Goal: Task Accomplishment & Management: Use online tool/utility

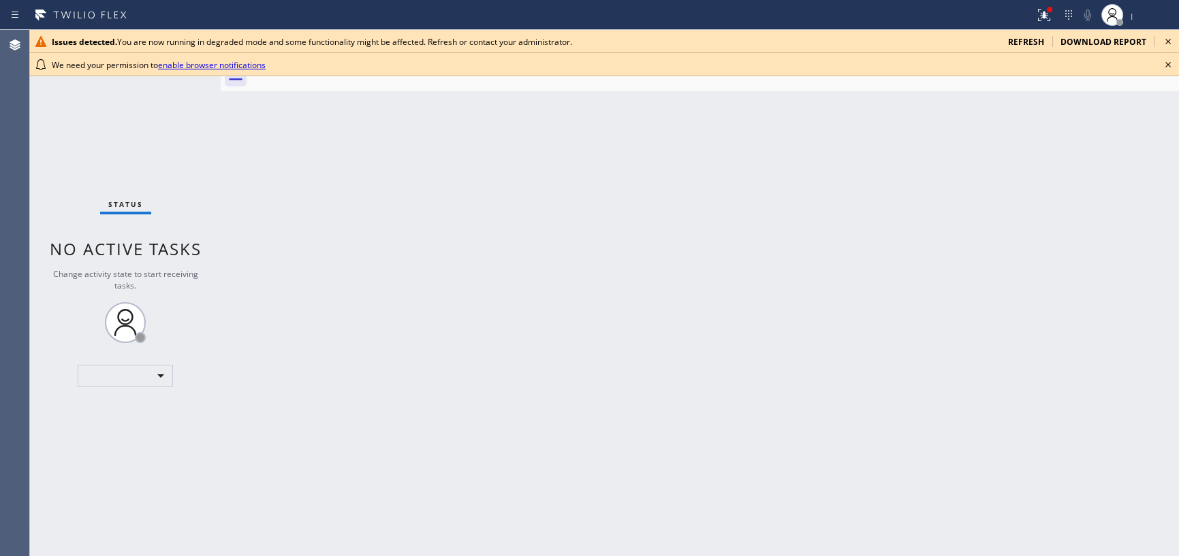
click at [1166, 67] on icon at bounding box center [1168, 65] width 16 height 16
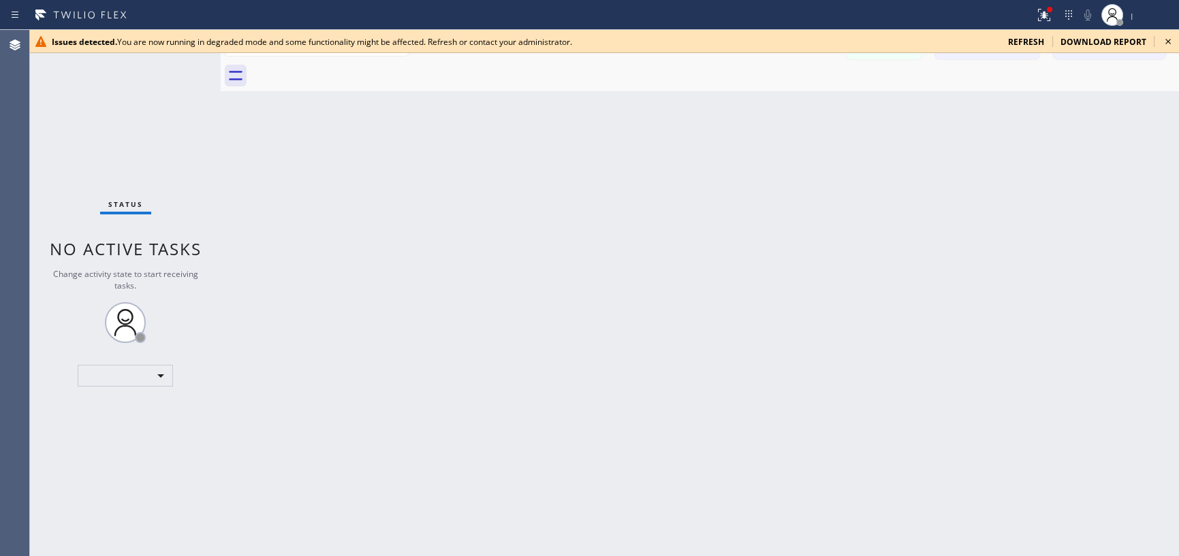
click at [1170, 40] on icon at bounding box center [1168, 41] width 16 height 16
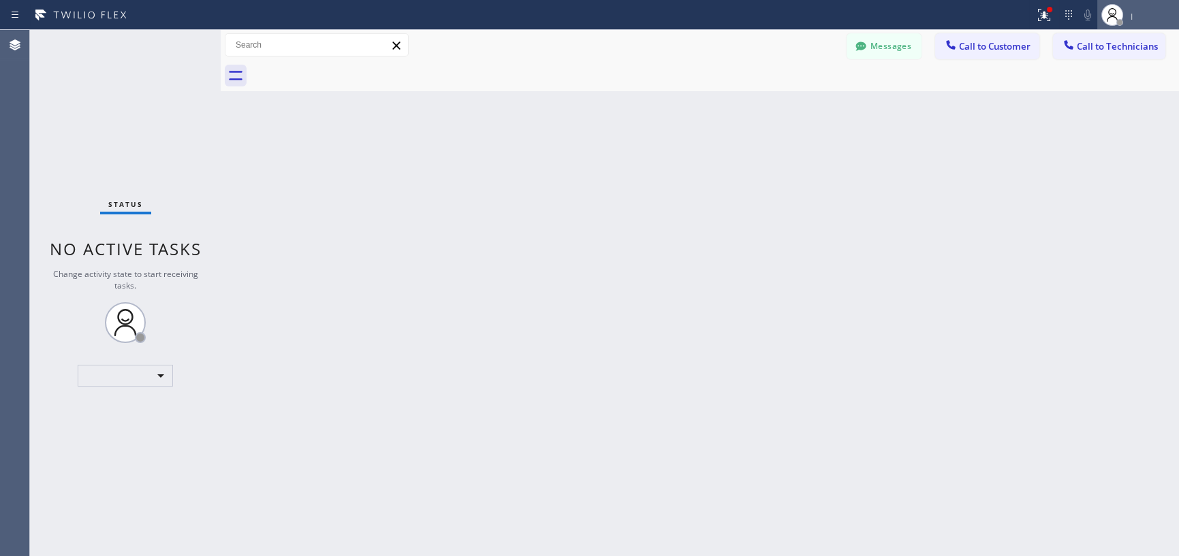
click at [1140, 18] on div "|" at bounding box center [1152, 16] width 45 height 10
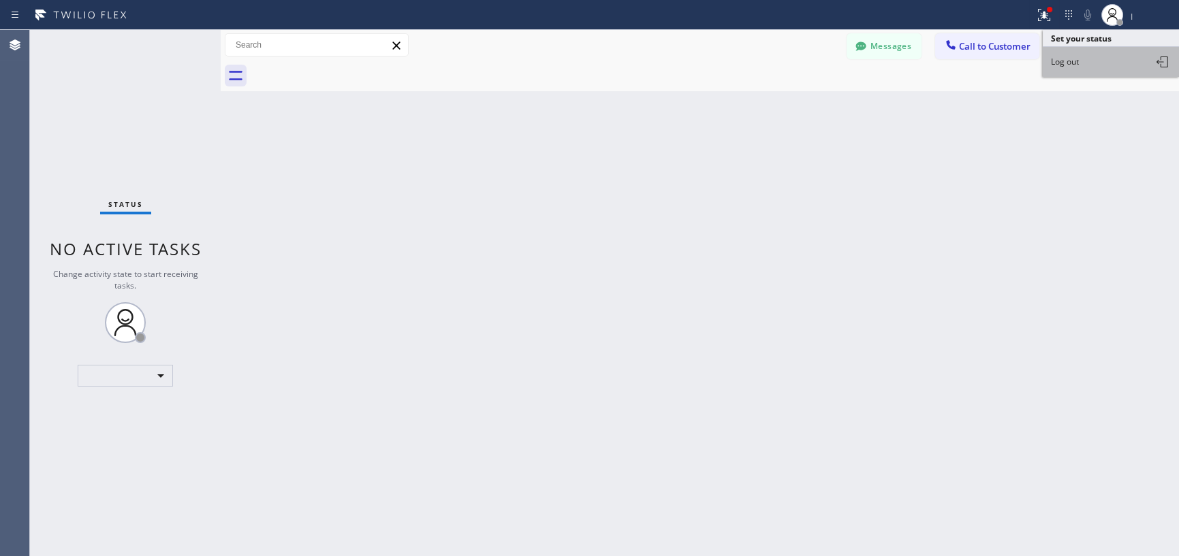
click at [1100, 65] on button "Log out" at bounding box center [1111, 62] width 136 height 30
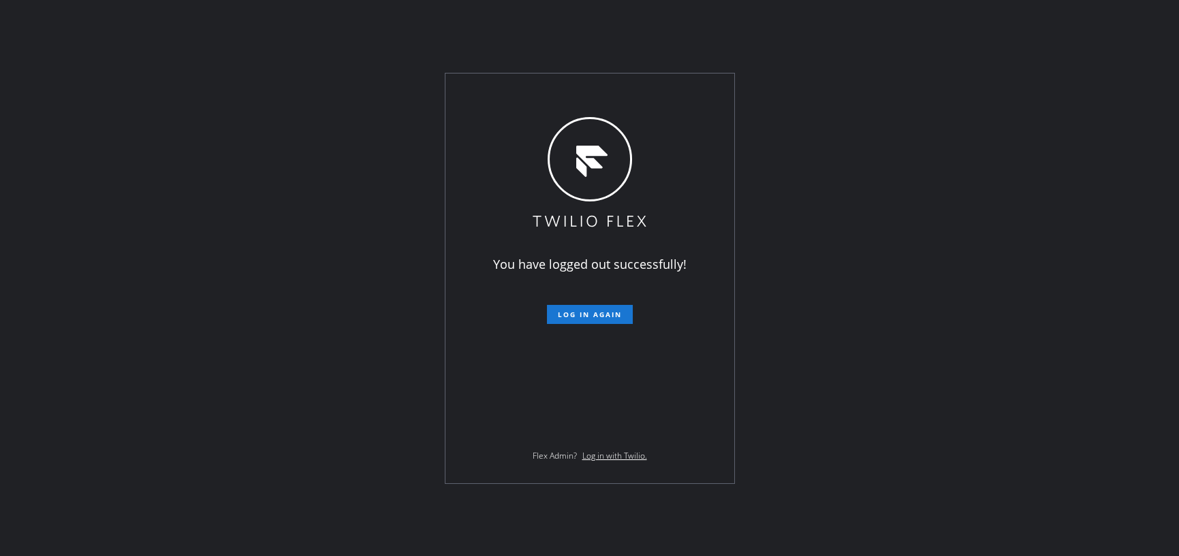
click at [860, 351] on div "You have logged out successfully! Log in again Flex Admin? Log in with Twilio." at bounding box center [589, 278] width 1179 height 556
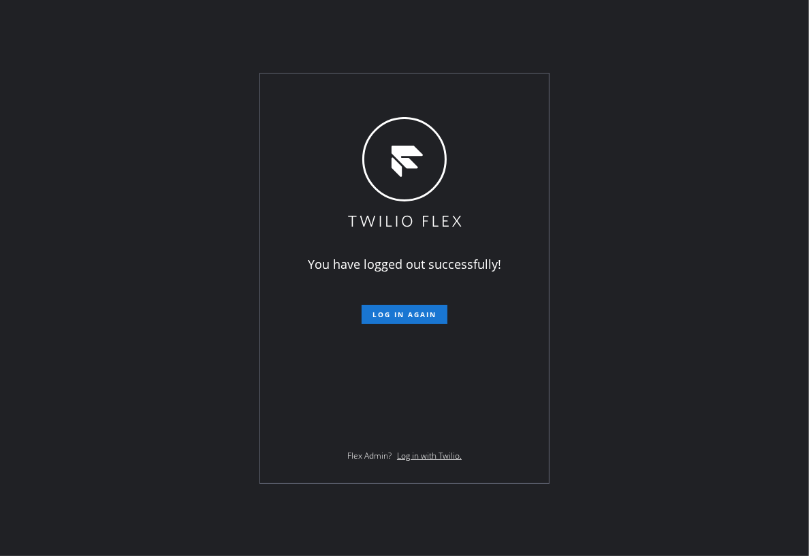
drag, startPoint x: 415, startPoint y: 317, endPoint x: 453, endPoint y: 308, distance: 39.0
click at [415, 316] on span "Log in again" at bounding box center [405, 315] width 64 height 10
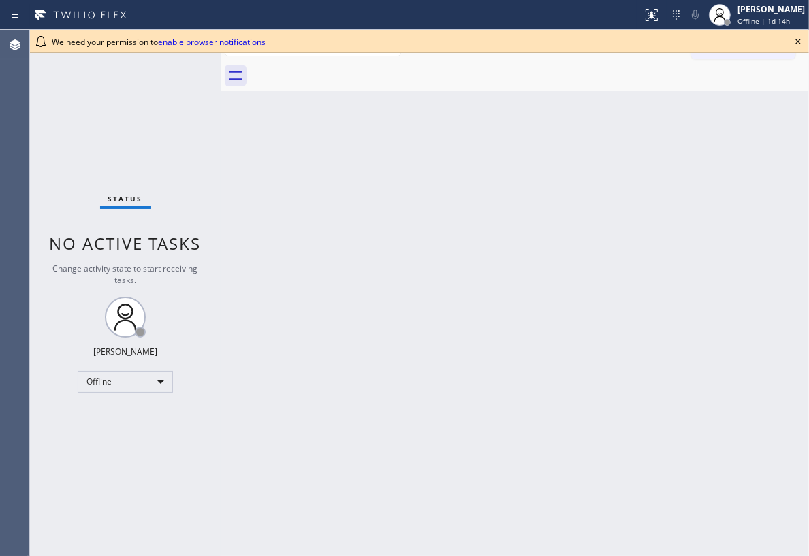
click at [796, 37] on icon at bounding box center [798, 41] width 16 height 16
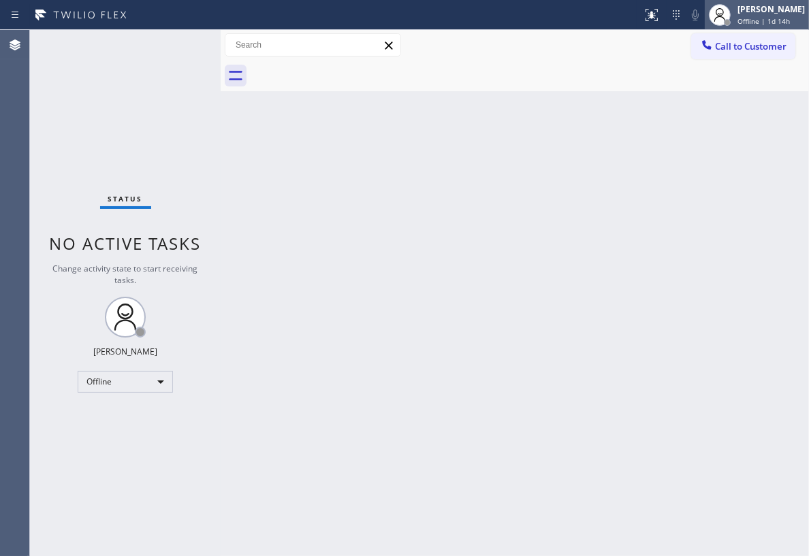
click at [782, 23] on span "Offline | 1d 14h" at bounding box center [764, 21] width 52 height 10
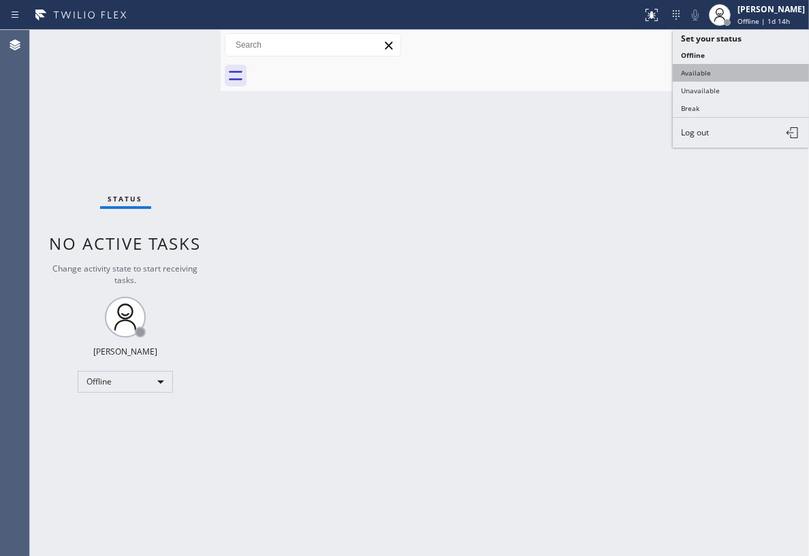
click at [725, 72] on button "Available" at bounding box center [741, 73] width 136 height 18
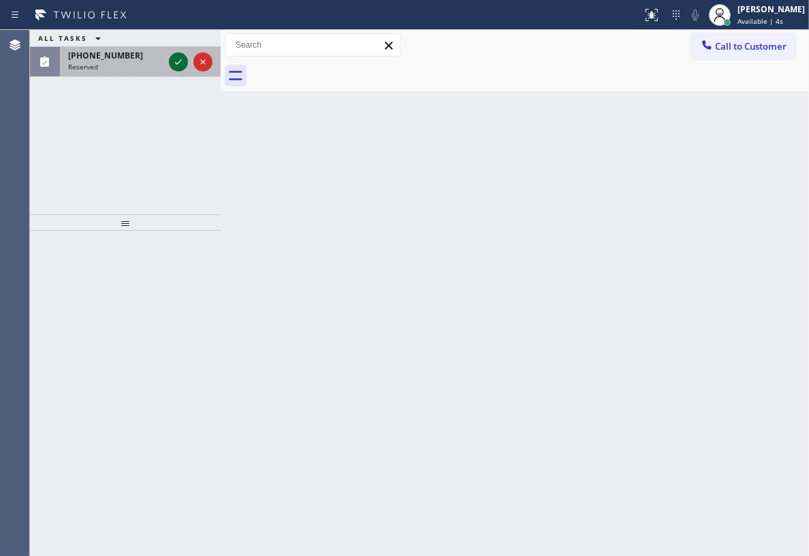
click at [171, 61] on icon at bounding box center [178, 62] width 16 height 16
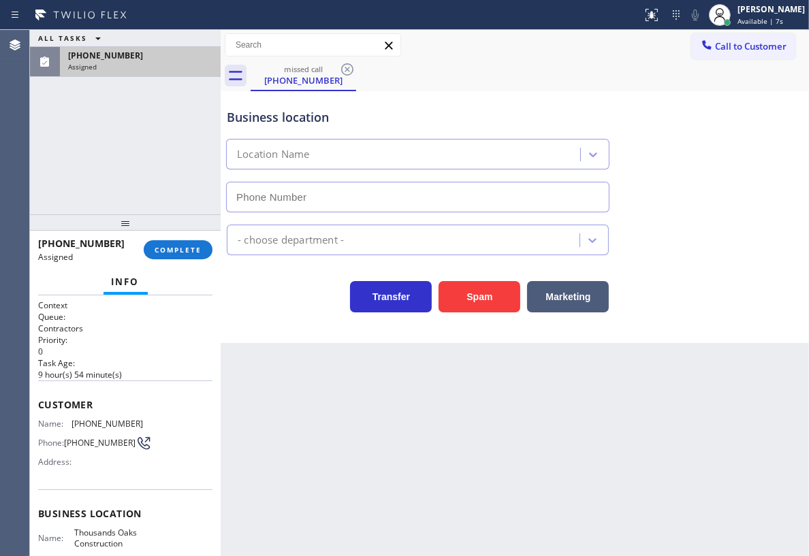
type input "[PHONE_NUMBER]"
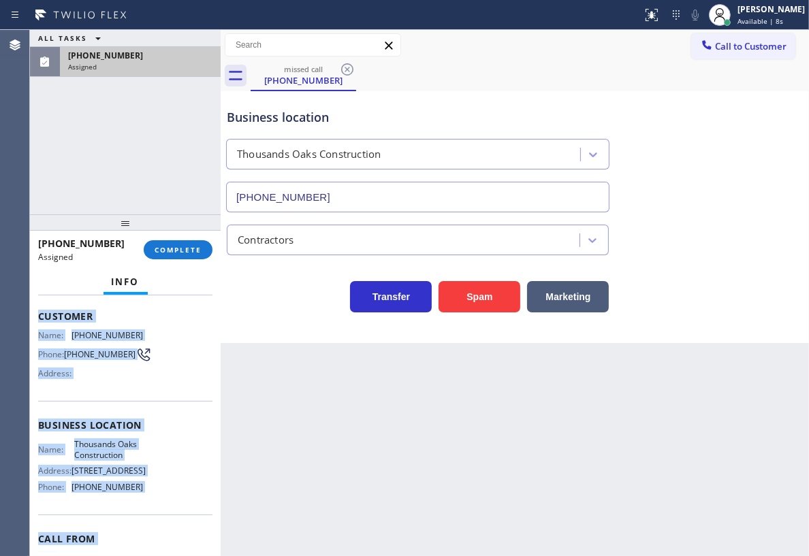
scroll to position [166, 0]
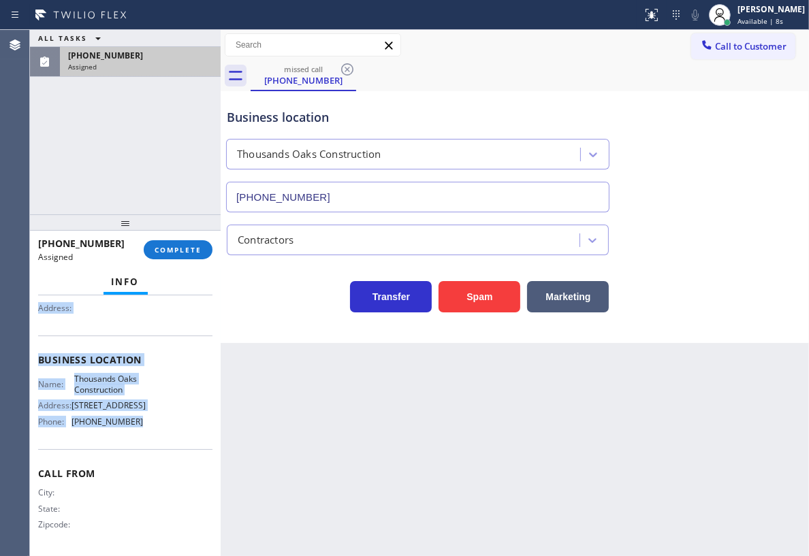
drag, startPoint x: 81, startPoint y: 432, endPoint x: 173, endPoint y: 441, distance: 92.4
click at [173, 441] on div "Context Queue: Contractors Priority: 0 Task Age: [DEMOGRAPHIC_DATA] hour(s) 54 …" at bounding box center [125, 349] width 174 height 407
copy div "Customer Name: [PHONE_NUMBER] Phone: [PHONE_NUMBER] Address: Business location …"
click at [197, 253] on span "COMPLETE" at bounding box center [178, 250] width 47 height 10
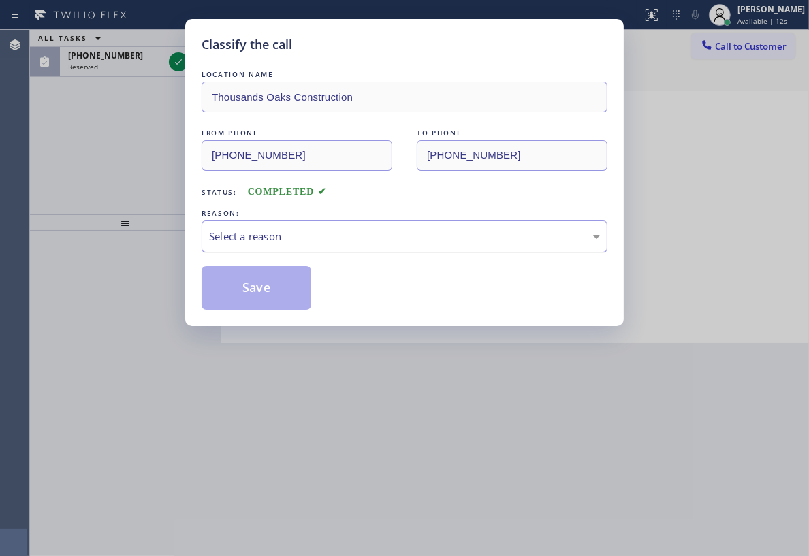
click at [320, 234] on div "Select a reason" at bounding box center [404, 237] width 391 height 16
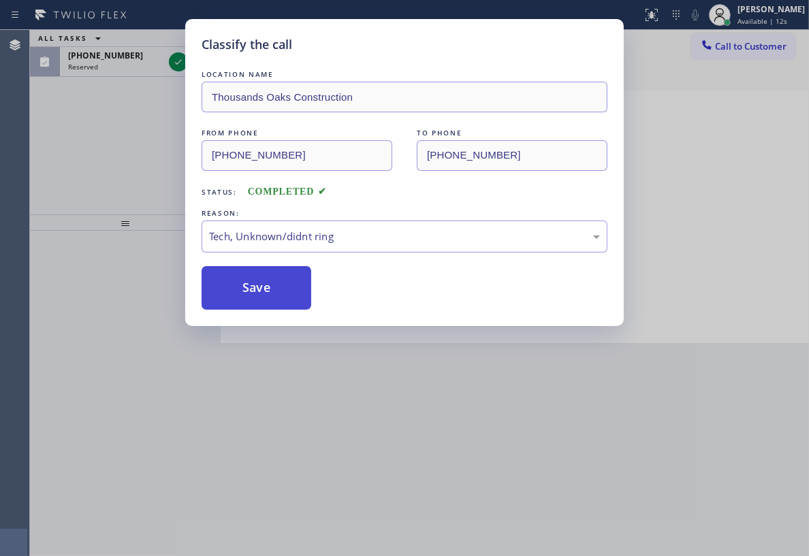
click at [259, 285] on button "Save" at bounding box center [257, 288] width 110 height 44
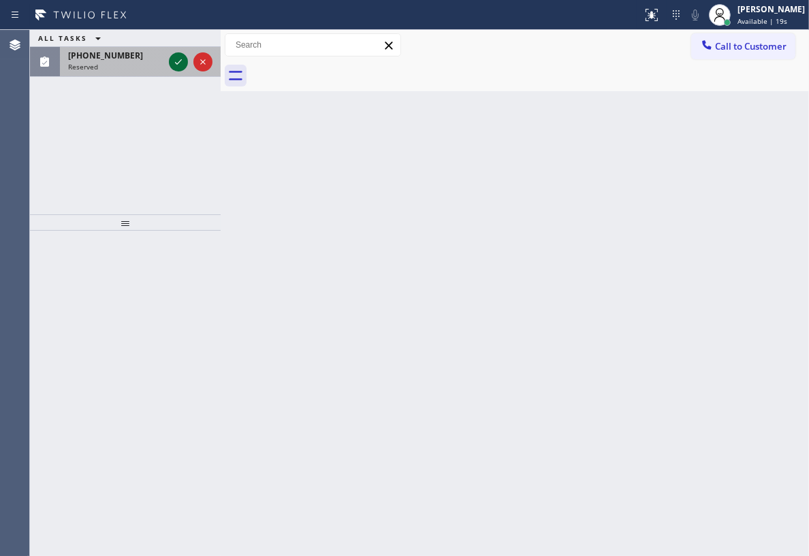
click at [178, 59] on icon at bounding box center [178, 62] width 16 height 16
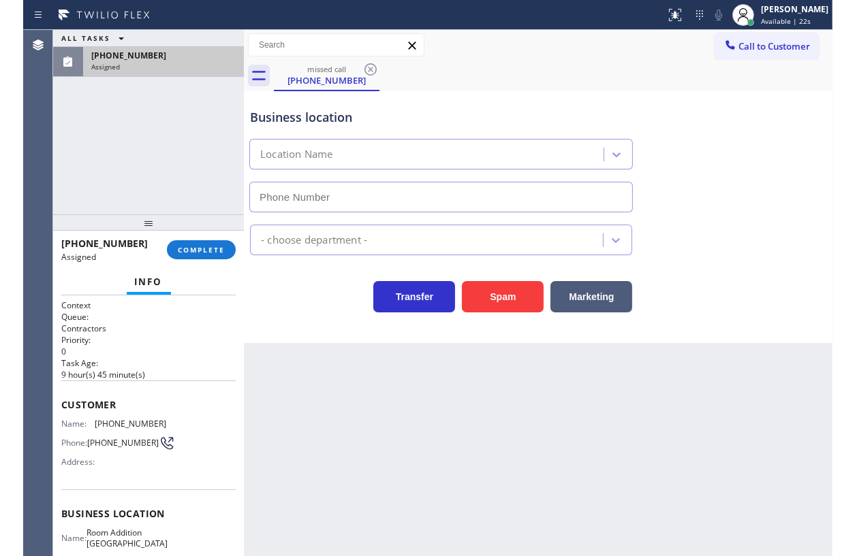
scroll to position [166, 0]
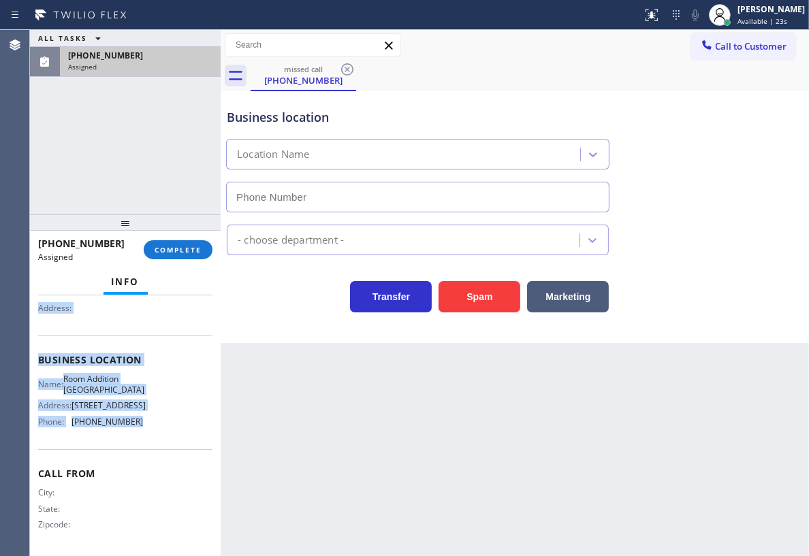
type input "[PHONE_NUMBER]"
drag, startPoint x: 36, startPoint y: 400, endPoint x: 168, endPoint y: 433, distance: 135.6
click at [168, 433] on div "Context Queue: Contractors Priority: 0 Task Age: [DEMOGRAPHIC_DATA] hour(s) 45 …" at bounding box center [125, 426] width 191 height 261
copy div "Customer Name: [PHONE_NUMBER] Phone: [PHONE_NUMBER] Address: Business location …"
click at [191, 257] on button "COMPLETE" at bounding box center [178, 249] width 69 height 19
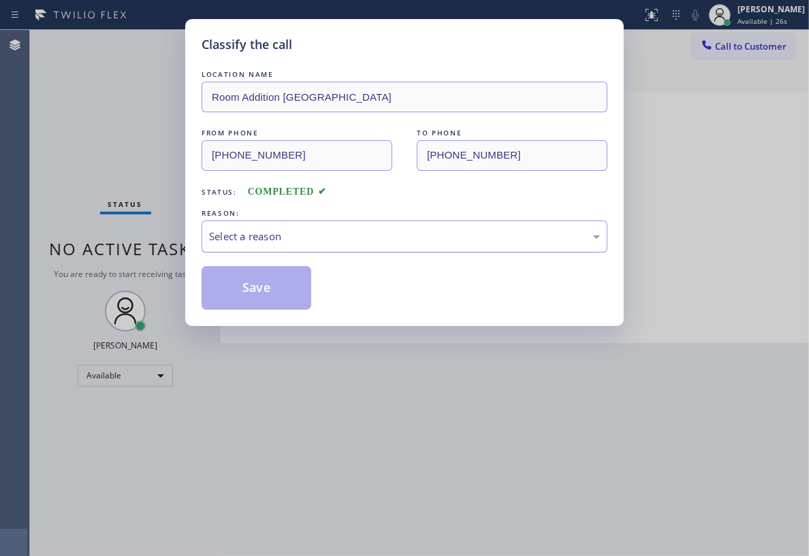
click at [335, 238] on div "Select a reason" at bounding box center [404, 237] width 391 height 16
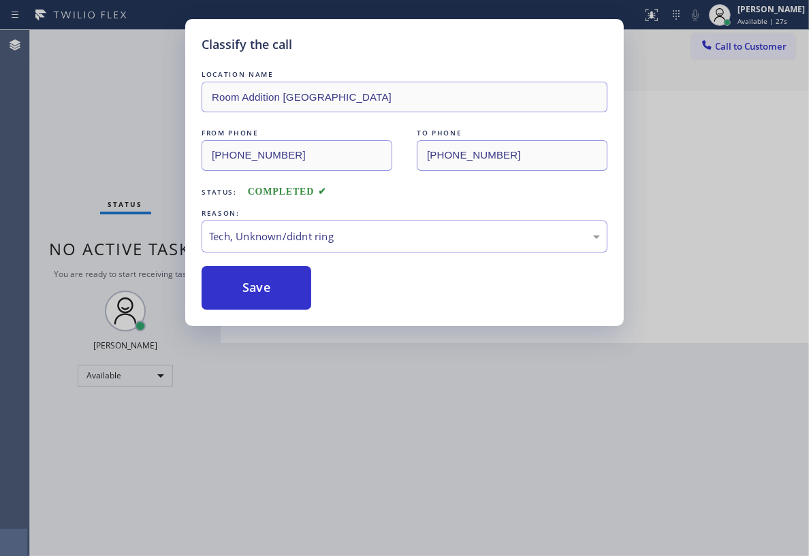
drag, startPoint x: 281, startPoint y: 298, endPoint x: 657, endPoint y: 339, distance: 378.9
click at [281, 298] on button "Save" at bounding box center [257, 288] width 110 height 44
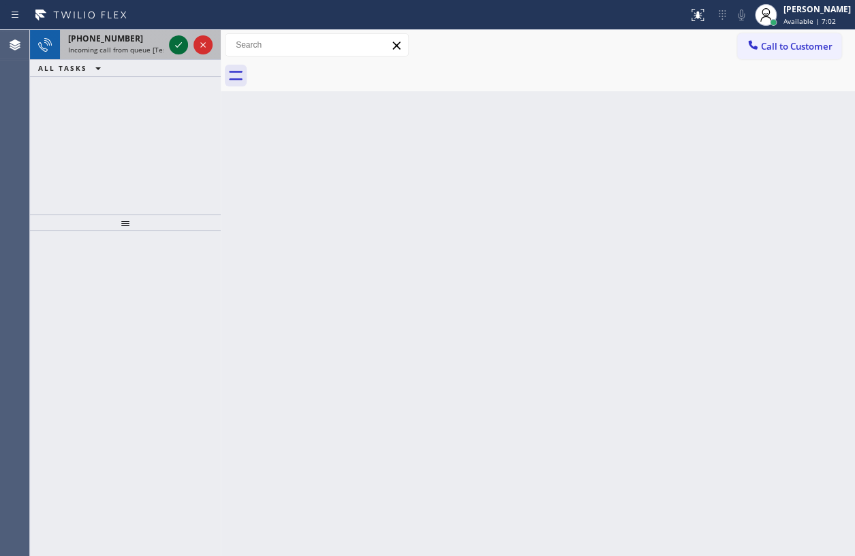
click at [185, 47] on icon at bounding box center [178, 45] width 16 height 16
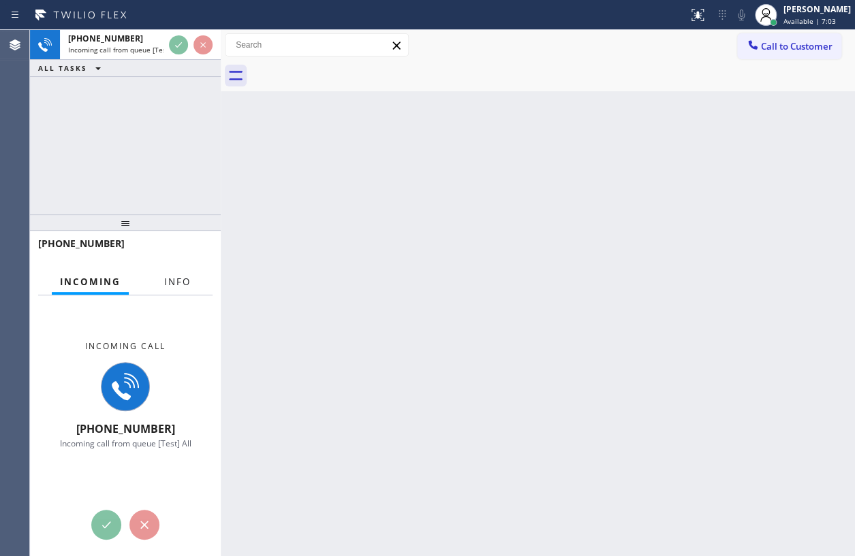
click at [180, 281] on span "Info" at bounding box center [177, 282] width 27 height 12
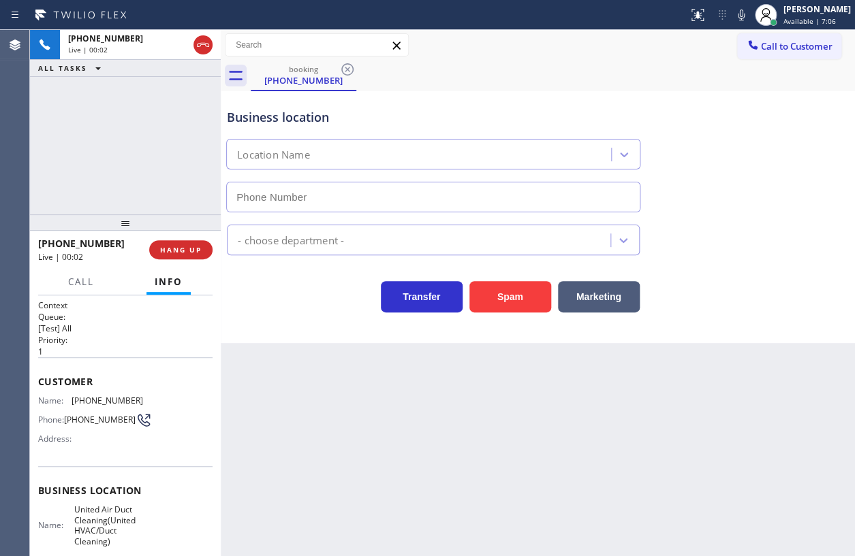
type input "[PHONE_NUMBER]"
click at [182, 247] on span "HANG UP" at bounding box center [181, 250] width 42 height 10
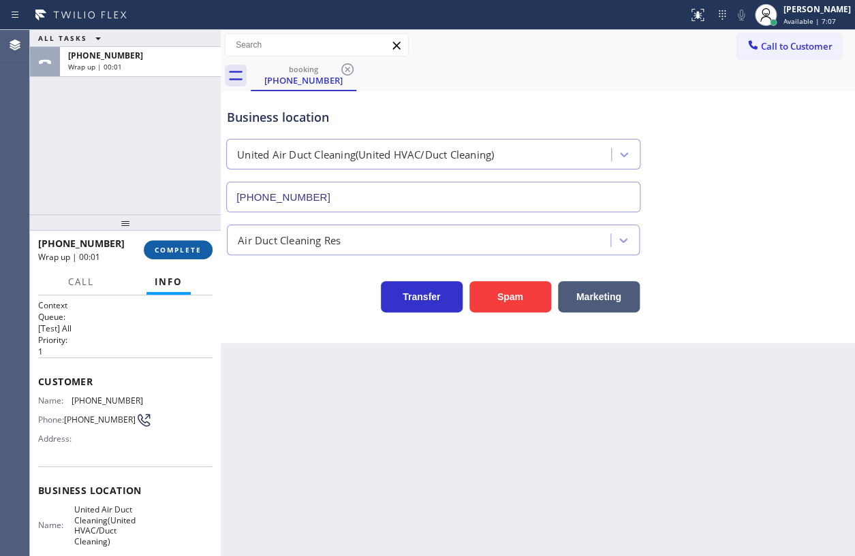
click at [182, 247] on span "COMPLETE" at bounding box center [178, 250] width 47 height 10
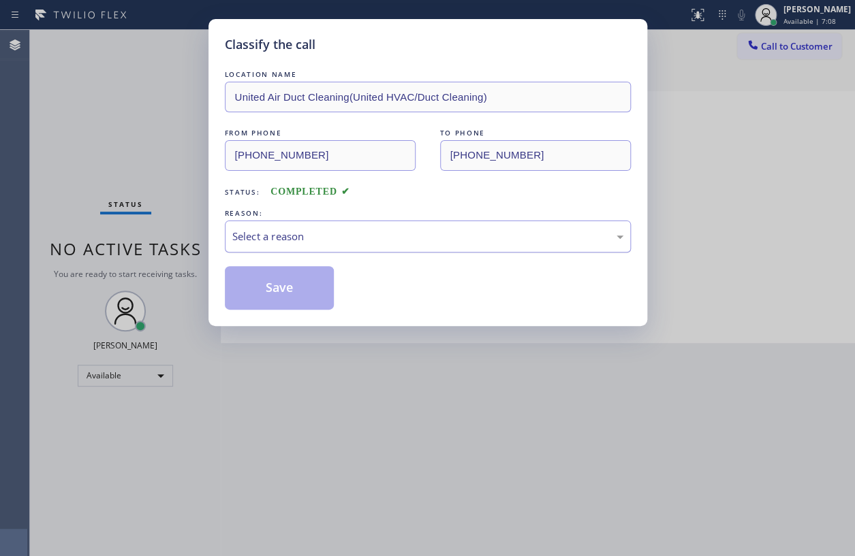
click at [347, 240] on div "Select a reason" at bounding box center [427, 237] width 391 height 16
click at [280, 279] on button "Save" at bounding box center [280, 288] width 110 height 44
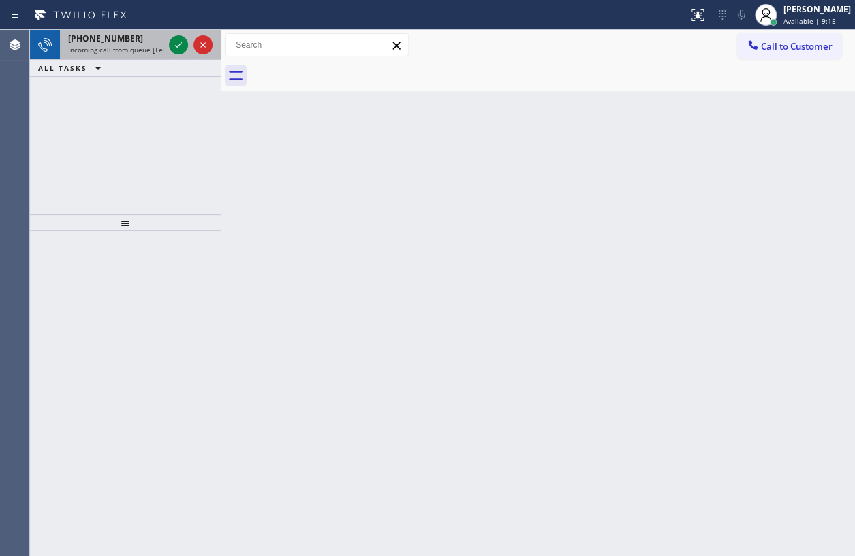
click at [121, 42] on span "[PHONE_NUMBER]" at bounding box center [105, 39] width 75 height 12
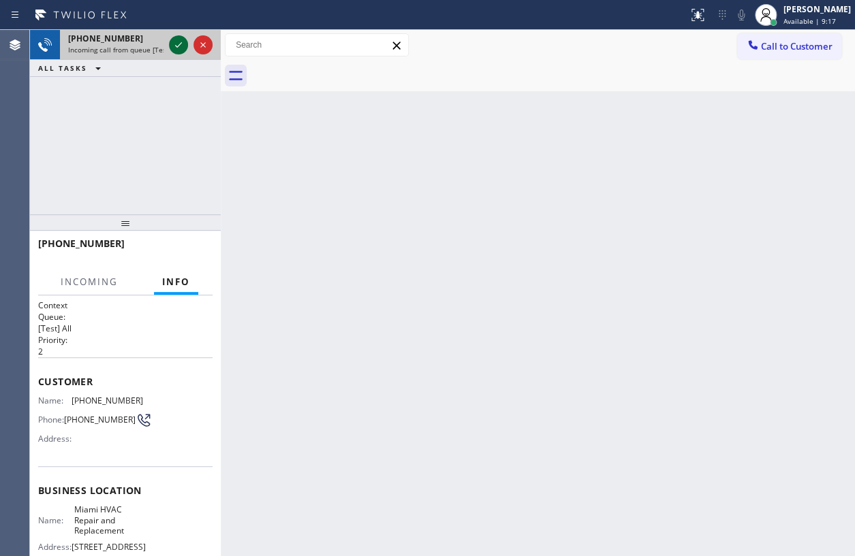
click at [176, 46] on icon at bounding box center [178, 44] width 7 height 5
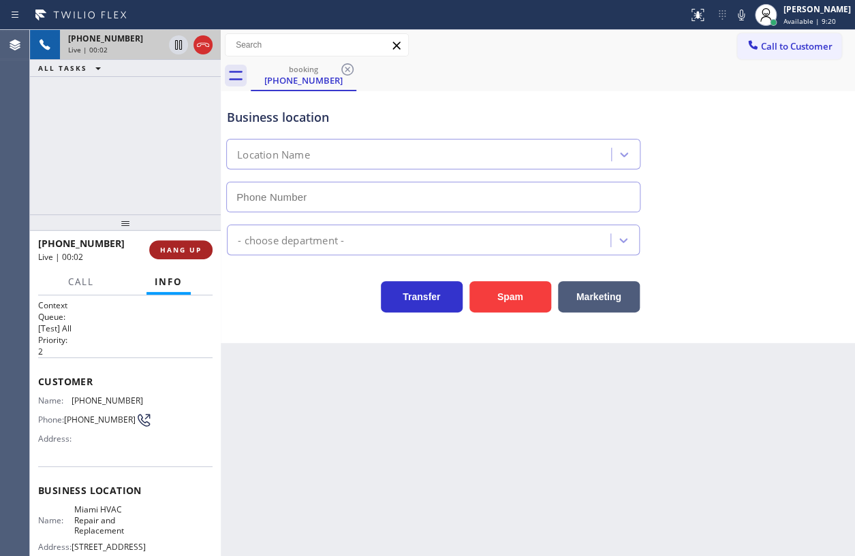
type input "[PHONE_NUMBER]"
click at [189, 247] on span "HANG UP" at bounding box center [181, 250] width 42 height 10
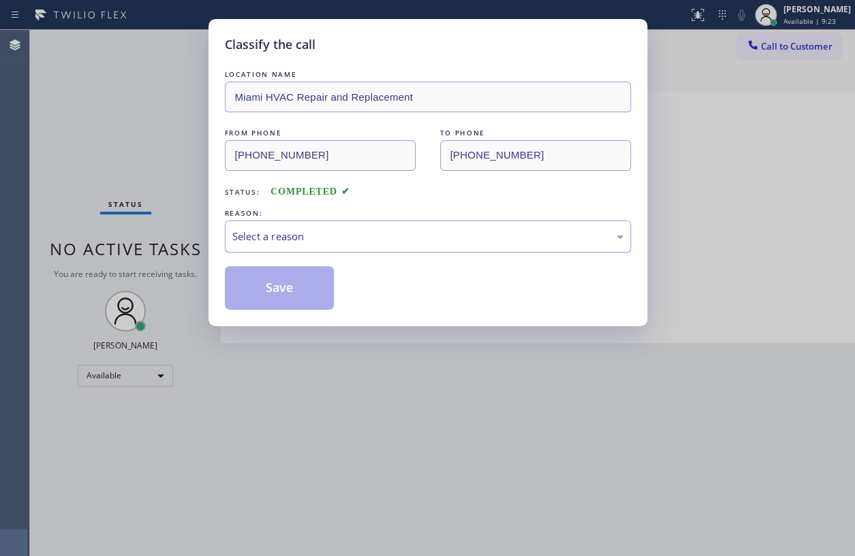
click at [315, 242] on div "Select a reason" at bounding box center [427, 237] width 391 height 16
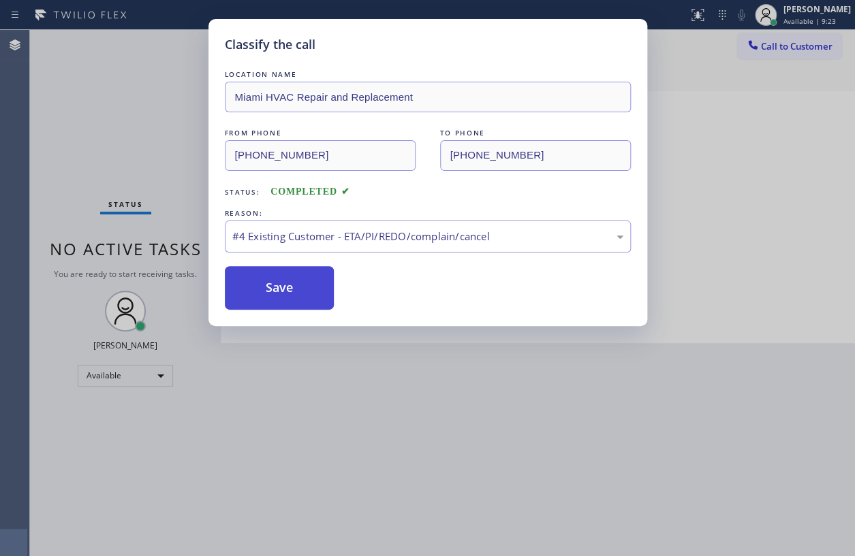
click at [281, 287] on button "Save" at bounding box center [280, 288] width 110 height 44
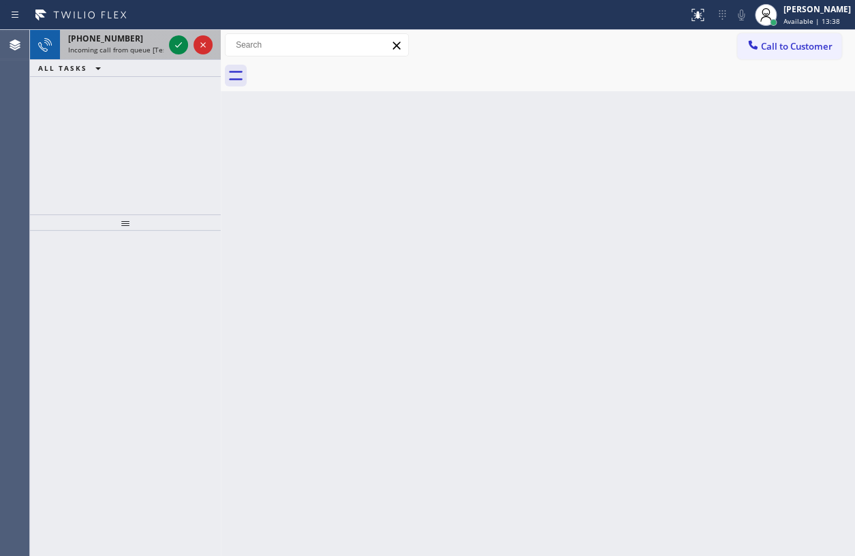
click at [118, 50] on span "Incoming call from queue [Test] All" at bounding box center [124, 50] width 113 height 10
click at [117, 50] on span "Incoming call from queue [Test] All" at bounding box center [124, 50] width 113 height 10
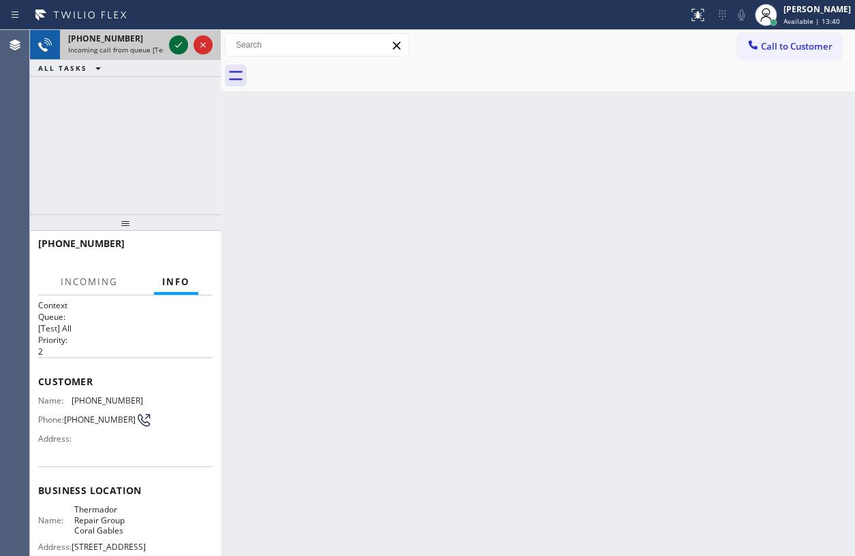
click at [180, 44] on icon at bounding box center [178, 44] width 7 height 5
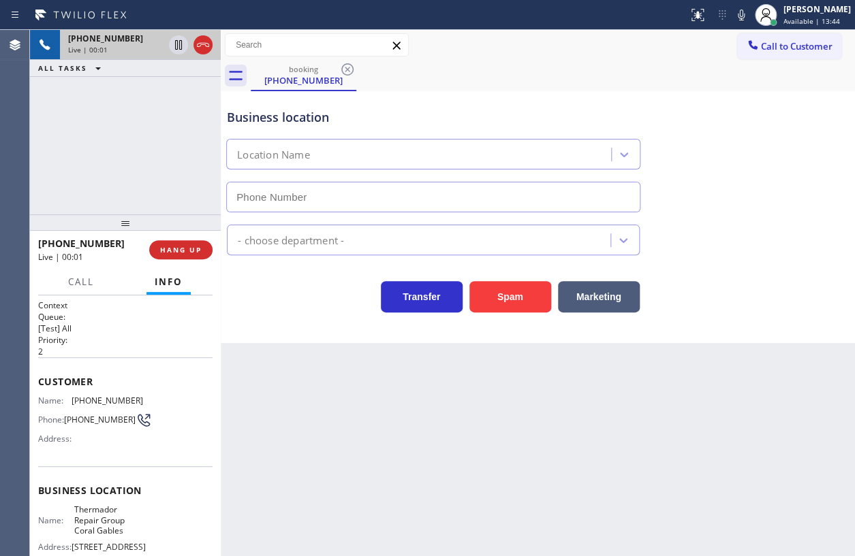
type input "[PHONE_NUMBER]"
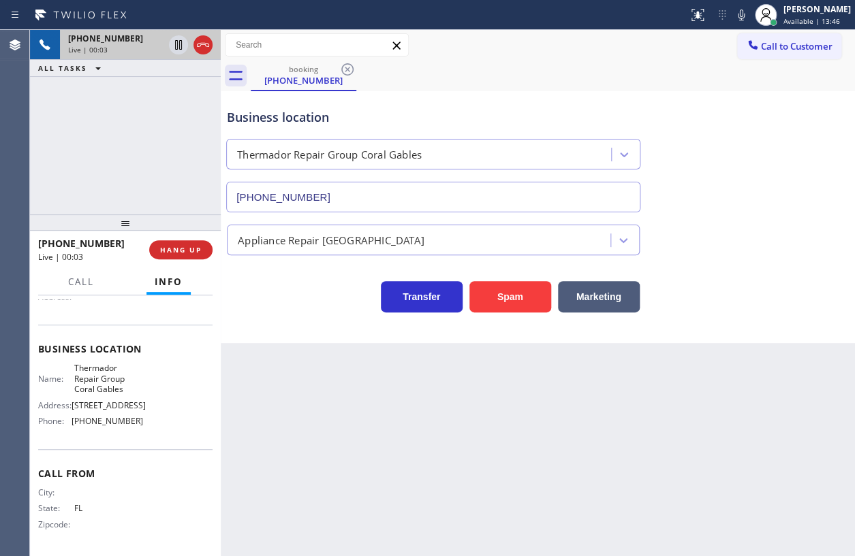
scroll to position [165, 0]
click at [104, 365] on span "Thermador Repair Group Coral Gables" at bounding box center [108, 378] width 68 height 31
copy span "Thermador Repair Group Coral Gables"
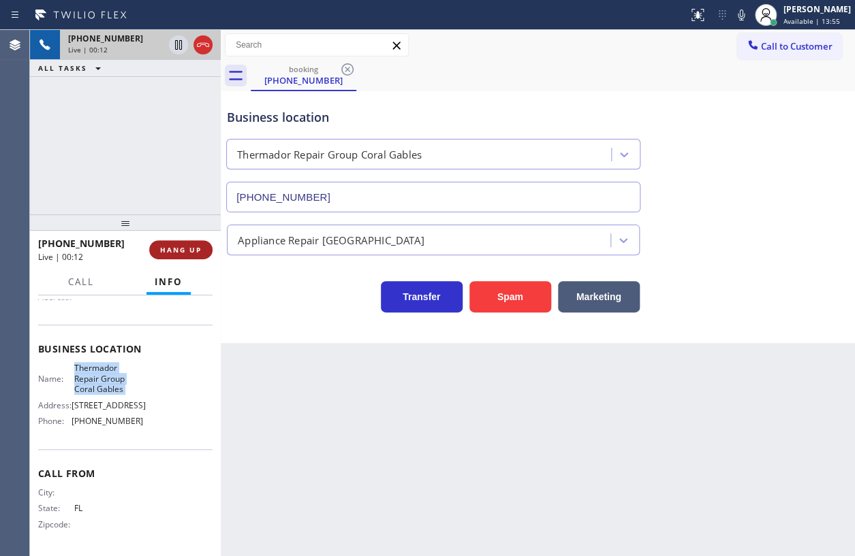
click at [187, 245] on span "HANG UP" at bounding box center [181, 250] width 42 height 10
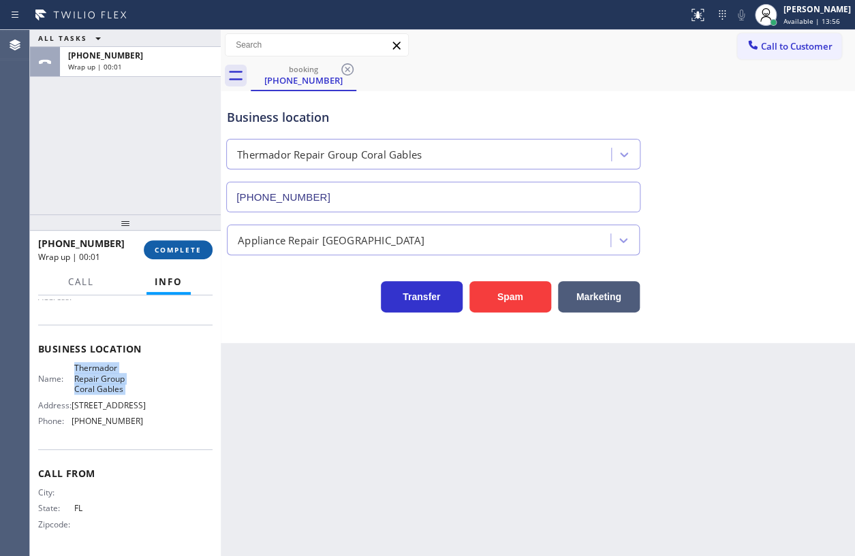
click at [191, 248] on span "COMPLETE" at bounding box center [178, 250] width 47 height 10
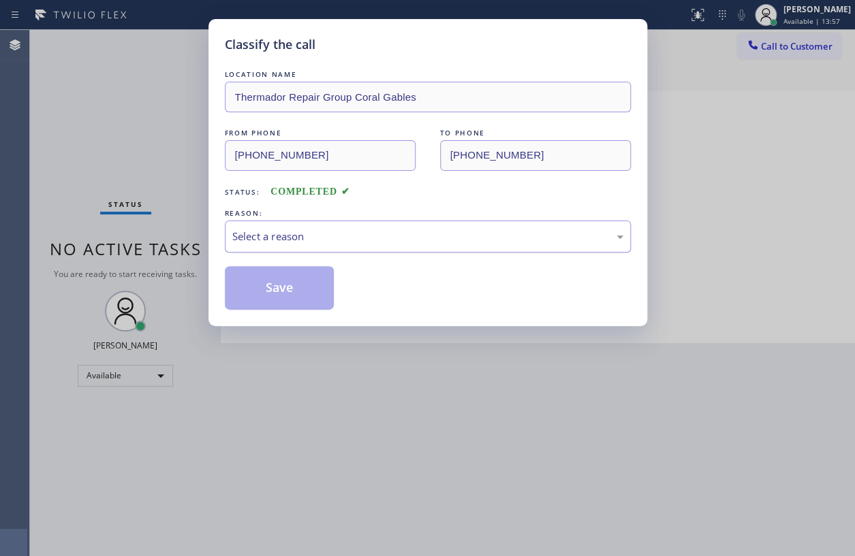
click at [311, 229] on div "Select a reason" at bounding box center [427, 237] width 391 height 16
drag, startPoint x: 284, startPoint y: 298, endPoint x: 383, endPoint y: 204, distance: 136.8
click at [284, 298] on button "Save" at bounding box center [280, 288] width 110 height 44
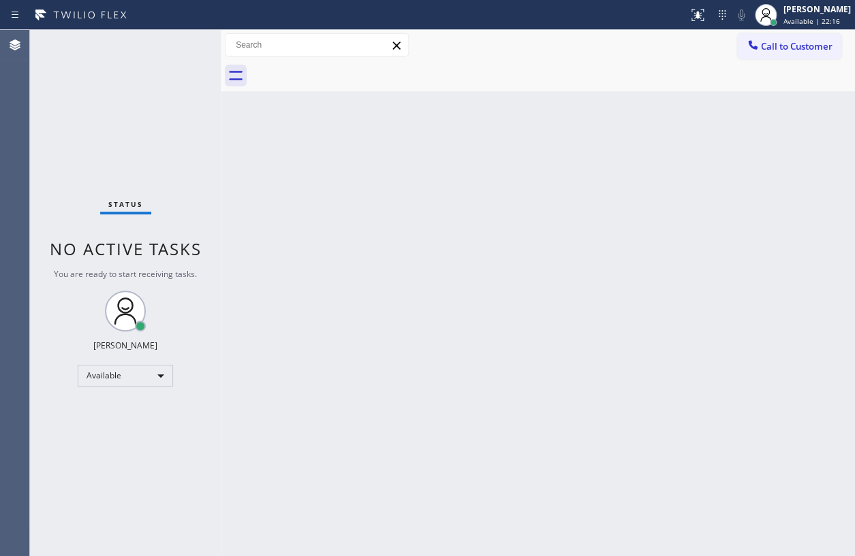
drag, startPoint x: 518, startPoint y: 141, endPoint x: 540, endPoint y: 131, distance: 23.8
click at [518, 141] on div "Back to Dashboard Change Sender ID Customers Technicians Select a contact Outbo…" at bounding box center [538, 293] width 634 height 526
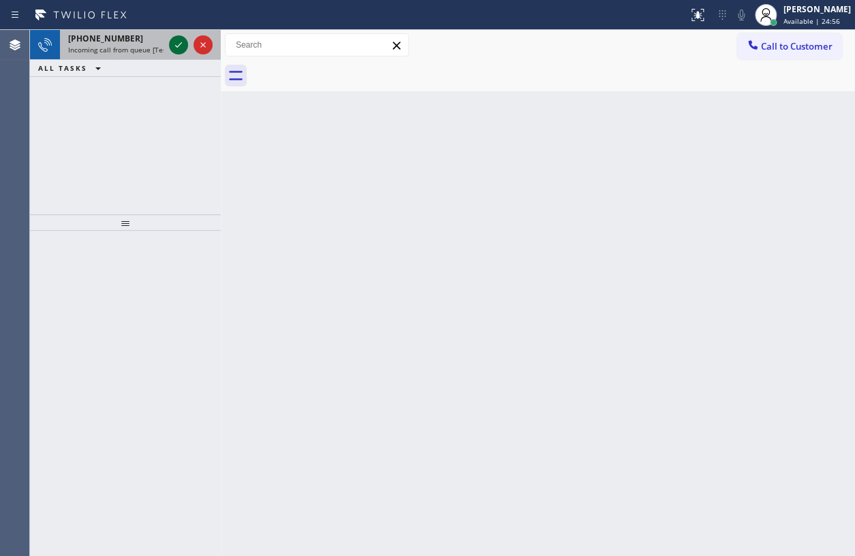
click at [174, 44] on icon at bounding box center [178, 45] width 16 height 16
click at [184, 38] on icon at bounding box center [178, 45] width 16 height 16
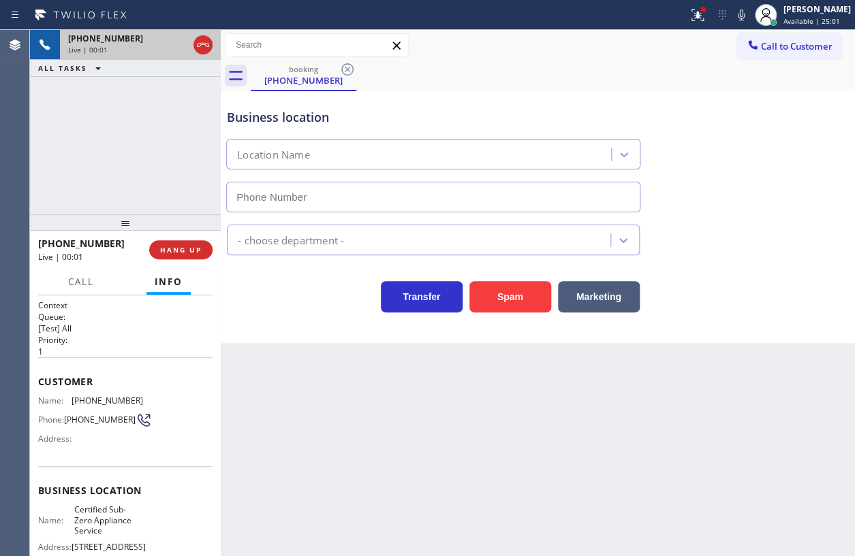
type input "[PHONE_NUMBER]"
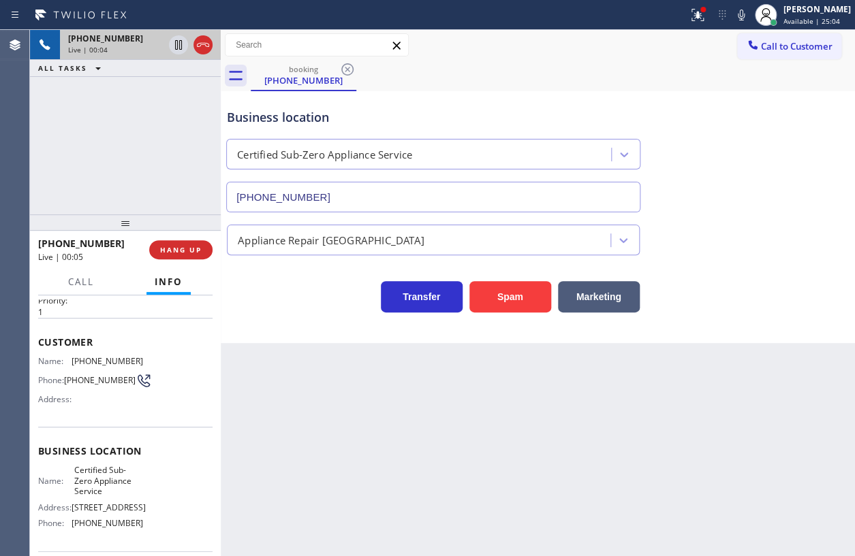
scroll to position [61, 0]
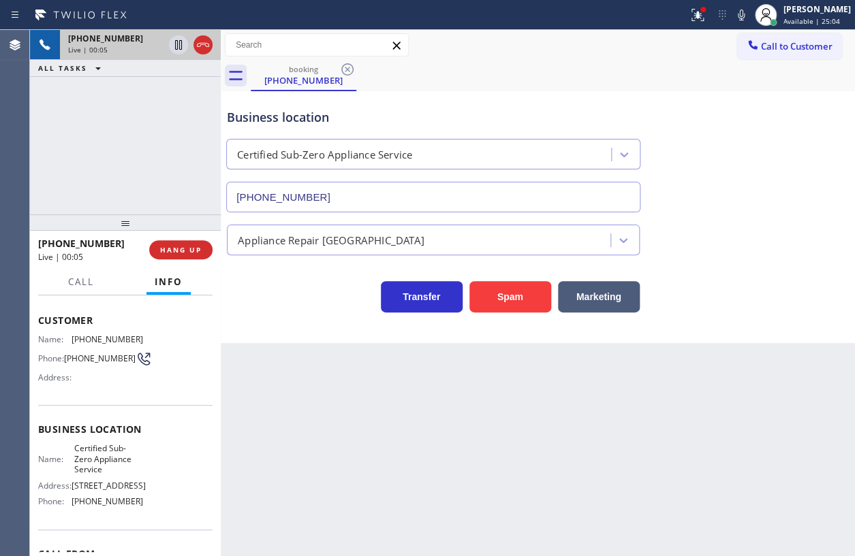
click at [99, 456] on span "Certified Sub-Zero Appliance Service" at bounding box center [108, 458] width 68 height 31
copy span "Certified Sub-Zero Appliance Service"
click at [89, 505] on span "[PHONE_NUMBER]" at bounding box center [108, 501] width 72 height 10
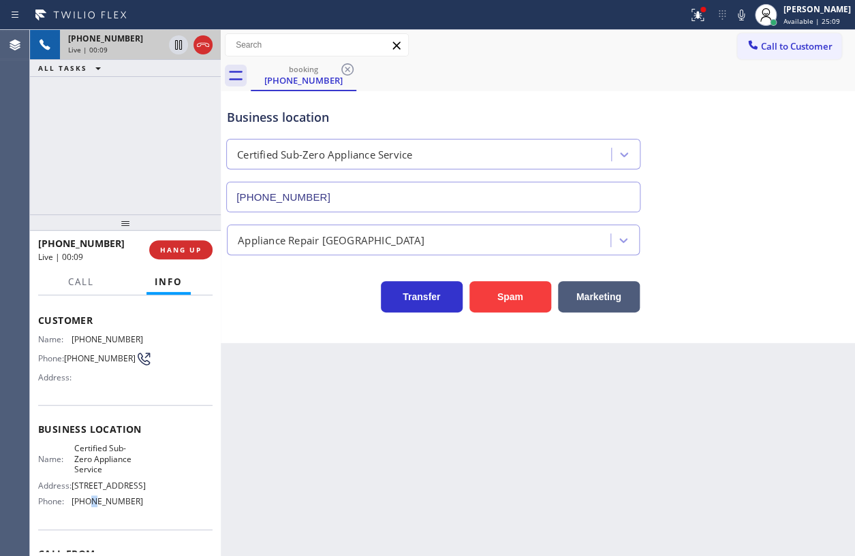
click at [89, 505] on span "[PHONE_NUMBER]" at bounding box center [108, 501] width 72 height 10
copy span "[PHONE_NUMBER]"
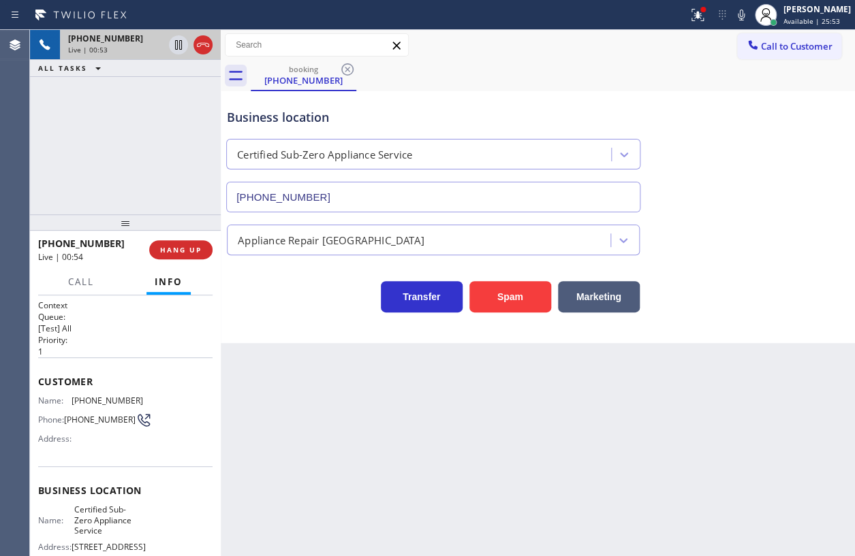
scroll to position [0, 0]
click at [79, 402] on span "[PHONE_NUMBER]" at bounding box center [108, 401] width 72 height 10
copy span "[PHONE_NUMBER]"
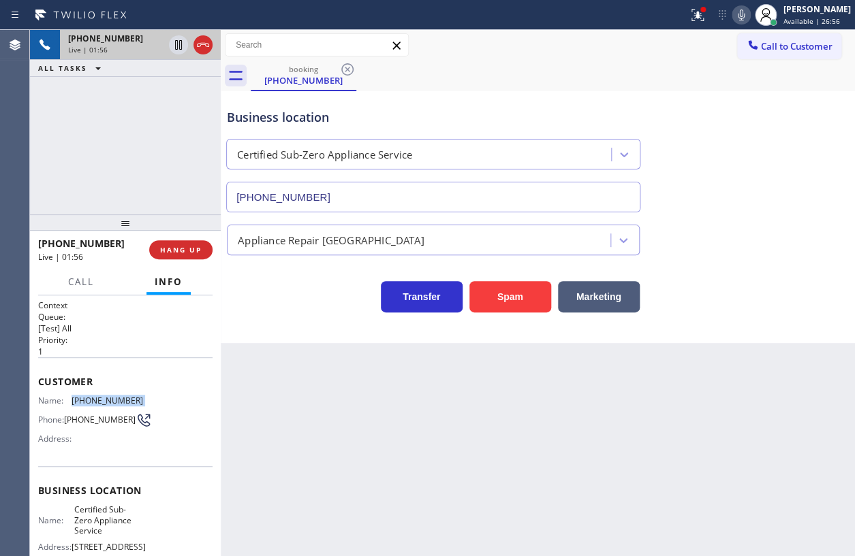
click at [744, 15] on icon at bounding box center [741, 15] width 7 height 11
click at [176, 45] on icon at bounding box center [178, 45] width 16 height 16
click at [177, 42] on icon at bounding box center [179, 45] width 10 height 10
click at [749, 14] on icon at bounding box center [741, 15] width 16 height 16
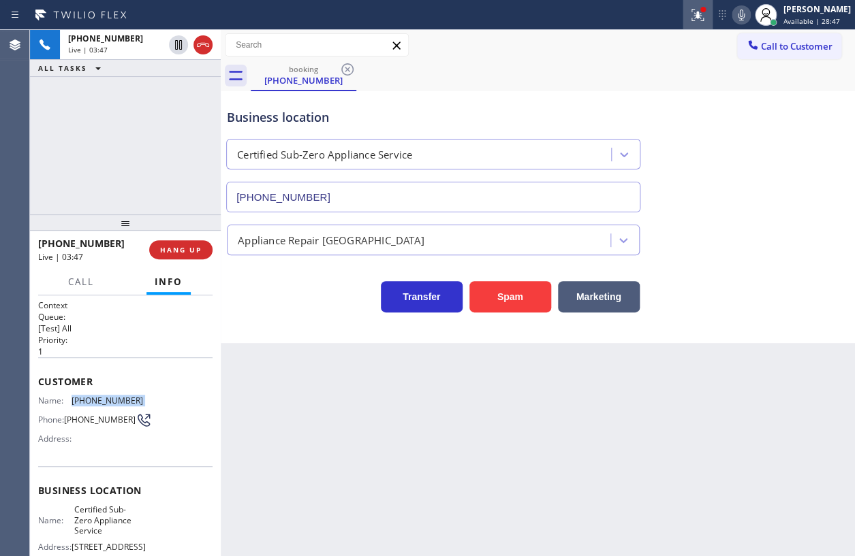
click at [704, 16] on icon at bounding box center [697, 15] width 16 height 16
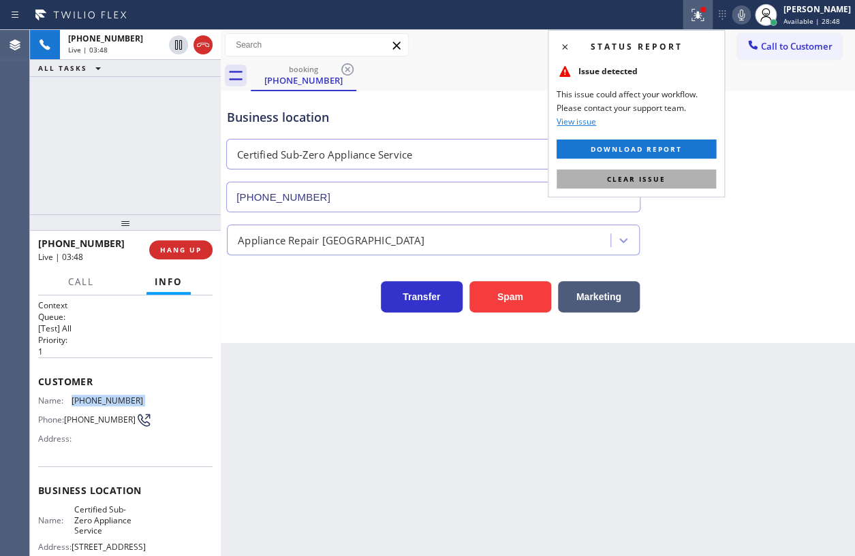
click at [653, 178] on span "Clear issue" at bounding box center [636, 179] width 59 height 10
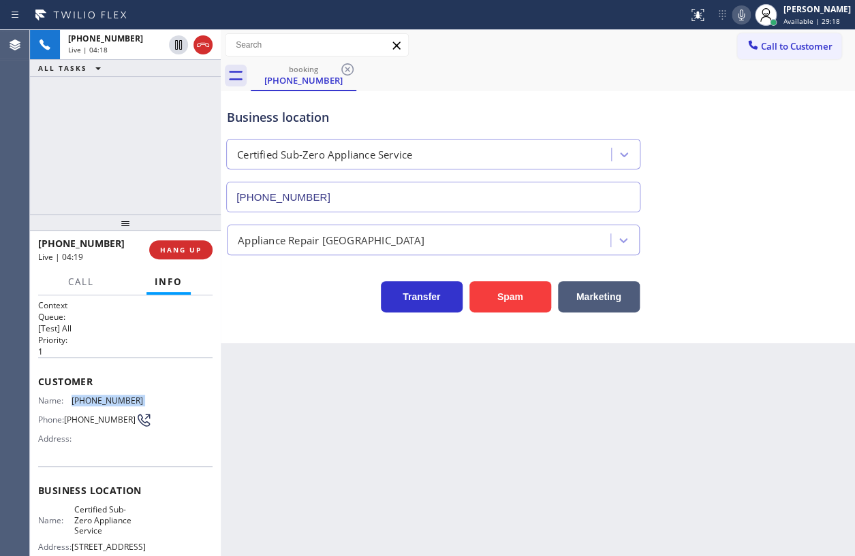
click at [749, 19] on icon at bounding box center [741, 15] width 16 height 16
click at [749, 14] on icon at bounding box center [741, 15] width 16 height 16
click at [175, 49] on icon at bounding box center [178, 45] width 16 height 16
click at [744, 20] on icon at bounding box center [741, 15] width 7 height 11
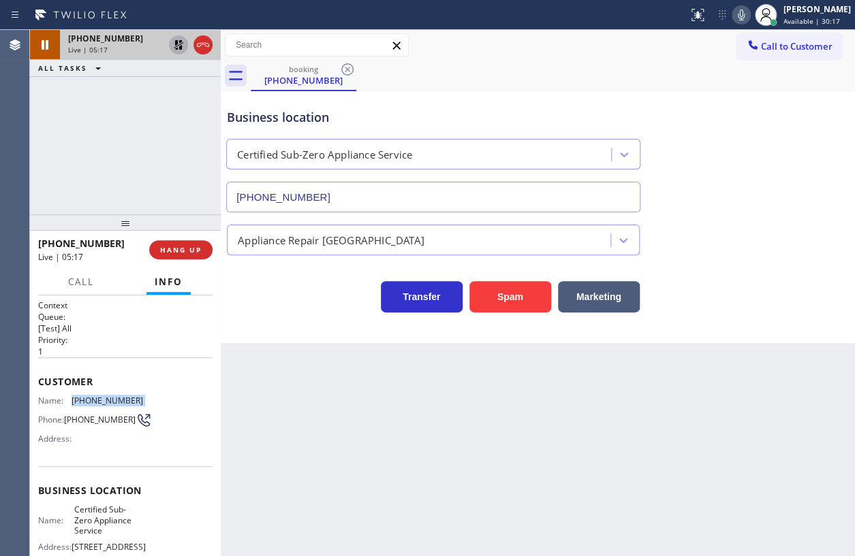
click at [178, 42] on icon at bounding box center [178, 45] width 16 height 16
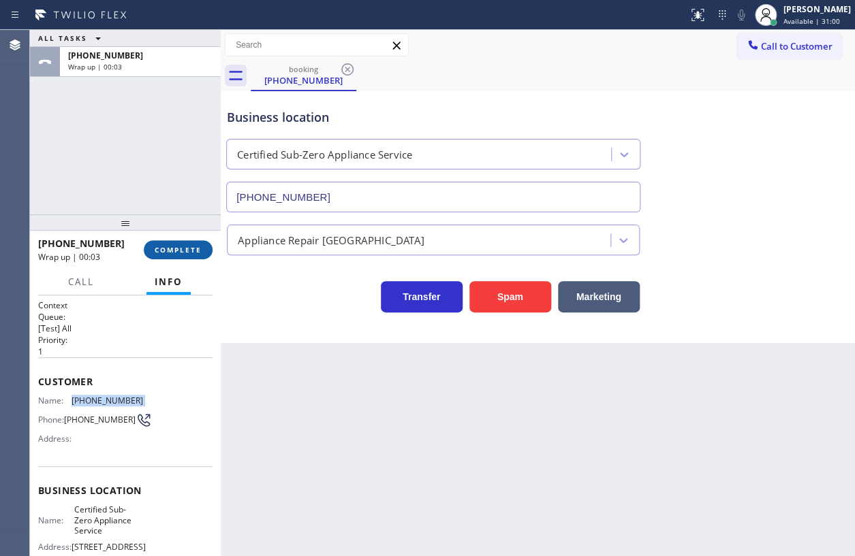
click at [179, 253] on span "COMPLETE" at bounding box center [178, 250] width 47 height 10
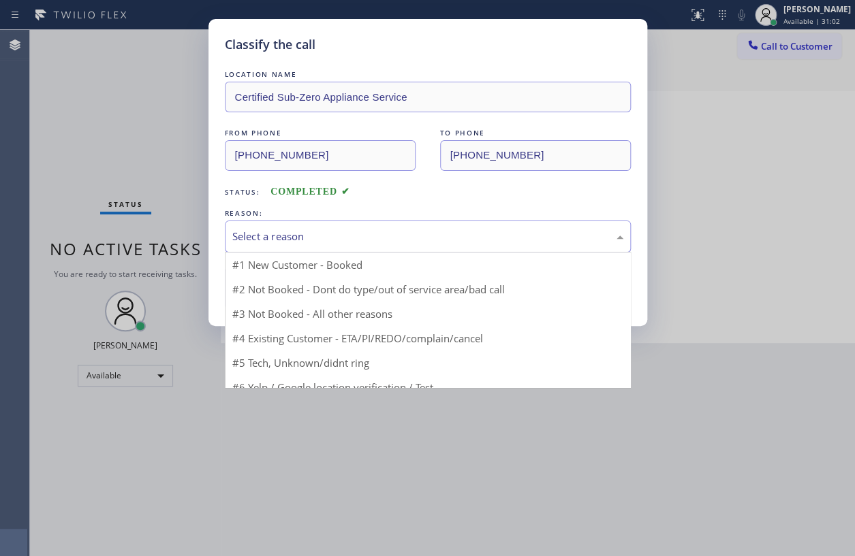
click at [306, 232] on div "Select a reason" at bounding box center [427, 237] width 391 height 16
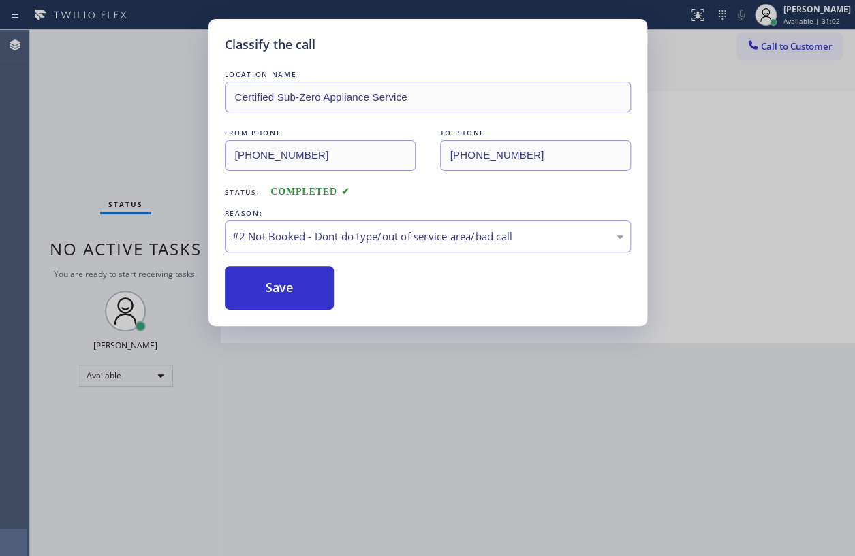
click at [276, 286] on button "Save" at bounding box center [280, 288] width 110 height 44
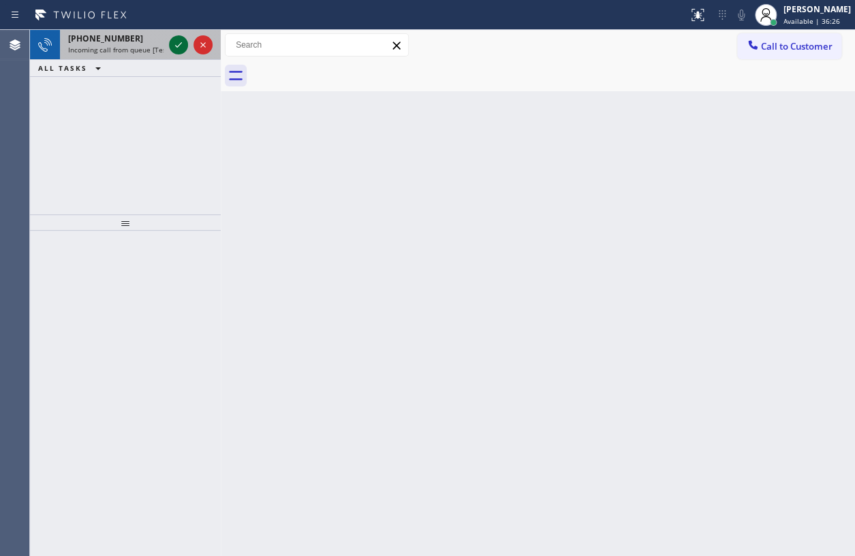
click at [175, 44] on icon at bounding box center [178, 45] width 16 height 16
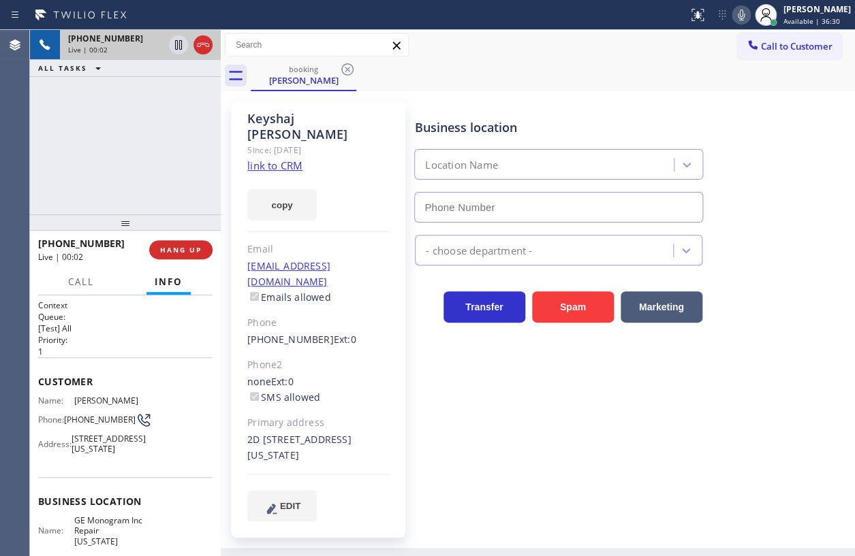
type input "[PHONE_NUMBER]"
click at [84, 533] on span "GE Monogram Inc Repair [US_STATE]" at bounding box center [108, 531] width 68 height 31
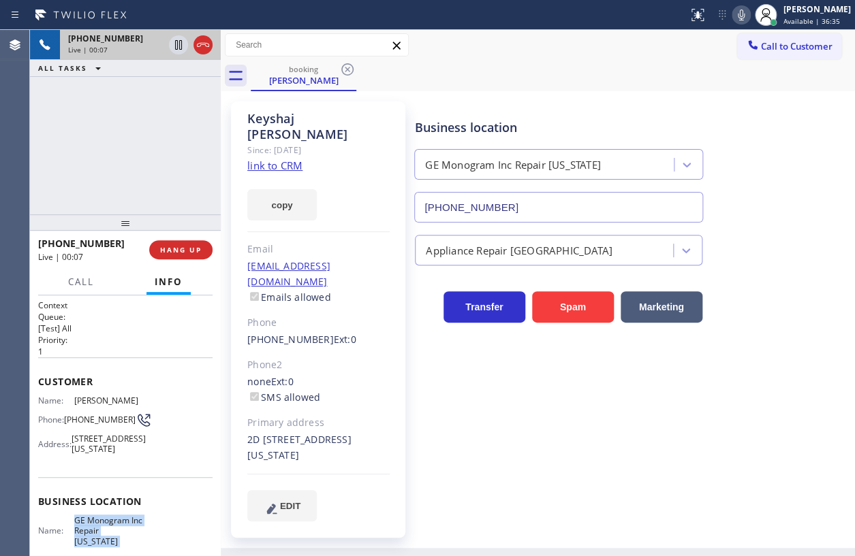
click at [84, 533] on span "GE Monogram Inc Repair [US_STATE]" at bounding box center [108, 531] width 68 height 31
copy span "GE Monogram Inc Repair [US_STATE]"
click at [562, 221] on div "Business location GE Monogram Inc Repair [US_STATE] [PHONE_NUMBER] Appliance Re…" at bounding box center [631, 311] width 439 height 413
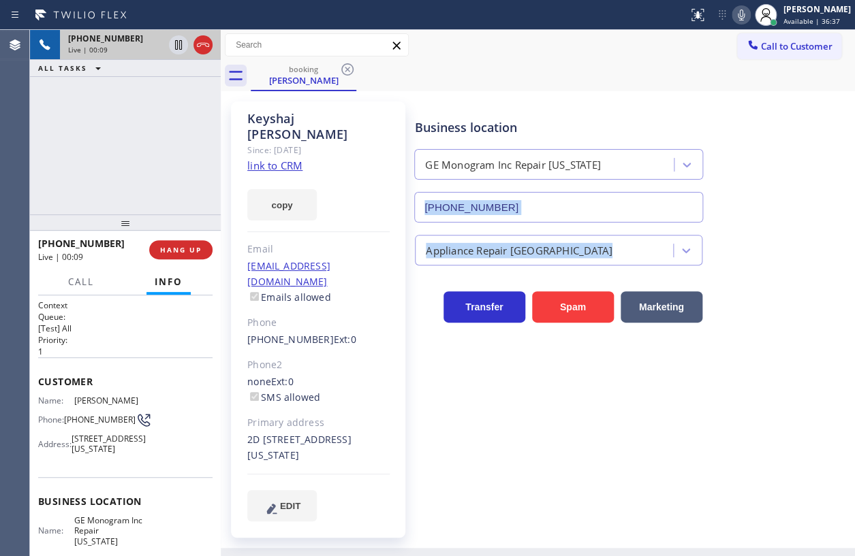
click at [562, 221] on input "[PHONE_NUMBER]" at bounding box center [558, 207] width 289 height 31
click at [562, 216] on input "[PHONE_NUMBER]" at bounding box center [558, 207] width 289 height 31
click at [285, 159] on link "link to CRM" at bounding box center [274, 166] width 55 height 14
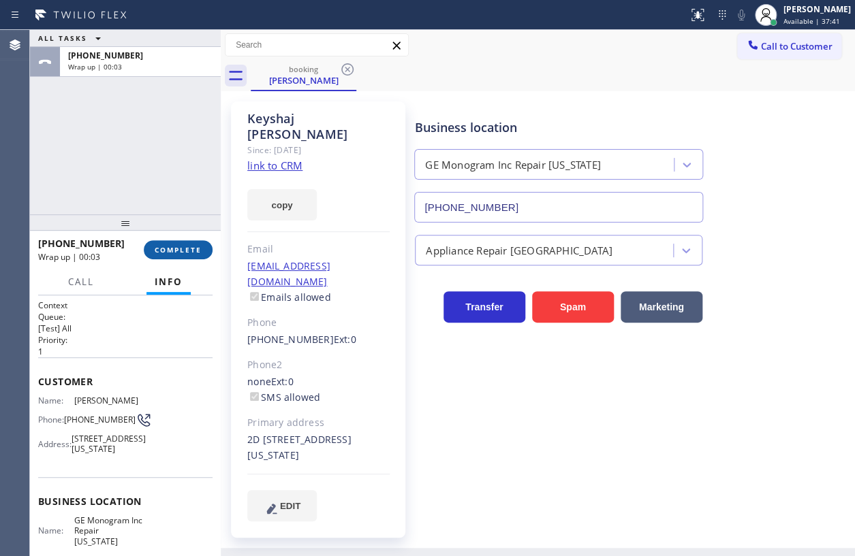
click at [190, 251] on span "COMPLETE" at bounding box center [178, 250] width 47 height 10
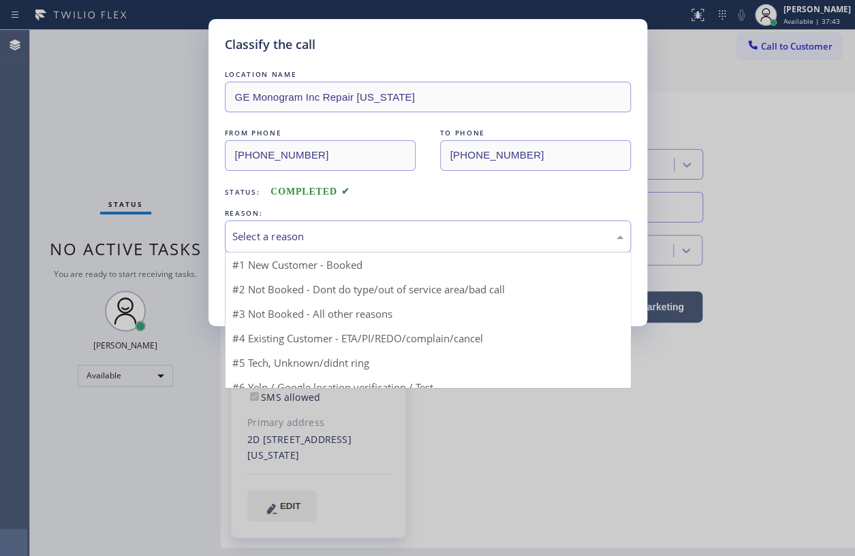
click at [333, 234] on div "Select a reason" at bounding box center [427, 237] width 391 height 16
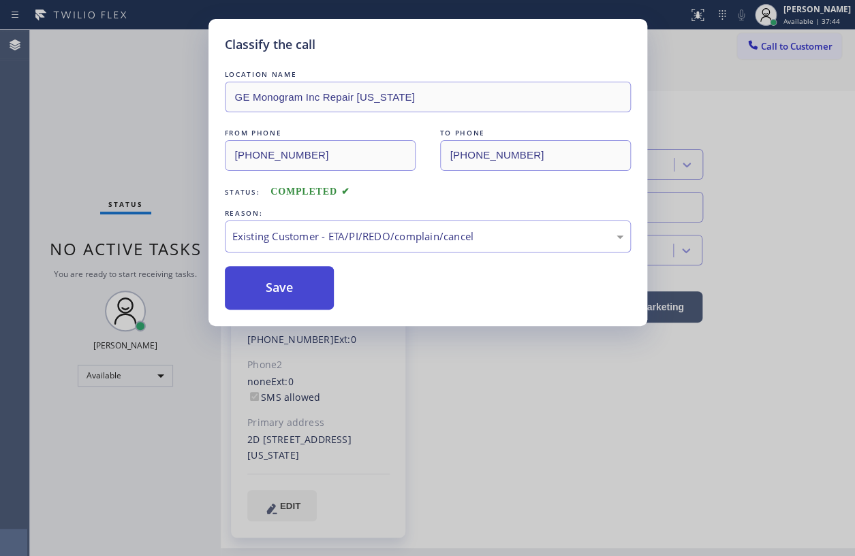
click at [294, 294] on button "Save" at bounding box center [280, 288] width 110 height 44
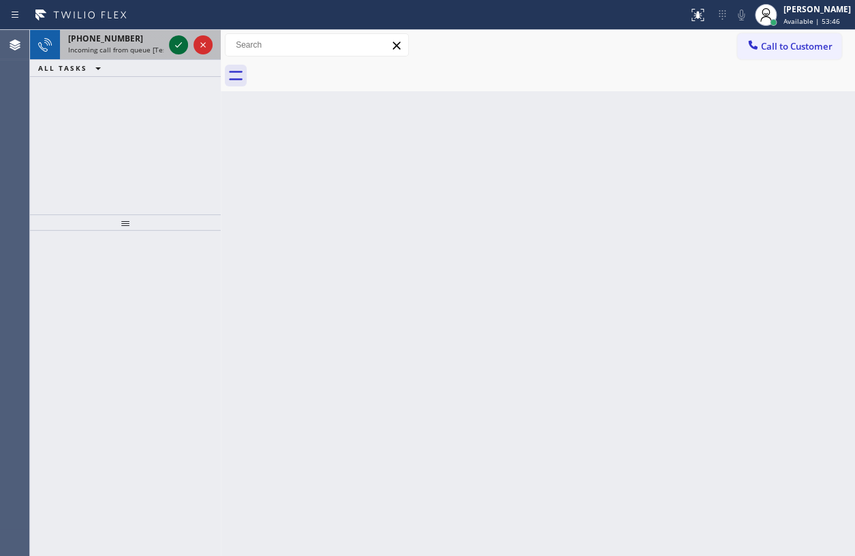
click at [176, 40] on icon at bounding box center [178, 45] width 16 height 16
click at [127, 40] on div "[PHONE_NUMBER]" at bounding box center [115, 39] width 95 height 12
click at [178, 44] on icon at bounding box center [178, 45] width 16 height 16
click at [170, 41] on icon at bounding box center [178, 45] width 16 height 16
click at [173, 48] on icon at bounding box center [178, 45] width 16 height 16
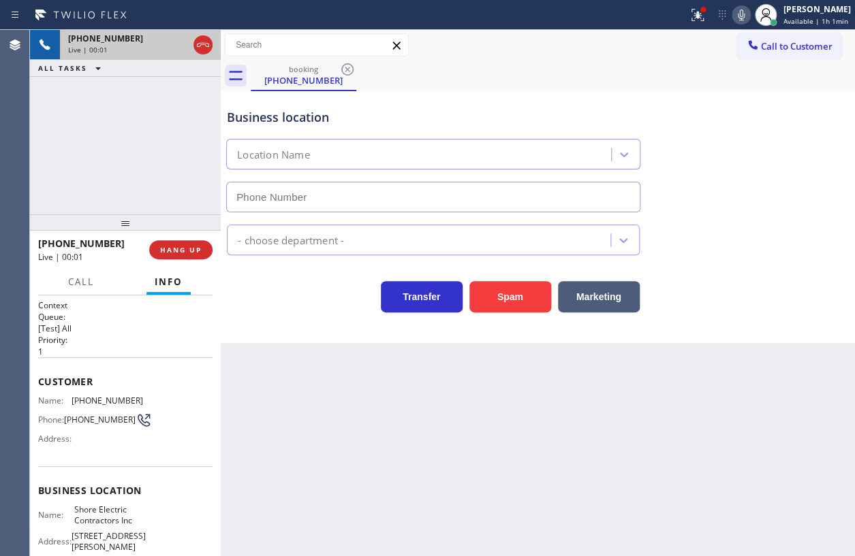
type input "[PHONE_NUMBER]"
click at [194, 251] on span "HANG UP" at bounding box center [181, 250] width 42 height 10
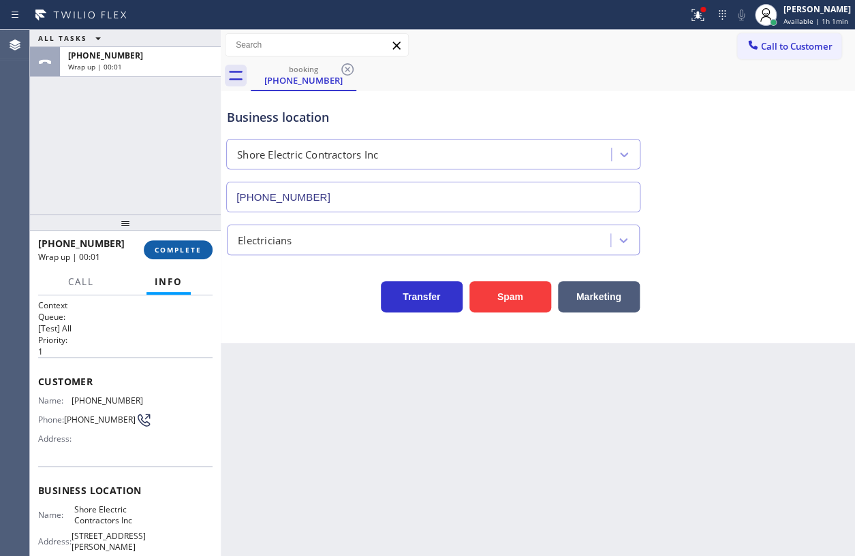
click at [194, 251] on span "COMPLETE" at bounding box center [178, 250] width 47 height 10
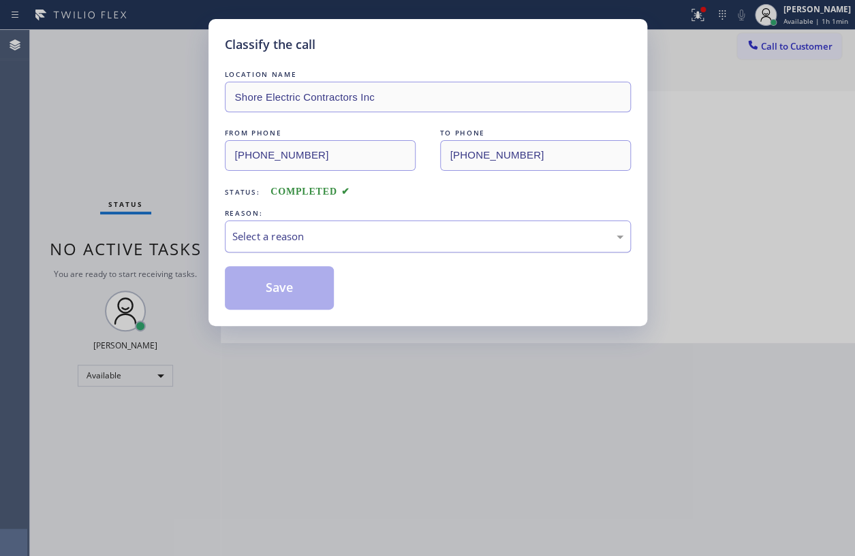
click at [333, 234] on div "Select a reason" at bounding box center [427, 237] width 391 height 16
click at [296, 305] on button "Save" at bounding box center [280, 288] width 110 height 44
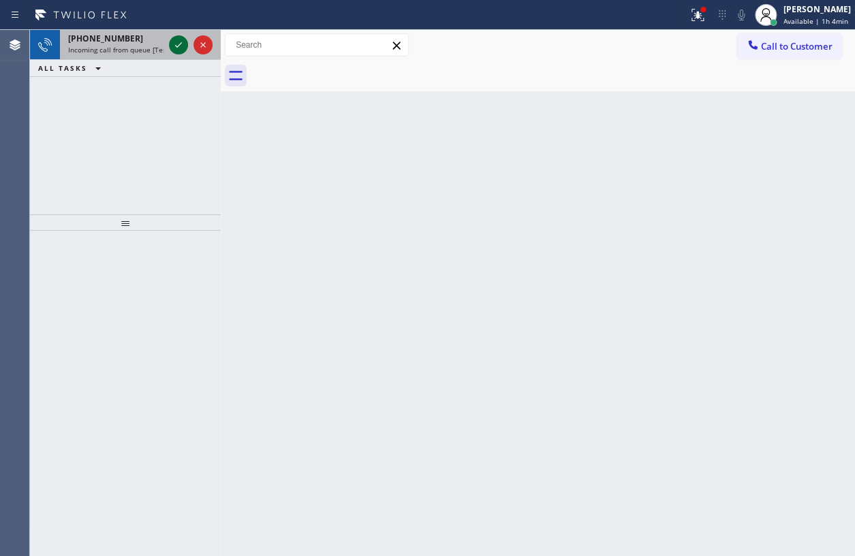
click at [176, 46] on icon at bounding box center [178, 44] width 7 height 5
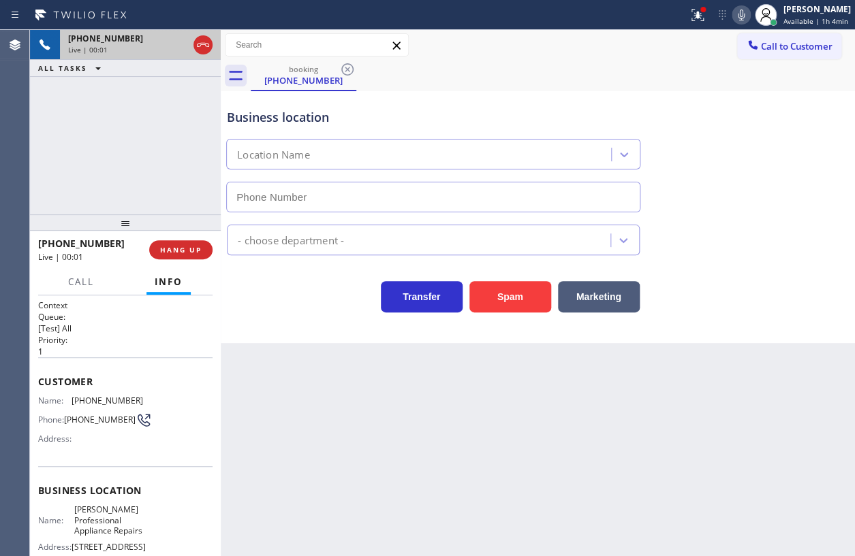
type input "[PHONE_NUMBER]"
click at [96, 533] on span "[PERSON_NAME] Professional Appliance Repairs" at bounding box center [108, 520] width 68 height 31
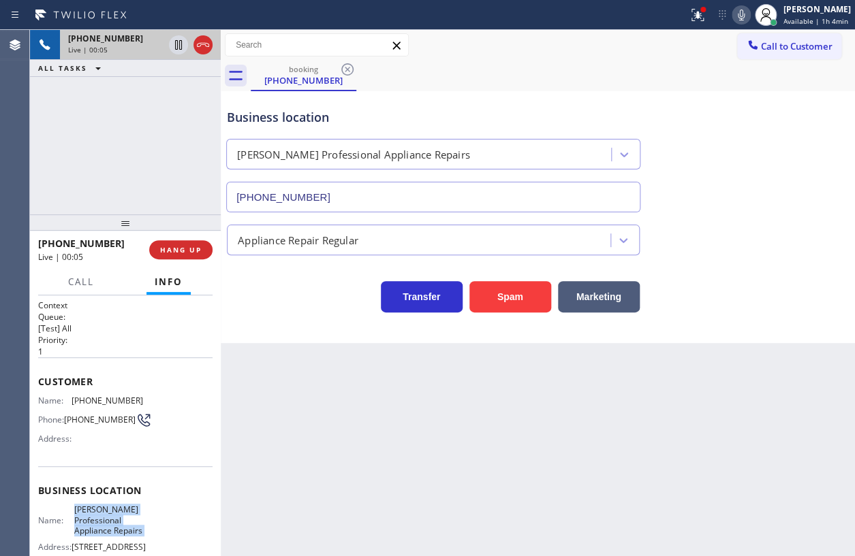
click at [96, 533] on span "[PERSON_NAME] Professional Appliance Repairs" at bounding box center [108, 520] width 68 height 31
copy span "[PERSON_NAME] Professional Appliance Repairs"
click at [397, 201] on input "[PHONE_NUMBER]" at bounding box center [433, 197] width 414 height 31
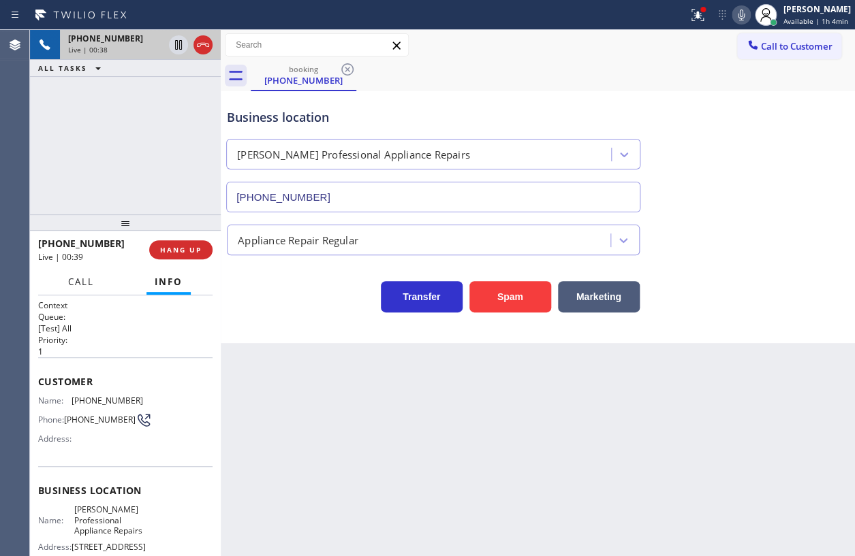
click at [87, 287] on span "Call" at bounding box center [81, 282] width 26 height 12
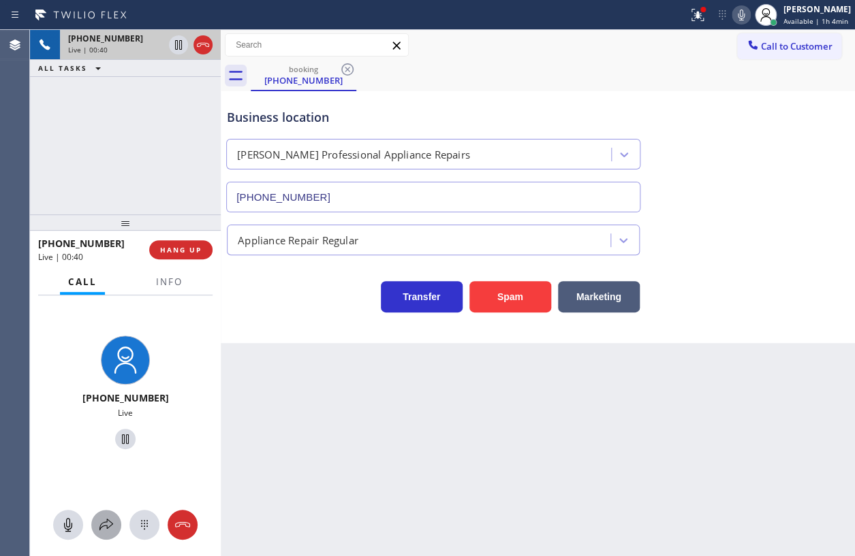
click at [107, 519] on icon at bounding box center [106, 525] width 14 height 12
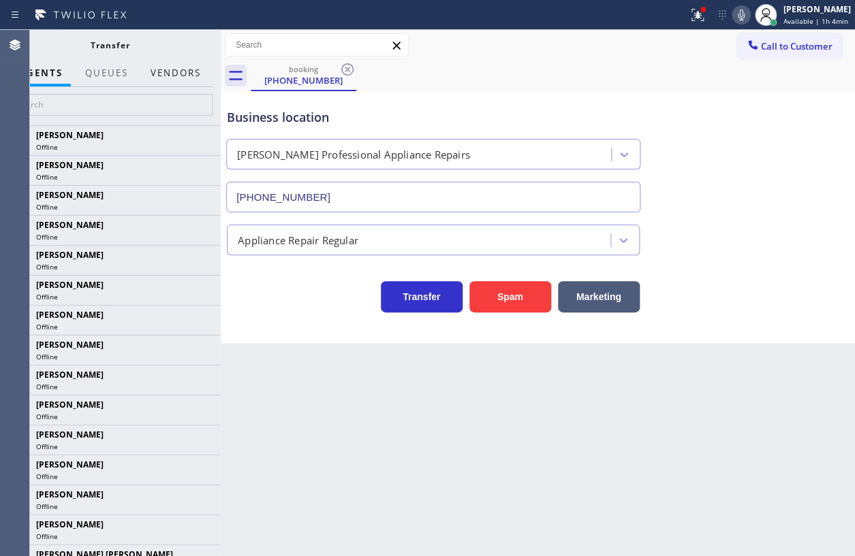
click at [185, 77] on button "Vendors" at bounding box center [175, 73] width 67 height 27
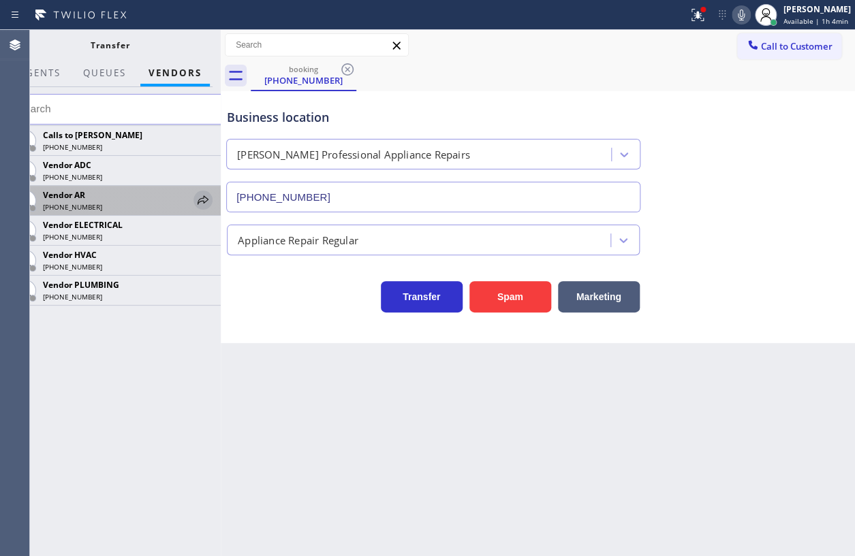
click at [205, 203] on icon at bounding box center [203, 200] width 16 height 16
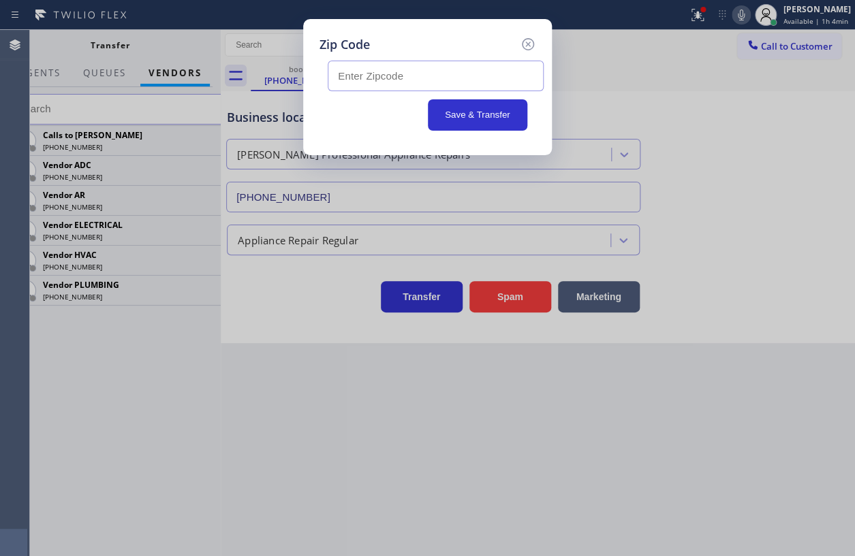
click at [390, 76] on input "text" at bounding box center [436, 76] width 216 height 31
paste input "06820"
type input "06820"
click at [477, 116] on button "Save & Transfer" at bounding box center [478, 114] width 100 height 31
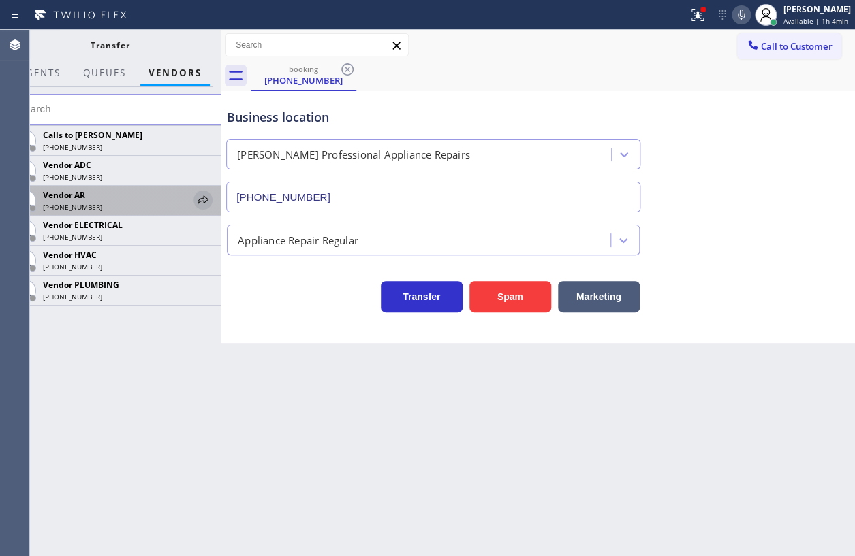
click at [197, 201] on icon at bounding box center [202, 199] width 11 height 9
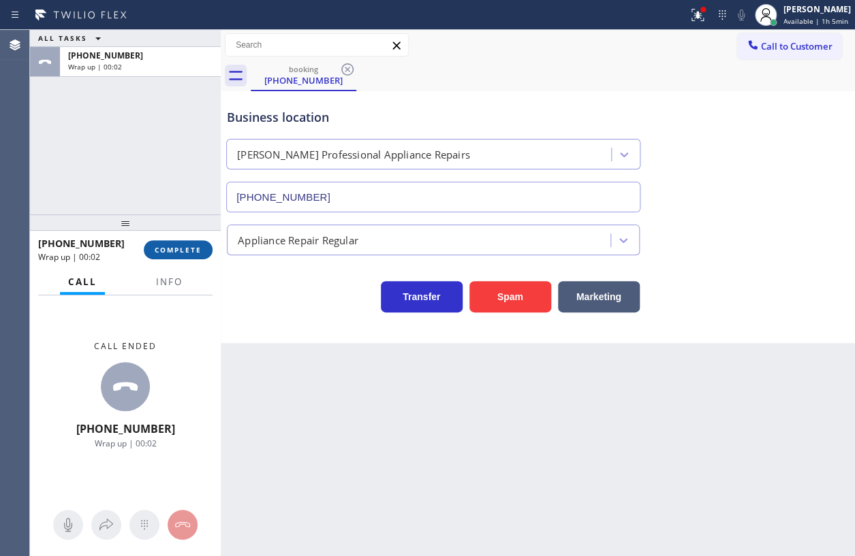
click at [203, 243] on button "COMPLETE" at bounding box center [178, 249] width 69 height 19
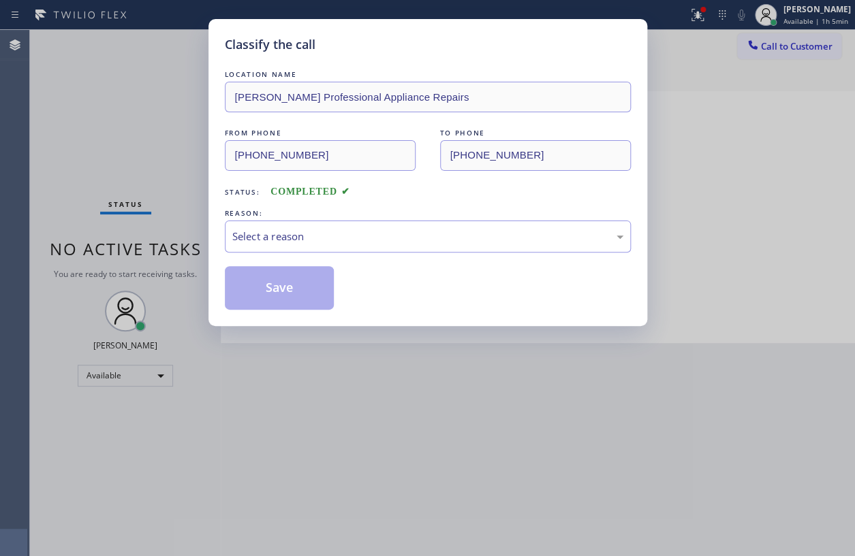
click at [633, 288] on div "Classify the call LOCATION NAME [PERSON_NAME] Professional Appliance Repairs FR…" at bounding box center [427, 172] width 439 height 307
click at [468, 242] on div "Select a reason" at bounding box center [427, 237] width 391 height 16
drag, startPoint x: 298, startPoint y: 301, endPoint x: 307, endPoint y: 294, distance: 12.1
click at [299, 299] on button "Save" at bounding box center [280, 288] width 110 height 44
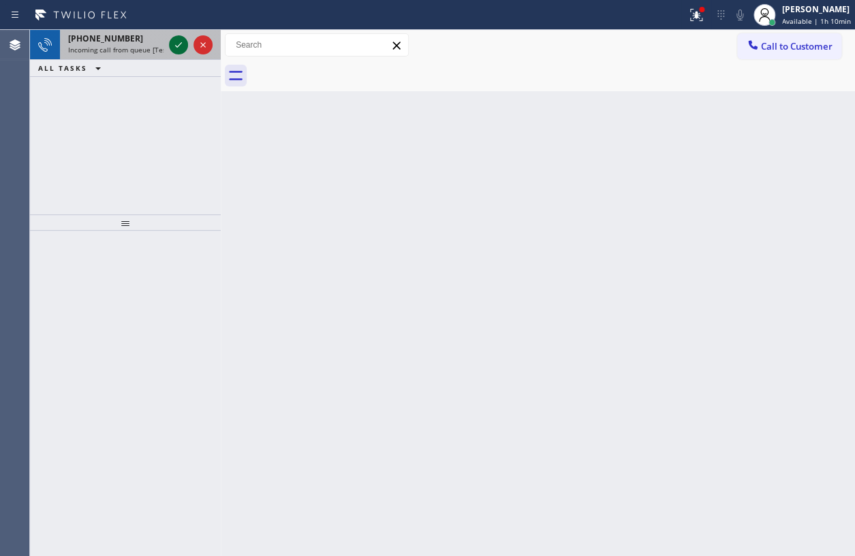
click at [177, 48] on icon at bounding box center [178, 45] width 16 height 16
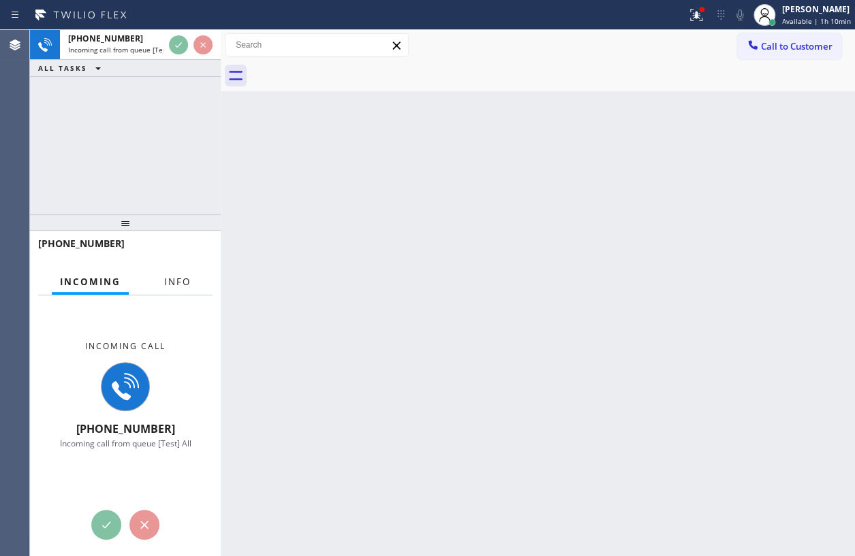
click at [172, 286] on span "Info" at bounding box center [177, 282] width 27 height 12
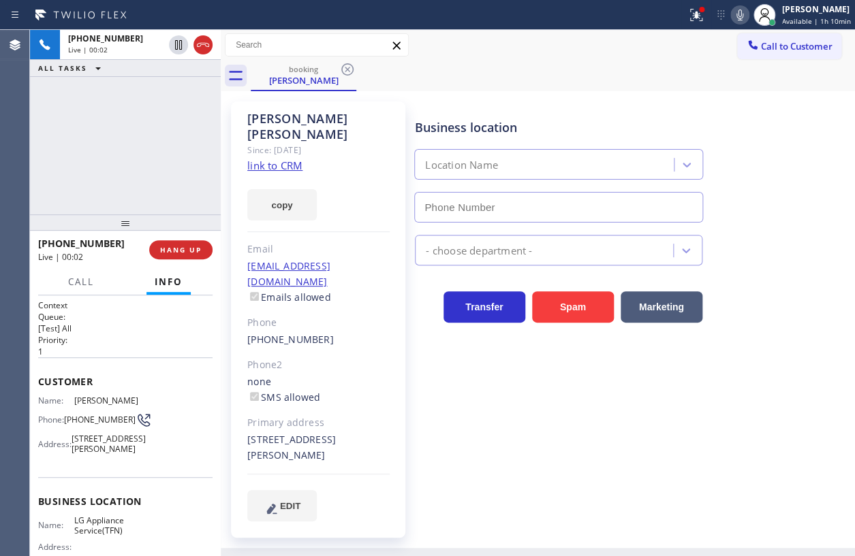
type input "[PHONE_NUMBER]"
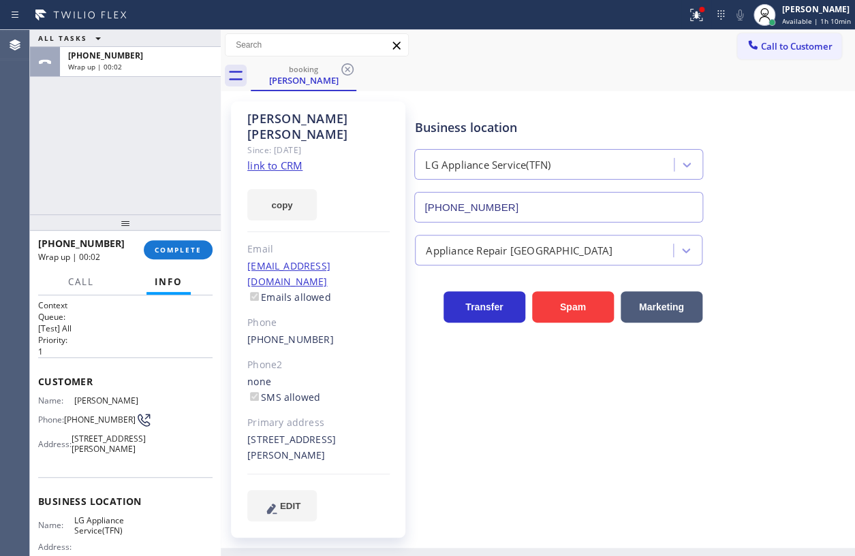
drag, startPoint x: 193, startPoint y: 252, endPoint x: 256, endPoint y: 253, distance: 63.3
click at [195, 252] on span "COMPLETE" at bounding box center [178, 250] width 47 height 10
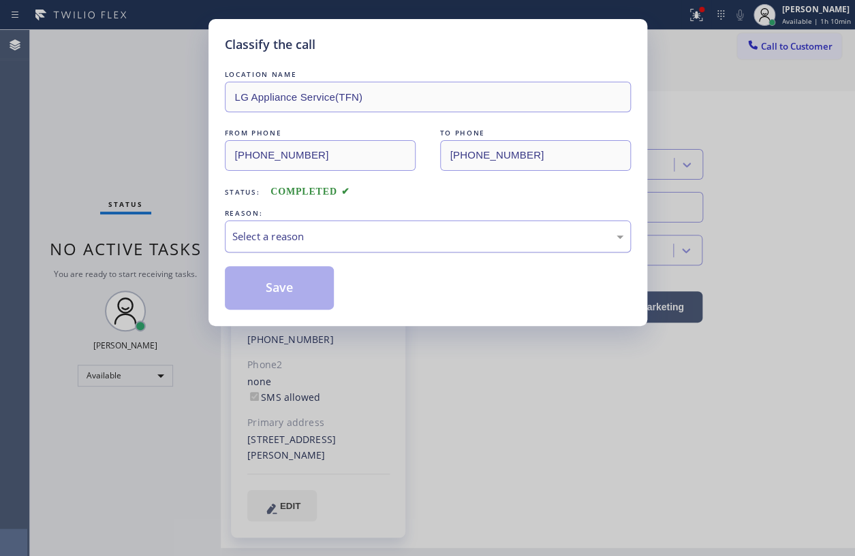
click at [366, 233] on div "Select a reason" at bounding box center [427, 237] width 391 height 16
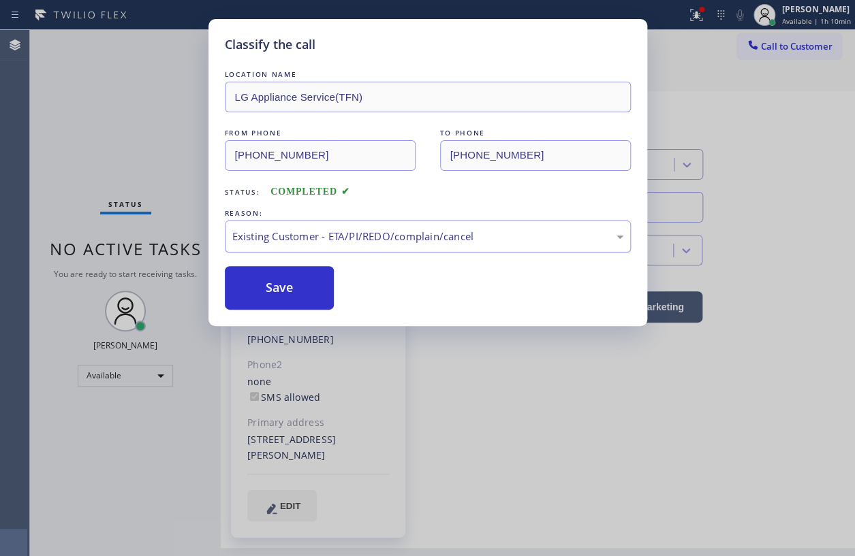
click at [293, 247] on div "Existing Customer - ETA/PI/REDO/complain/cancel" at bounding box center [428, 237] width 406 height 32
click at [295, 288] on button "Save" at bounding box center [280, 288] width 110 height 44
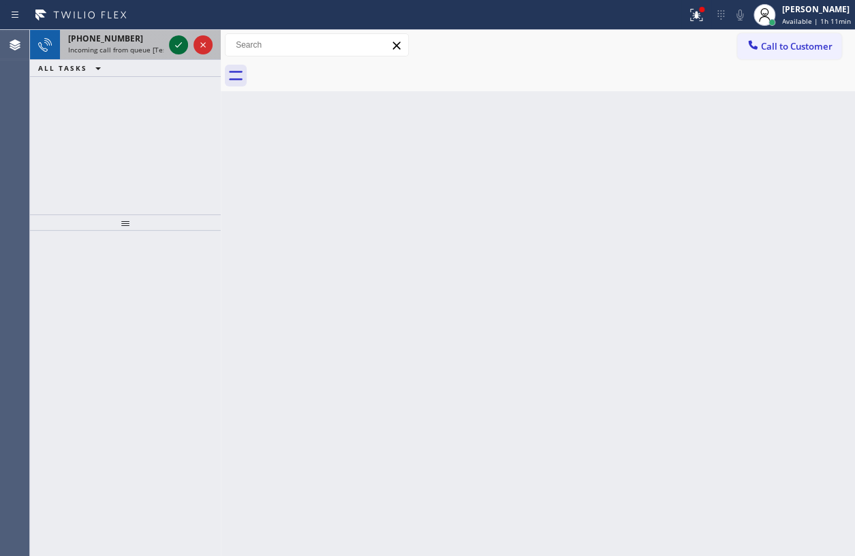
click at [175, 47] on icon at bounding box center [178, 45] width 16 height 16
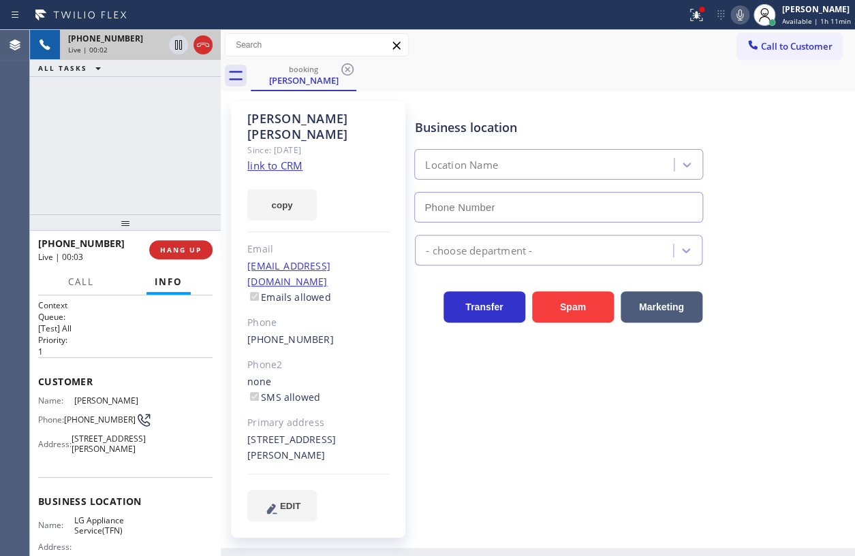
type input "[PHONE_NUMBER]"
click at [277, 159] on link "link to CRM" at bounding box center [274, 166] width 55 height 14
click at [79, 277] on span "Call" at bounding box center [81, 282] width 26 height 12
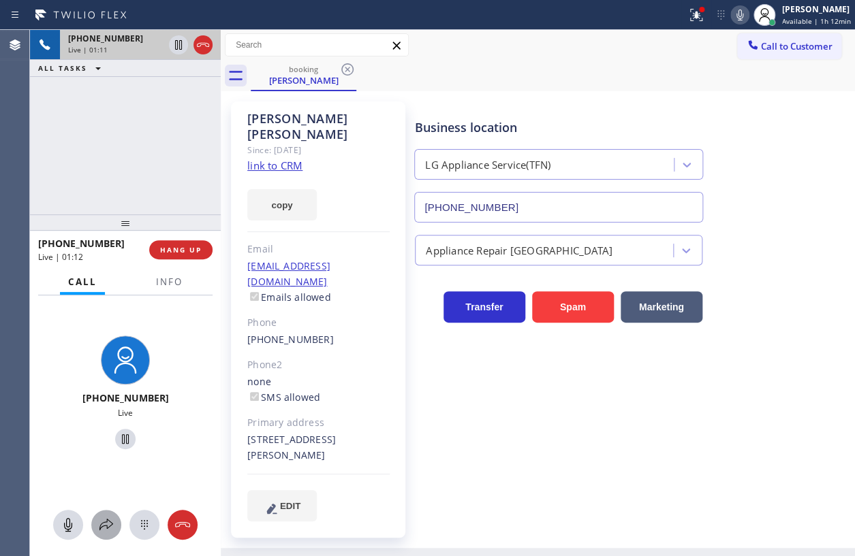
click at [105, 531] on icon at bounding box center [106, 525] width 16 height 16
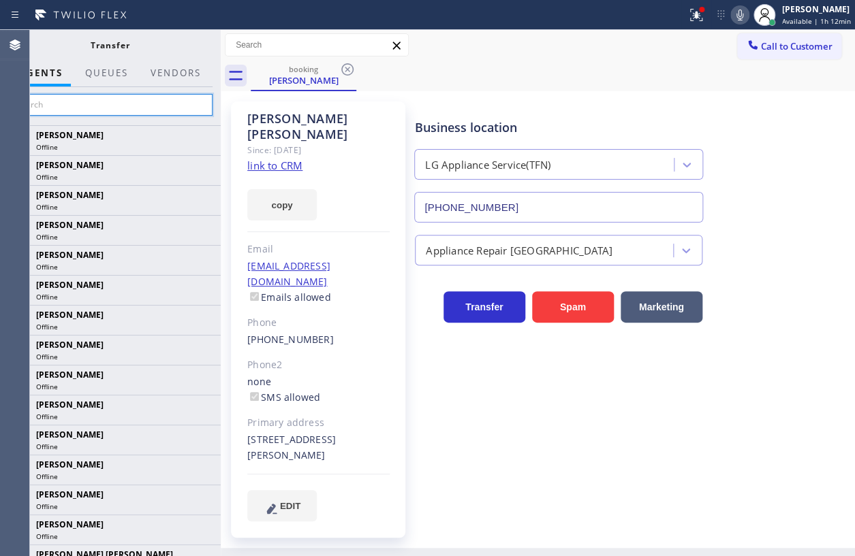
click at [140, 97] on input "text" at bounding box center [109, 105] width 205 height 22
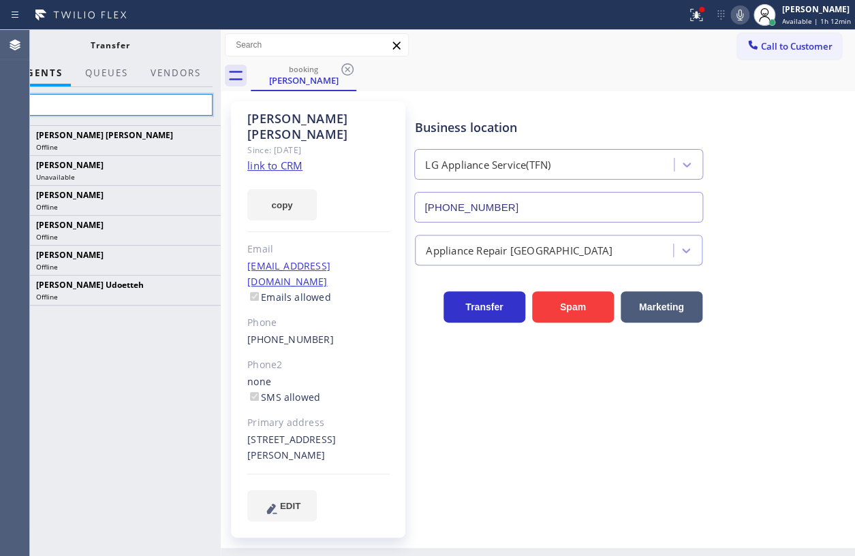
click at [131, 102] on input "jen" at bounding box center [109, 105] width 205 height 22
type input "j"
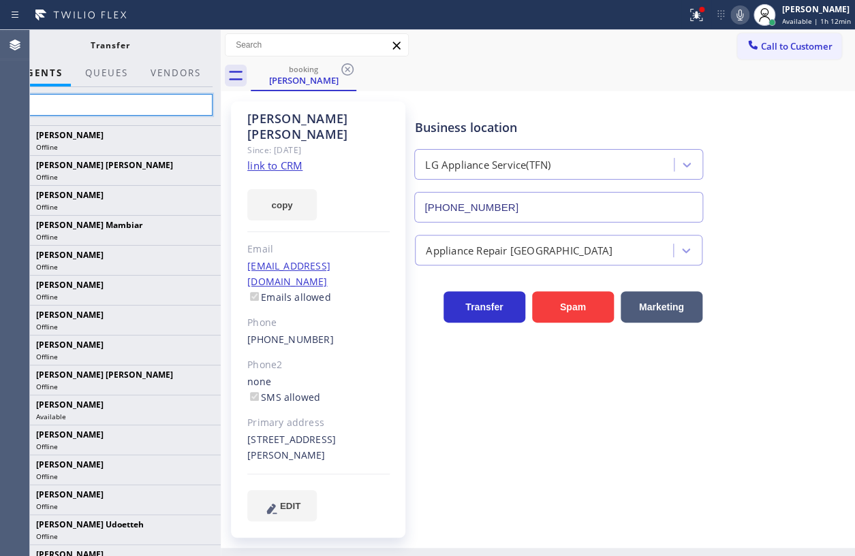
type input "jen"
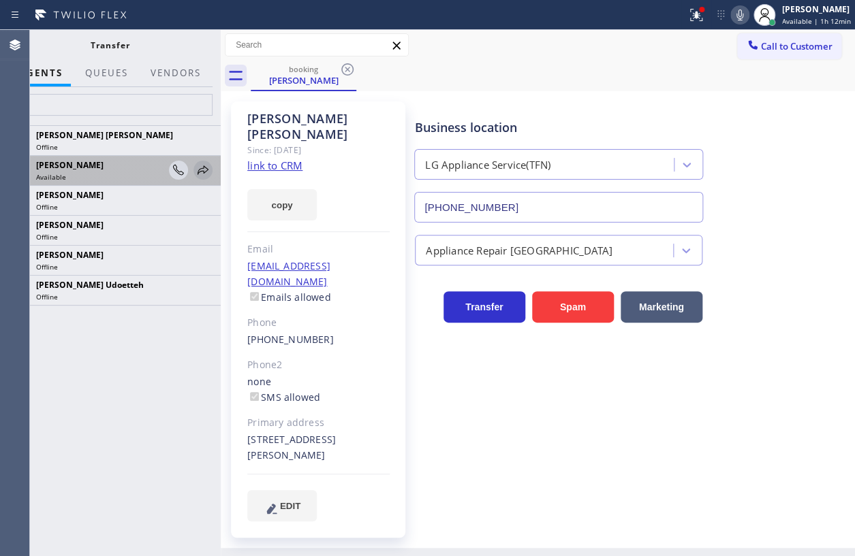
click at [205, 171] on icon at bounding box center [202, 169] width 11 height 9
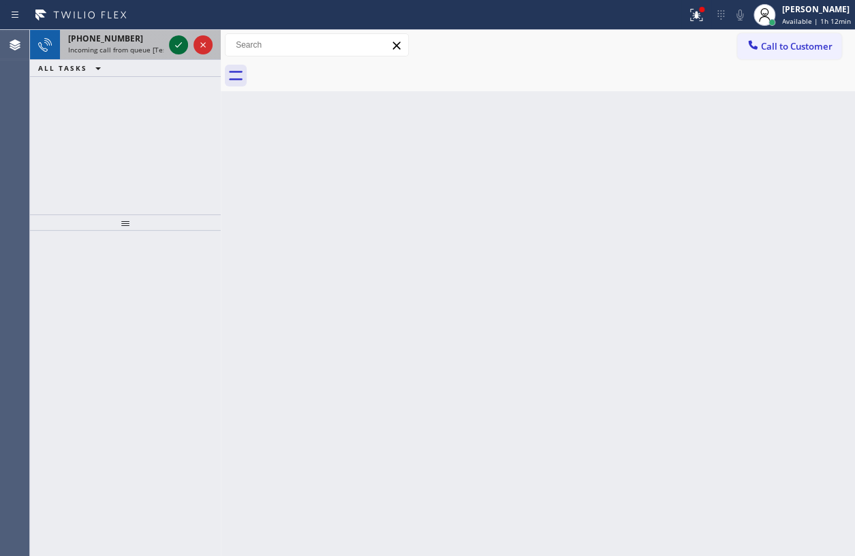
click at [177, 42] on icon at bounding box center [178, 45] width 16 height 16
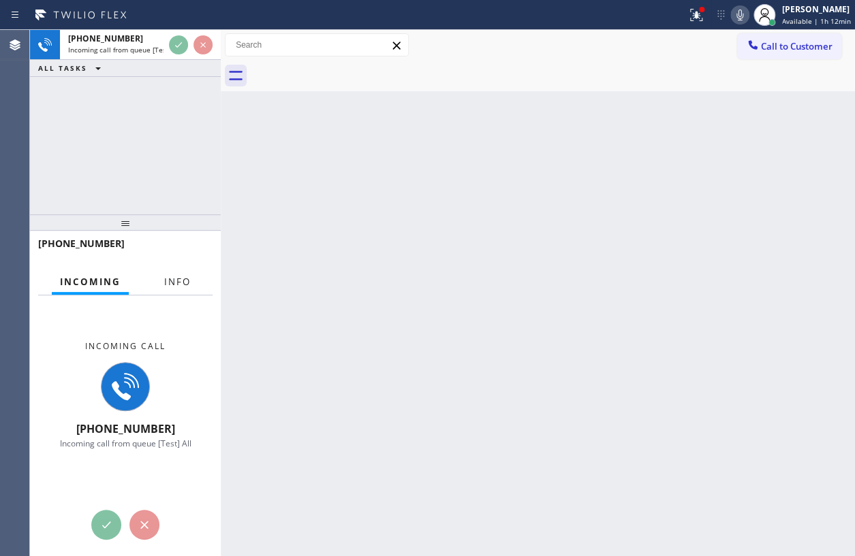
click at [179, 286] on span "Info" at bounding box center [177, 282] width 27 height 12
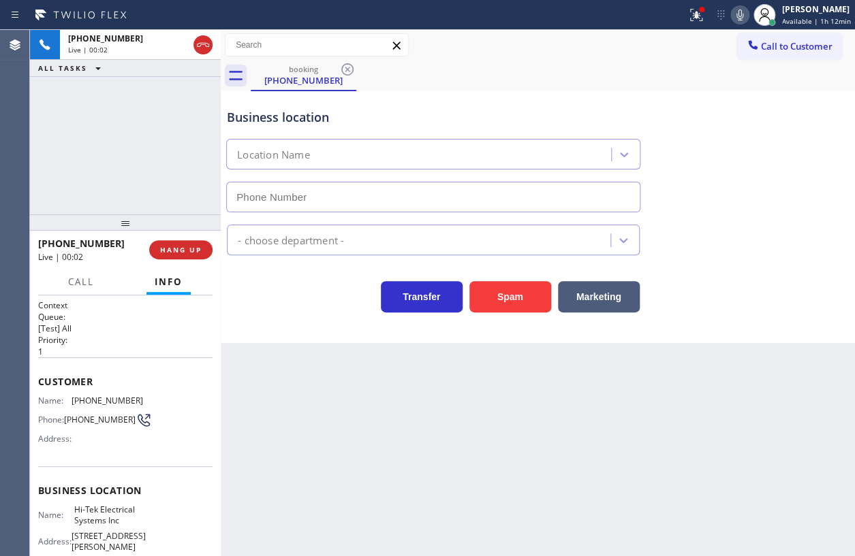
type input "[PHONE_NUMBER]"
click at [197, 255] on button "HANG UP" at bounding box center [180, 249] width 63 height 19
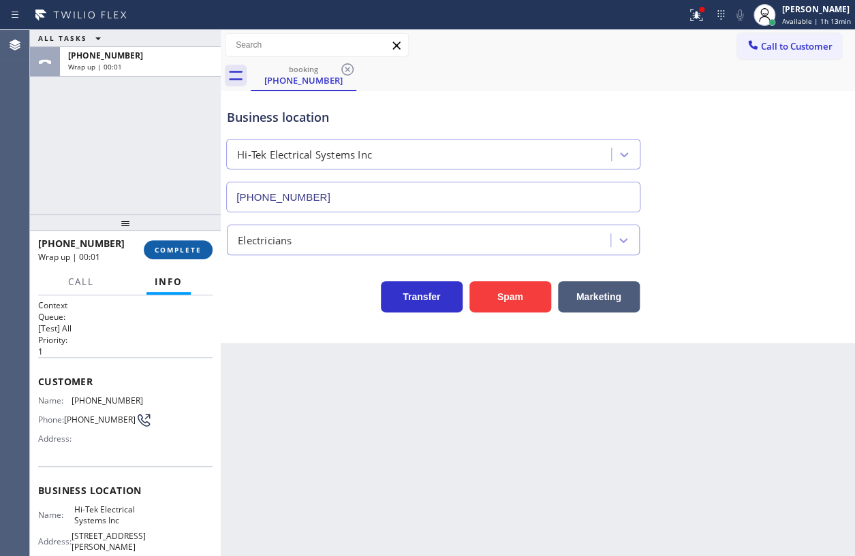
click at [185, 242] on button "COMPLETE" at bounding box center [178, 249] width 69 height 19
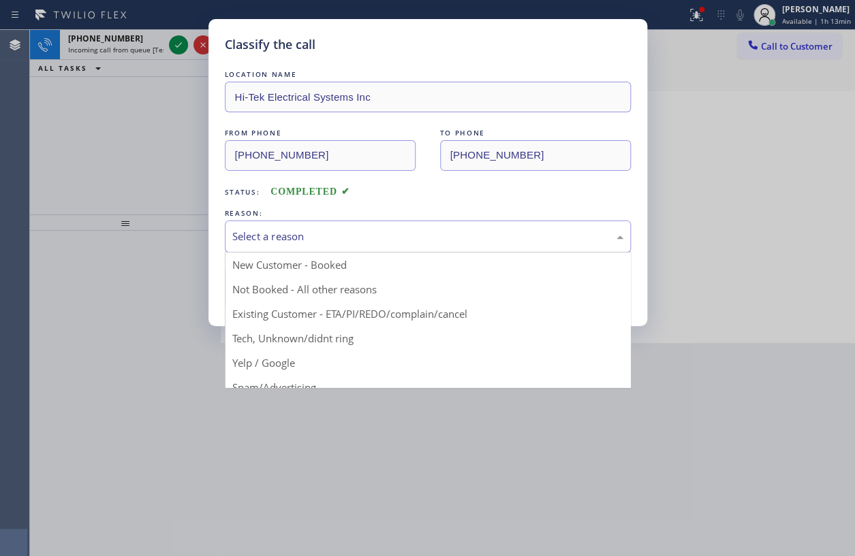
click at [439, 238] on div "Select a reason" at bounding box center [427, 237] width 391 height 16
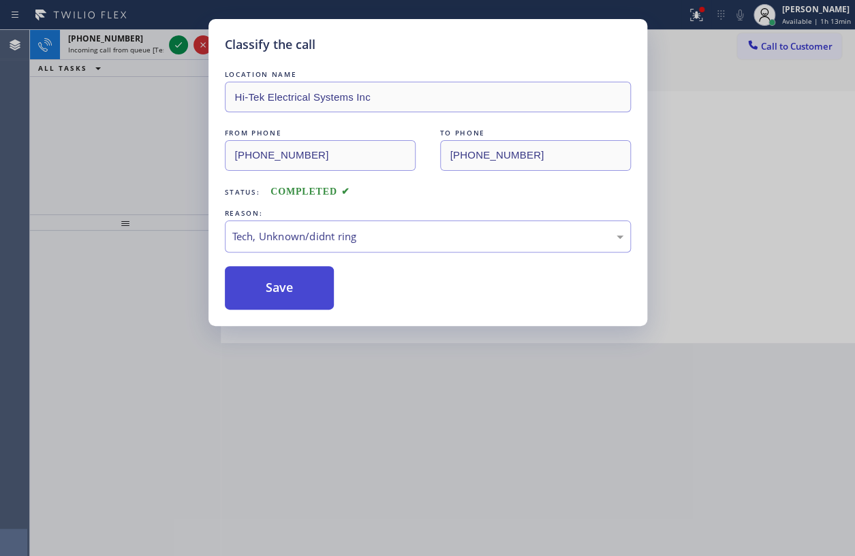
click at [267, 281] on button "Save" at bounding box center [280, 288] width 110 height 44
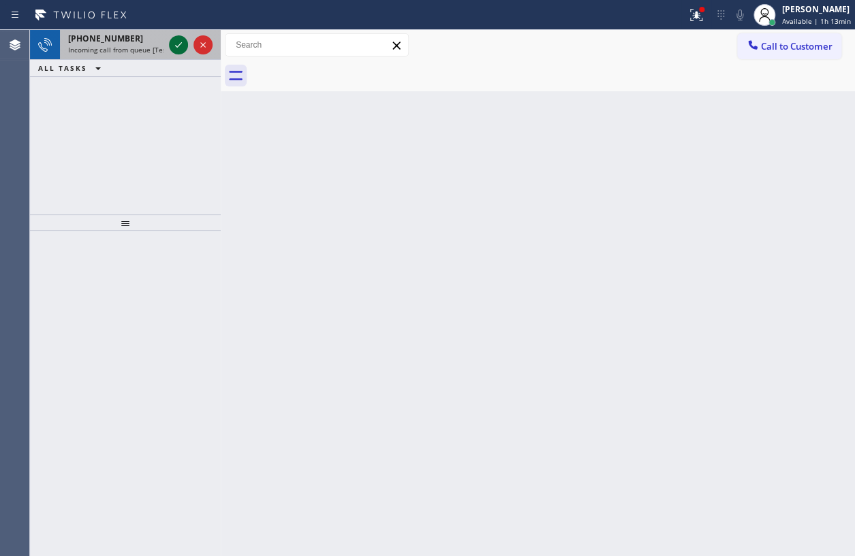
click at [177, 48] on icon at bounding box center [178, 45] width 16 height 16
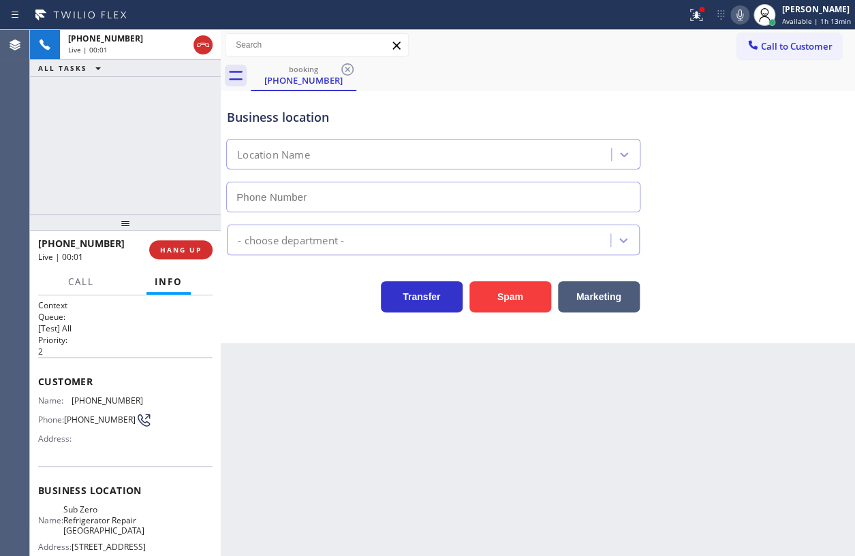
type input "[PHONE_NUMBER]"
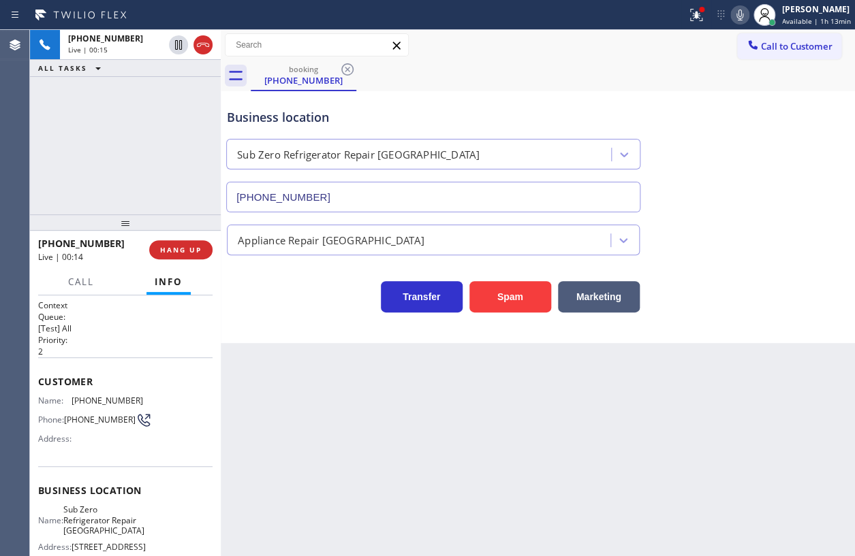
click at [94, 511] on span "Sub Zero Refrigerator Repair [GEOGRAPHIC_DATA]" at bounding box center [103, 520] width 81 height 31
copy span "Sub Zero Refrigerator Repair [GEOGRAPHIC_DATA]"
click at [357, 203] on input "[PHONE_NUMBER]" at bounding box center [433, 197] width 414 height 31
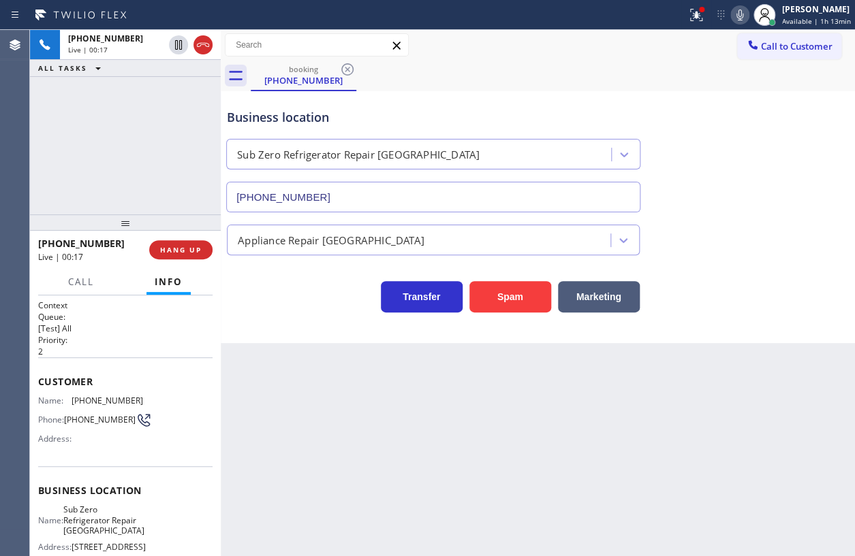
click at [357, 203] on input "[PHONE_NUMBER]" at bounding box center [433, 197] width 414 height 31
click at [176, 89] on icon at bounding box center [178, 92] width 16 height 16
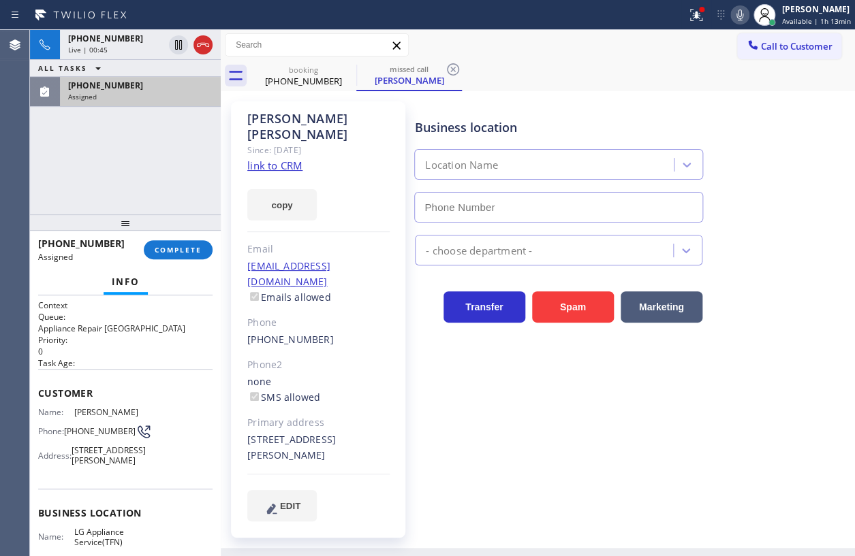
click at [53, 431] on span "Phone:" at bounding box center [51, 431] width 26 height 10
type input "[PHONE_NUMBER]"
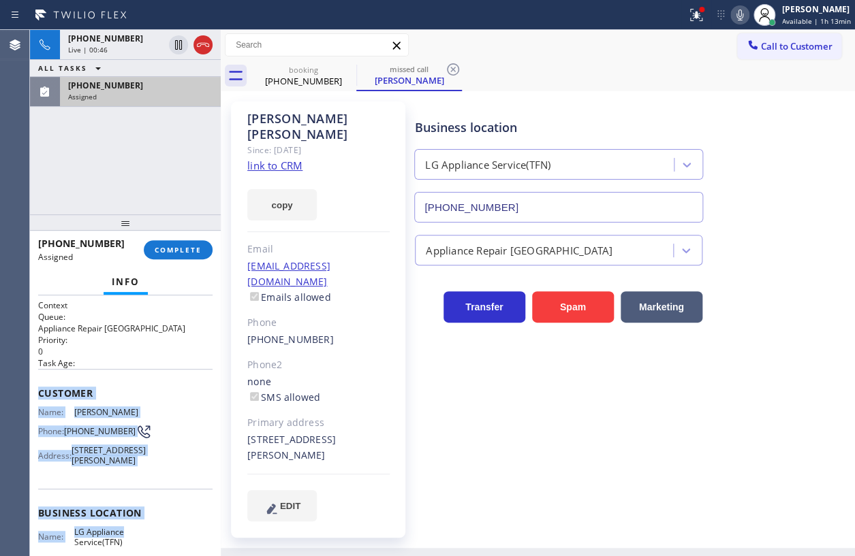
scroll to position [165, 0]
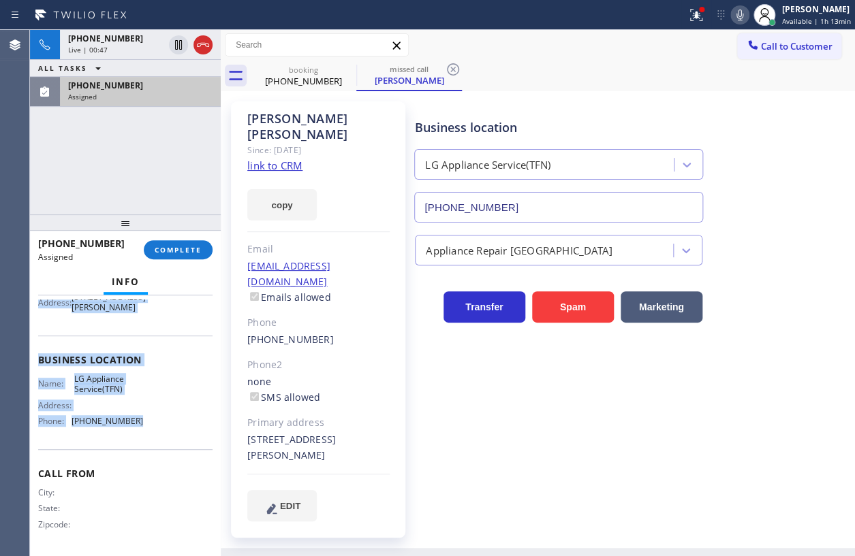
drag, startPoint x: 35, startPoint y: 390, endPoint x: 143, endPoint y: 434, distance: 116.1
click at [143, 434] on div "Context Queue: Appliance Repair High End Priority: 0 Task Age: Customer Name: […" at bounding box center [125, 426] width 191 height 261
copy div "Customer Name: [PERSON_NAME] Phone: [PHONE_NUMBER] Address: [STREET_ADDRESS][PE…"
click at [204, 253] on button "COMPLETE" at bounding box center [178, 249] width 69 height 19
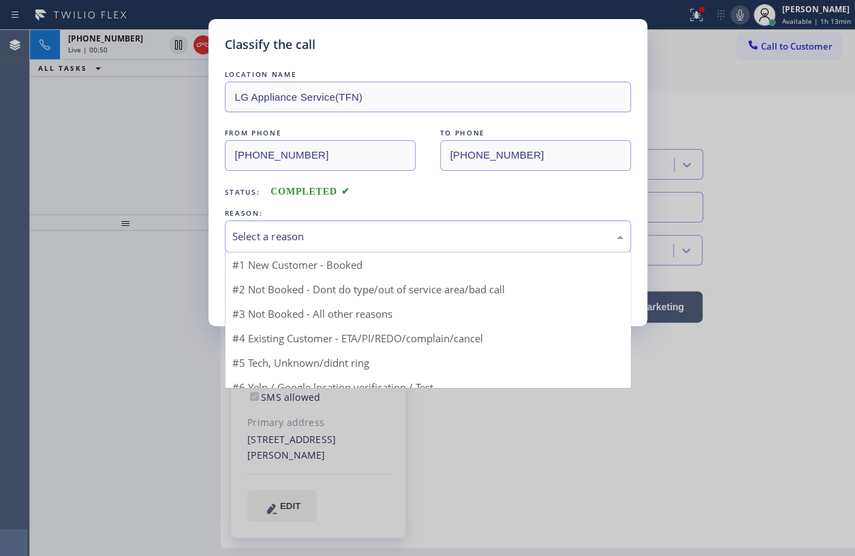
click at [334, 246] on div "Select a reason" at bounding box center [428, 237] width 406 height 32
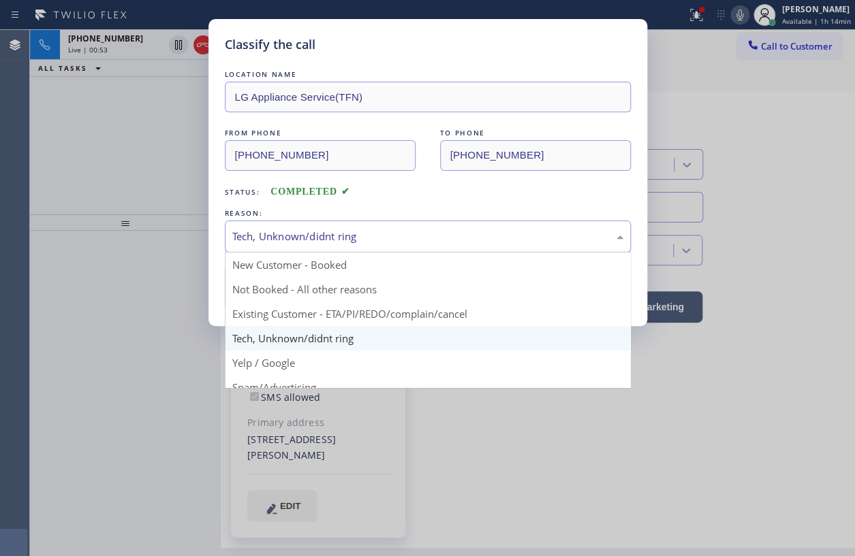
click at [330, 243] on div "Tech, Unknown/didnt ring" at bounding box center [427, 237] width 391 height 16
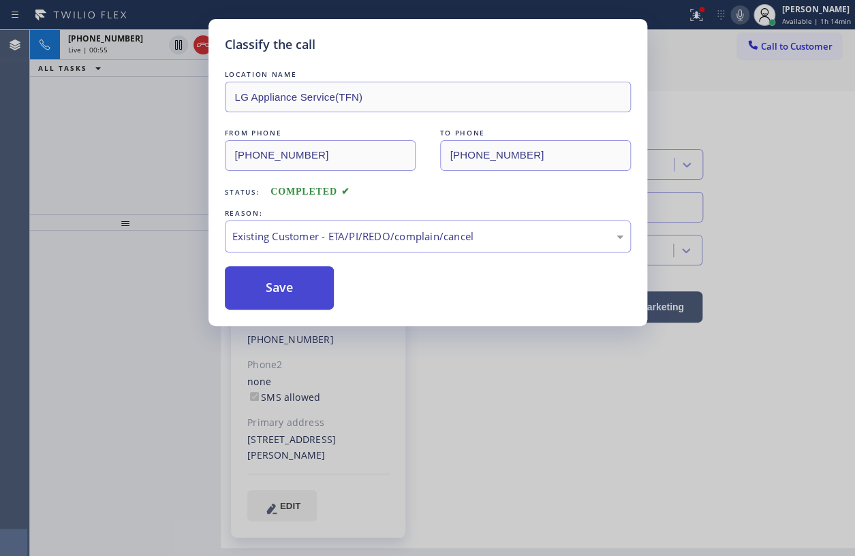
drag, startPoint x: 284, startPoint y: 291, endPoint x: 292, endPoint y: 291, distance: 8.2
click at [285, 291] on button "Save" at bounding box center [280, 288] width 110 height 44
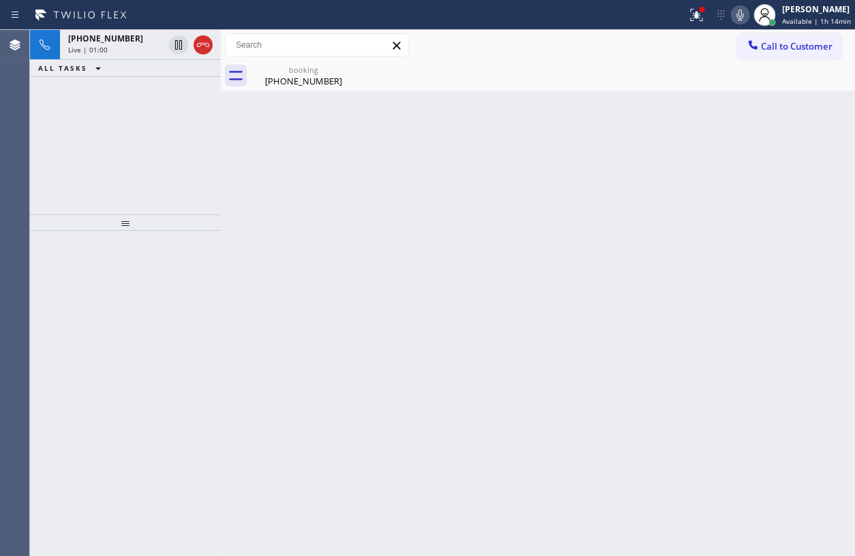
click at [306, 89] on div "booking [PHONE_NUMBER]" at bounding box center [303, 76] width 103 height 31
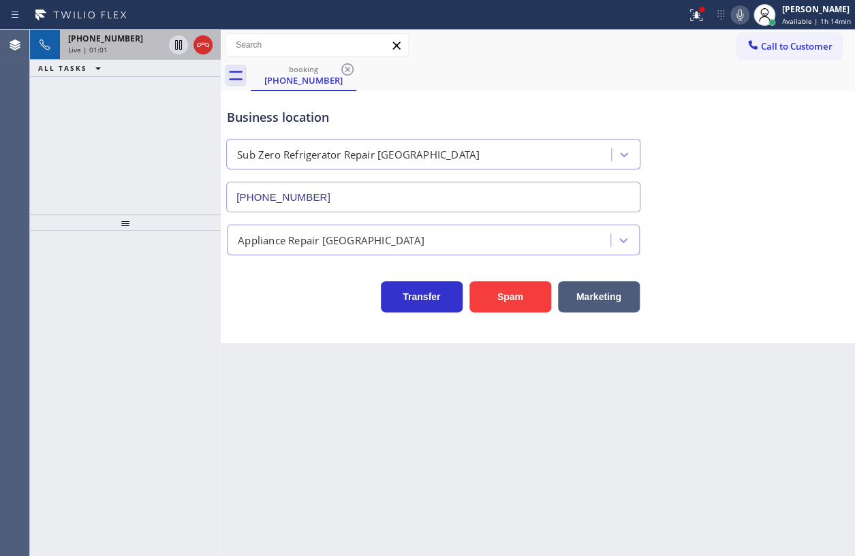
drag, startPoint x: 81, startPoint y: 41, endPoint x: 595, endPoint y: 168, distance: 529.0
click at [82, 41] on span "[PHONE_NUMBER]" at bounding box center [105, 39] width 75 height 12
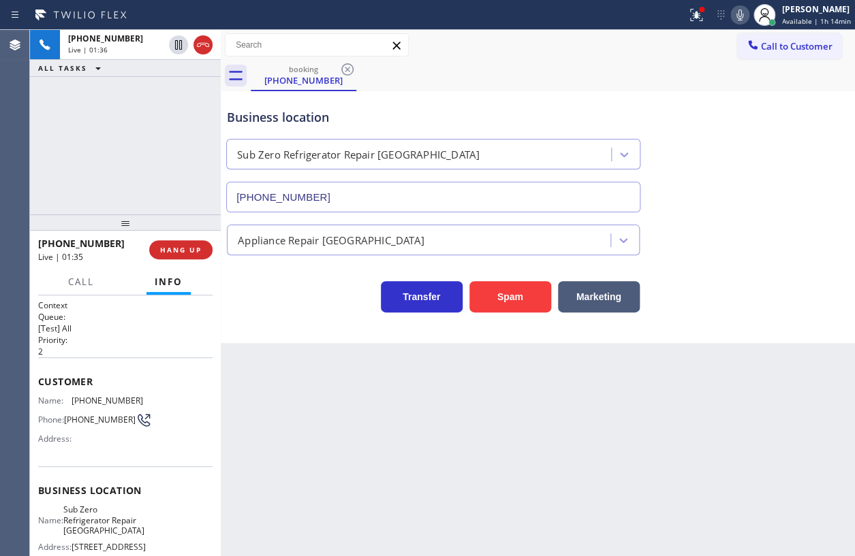
click at [83, 404] on div "Name: [PHONE_NUMBER] Phone: [PHONE_NUMBER] Address:" at bounding box center [90, 423] width 105 height 54
click at [743, 14] on icon at bounding box center [739, 15] width 7 height 11
click at [742, 14] on icon at bounding box center [739, 15] width 16 height 16
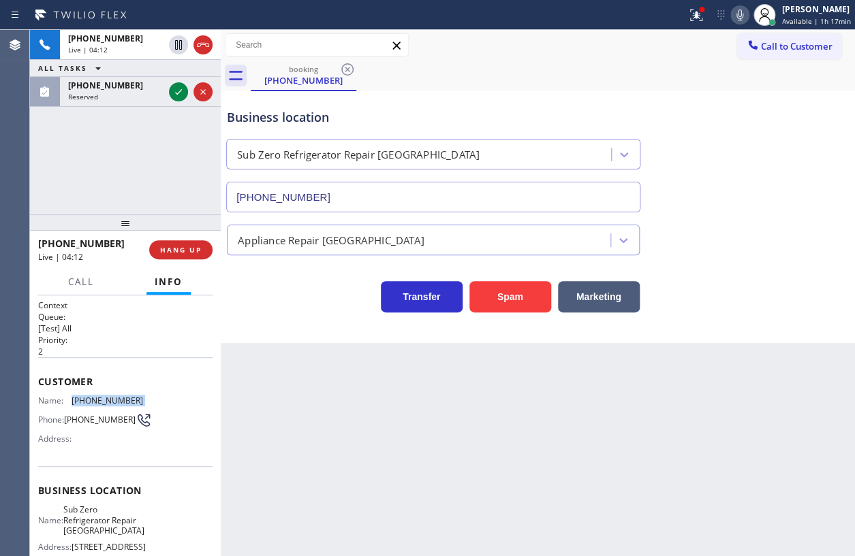
click at [742, 20] on icon at bounding box center [739, 15] width 7 height 11
click at [742, 18] on icon at bounding box center [739, 15] width 16 height 16
click at [171, 95] on icon at bounding box center [178, 92] width 16 height 16
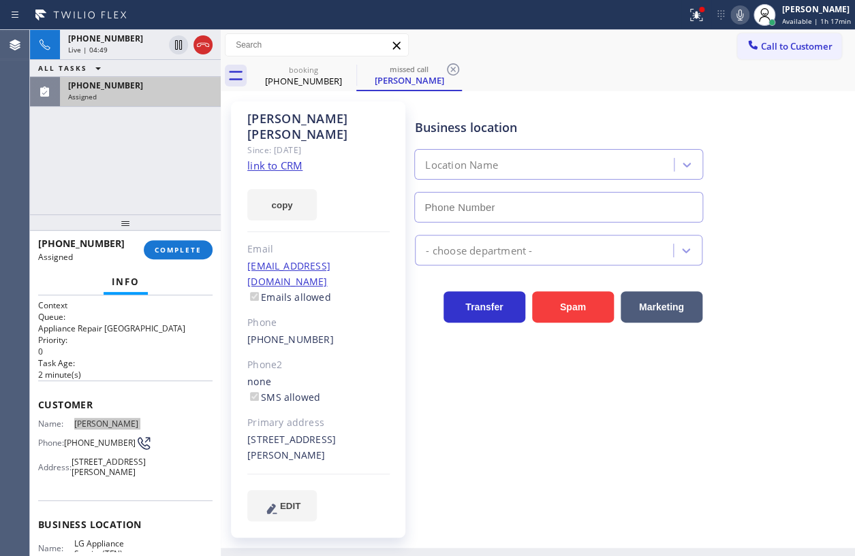
type input "[PHONE_NUMBER]"
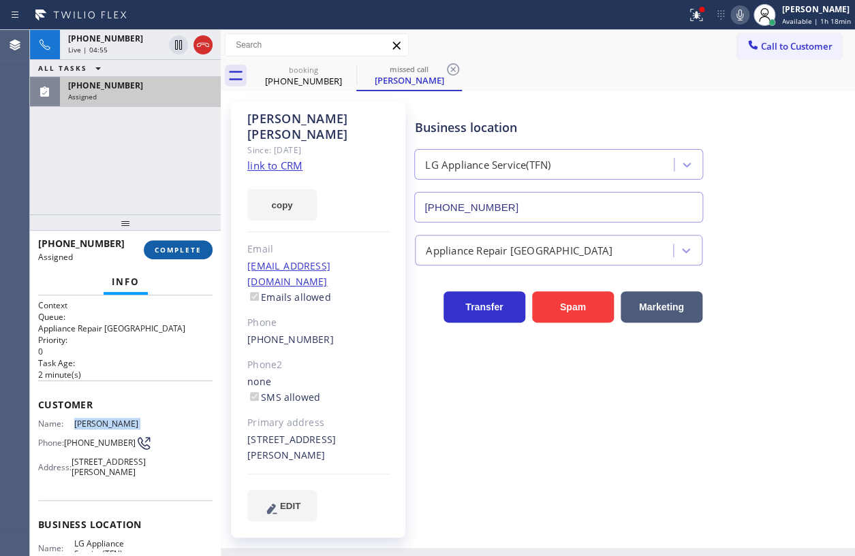
click at [189, 252] on span "COMPLETE" at bounding box center [178, 250] width 47 height 10
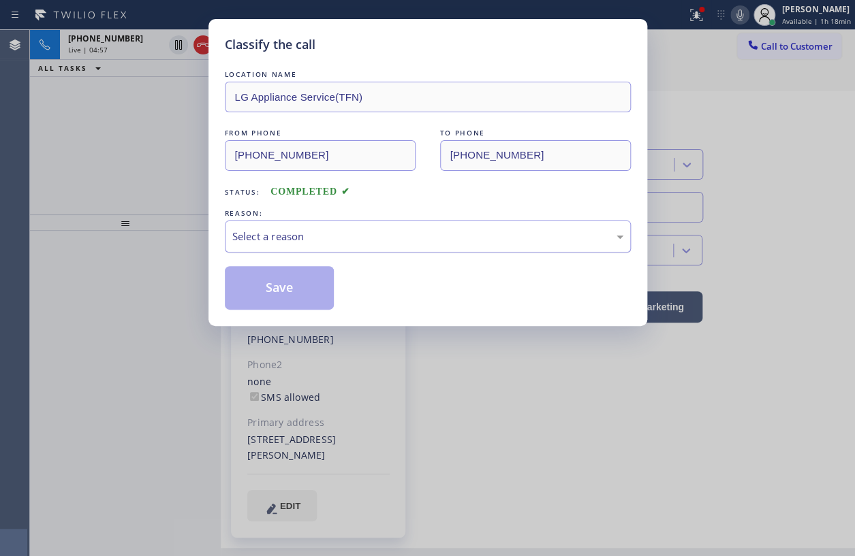
click at [333, 240] on div "Select a reason" at bounding box center [427, 237] width 391 height 16
click at [281, 291] on button "Save" at bounding box center [280, 288] width 110 height 44
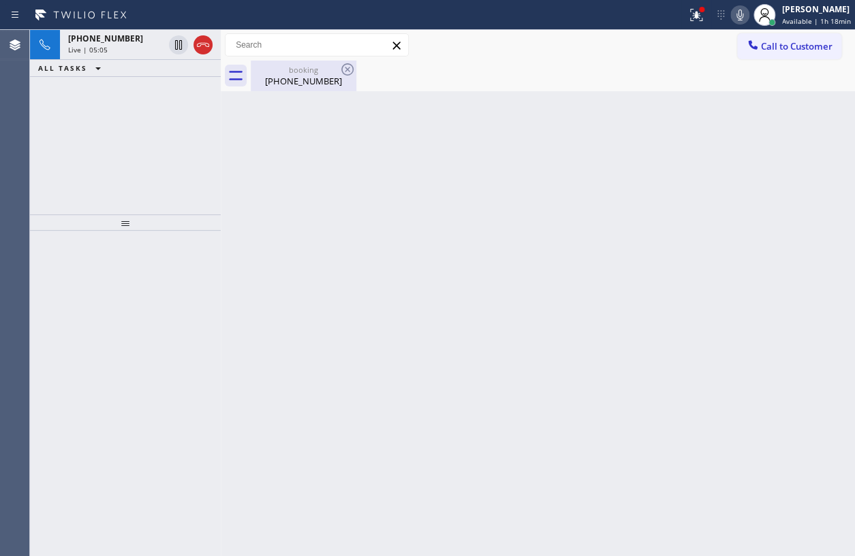
click at [296, 87] on div "booking [PHONE_NUMBER]" at bounding box center [303, 76] width 103 height 31
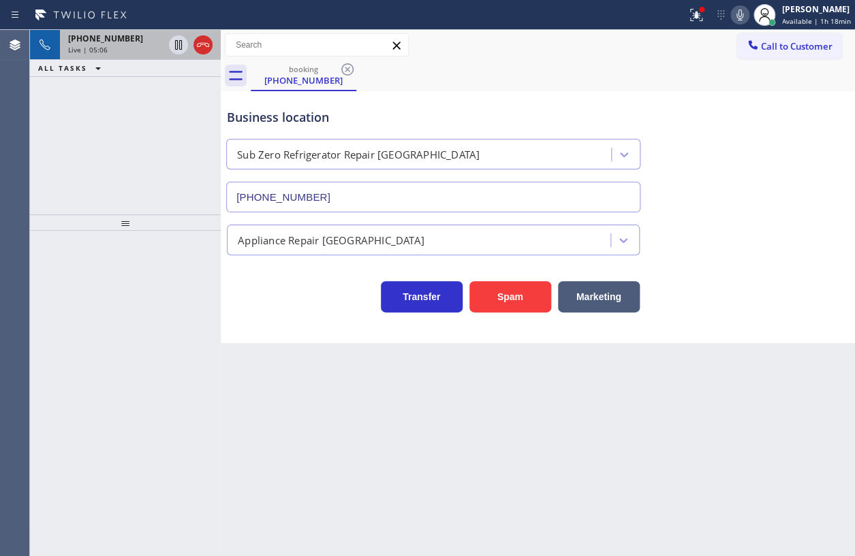
click at [111, 46] on div "Live | 05:06" at bounding box center [115, 50] width 95 height 10
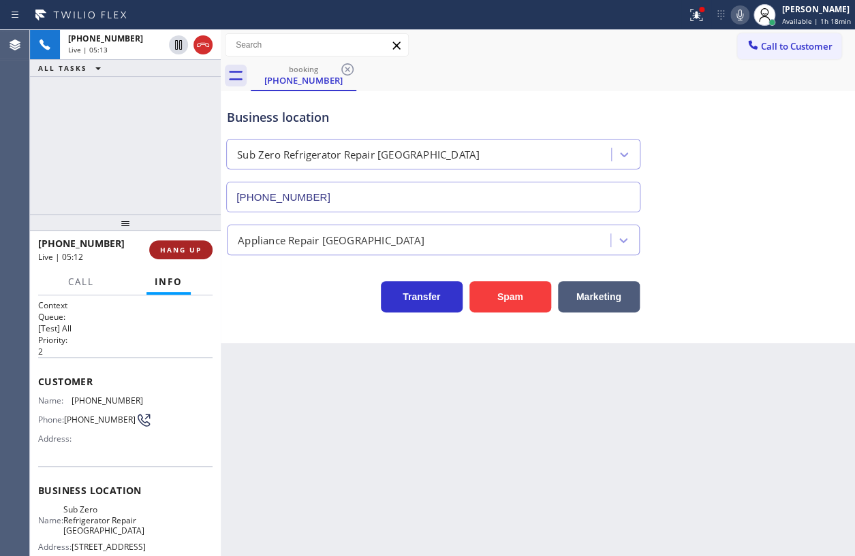
click at [174, 249] on span "HANG UP" at bounding box center [181, 250] width 42 height 10
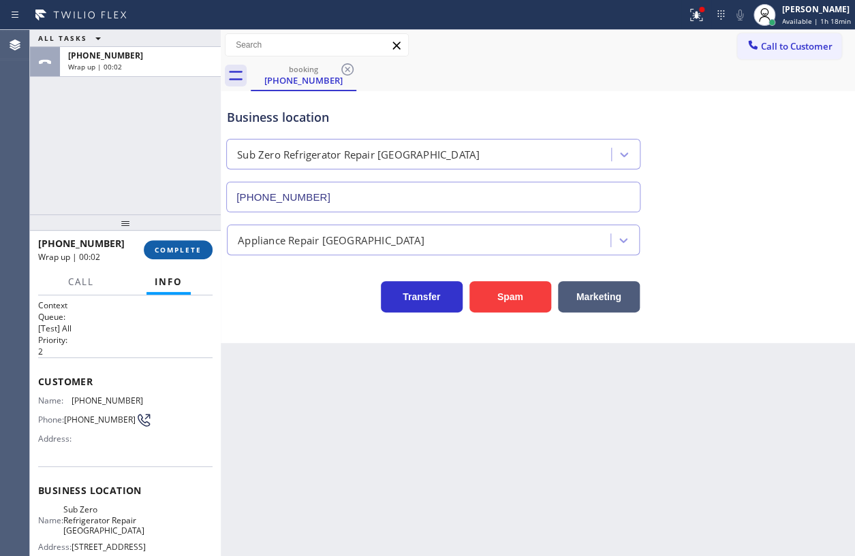
click at [177, 249] on span "COMPLETE" at bounding box center [178, 250] width 47 height 10
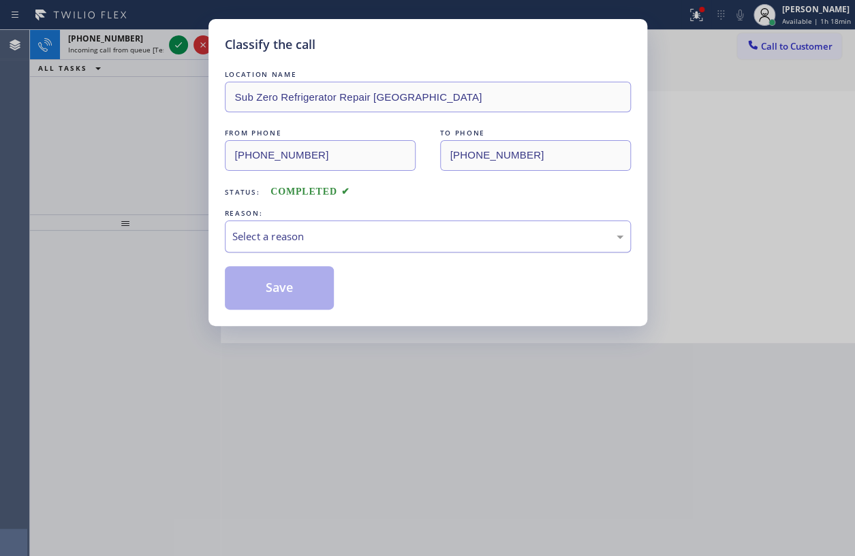
click at [328, 234] on div "Select a reason" at bounding box center [427, 237] width 391 height 16
click at [270, 281] on button "Save" at bounding box center [280, 288] width 110 height 44
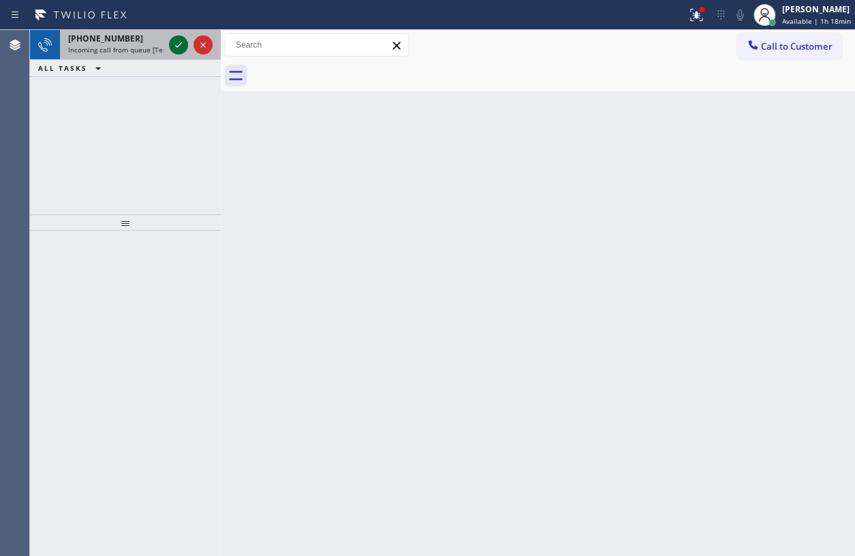
click at [174, 46] on icon at bounding box center [178, 45] width 16 height 16
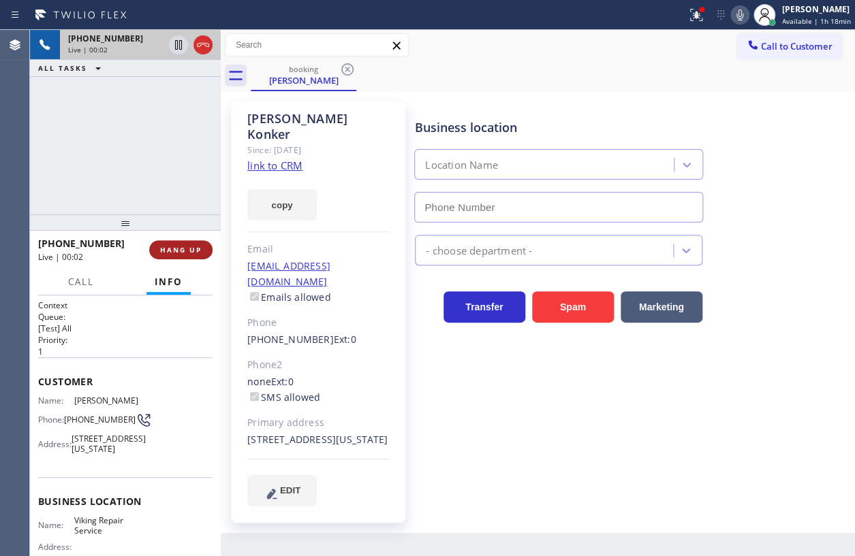
click at [193, 248] on span "HANG UP" at bounding box center [181, 250] width 42 height 10
type input "[PHONE_NUMBER]"
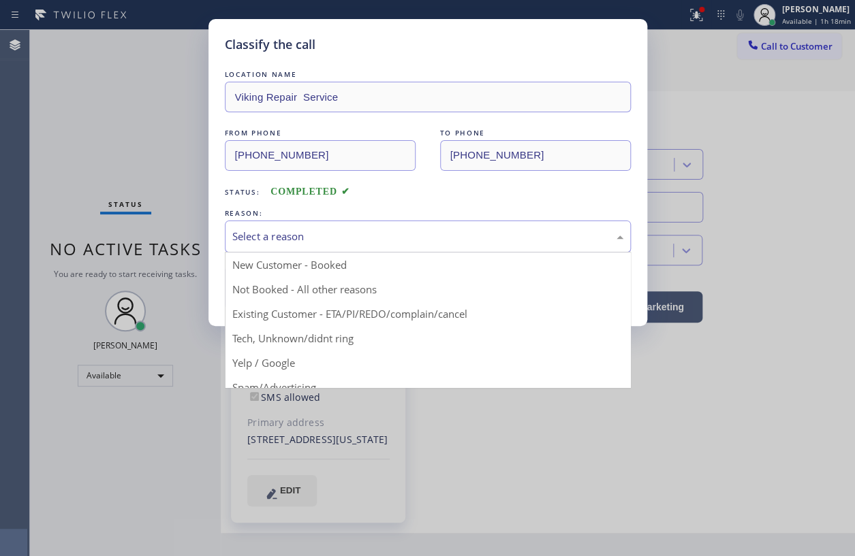
click at [401, 233] on div "Select a reason" at bounding box center [427, 237] width 391 height 16
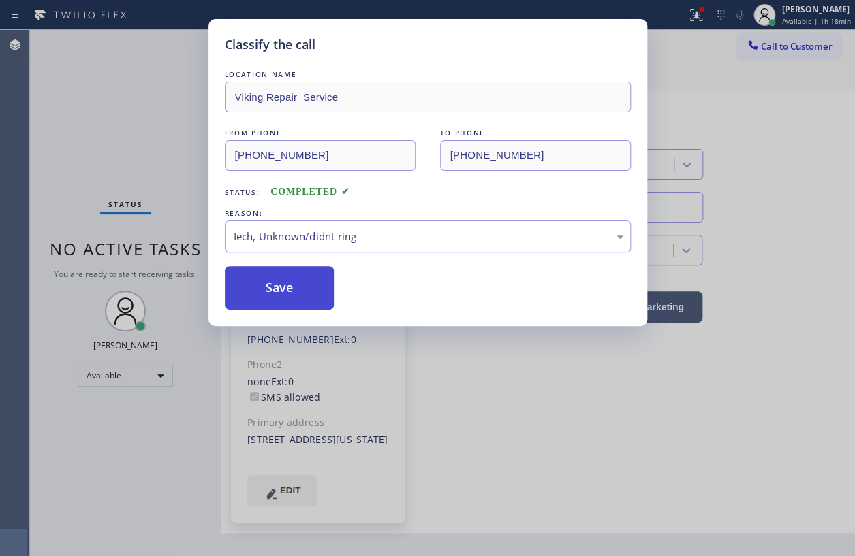
click at [282, 291] on button "Save" at bounding box center [280, 288] width 110 height 44
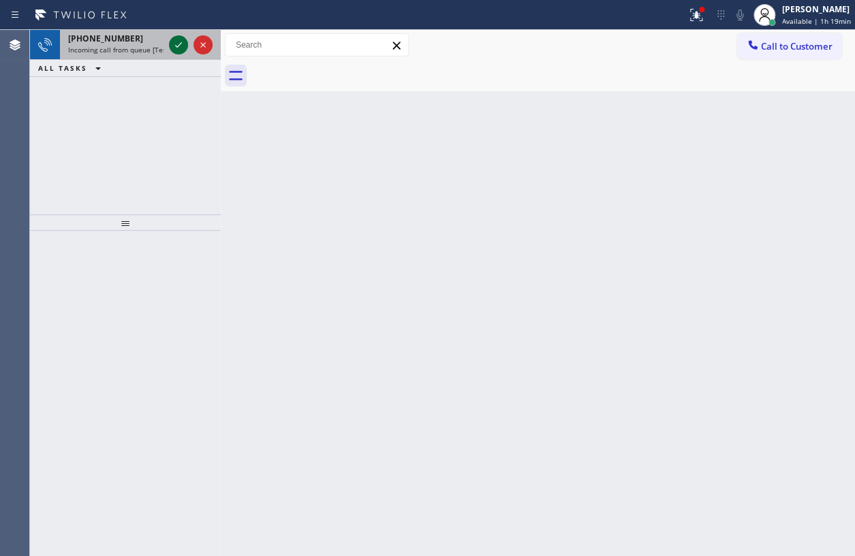
click at [183, 42] on icon at bounding box center [178, 45] width 16 height 16
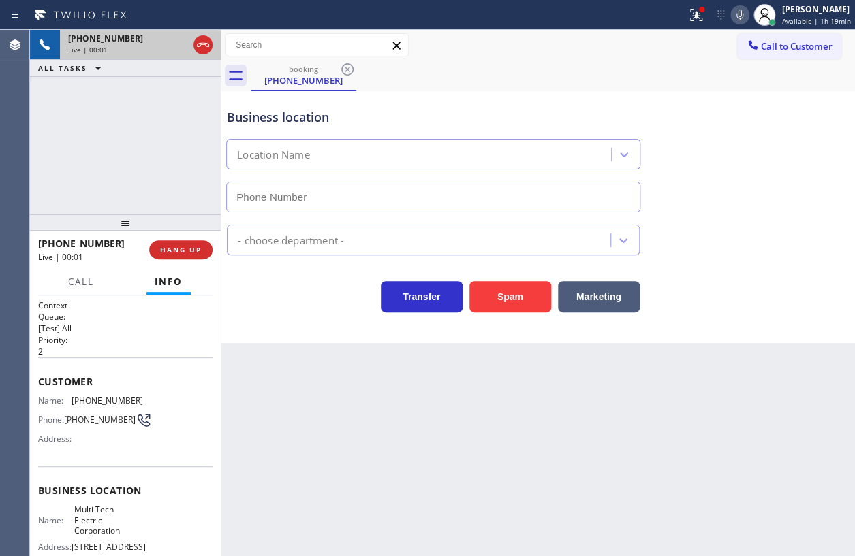
type input "[PHONE_NUMBER]"
drag, startPoint x: 517, startPoint y: 304, endPoint x: 541, endPoint y: 253, distance: 56.4
click at [516, 304] on button "Spam" at bounding box center [510, 296] width 82 height 31
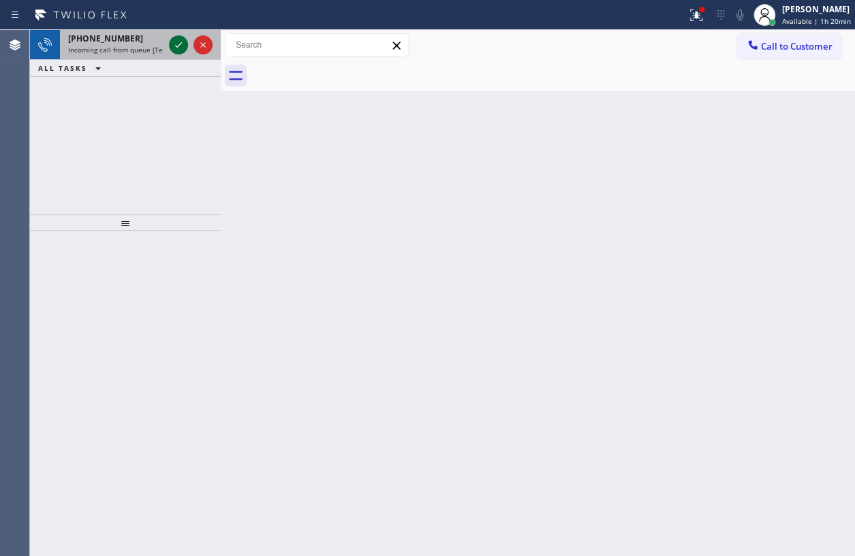
click at [174, 42] on icon at bounding box center [178, 45] width 16 height 16
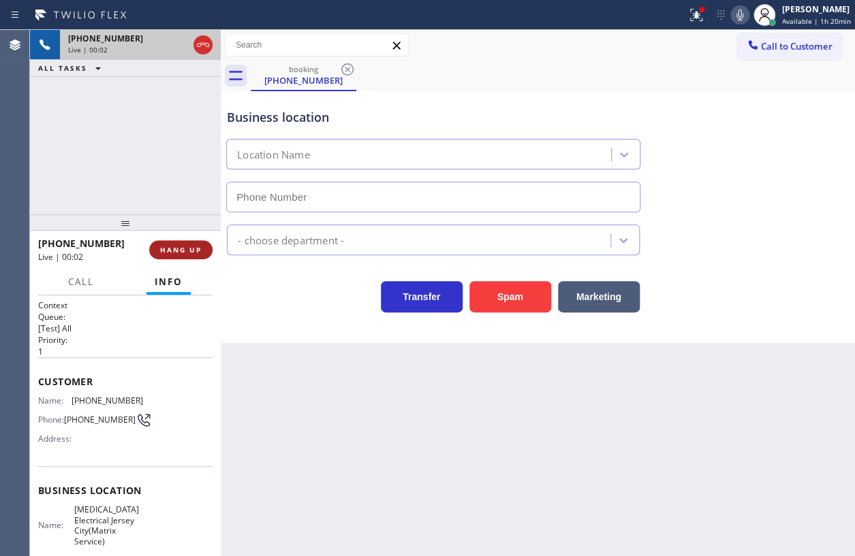
type input "[PHONE_NUMBER]"
click at [200, 250] on span "HANG UP" at bounding box center [181, 250] width 42 height 10
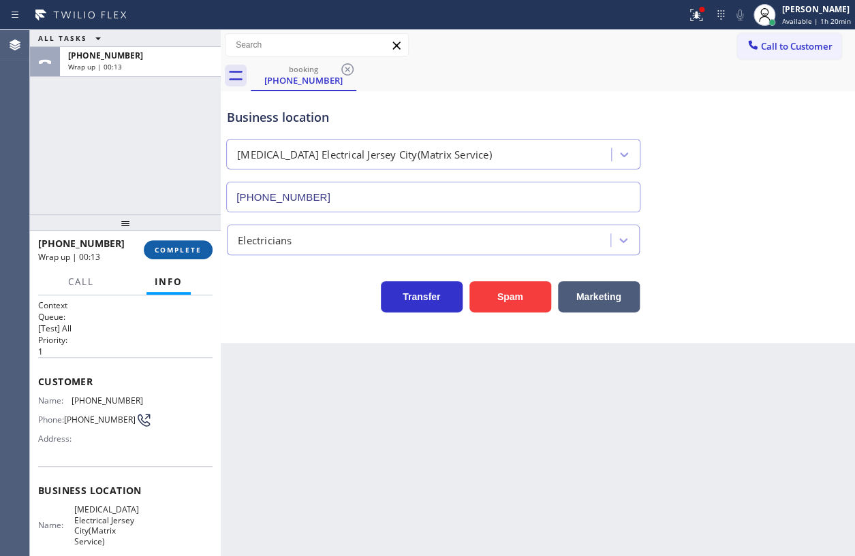
click at [183, 248] on span "COMPLETE" at bounding box center [178, 250] width 47 height 10
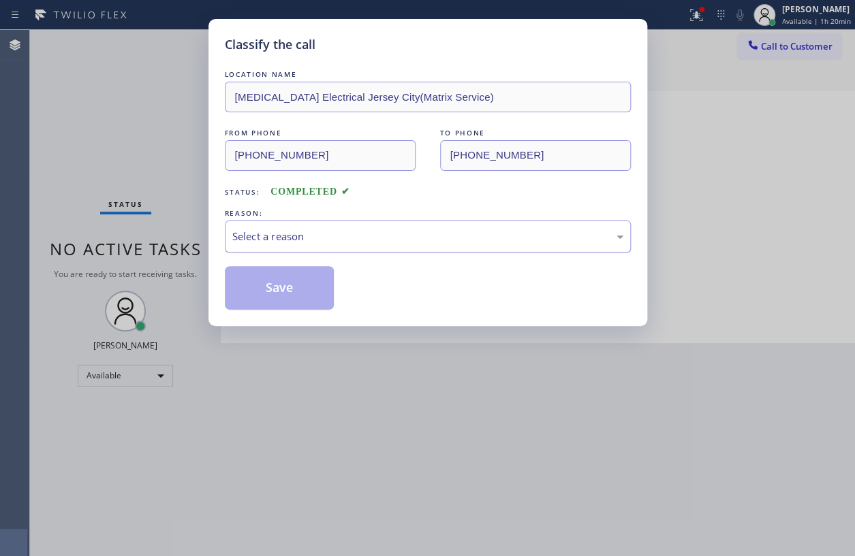
click at [331, 245] on div "Select a reason" at bounding box center [428, 237] width 406 height 32
drag, startPoint x: 286, startPoint y: 291, endPoint x: 555, endPoint y: 35, distance: 371.4
click at [286, 289] on button "Save" at bounding box center [280, 288] width 110 height 44
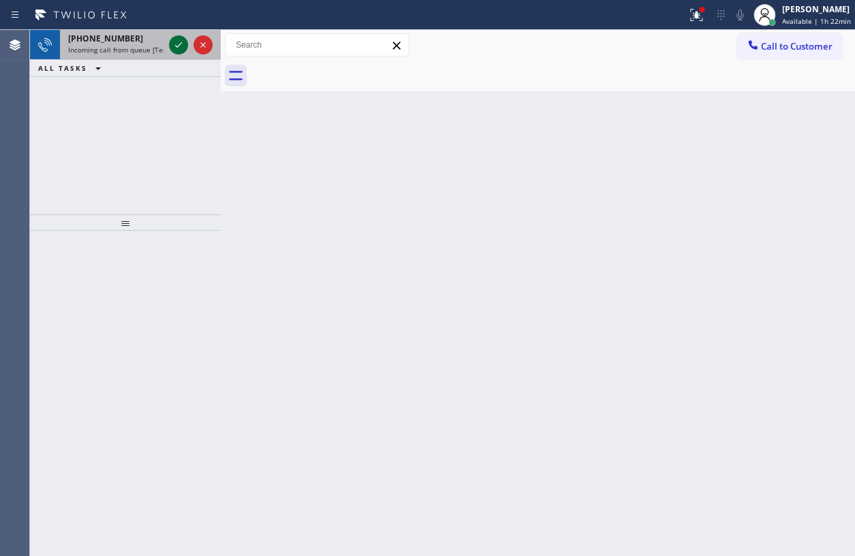
click at [176, 48] on icon at bounding box center [178, 45] width 16 height 16
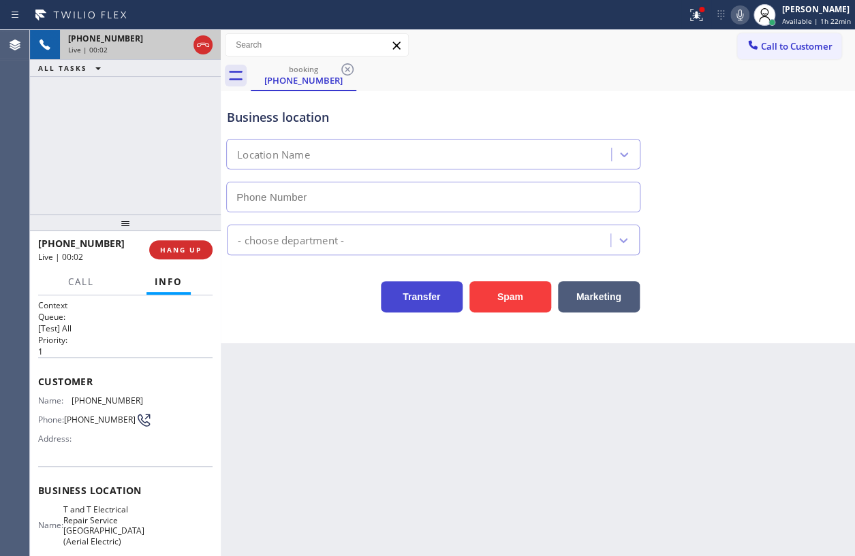
type input "[PHONE_NUMBER]"
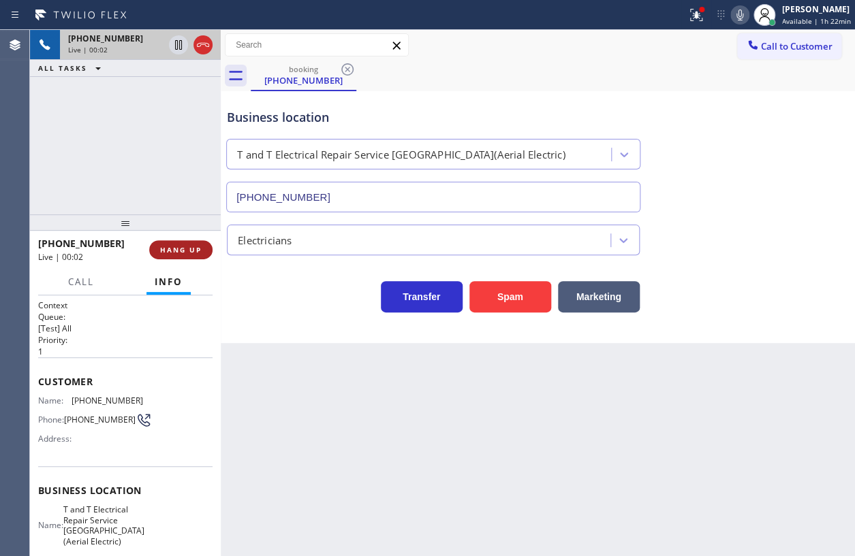
click at [190, 249] on span "HANG UP" at bounding box center [181, 250] width 42 height 10
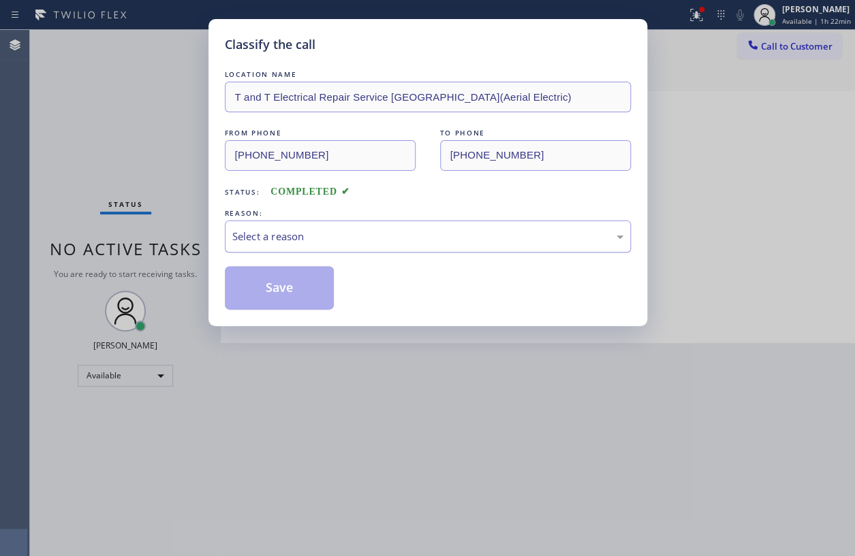
click at [365, 240] on div "Select a reason" at bounding box center [427, 237] width 391 height 16
click at [297, 293] on button "Save" at bounding box center [280, 288] width 110 height 44
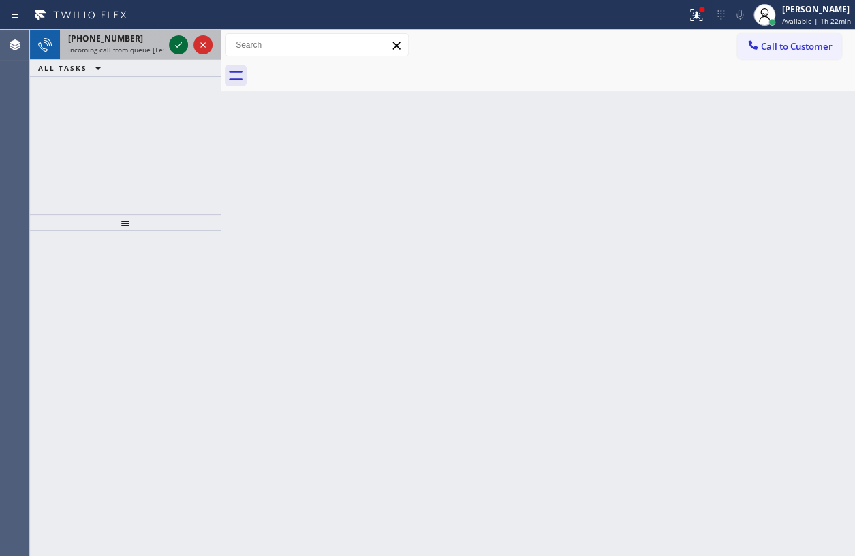
click at [177, 40] on icon at bounding box center [178, 45] width 16 height 16
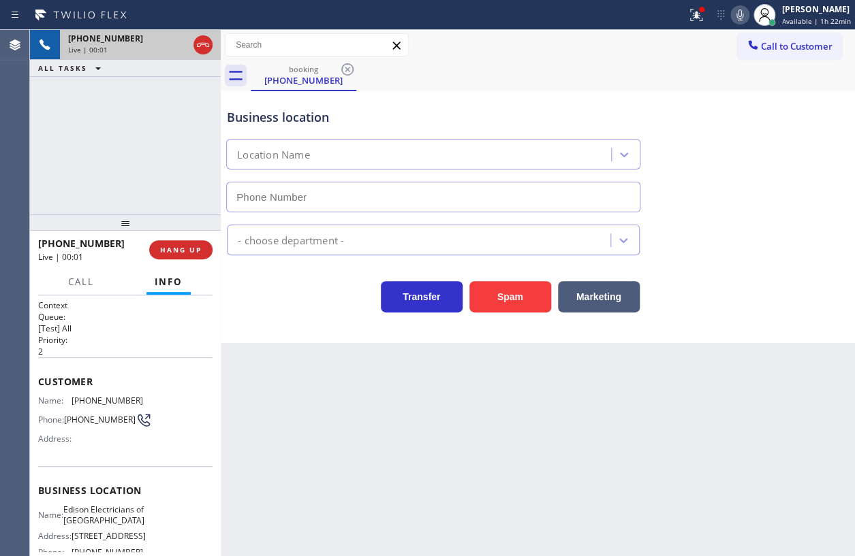
type input "[PHONE_NUMBER]"
click at [163, 249] on span "HANG UP" at bounding box center [181, 250] width 42 height 10
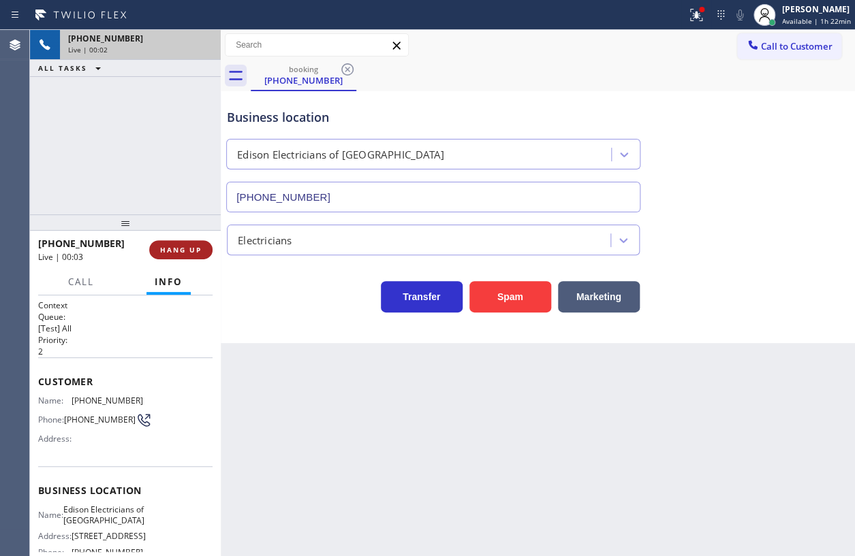
click at [185, 249] on span "HANG UP" at bounding box center [181, 250] width 42 height 10
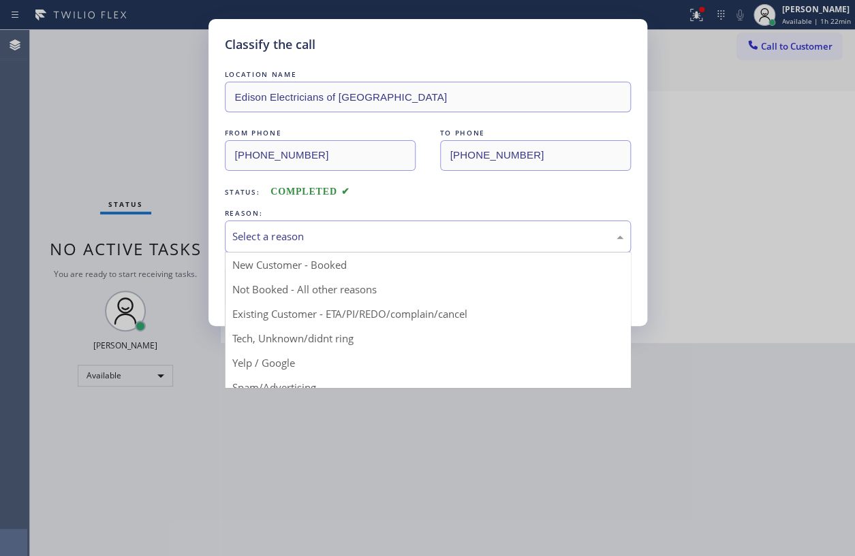
drag, startPoint x: 393, startPoint y: 238, endPoint x: 319, endPoint y: 328, distance: 116.1
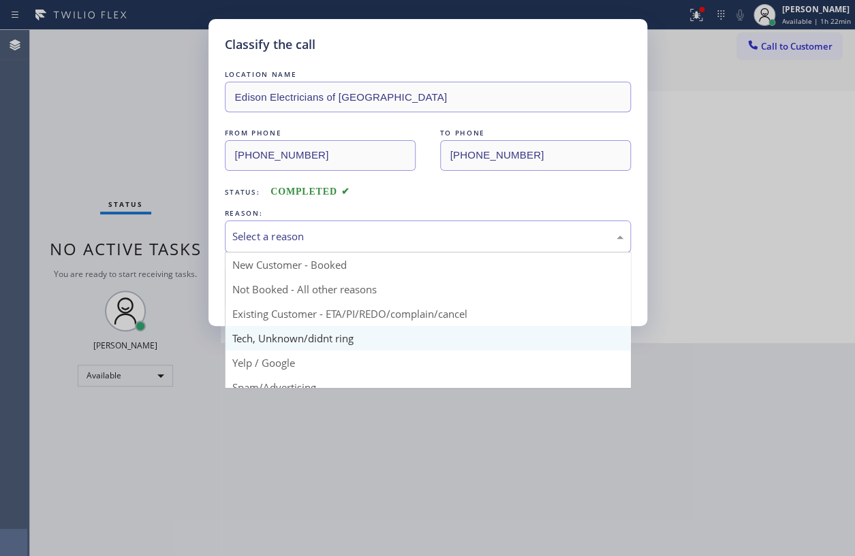
click at [393, 239] on div "Select a reason" at bounding box center [427, 237] width 391 height 16
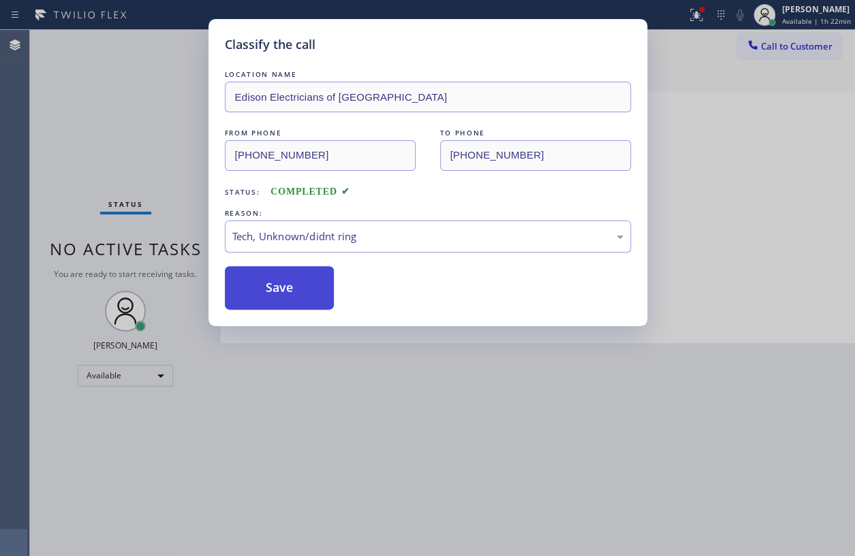
drag, startPoint x: 289, startPoint y: 298, endPoint x: 313, endPoint y: 271, distance: 35.7
click at [289, 297] on button "Save" at bounding box center [280, 288] width 110 height 44
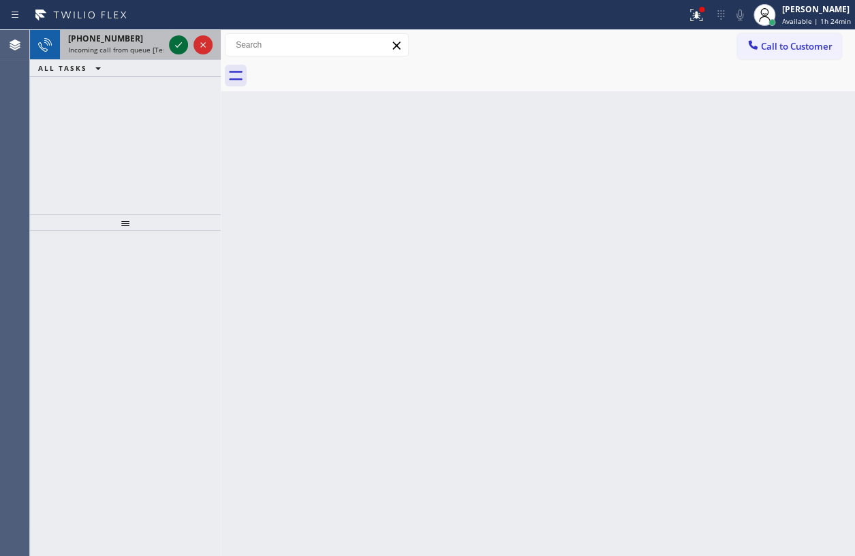
click at [178, 46] on icon at bounding box center [178, 44] width 7 height 5
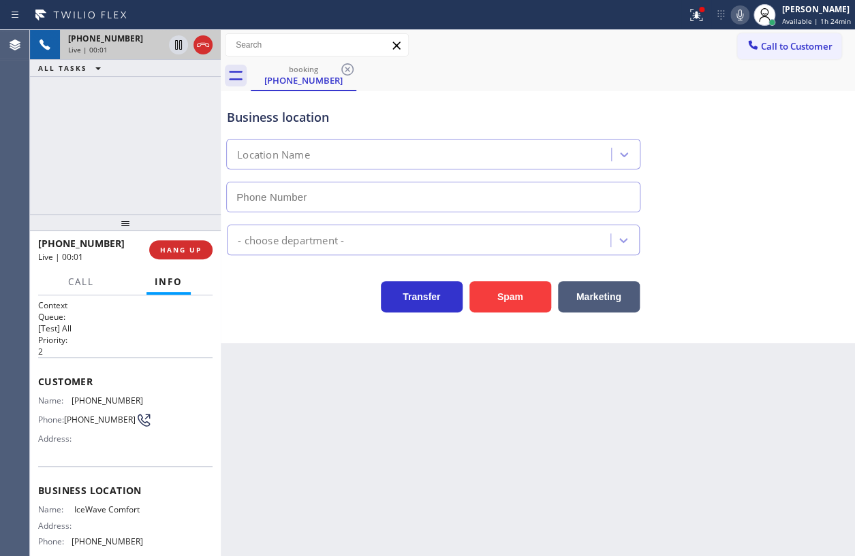
type input "[PHONE_NUMBER]"
click at [185, 251] on span "HANG UP" at bounding box center [181, 250] width 42 height 10
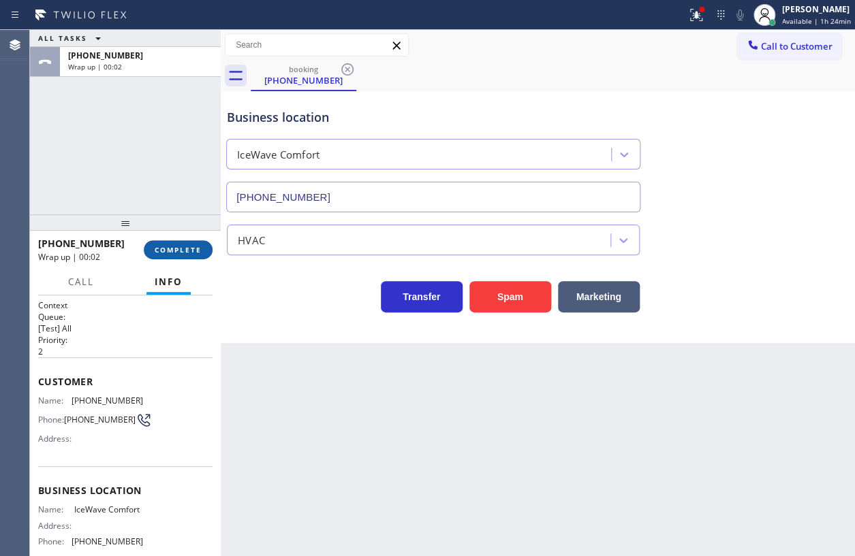
click at [187, 249] on span "COMPLETE" at bounding box center [178, 250] width 47 height 10
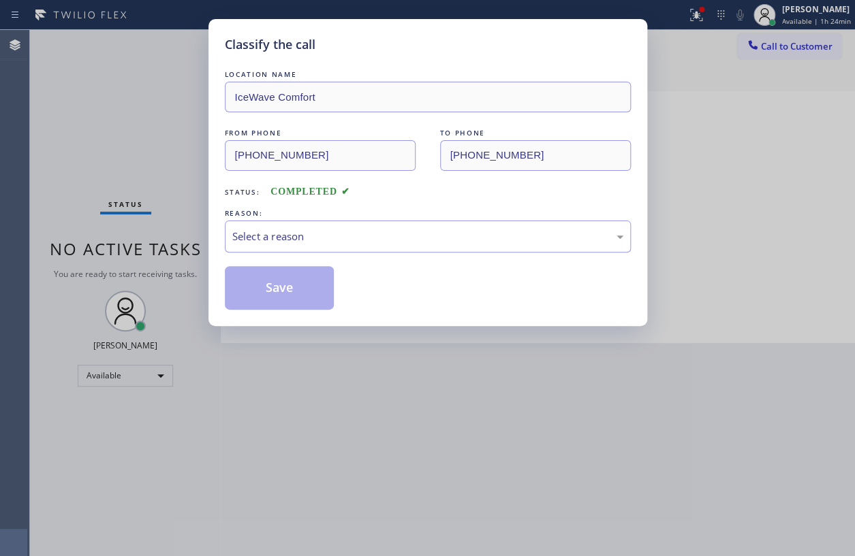
click at [212, 204] on div "Classify the call LOCATION NAME IceWave Comfort FROM PHONE [PHONE_NUMBER] TO PH…" at bounding box center [427, 172] width 439 height 307
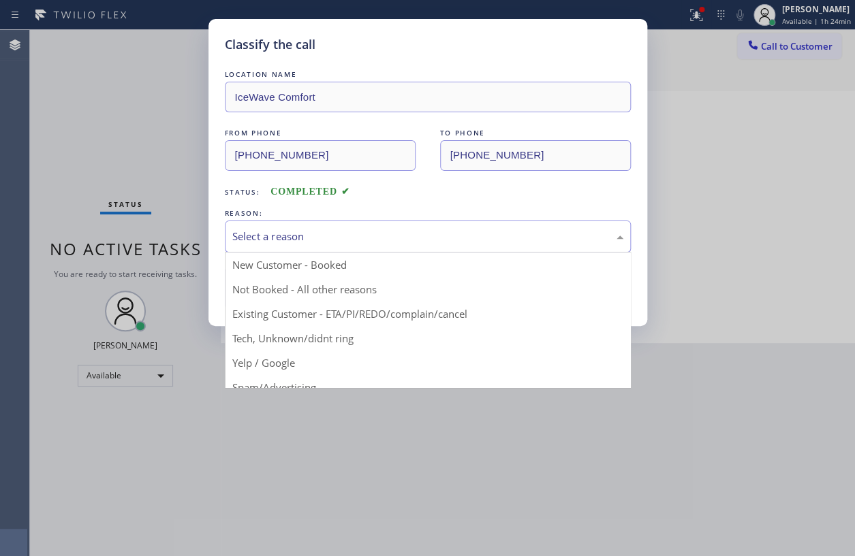
click at [320, 236] on div "Select a reason" at bounding box center [427, 237] width 391 height 16
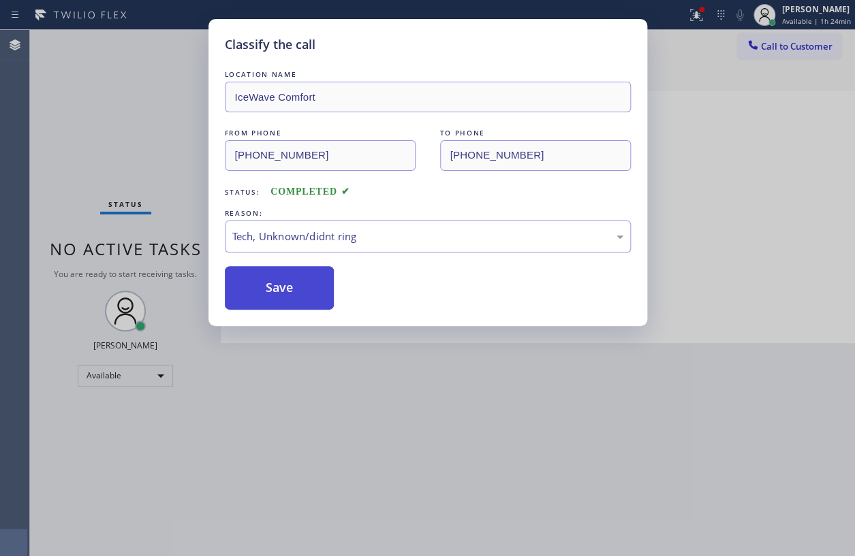
click at [289, 292] on button "Save" at bounding box center [280, 288] width 110 height 44
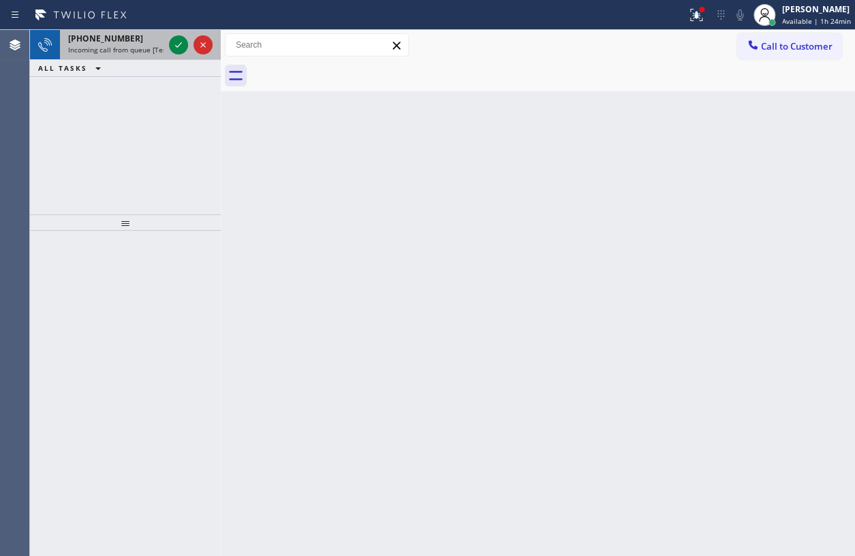
click at [114, 42] on span "[PHONE_NUMBER]" at bounding box center [105, 39] width 75 height 12
click at [178, 46] on icon at bounding box center [178, 45] width 16 height 16
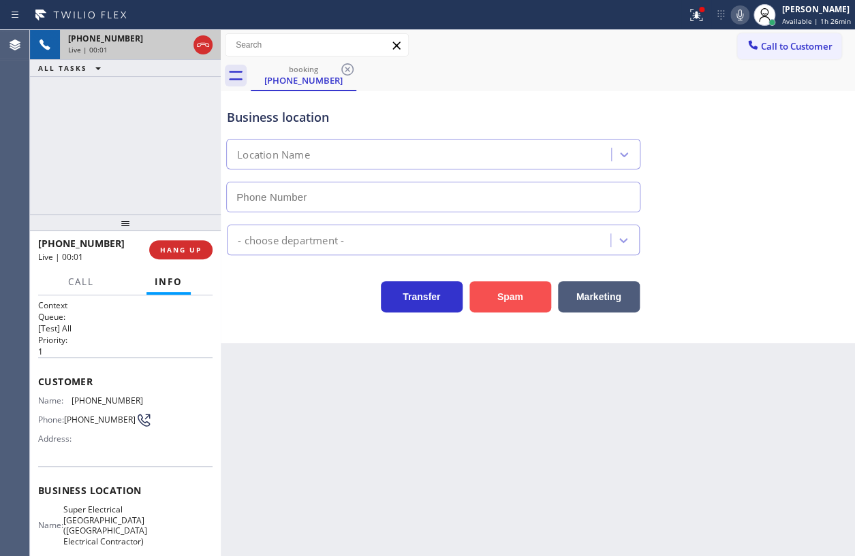
type input "[PHONE_NUMBER]"
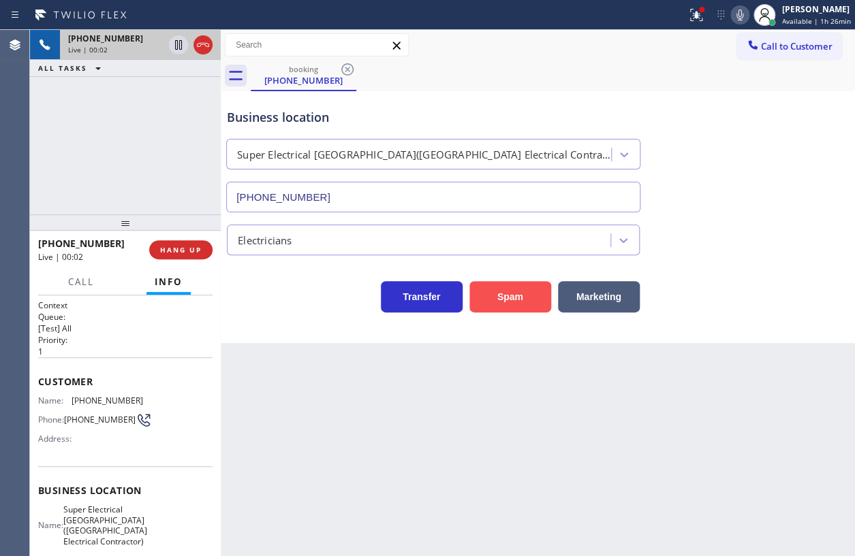
click at [495, 291] on button "Spam" at bounding box center [510, 296] width 82 height 31
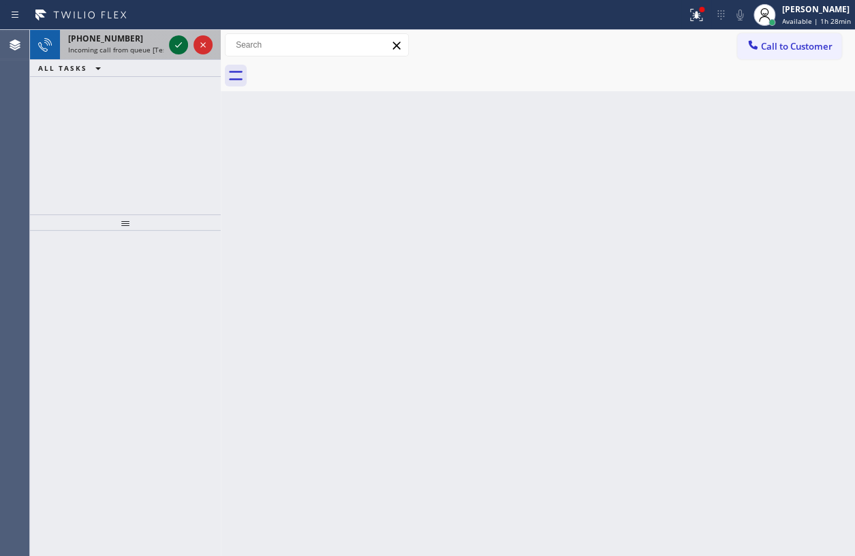
click at [183, 46] on icon at bounding box center [178, 45] width 16 height 16
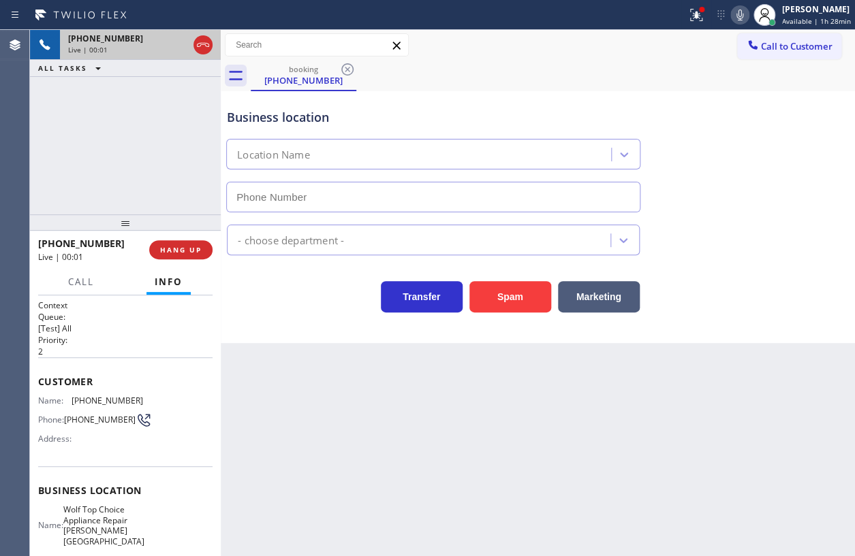
type input "[PHONE_NUMBER]"
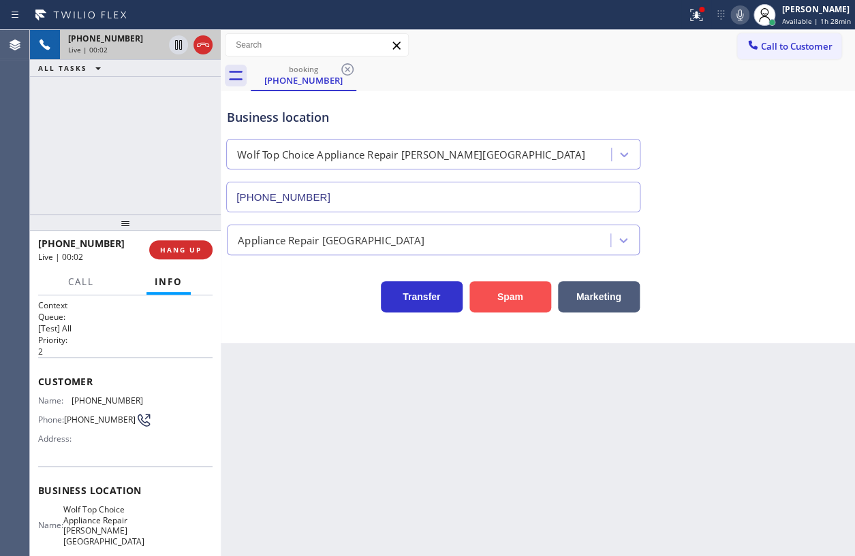
click at [508, 286] on button "Spam" at bounding box center [510, 296] width 82 height 31
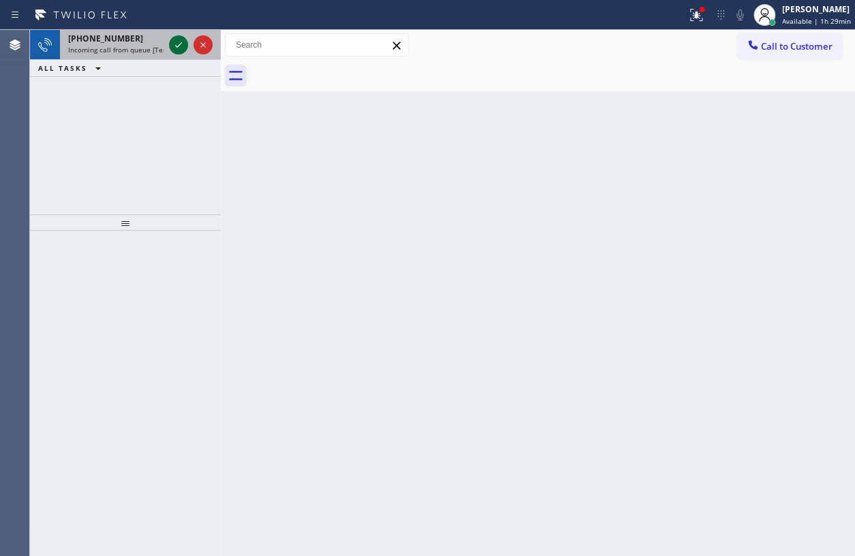
click at [180, 42] on icon at bounding box center [178, 45] width 16 height 16
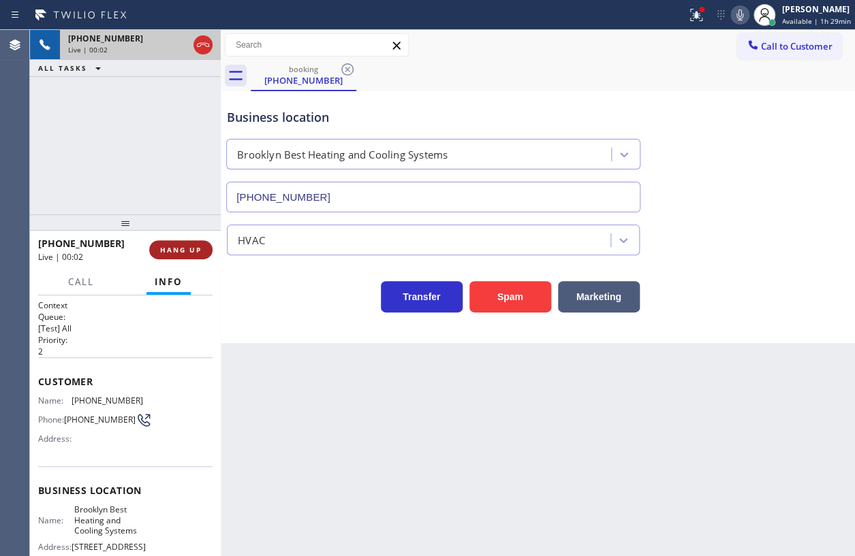
type input "[PHONE_NUMBER]"
click at [184, 251] on span "HANG UP" at bounding box center [181, 250] width 42 height 10
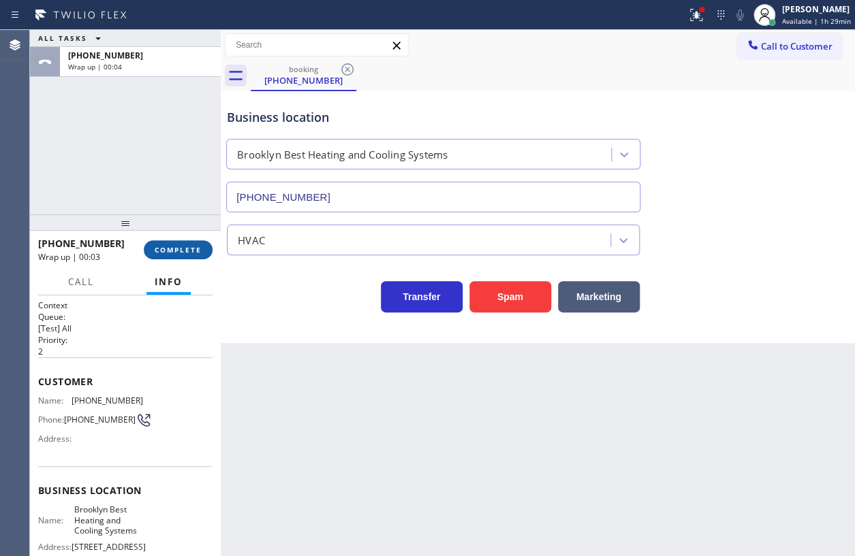
click at [173, 255] on button "COMPLETE" at bounding box center [178, 249] width 69 height 19
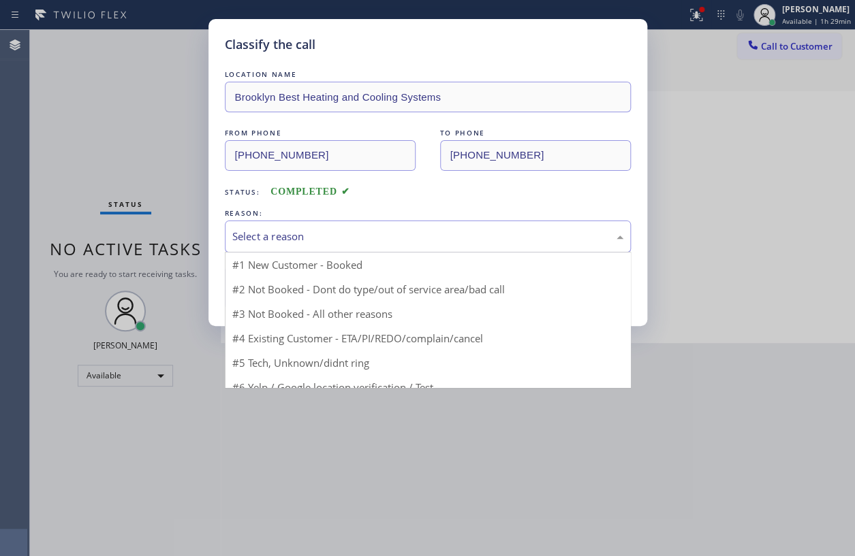
click at [435, 238] on div "Select a reason" at bounding box center [427, 237] width 391 height 16
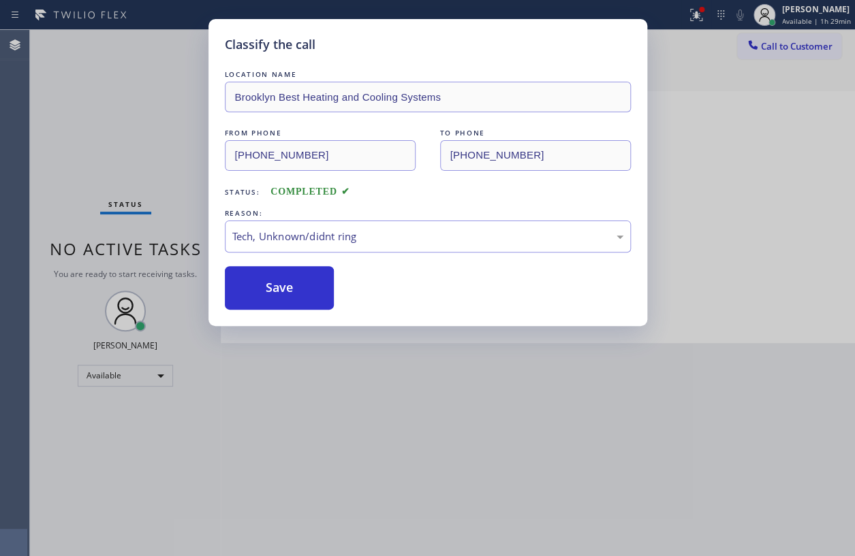
drag, startPoint x: 278, startPoint y: 291, endPoint x: 415, endPoint y: 114, distance: 223.8
click at [278, 290] on button "Save" at bounding box center [280, 288] width 110 height 44
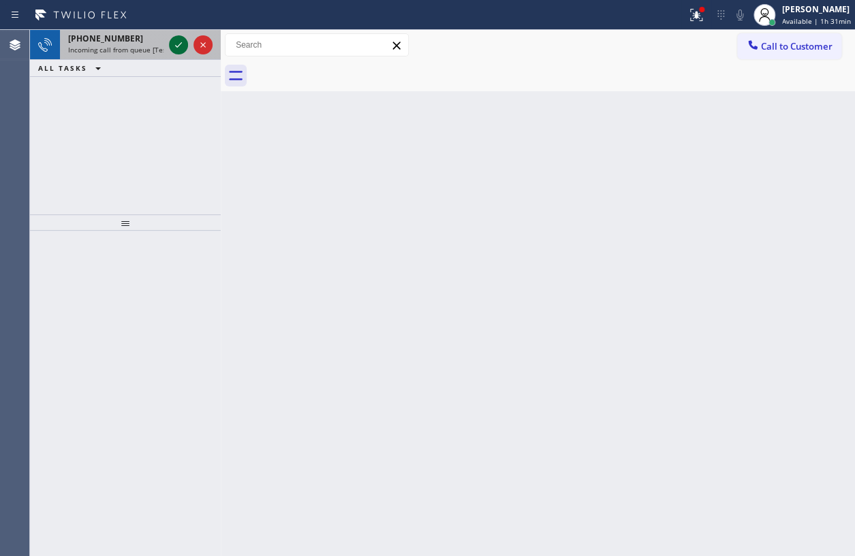
click at [180, 48] on icon at bounding box center [178, 45] width 16 height 16
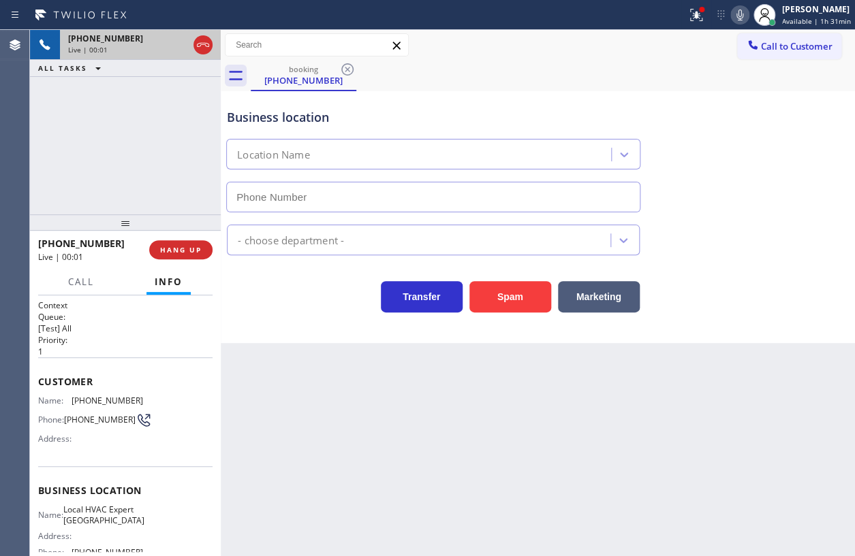
type input "[PHONE_NUMBER]"
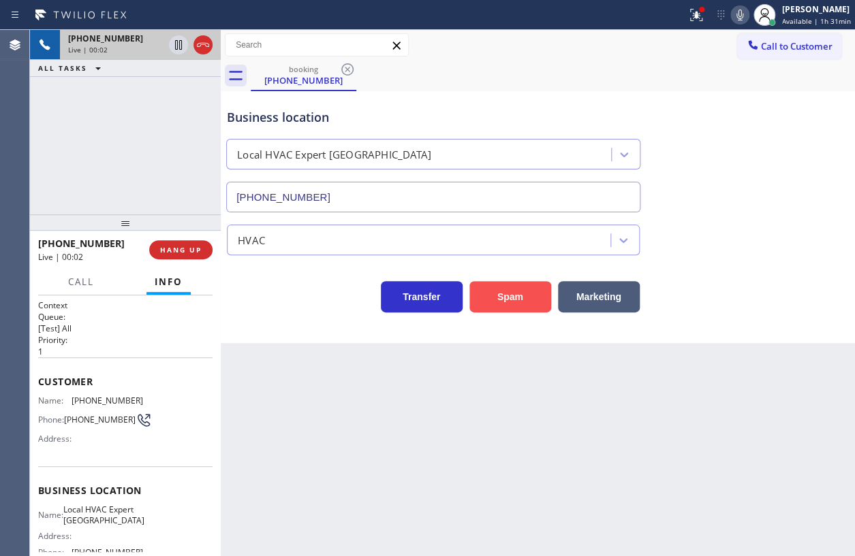
click at [529, 302] on button "Spam" at bounding box center [510, 296] width 82 height 31
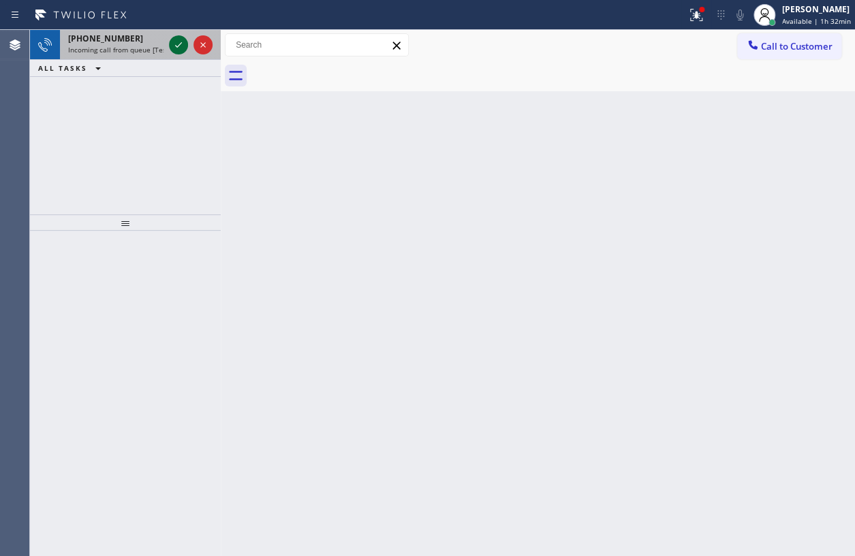
click at [178, 48] on icon at bounding box center [178, 45] width 16 height 16
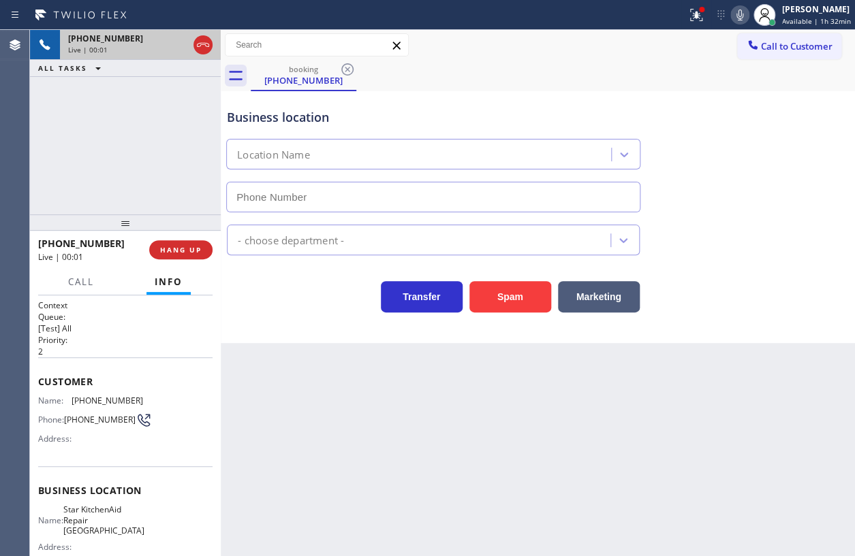
type input "[PHONE_NUMBER]"
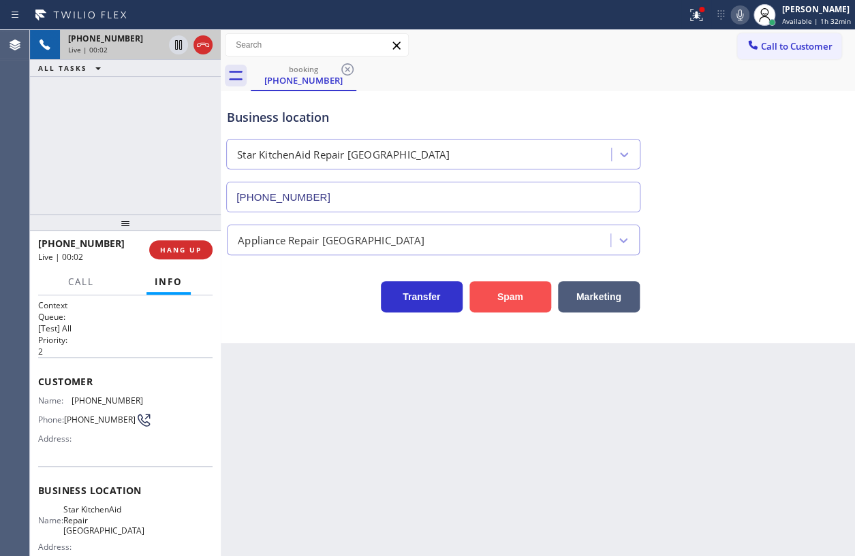
click at [522, 297] on button "Spam" at bounding box center [510, 296] width 82 height 31
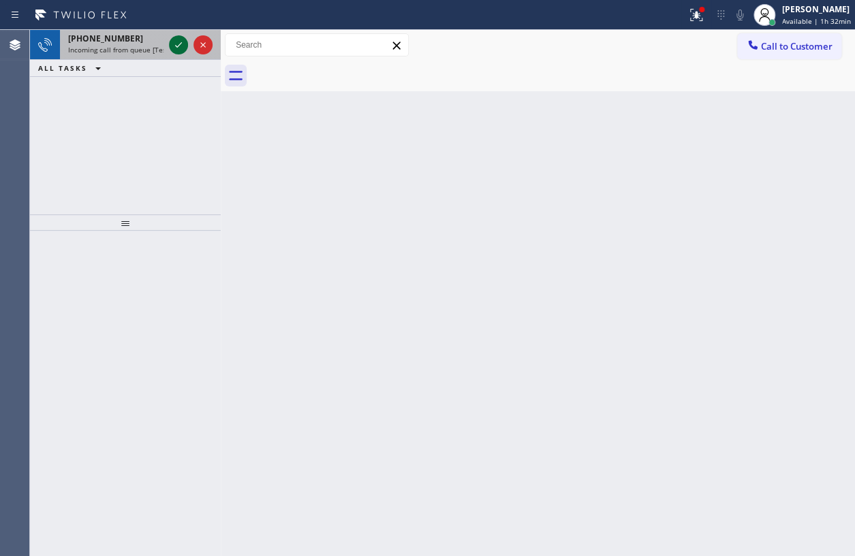
click at [185, 46] on icon at bounding box center [178, 45] width 16 height 16
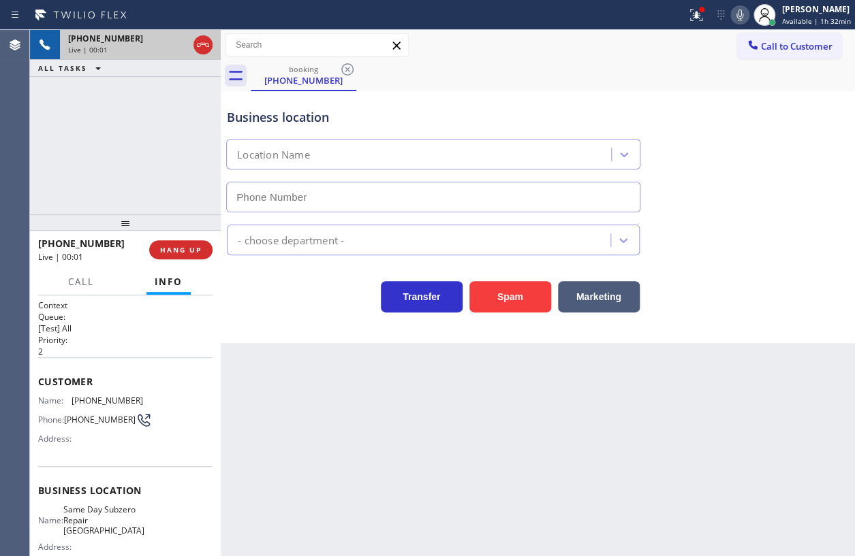
type input "[PHONE_NUMBER]"
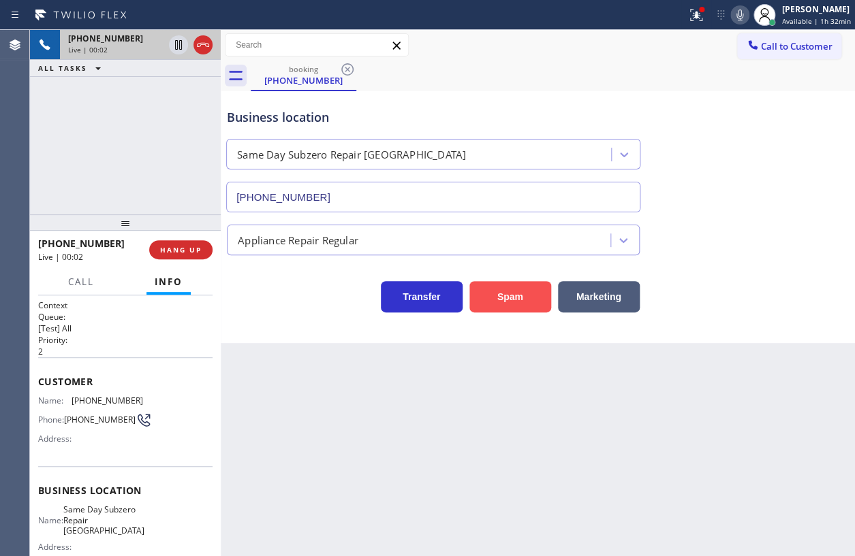
click at [501, 291] on button "Spam" at bounding box center [510, 296] width 82 height 31
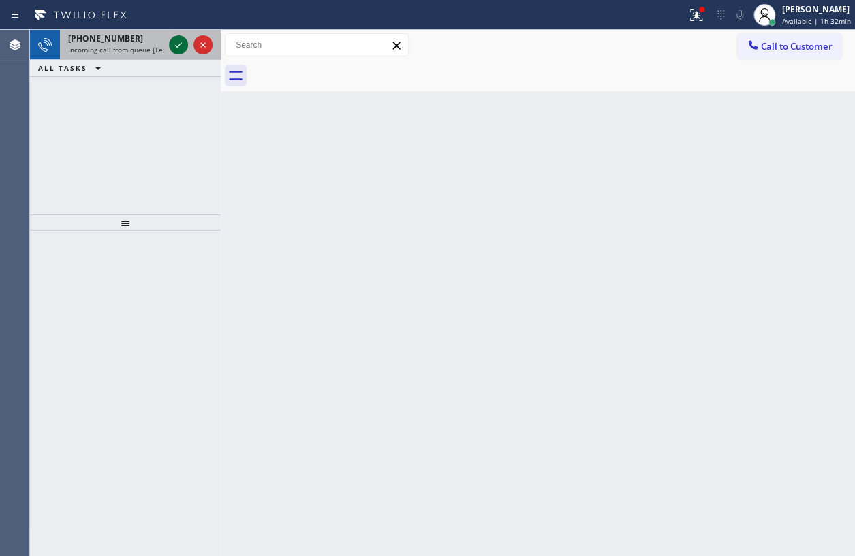
click at [180, 46] on icon at bounding box center [178, 45] width 16 height 16
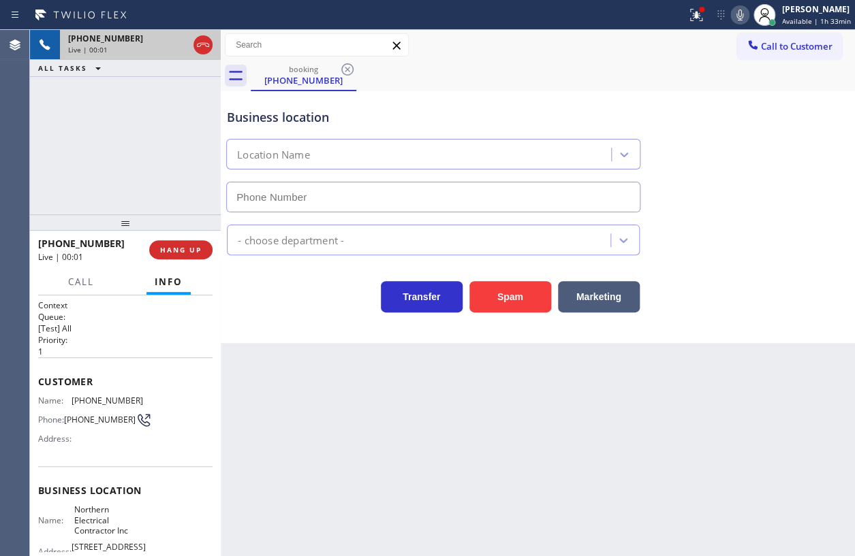
type input "[PHONE_NUMBER]"
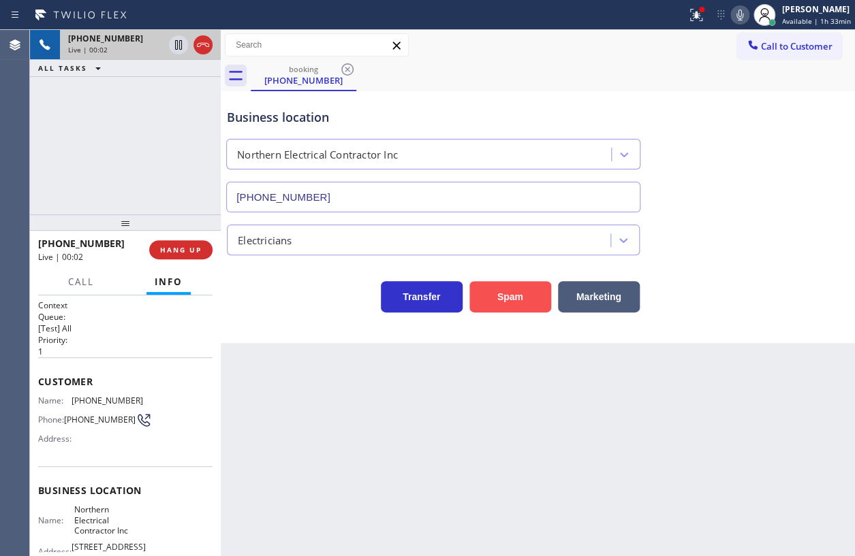
click at [509, 291] on button "Spam" at bounding box center [510, 296] width 82 height 31
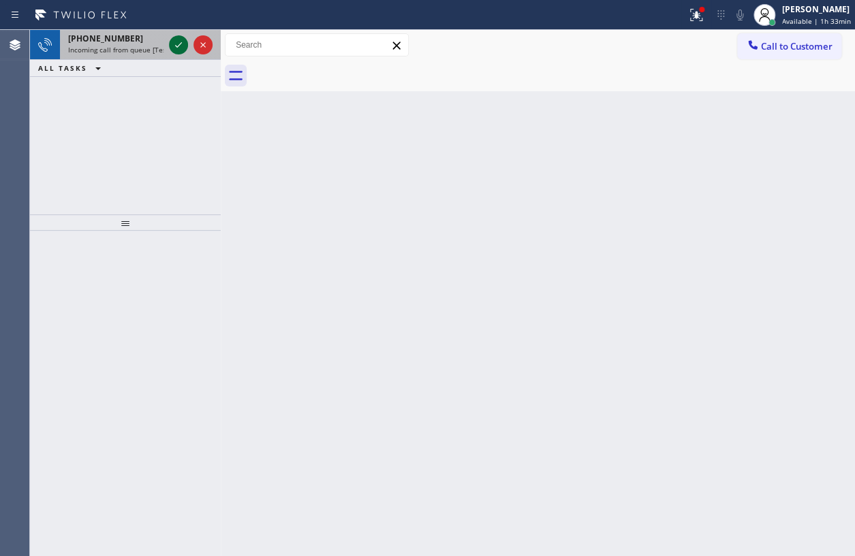
click at [180, 42] on icon at bounding box center [178, 45] width 16 height 16
click at [178, 40] on icon at bounding box center [178, 45] width 16 height 16
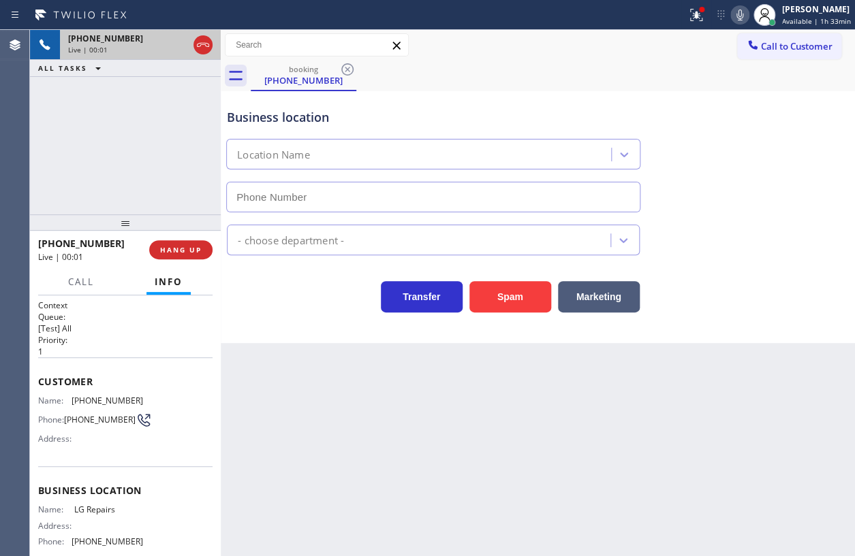
type input "[PHONE_NUMBER]"
click at [89, 507] on span "LG Repairs" at bounding box center [108, 510] width 68 height 10
click at [326, 199] on input "[PHONE_NUMBER]" at bounding box center [433, 197] width 414 height 31
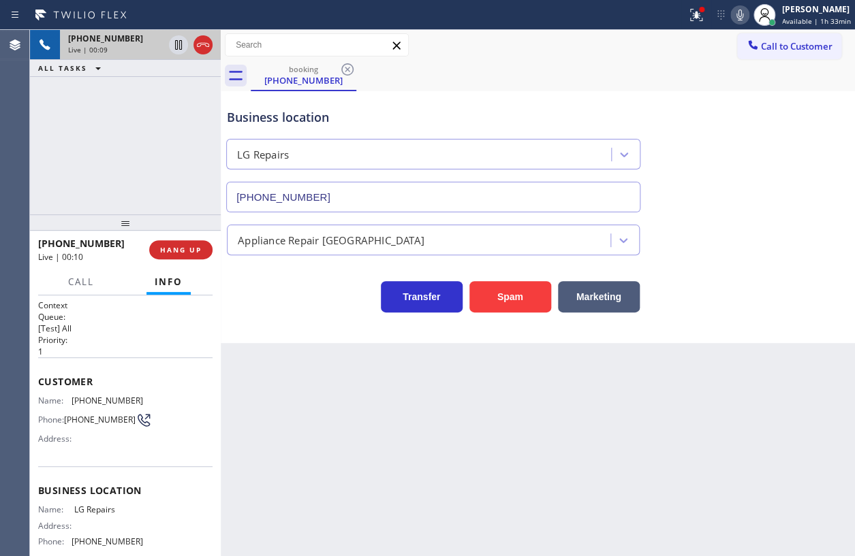
click at [326, 199] on input "[PHONE_NUMBER]" at bounding box center [433, 197] width 414 height 31
click at [694, 10] on icon at bounding box center [696, 15] width 16 height 16
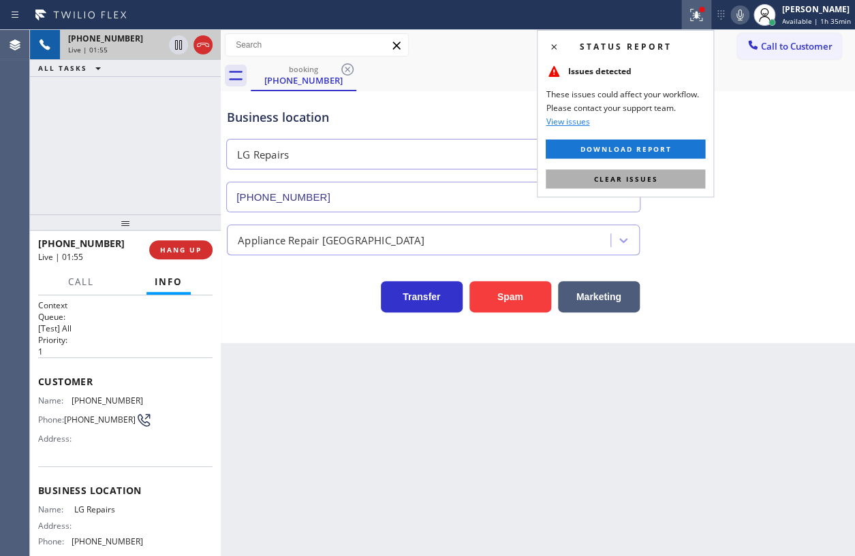
click at [646, 170] on button "Clear issues" at bounding box center [624, 179] width 159 height 19
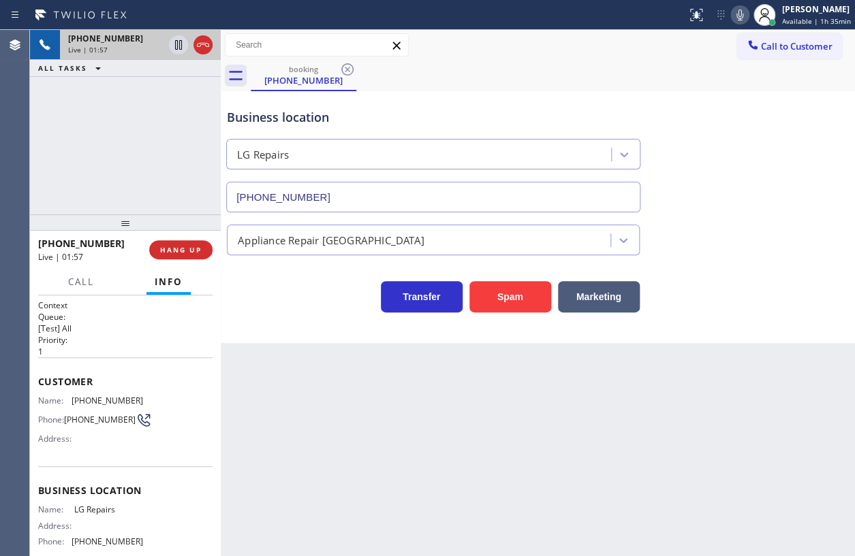
click at [741, 14] on icon at bounding box center [739, 15] width 7 height 11
click at [178, 49] on icon at bounding box center [178, 45] width 16 height 16
drag, startPoint x: 740, startPoint y: 11, endPoint x: 723, endPoint y: 12, distance: 17.7
click at [740, 11] on icon at bounding box center [739, 15] width 16 height 16
click at [174, 40] on icon at bounding box center [178, 45] width 16 height 16
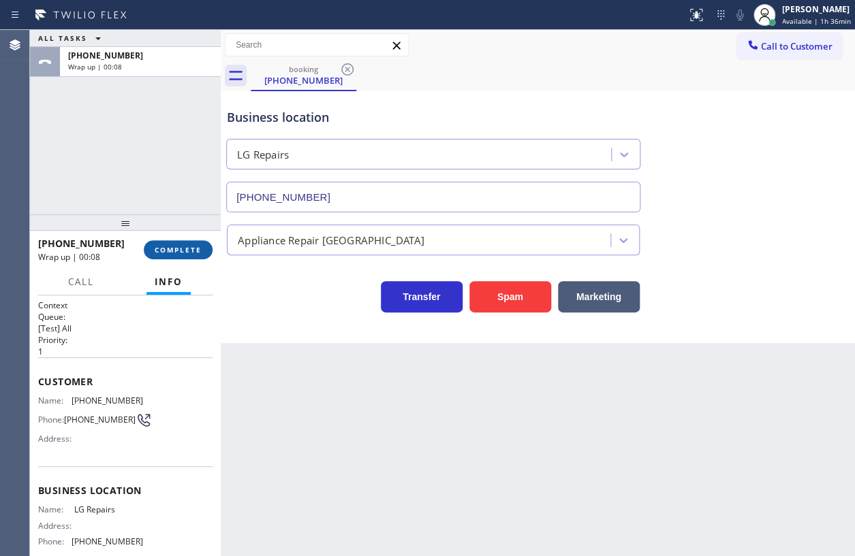
drag, startPoint x: 170, startPoint y: 250, endPoint x: 525, endPoint y: 281, distance: 356.9
click at [170, 250] on span "COMPLETE" at bounding box center [178, 250] width 47 height 10
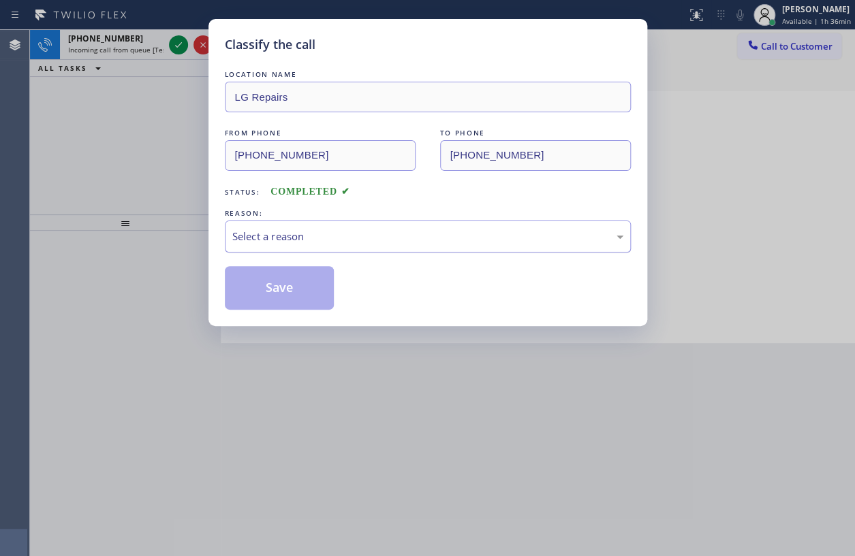
click at [353, 235] on div "Select a reason" at bounding box center [427, 237] width 391 height 16
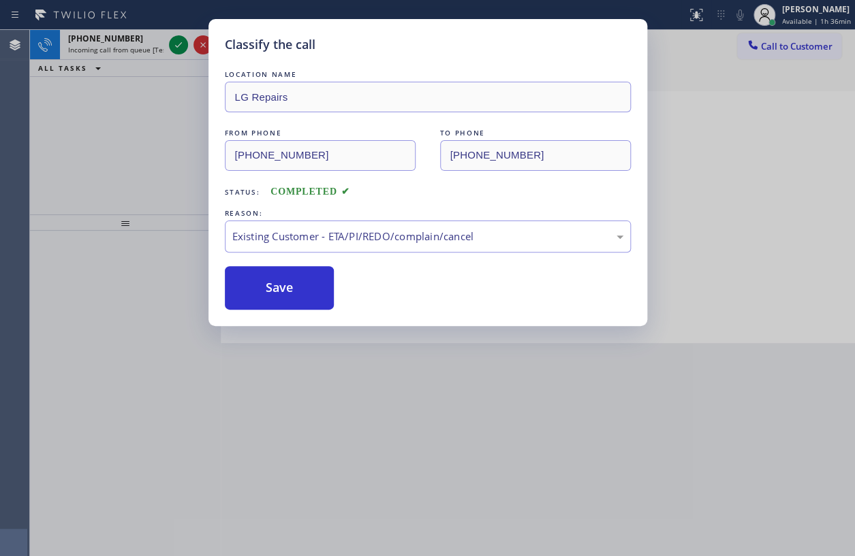
drag, startPoint x: 274, startPoint y: 296, endPoint x: 163, endPoint y: 50, distance: 270.0
click at [274, 295] on button "Save" at bounding box center [280, 288] width 110 height 44
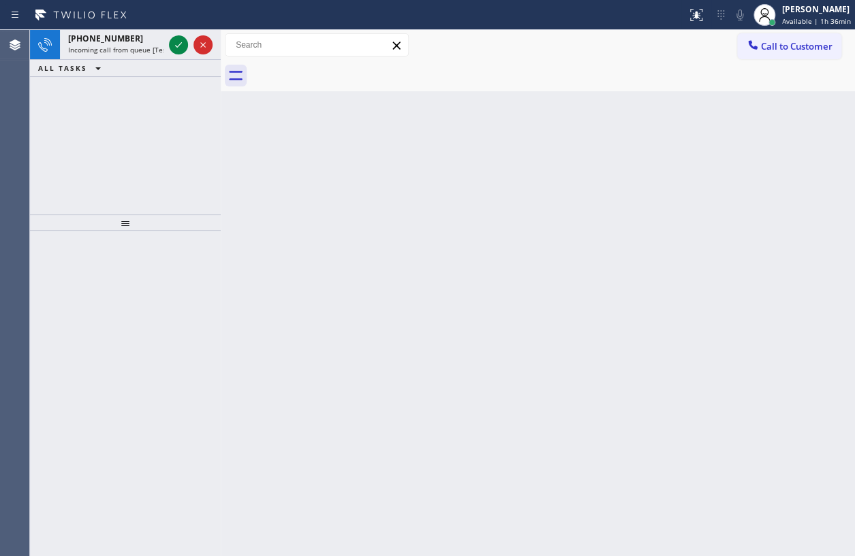
click at [173, 44] on div "Classify the call LOCATION NAME Thousands Oaks Construction FROM PHONE [PHONE_N…" at bounding box center [442, 293] width 825 height 526
click at [173, 44] on icon at bounding box center [178, 45] width 16 height 16
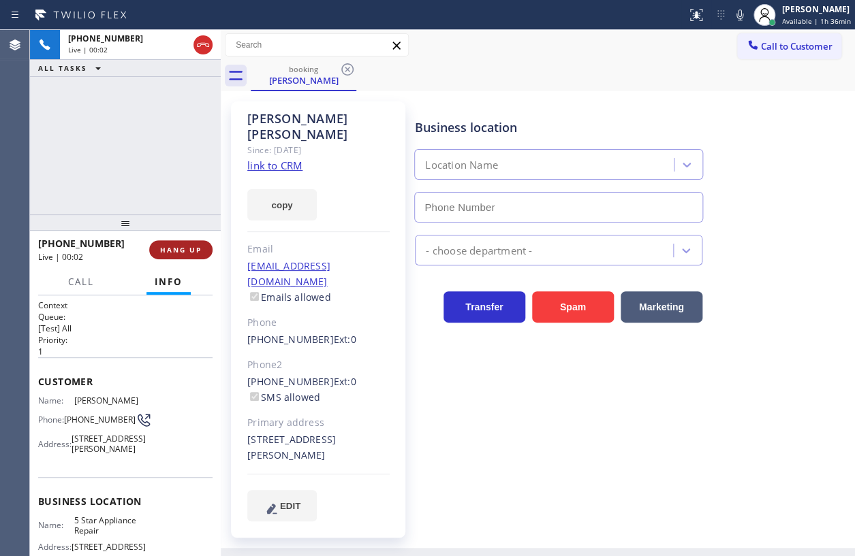
click at [183, 259] on button "HANG UP" at bounding box center [180, 249] width 63 height 19
type input "[PHONE_NUMBER]"
click at [184, 255] on button "HANG UP" at bounding box center [180, 249] width 63 height 19
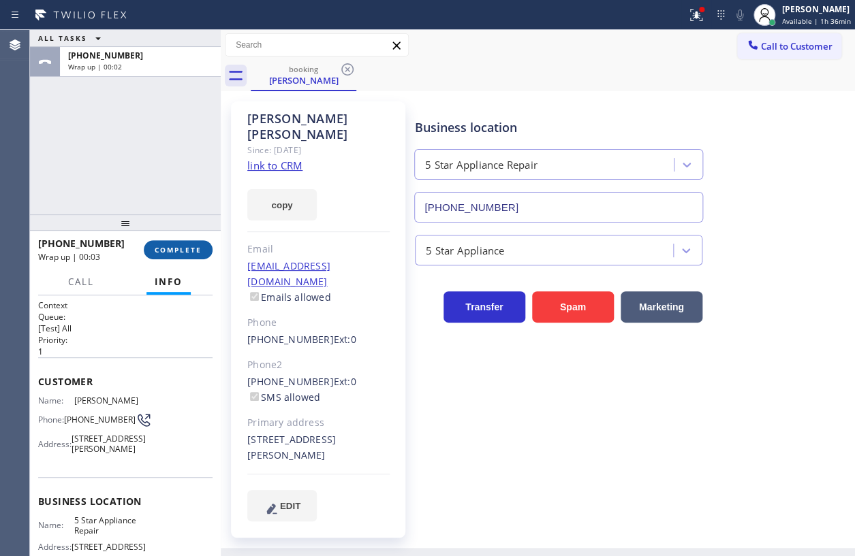
click at [181, 247] on span "COMPLETE" at bounding box center [178, 250] width 47 height 10
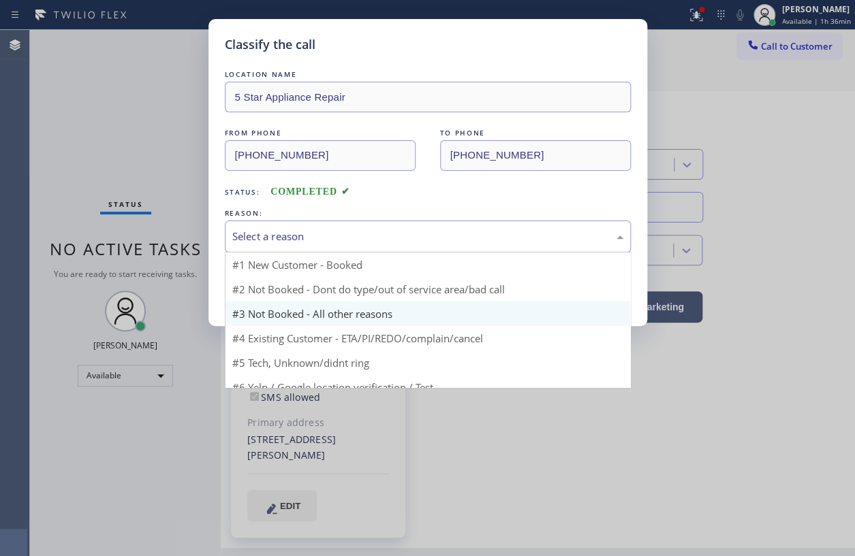
drag, startPoint x: 381, startPoint y: 238, endPoint x: 343, endPoint y: 289, distance: 63.3
click at [381, 238] on div "Select a reason" at bounding box center [427, 237] width 391 height 16
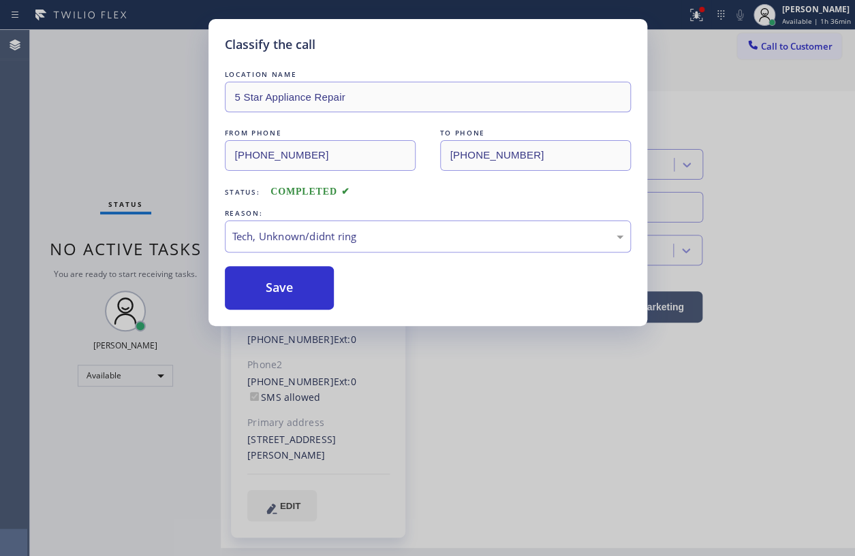
drag, startPoint x: 296, startPoint y: 292, endPoint x: 771, endPoint y: 345, distance: 478.3
click at [296, 292] on button "Save" at bounding box center [280, 288] width 110 height 44
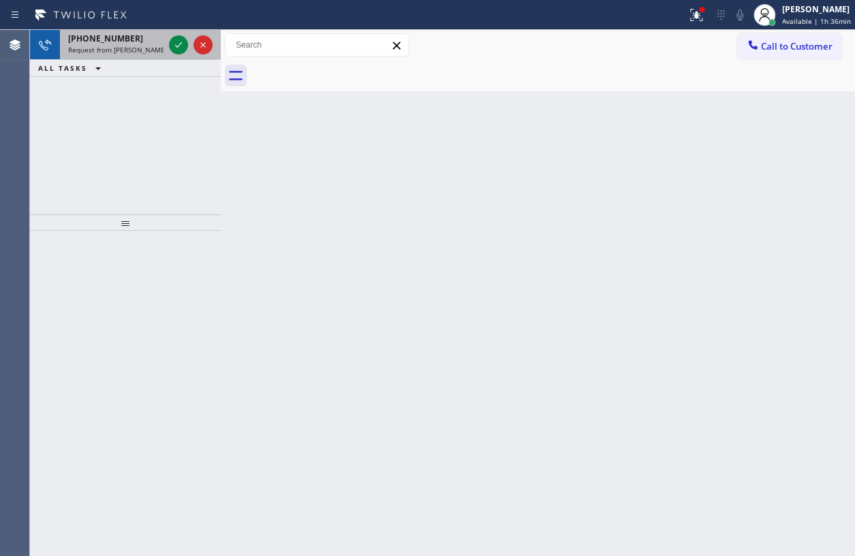
click at [104, 45] on span "Request from [PERSON_NAME] (direct)" at bounding box center [130, 50] width 124 height 10
click at [155, 45] on span "Incoming call from queue [Test] All" at bounding box center [124, 50] width 113 height 10
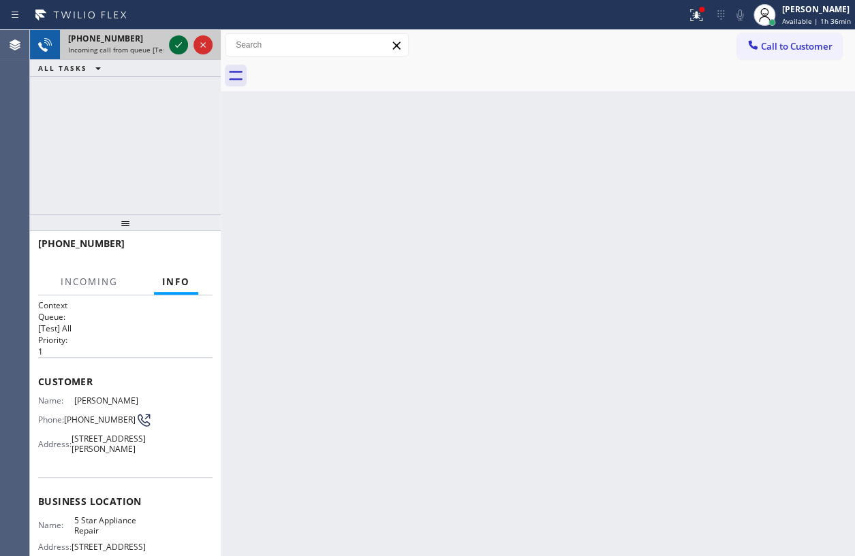
click at [178, 45] on icon at bounding box center [178, 45] width 16 height 16
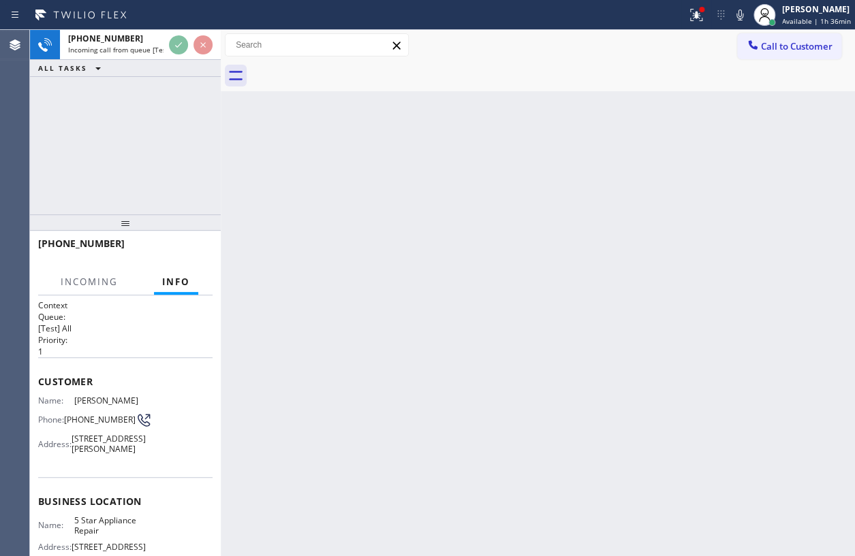
click at [102, 533] on span "5 Star Appliance Repair" at bounding box center [108, 526] width 68 height 21
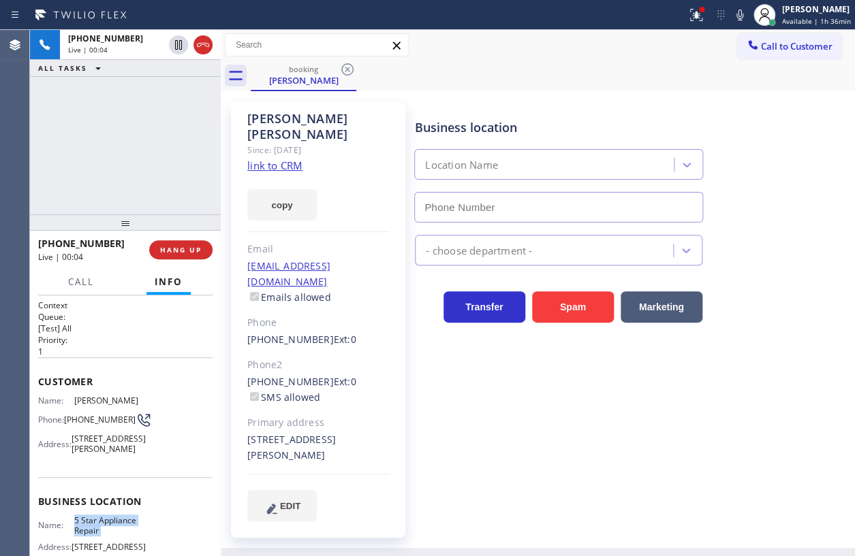
type input "[PHONE_NUMBER]"
click at [524, 200] on input "[PHONE_NUMBER]" at bounding box center [558, 207] width 289 height 31
click at [292, 159] on link "link to CRM" at bounding box center [274, 166] width 55 height 14
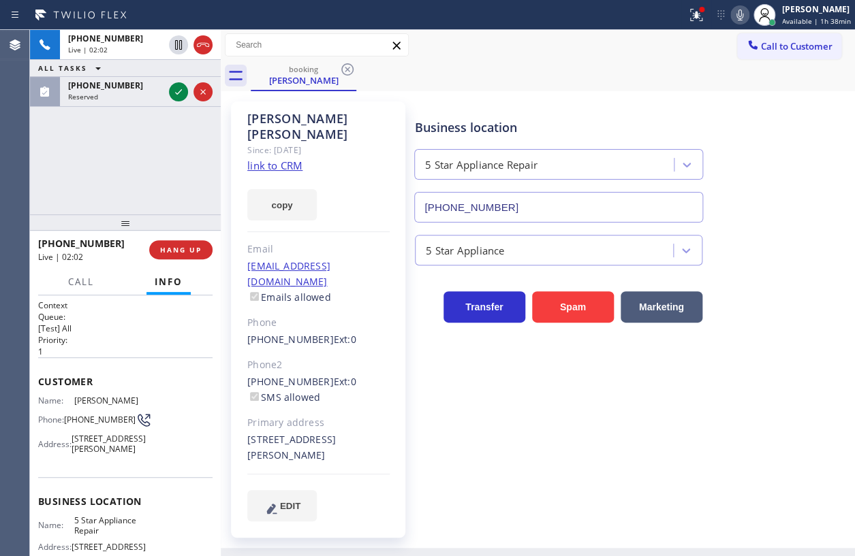
click at [742, 11] on icon at bounding box center [739, 15] width 16 height 16
click at [178, 35] on button at bounding box center [178, 44] width 19 height 19
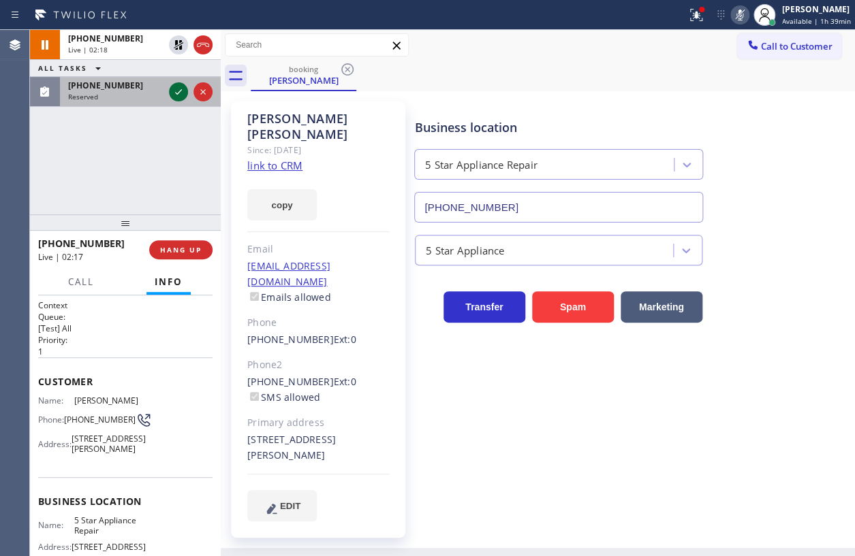
click at [176, 94] on icon at bounding box center [178, 92] width 16 height 16
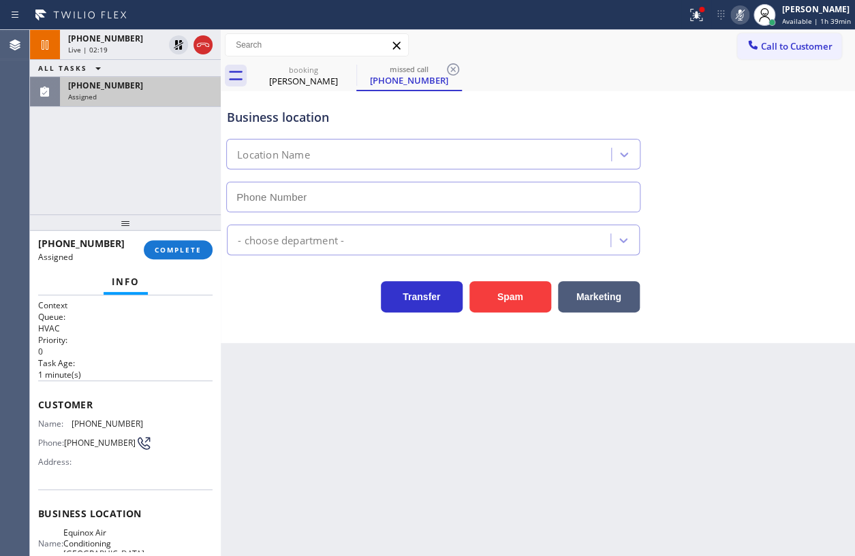
type input "[PHONE_NUMBER]"
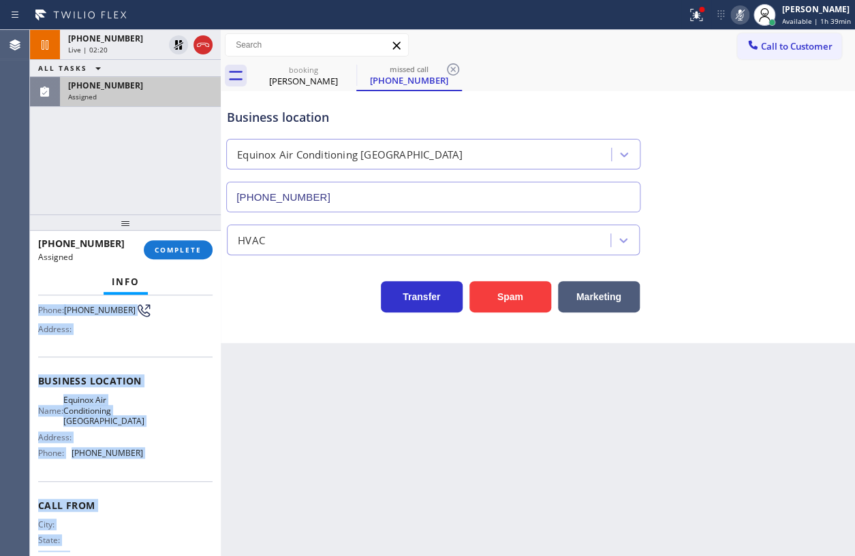
scroll to position [166, 0]
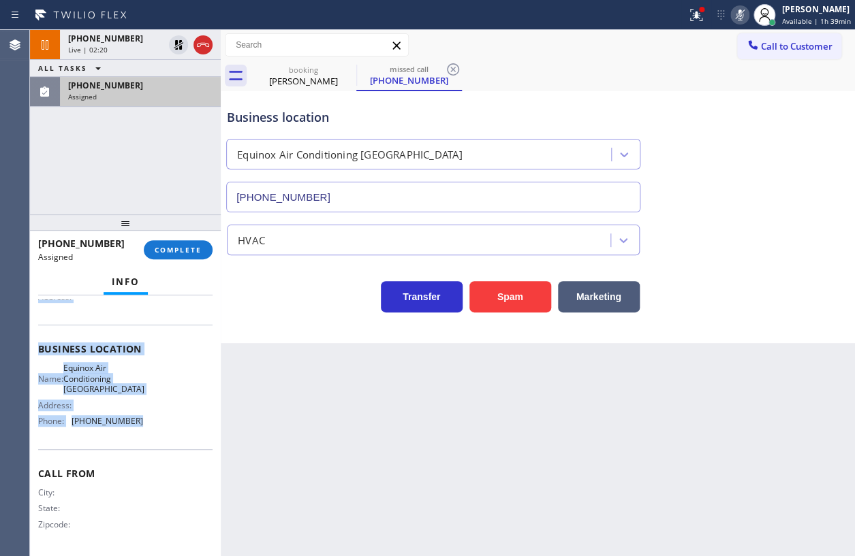
drag, startPoint x: 34, startPoint y: 399, endPoint x: 152, endPoint y: 413, distance: 118.7
click at [153, 428] on div "Context Queue: HVAC Priority: 0 Task Age: [DEMOGRAPHIC_DATA] minute(s) Customer…" at bounding box center [125, 426] width 191 height 261
click at [185, 251] on span "COMPLETE" at bounding box center [178, 250] width 47 height 10
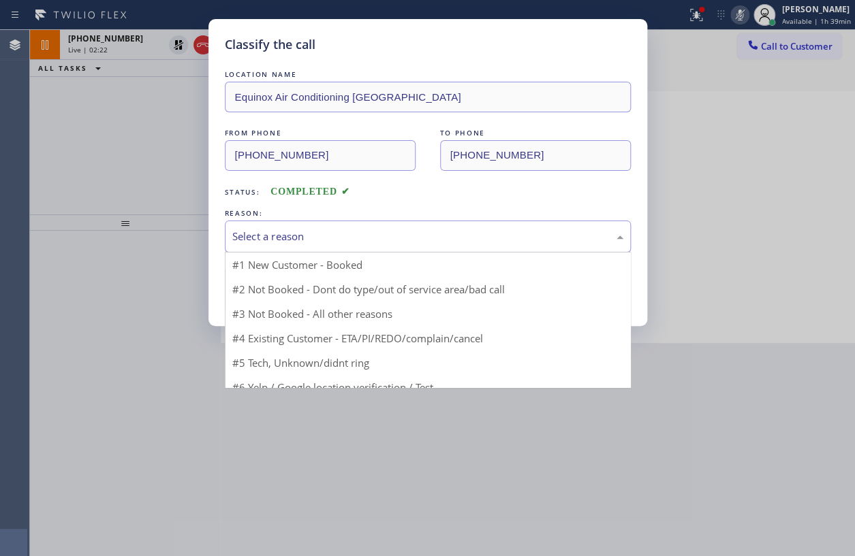
click at [306, 235] on div "Select a reason" at bounding box center [427, 237] width 391 height 16
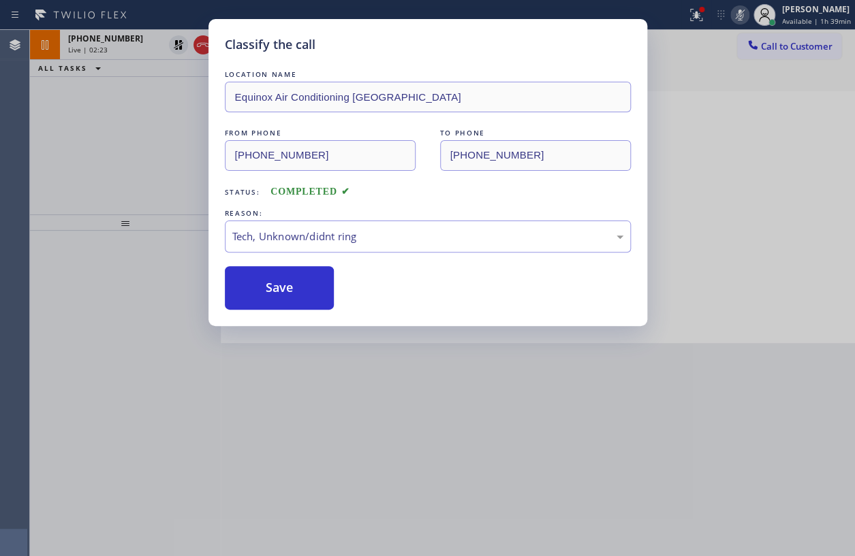
click at [292, 287] on button "Save" at bounding box center [280, 288] width 110 height 44
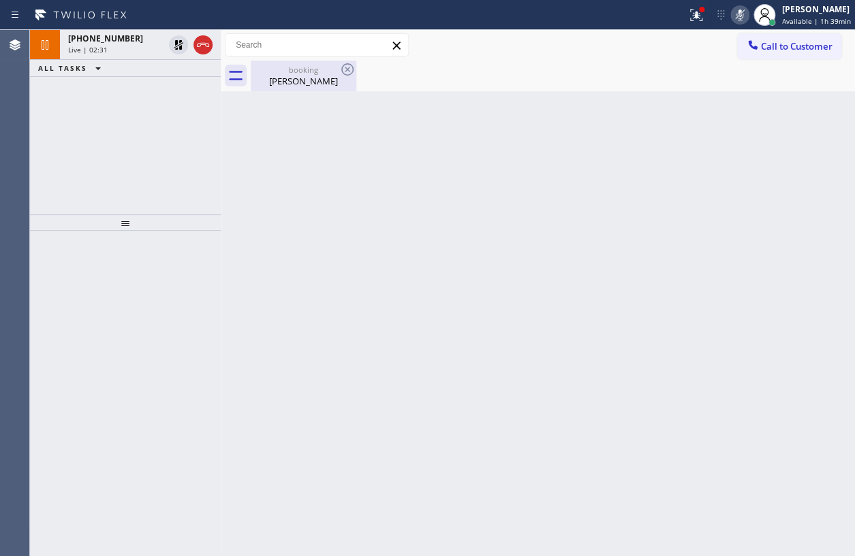
click at [298, 74] on div "booking" at bounding box center [303, 70] width 103 height 10
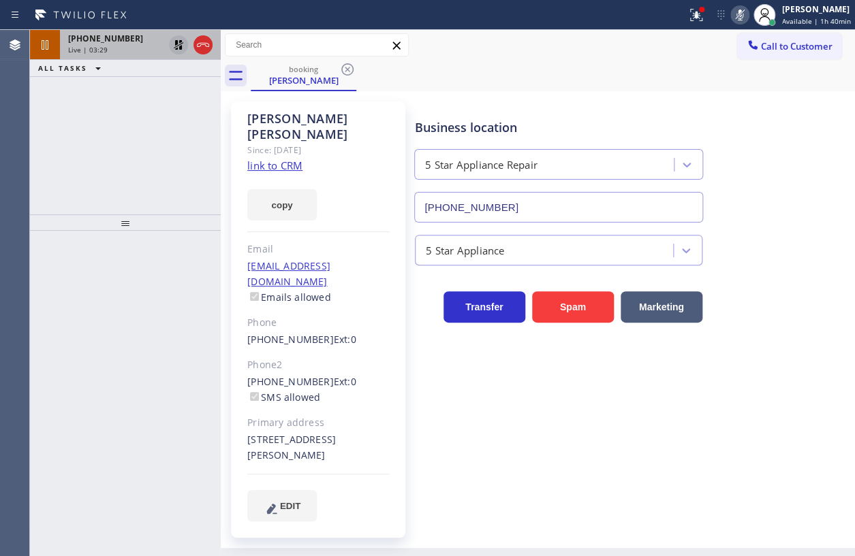
click at [173, 44] on icon at bounding box center [178, 45] width 16 height 16
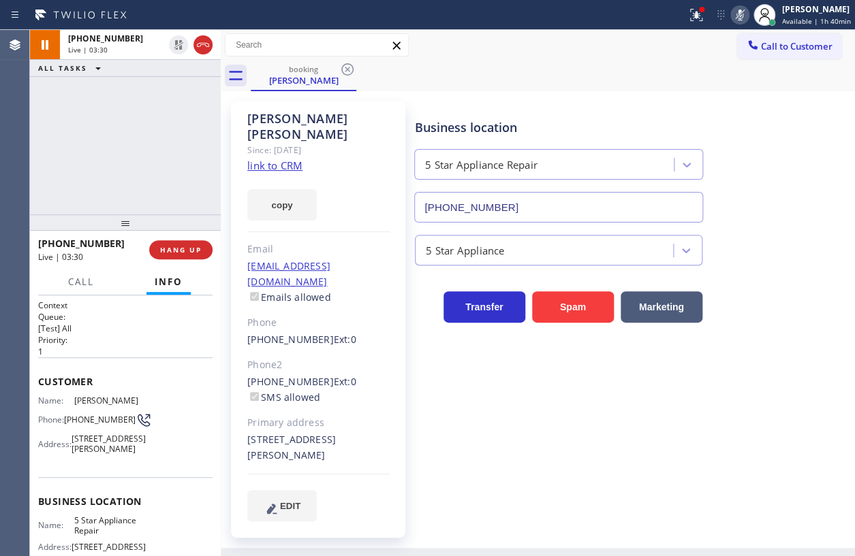
click at [743, 15] on icon at bounding box center [739, 15] width 7 height 11
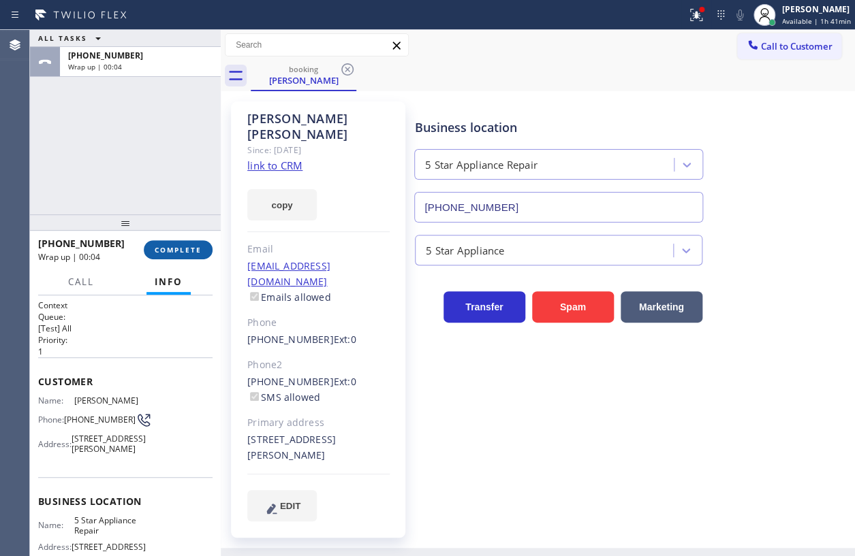
click at [175, 247] on span "COMPLETE" at bounding box center [178, 250] width 47 height 10
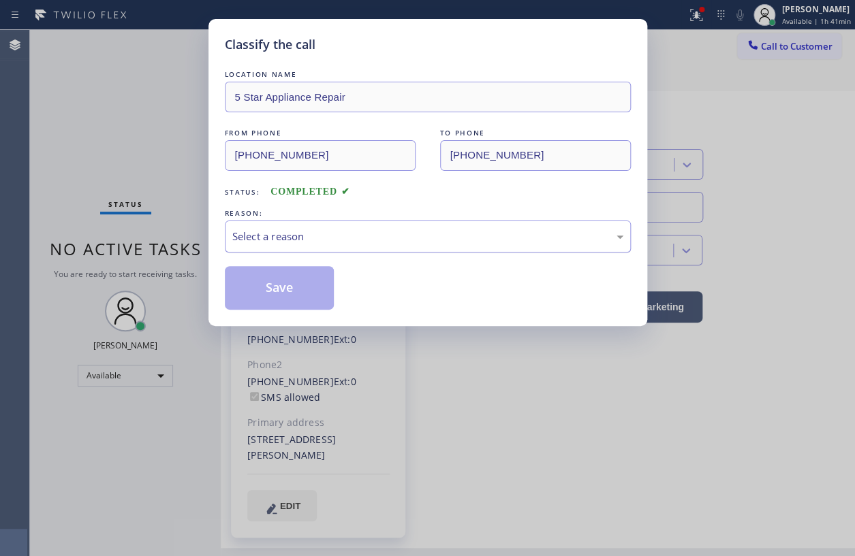
click at [354, 242] on div "Select a reason" at bounding box center [427, 237] width 391 height 16
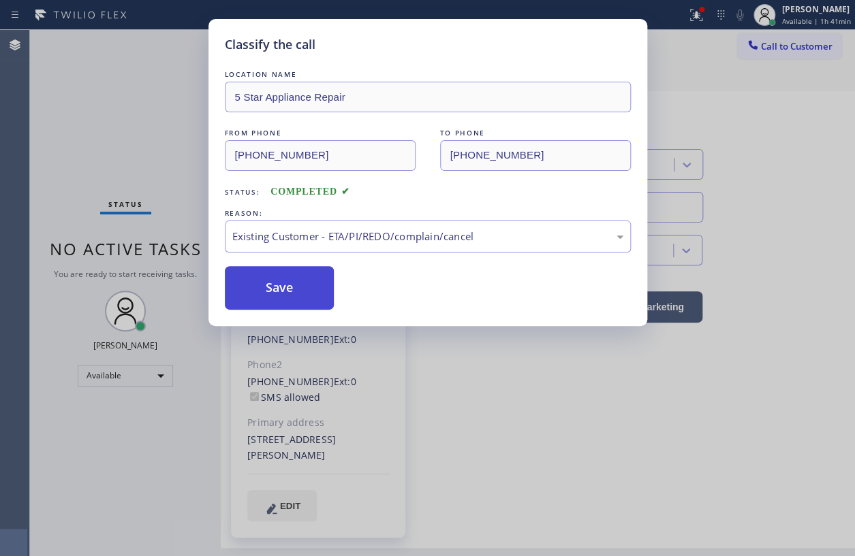
drag, startPoint x: 294, startPoint y: 319, endPoint x: 289, endPoint y: 296, distance: 23.8
click at [287, 294] on button "Save" at bounding box center [280, 288] width 110 height 44
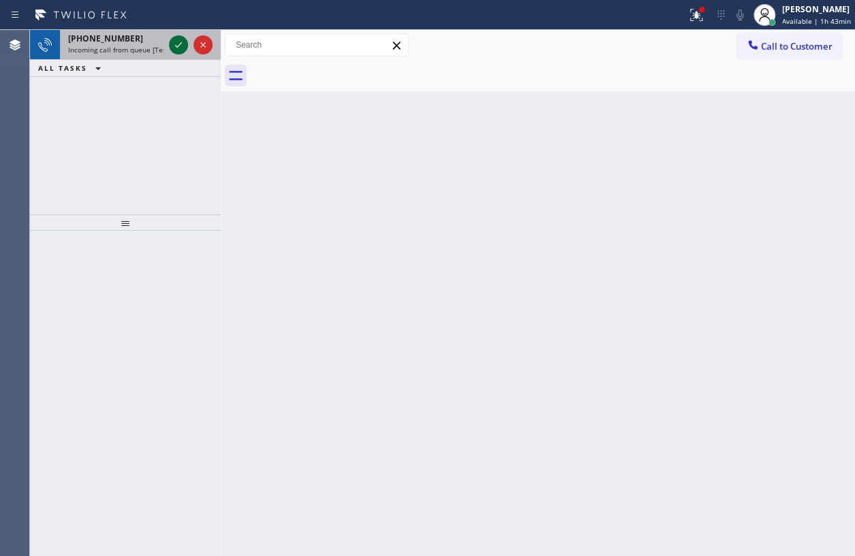
click at [172, 39] on icon at bounding box center [178, 45] width 16 height 16
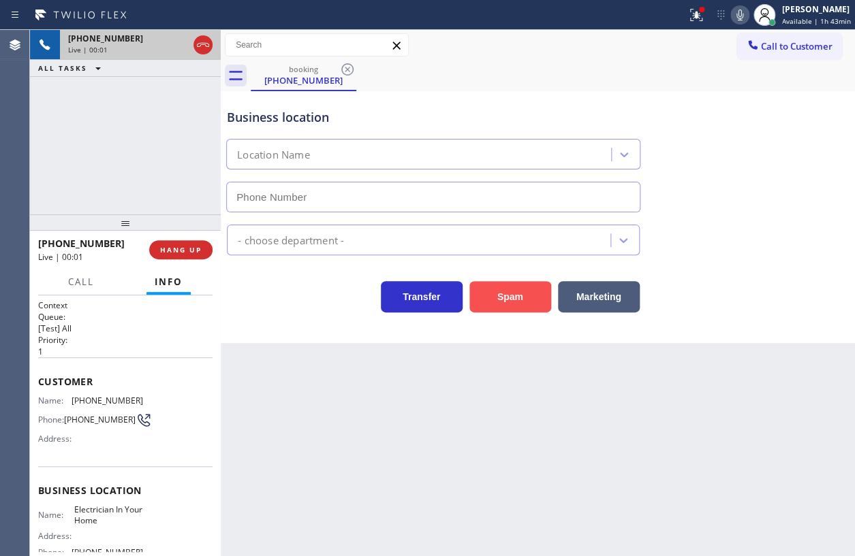
type input "[PHONE_NUMBER]"
click at [492, 293] on button "Spam" at bounding box center [510, 296] width 82 height 31
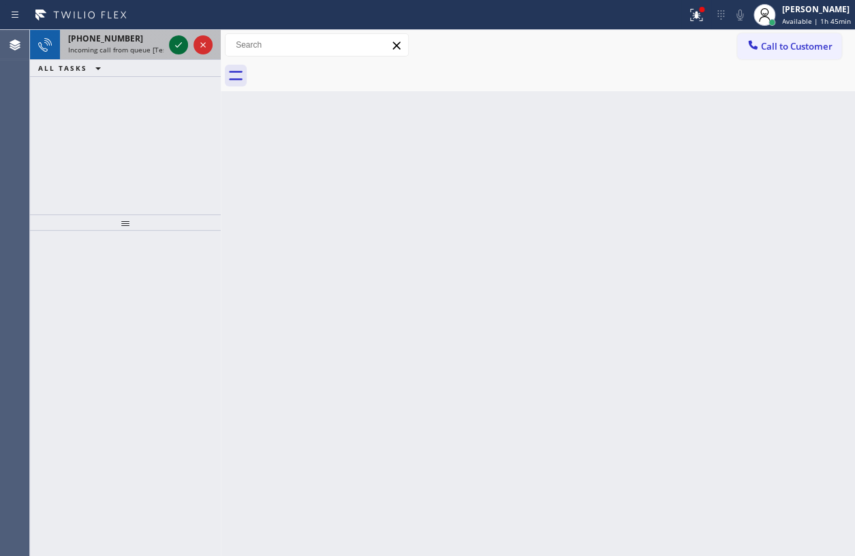
click at [182, 49] on icon at bounding box center [178, 45] width 16 height 16
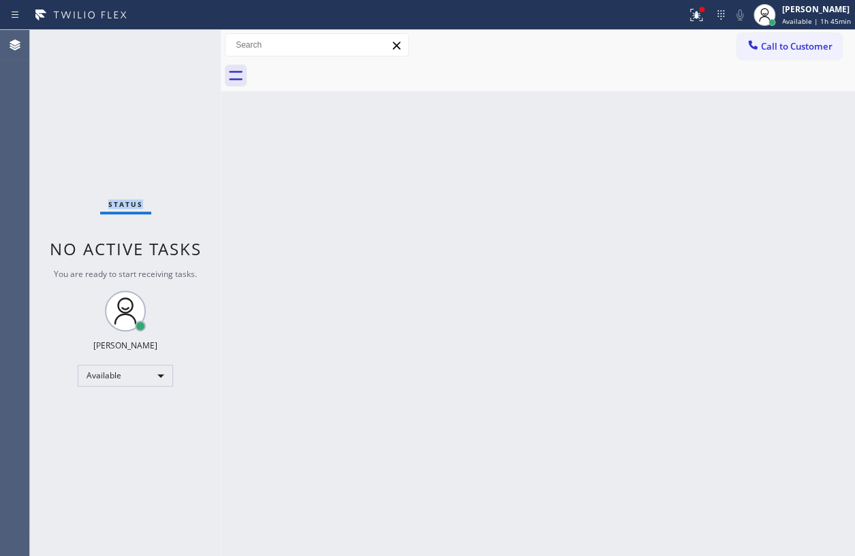
click at [182, 49] on div "Status No active tasks You are ready to start receiving tasks. [PERSON_NAME] Av…" at bounding box center [125, 293] width 191 height 526
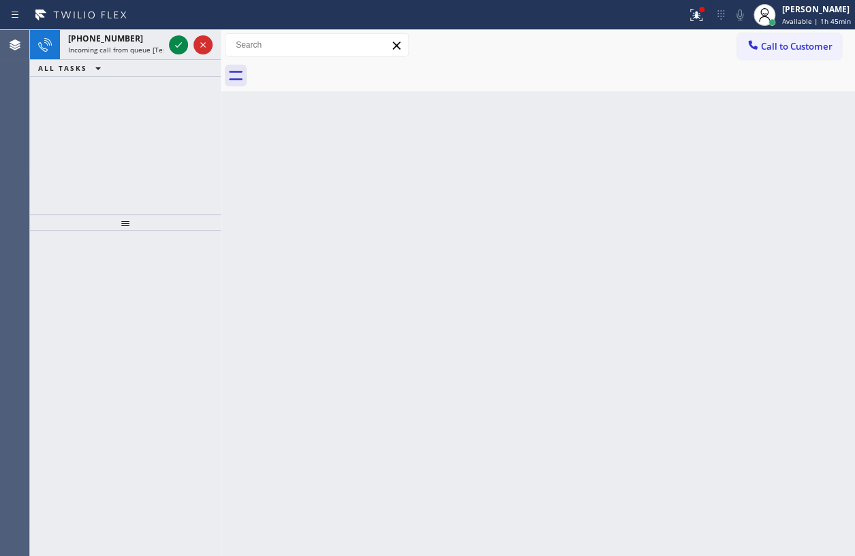
click at [182, 49] on icon at bounding box center [178, 45] width 16 height 16
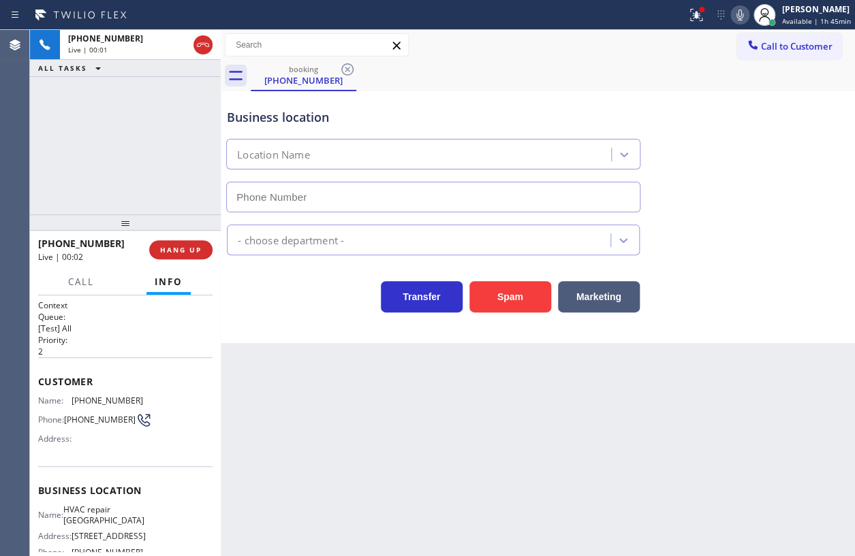
type input "[PHONE_NUMBER]"
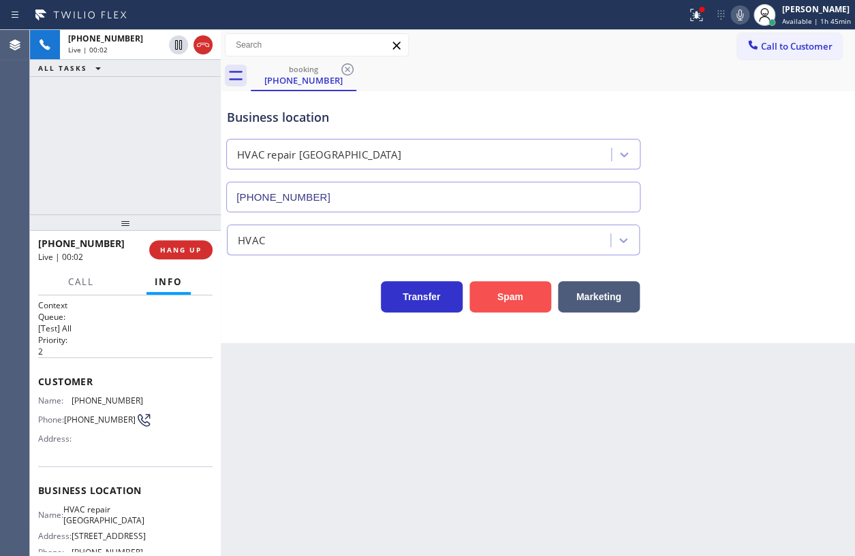
click at [497, 296] on button "Spam" at bounding box center [510, 296] width 82 height 31
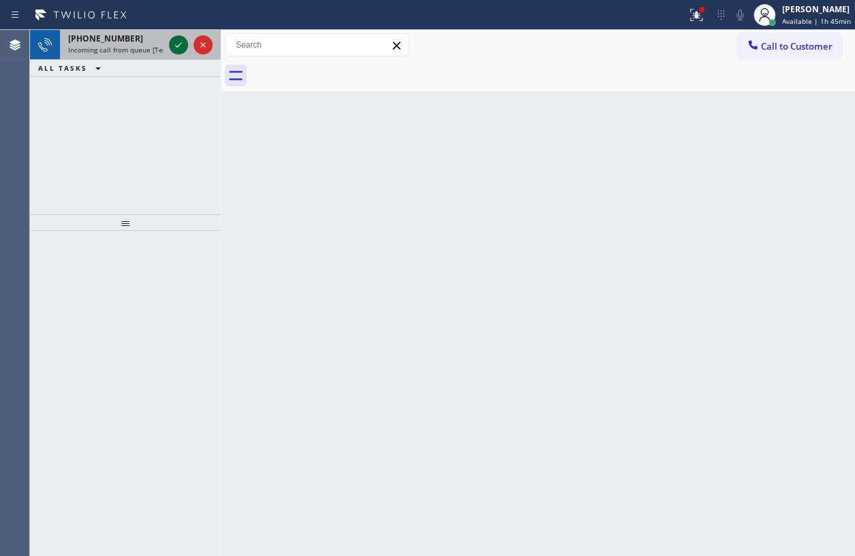
click at [183, 42] on icon at bounding box center [178, 45] width 16 height 16
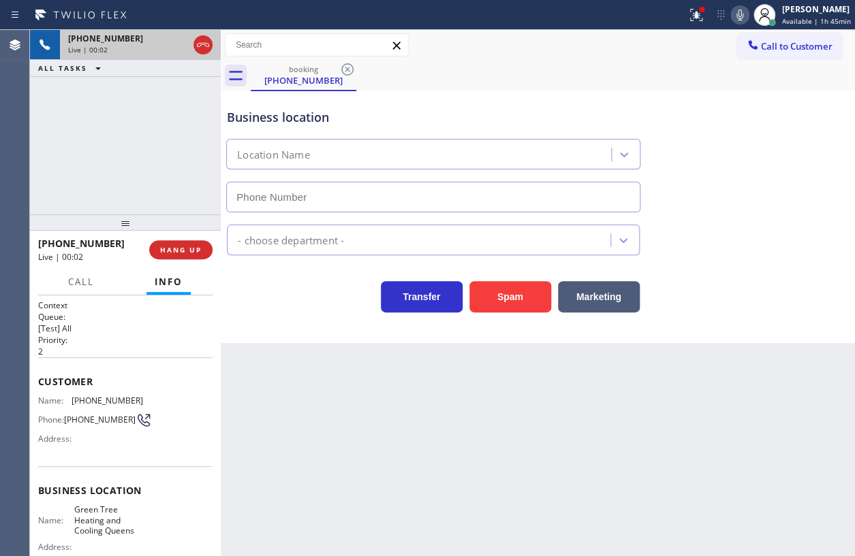
type input "[PHONE_NUMBER]"
click at [516, 296] on button "Spam" at bounding box center [510, 296] width 82 height 31
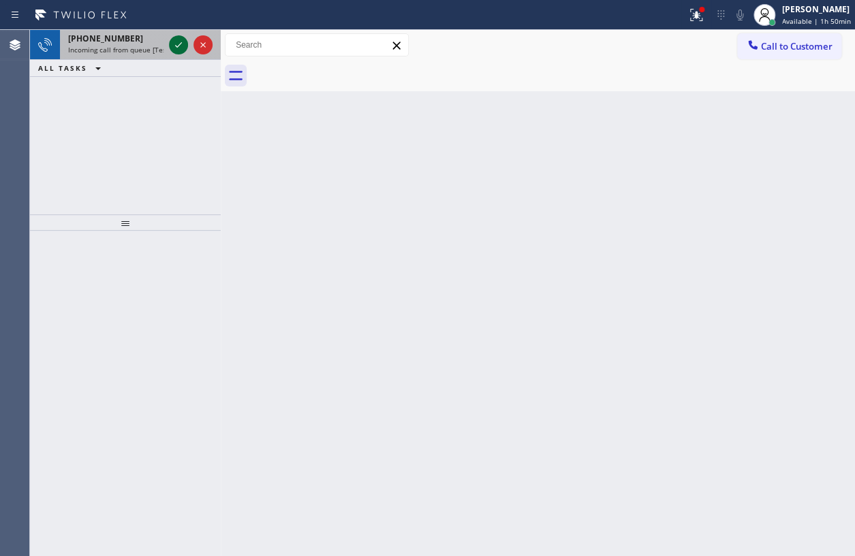
click at [184, 46] on icon at bounding box center [178, 45] width 16 height 16
click at [181, 46] on icon at bounding box center [178, 45] width 16 height 16
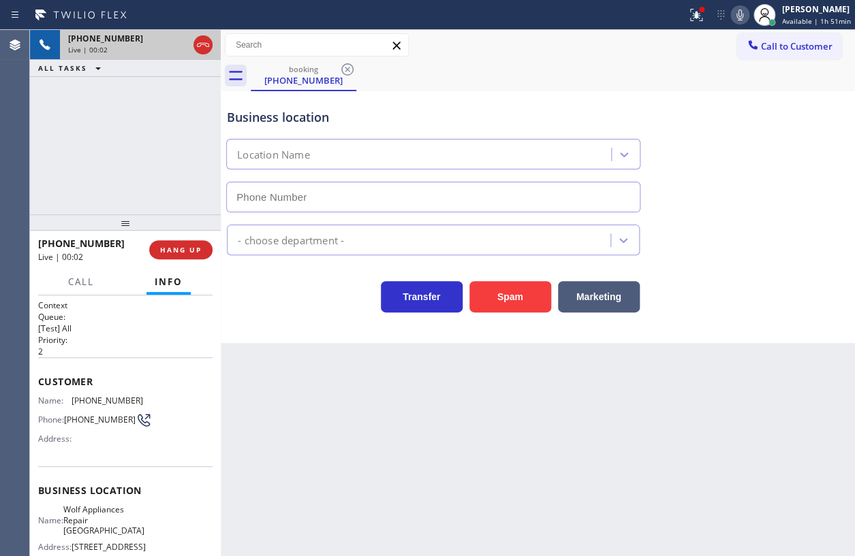
type input "[PHONE_NUMBER]"
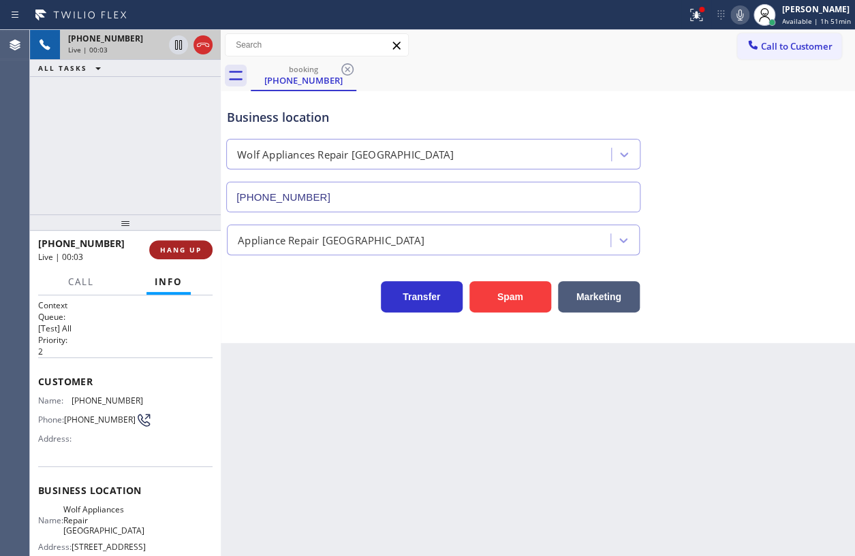
click at [190, 251] on span "HANG UP" at bounding box center [181, 250] width 42 height 10
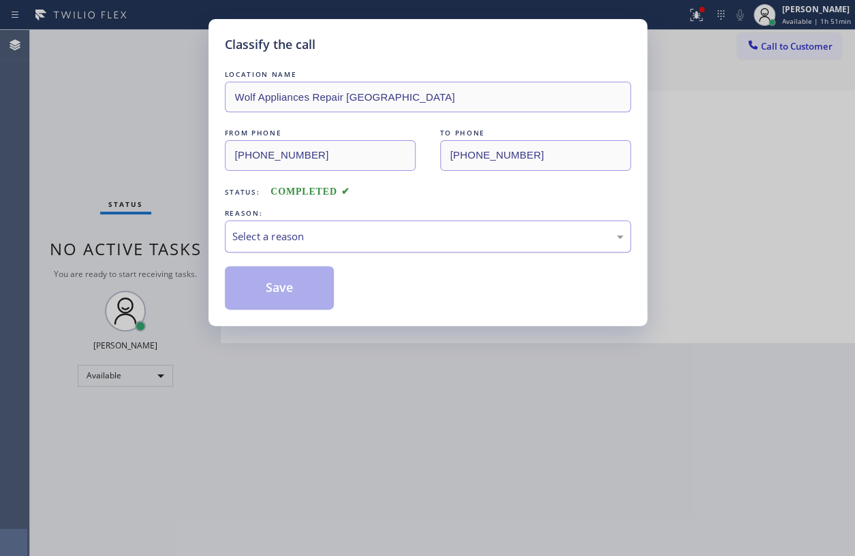
click at [460, 229] on div "Select a reason" at bounding box center [427, 237] width 391 height 16
drag, startPoint x: 272, startPoint y: 302, endPoint x: 361, endPoint y: 244, distance: 105.8
click at [273, 300] on button "Save" at bounding box center [280, 288] width 110 height 44
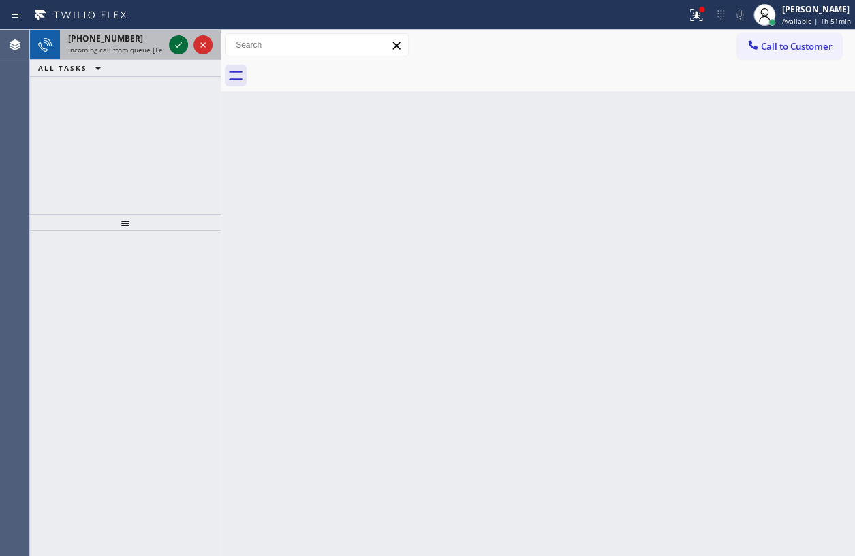
click at [170, 48] on div at bounding box center [178, 45] width 19 height 16
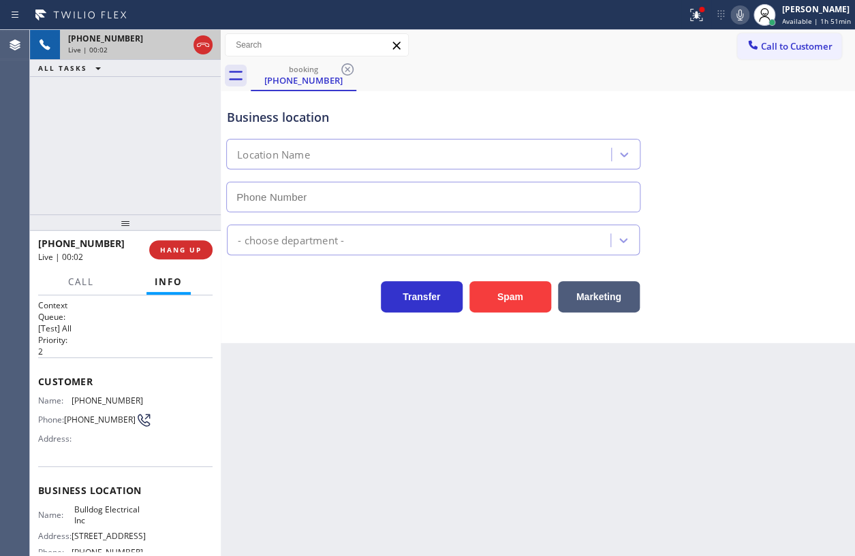
type input "[PHONE_NUMBER]"
click at [492, 288] on button "Spam" at bounding box center [510, 296] width 82 height 31
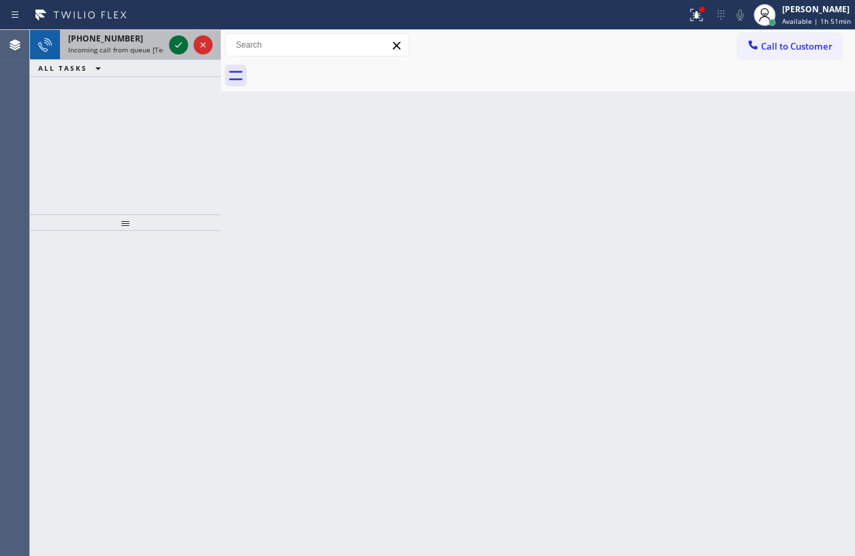
click at [176, 50] on icon at bounding box center [178, 45] width 16 height 16
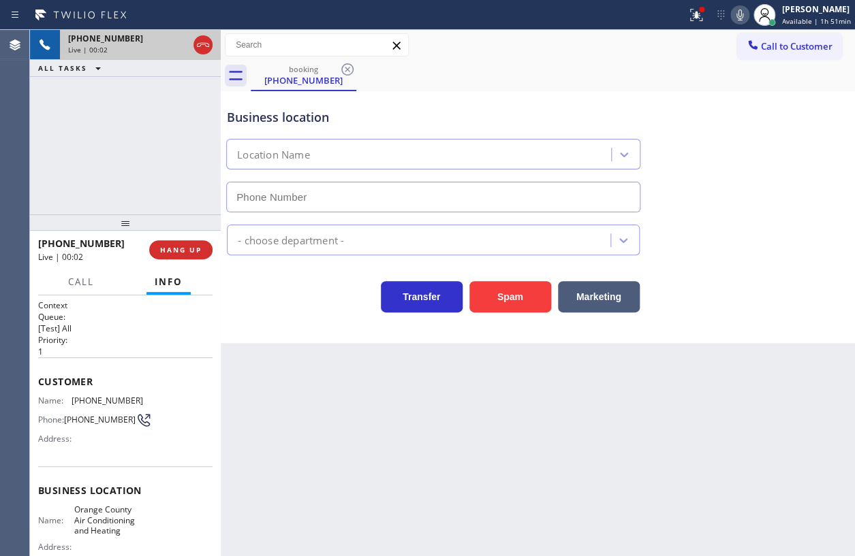
type input "[PHONE_NUMBER]"
click at [194, 242] on button "HANG UP" at bounding box center [180, 249] width 63 height 19
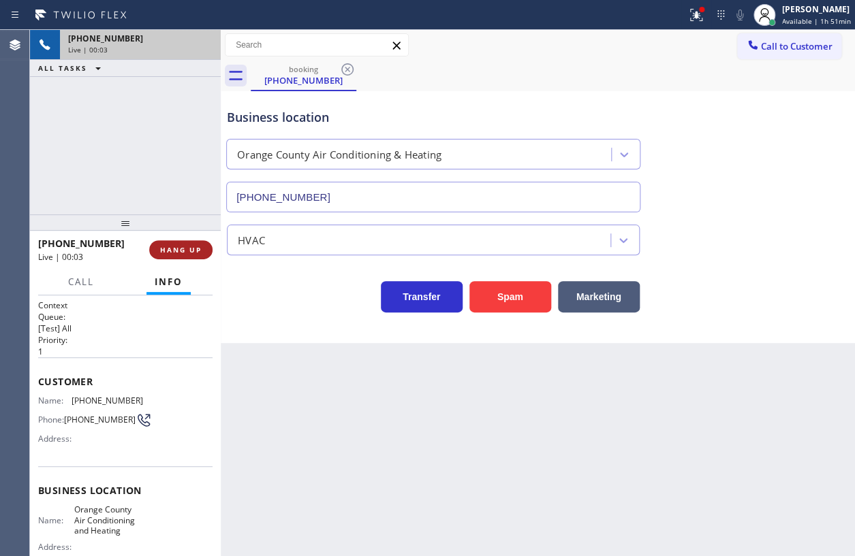
click at [191, 247] on span "HANG UP" at bounding box center [181, 250] width 42 height 10
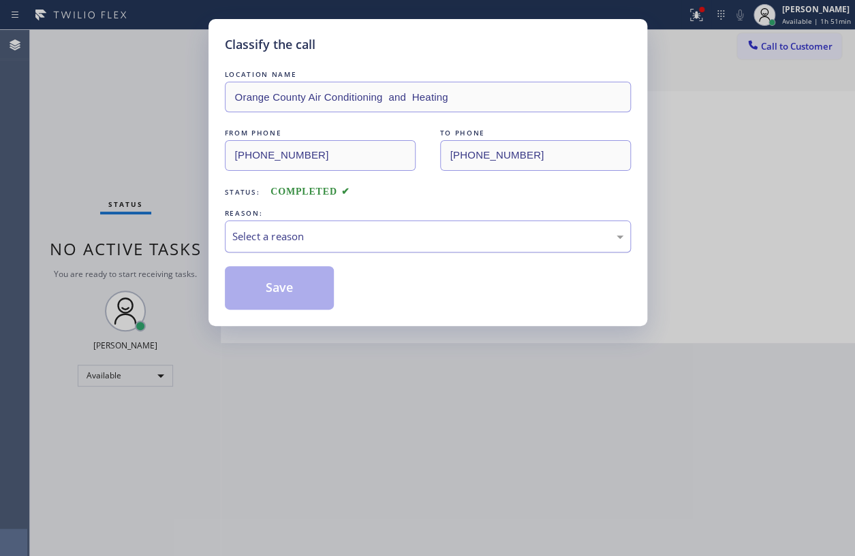
click at [383, 225] on div "Select a reason" at bounding box center [428, 237] width 406 height 32
click at [281, 292] on button "Save" at bounding box center [280, 288] width 110 height 44
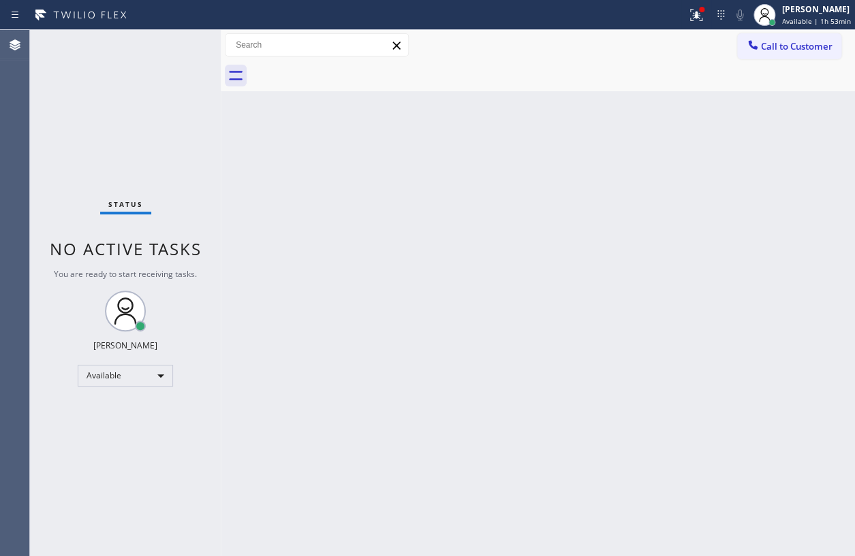
click at [538, 206] on div "Back to Dashboard Change Sender ID Customers Technicians Select a contact Outbo…" at bounding box center [538, 293] width 634 height 526
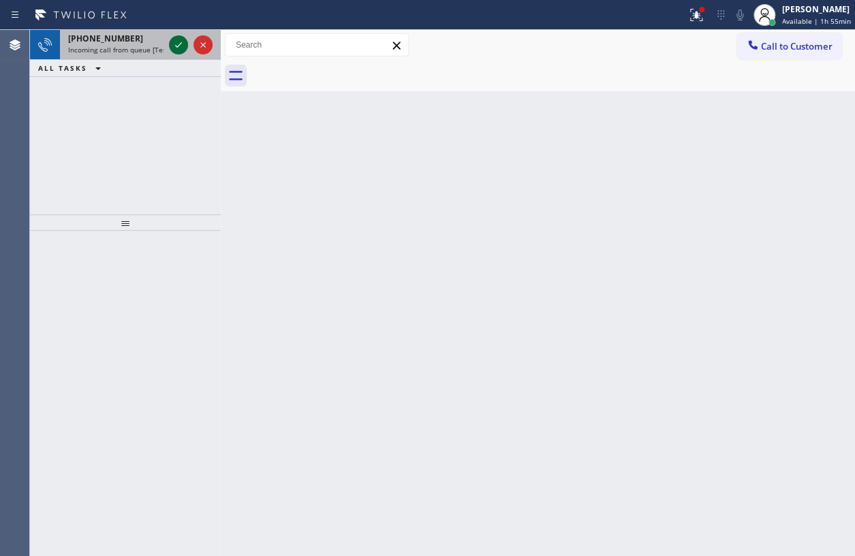
click at [173, 48] on icon at bounding box center [178, 45] width 16 height 16
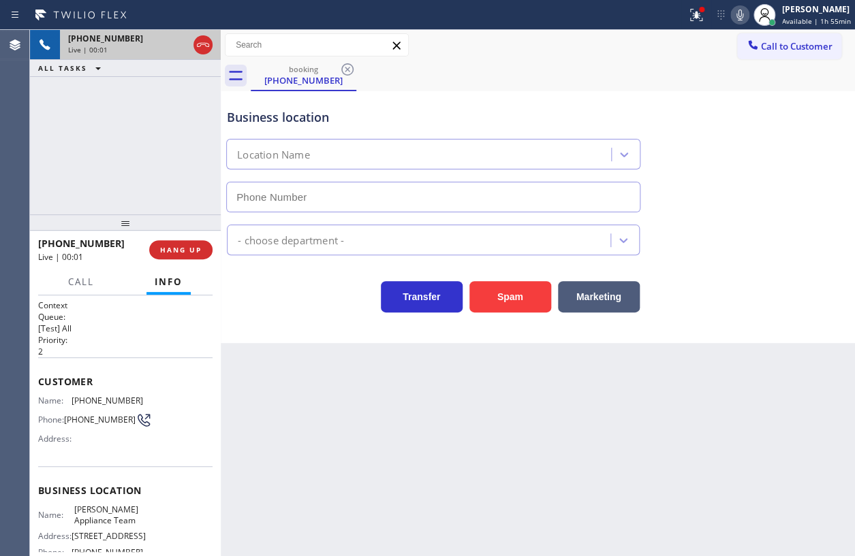
type input "[PHONE_NUMBER]"
click at [97, 518] on span "[PERSON_NAME] Appliance Team" at bounding box center [108, 515] width 68 height 21
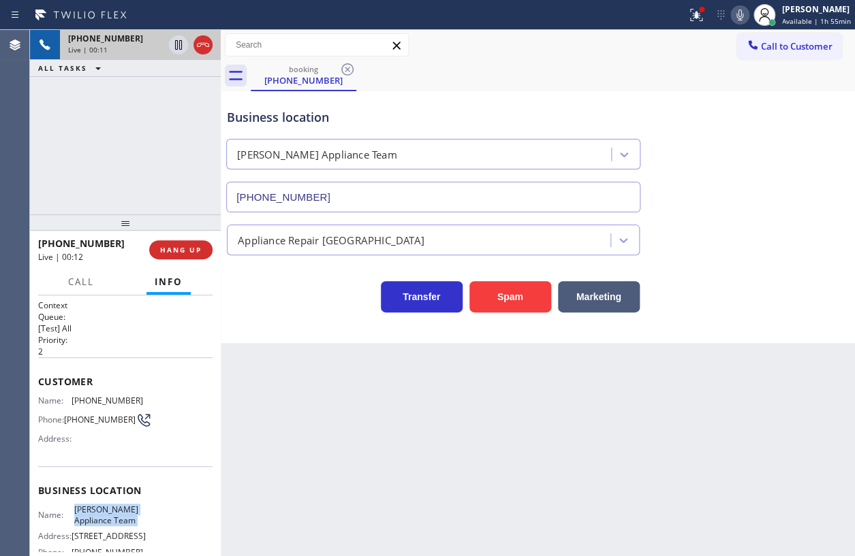
click at [97, 518] on span "[PERSON_NAME] Appliance Team" at bounding box center [108, 515] width 68 height 21
click at [105, 516] on span "[PERSON_NAME] Appliance Team" at bounding box center [108, 515] width 68 height 21
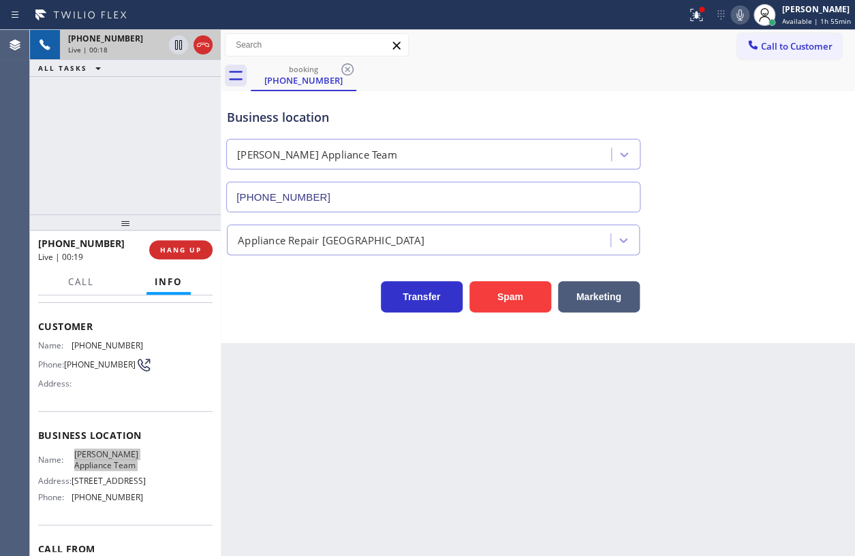
scroll to position [123, 0]
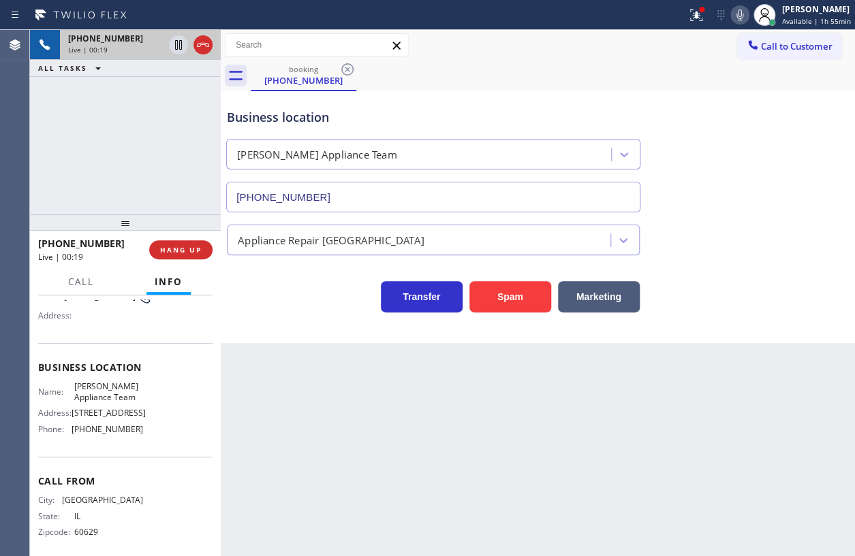
click at [108, 434] on span "[PHONE_NUMBER]" at bounding box center [108, 429] width 72 height 10
click at [177, 251] on span "HANG UP" at bounding box center [181, 250] width 42 height 10
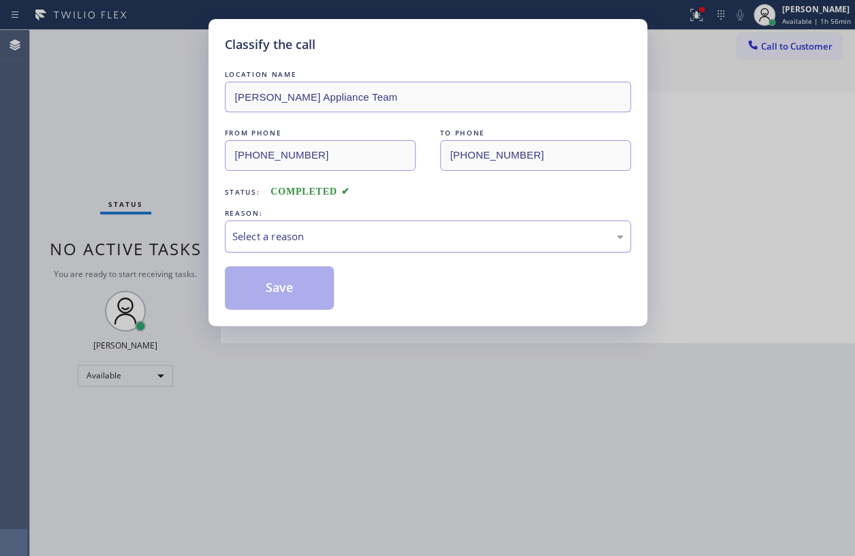
drag, startPoint x: 360, startPoint y: 236, endPoint x: 344, endPoint y: 245, distance: 18.9
click at [360, 236] on div "Select a reason" at bounding box center [427, 237] width 391 height 16
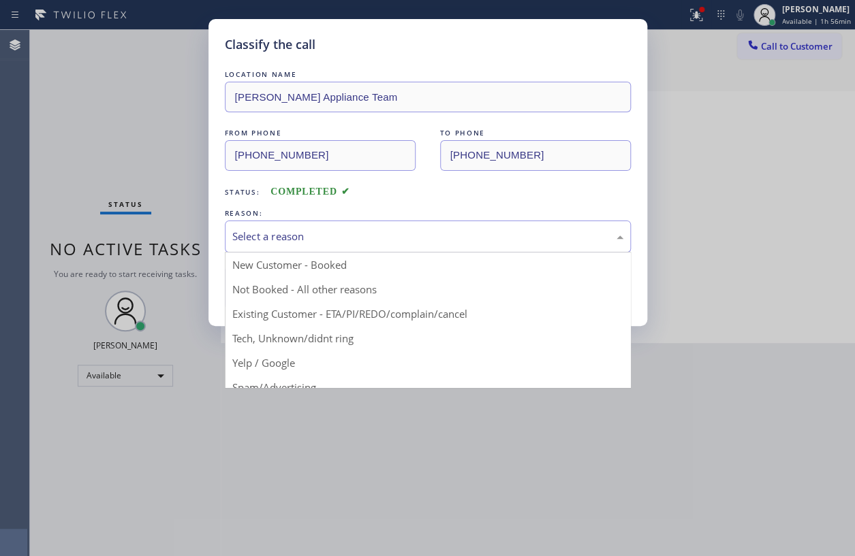
drag, startPoint x: 299, startPoint y: 337, endPoint x: 303, endPoint y: 322, distance: 15.5
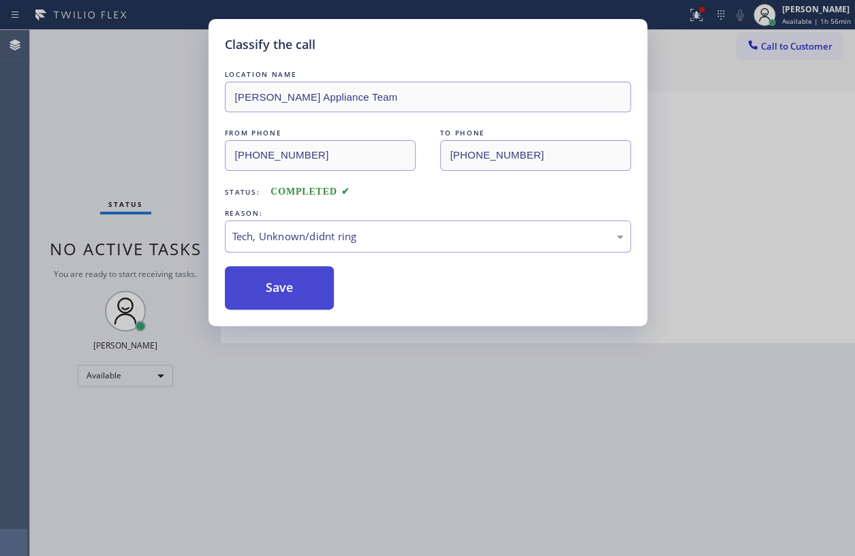
click at [284, 286] on button "Save" at bounding box center [280, 288] width 110 height 44
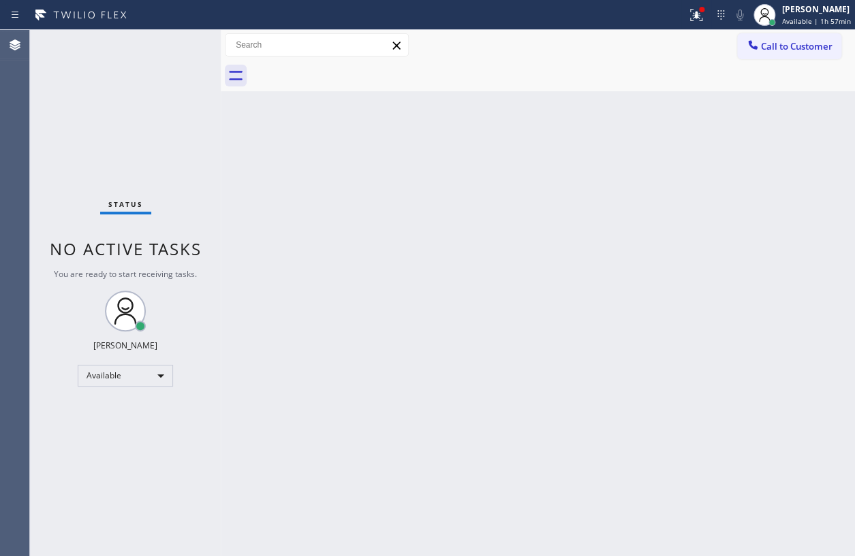
click at [180, 48] on div "Status No active tasks You are ready to start receiving tasks. [PERSON_NAME] Av…" at bounding box center [125, 293] width 191 height 526
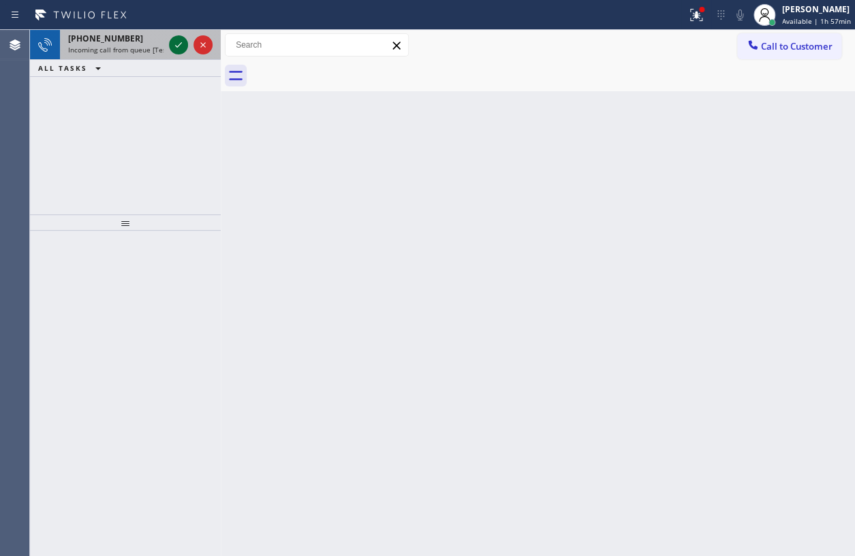
click at [179, 48] on icon at bounding box center [178, 45] width 16 height 16
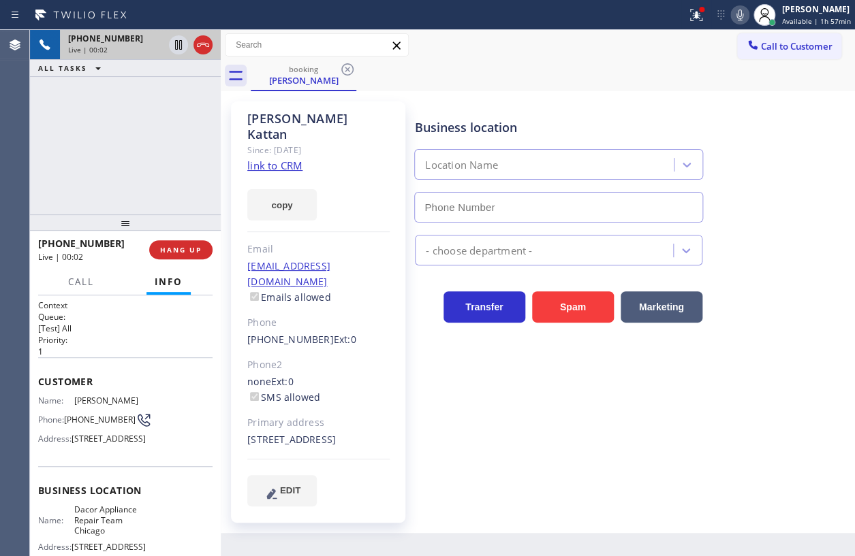
type input "[PHONE_NUMBER]"
click at [108, 526] on div "Business location Name: Dacor Appliance Repair Team Chicago Address: [STREET_AD…" at bounding box center [125, 528] width 174 height 124
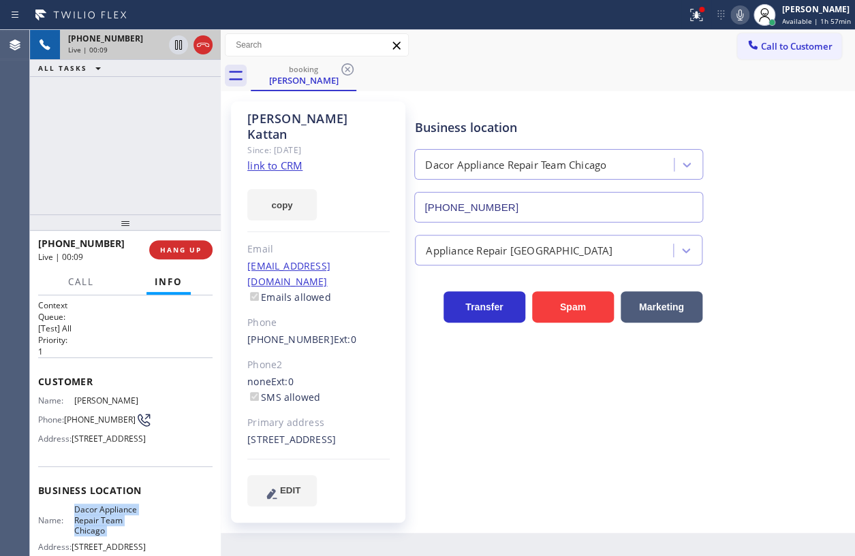
click at [108, 526] on div "Business location Name: Dacor Appliance Repair Team Chicago Address: [STREET_AD…" at bounding box center [125, 528] width 174 height 124
click at [554, 212] on input "[PHONE_NUMBER]" at bounding box center [558, 207] width 289 height 31
click at [552, 211] on input "[PHONE_NUMBER]" at bounding box center [558, 207] width 289 height 31
click at [576, 208] on input "[PHONE_NUMBER]" at bounding box center [558, 207] width 289 height 31
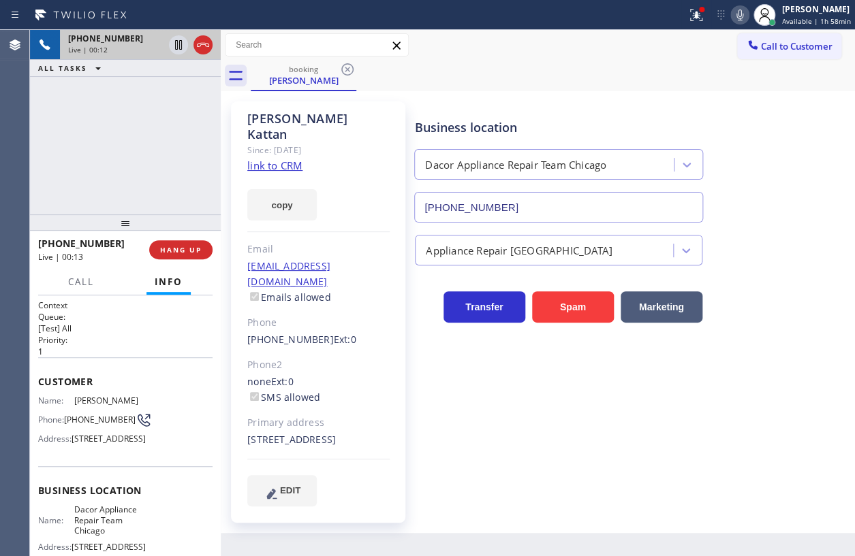
click at [574, 208] on input "[PHONE_NUMBER]" at bounding box center [558, 207] width 289 height 31
click at [541, 208] on input "[PHONE_NUMBER]" at bounding box center [558, 207] width 289 height 31
click at [537, 208] on input "[PHONE_NUMBER]" at bounding box center [558, 207] width 289 height 31
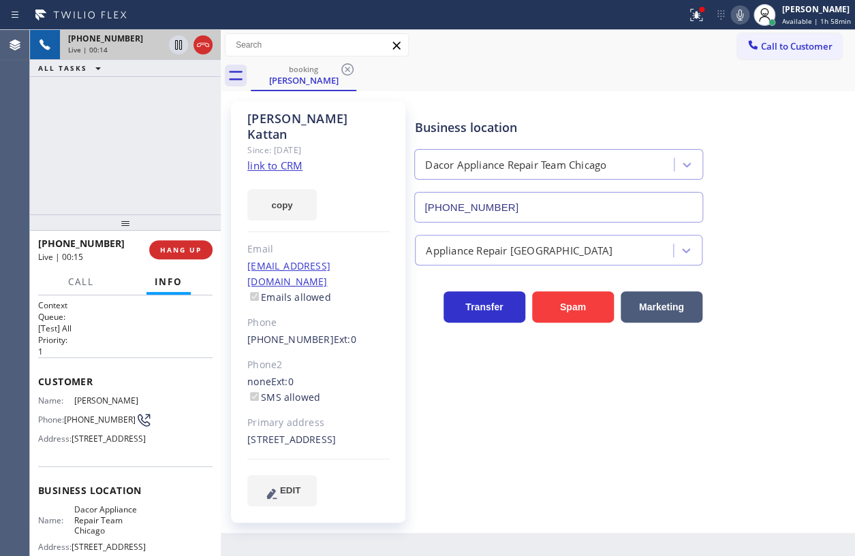
click at [536, 208] on input "[PHONE_NUMBER]" at bounding box center [558, 207] width 289 height 31
click at [266, 159] on link "link to CRM" at bounding box center [274, 166] width 55 height 14
click at [746, 18] on icon at bounding box center [739, 15] width 16 height 16
click at [176, 40] on icon at bounding box center [178, 45] width 7 height 10
click at [744, 18] on icon at bounding box center [741, 15] width 7 height 11
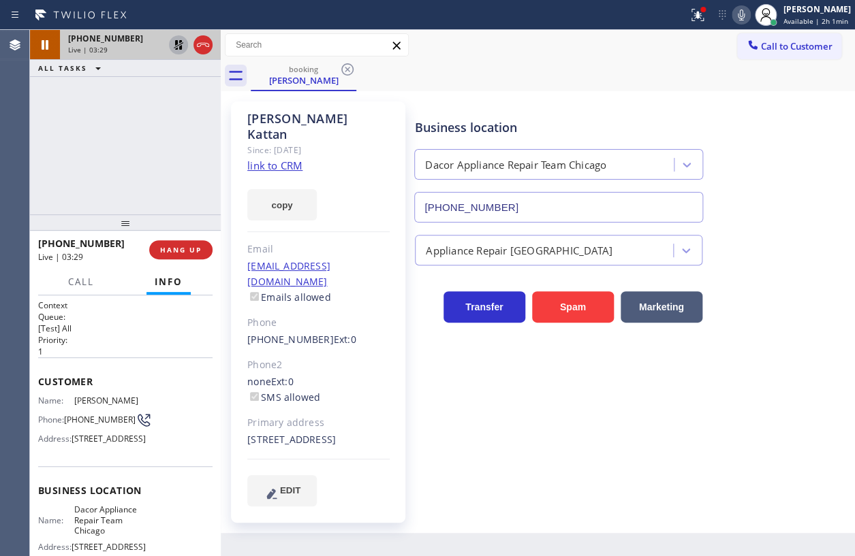
click at [176, 42] on icon at bounding box center [179, 45] width 10 height 10
click at [744, 16] on icon at bounding box center [741, 15] width 7 height 11
click at [744, 12] on icon at bounding box center [741, 15] width 16 height 16
click at [91, 425] on span "[PHONE_NUMBER]" at bounding box center [100, 420] width 72 height 10
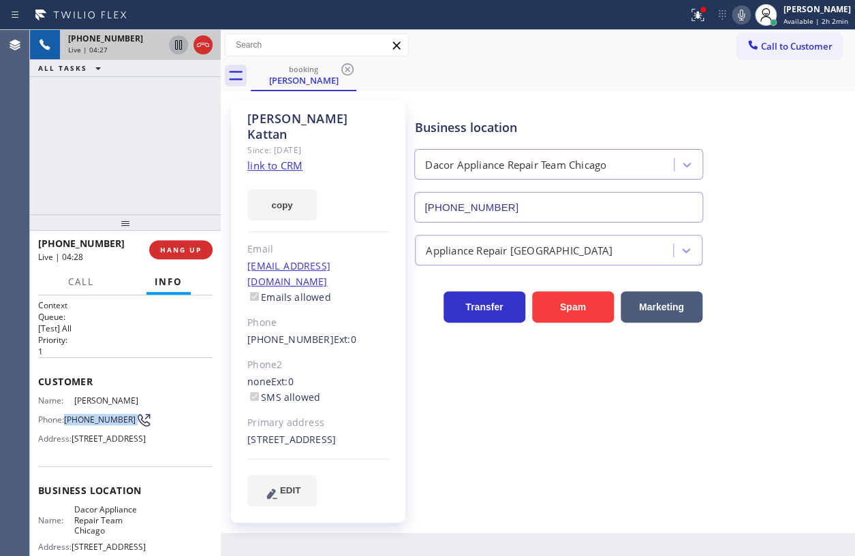
click at [91, 425] on span "[PHONE_NUMBER]" at bounding box center [100, 420] width 72 height 10
click at [186, 251] on span "HANG UP" at bounding box center [181, 250] width 42 height 10
click at [184, 251] on span "HANG UP" at bounding box center [181, 250] width 42 height 10
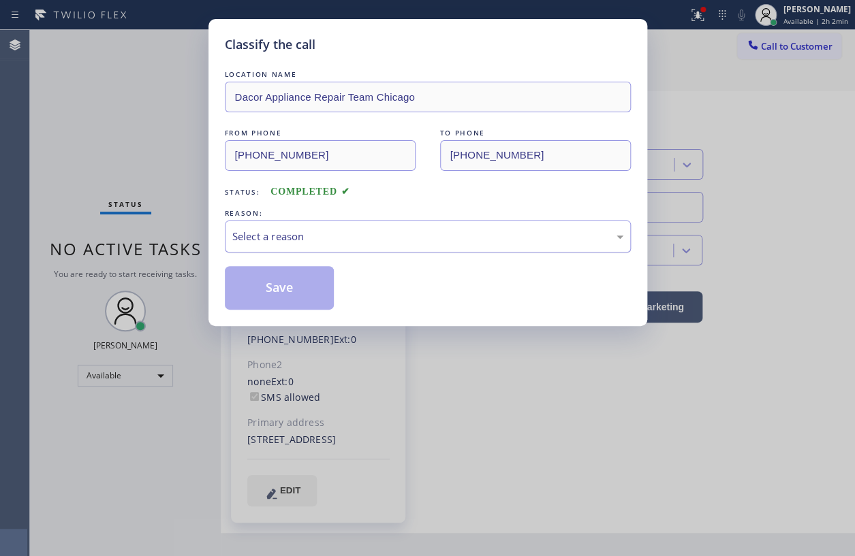
click at [287, 236] on div "Select a reason" at bounding box center [427, 237] width 391 height 16
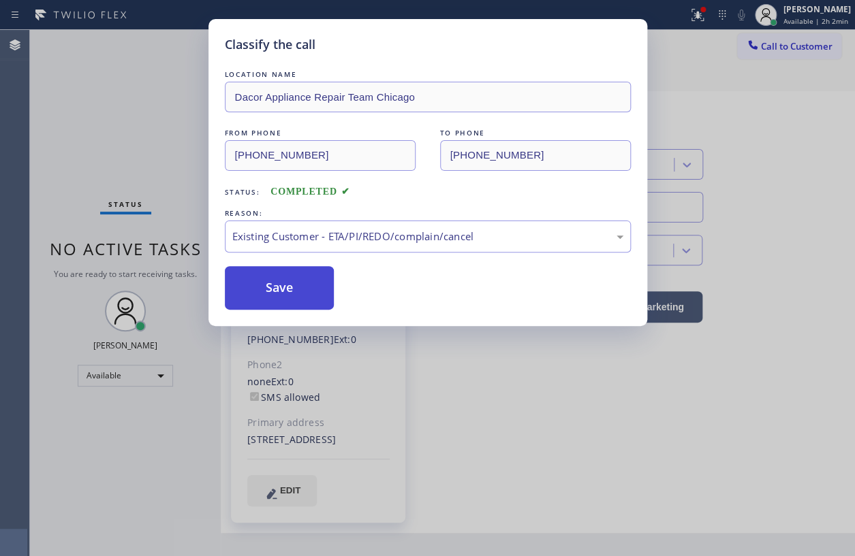
click at [289, 281] on button "Save" at bounding box center [280, 288] width 110 height 44
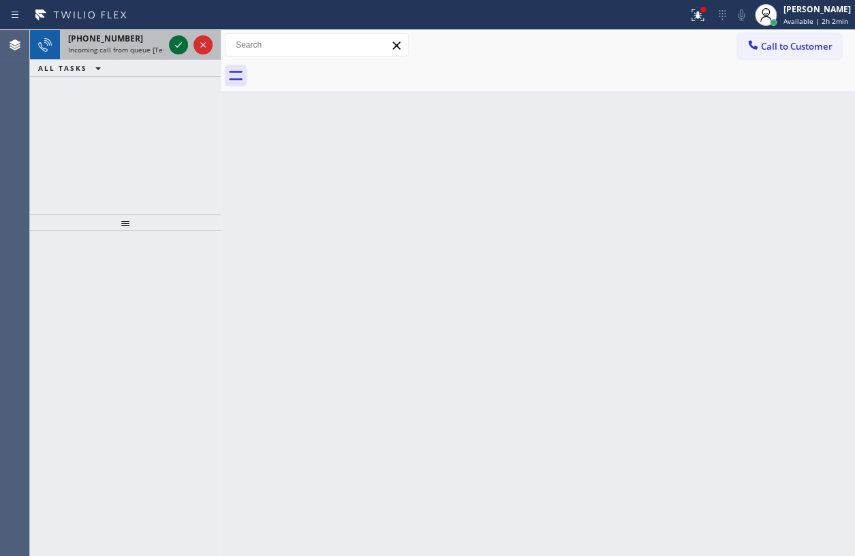
click at [175, 44] on icon at bounding box center [178, 45] width 16 height 16
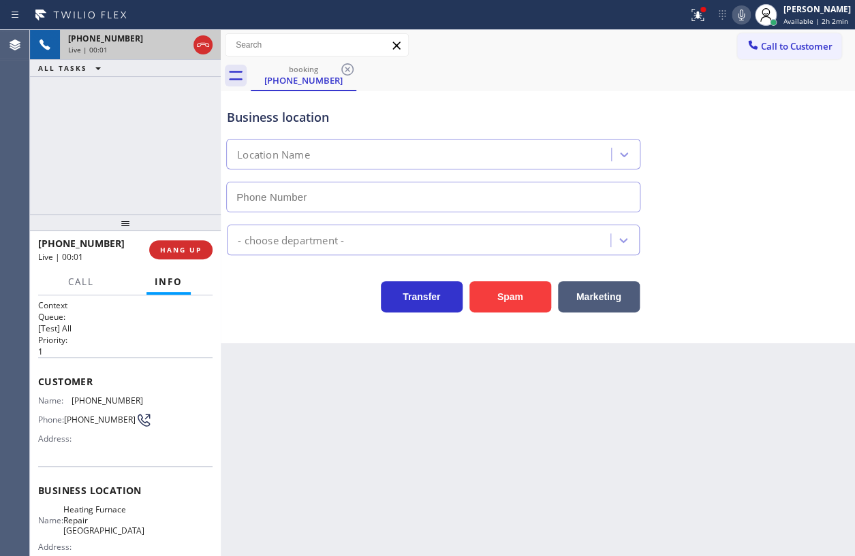
type input "[PHONE_NUMBER]"
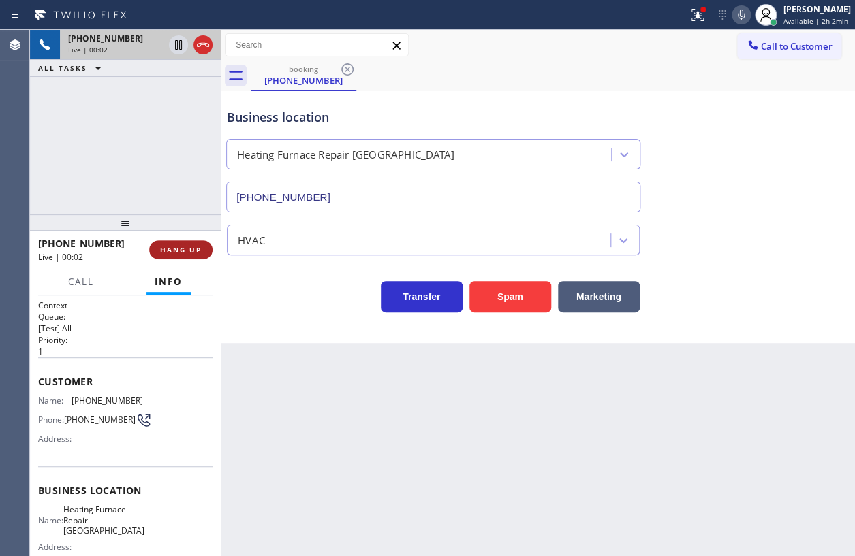
click at [170, 248] on span "HANG UP" at bounding box center [181, 250] width 42 height 10
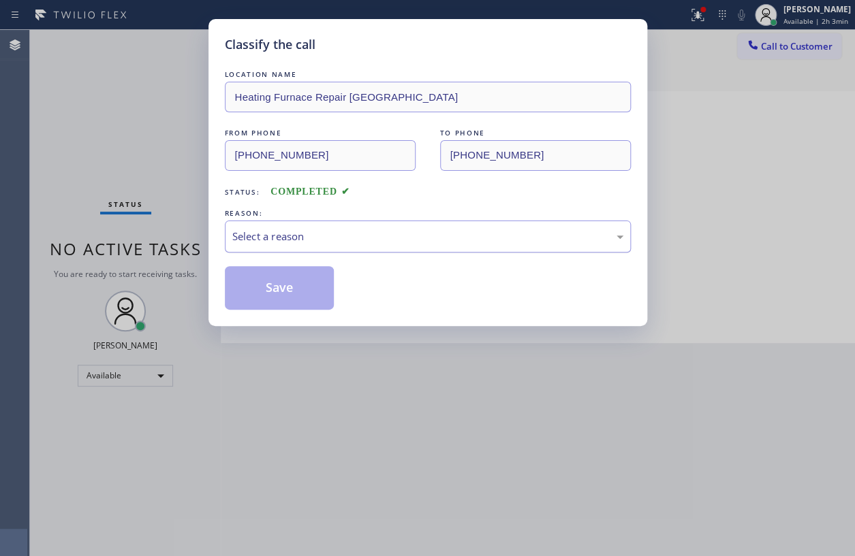
click at [318, 233] on div "Select a reason" at bounding box center [427, 237] width 391 height 16
click at [286, 291] on button "Save" at bounding box center [280, 288] width 110 height 44
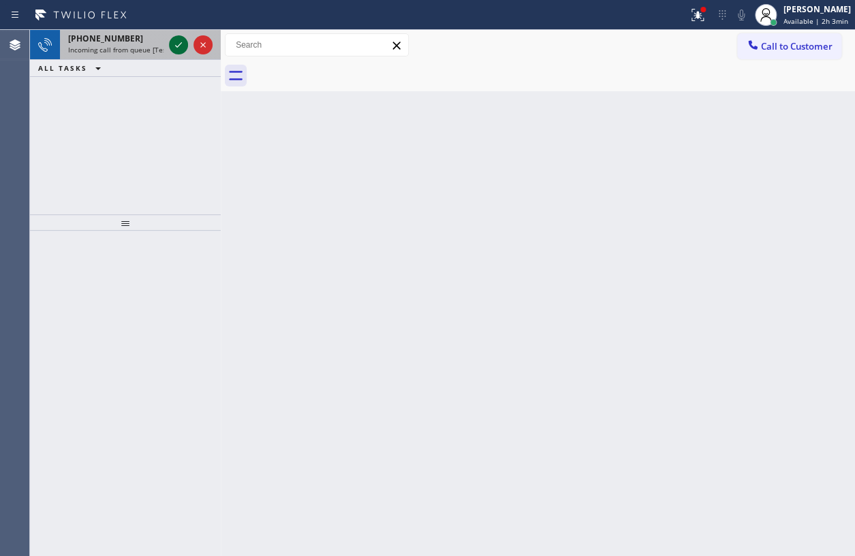
click at [178, 43] on icon at bounding box center [178, 45] width 16 height 16
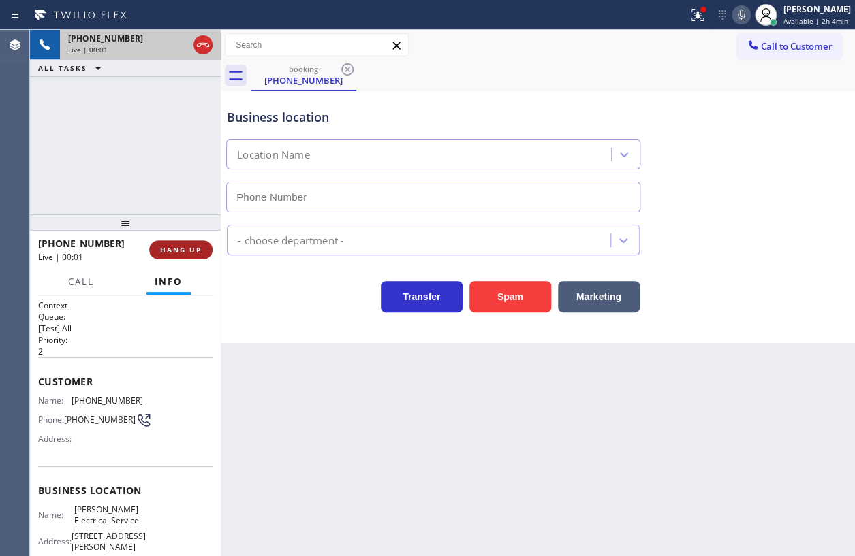
type input "[PHONE_NUMBER]"
click at [188, 255] on button "HANG UP" at bounding box center [180, 249] width 63 height 19
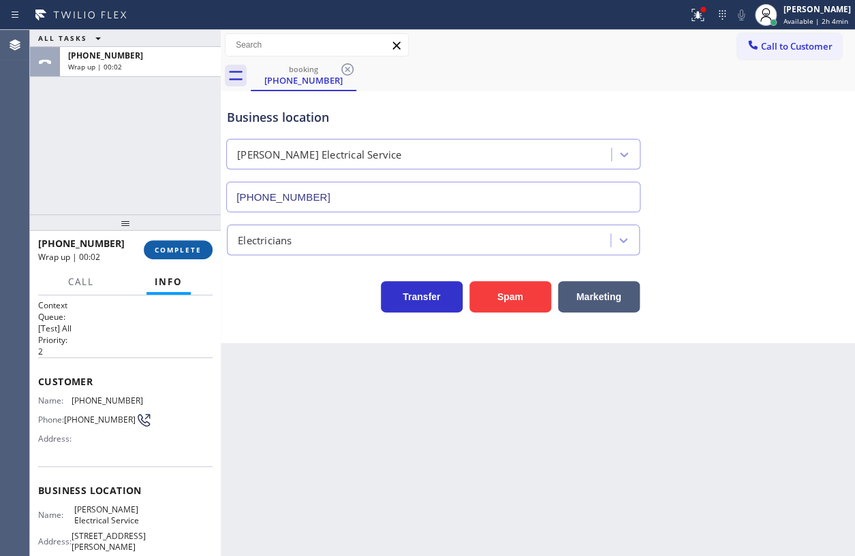
click at [188, 251] on span "COMPLETE" at bounding box center [178, 250] width 47 height 10
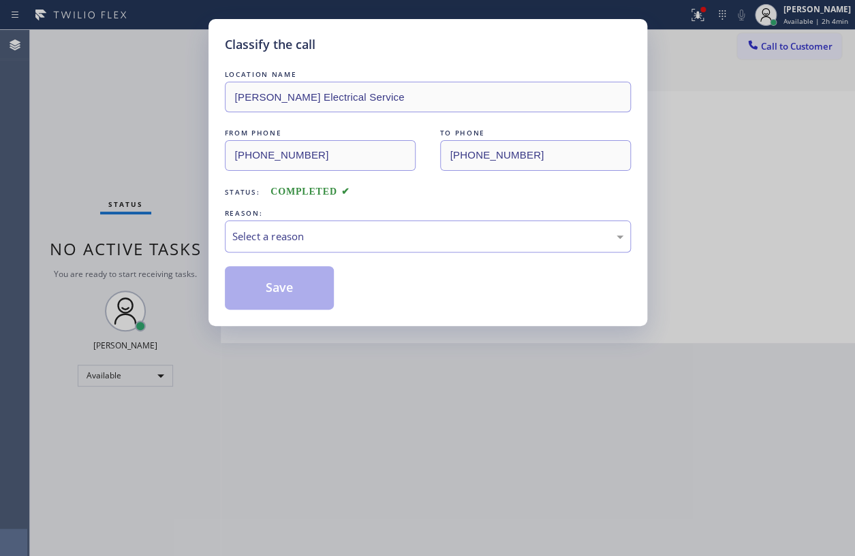
click at [477, 208] on div "REASON:" at bounding box center [428, 213] width 406 height 14
click at [460, 223] on div "Select a reason" at bounding box center [428, 237] width 406 height 32
click at [289, 302] on button "Save" at bounding box center [280, 288] width 110 height 44
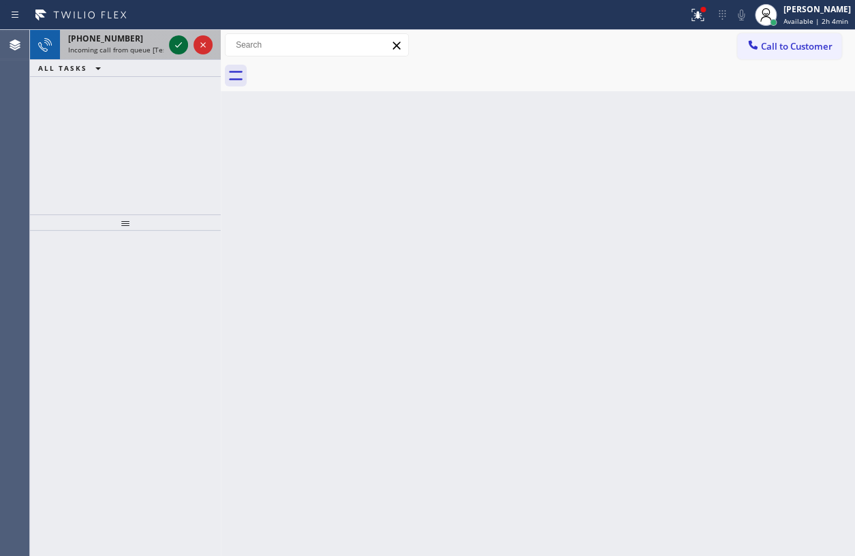
click at [173, 47] on icon at bounding box center [178, 45] width 16 height 16
click at [172, 46] on icon at bounding box center [178, 45] width 16 height 16
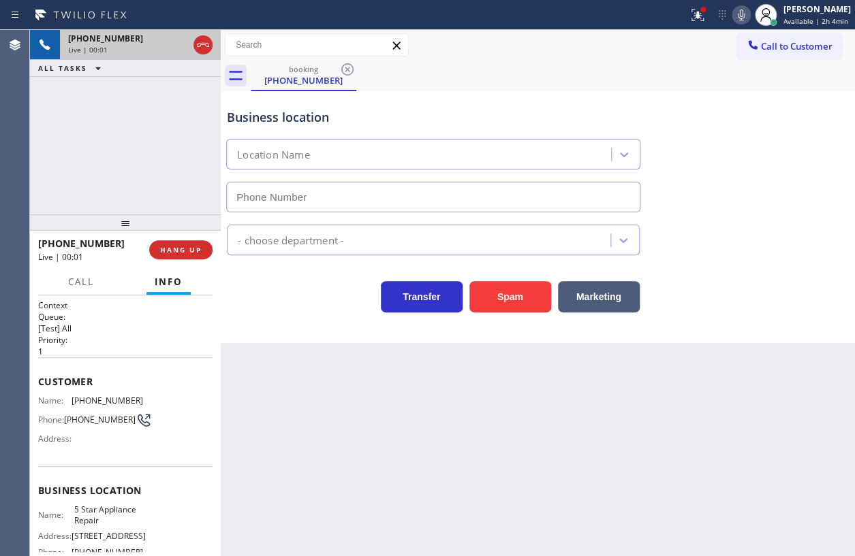
type input "[PHONE_NUMBER]"
click at [204, 248] on button "HANG UP" at bounding box center [180, 249] width 63 height 19
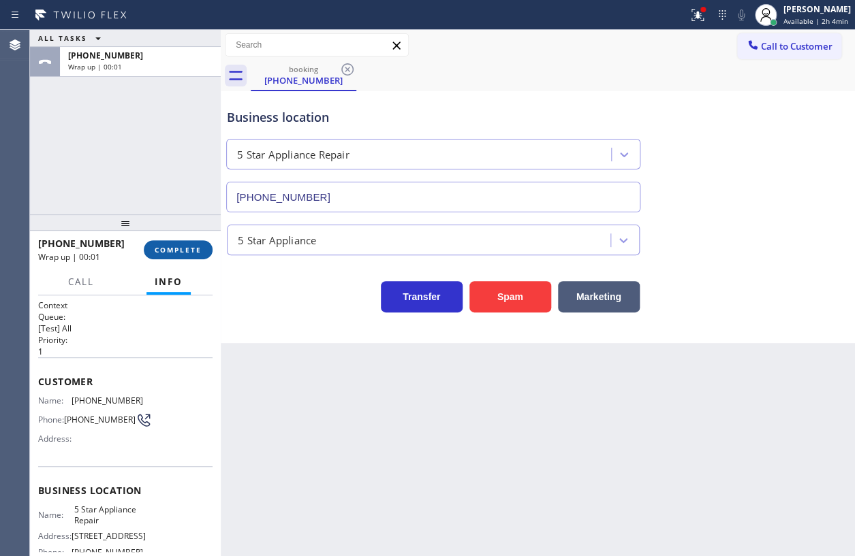
click at [204, 248] on button "COMPLETE" at bounding box center [178, 249] width 69 height 19
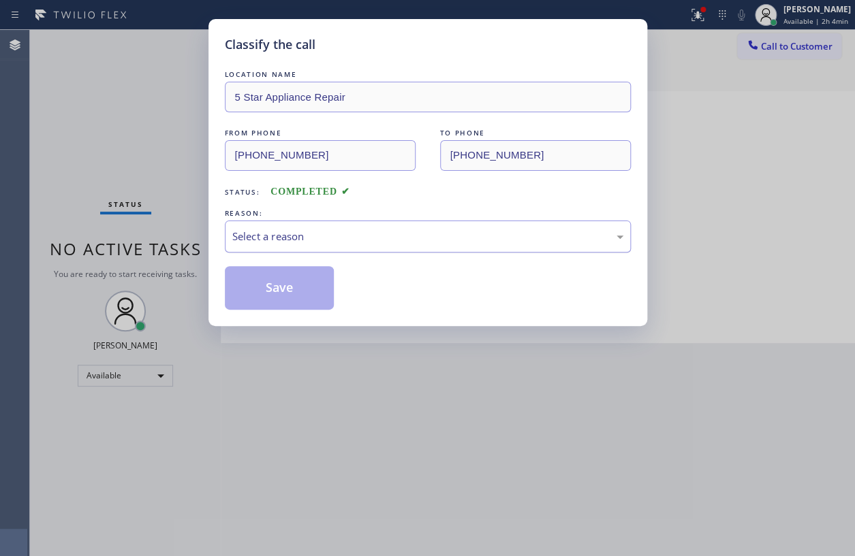
click at [349, 232] on div "Select a reason" at bounding box center [427, 237] width 391 height 16
drag, startPoint x: 276, startPoint y: 288, endPoint x: 292, endPoint y: 276, distance: 19.5
click at [278, 287] on button "Save" at bounding box center [280, 288] width 110 height 44
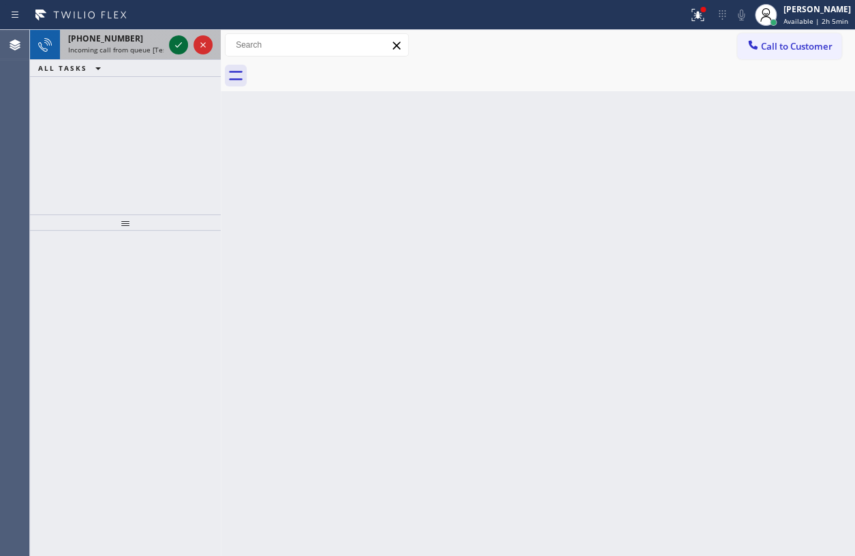
click at [181, 50] on icon at bounding box center [178, 45] width 16 height 16
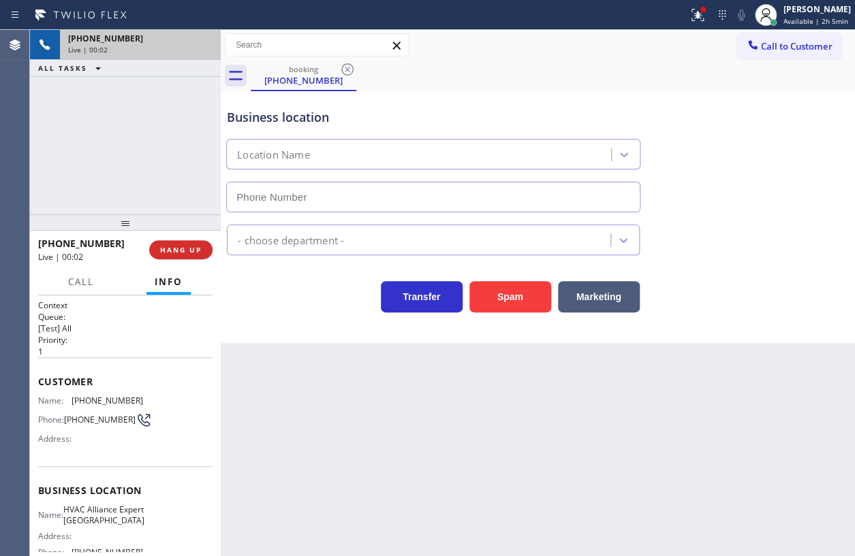
type input "[PHONE_NUMBER]"
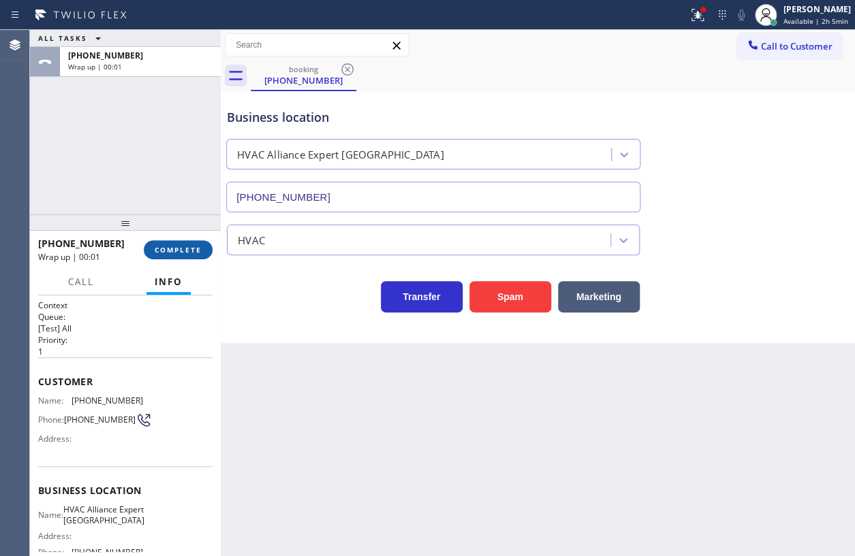
click at [185, 247] on span "COMPLETE" at bounding box center [178, 250] width 47 height 10
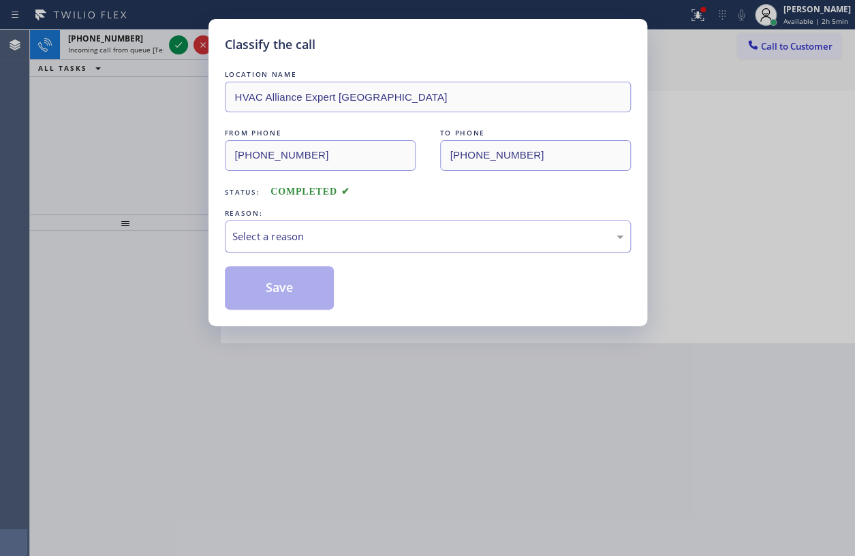
click at [397, 229] on div "Select a reason" at bounding box center [427, 237] width 391 height 16
click at [293, 299] on button "Save" at bounding box center [280, 288] width 110 height 44
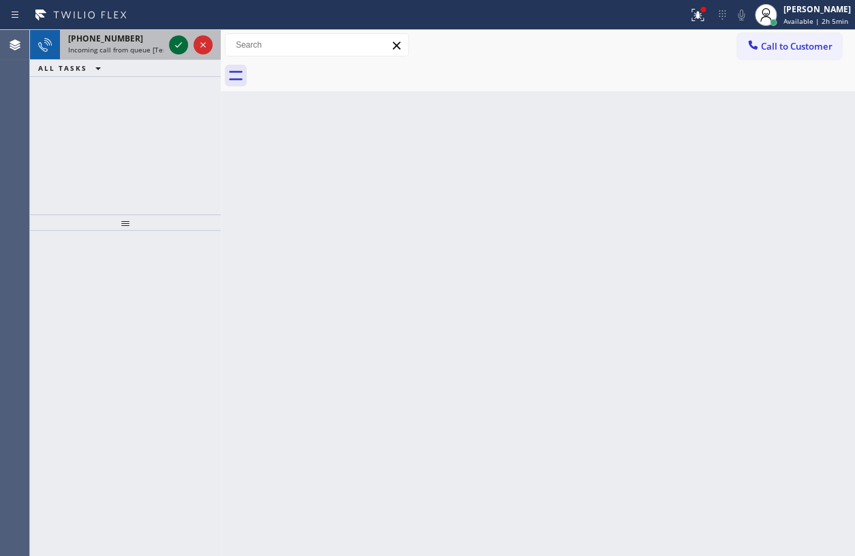
click at [175, 47] on icon at bounding box center [178, 45] width 16 height 16
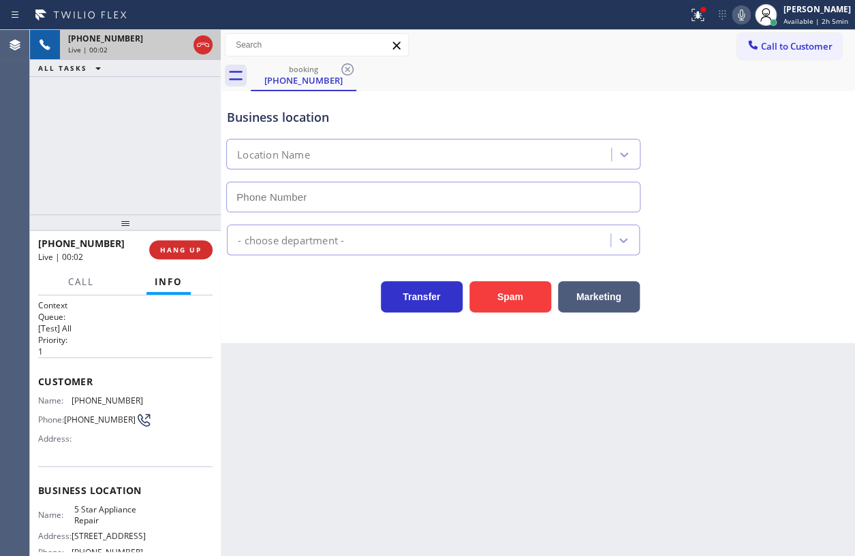
type input "[PHONE_NUMBER]"
click at [185, 248] on span "HANG UP" at bounding box center [181, 250] width 42 height 10
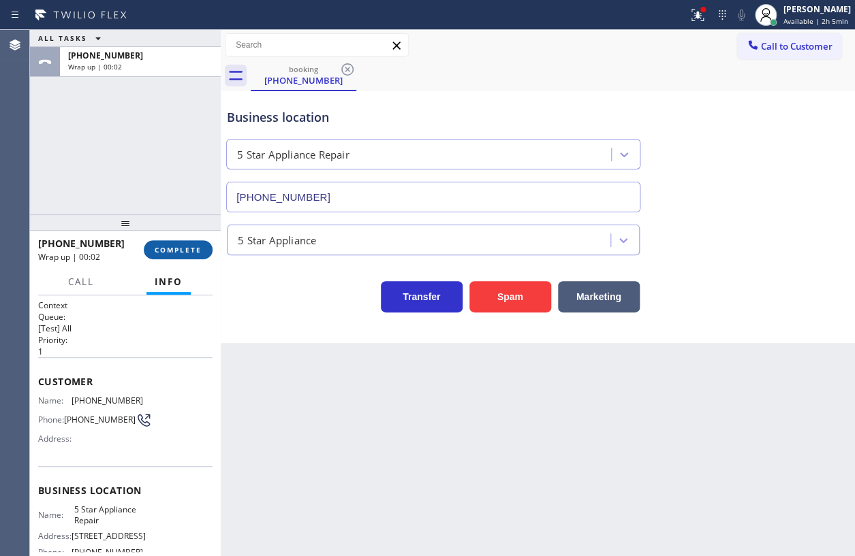
click at [204, 254] on button "COMPLETE" at bounding box center [178, 249] width 69 height 19
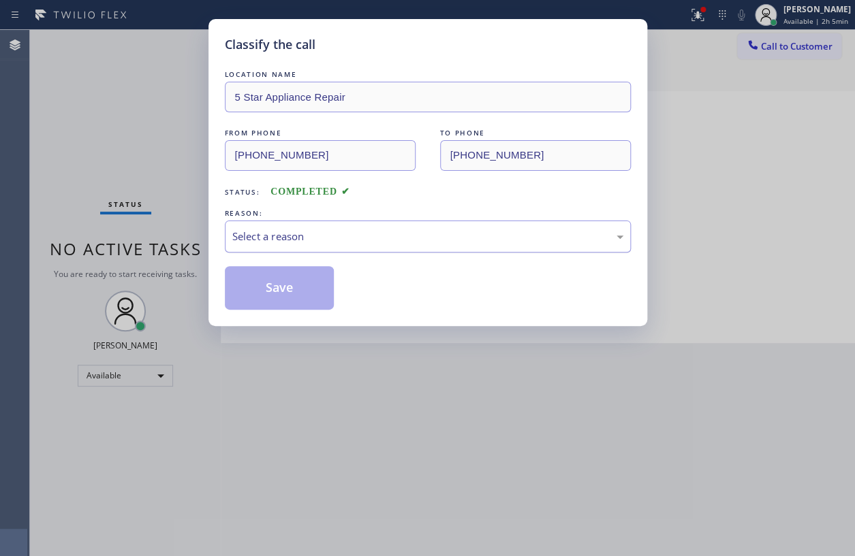
click at [401, 242] on div "Select a reason" at bounding box center [427, 237] width 391 height 16
click at [302, 292] on button "Save" at bounding box center [280, 288] width 110 height 44
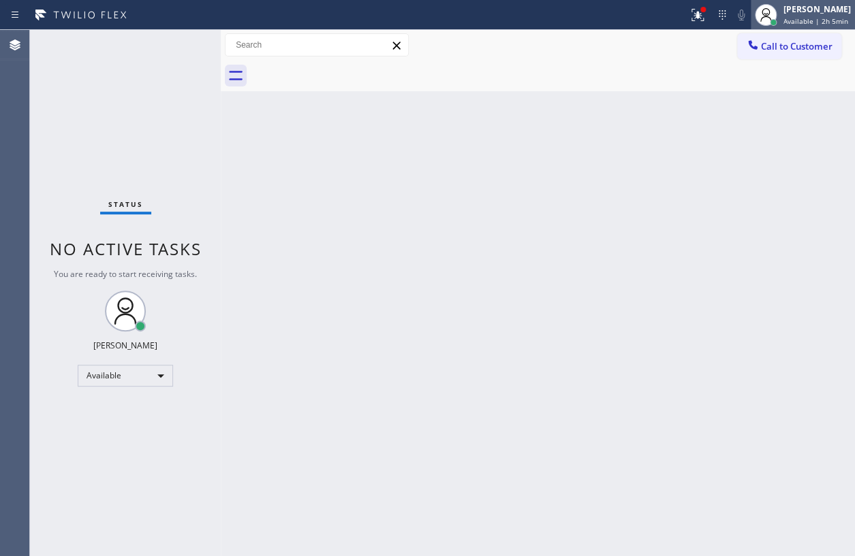
click at [789, 18] on span "Available | 2h 5min" at bounding box center [815, 21] width 65 height 10
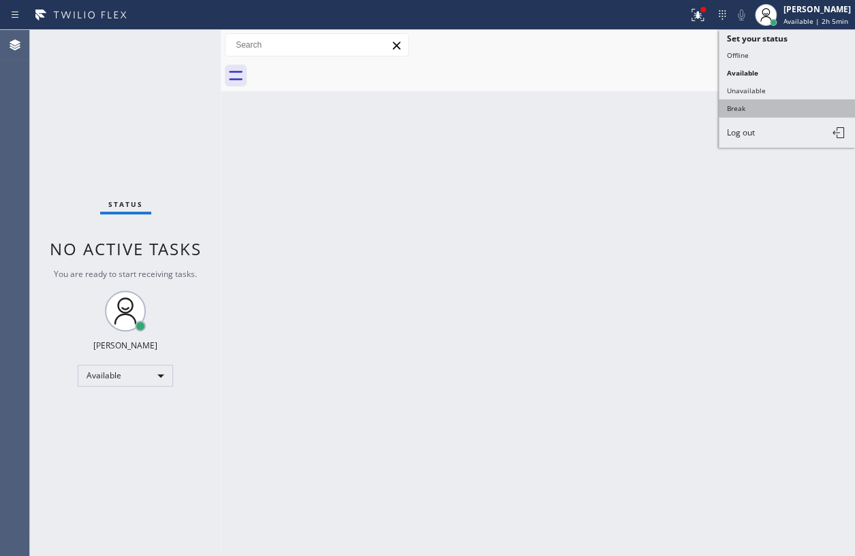
click at [746, 109] on button "Break" at bounding box center [786, 108] width 136 height 18
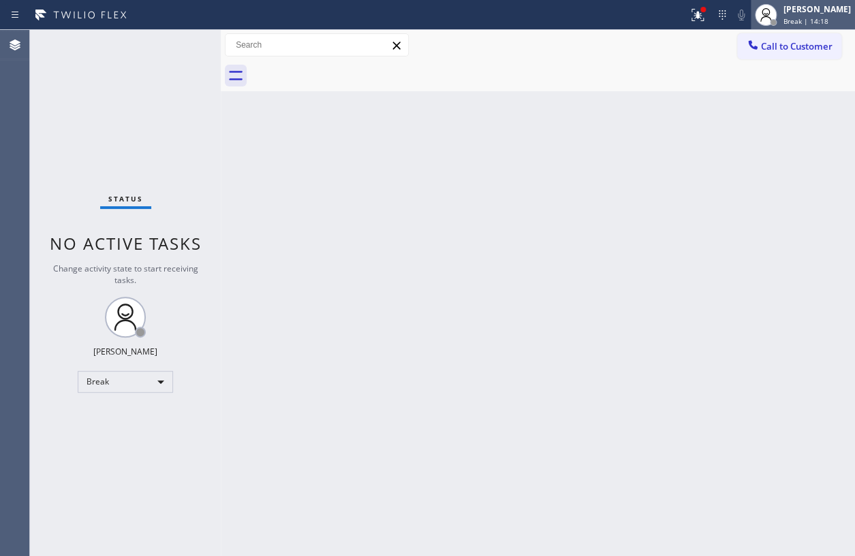
click at [808, 20] on span "Break | 14:18" at bounding box center [805, 21] width 45 height 10
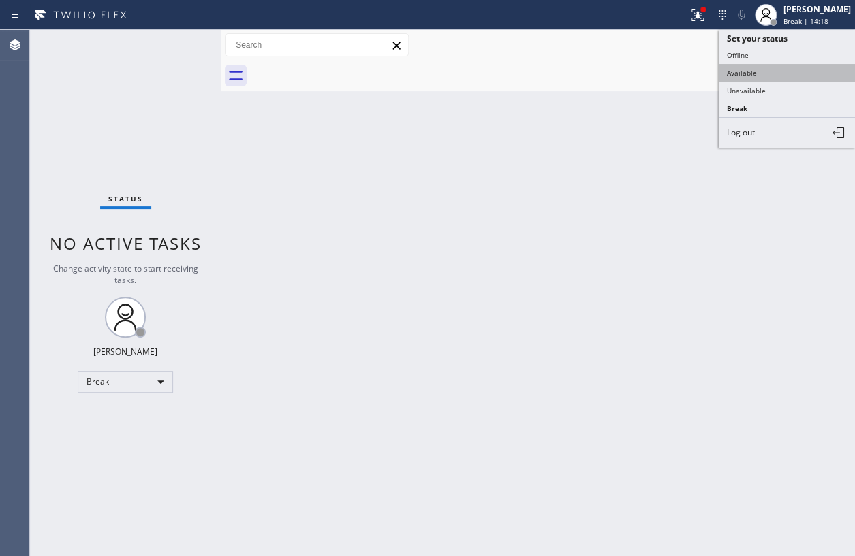
click at [795, 76] on button "Available" at bounding box center [786, 73] width 136 height 18
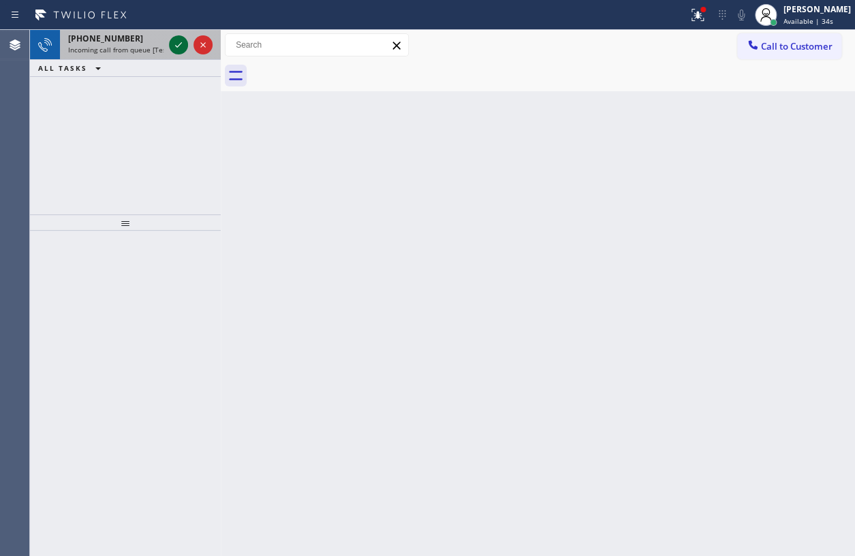
click at [170, 41] on icon at bounding box center [178, 45] width 16 height 16
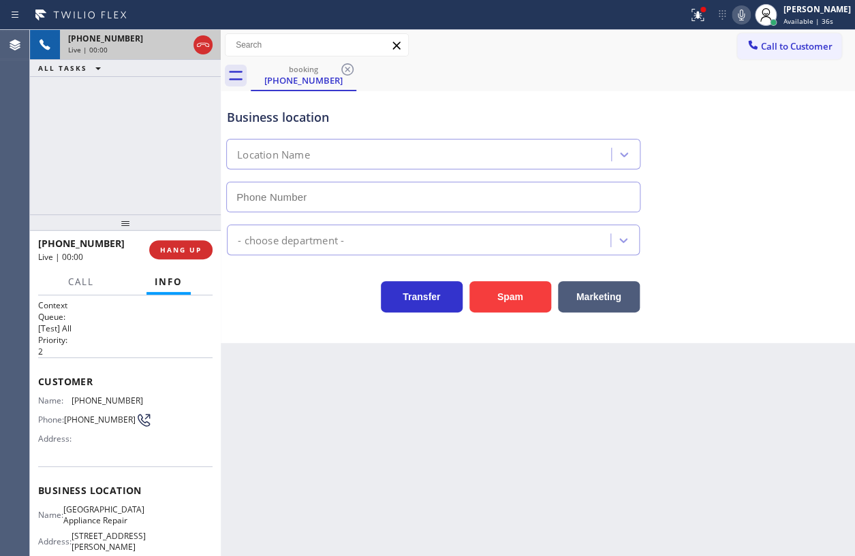
type input "[PHONE_NUMBER]"
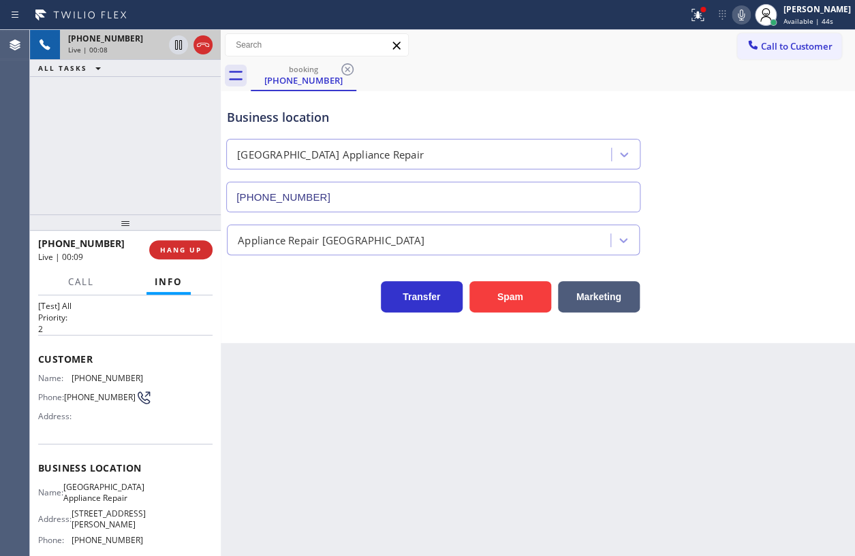
scroll to position [61, 0]
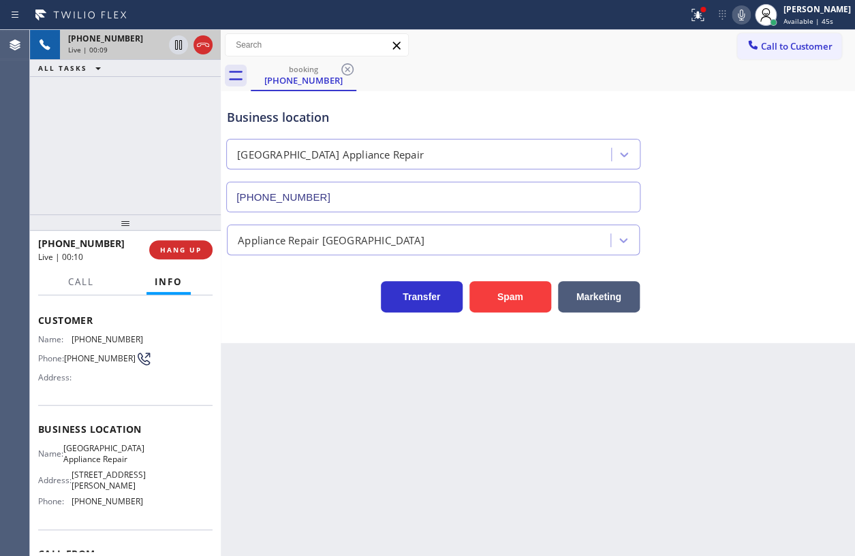
click at [119, 464] on span "[GEOGRAPHIC_DATA] Appliance Repair" at bounding box center [103, 453] width 81 height 21
click at [435, 197] on input "[PHONE_NUMBER]" at bounding box center [433, 197] width 414 height 31
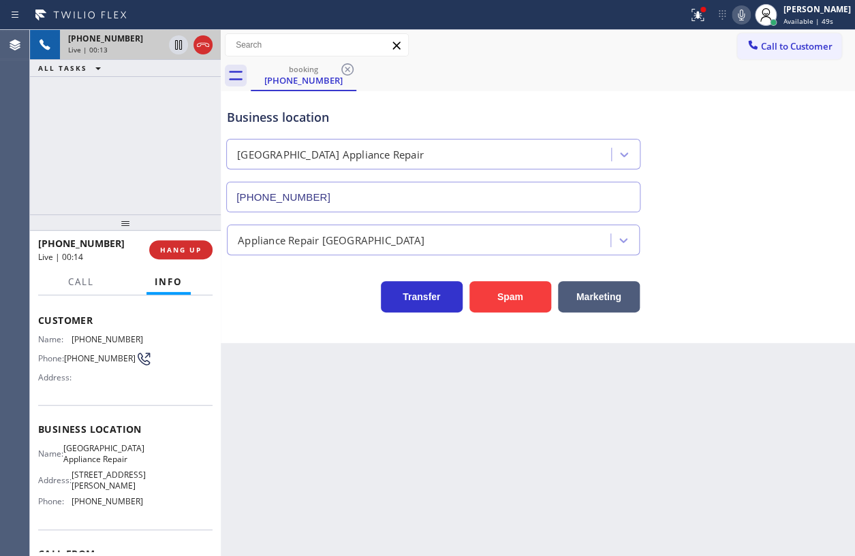
click at [435, 197] on input "[PHONE_NUMBER]" at bounding box center [433, 197] width 414 height 31
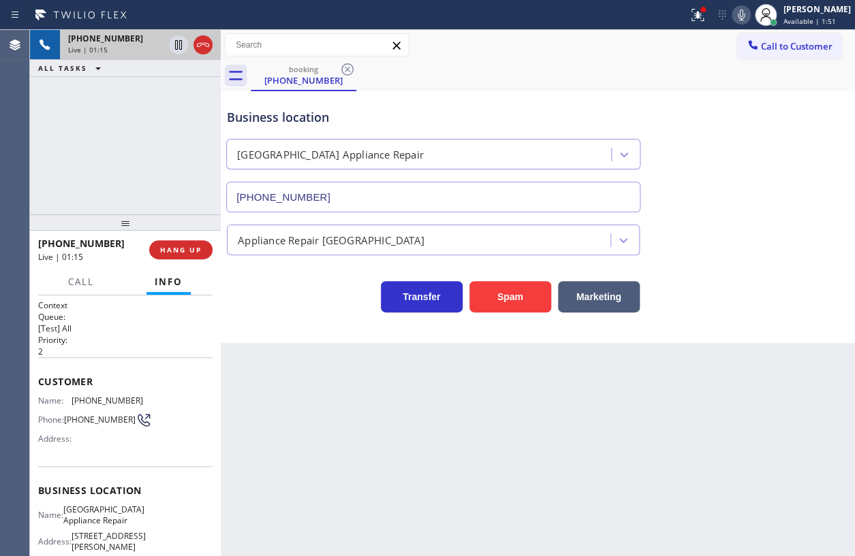
click at [95, 398] on span "[PHONE_NUMBER]" at bounding box center [108, 401] width 72 height 10
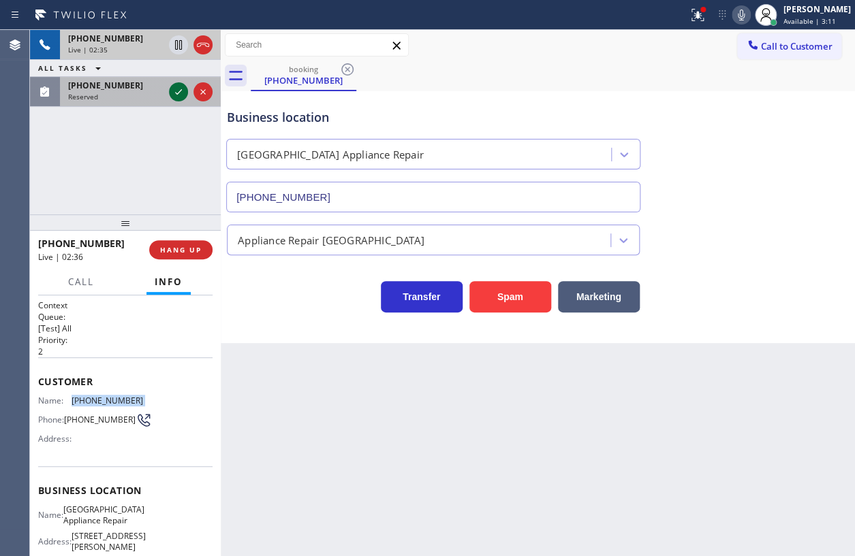
click at [176, 87] on icon at bounding box center [178, 92] width 16 height 16
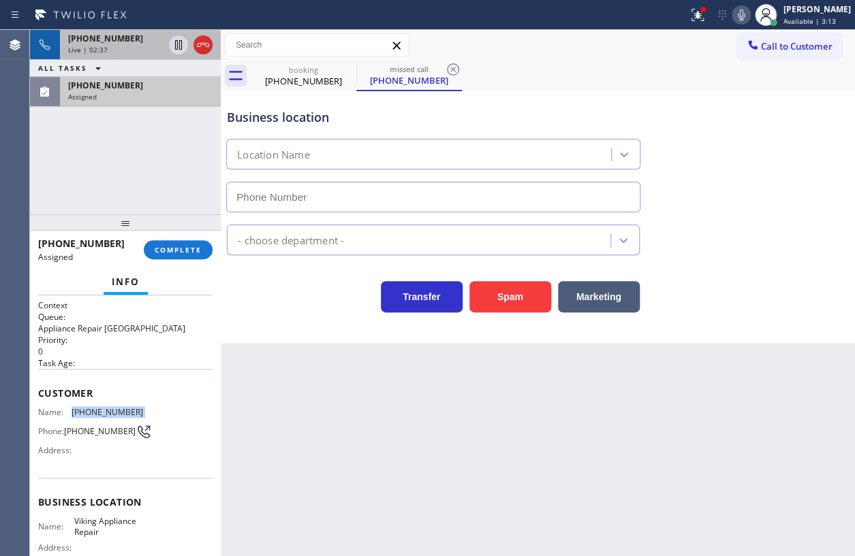
type input "[PHONE_NUMBER]"
click at [50, 407] on span "Name:" at bounding box center [54, 412] width 33 height 10
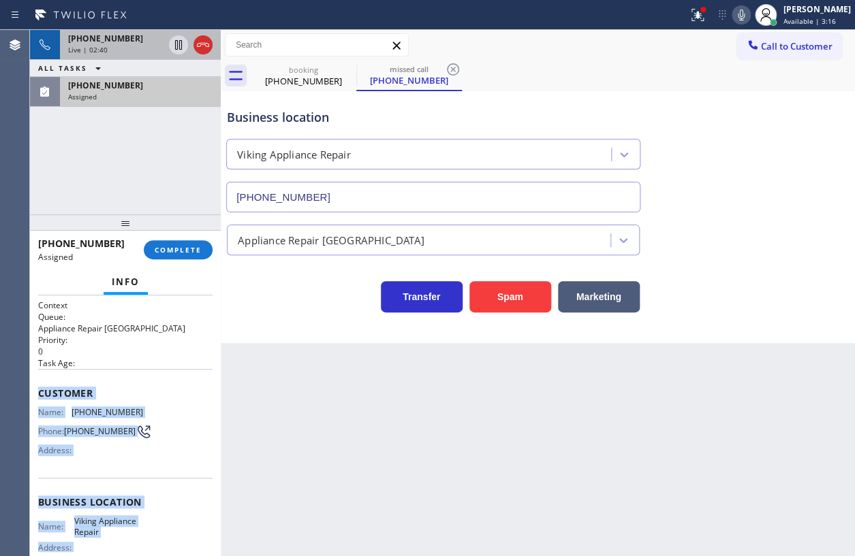
scroll to position [144, 0]
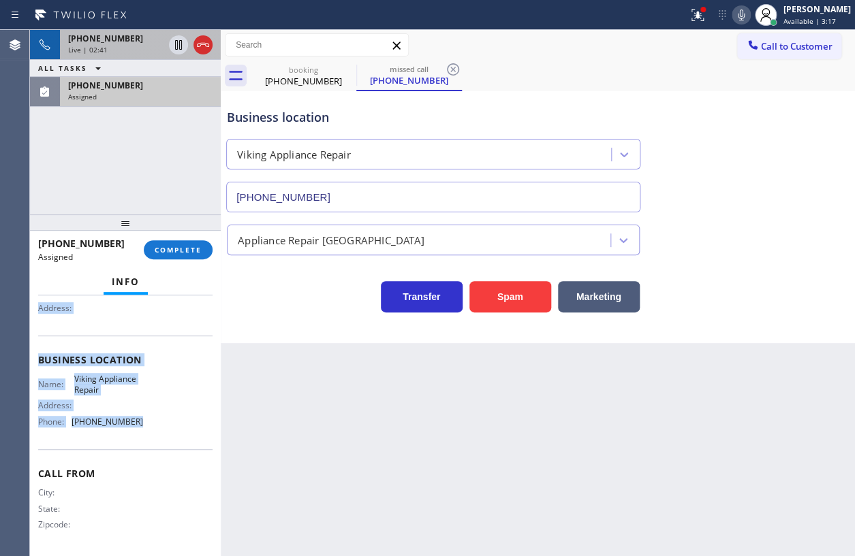
drag, startPoint x: 34, startPoint y: 385, endPoint x: 155, endPoint y: 430, distance: 128.9
click at [155, 430] on div "Context Queue: Appliance Repair High End Priority: 0 Task Age: Customer Name: […" at bounding box center [125, 426] width 191 height 261
click at [197, 252] on span "COMPLETE" at bounding box center [178, 250] width 47 height 10
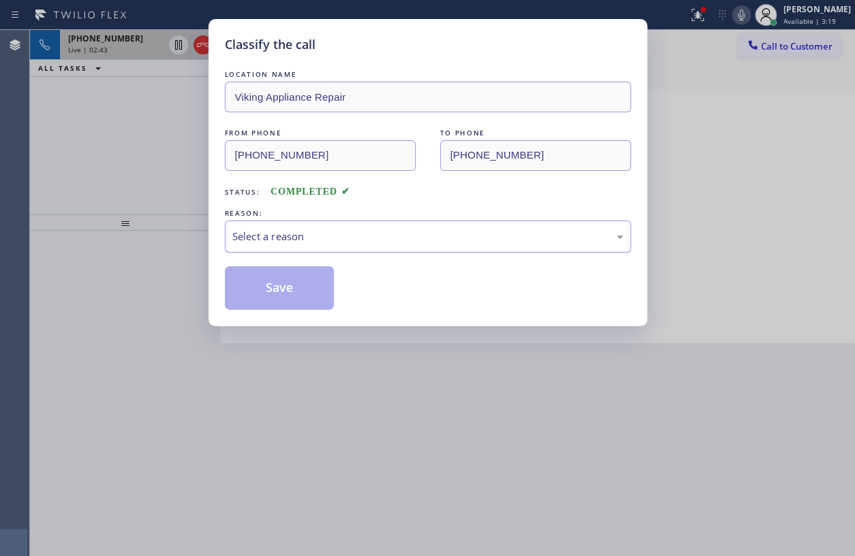
click at [375, 243] on div "Select a reason" at bounding box center [427, 237] width 391 height 16
drag, startPoint x: 277, startPoint y: 294, endPoint x: 807, endPoint y: 245, distance: 532.0
click at [277, 292] on button "Save" at bounding box center [280, 288] width 110 height 44
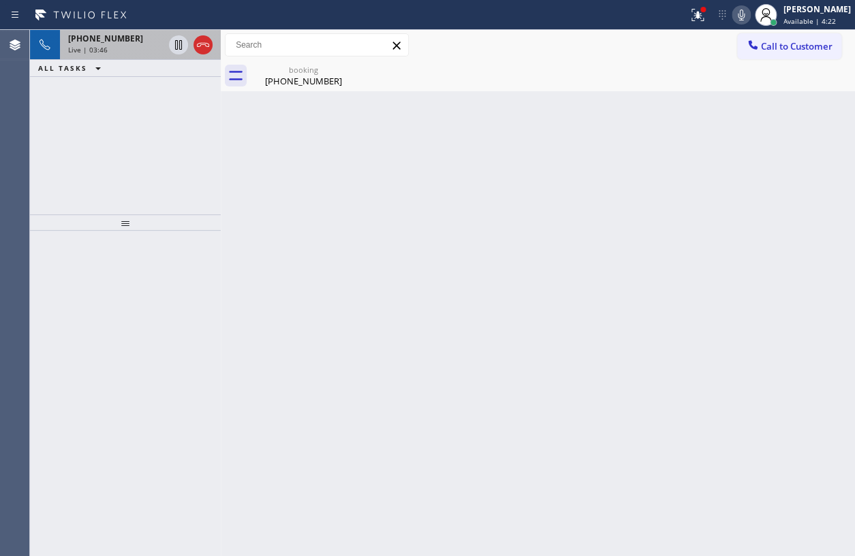
click at [93, 51] on span "Live | 03:46" at bounding box center [87, 50] width 39 height 10
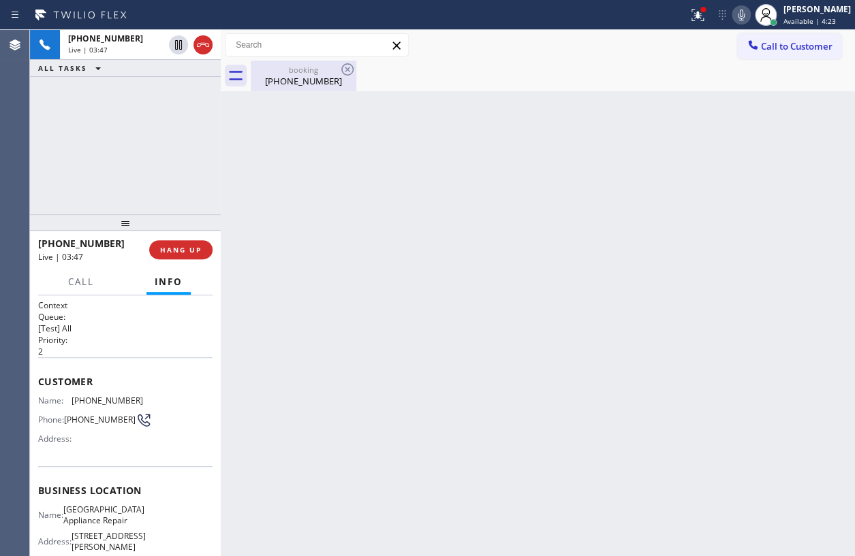
click at [280, 91] on div "booking [PHONE_NUMBER]" at bounding box center [303, 76] width 103 height 31
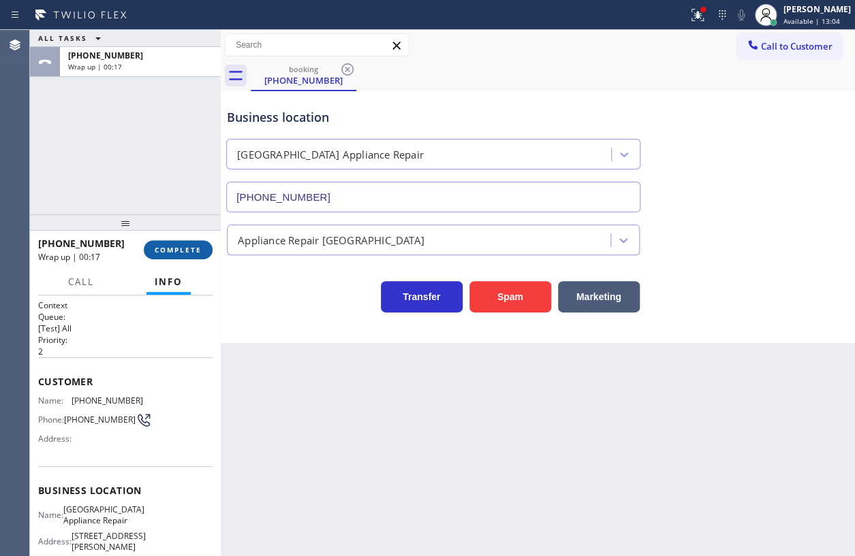
drag, startPoint x: 180, startPoint y: 238, endPoint x: 176, endPoint y: 245, distance: 7.6
click at [180, 240] on div "[PHONE_NUMBER] Wrap up | 00:17 COMPLETE" at bounding box center [125, 249] width 174 height 35
click at [176, 245] on span "COMPLETE" at bounding box center [178, 250] width 47 height 10
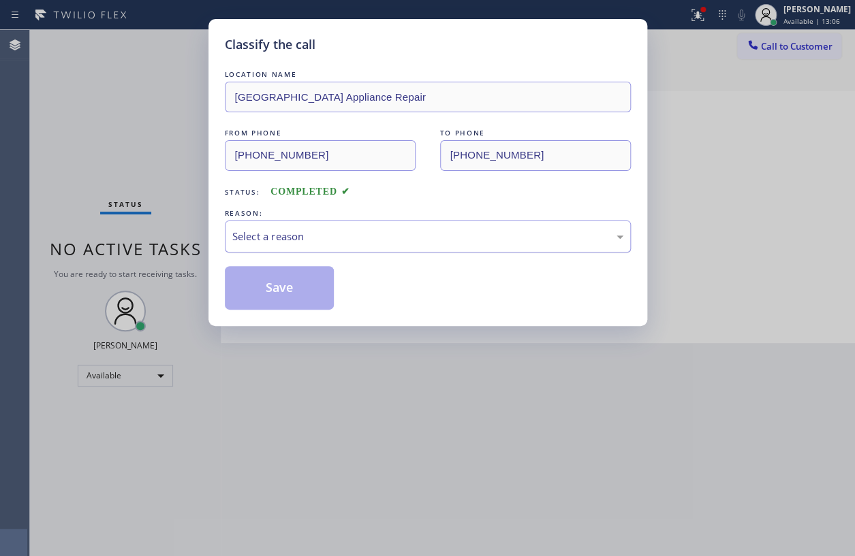
click at [292, 234] on div "Select a reason" at bounding box center [427, 237] width 391 height 16
click at [276, 283] on button "Save" at bounding box center [280, 288] width 110 height 44
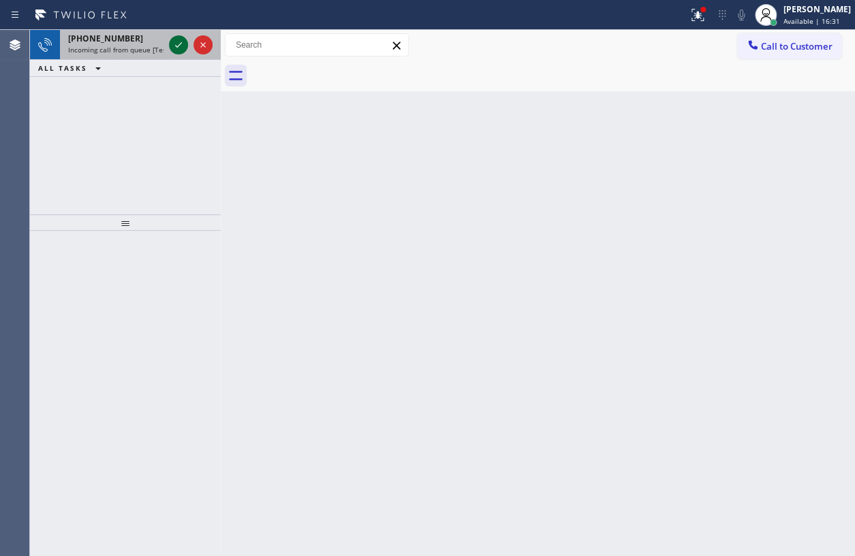
drag, startPoint x: 180, startPoint y: 43, endPoint x: 187, endPoint y: 51, distance: 10.6
click at [180, 43] on icon at bounding box center [178, 44] width 7 height 5
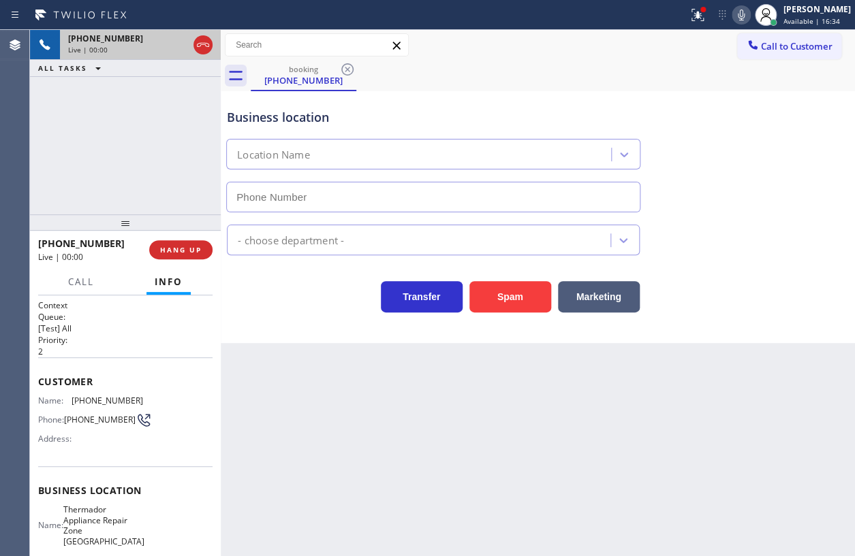
type input "[PHONE_NUMBER]"
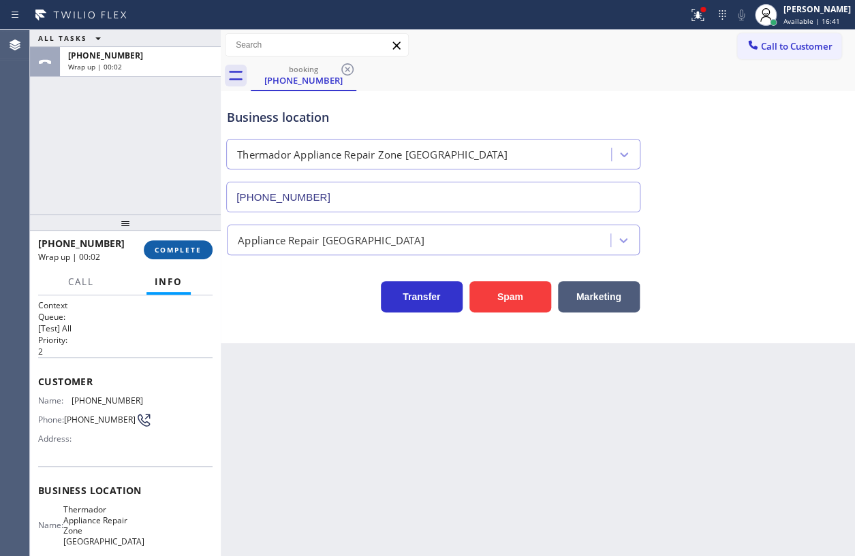
drag, startPoint x: 173, startPoint y: 249, endPoint x: 202, endPoint y: 252, distance: 28.8
click at [175, 248] on span "COMPLETE" at bounding box center [178, 250] width 47 height 10
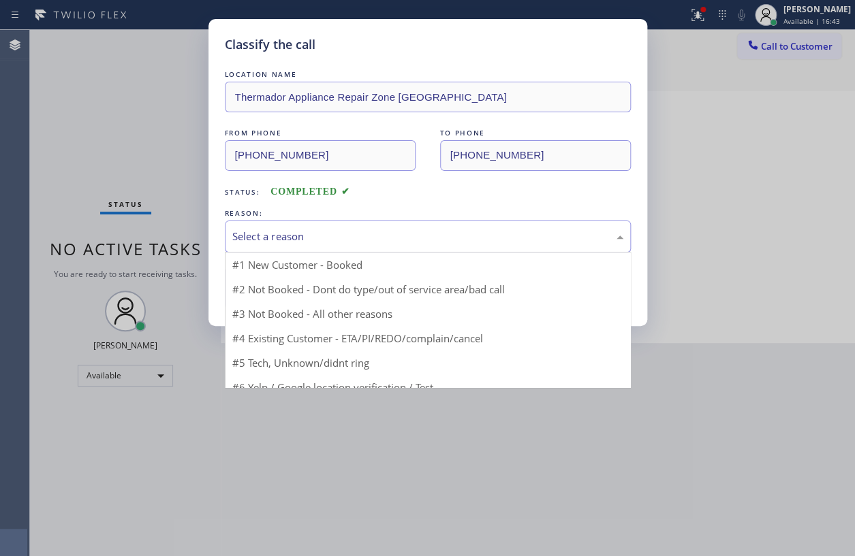
click at [349, 236] on div "Select a reason" at bounding box center [427, 237] width 391 height 16
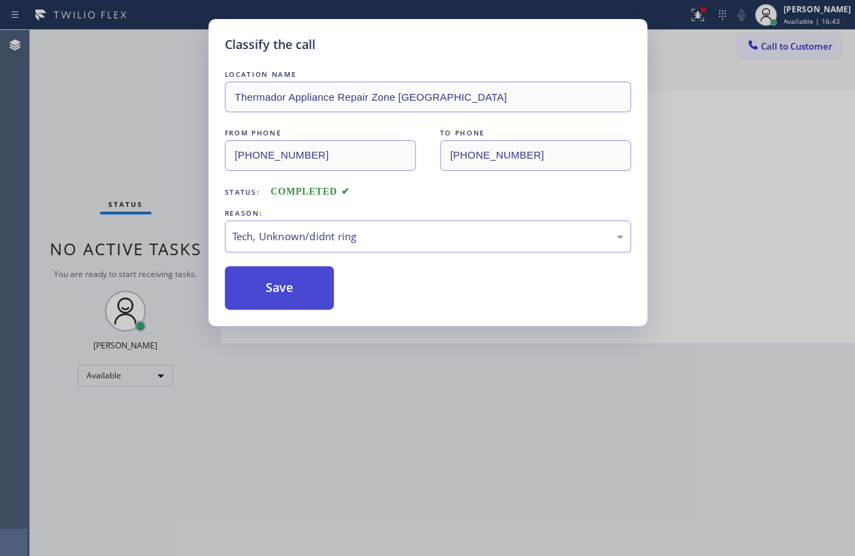
click at [296, 287] on button "Save" at bounding box center [280, 288] width 110 height 44
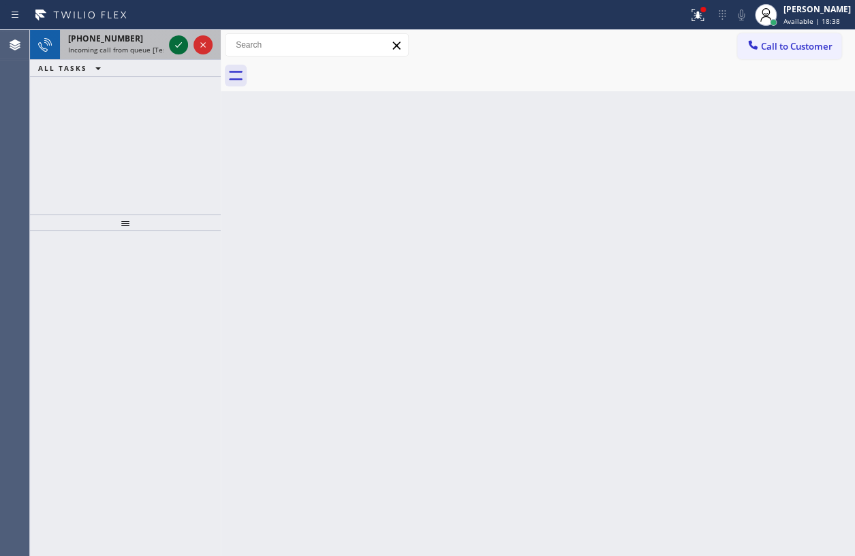
click at [174, 45] on icon at bounding box center [178, 45] width 16 height 16
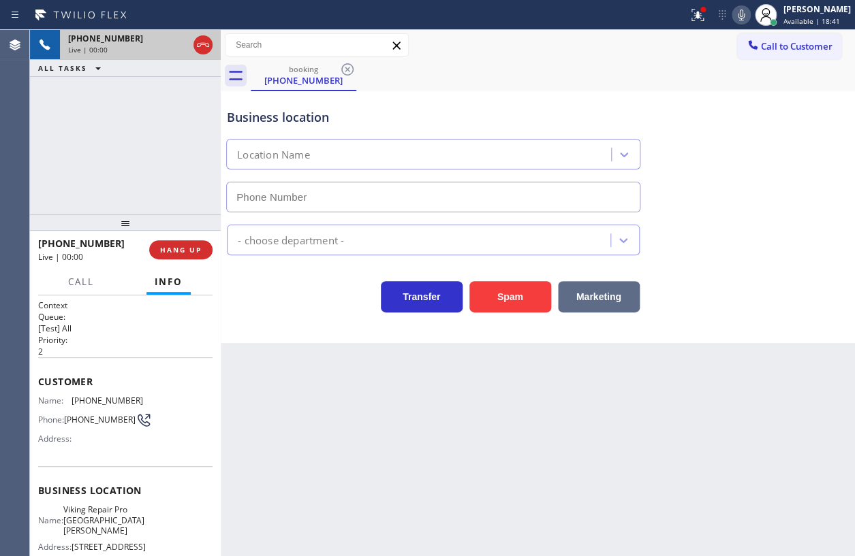
type input "[PHONE_NUMBER]"
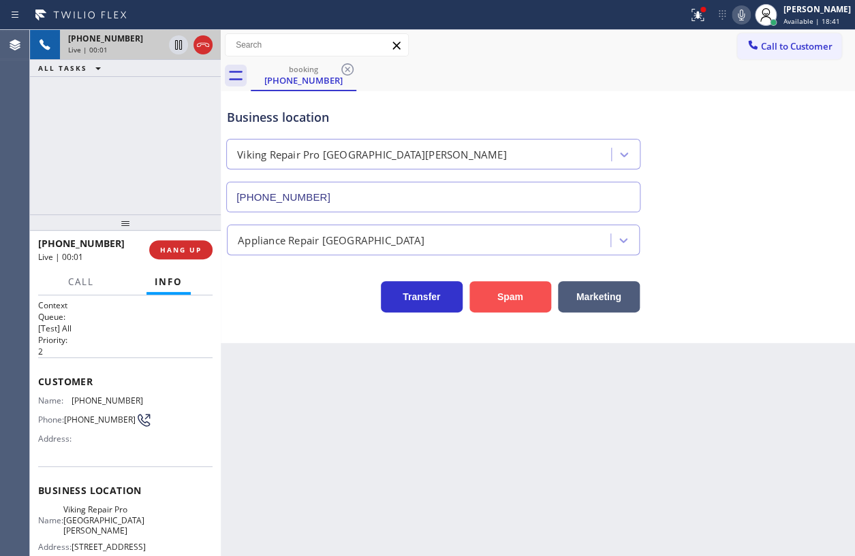
click at [519, 292] on button "Spam" at bounding box center [510, 296] width 82 height 31
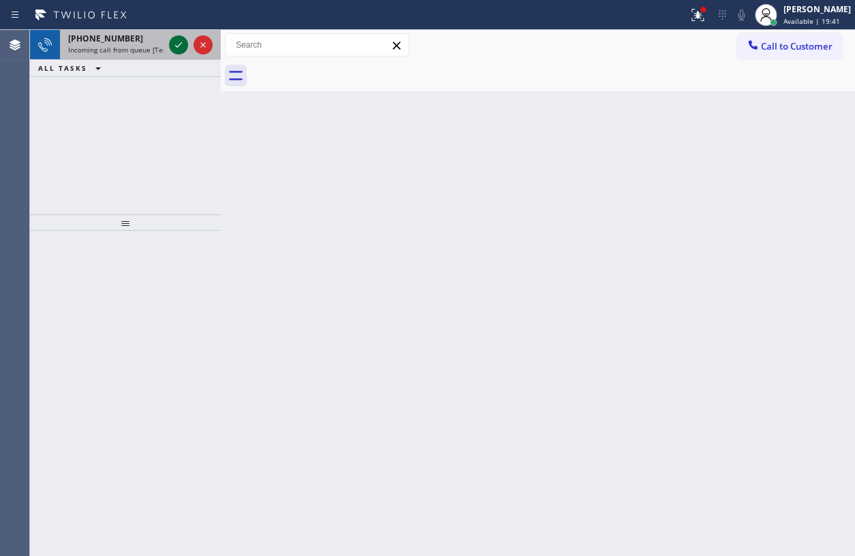
click at [178, 41] on icon at bounding box center [178, 45] width 16 height 16
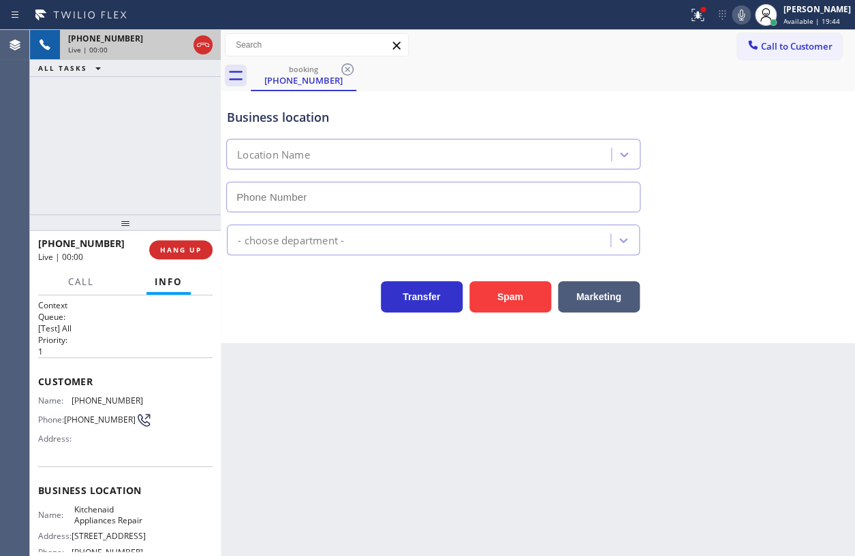
type input "[PHONE_NUMBER]"
click at [102, 518] on span "Kitchenaid Appliances Repair" at bounding box center [108, 515] width 68 height 21
click at [383, 195] on input "[PHONE_NUMBER]" at bounding box center [433, 197] width 414 height 31
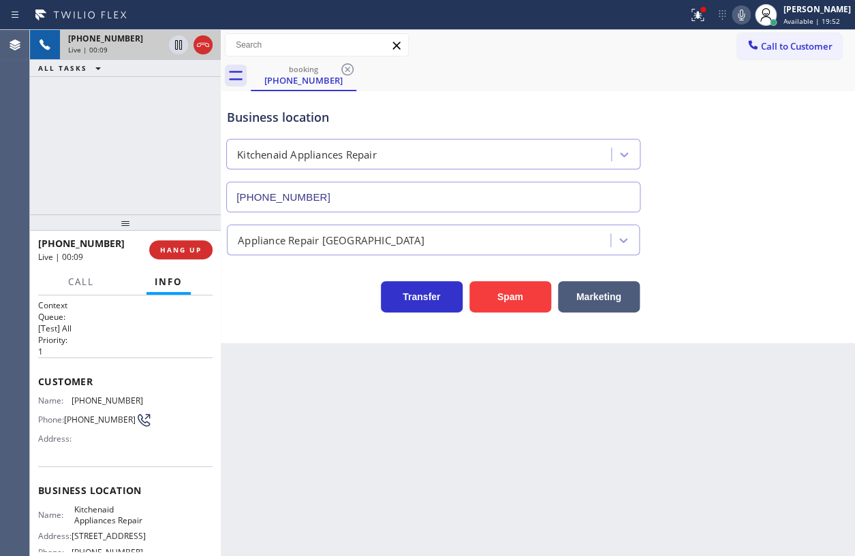
click at [383, 195] on input "[PHONE_NUMBER]" at bounding box center [433, 197] width 414 height 31
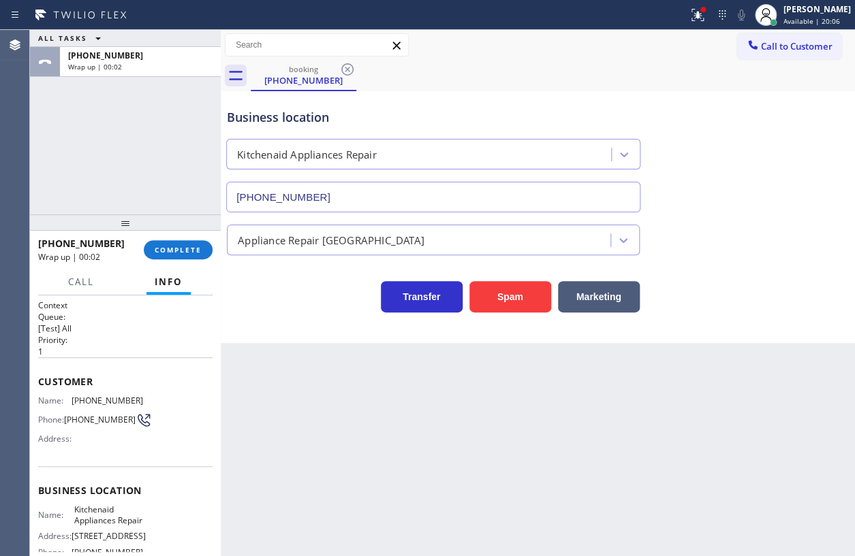
click at [178, 249] on span "COMPLETE" at bounding box center [178, 250] width 47 height 10
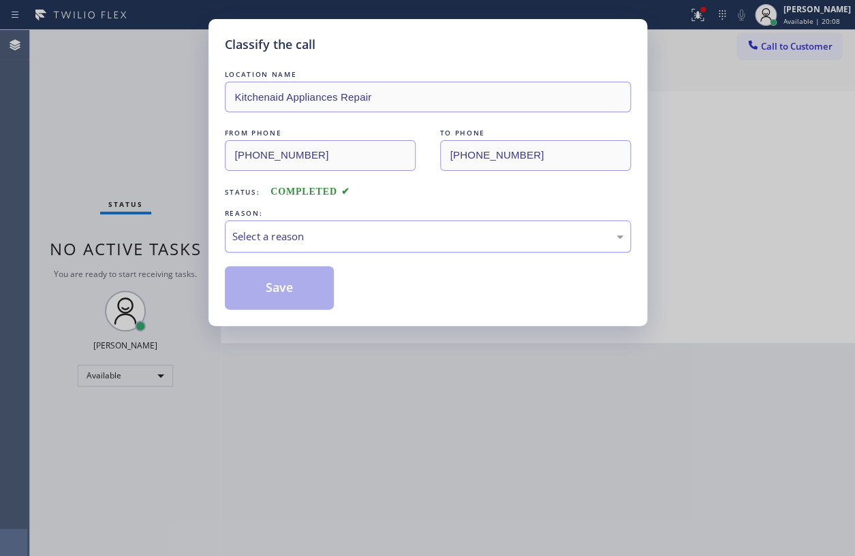
click at [347, 243] on div "Select a reason" at bounding box center [427, 237] width 391 height 16
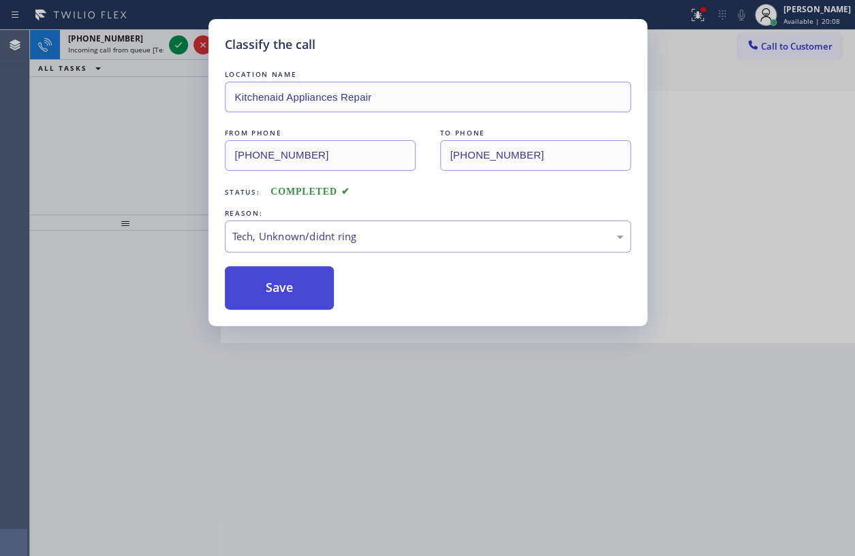
click at [281, 289] on button "Save" at bounding box center [280, 288] width 110 height 44
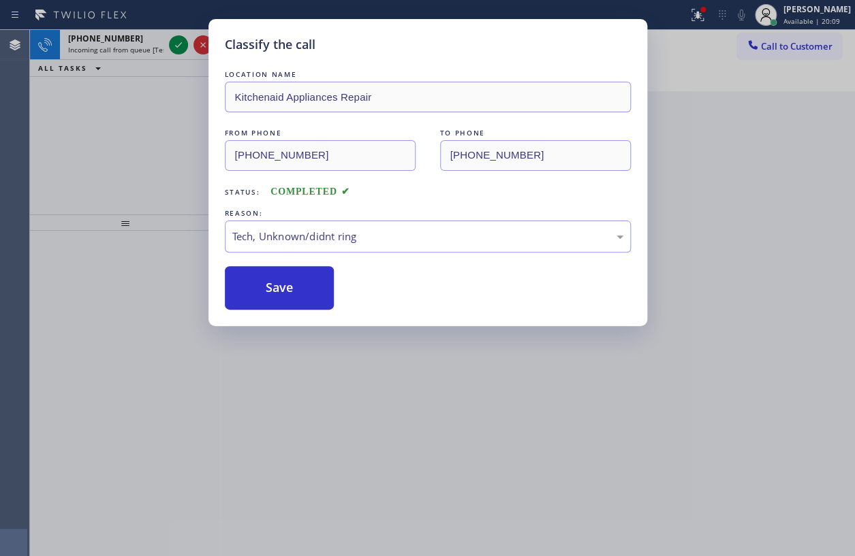
click at [176, 43] on div "Classify the call LOCATION NAME Kitchenaid Appliances Repair FROM PHONE [PHONE_…" at bounding box center [427, 278] width 855 height 556
click at [176, 43] on icon at bounding box center [178, 45] width 16 height 16
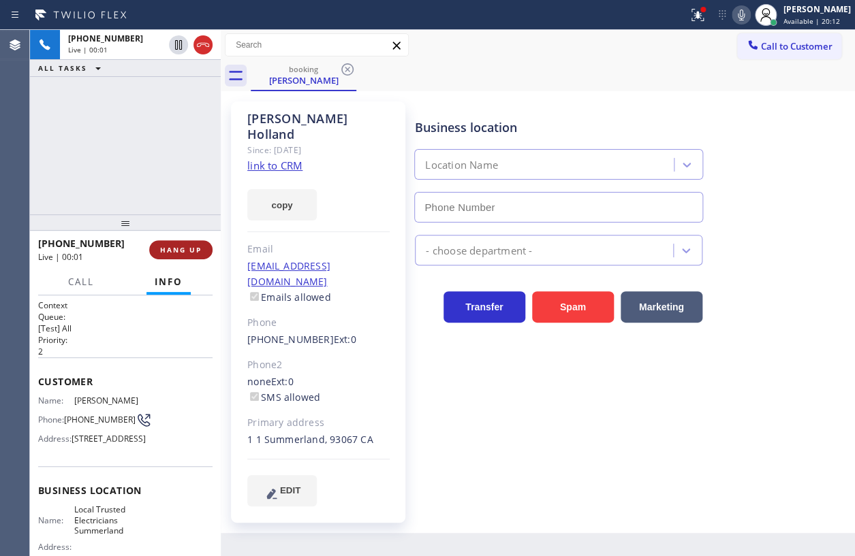
type input "[PHONE_NUMBER]"
click at [191, 247] on span "HANG UP" at bounding box center [181, 250] width 42 height 10
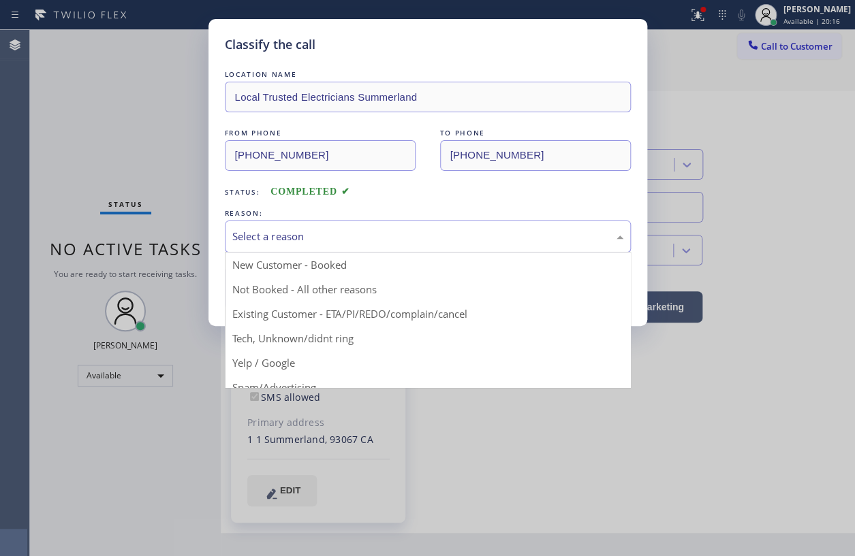
click at [294, 238] on div "Select a reason" at bounding box center [427, 237] width 391 height 16
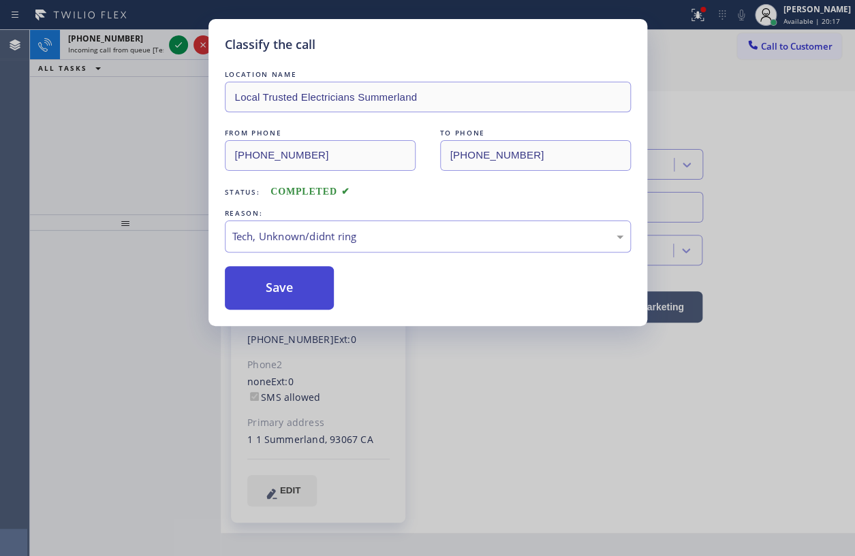
click at [278, 298] on button "Save" at bounding box center [280, 288] width 110 height 44
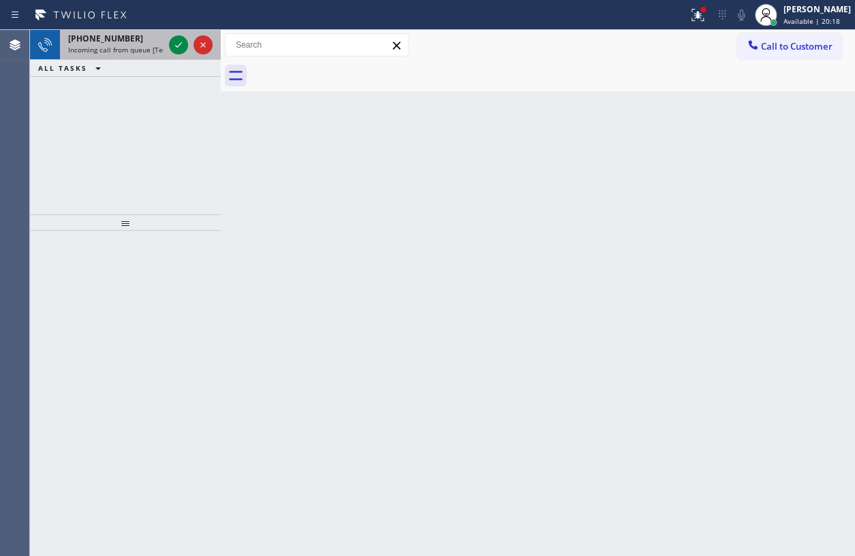
click at [83, 48] on span "Incoming call from queue [Test] All" at bounding box center [124, 50] width 113 height 10
click at [176, 50] on icon at bounding box center [178, 45] width 16 height 16
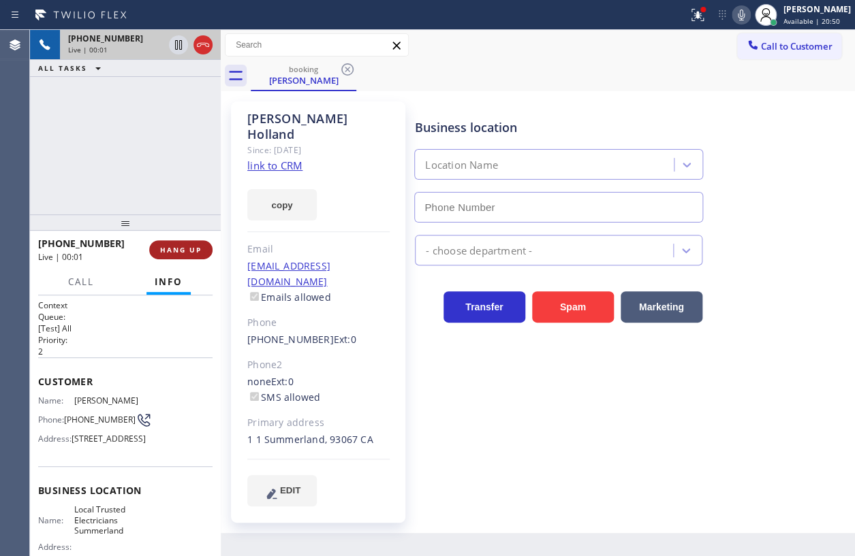
click at [170, 252] on span "HANG UP" at bounding box center [181, 250] width 42 height 10
type input "[PHONE_NUMBER]"
click at [170, 252] on span "HANG UP" at bounding box center [181, 250] width 42 height 10
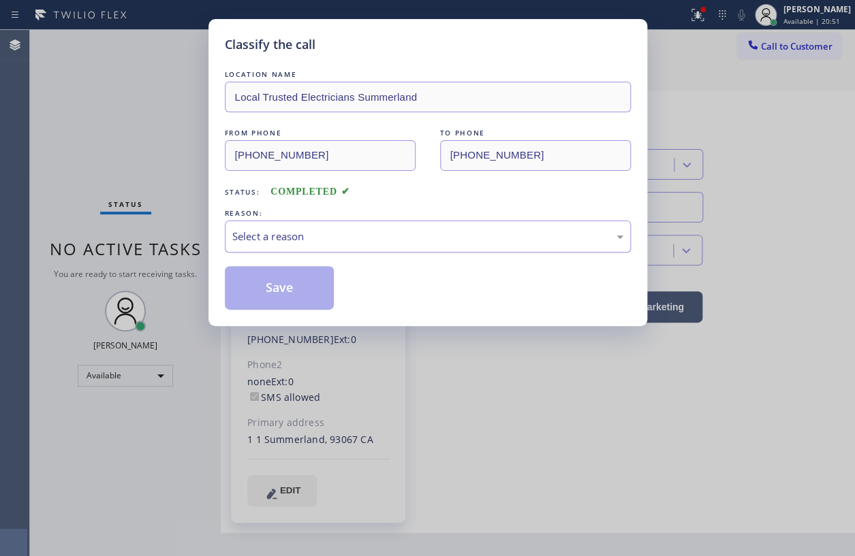
click at [283, 239] on div "Select a reason" at bounding box center [427, 237] width 391 height 16
click at [292, 300] on button "Save" at bounding box center [280, 288] width 110 height 44
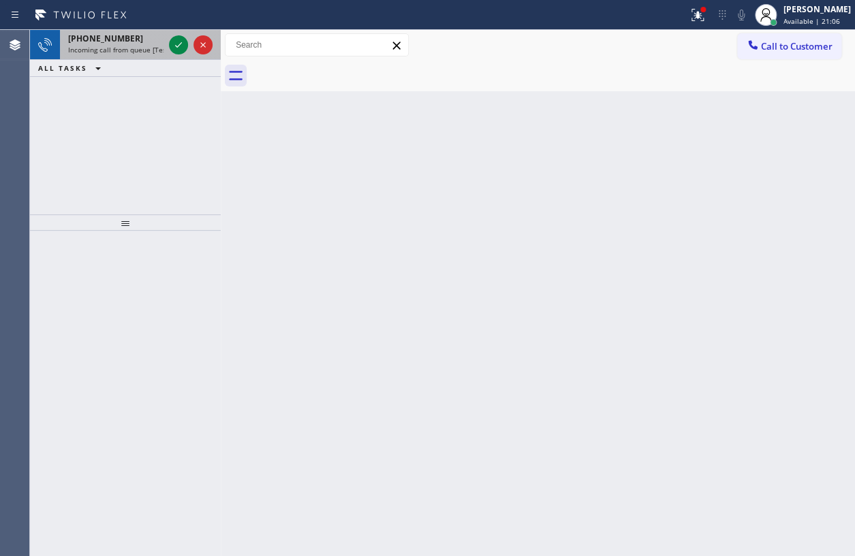
click at [75, 34] on span "[PHONE_NUMBER]" at bounding box center [105, 39] width 75 height 12
click at [125, 45] on span "Incoming call from queue [Test] All" at bounding box center [124, 50] width 113 height 10
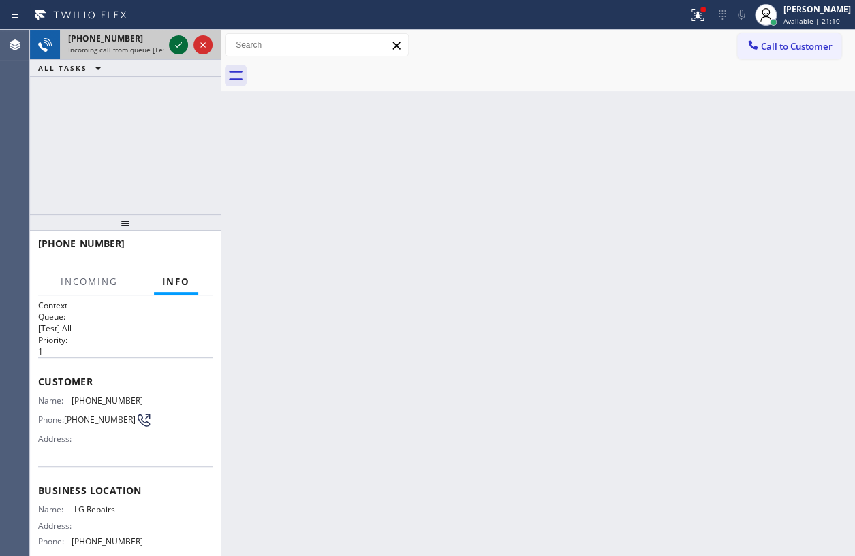
click at [177, 48] on icon at bounding box center [178, 45] width 16 height 16
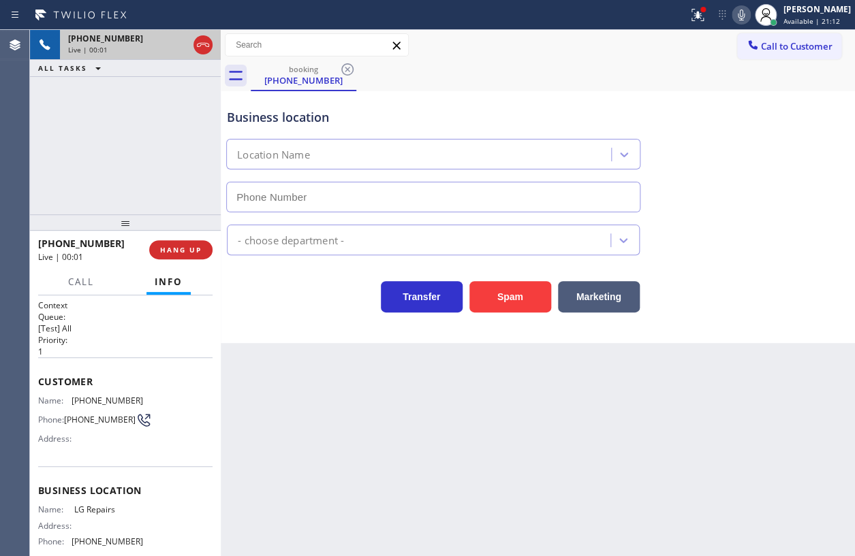
type input "[PHONE_NUMBER]"
click at [91, 509] on span "LG Repairs" at bounding box center [108, 510] width 68 height 10
click at [438, 198] on input "[PHONE_NUMBER]" at bounding box center [433, 197] width 414 height 31
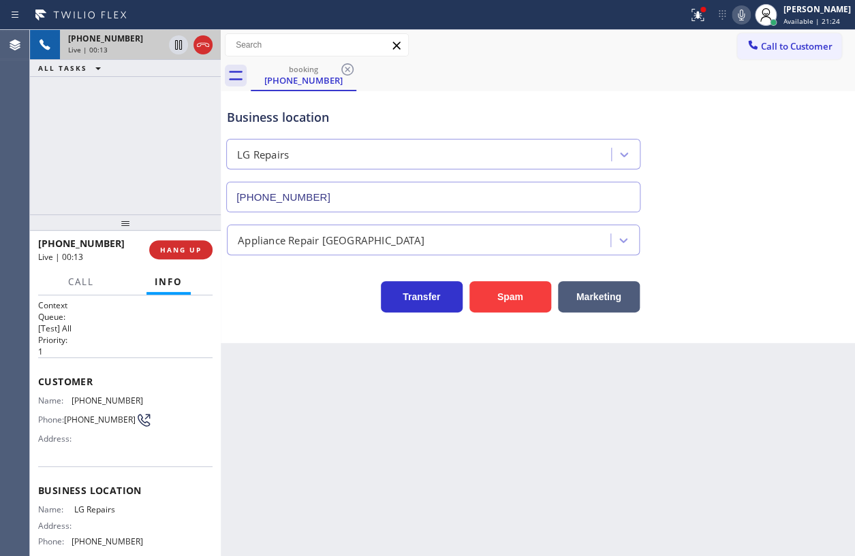
click at [438, 198] on input "[PHONE_NUMBER]" at bounding box center [433, 197] width 414 height 31
click at [96, 398] on span "[PHONE_NUMBER]" at bounding box center [108, 401] width 72 height 10
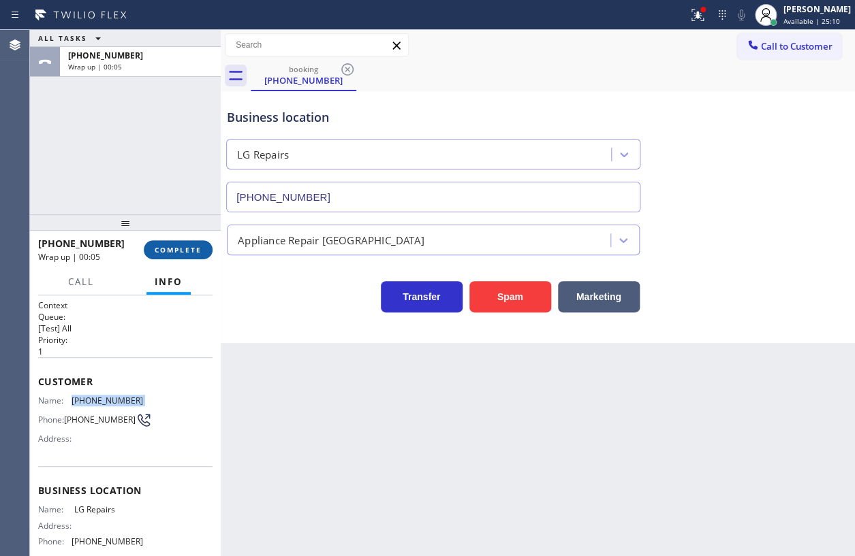
click at [172, 253] on span "COMPLETE" at bounding box center [178, 250] width 47 height 10
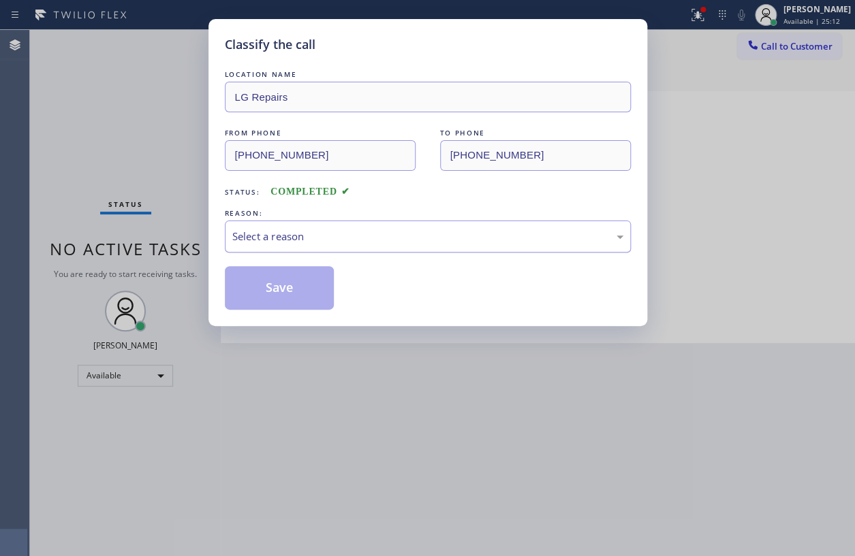
click at [321, 237] on div "Select a reason" at bounding box center [427, 237] width 391 height 16
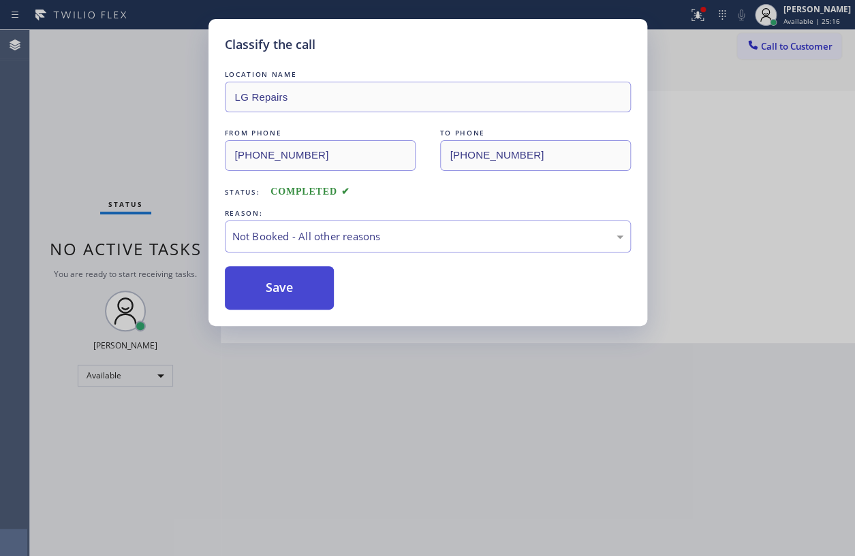
drag, startPoint x: 280, startPoint y: 281, endPoint x: 319, endPoint y: 286, distance: 39.8
click at [280, 281] on button "Save" at bounding box center [280, 288] width 110 height 44
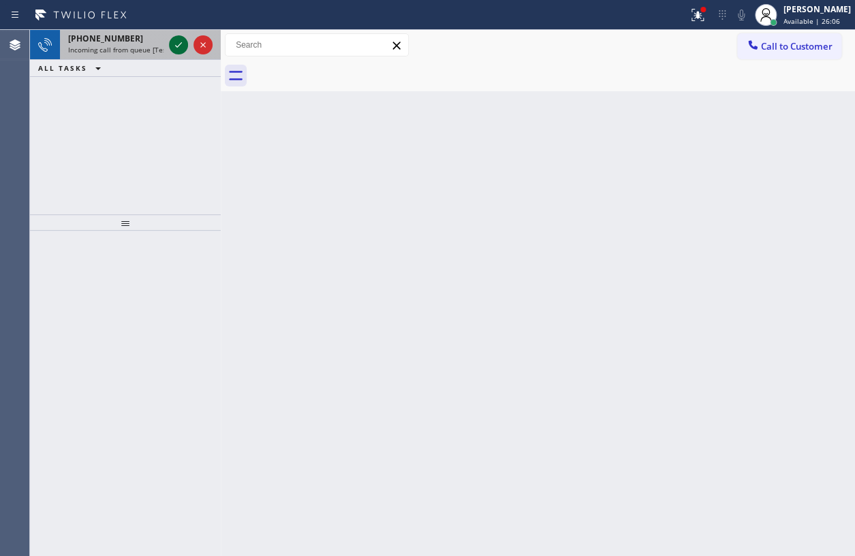
click at [180, 49] on icon at bounding box center [178, 45] width 16 height 16
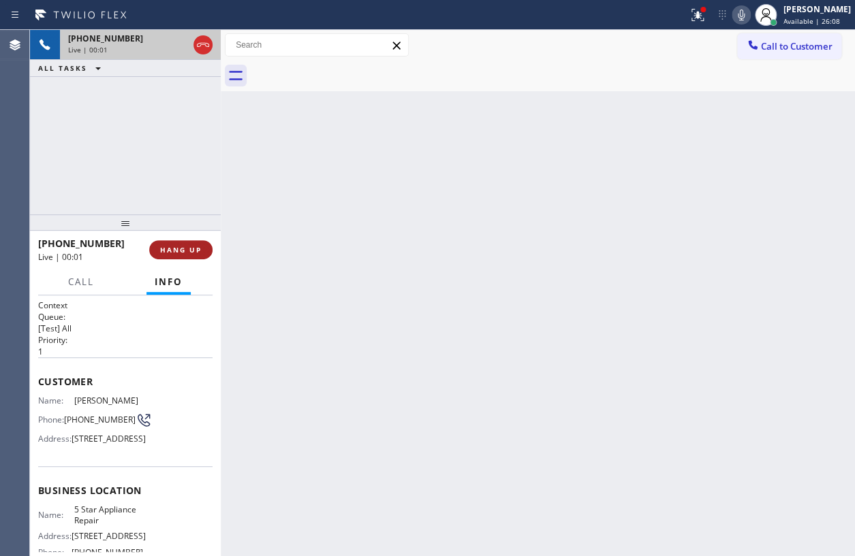
click at [198, 251] on span "HANG UP" at bounding box center [181, 250] width 42 height 10
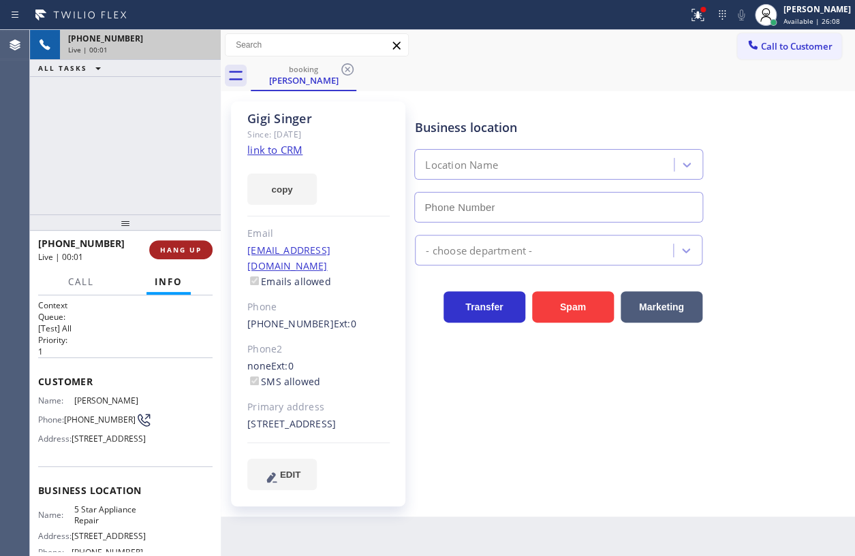
type input "[PHONE_NUMBER]"
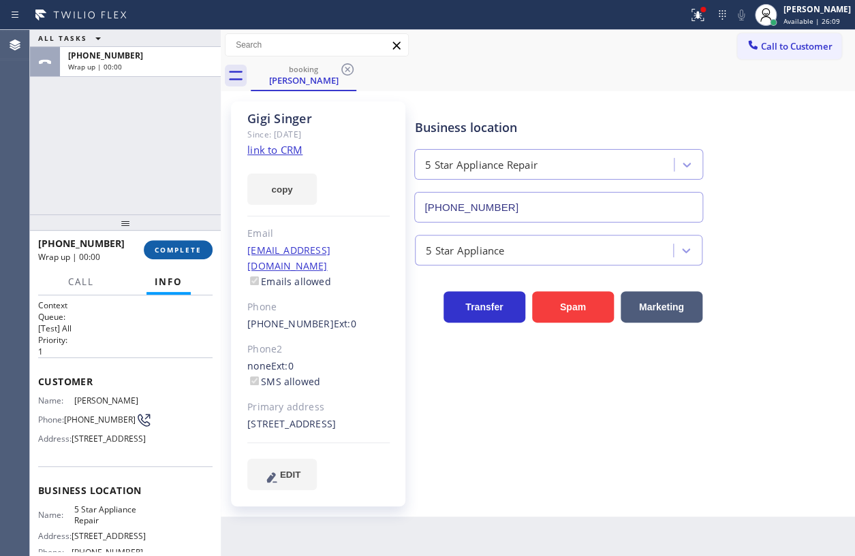
click at [197, 251] on span "COMPLETE" at bounding box center [178, 250] width 47 height 10
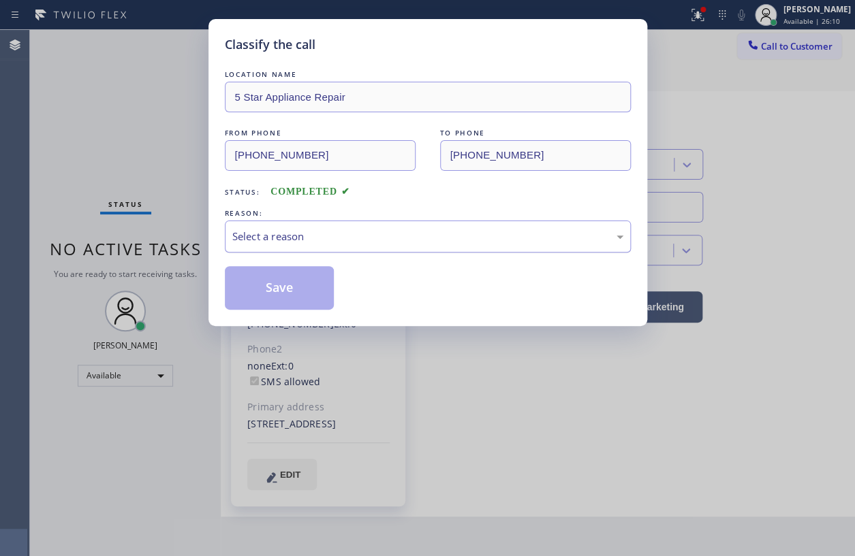
click at [318, 231] on div "Select a reason" at bounding box center [427, 237] width 391 height 16
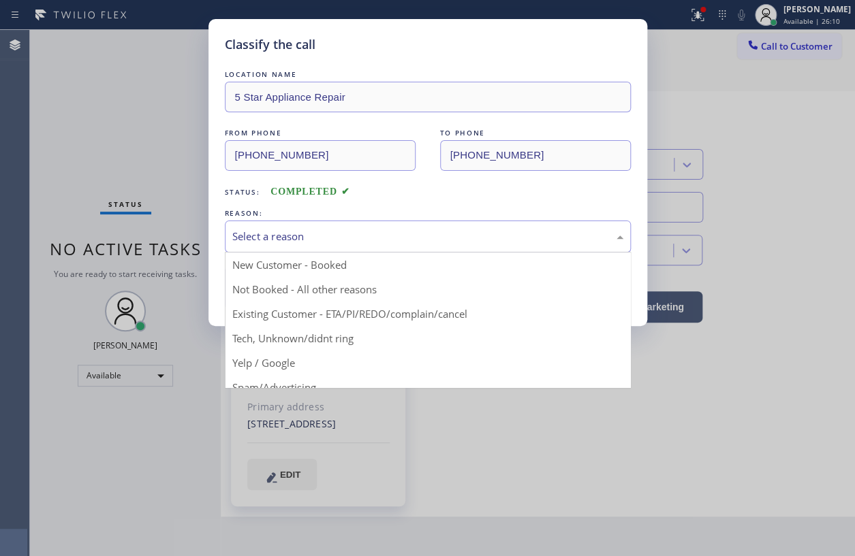
click at [324, 218] on div "REASON:" at bounding box center [428, 213] width 406 height 14
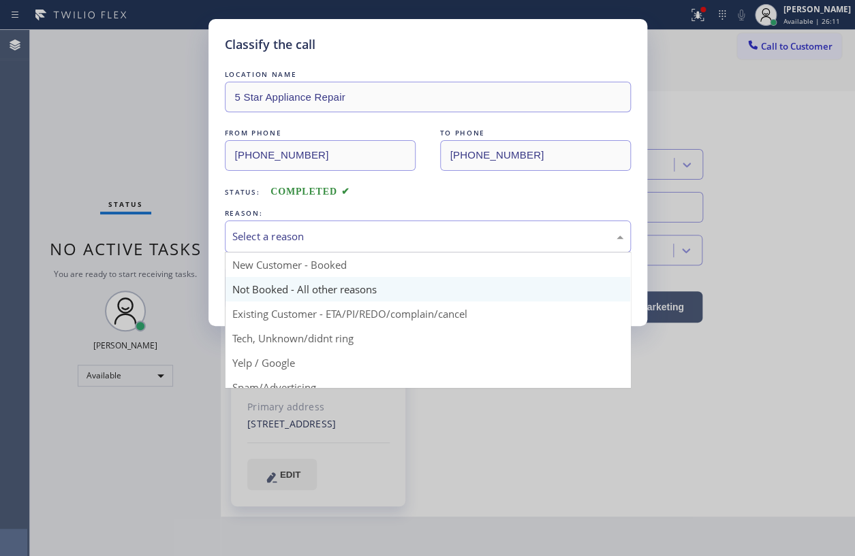
drag, startPoint x: 323, startPoint y: 230, endPoint x: 311, endPoint y: 291, distance: 61.7
click at [323, 232] on div "Select a reason" at bounding box center [427, 237] width 391 height 16
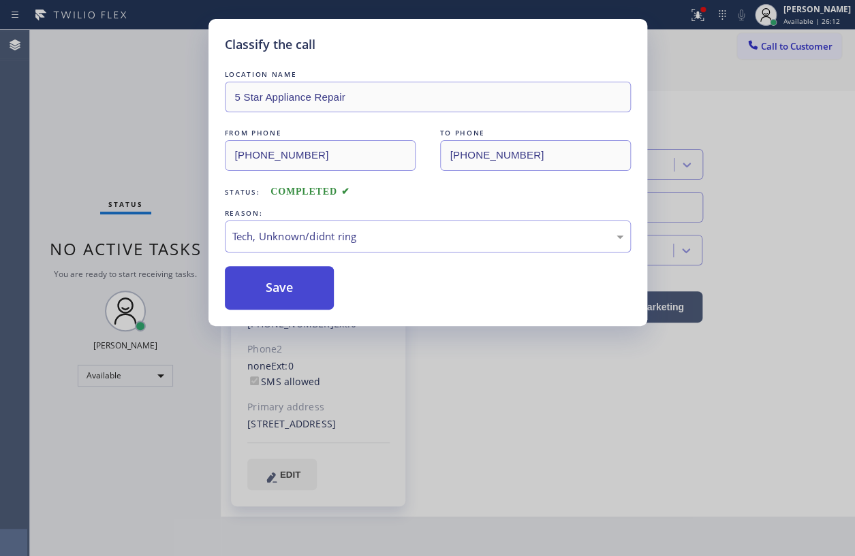
drag, startPoint x: 296, startPoint y: 296, endPoint x: 306, endPoint y: 289, distance: 11.7
click at [298, 294] on button "Save" at bounding box center [280, 288] width 110 height 44
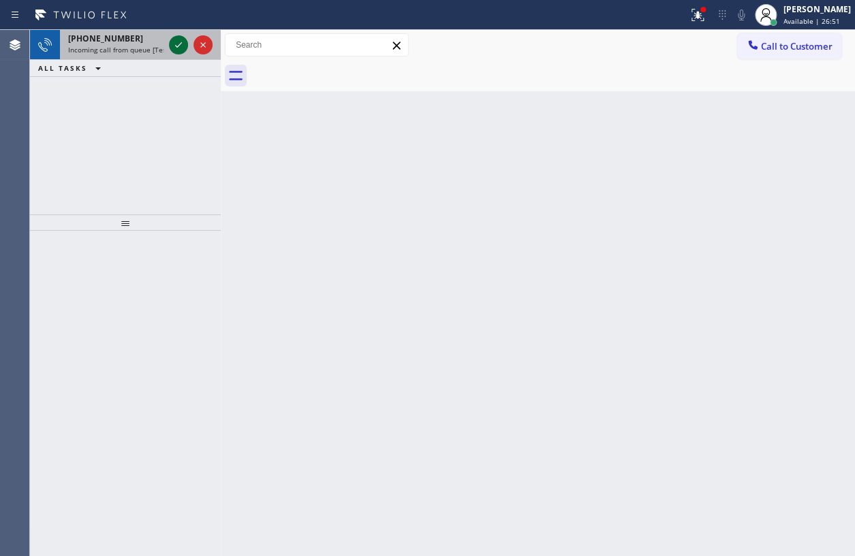
click at [177, 44] on icon at bounding box center [178, 45] width 16 height 16
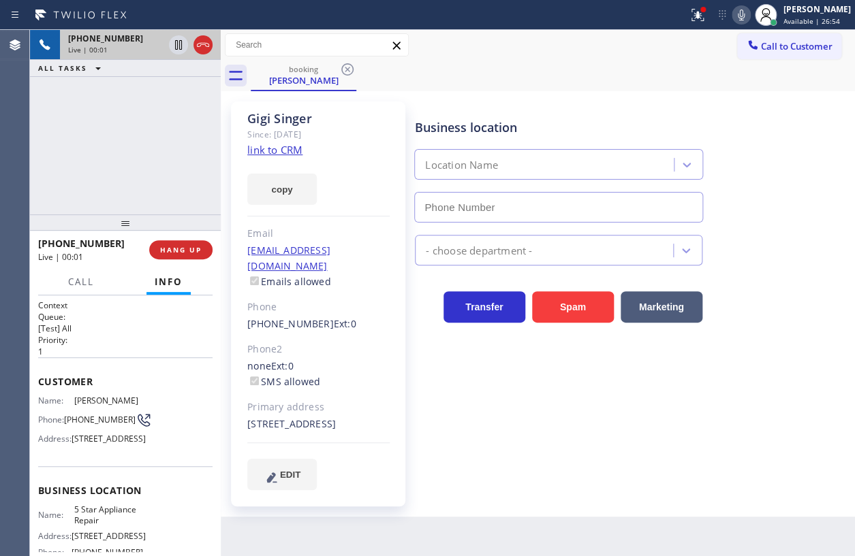
type input "[PHONE_NUMBER]"
click at [94, 526] on span "5 Star Appliance Repair" at bounding box center [108, 515] width 68 height 21
click at [516, 201] on input "[PHONE_NUMBER]" at bounding box center [558, 207] width 289 height 31
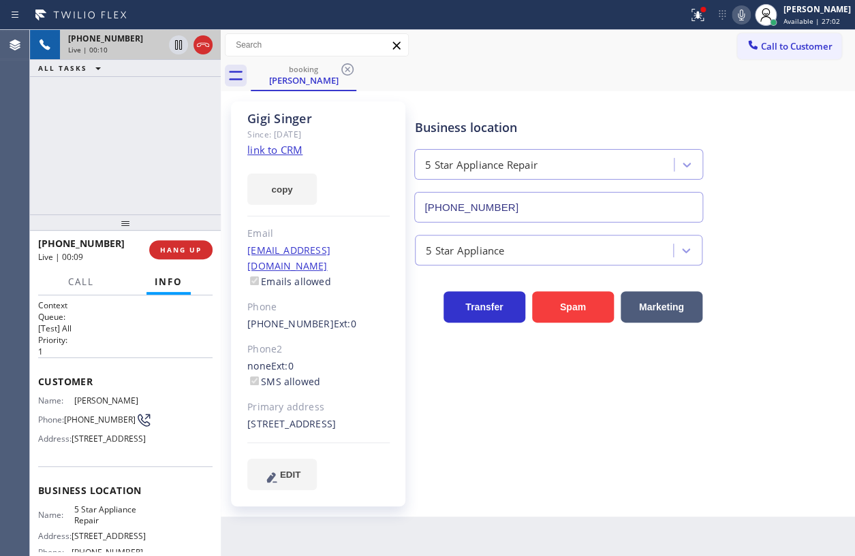
click at [516, 201] on input "[PHONE_NUMBER]" at bounding box center [558, 207] width 289 height 31
click at [277, 151] on link "link to CRM" at bounding box center [274, 150] width 55 height 14
click at [749, 14] on icon at bounding box center [741, 15] width 16 height 16
click at [203, 48] on icon at bounding box center [203, 45] width 16 height 16
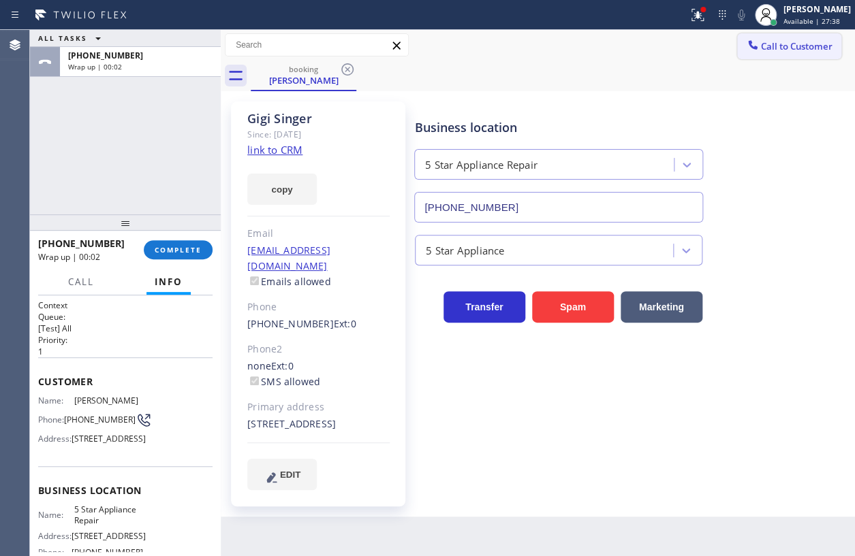
click at [799, 42] on span "Call to Customer" at bounding box center [797, 46] width 72 height 12
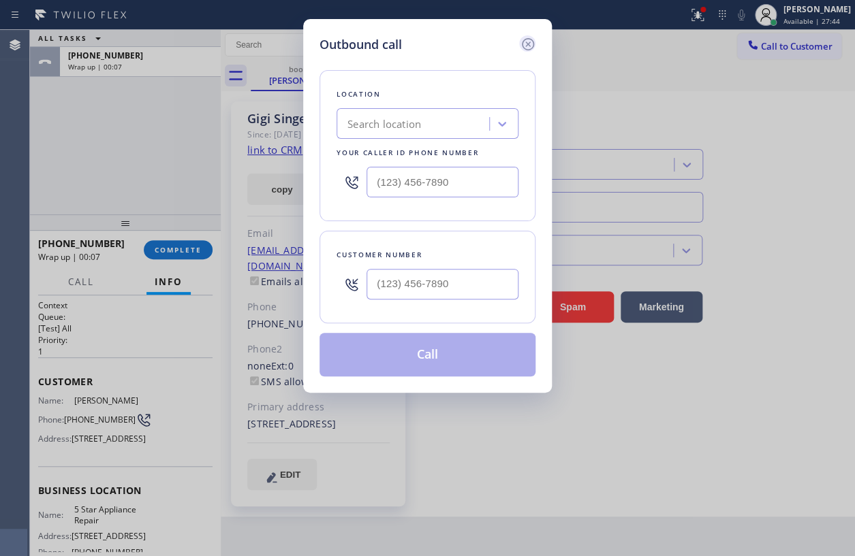
click at [524, 46] on icon at bounding box center [528, 44] width 16 height 16
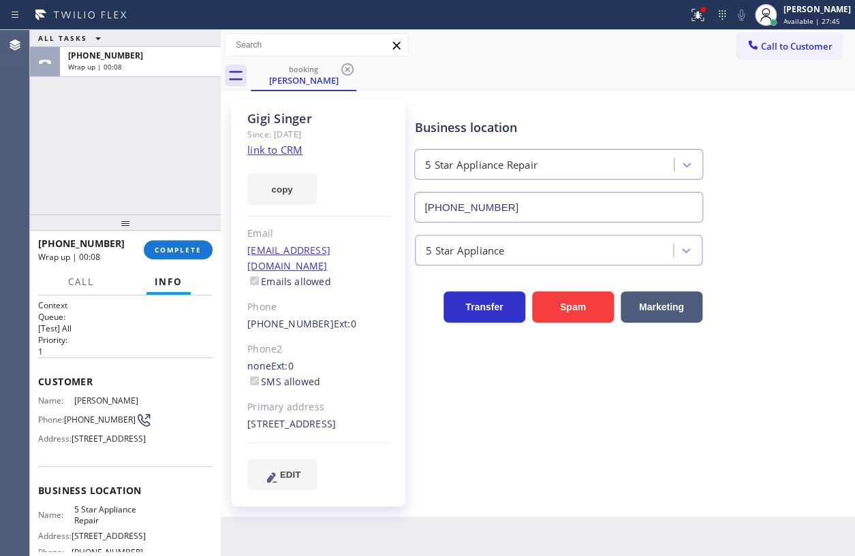
click at [89, 415] on span "[PHONE_NUMBER]" at bounding box center [100, 420] width 72 height 10
click at [783, 47] on span "Call to Customer" at bounding box center [797, 46] width 72 height 12
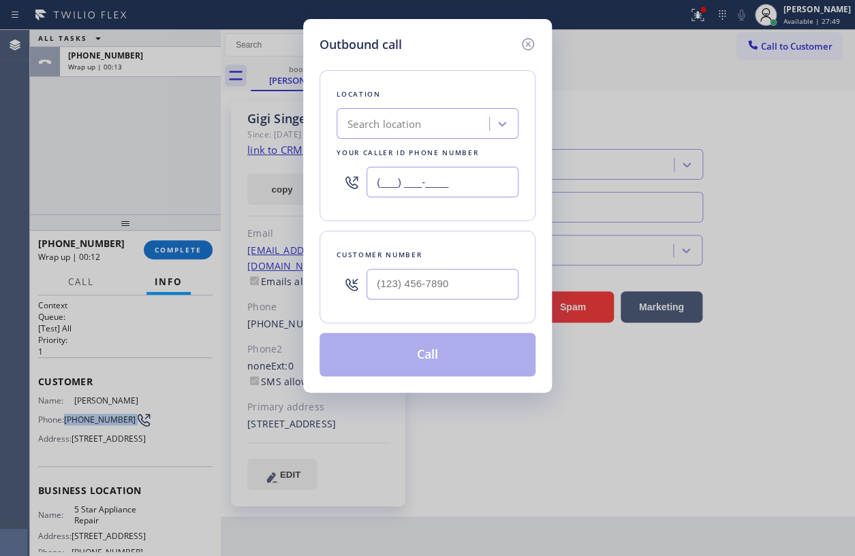
click at [433, 187] on input "(___) ___-____" at bounding box center [442, 182] width 152 height 31
click at [434, 187] on input "(___) ___-____" at bounding box center [442, 182] width 152 height 31
paste input "855) 731-4952"
type input "[PHONE_NUMBER]"
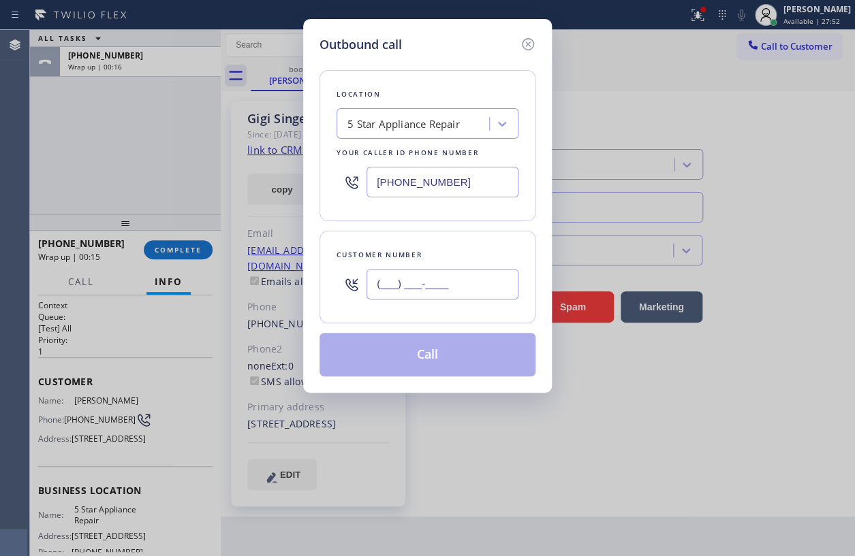
click at [473, 289] on input "(___) ___-____" at bounding box center [442, 284] width 152 height 31
paste input "303) 884-2029"
type input "[PHONE_NUMBER]"
click at [654, 382] on div "Outbound call Location 5 Star Appliance Repair Your caller id phone number [PHO…" at bounding box center [427, 278] width 855 height 556
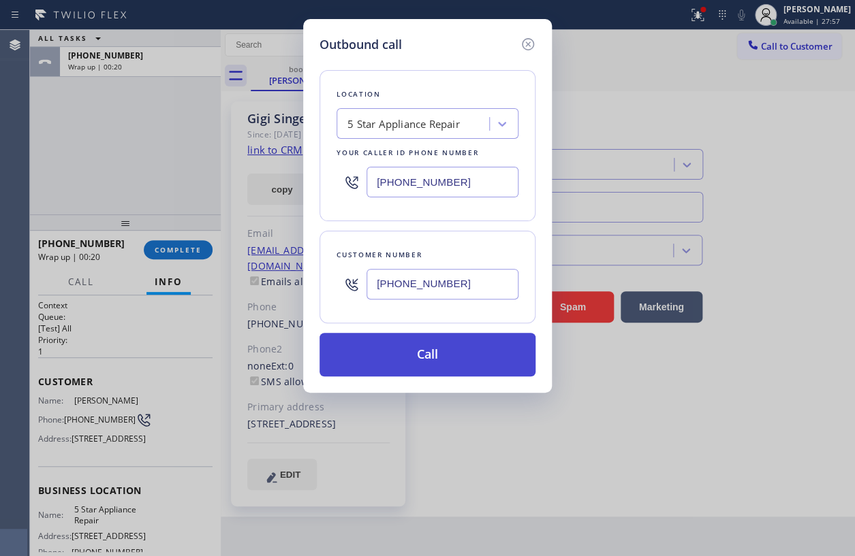
click at [398, 340] on button "Call" at bounding box center [427, 355] width 216 height 44
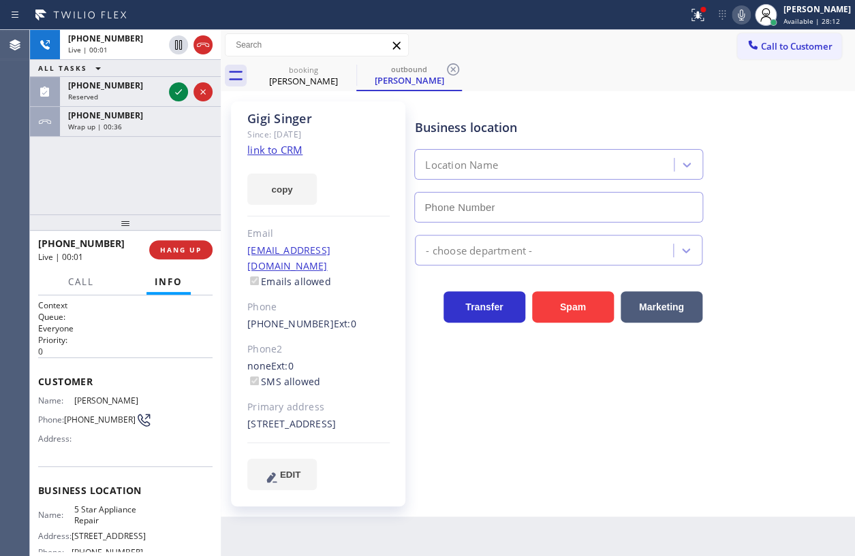
type input "[PHONE_NUMBER]"
drag, startPoint x: 708, startPoint y: 23, endPoint x: 694, endPoint y: 97, distance: 75.6
click at [708, 23] on button at bounding box center [697, 15] width 30 height 30
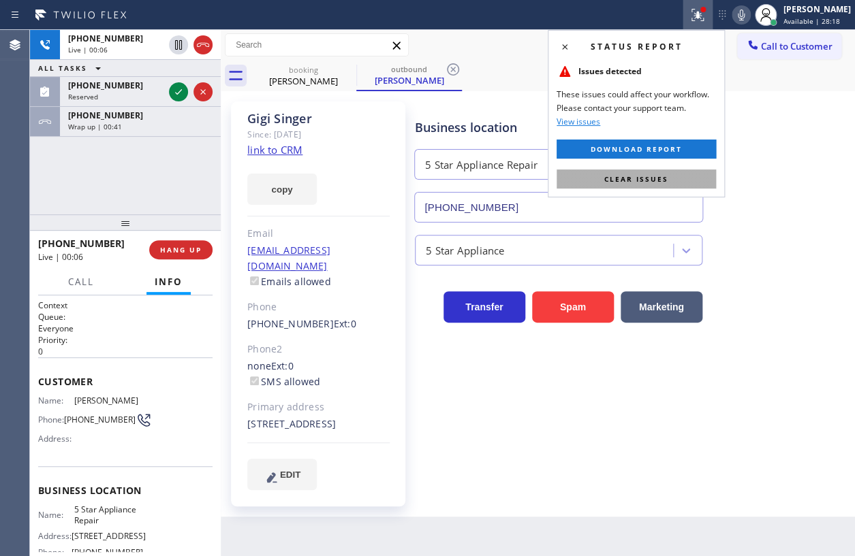
click at [648, 178] on span "Clear issues" at bounding box center [636, 179] width 64 height 10
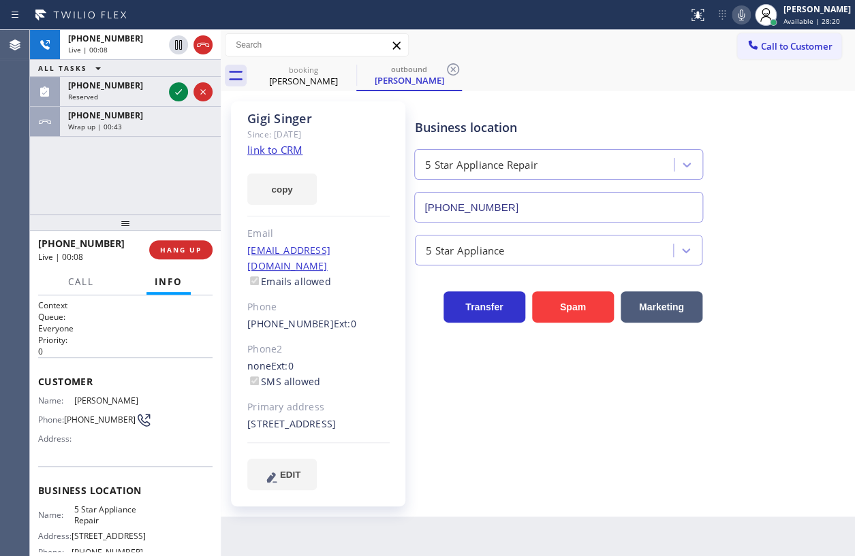
click at [749, 14] on icon at bounding box center [741, 15] width 16 height 16
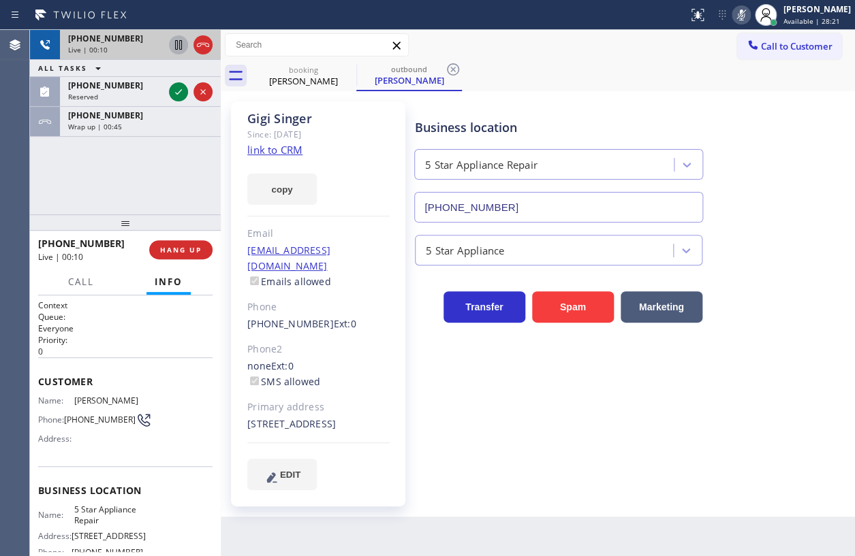
click at [175, 40] on icon at bounding box center [178, 45] width 16 height 16
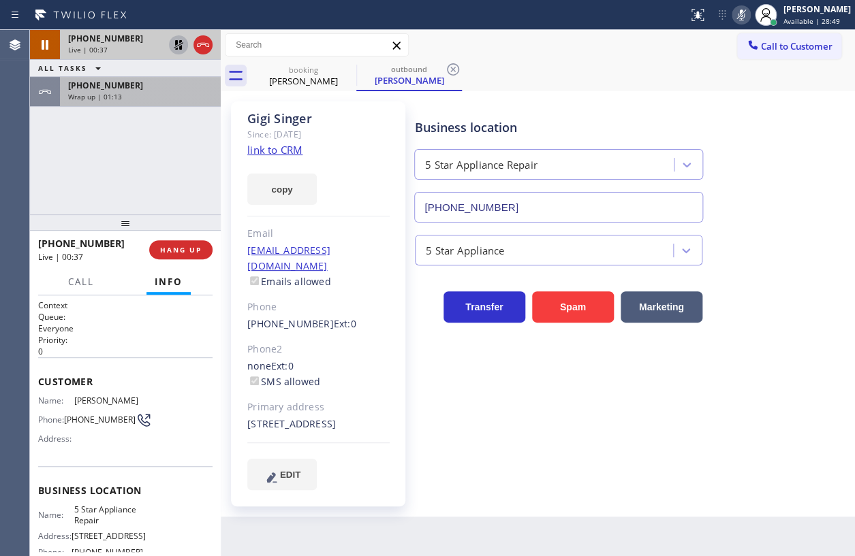
click at [152, 90] on div "[PHONE_NUMBER]" at bounding box center [140, 86] width 144 height 12
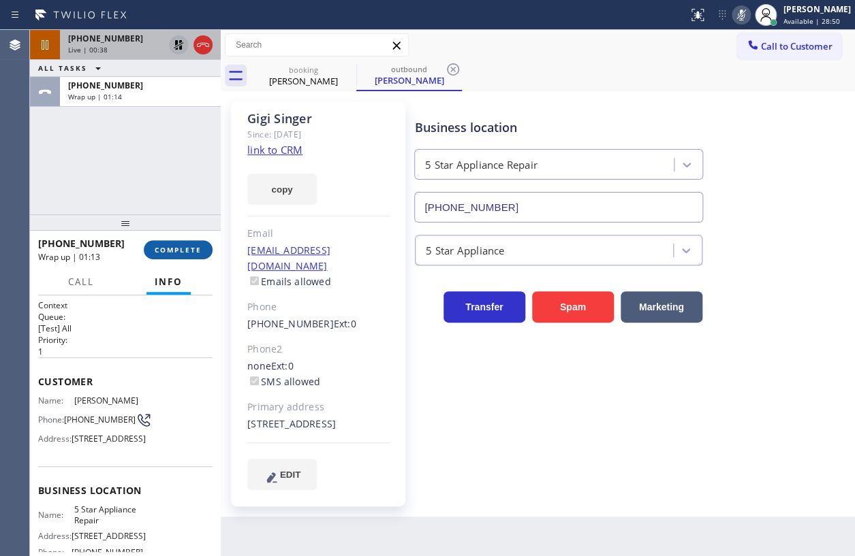
click at [172, 251] on span "COMPLETE" at bounding box center [178, 250] width 47 height 10
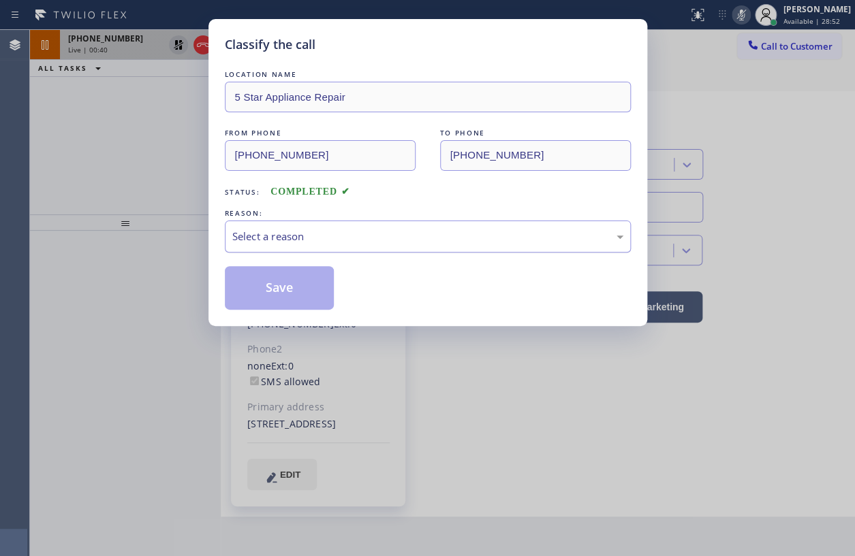
click at [291, 243] on div "Select a reason" at bounding box center [427, 237] width 391 height 16
click at [277, 288] on button "Save" at bounding box center [280, 288] width 110 height 44
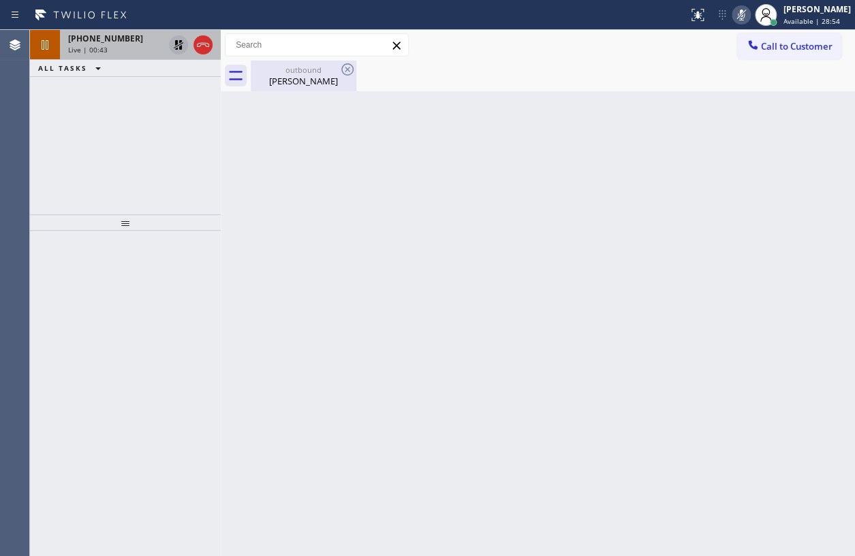
click at [277, 74] on div "outbound" at bounding box center [303, 70] width 103 height 10
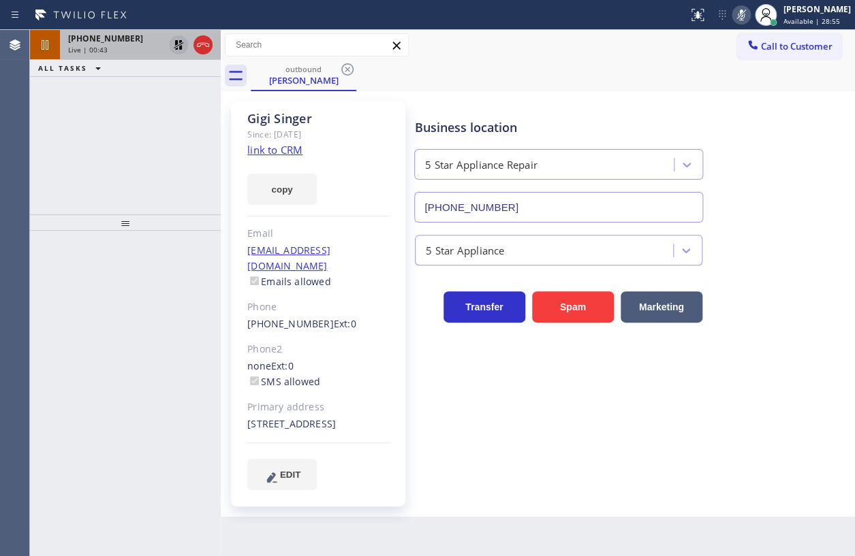
click at [120, 46] on div "Live | 00:43" at bounding box center [115, 50] width 95 height 10
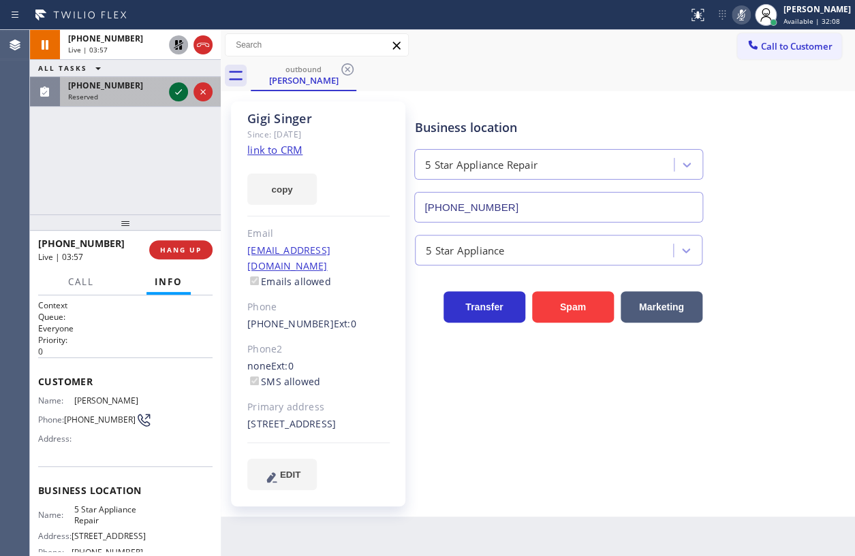
click at [172, 89] on icon at bounding box center [178, 92] width 16 height 16
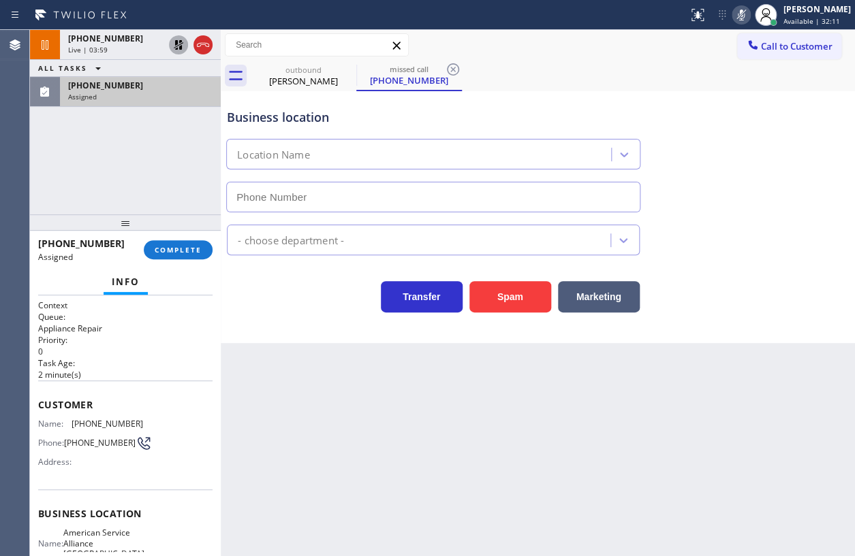
type input "[PHONE_NUMBER]"
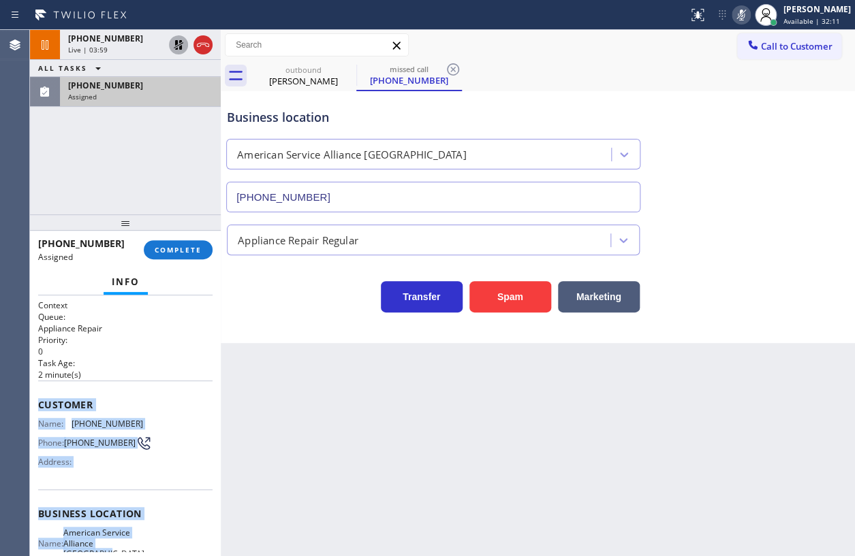
scroll to position [166, 0]
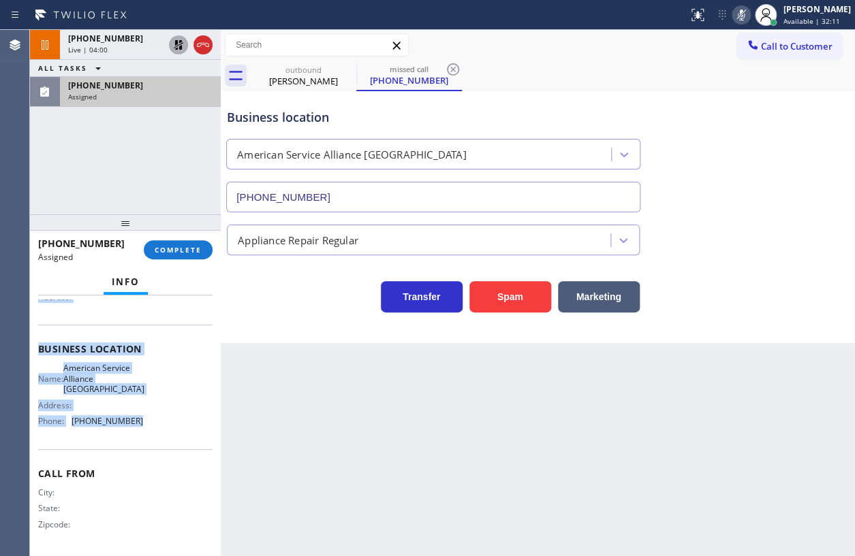
drag, startPoint x: 36, startPoint y: 400, endPoint x: 149, endPoint y: 437, distance: 119.1
click at [149, 437] on div "Context Queue: Appliance Repair Priority: 0 Task Age: [DEMOGRAPHIC_DATA] minute…" at bounding box center [125, 426] width 191 height 261
click at [184, 249] on span "COMPLETE" at bounding box center [178, 250] width 47 height 10
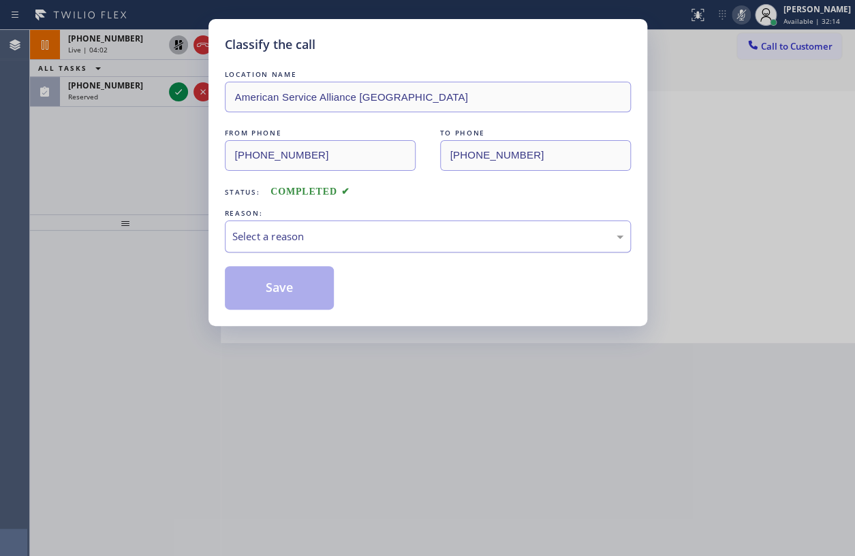
click at [326, 237] on div "Select a reason" at bounding box center [427, 237] width 391 height 16
drag, startPoint x: 286, startPoint y: 294, endPoint x: 813, endPoint y: 333, distance: 528.6
click at [287, 294] on button "Save" at bounding box center [280, 288] width 110 height 44
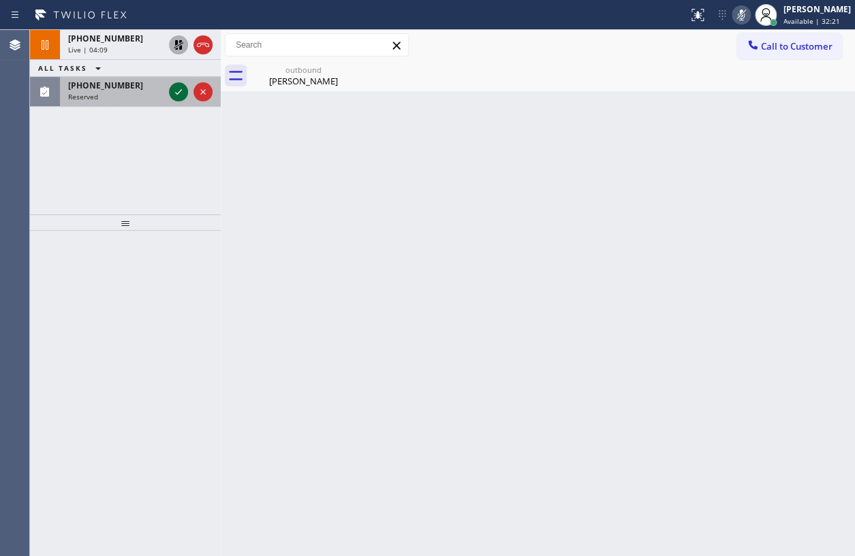
click at [175, 91] on icon at bounding box center [178, 92] width 16 height 16
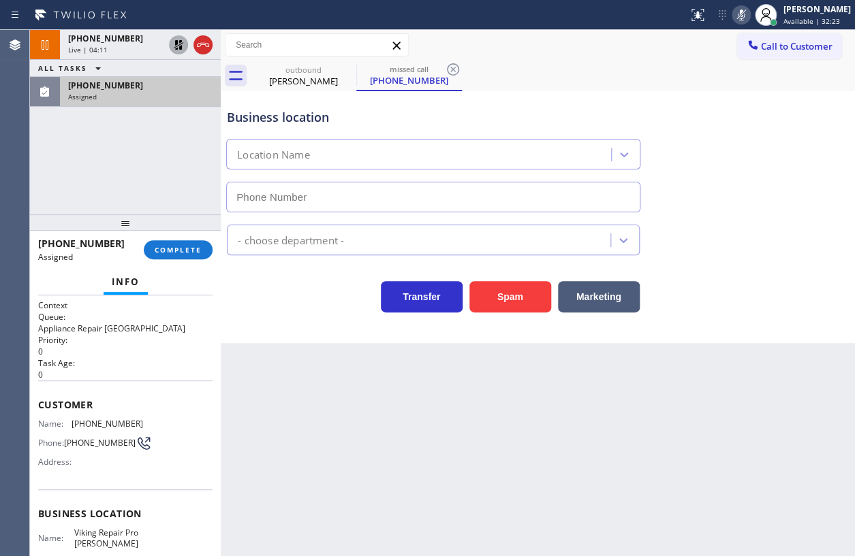
type input "[PHONE_NUMBER]"
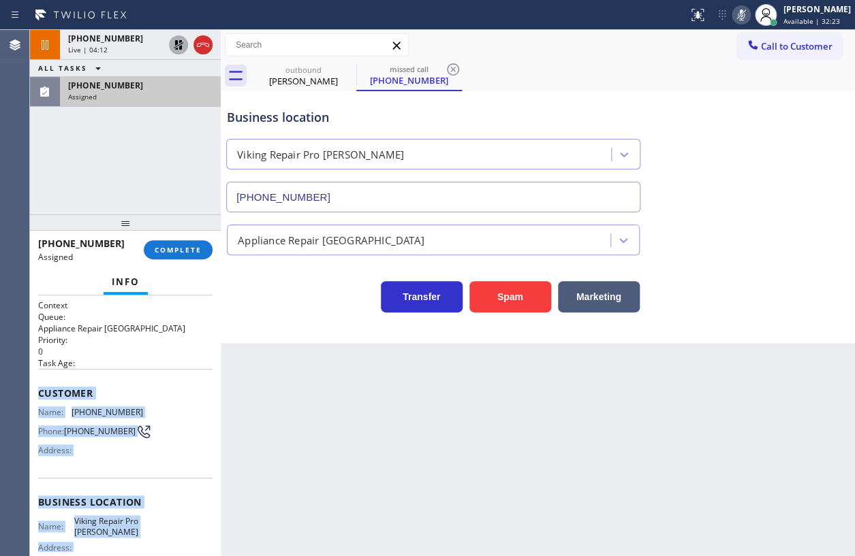
scroll to position [144, 0]
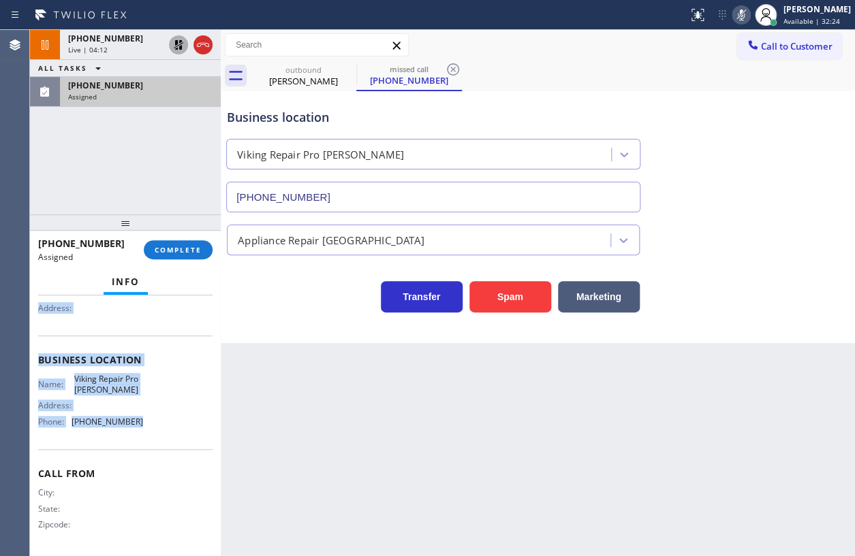
drag, startPoint x: 36, startPoint y: 388, endPoint x: 181, endPoint y: 437, distance: 153.1
click at [181, 437] on div "Context Queue: Appliance Repair High End Priority: 0 Task Age: Customer Name: […" at bounding box center [125, 426] width 191 height 261
click at [183, 253] on span "COMPLETE" at bounding box center [178, 250] width 47 height 10
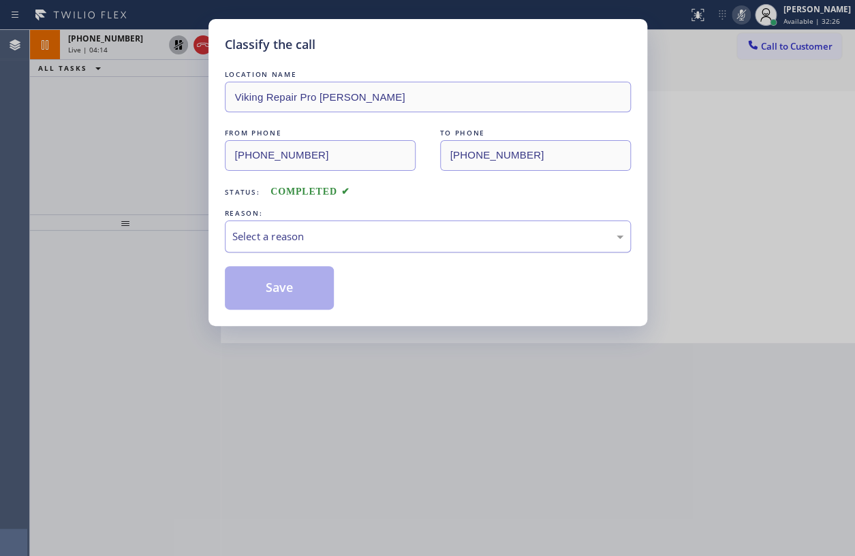
drag, startPoint x: 314, startPoint y: 238, endPoint x: 315, endPoint y: 247, distance: 8.9
click at [315, 238] on div "Select a reason" at bounding box center [427, 237] width 391 height 16
click at [292, 285] on button "Save" at bounding box center [280, 288] width 110 height 44
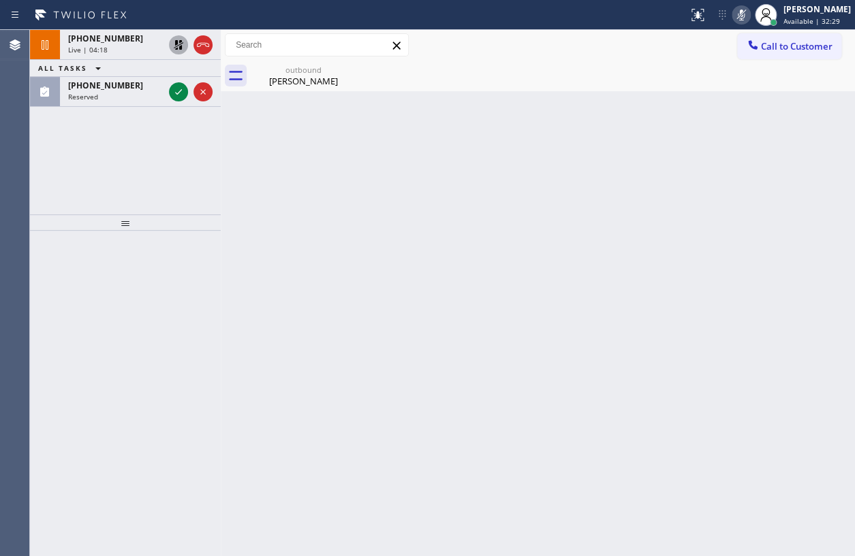
drag, startPoint x: 178, startPoint y: 91, endPoint x: 152, endPoint y: 213, distance: 125.3
click at [178, 91] on icon at bounding box center [178, 92] width 16 height 16
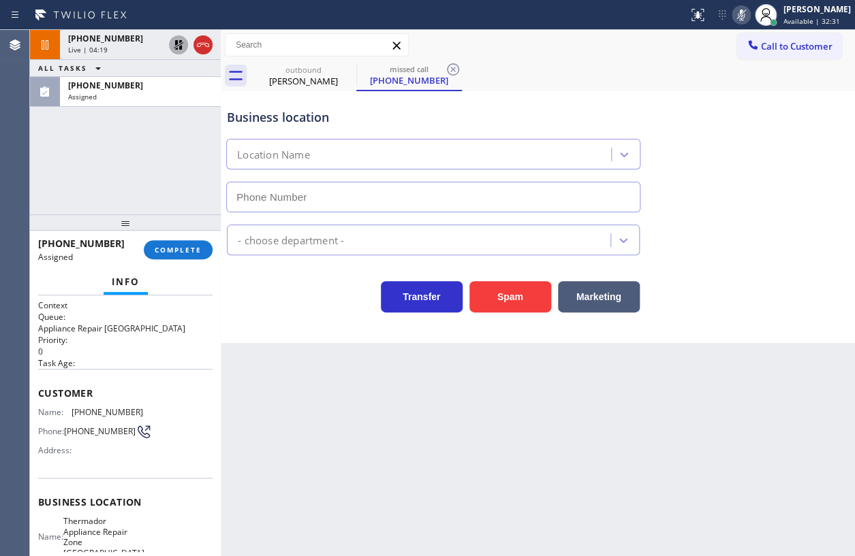
type input "[PHONE_NUMBER]"
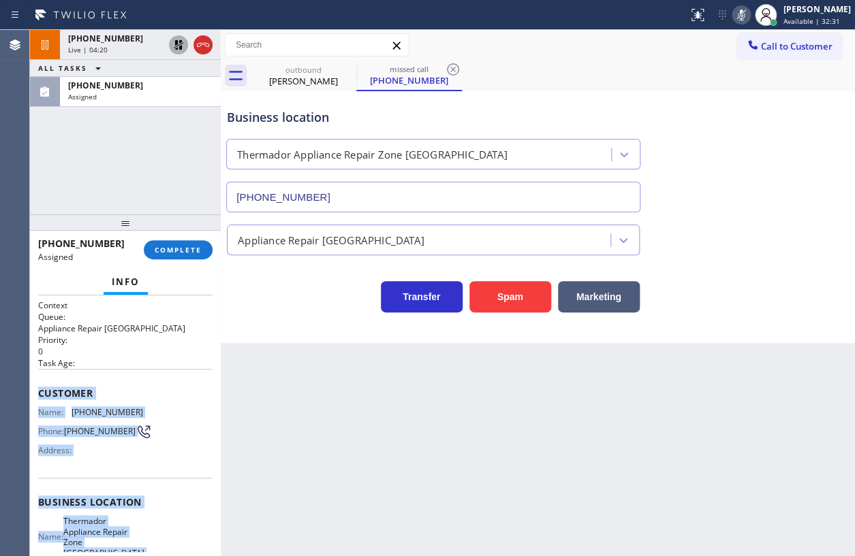
scroll to position [155, 0]
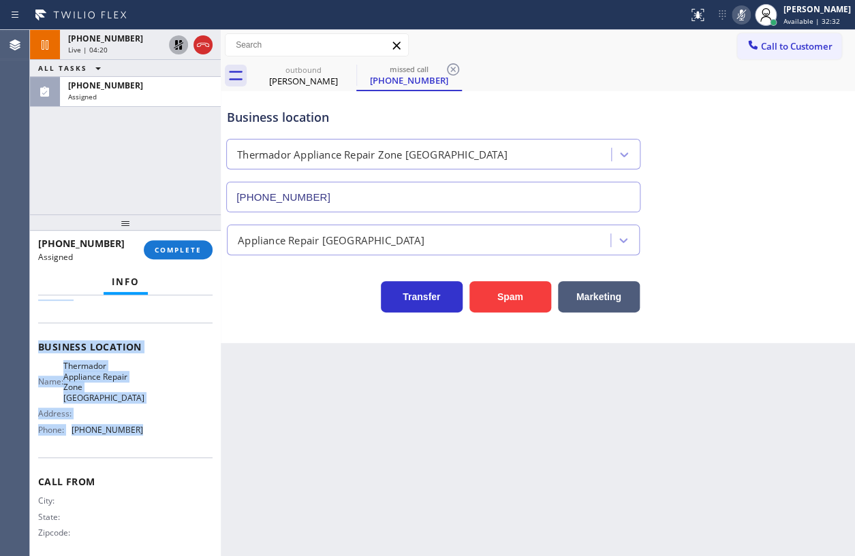
drag, startPoint x: 37, startPoint y: 387, endPoint x: 163, endPoint y: 440, distance: 135.8
click at [163, 440] on div "Context Queue: Appliance Repair High End Priority: 0 Task Age: Customer Name: […" at bounding box center [125, 352] width 174 height 416
click at [174, 251] on span "COMPLETE" at bounding box center [178, 250] width 47 height 10
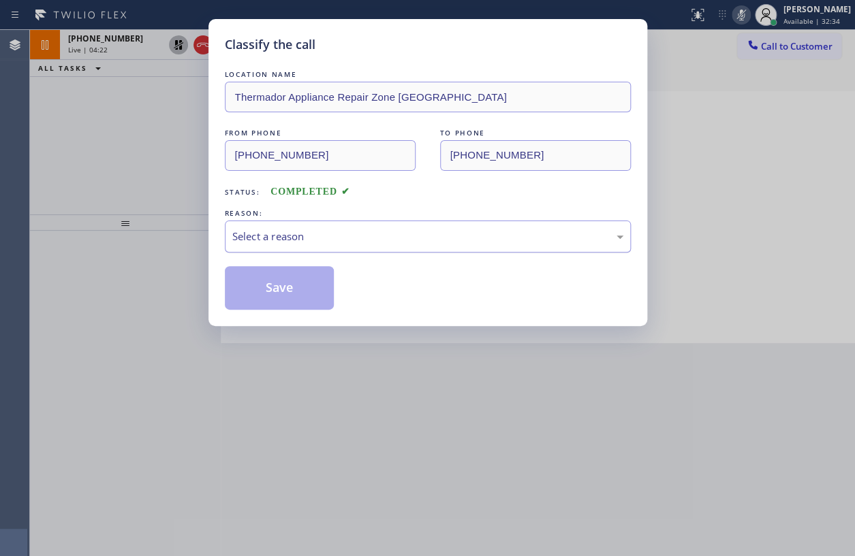
click at [411, 231] on div "Select a reason" at bounding box center [427, 237] width 391 height 16
click at [298, 296] on button "Save" at bounding box center [280, 288] width 110 height 44
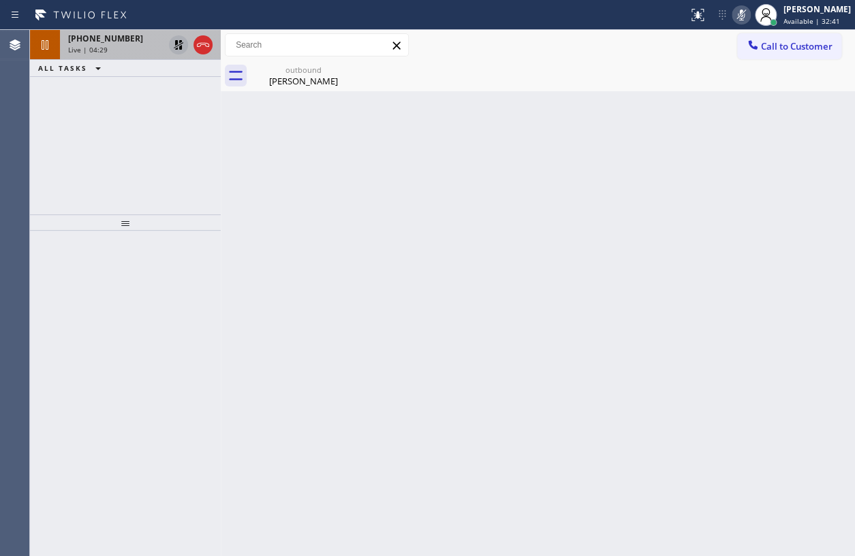
click at [98, 51] on span "Live | 04:29" at bounding box center [87, 50] width 39 height 10
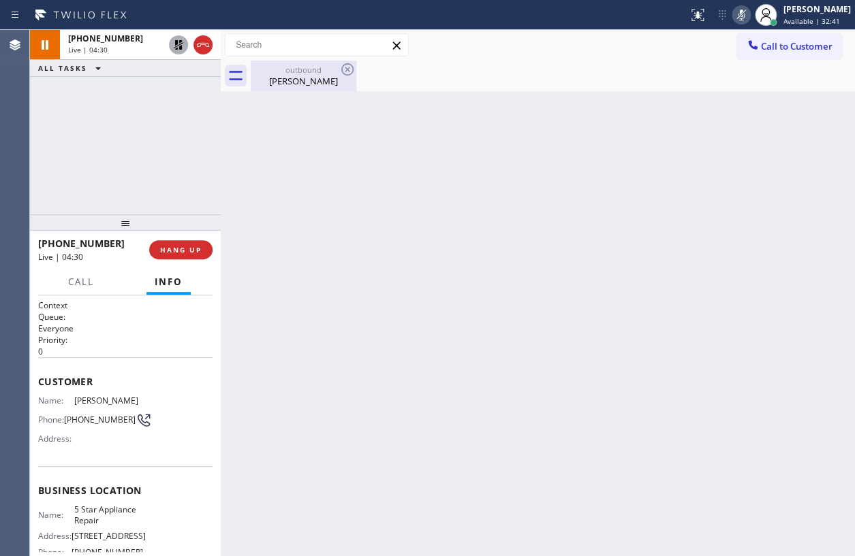
click at [286, 78] on div "[PERSON_NAME]" at bounding box center [303, 81] width 103 height 12
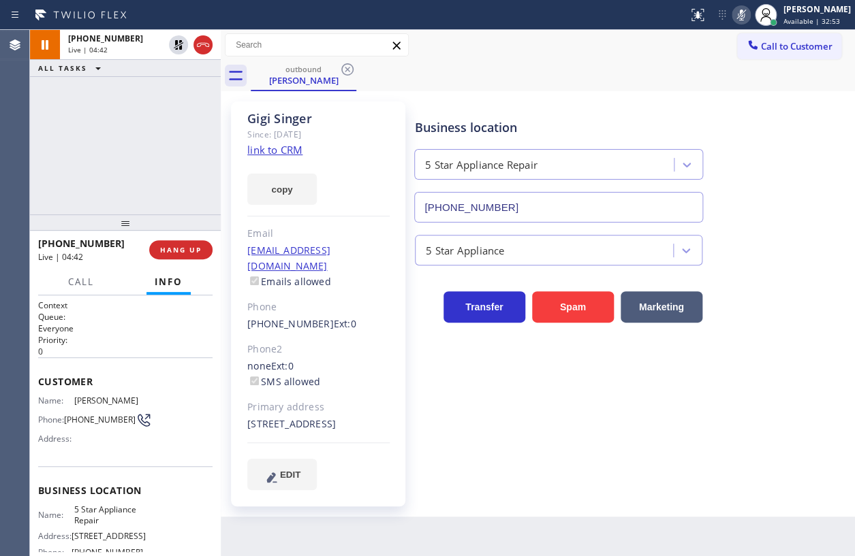
drag, startPoint x: 174, startPoint y: 39, endPoint x: 210, endPoint y: 21, distance: 39.6
click at [174, 39] on icon at bounding box center [178, 45] width 16 height 16
click at [749, 12] on icon at bounding box center [741, 15] width 16 height 16
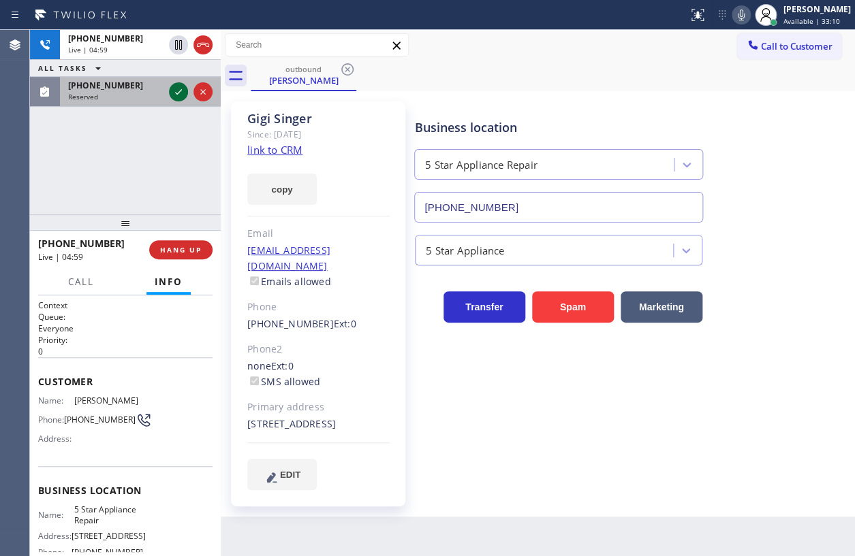
click at [172, 91] on icon at bounding box center [178, 92] width 16 height 16
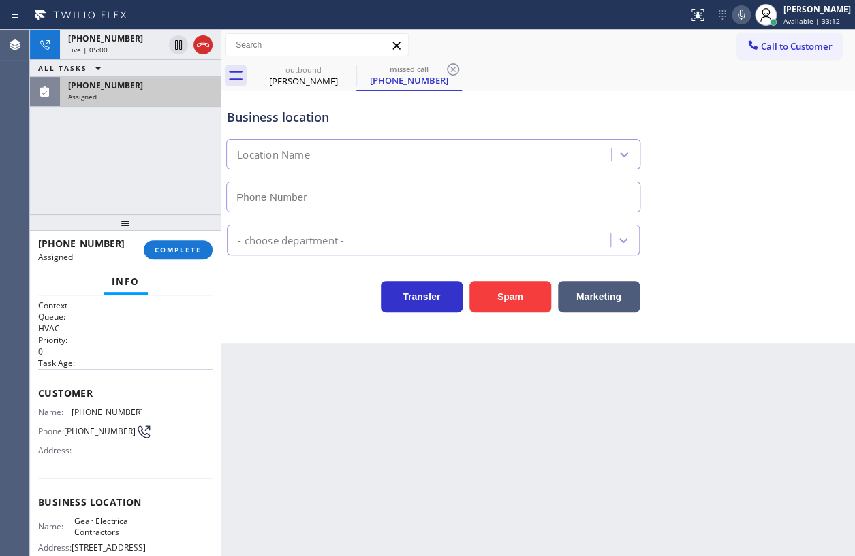
type input "[PHONE_NUMBER]"
click at [52, 408] on span "Name:" at bounding box center [54, 412] width 33 height 10
click at [39, 389] on span "Customer" at bounding box center [125, 393] width 174 height 13
click at [42, 402] on div "Customer Name: [PHONE_NUMBER] Phone: [PHONE_NUMBER] Address:" at bounding box center [125, 423] width 174 height 109
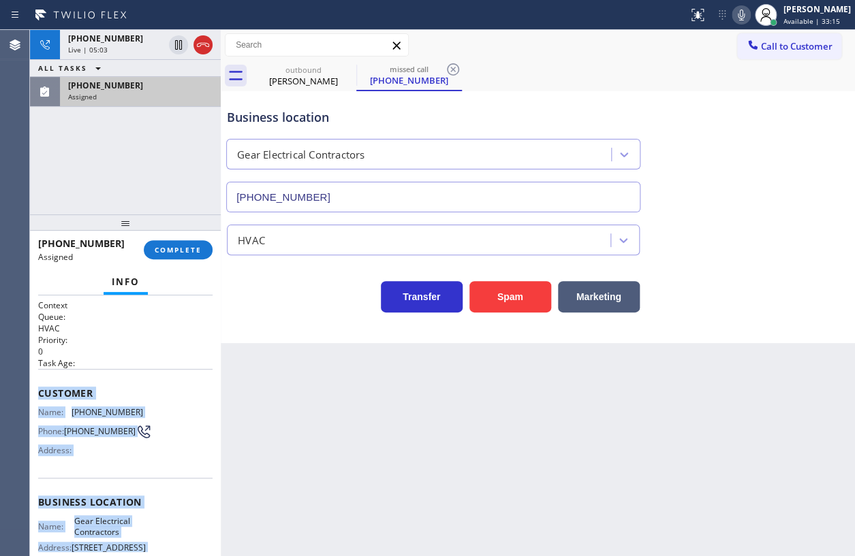
scroll to position [176, 0]
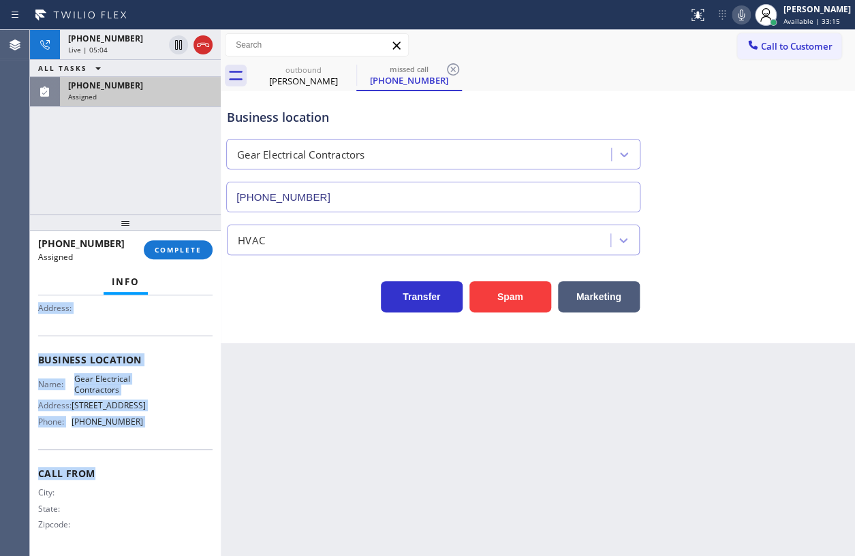
drag, startPoint x: 40, startPoint y: 388, endPoint x: 172, endPoint y: 454, distance: 147.1
click at [172, 454] on div "Context Queue: HVAC Priority: 0 Task Age: Customer Name: [PHONE_NUMBER] Phone: …" at bounding box center [125, 354] width 174 height 395
click at [204, 255] on button "COMPLETE" at bounding box center [178, 249] width 69 height 19
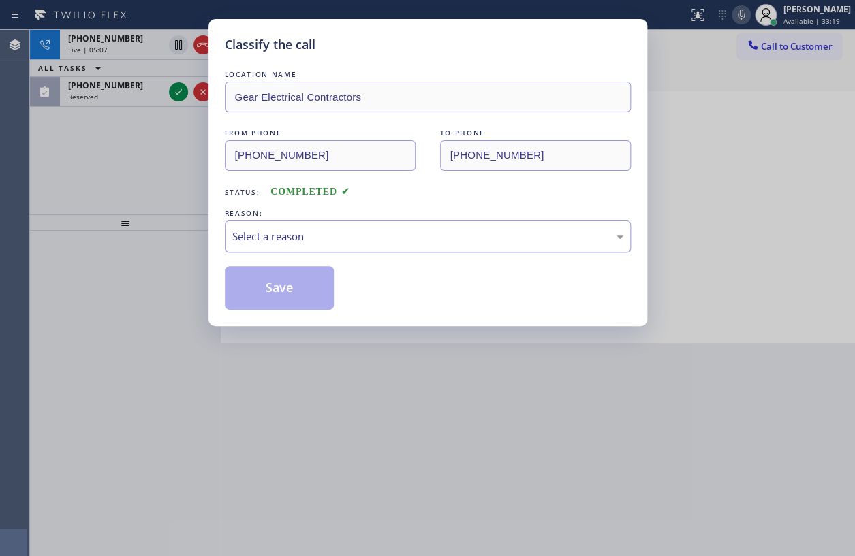
click at [321, 221] on div "Select a reason" at bounding box center [428, 237] width 406 height 32
click at [279, 298] on button "Save" at bounding box center [280, 288] width 110 height 44
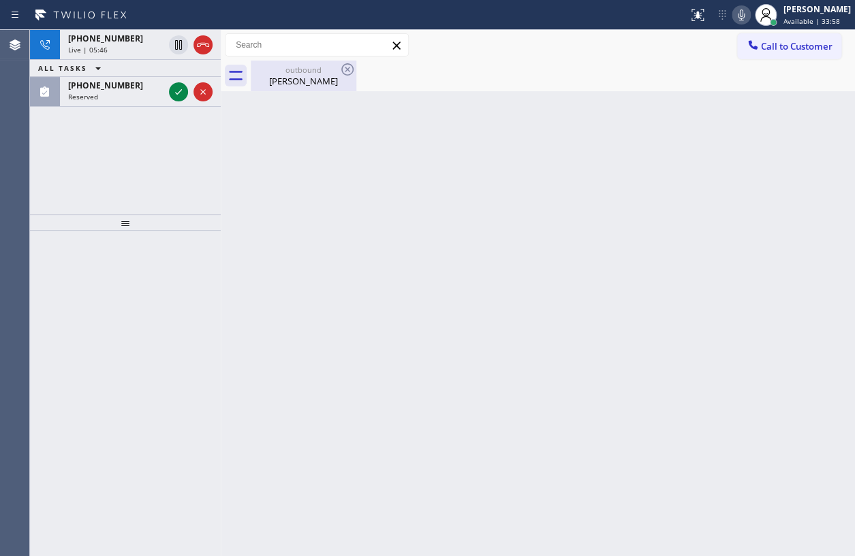
click at [285, 80] on div "[PERSON_NAME]" at bounding box center [303, 81] width 103 height 12
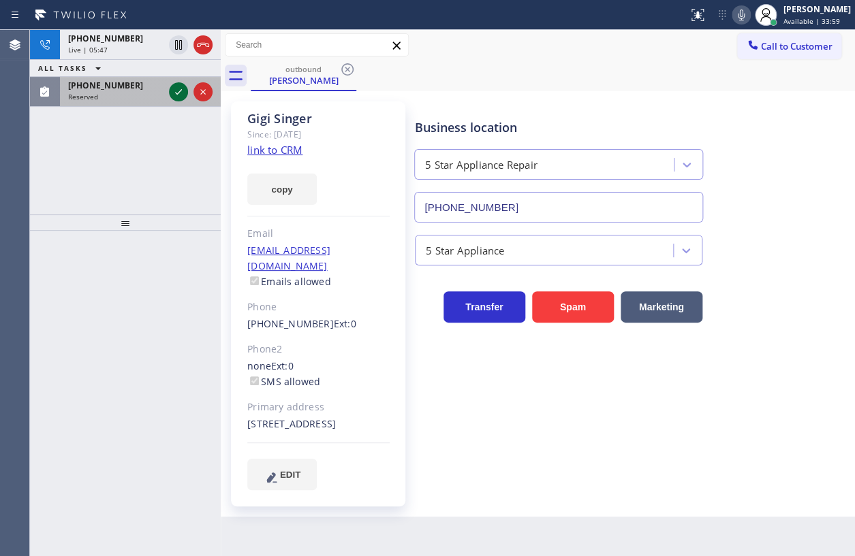
click at [180, 94] on icon at bounding box center [178, 92] width 16 height 16
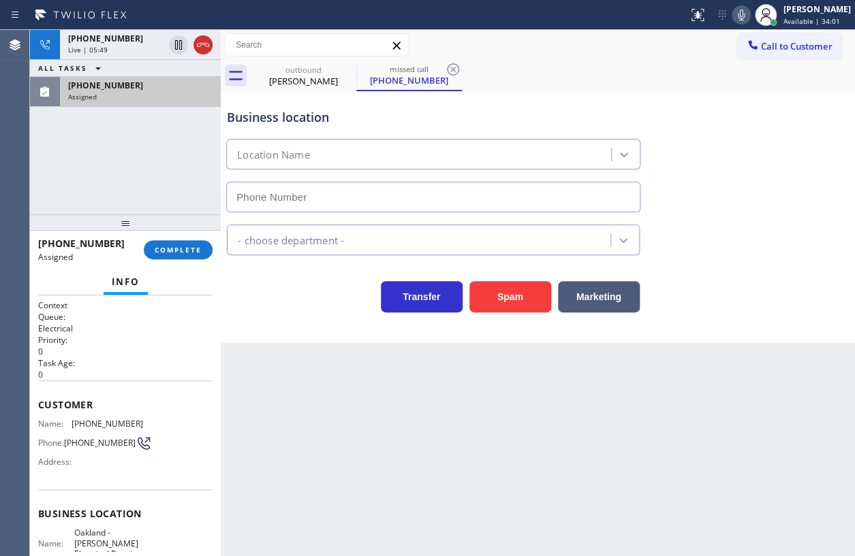
type input "[PHONE_NUMBER]"
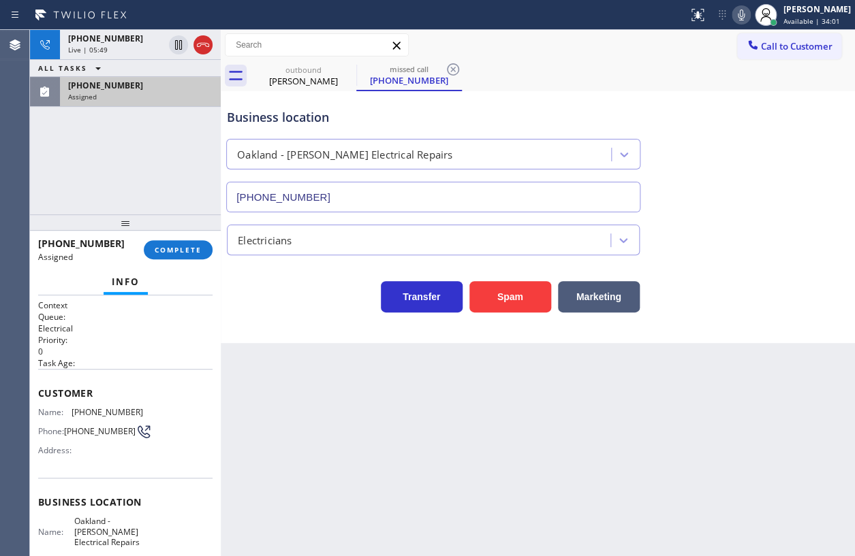
click at [77, 426] on span "[PHONE_NUMBER]" at bounding box center [100, 431] width 72 height 10
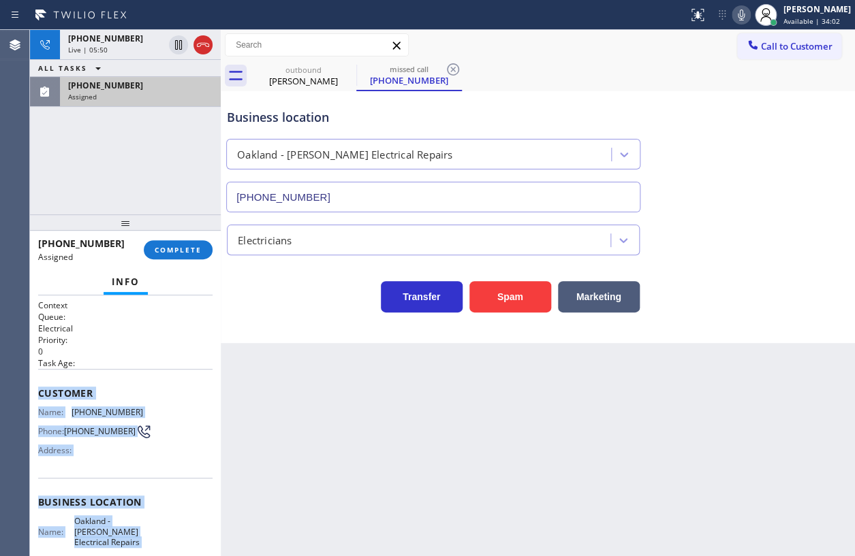
scroll to position [144, 0]
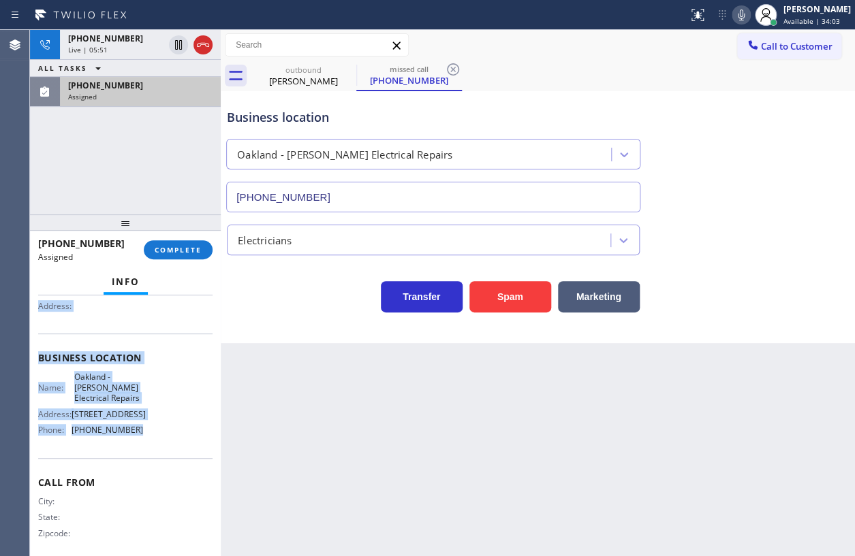
drag, startPoint x: 35, startPoint y: 391, endPoint x: 174, endPoint y: 441, distance: 147.8
click at [174, 441] on div "Context Queue: Electrical Priority: 0 Task Age: Customer Name: [PHONE_NUMBER] P…" at bounding box center [125, 426] width 191 height 261
click at [188, 252] on span "COMPLETE" at bounding box center [178, 250] width 47 height 10
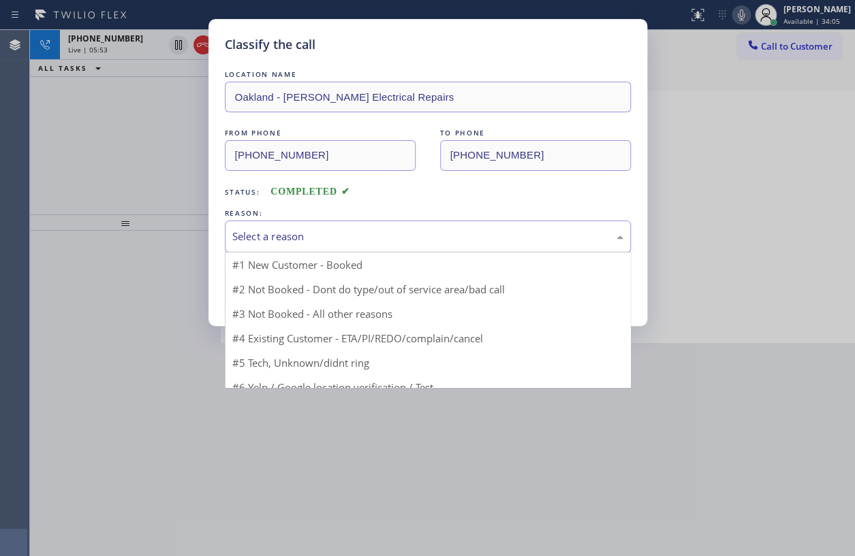
click at [318, 241] on div "Select a reason" at bounding box center [427, 237] width 391 height 16
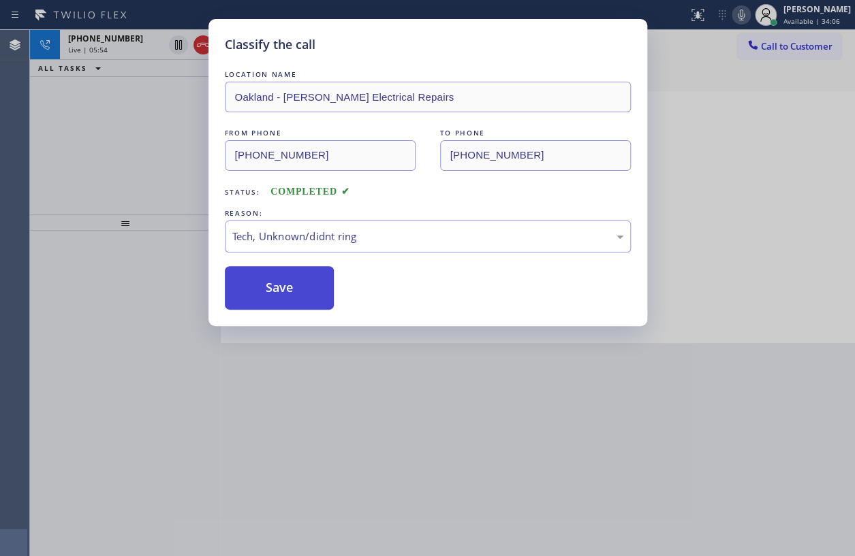
click at [274, 290] on button "Save" at bounding box center [280, 288] width 110 height 44
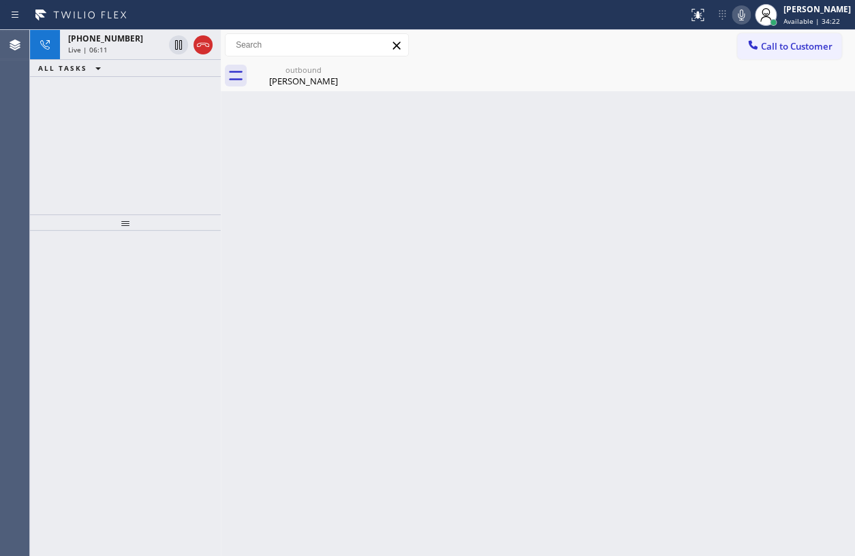
click at [122, 52] on div "Live | 06:11" at bounding box center [115, 50] width 95 height 10
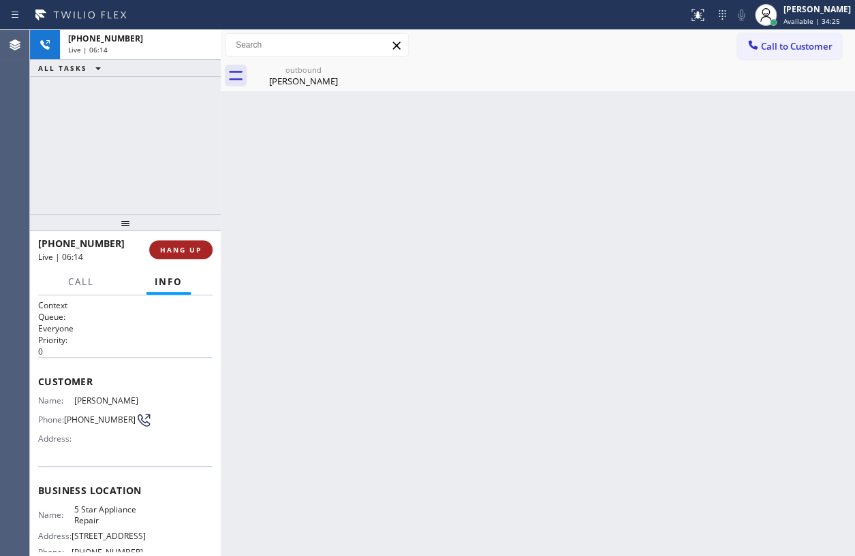
click at [184, 253] on span "HANG UP" at bounding box center [181, 250] width 42 height 10
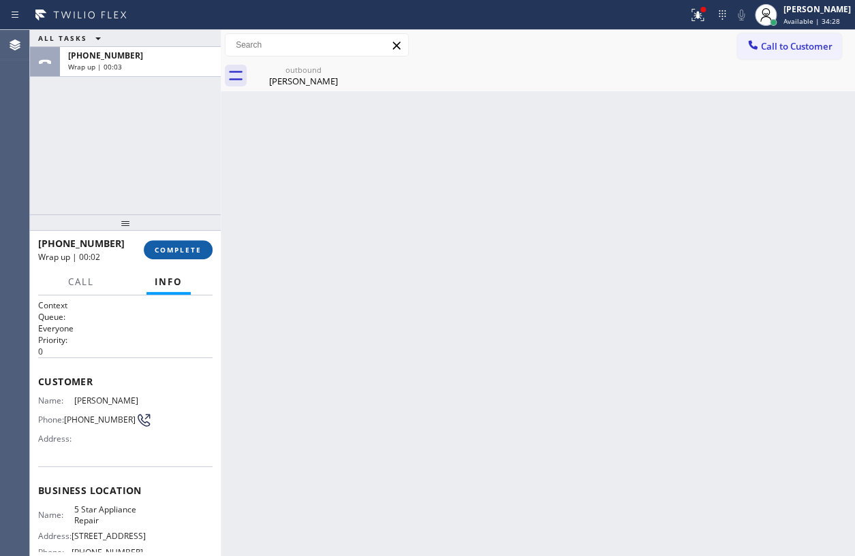
click at [193, 253] on span "COMPLETE" at bounding box center [178, 250] width 47 height 10
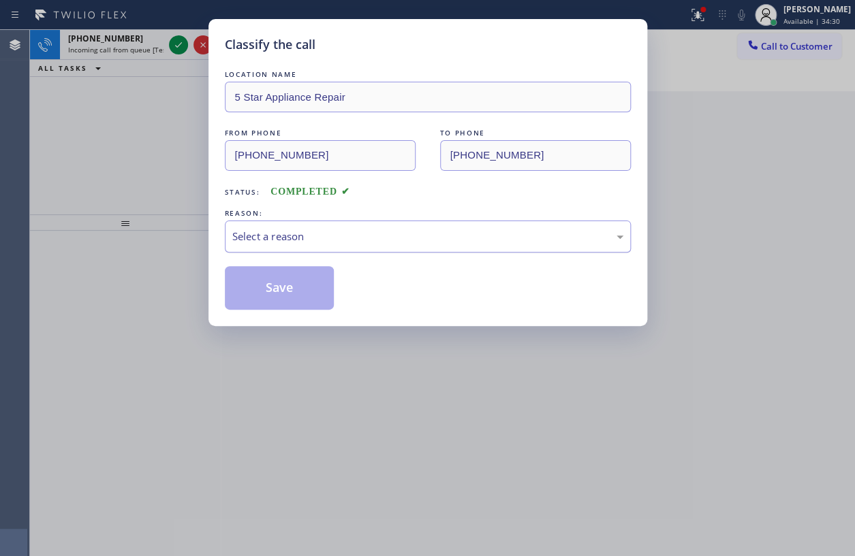
click at [296, 232] on div "Select a reason" at bounding box center [427, 237] width 391 height 16
click at [281, 294] on button "Save" at bounding box center [280, 288] width 110 height 44
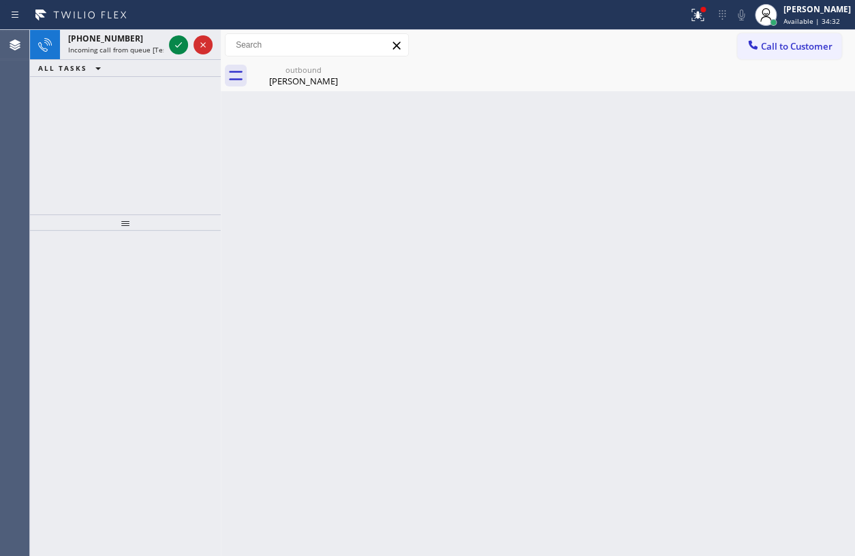
click at [131, 220] on div at bounding box center [125, 223] width 191 height 16
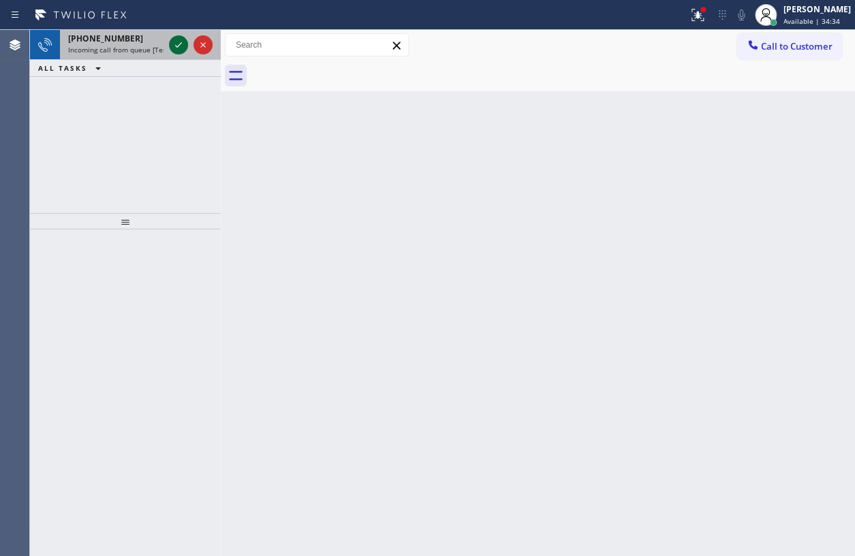
click at [177, 46] on icon at bounding box center [178, 44] width 7 height 5
click at [170, 53] on div at bounding box center [190, 45] width 49 height 30
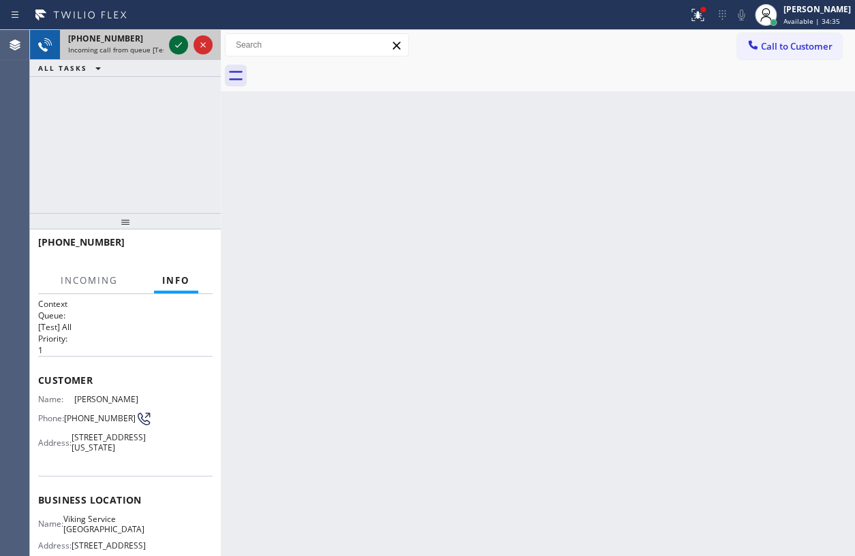
click at [177, 51] on icon at bounding box center [178, 45] width 16 height 16
click at [187, 241] on button "HANG UP" at bounding box center [180, 248] width 63 height 19
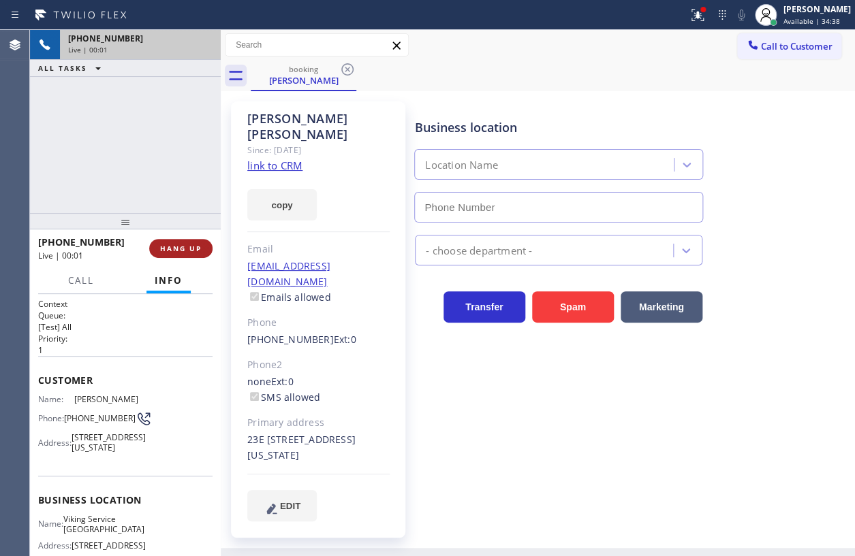
click at [185, 242] on button "HANG UP" at bounding box center [180, 248] width 63 height 19
type input "[PHONE_NUMBER]"
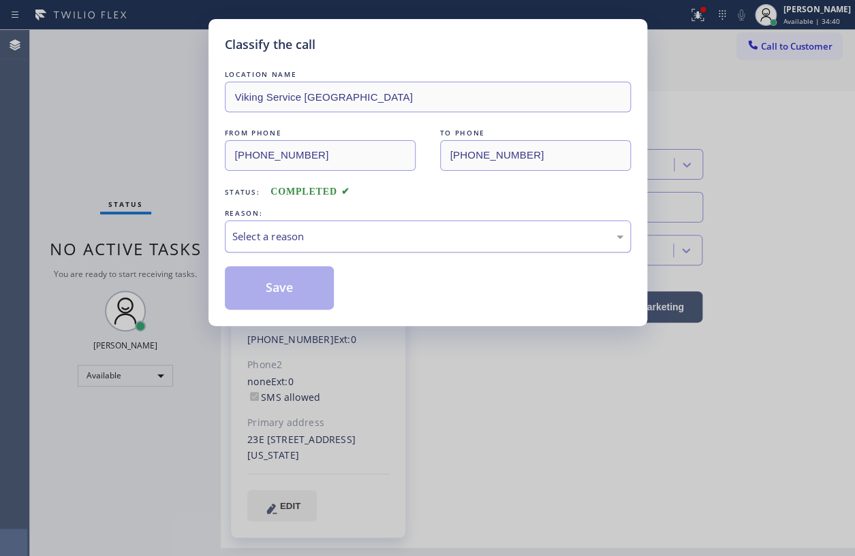
click at [328, 247] on div "Select a reason" at bounding box center [428, 237] width 406 height 32
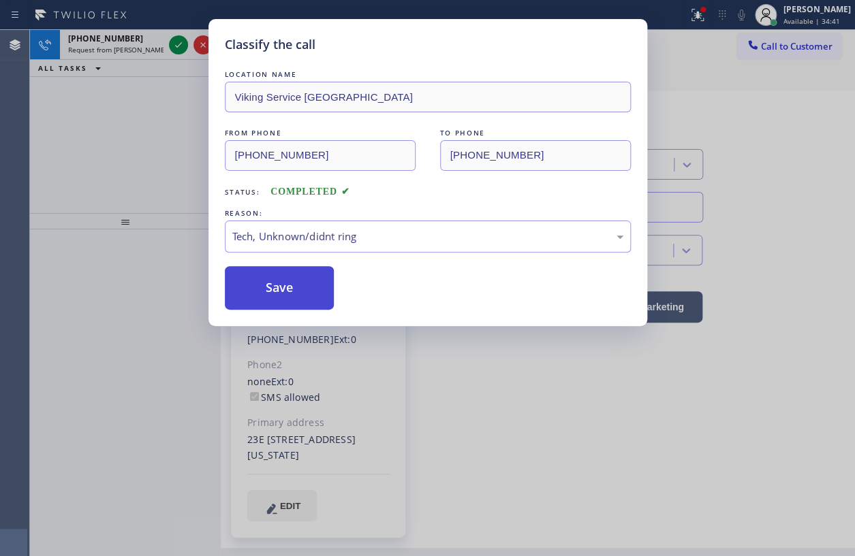
click at [284, 296] on button "Save" at bounding box center [280, 288] width 110 height 44
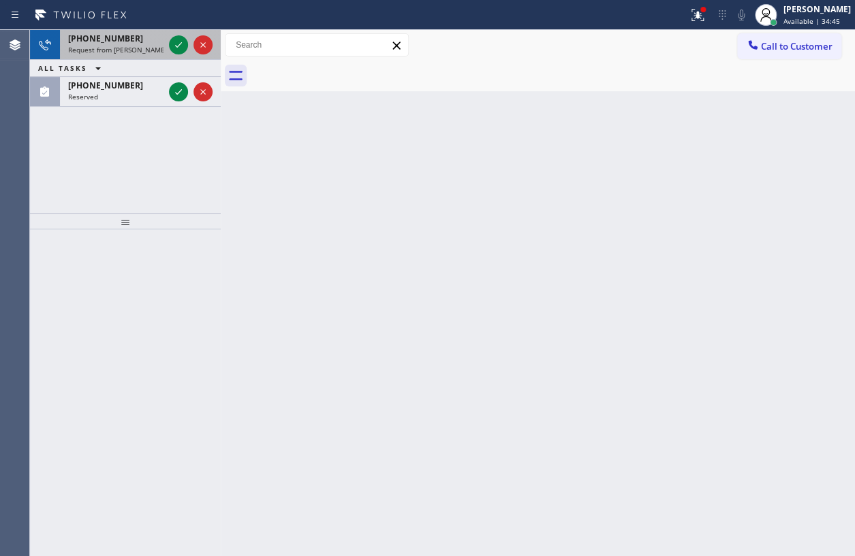
click at [116, 45] on span "Request from [PERSON_NAME] (direct)" at bounding box center [130, 50] width 124 height 10
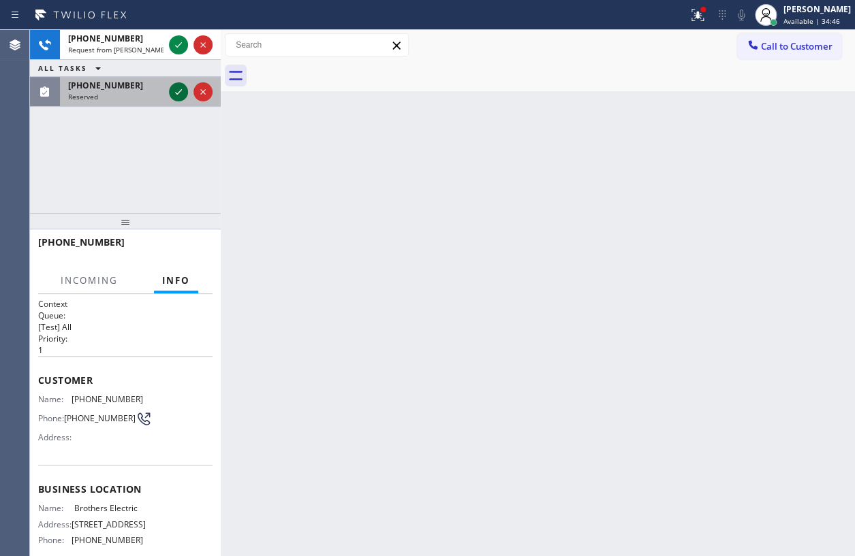
click at [171, 94] on icon at bounding box center [178, 92] width 16 height 16
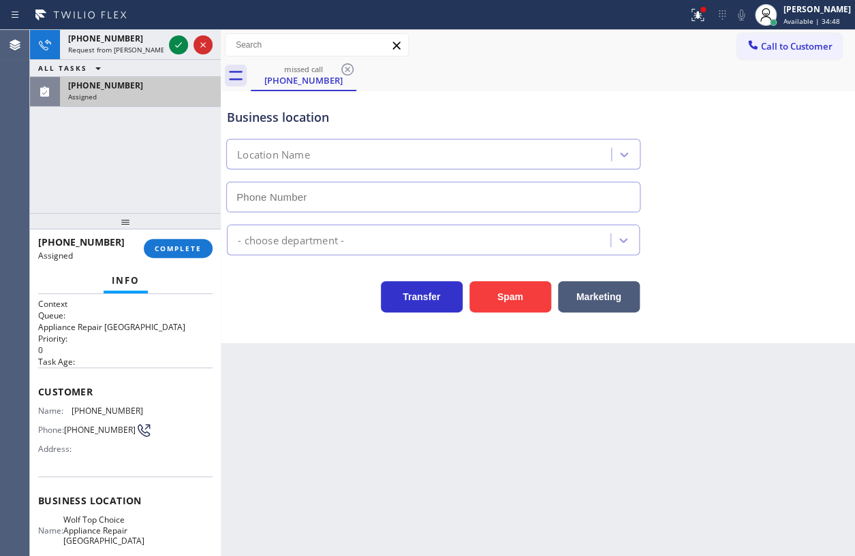
type input "[PHONE_NUMBER]"
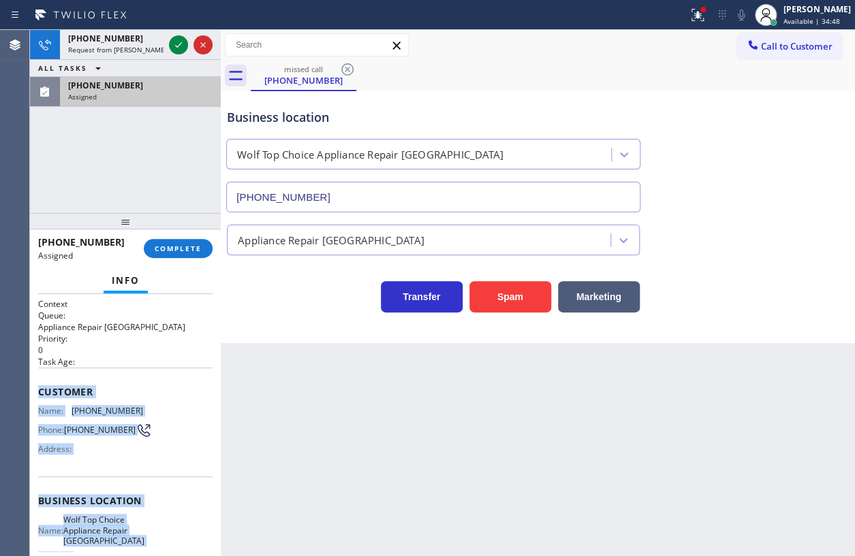
scroll to position [154, 0]
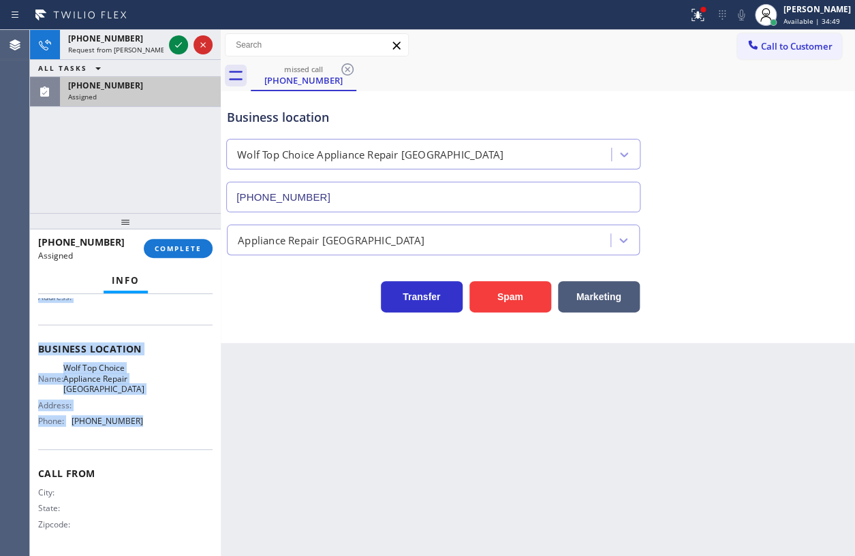
drag, startPoint x: 36, startPoint y: 386, endPoint x: 141, endPoint y: 432, distance: 114.4
click at [141, 432] on div "Context Queue: Appliance Repair High End Priority: 0 Task Age: Customer Name: […" at bounding box center [125, 425] width 191 height 262
click at [186, 244] on span "COMPLETE" at bounding box center [178, 249] width 47 height 10
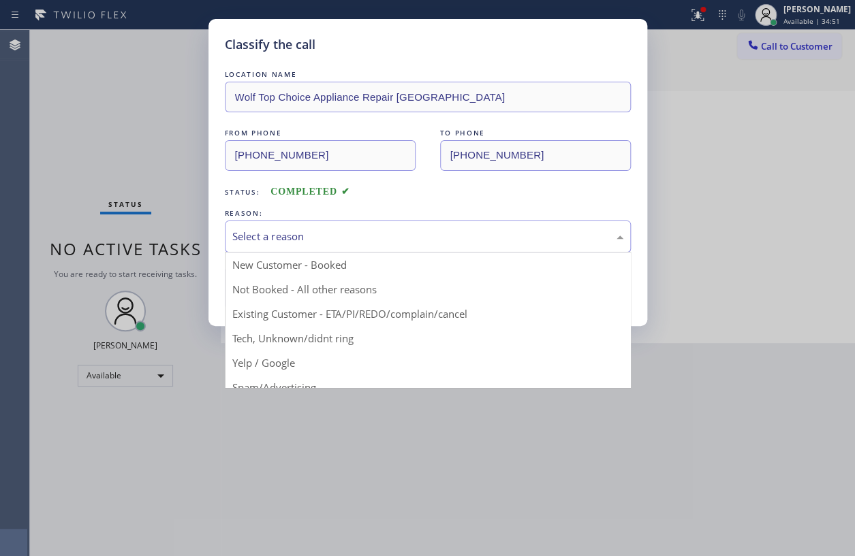
drag, startPoint x: 343, startPoint y: 233, endPoint x: 296, endPoint y: 289, distance: 73.5
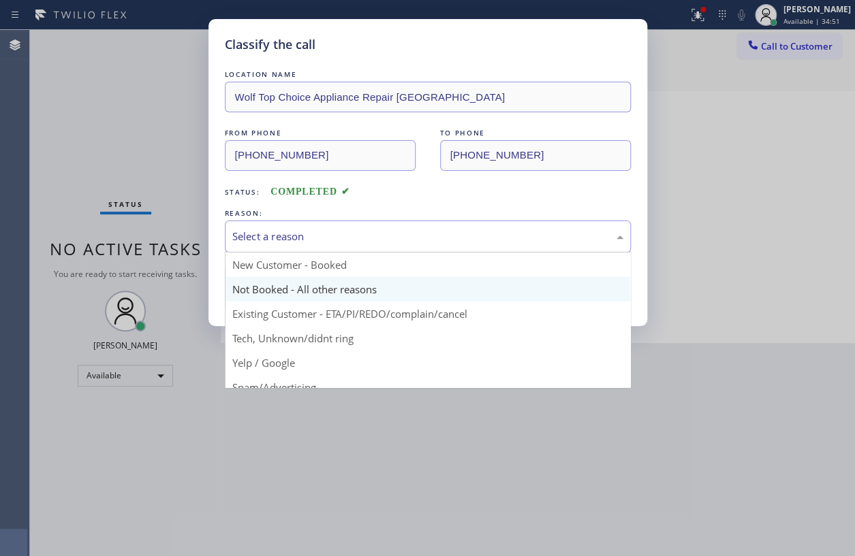
click at [343, 234] on div "Select a reason" at bounding box center [427, 237] width 391 height 16
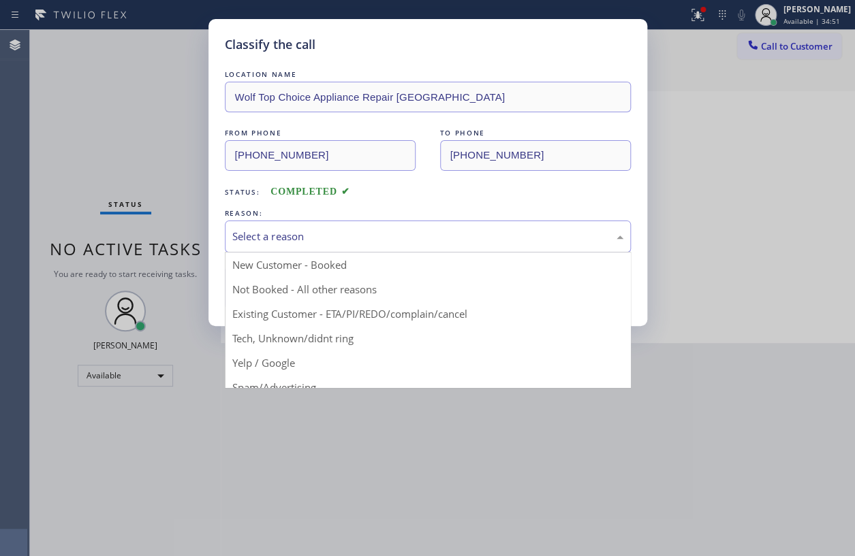
drag, startPoint x: 273, startPoint y: 338, endPoint x: 285, endPoint y: 315, distance: 26.5
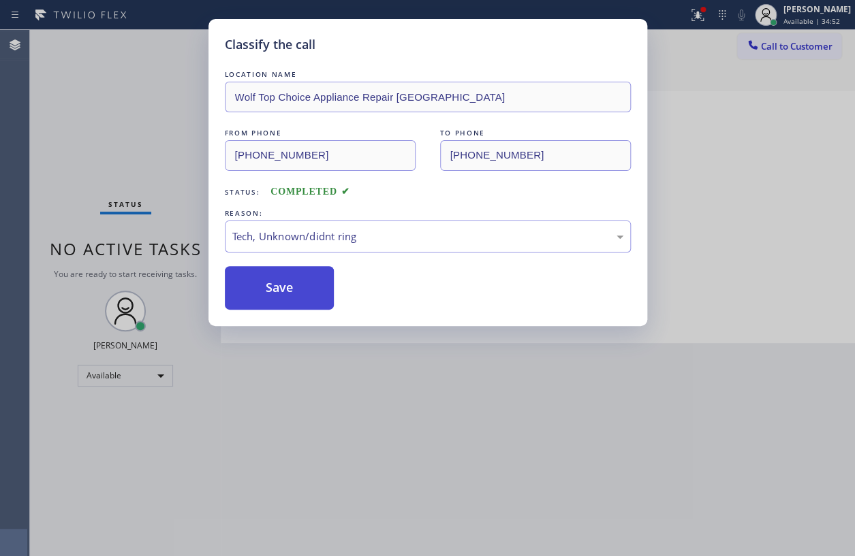
drag, startPoint x: 286, startPoint y: 298, endPoint x: 302, endPoint y: 297, distance: 15.7
click at [287, 298] on button "Save" at bounding box center [280, 288] width 110 height 44
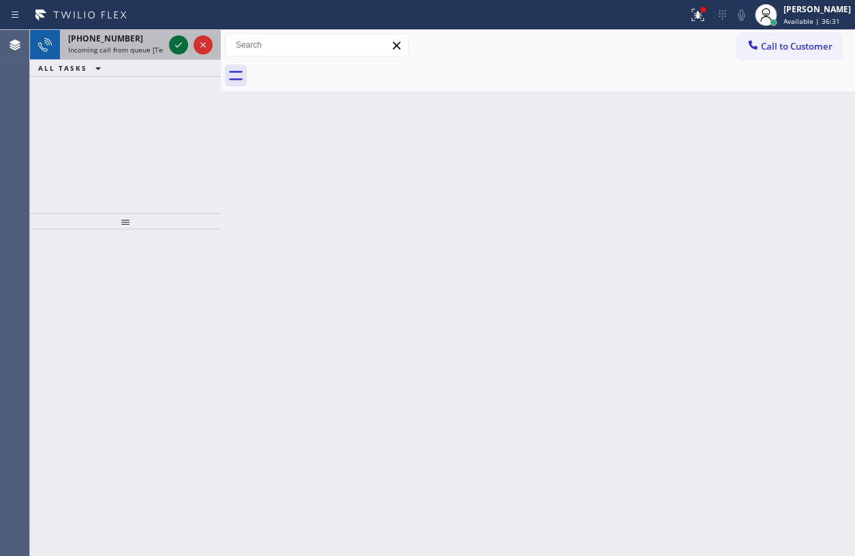
click at [176, 37] on icon at bounding box center [178, 45] width 16 height 16
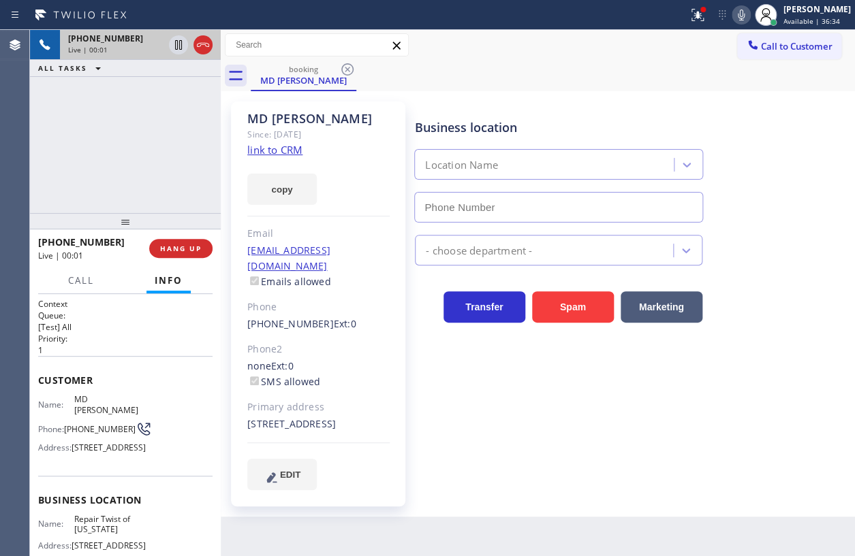
type input "[PHONE_NUMBER]"
click at [98, 528] on span "Repair Twist of [US_STATE]" at bounding box center [108, 524] width 68 height 21
click at [517, 210] on input "[PHONE_NUMBER]" at bounding box center [558, 207] width 289 height 31
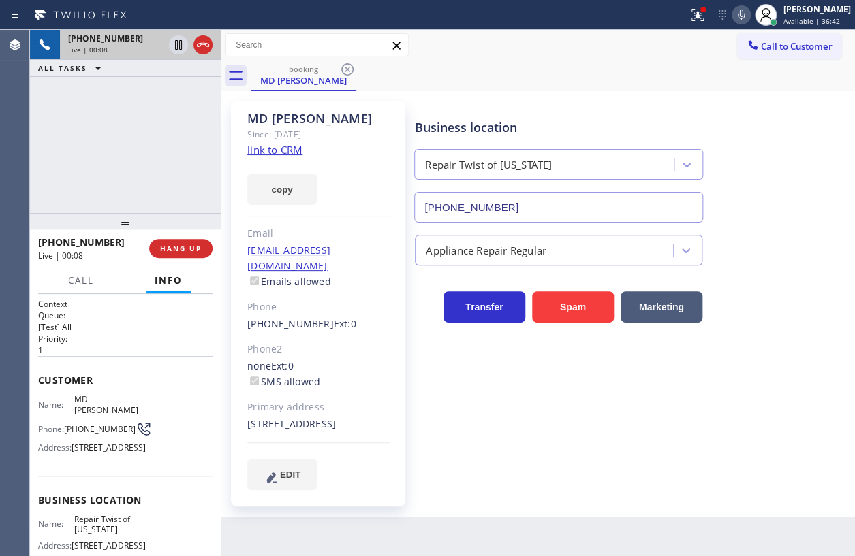
click at [518, 210] on input "[PHONE_NUMBER]" at bounding box center [558, 207] width 289 height 31
click at [281, 153] on link "link to CRM" at bounding box center [274, 150] width 55 height 14
click at [749, 14] on icon at bounding box center [741, 15] width 16 height 16
click at [177, 48] on icon at bounding box center [178, 45] width 7 height 10
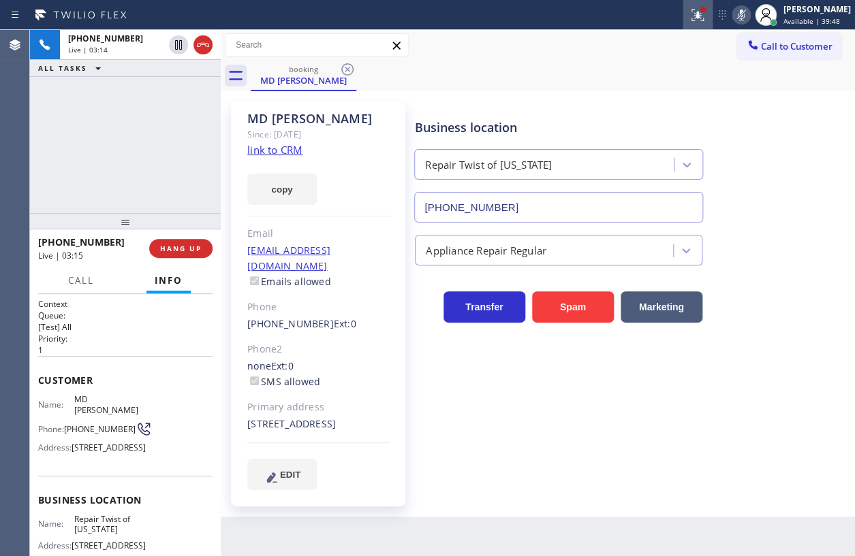
click at [697, 11] on div at bounding box center [697, 15] width 30 height 16
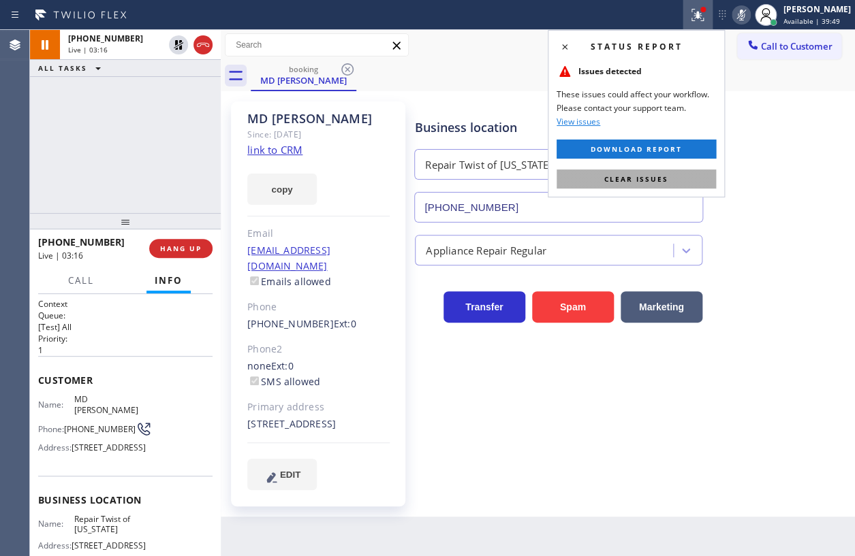
click at [672, 184] on button "Clear issues" at bounding box center [635, 179] width 159 height 19
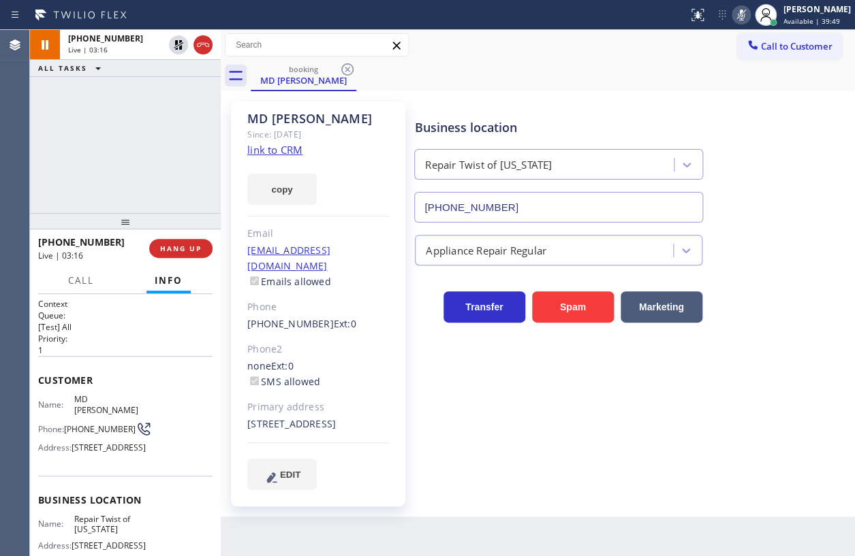
click at [797, 232] on div "Appliance Repair Regular" at bounding box center [631, 247] width 439 height 36
click at [749, 16] on icon at bounding box center [741, 15] width 16 height 16
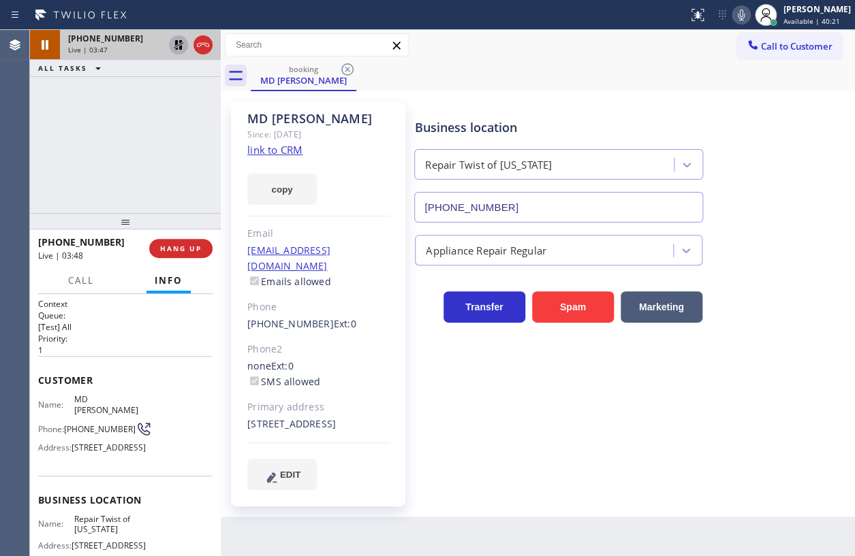
click at [173, 48] on icon at bounding box center [178, 45] width 16 height 16
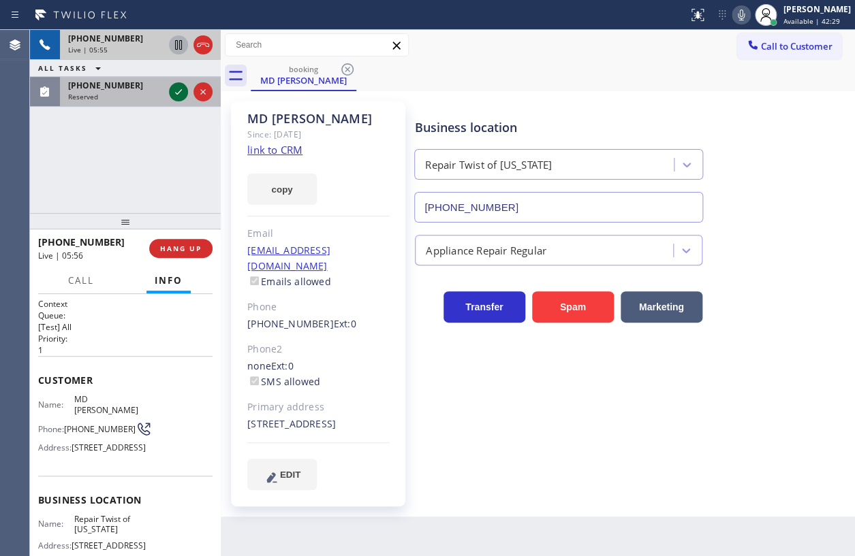
click at [177, 90] on icon at bounding box center [178, 92] width 16 height 16
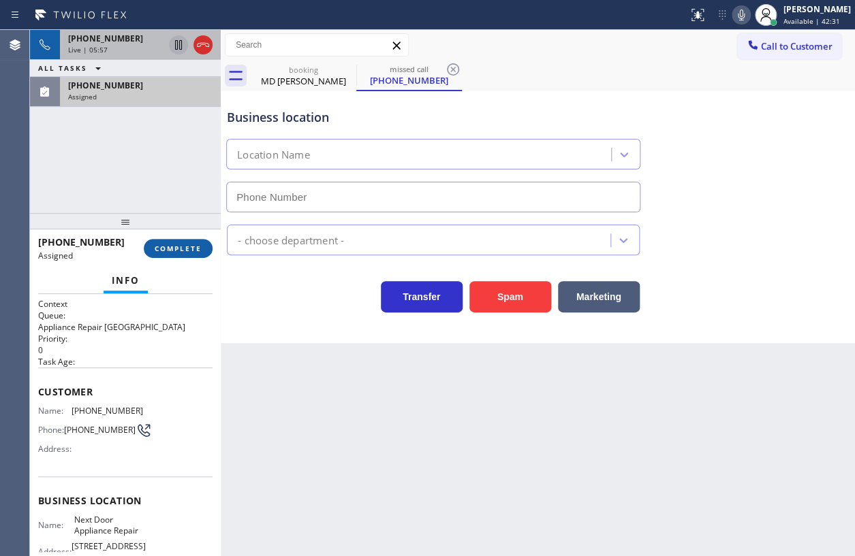
type input "[PHONE_NUMBER]"
click at [182, 252] on span "COMPLETE" at bounding box center [178, 249] width 47 height 10
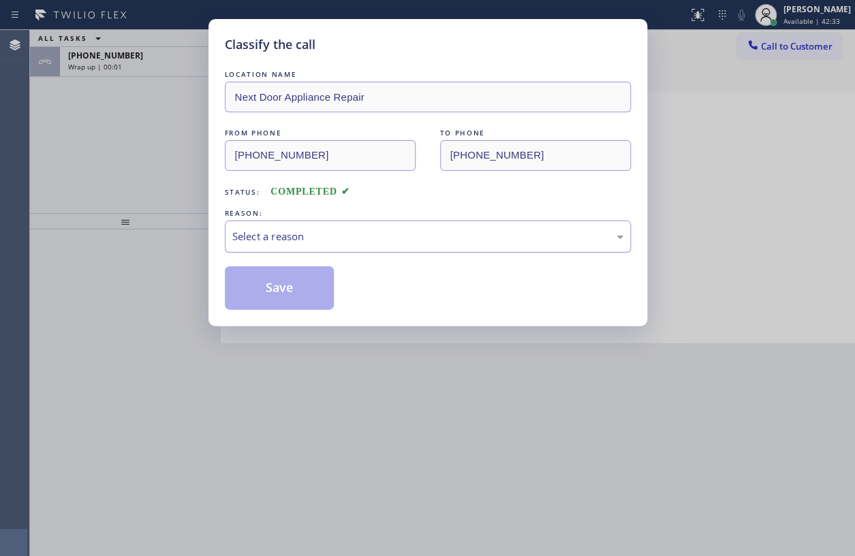
click at [322, 242] on div "Select a reason" at bounding box center [427, 237] width 391 height 16
click at [300, 321] on div "Classify the call LOCATION NAME Next Door Appliance Repair FROM PHONE [PHONE_NU…" at bounding box center [427, 172] width 439 height 307
click at [305, 289] on button "Save" at bounding box center [280, 288] width 110 height 44
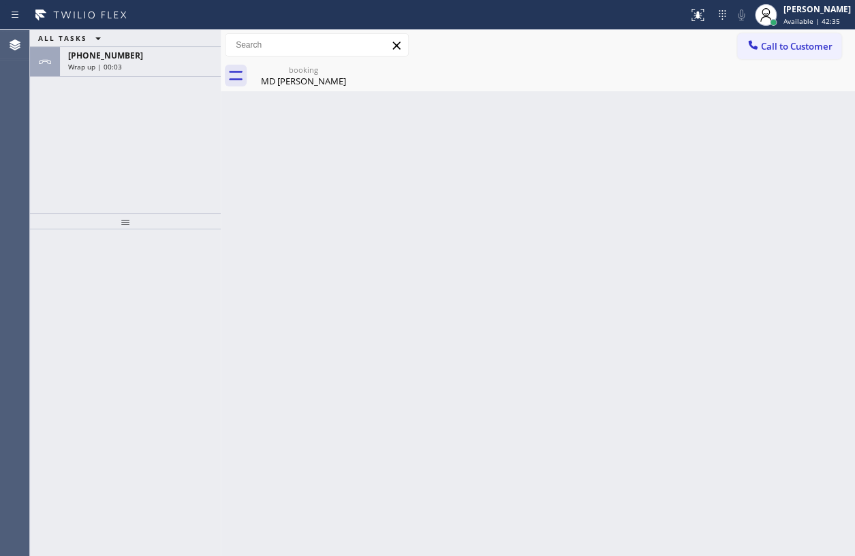
click at [165, 79] on div "ALL TASKS ALL TASKS ACTIVE TASKS TASKS IN WRAP UP [PHONE_NUMBER] Wrap up | 00:03" at bounding box center [125, 121] width 191 height 183
click at [164, 71] on div "[PHONE_NUMBER] Wrap up | 00:03" at bounding box center [137, 62] width 155 height 30
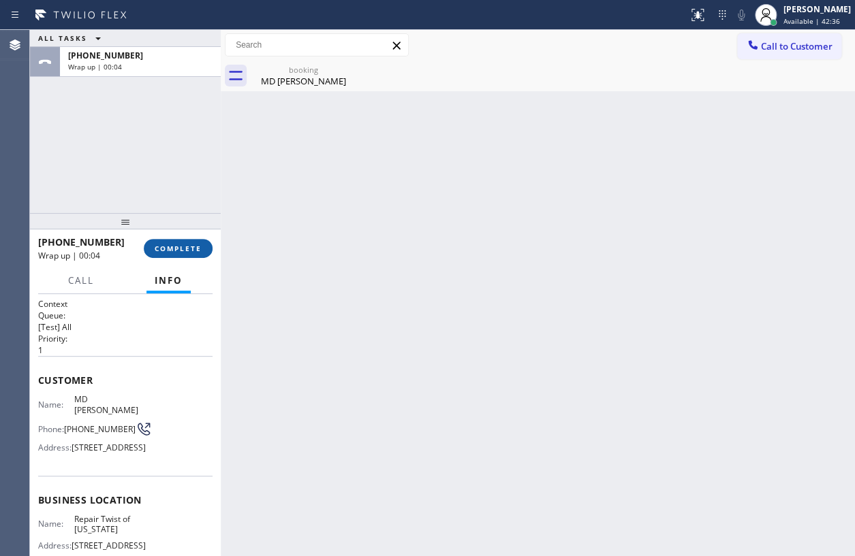
click at [183, 240] on button "COMPLETE" at bounding box center [178, 248] width 69 height 19
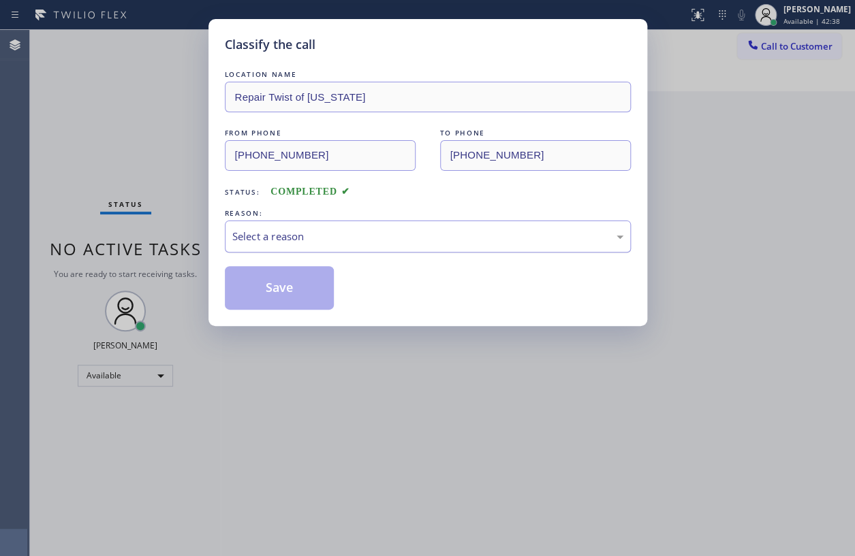
click at [411, 236] on div "Select a reason" at bounding box center [427, 237] width 391 height 16
click at [291, 291] on button "Save" at bounding box center [280, 288] width 110 height 44
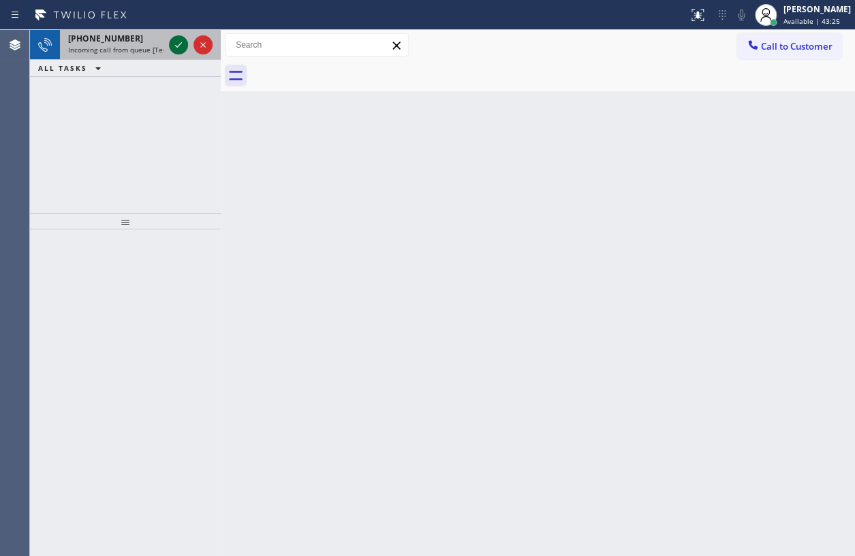
click at [180, 41] on icon at bounding box center [178, 45] width 16 height 16
click at [177, 40] on icon at bounding box center [178, 45] width 16 height 16
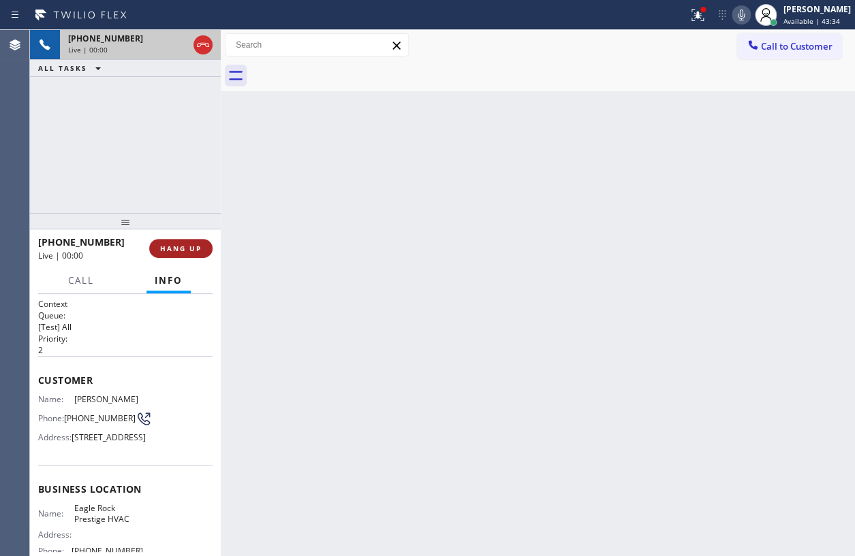
click at [196, 246] on span "HANG UP" at bounding box center [181, 249] width 42 height 10
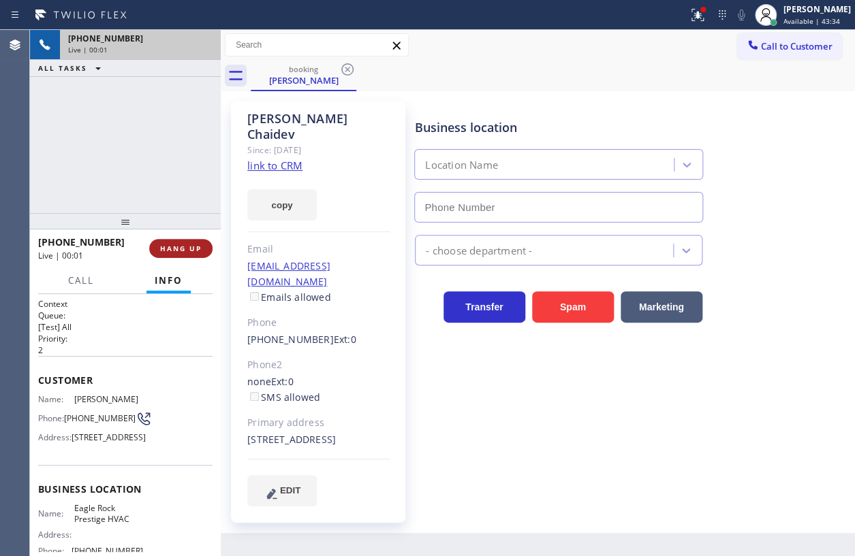
click at [196, 246] on span "HANG UP" at bounding box center [181, 249] width 42 height 10
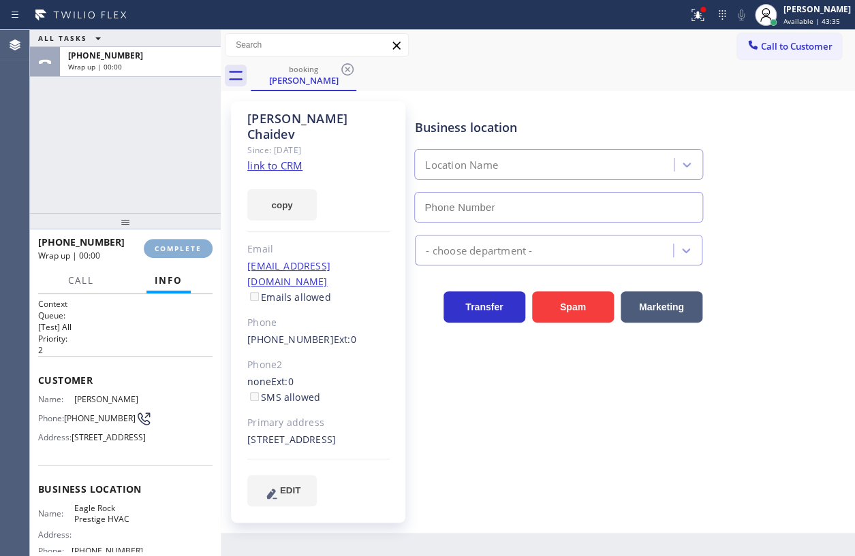
type input "[PHONE_NUMBER]"
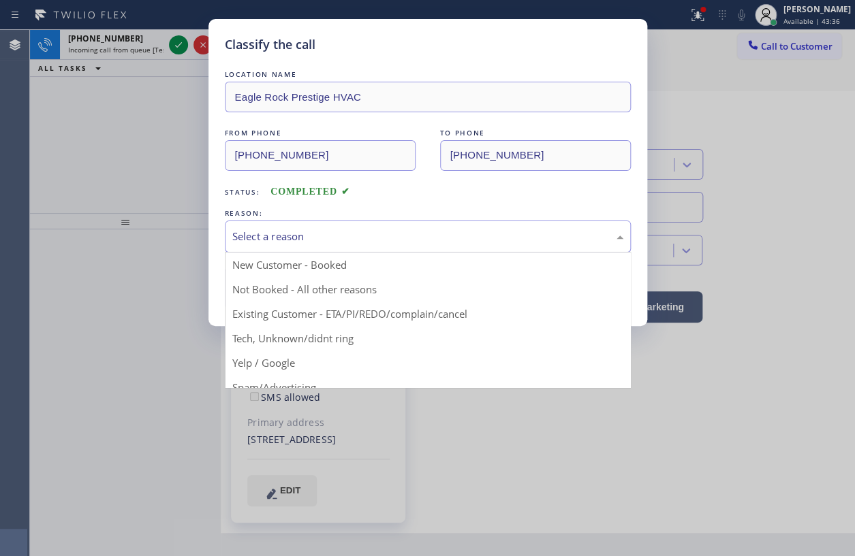
click at [535, 242] on div "Select a reason" at bounding box center [427, 237] width 391 height 16
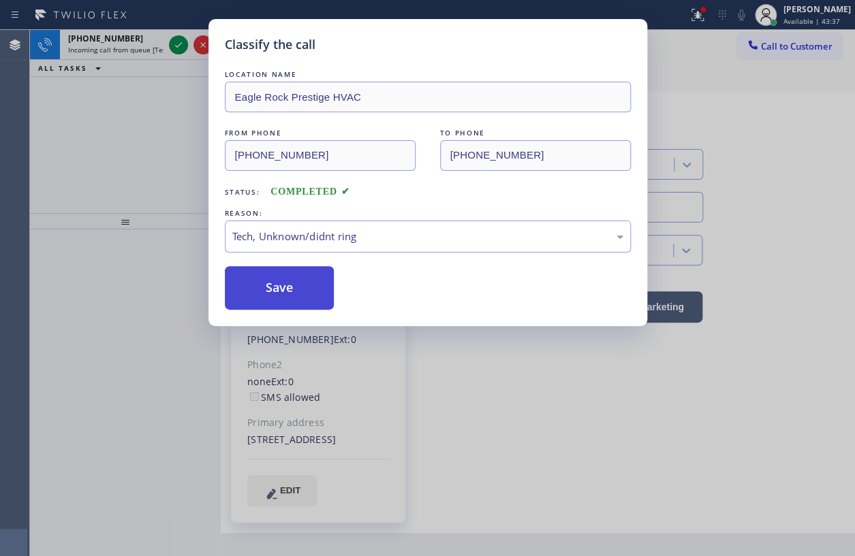
click at [302, 296] on button "Save" at bounding box center [280, 288] width 110 height 44
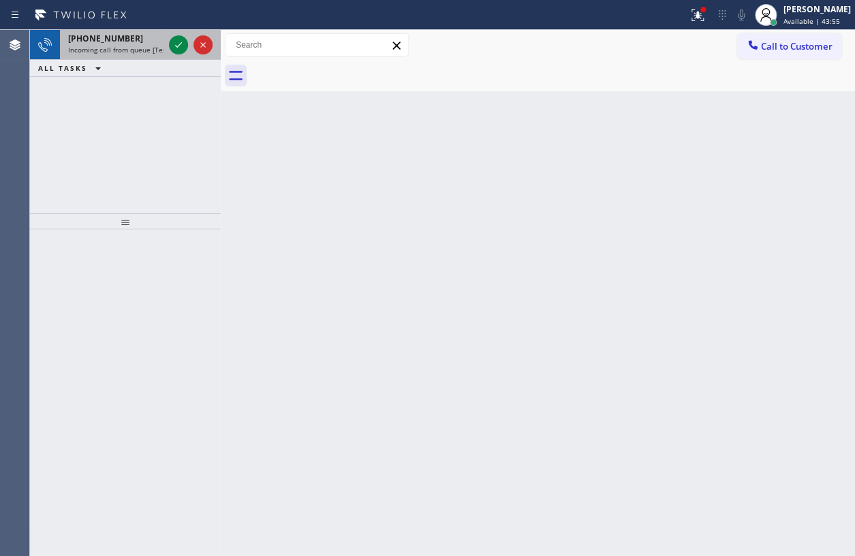
click at [136, 50] on span "Incoming call from queue [Test] All" at bounding box center [124, 50] width 113 height 10
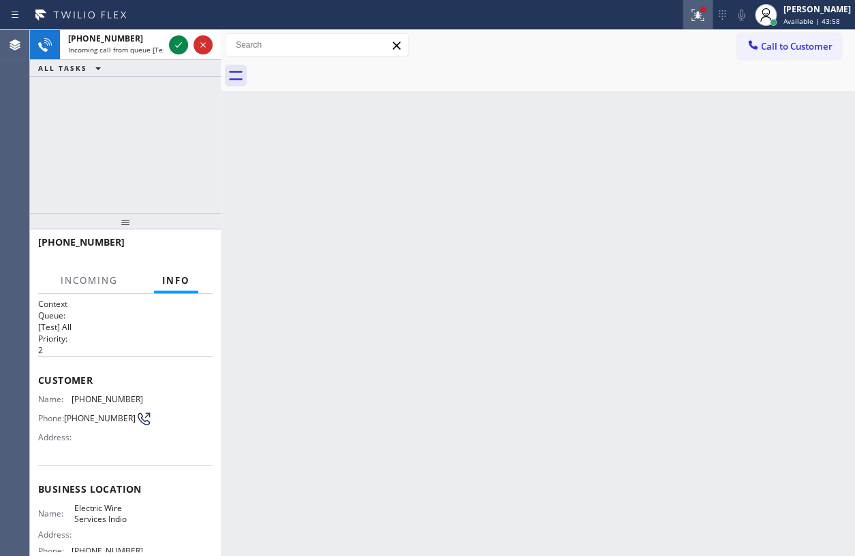
click at [699, 14] on icon at bounding box center [695, 14] width 8 height 10
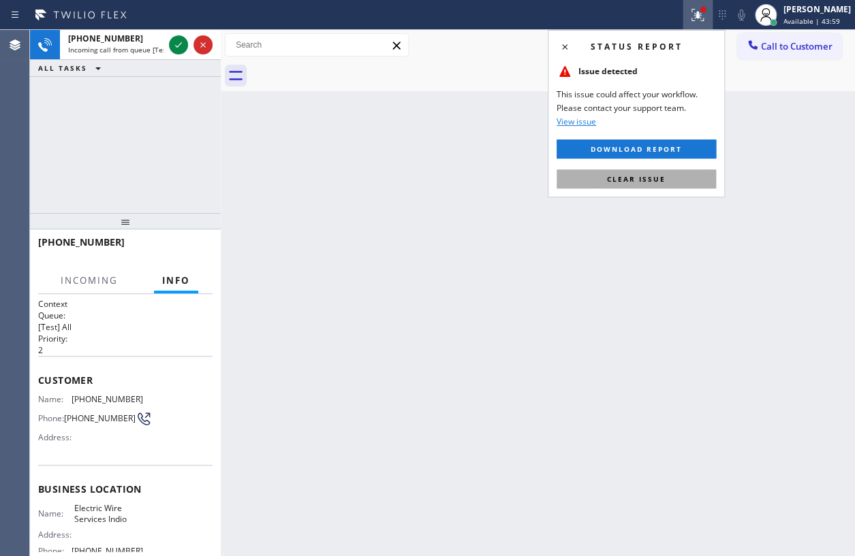
click at [639, 182] on span "Clear issue" at bounding box center [636, 179] width 59 height 10
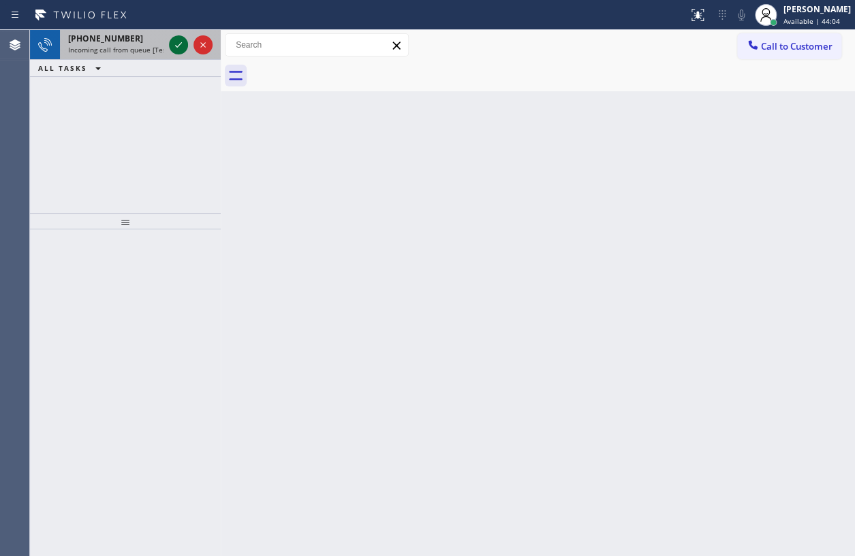
click at [176, 43] on icon at bounding box center [178, 45] width 16 height 16
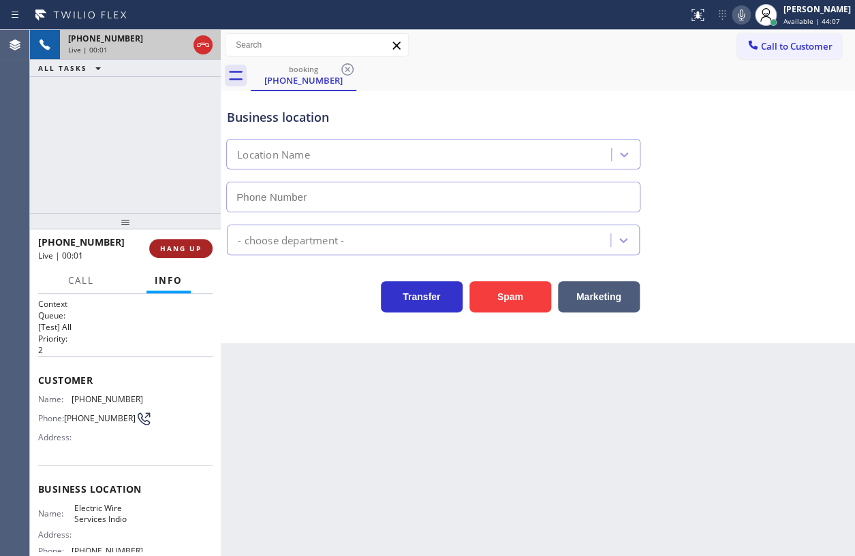
type input "[PHONE_NUMBER]"
click at [176, 244] on span "HANG UP" at bounding box center [181, 249] width 42 height 10
click at [177, 246] on span "HANG UP" at bounding box center [181, 249] width 42 height 10
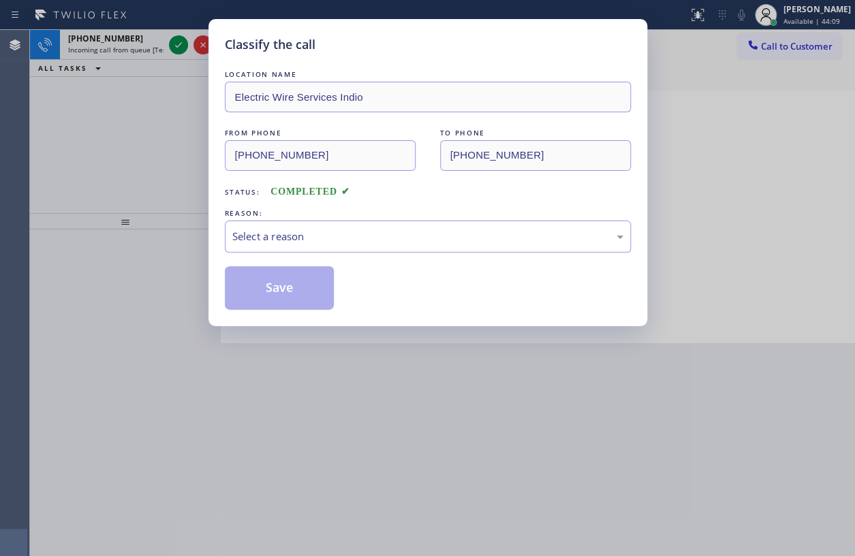
click at [329, 313] on div "Classify the call LOCATION NAME Electric Wire Services Indio FROM PHONE [PHONE_…" at bounding box center [427, 172] width 439 height 307
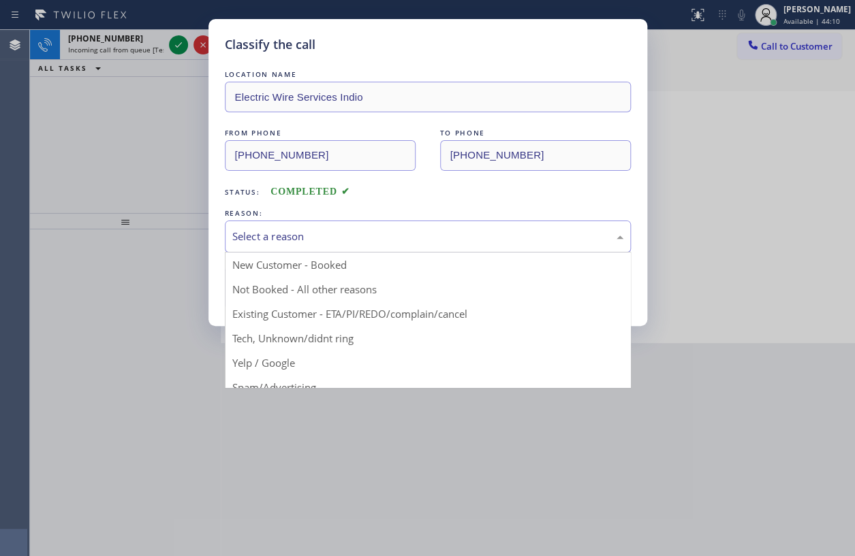
click at [352, 245] on div "Select a reason" at bounding box center [428, 237] width 406 height 32
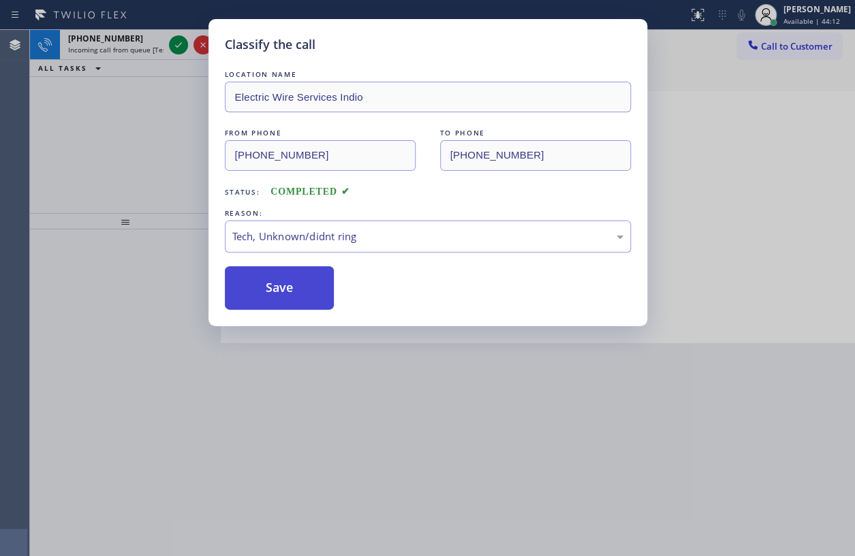
click at [289, 296] on button "Save" at bounding box center [280, 288] width 110 height 44
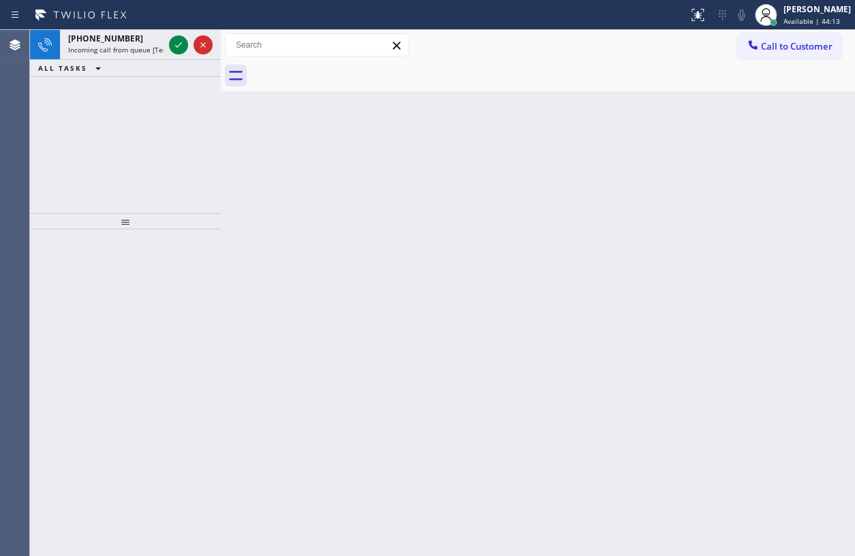
click at [123, 48] on span "Incoming call from queue [Test] All" at bounding box center [124, 50] width 113 height 10
click at [131, 46] on span "Incoming call from queue [Test] All" at bounding box center [124, 50] width 113 height 10
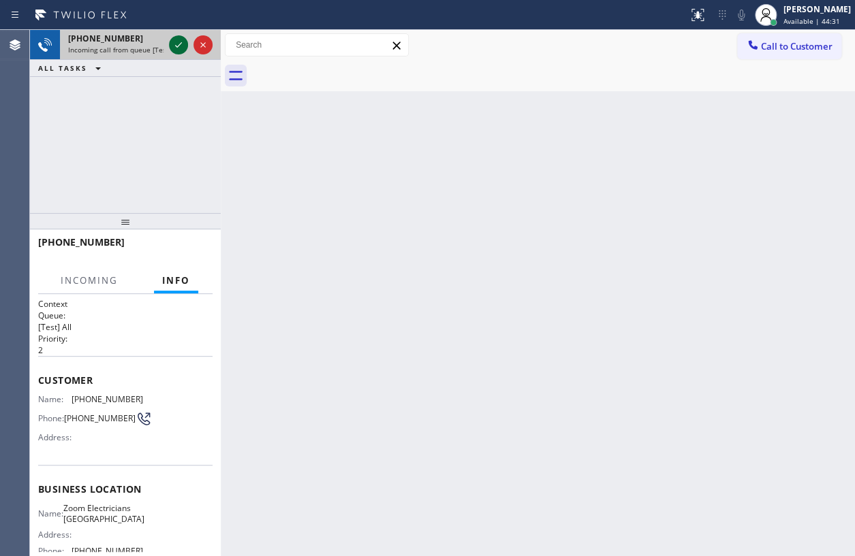
click at [174, 48] on icon at bounding box center [178, 45] width 16 height 16
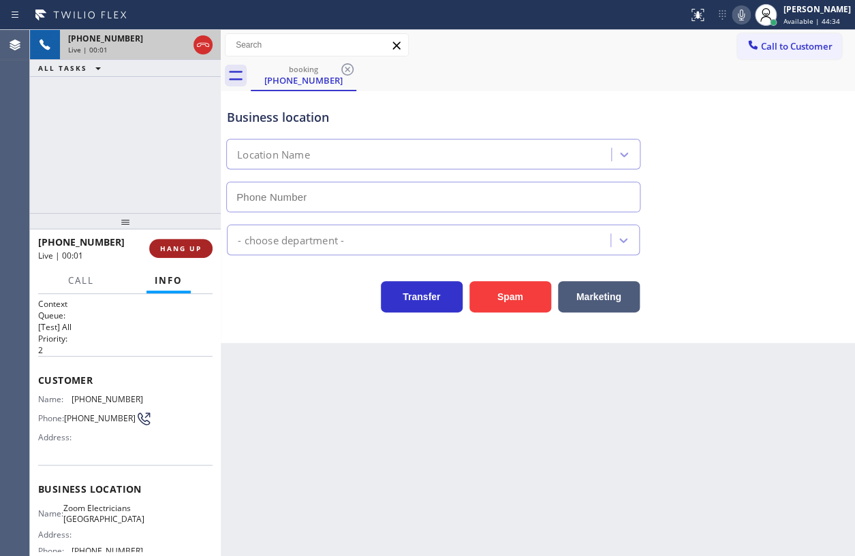
type input "[PHONE_NUMBER]"
click at [191, 246] on span "HANG UP" at bounding box center [181, 249] width 42 height 10
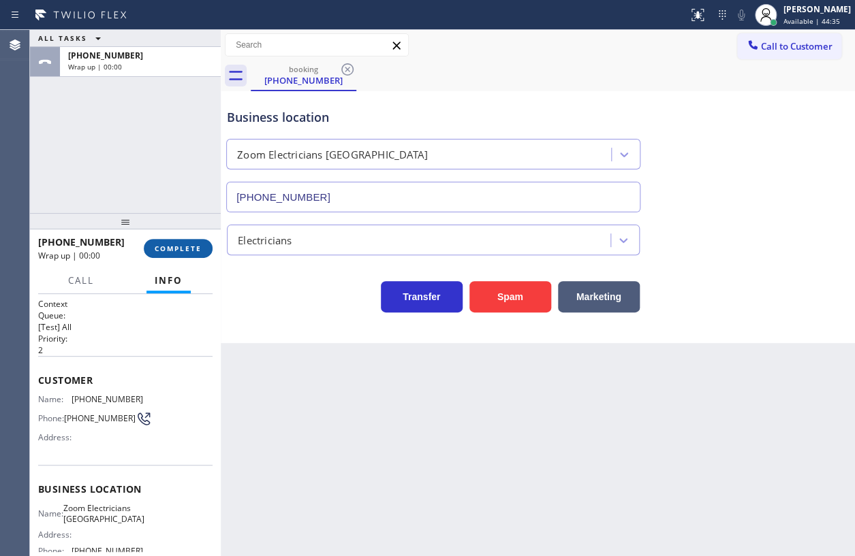
click at [193, 247] on span "COMPLETE" at bounding box center [178, 249] width 47 height 10
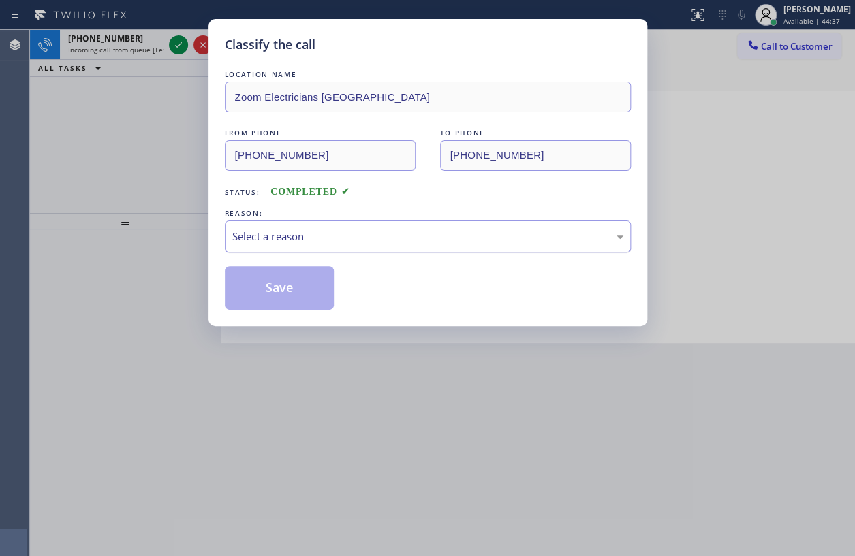
click at [319, 239] on div "Select a reason" at bounding box center [427, 237] width 391 height 16
click at [301, 294] on button "Save" at bounding box center [280, 288] width 110 height 44
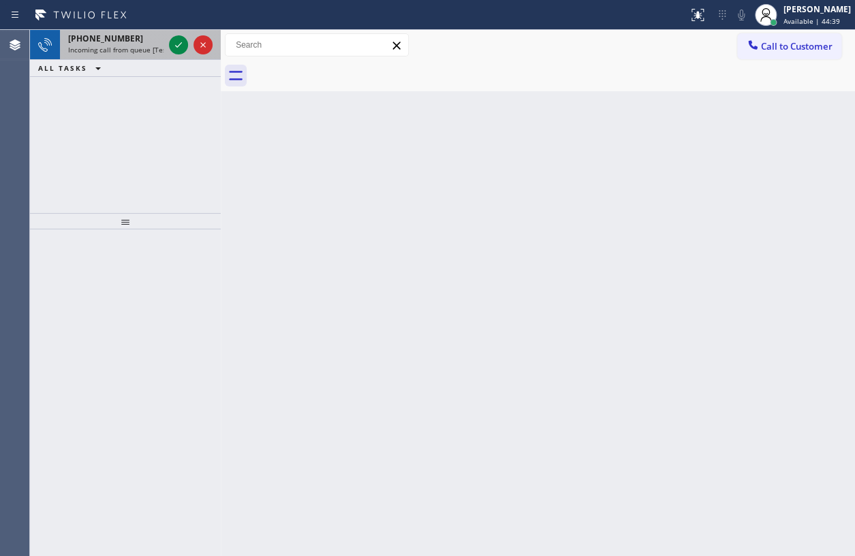
click at [83, 37] on span "[PHONE_NUMBER]" at bounding box center [105, 39] width 75 height 12
click at [104, 53] on span "Incoming call from queue [Test] All" at bounding box center [124, 50] width 113 height 10
click at [136, 46] on span "Incoming call from queue [Test] All" at bounding box center [124, 50] width 113 height 10
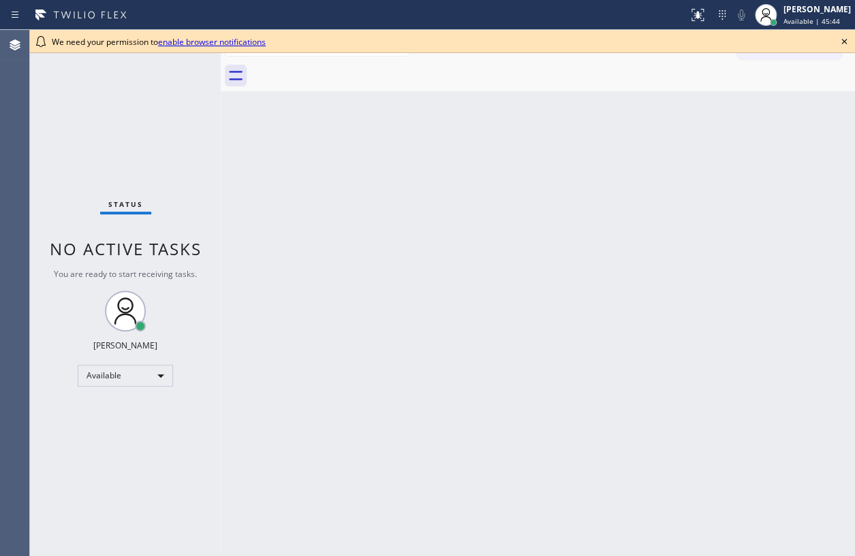
click at [842, 40] on icon at bounding box center [843, 41] width 5 height 5
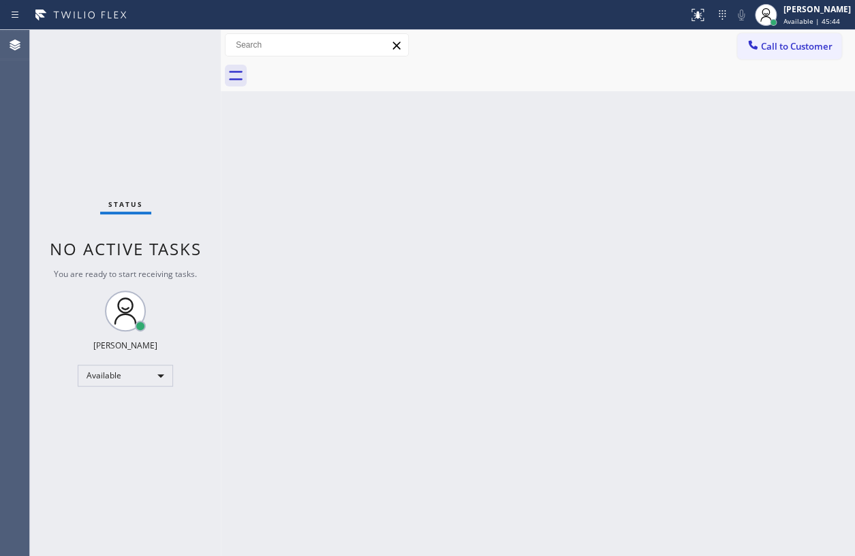
click at [782, 97] on div "Back to Dashboard Change Sender ID Customers Technicians Select a contact Outbo…" at bounding box center [538, 293] width 634 height 526
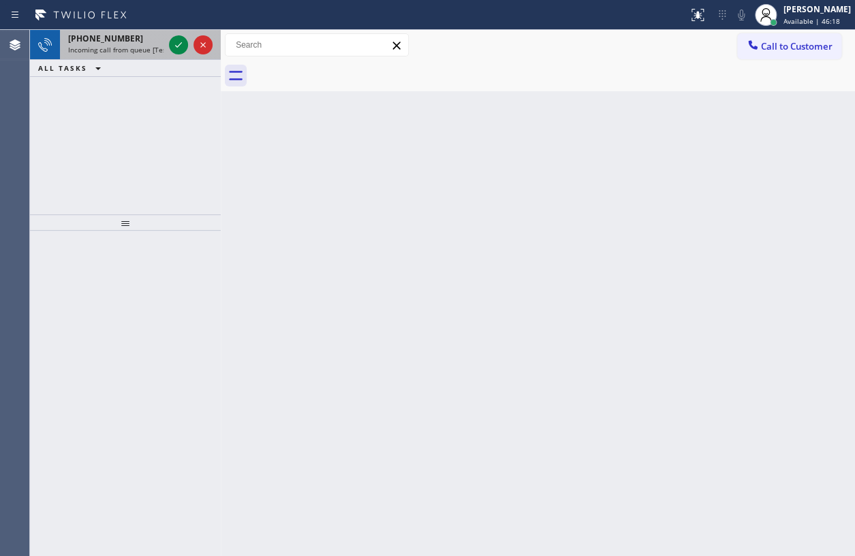
click at [107, 51] on span "Incoming call from queue [Test] All" at bounding box center [124, 50] width 113 height 10
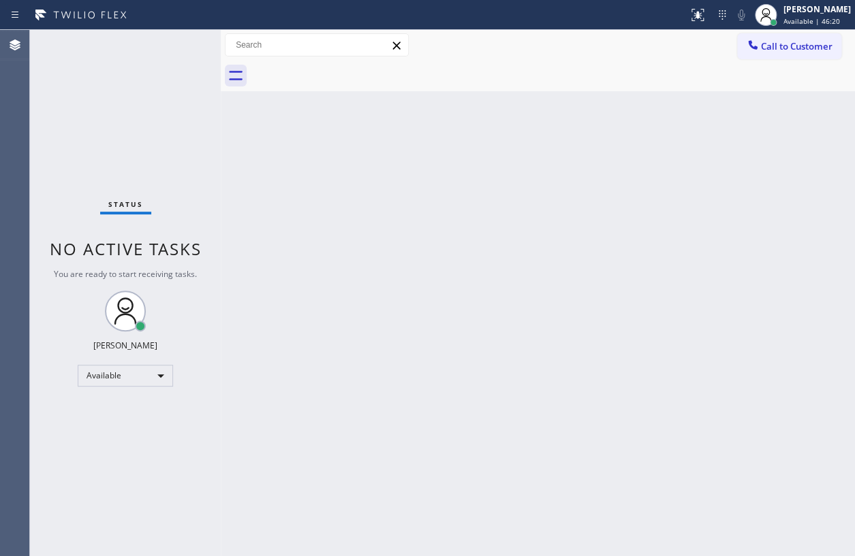
click at [165, 267] on div "Status No active tasks You are ready to start receiving tasks. [PERSON_NAME] Av…" at bounding box center [125, 293] width 191 height 526
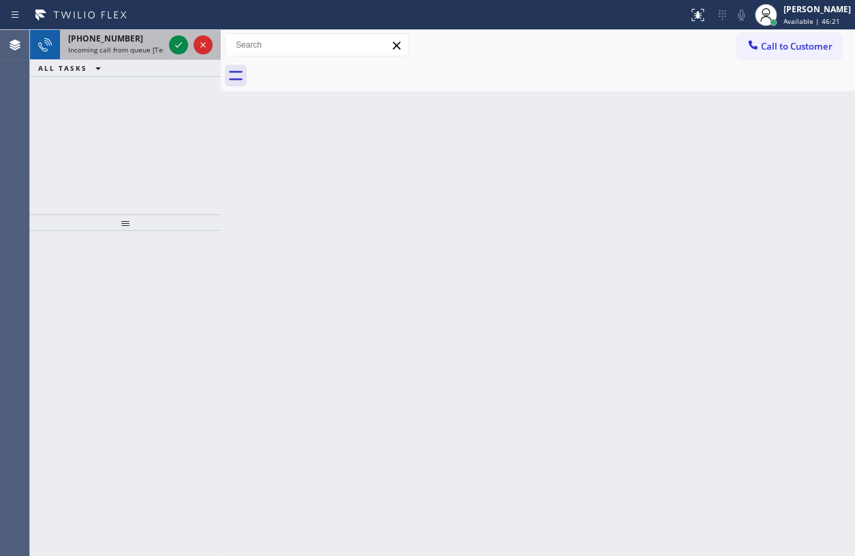
click at [109, 43] on span "+15627098929" at bounding box center [105, 39] width 75 height 12
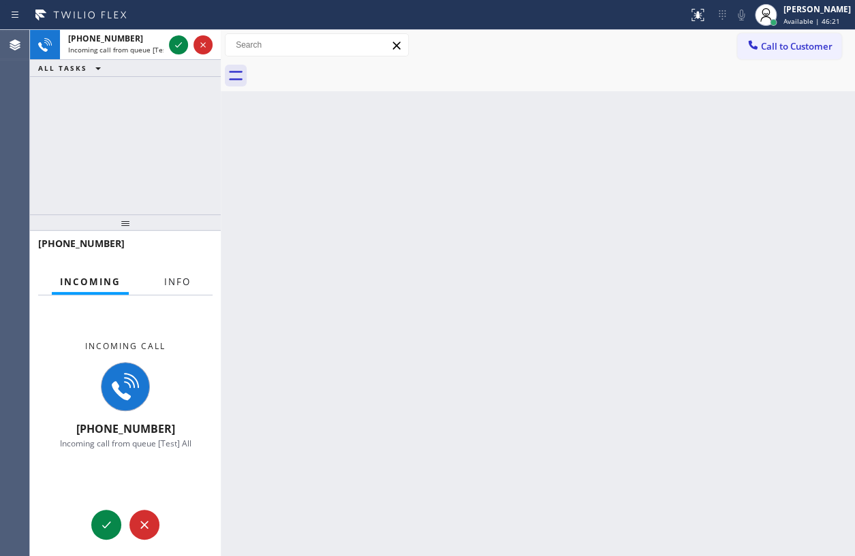
click at [185, 283] on span "Info" at bounding box center [177, 282] width 27 height 12
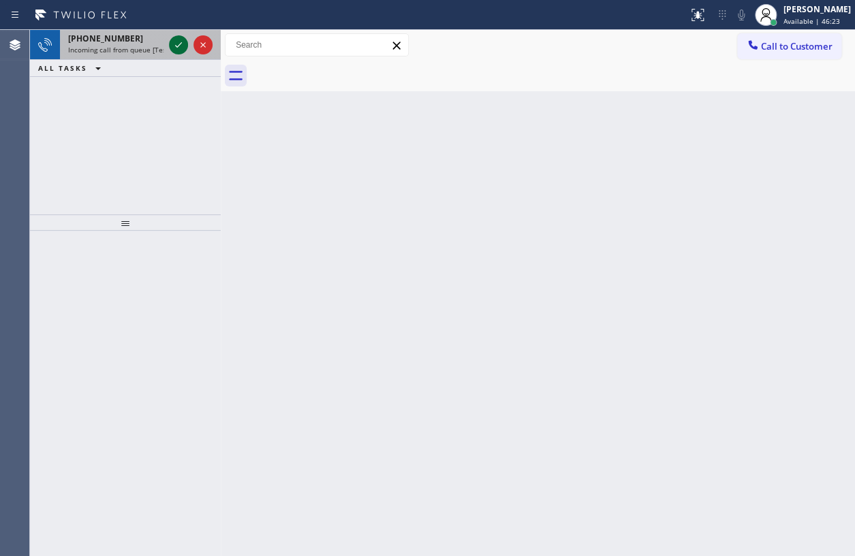
click at [177, 46] on icon at bounding box center [178, 45] width 16 height 16
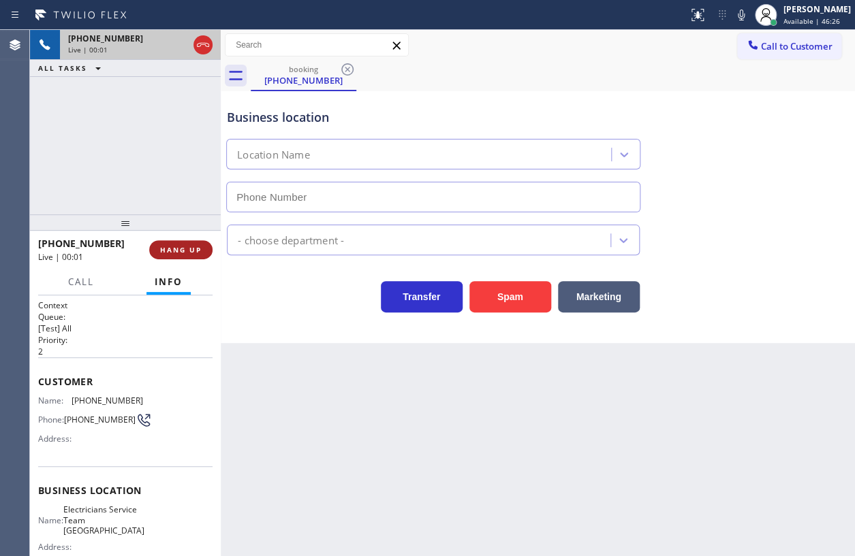
type input "(949) 894-4844"
click at [188, 253] on span "HANG UP" at bounding box center [181, 250] width 42 height 10
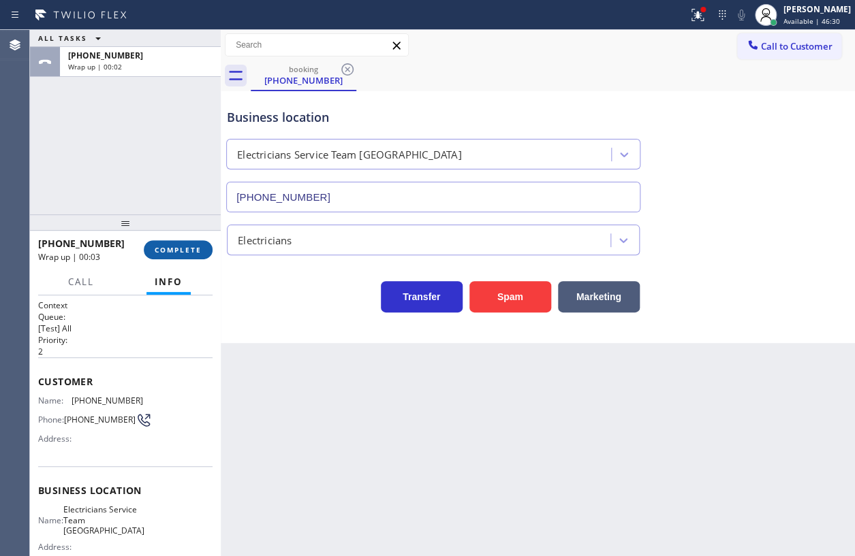
click at [167, 251] on span "COMPLETE" at bounding box center [178, 250] width 47 height 10
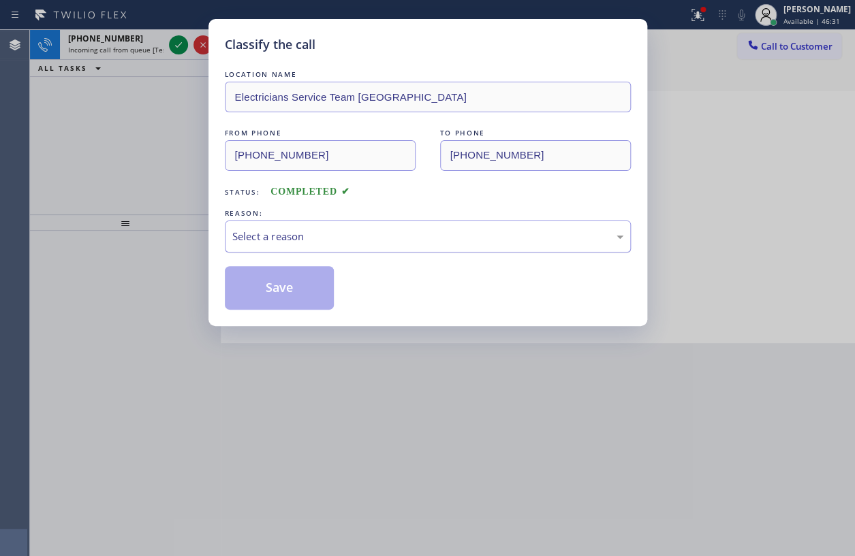
click at [340, 242] on div "Select a reason" at bounding box center [427, 237] width 391 height 16
click at [287, 299] on button "Save" at bounding box center [280, 288] width 110 height 44
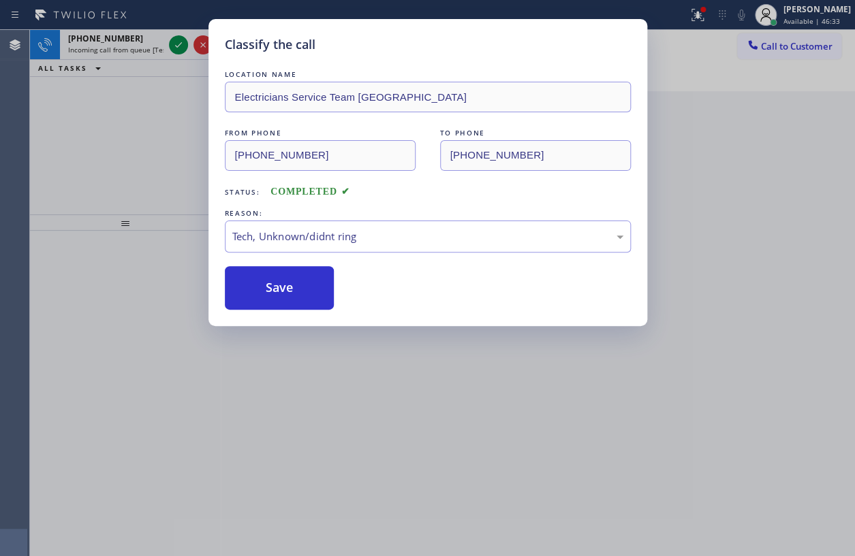
click at [105, 48] on div "Classify the call LOCATION NAME Electricians Service Team Lake Forest FROM PHON…" at bounding box center [427, 278] width 855 height 556
click at [265, 286] on button "Save" at bounding box center [280, 288] width 110 height 44
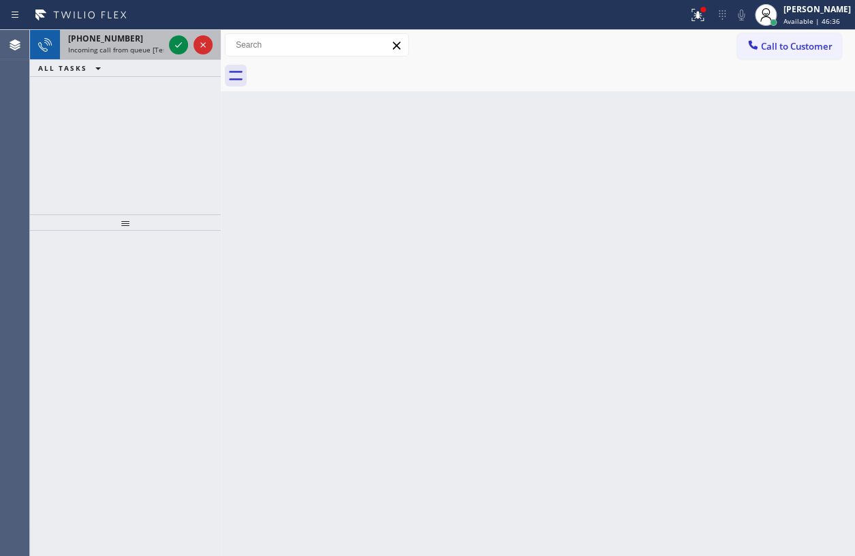
click at [117, 45] on span "Incoming call from queue [Test] All" at bounding box center [124, 50] width 113 height 10
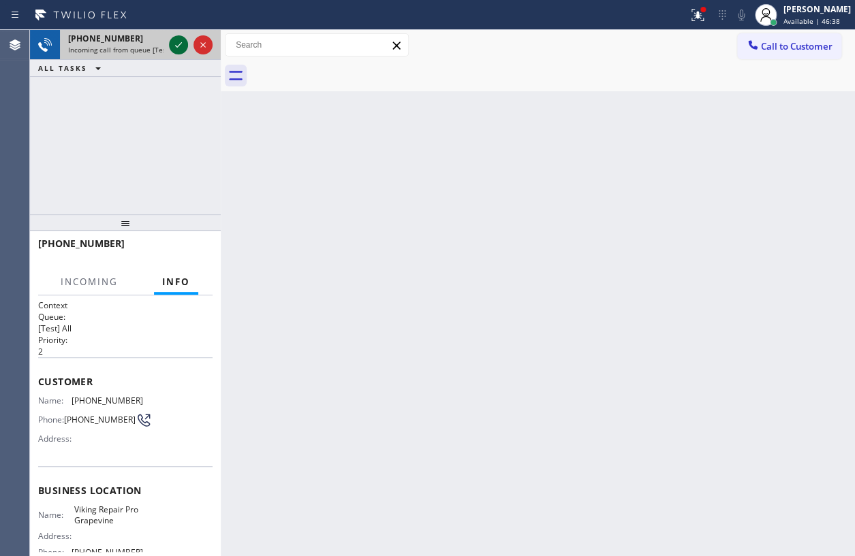
click at [174, 45] on icon at bounding box center [178, 45] width 16 height 16
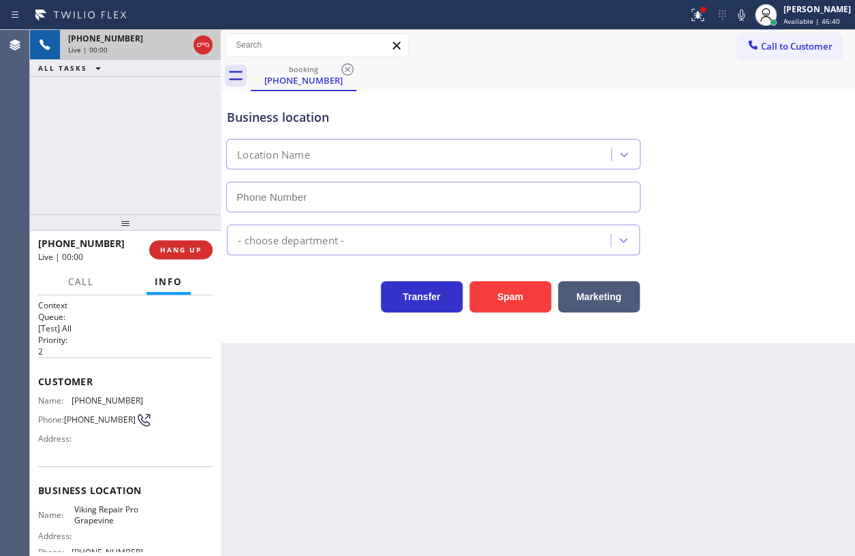
type input "(817) 383-9030"
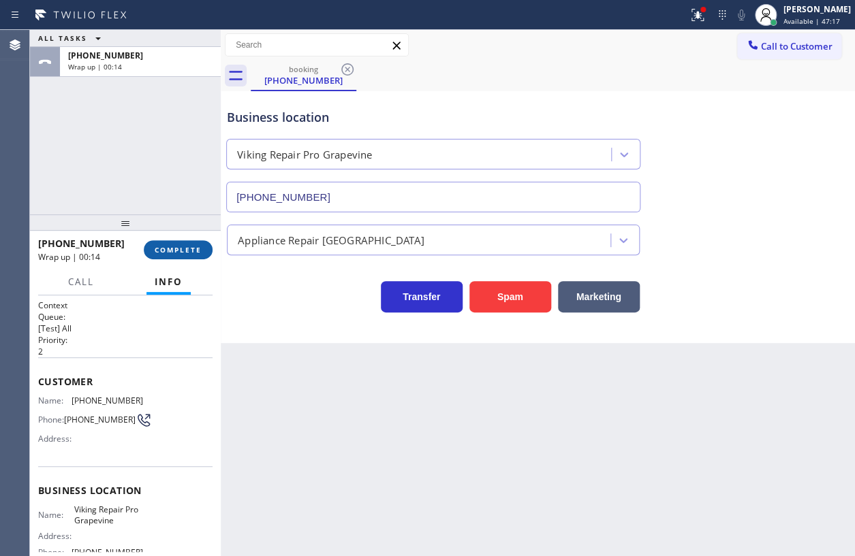
click at [182, 243] on button "COMPLETE" at bounding box center [178, 249] width 69 height 19
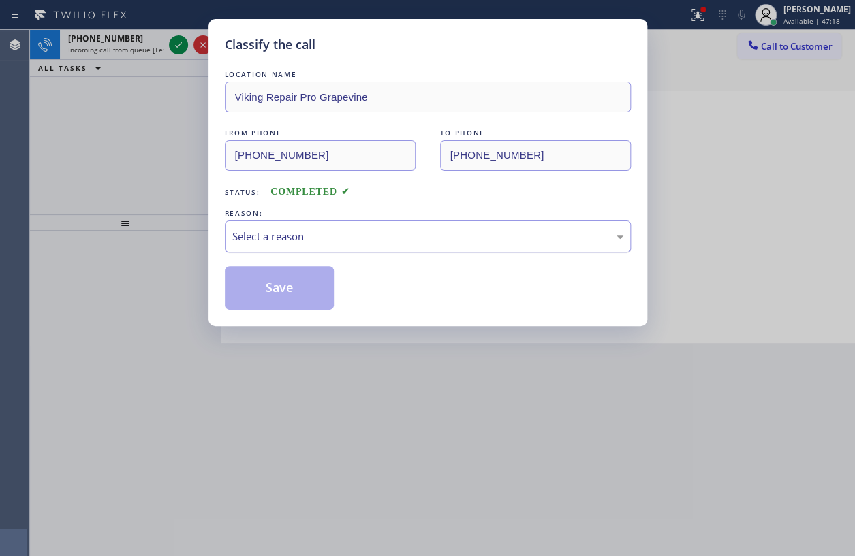
click at [422, 249] on div "Select a reason" at bounding box center [428, 237] width 406 height 32
click at [286, 283] on button "Save" at bounding box center [280, 288] width 110 height 44
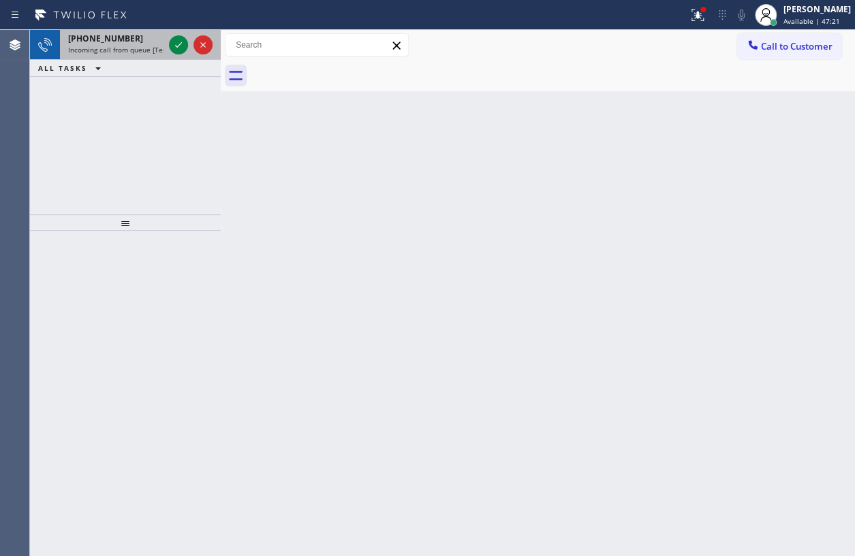
click at [134, 45] on span "Incoming call from queue [Test] All" at bounding box center [124, 50] width 113 height 10
click at [101, 49] on span "Incoming call from queue [Test] All" at bounding box center [124, 50] width 113 height 10
click at [90, 45] on span "Incoming call from queue [Test] All" at bounding box center [124, 50] width 113 height 10
click at [89, 45] on span "Incoming call from queue [Test] All" at bounding box center [124, 50] width 113 height 10
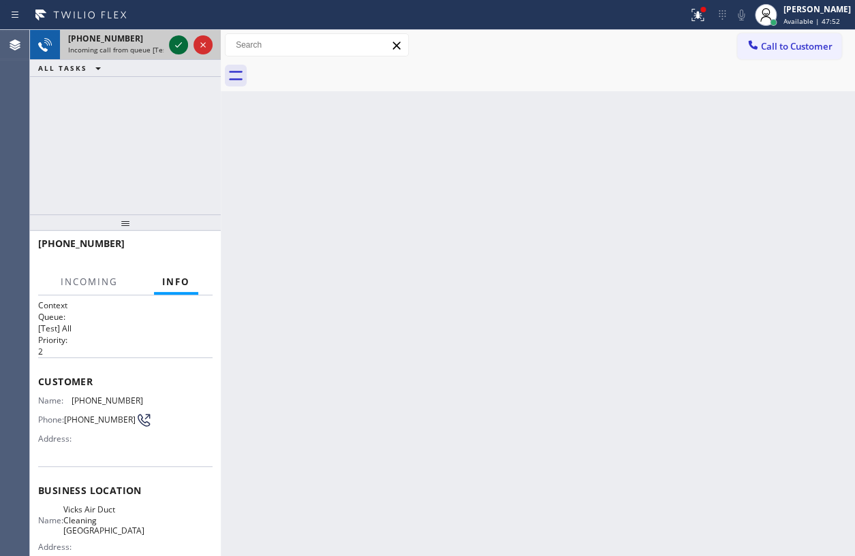
click at [174, 48] on icon at bounding box center [178, 45] width 16 height 16
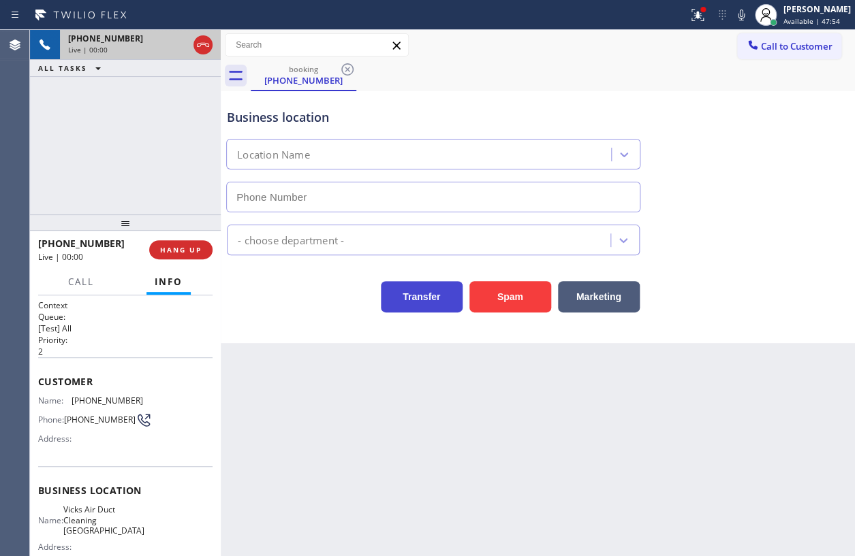
type input "(760) 334-8944"
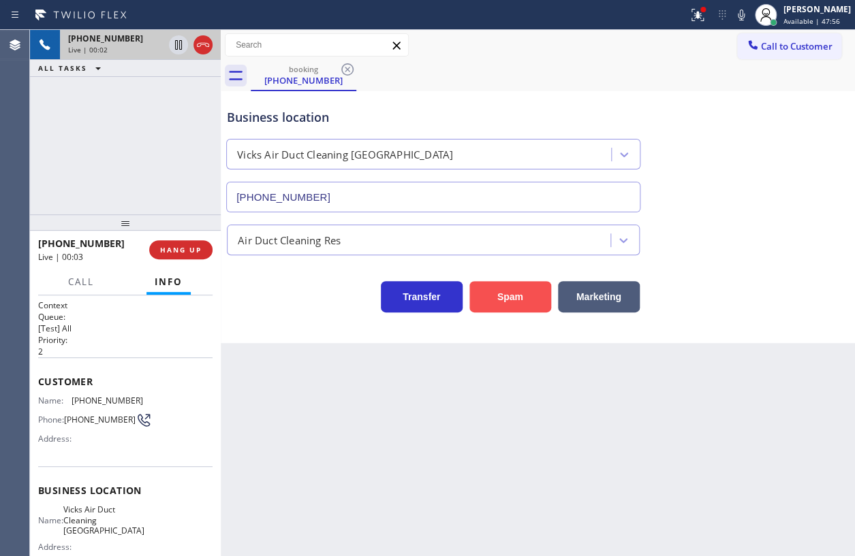
click at [526, 296] on button "Spam" at bounding box center [510, 296] width 82 height 31
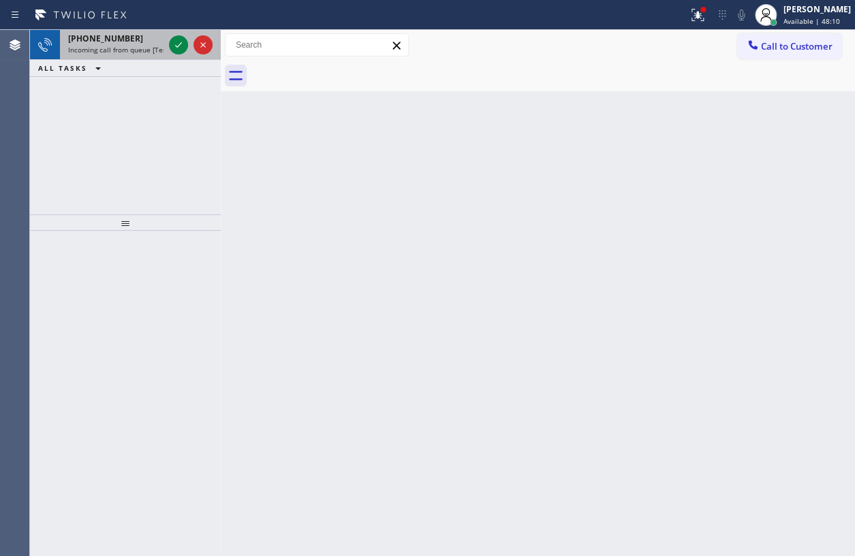
click at [93, 33] on span "+15614609305" at bounding box center [105, 39] width 75 height 12
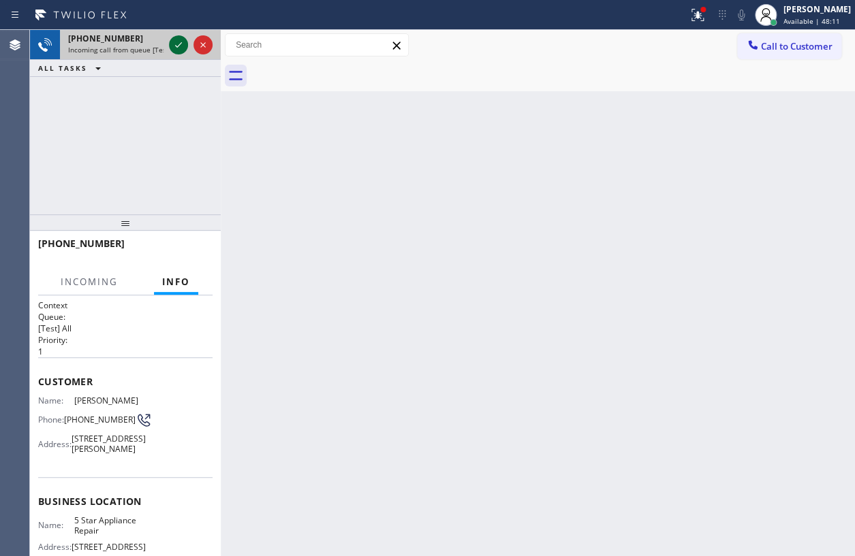
click at [176, 45] on icon at bounding box center [178, 45] width 16 height 16
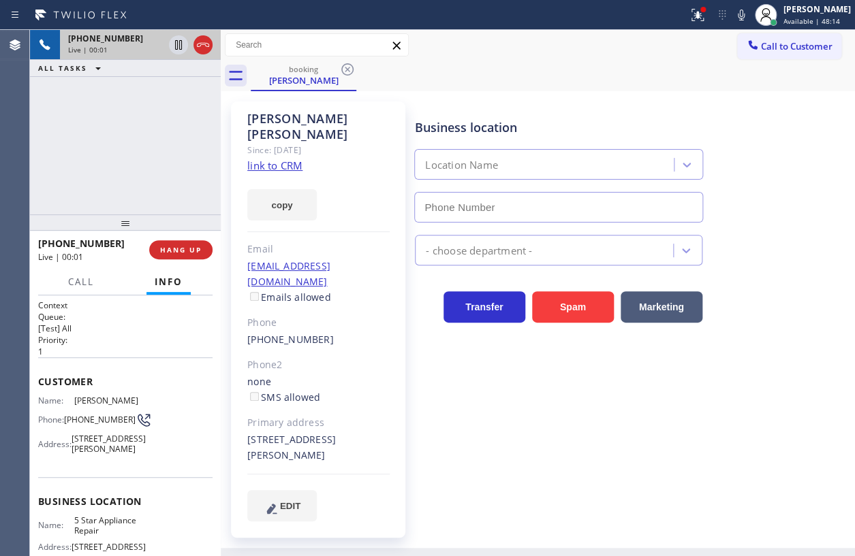
type input "[PHONE_NUMBER]"
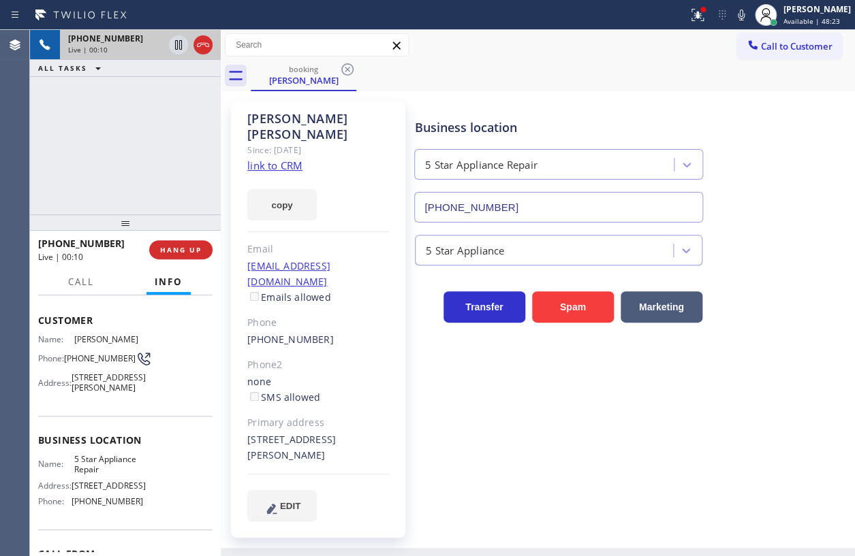
click at [95, 475] on span "5 Star Appliance Repair" at bounding box center [108, 464] width 68 height 21
copy span "5 Star Appliance Repair"
click at [567, 211] on input "[PHONE_NUMBER]" at bounding box center [558, 207] width 289 height 31
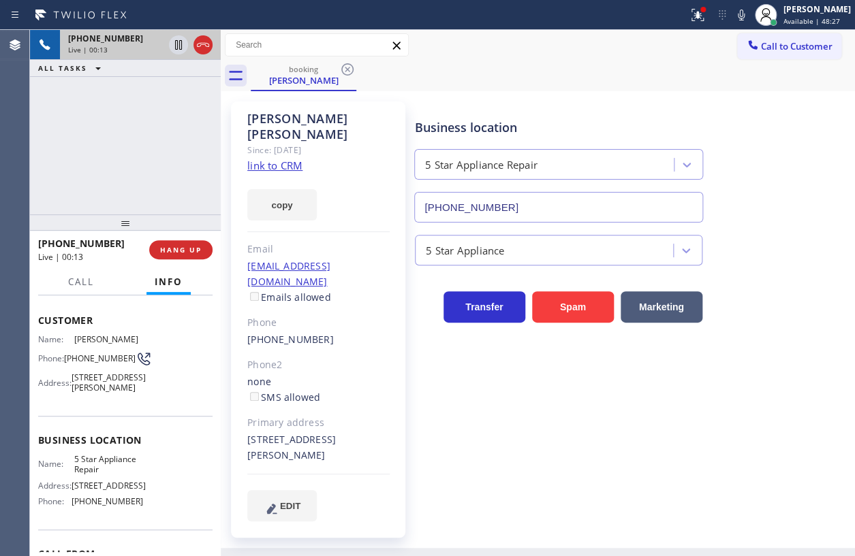
click at [567, 211] on input "[PHONE_NUMBER]" at bounding box center [558, 207] width 289 height 31
click at [272, 159] on link "link to CRM" at bounding box center [274, 166] width 55 height 14
click at [81, 362] on span "(561) 460-9305" at bounding box center [100, 358] width 72 height 10
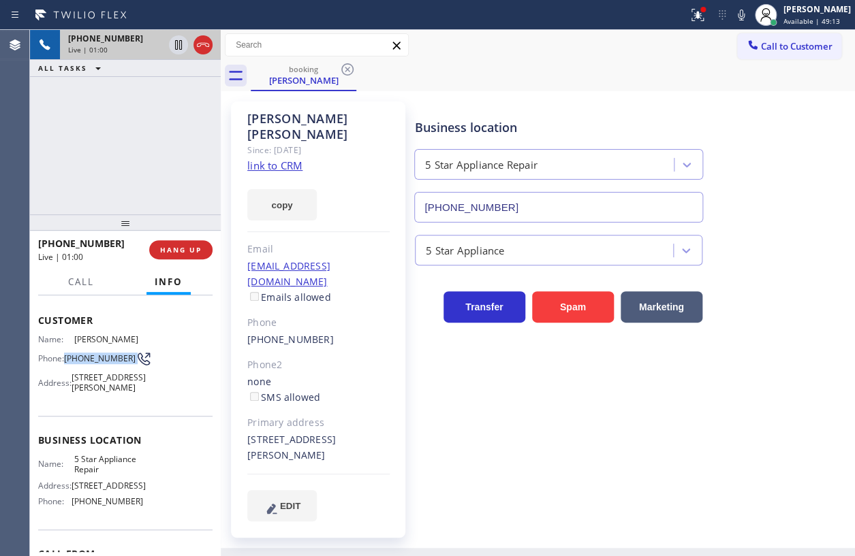
click at [81, 362] on span "(561) 460-9305" at bounding box center [100, 358] width 72 height 10
copy div "(561) 460-9305"
click at [178, 96] on icon at bounding box center [178, 92] width 16 height 16
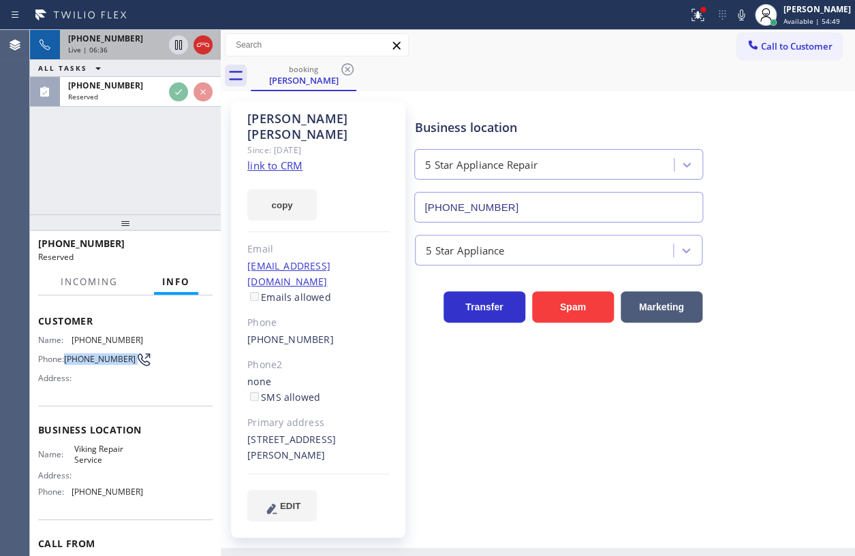
scroll to position [73, 0]
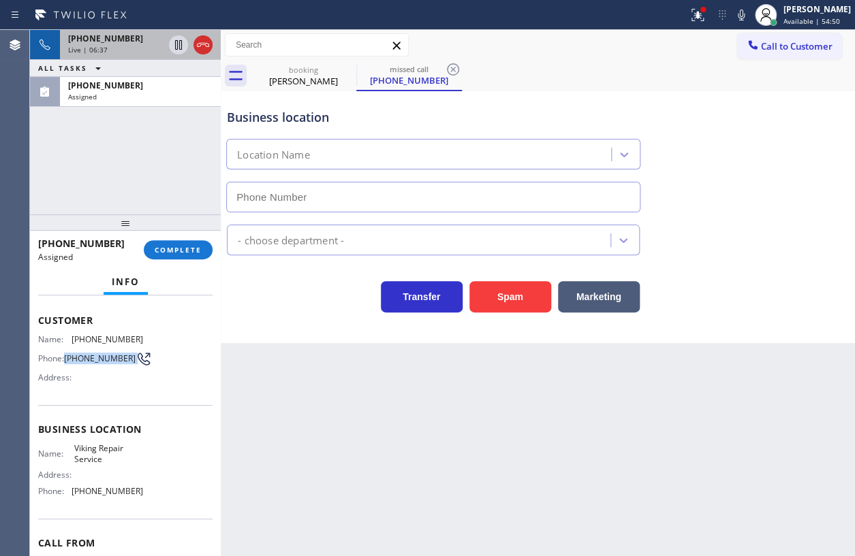
type input "(949) 239-1524"
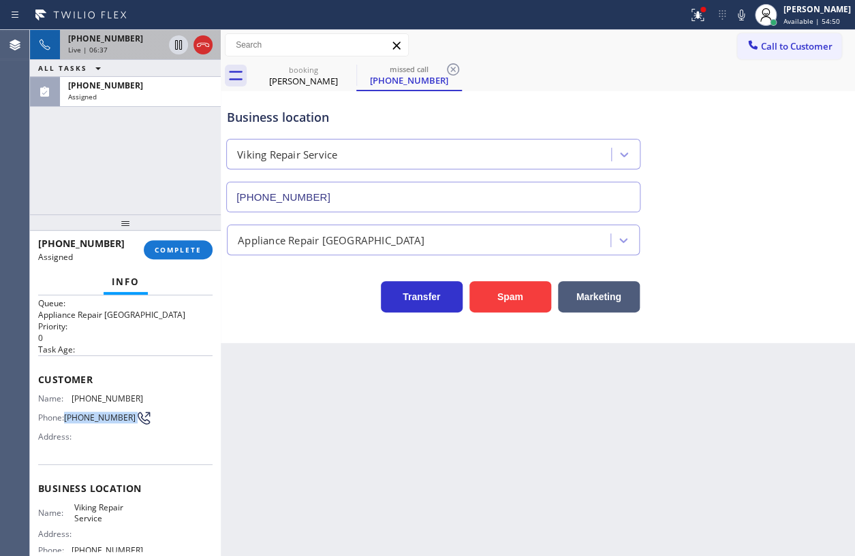
scroll to position [0, 0]
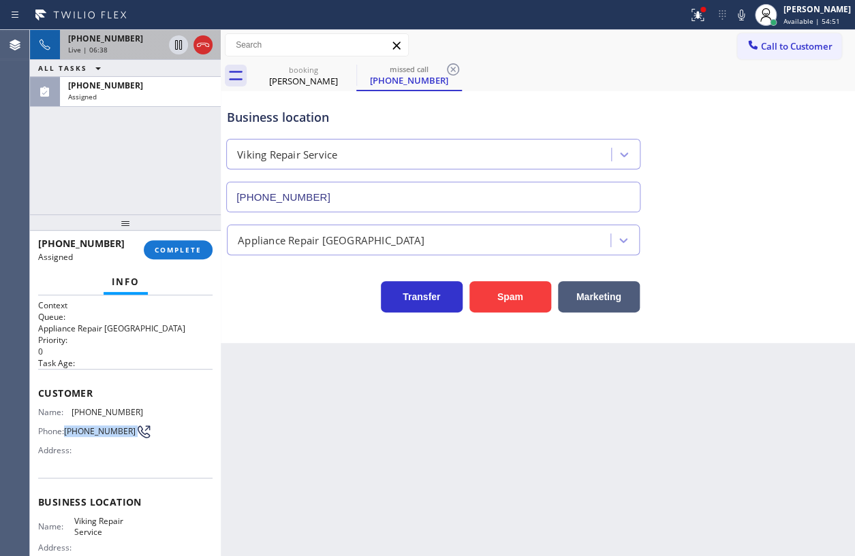
click at [89, 428] on span "(949) 701-0822" at bounding box center [100, 431] width 72 height 10
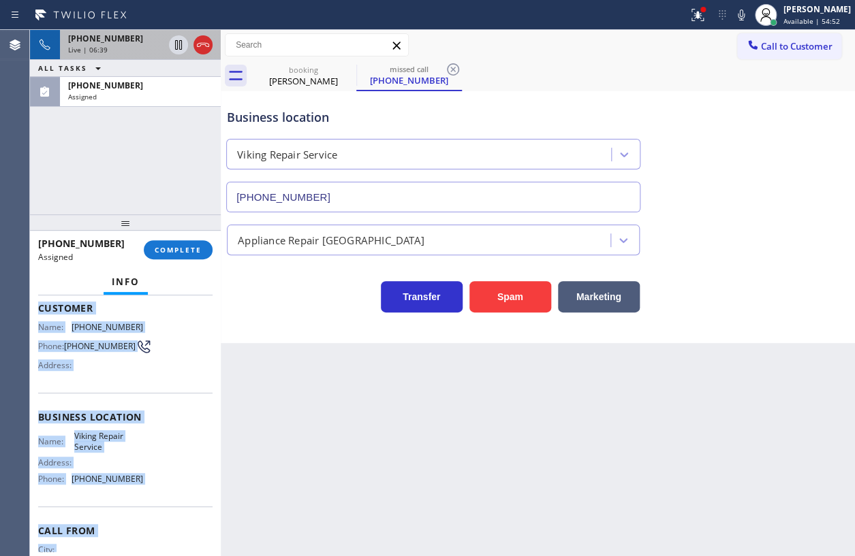
scroll to position [144, 0]
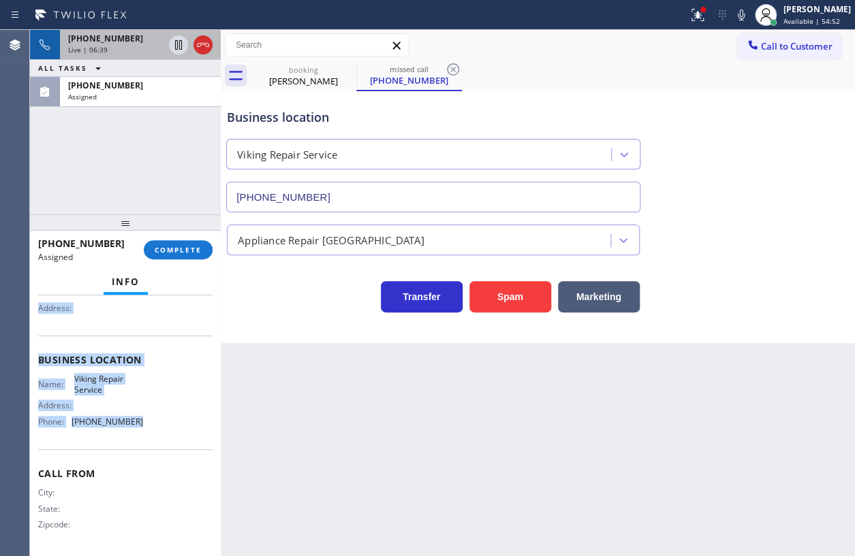
drag, startPoint x: 37, startPoint y: 387, endPoint x: 168, endPoint y: 446, distance: 142.9
click at [168, 446] on div "Context Queue: Appliance Repair High End Priority: 0 Task Age: Customer Name: (…" at bounding box center [125, 354] width 174 height 395
copy div "Customer Name: (949) 701-0822 Phone: (949) 701-0822 Address: Business location …"
click at [185, 249] on span "COMPLETE" at bounding box center [178, 250] width 47 height 10
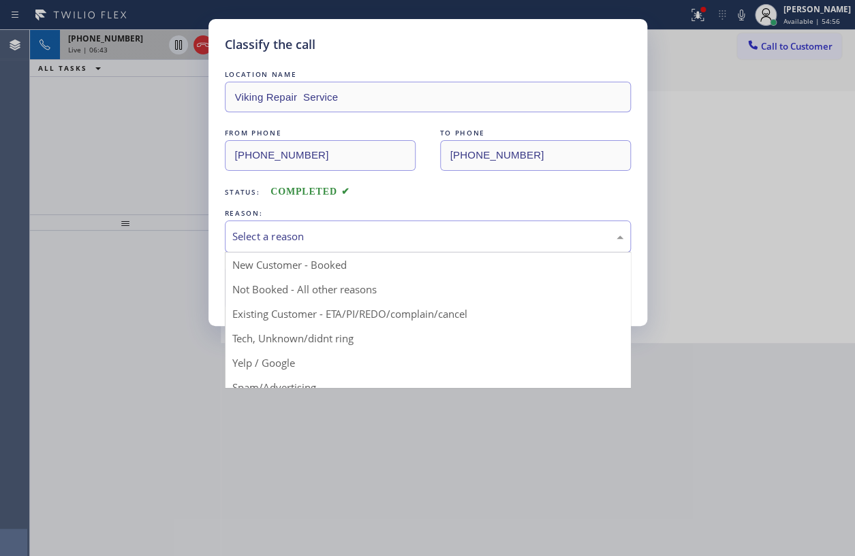
click at [414, 241] on div "Select a reason" at bounding box center [427, 237] width 391 height 16
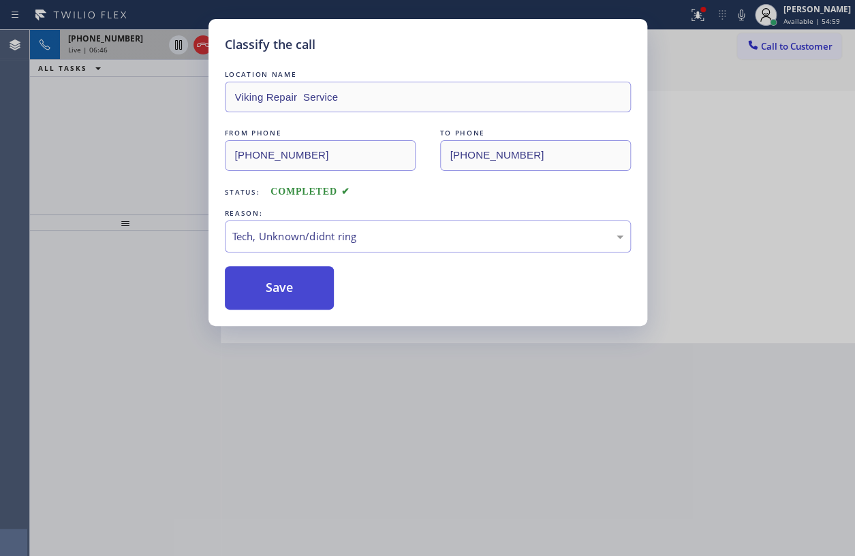
click at [285, 304] on button "Save" at bounding box center [280, 288] width 110 height 44
type input "[PHONE_NUMBER]"
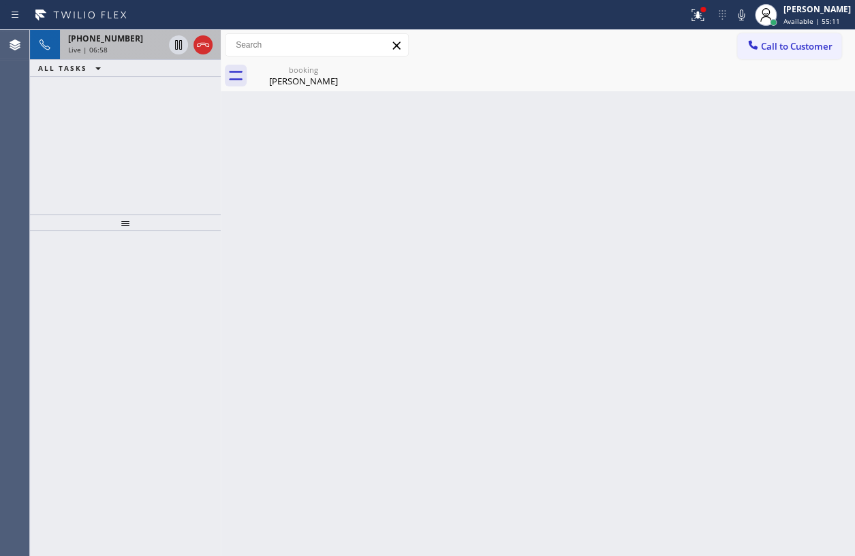
click at [116, 45] on div "Live | 06:58" at bounding box center [115, 50] width 95 height 10
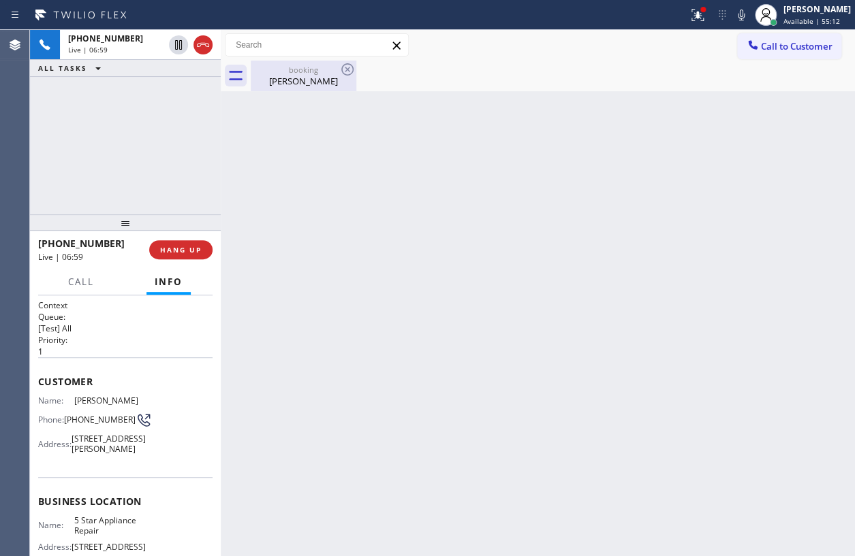
click at [291, 82] on div "Scott Shields" at bounding box center [303, 81] width 103 height 12
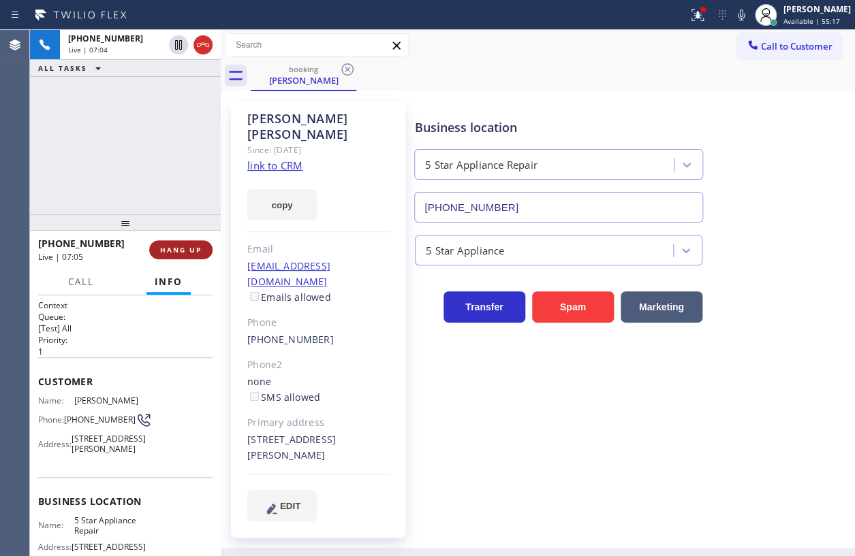
click at [193, 252] on span "HANG UP" at bounding box center [181, 250] width 42 height 10
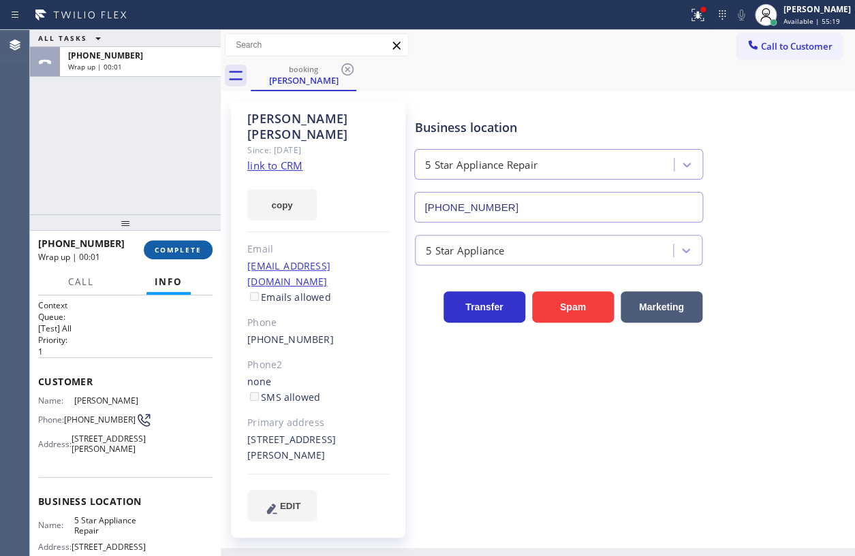
click at [193, 253] on span "COMPLETE" at bounding box center [178, 250] width 47 height 10
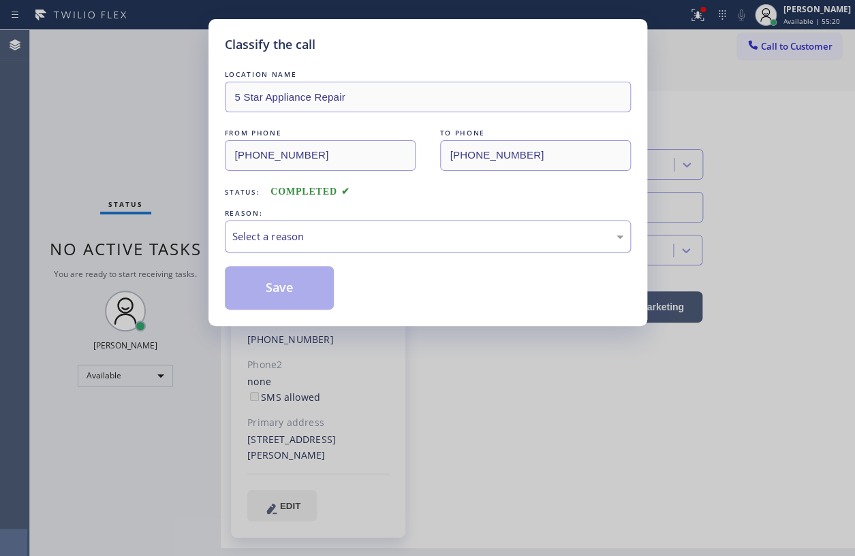
click at [276, 237] on div "Select a reason" at bounding box center [427, 237] width 391 height 16
click at [290, 294] on button "Save" at bounding box center [280, 288] width 110 height 44
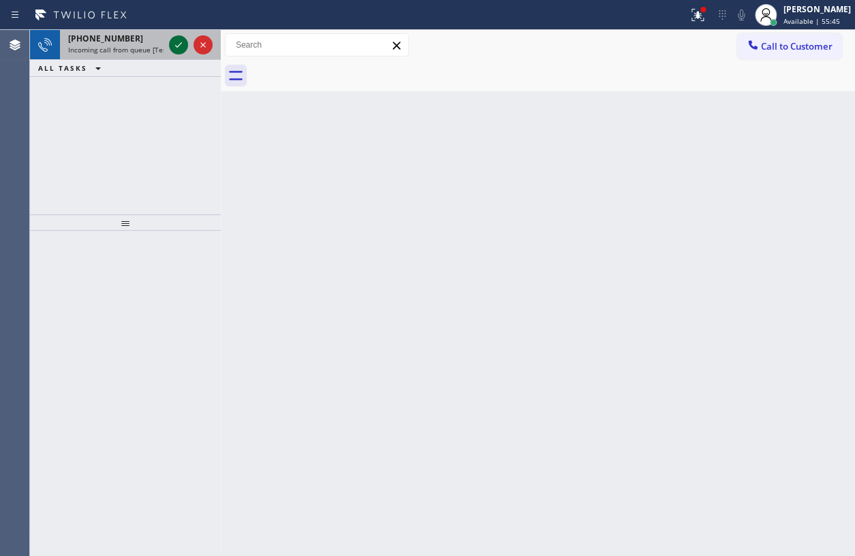
click at [179, 44] on icon at bounding box center [178, 45] width 16 height 16
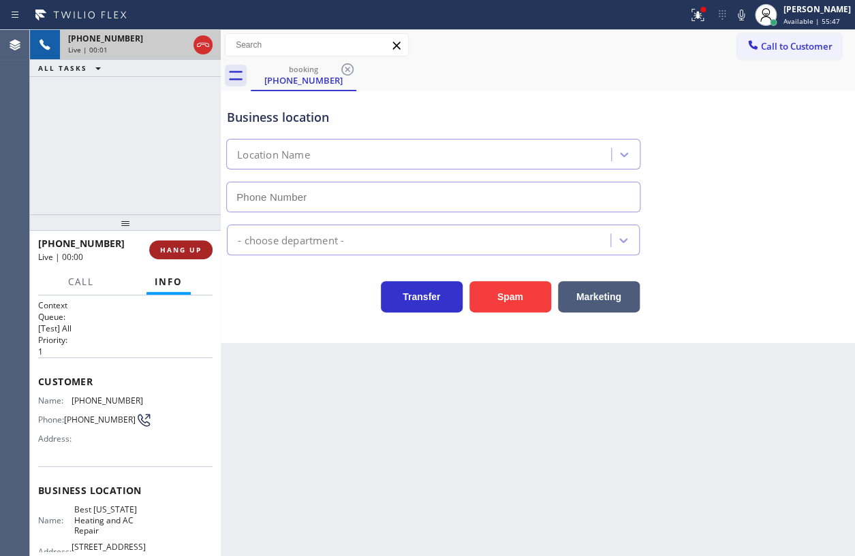
type input "(347) 404-5804"
click at [193, 253] on span "HANG UP" at bounding box center [181, 250] width 42 height 10
click at [193, 249] on span "HANG UP" at bounding box center [181, 250] width 42 height 10
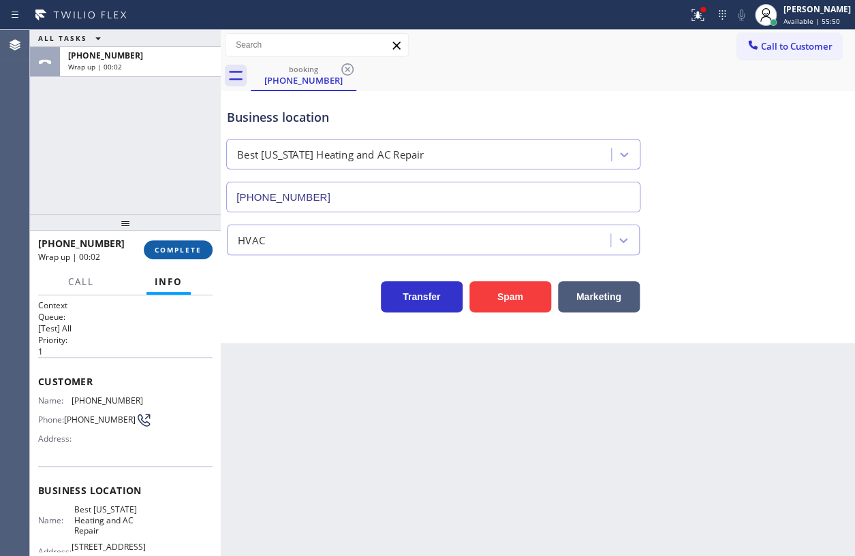
click at [183, 249] on span "COMPLETE" at bounding box center [178, 250] width 47 height 10
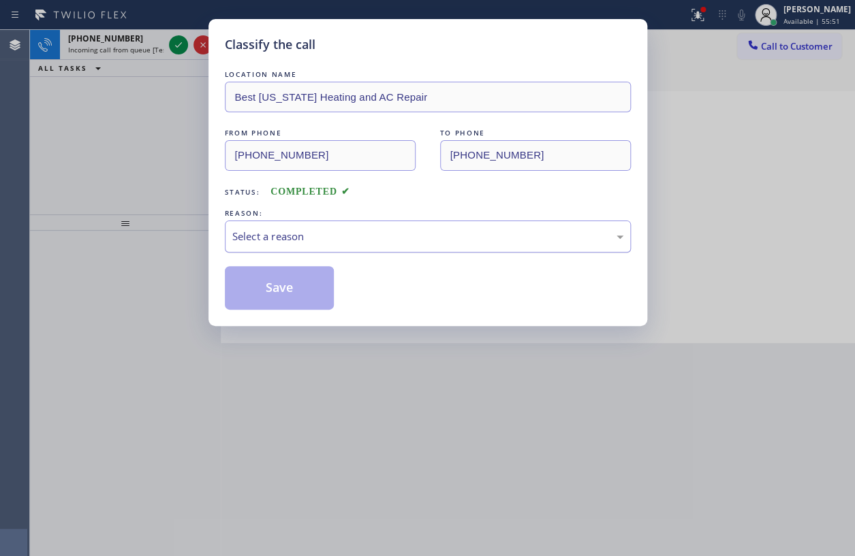
drag, startPoint x: 400, startPoint y: 236, endPoint x: 396, endPoint y: 246, distance: 11.0
click at [400, 236] on div "Select a reason" at bounding box center [427, 237] width 391 height 16
drag, startPoint x: 334, startPoint y: 342, endPoint x: 313, endPoint y: 297, distance: 49.7
drag, startPoint x: 302, startPoint y: 275, endPoint x: 368, endPoint y: 102, distance: 185.2
click at [302, 274] on button "Save" at bounding box center [280, 288] width 110 height 44
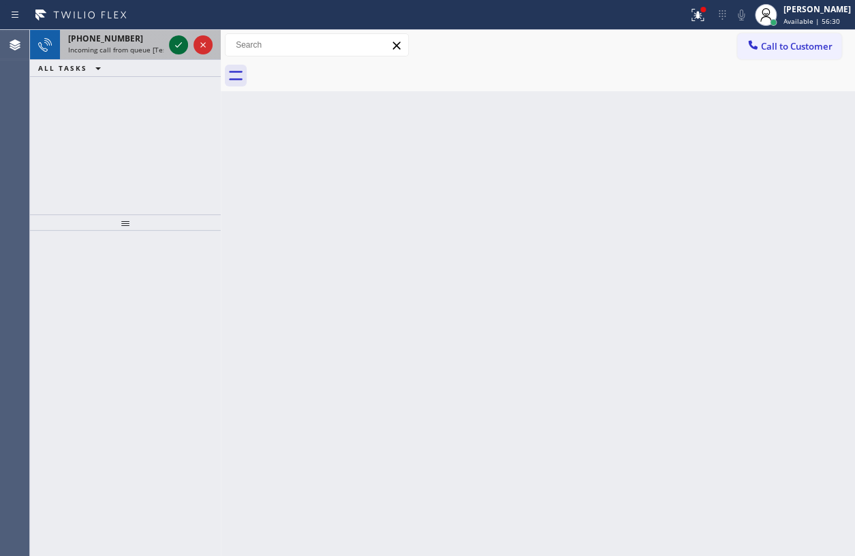
click at [172, 46] on icon at bounding box center [178, 45] width 16 height 16
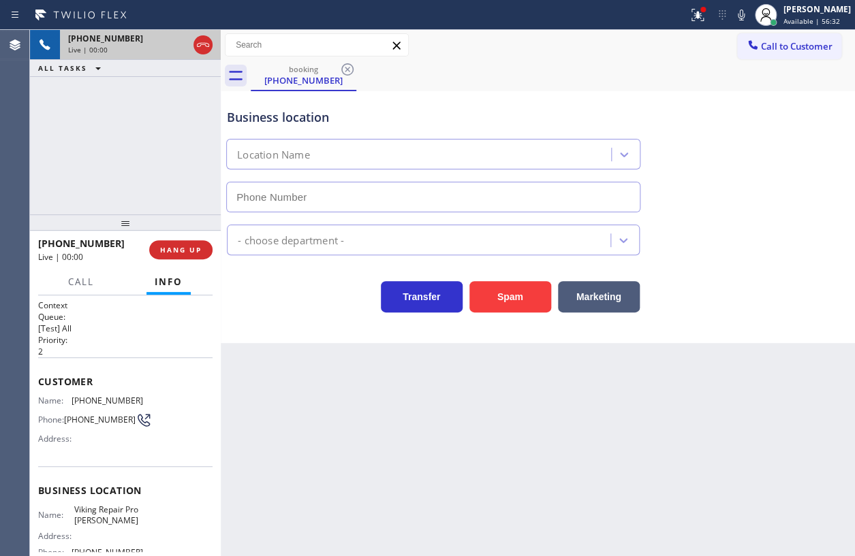
type input "[PHONE_NUMBER]"
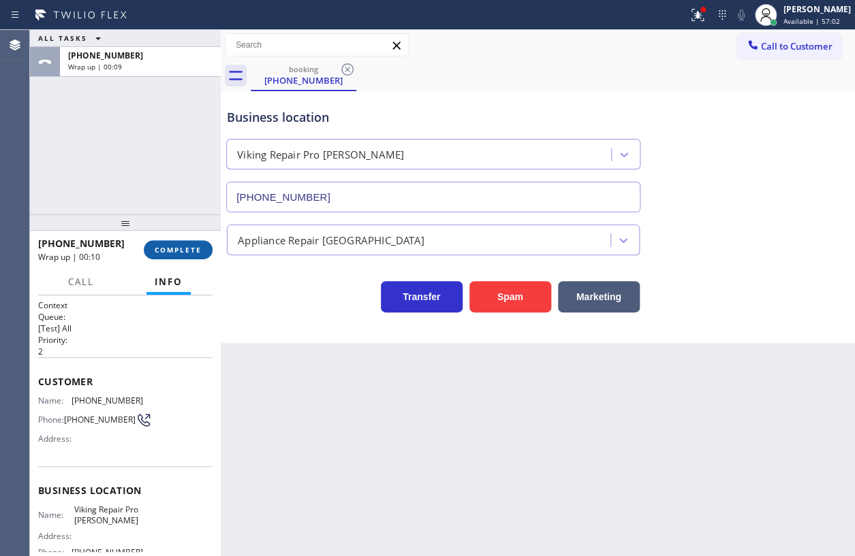
click at [172, 239] on div "+17322582345 Wrap up | 00:10 COMPLETE" at bounding box center [125, 249] width 174 height 35
click at [174, 245] on button "COMPLETE" at bounding box center [178, 249] width 69 height 19
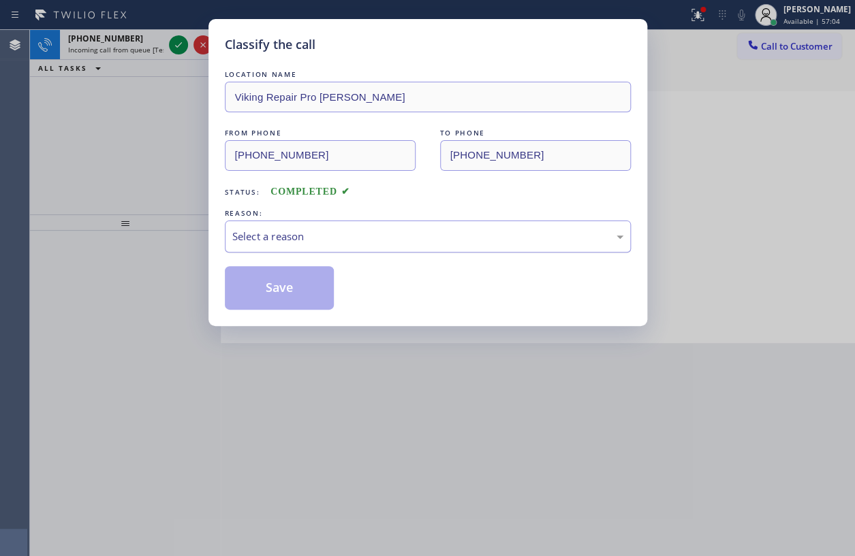
click at [385, 229] on div "Select a reason" at bounding box center [427, 237] width 391 height 16
click at [281, 284] on button "Save" at bounding box center [280, 288] width 110 height 44
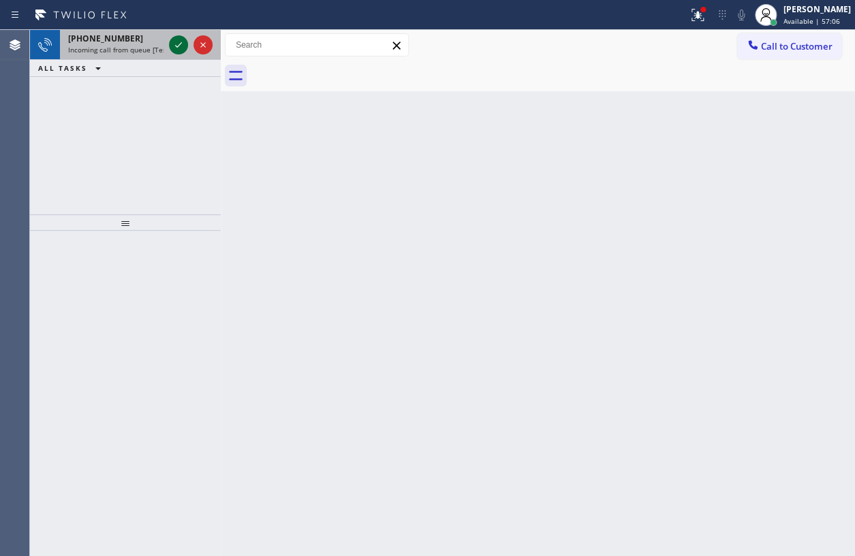
click at [176, 39] on icon at bounding box center [178, 45] width 16 height 16
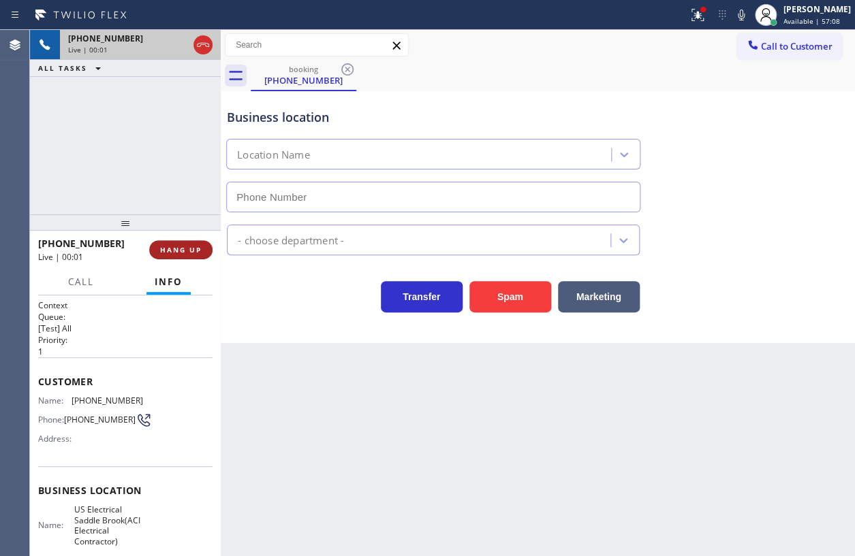
type input "(551) 553-5669"
click at [193, 253] on span "HANG UP" at bounding box center [181, 250] width 42 height 10
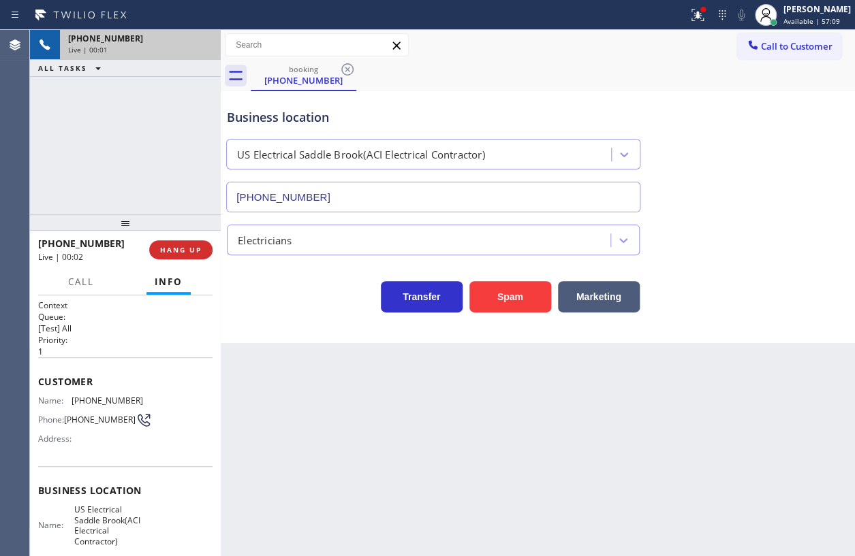
drag, startPoint x: 195, startPoint y: 251, endPoint x: 302, endPoint y: 268, distance: 108.9
click at [199, 251] on span "HANG UP" at bounding box center [181, 250] width 42 height 10
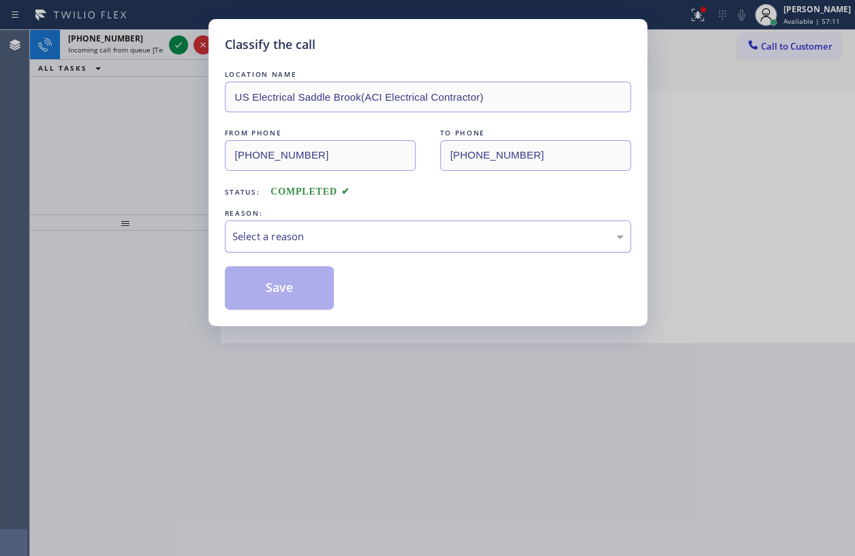
click at [308, 233] on div "Select a reason" at bounding box center [427, 237] width 391 height 16
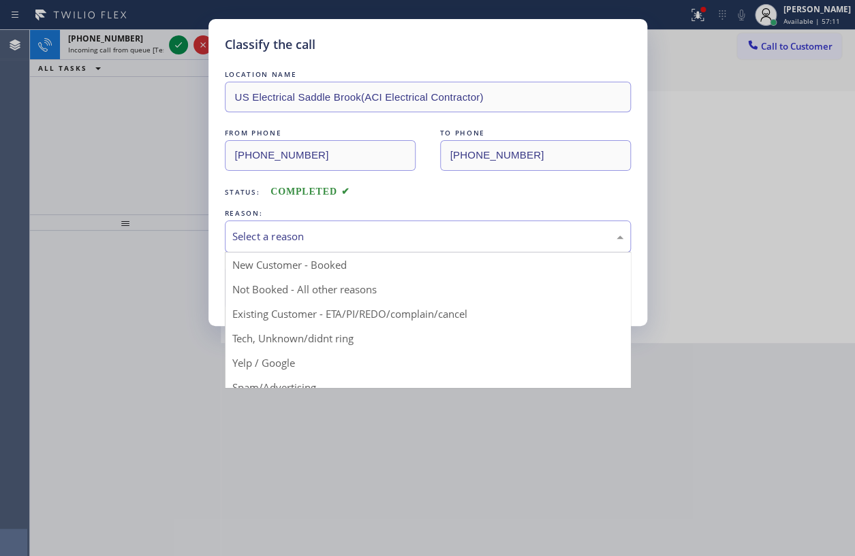
click at [317, 229] on div "Select a reason" at bounding box center [427, 237] width 391 height 16
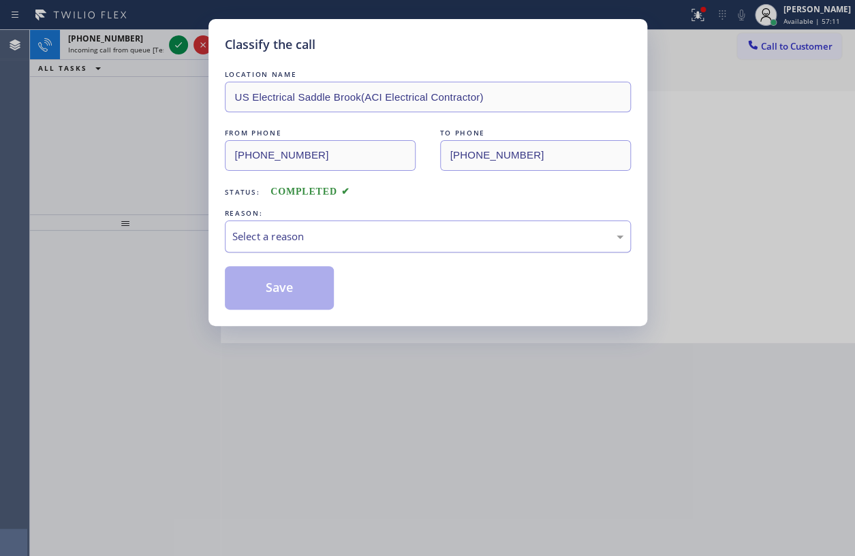
drag, startPoint x: 317, startPoint y: 234, endPoint x: 313, endPoint y: 247, distance: 14.0
click at [317, 234] on div "Select a reason" at bounding box center [427, 237] width 391 height 16
drag, startPoint x: 283, startPoint y: 289, endPoint x: 304, endPoint y: 245, distance: 48.1
click at [283, 287] on button "Save" at bounding box center [280, 288] width 110 height 44
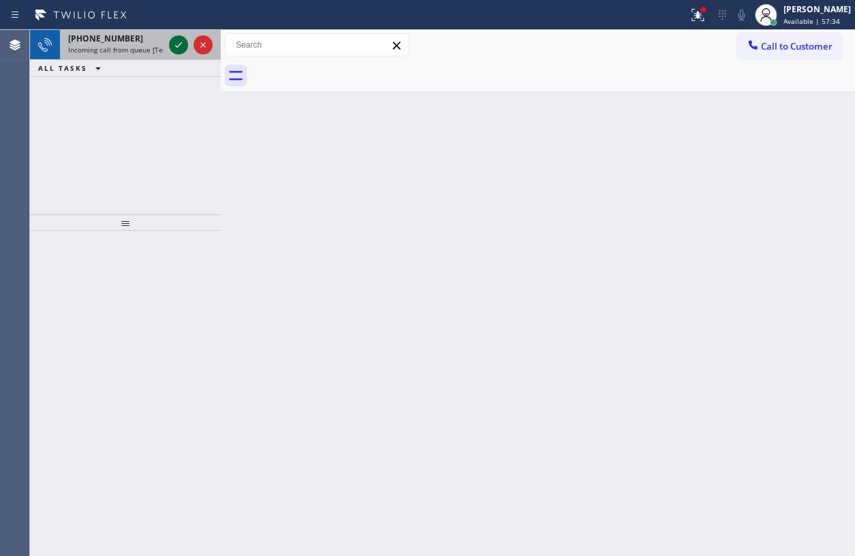
click at [174, 37] on icon at bounding box center [178, 45] width 16 height 16
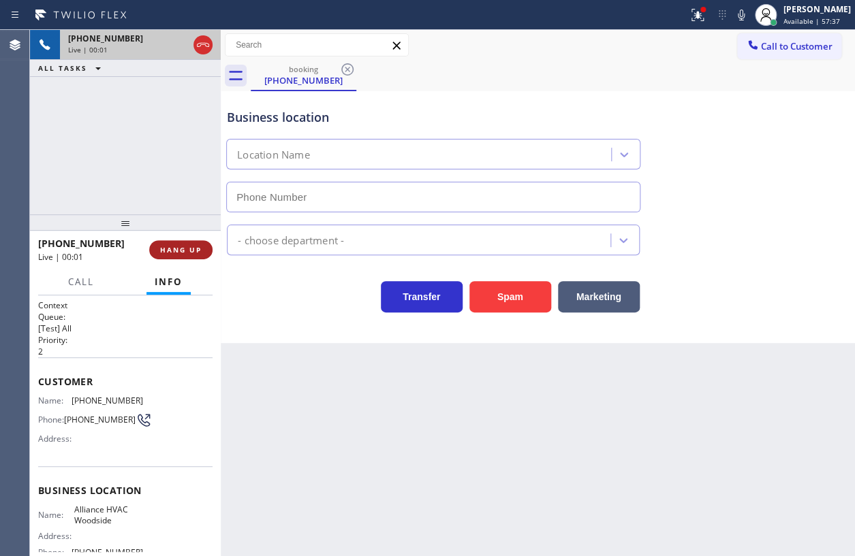
type input "(718) 550-2824"
click at [178, 254] on button "HANG UP" at bounding box center [180, 249] width 63 height 19
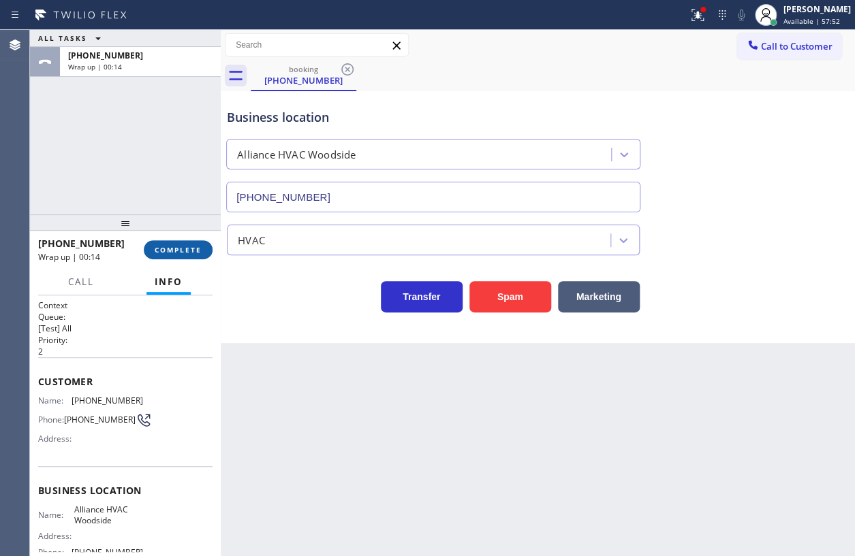
click at [183, 254] on button "COMPLETE" at bounding box center [178, 249] width 69 height 19
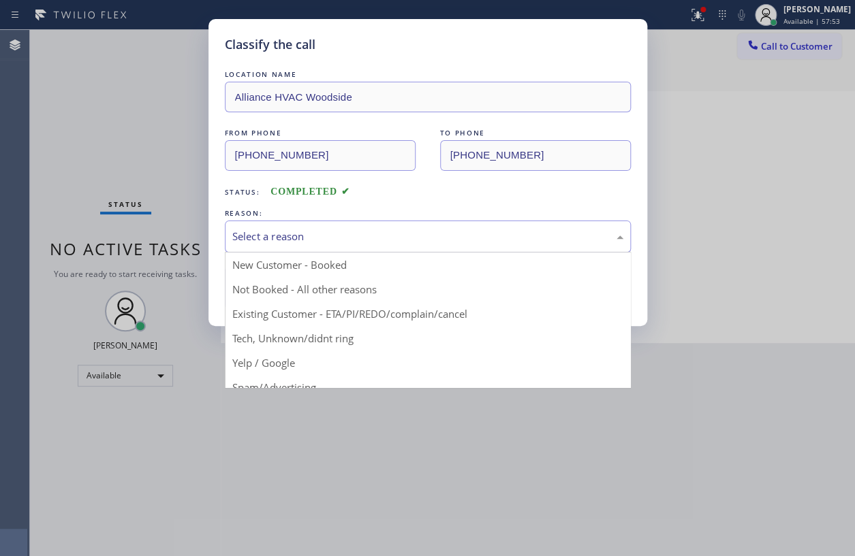
click at [441, 240] on div "Select a reason" at bounding box center [427, 237] width 391 height 16
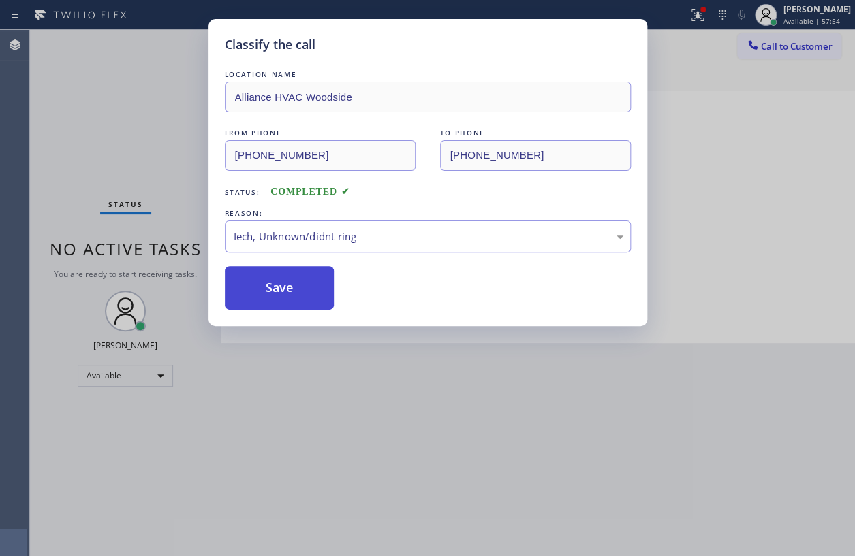
click at [287, 272] on button "Save" at bounding box center [280, 288] width 110 height 44
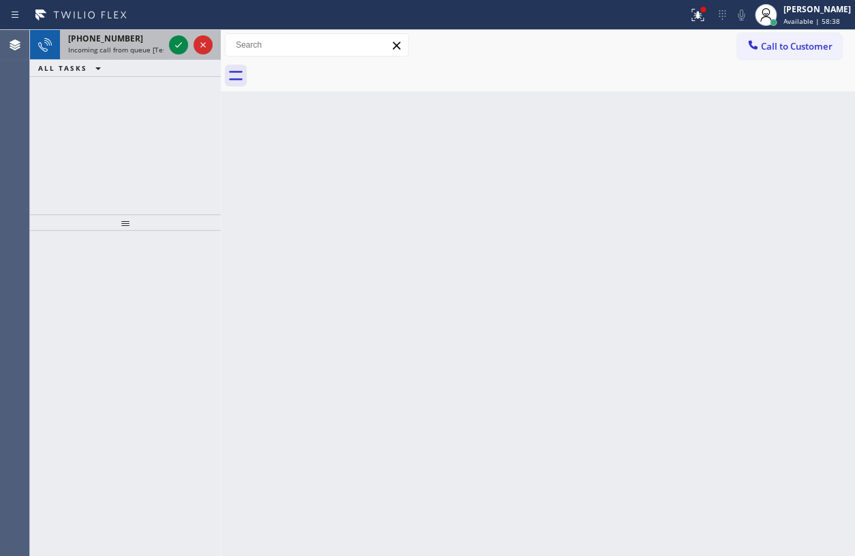
click at [108, 46] on span "Incoming call from queue [Test] All" at bounding box center [124, 50] width 113 height 10
click at [176, 45] on icon at bounding box center [178, 45] width 16 height 16
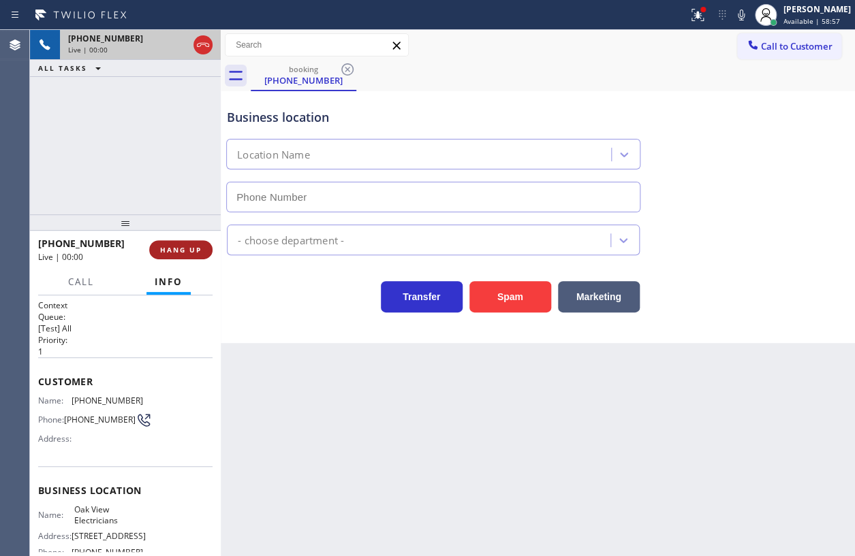
type input "(562) 278-0652"
click at [169, 250] on span "HANG UP" at bounding box center [181, 250] width 42 height 10
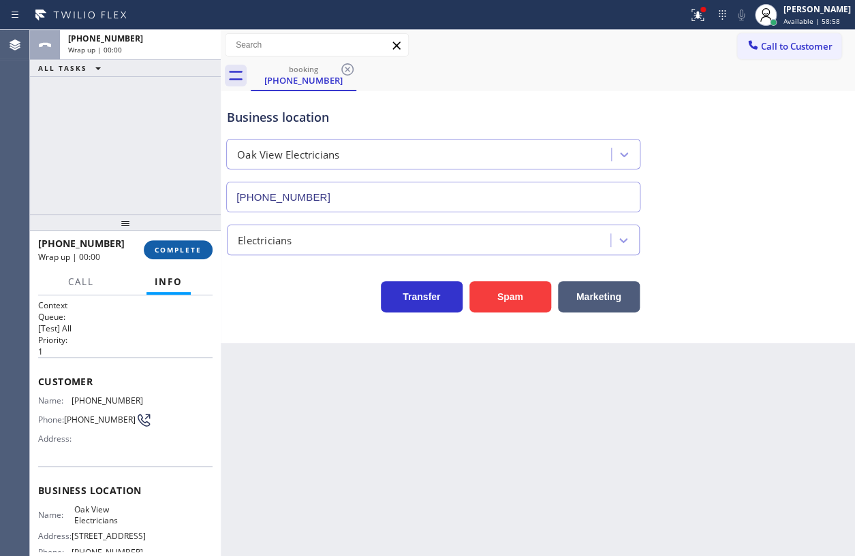
click at [169, 250] on span "COMPLETE" at bounding box center [178, 250] width 47 height 10
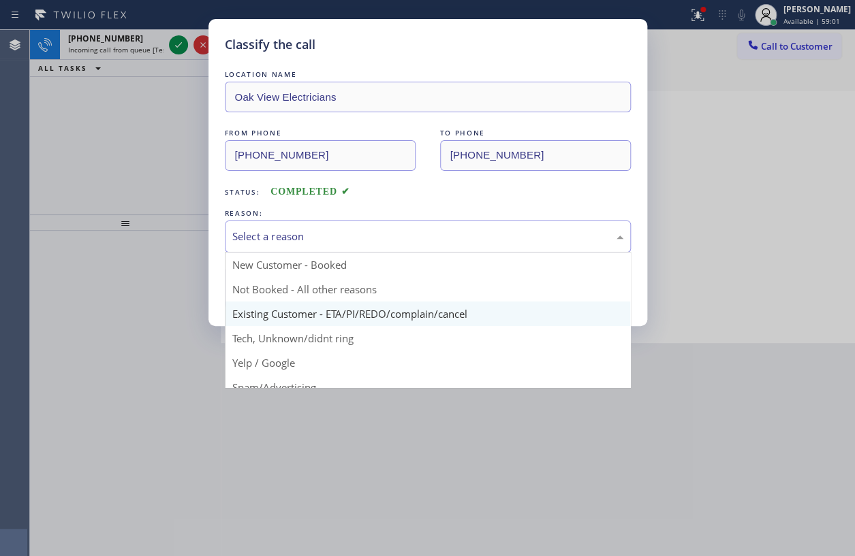
drag, startPoint x: 495, startPoint y: 244, endPoint x: 340, endPoint y: 319, distance: 172.7
click at [494, 244] on div "Select a reason" at bounding box center [428, 237] width 406 height 32
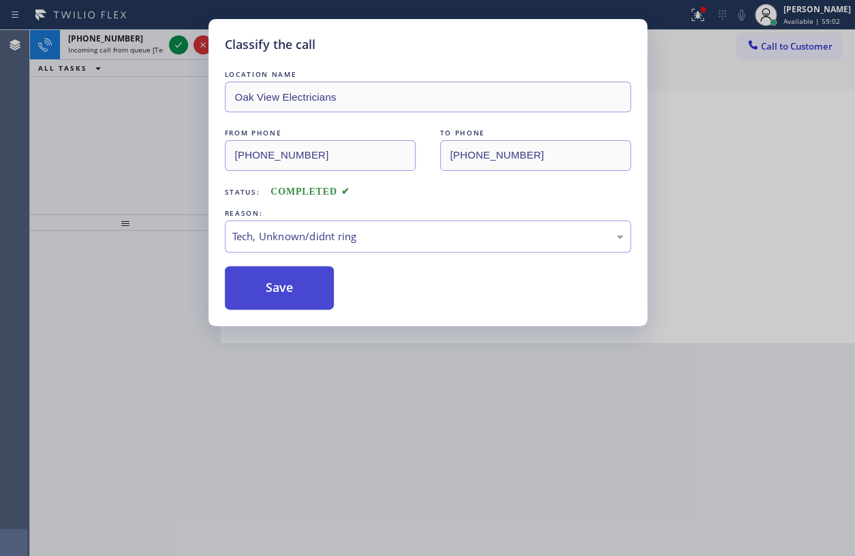
click at [283, 301] on button "Save" at bounding box center [280, 288] width 110 height 44
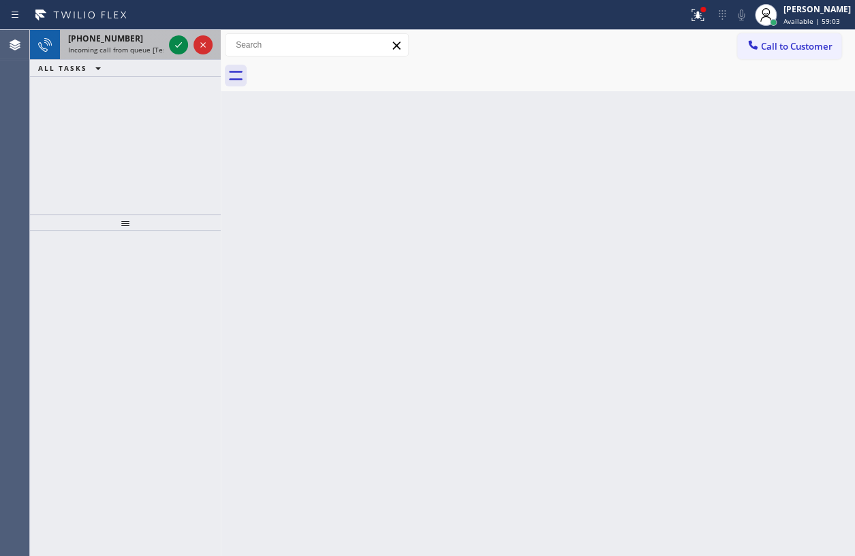
click at [110, 48] on span "Incoming call from queue [Test] All" at bounding box center [124, 50] width 113 height 10
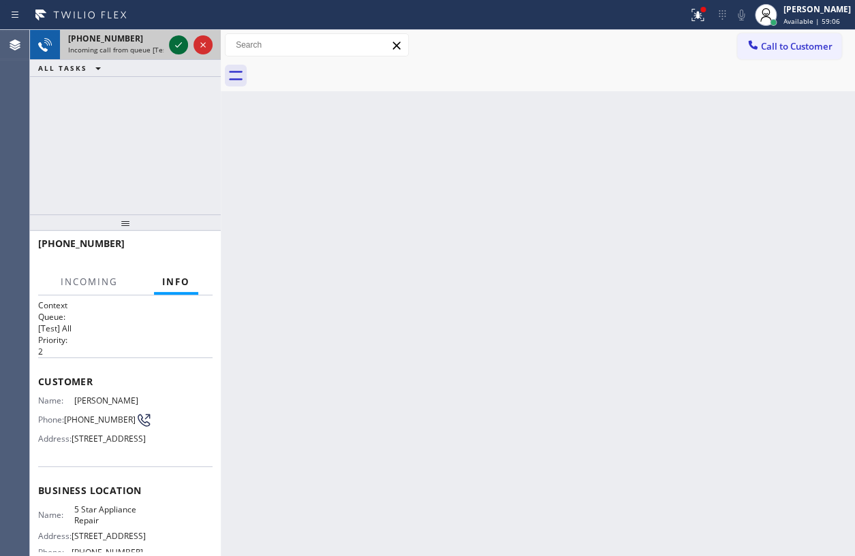
click at [175, 48] on icon at bounding box center [178, 45] width 16 height 16
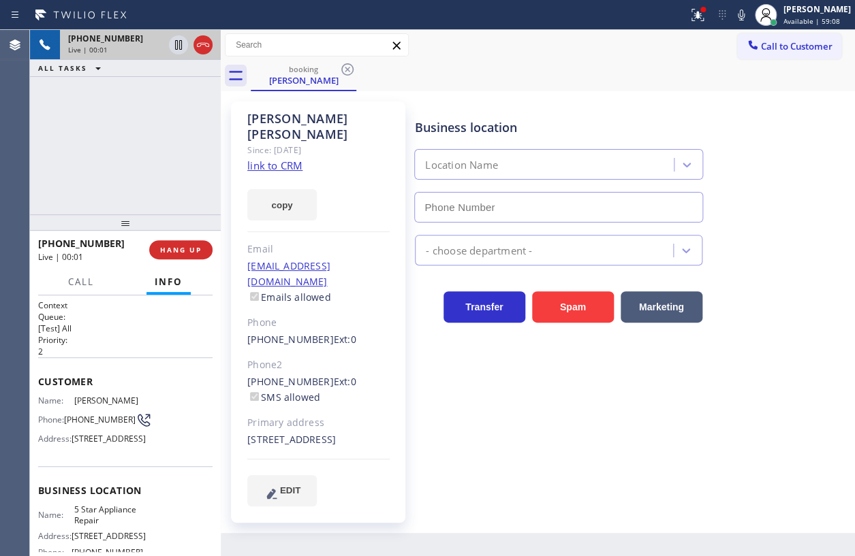
type input "[PHONE_NUMBER]"
click at [168, 244] on button "HANG UP" at bounding box center [180, 249] width 63 height 19
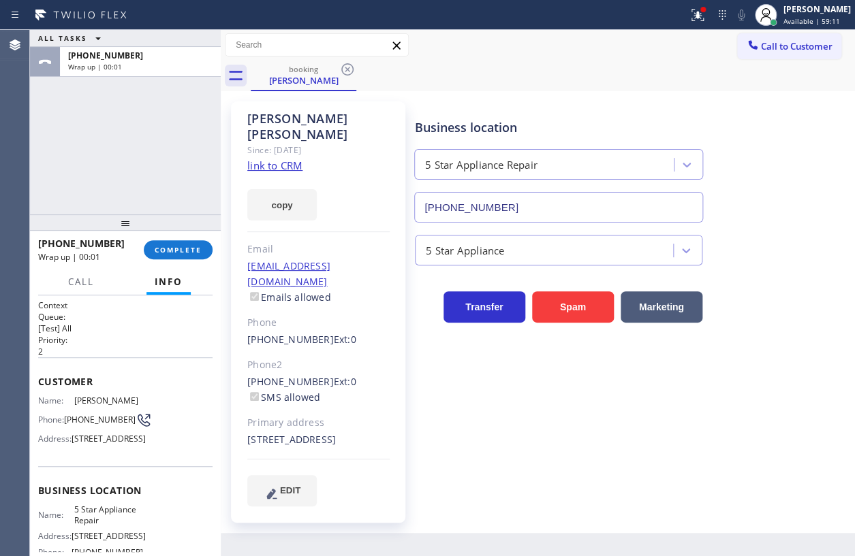
click at [265, 159] on link "link to CRM" at bounding box center [274, 166] width 55 height 14
click at [189, 247] on span "COMPLETE" at bounding box center [178, 250] width 47 height 10
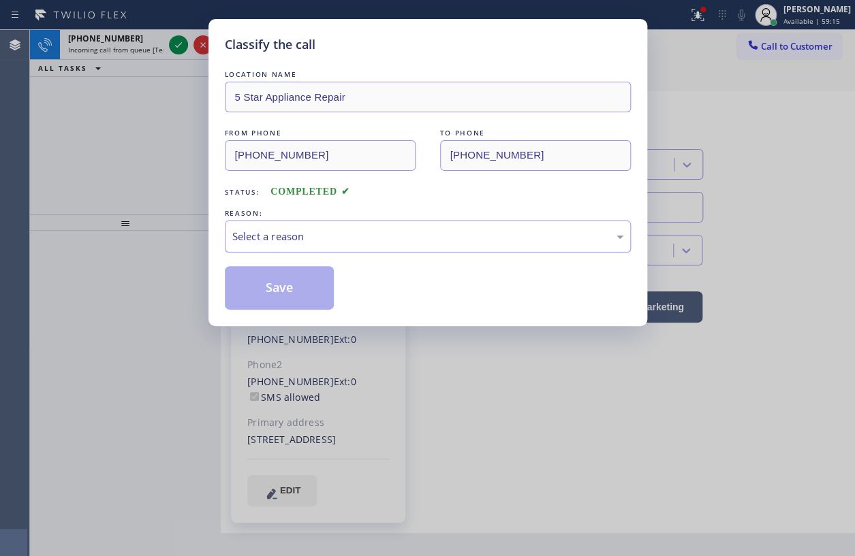
click at [336, 232] on div "Select a reason" at bounding box center [427, 237] width 391 height 16
click at [273, 310] on div "Classify the call LOCATION NAME 5 Star Appliance Repair FROM PHONE (949) 402-51…" at bounding box center [427, 172] width 439 height 307
click at [252, 281] on button "Save" at bounding box center [280, 288] width 110 height 44
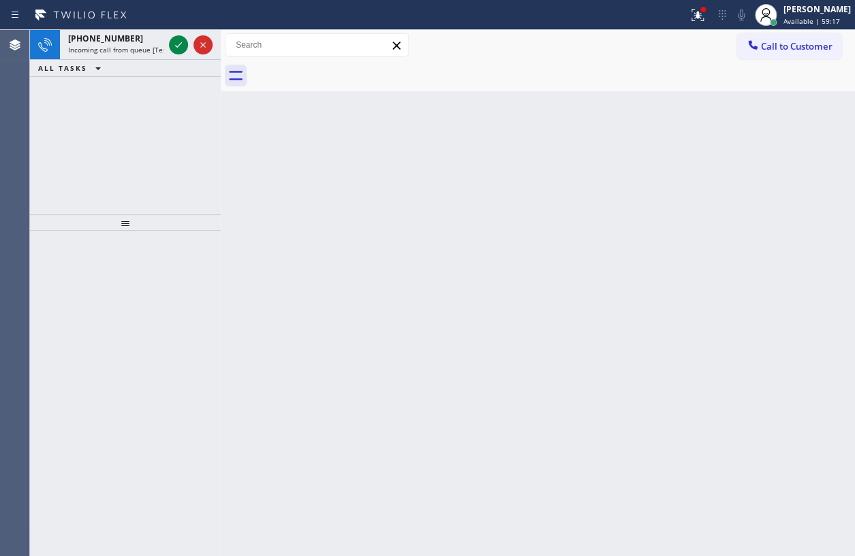
click at [122, 45] on span "Incoming call from queue [Test] All" at bounding box center [124, 50] width 113 height 10
click at [109, 41] on span "+19494025122" at bounding box center [105, 39] width 75 height 12
click at [105, 51] on span "Incoming call from queue [Test] All" at bounding box center [124, 50] width 113 height 10
drag, startPoint x: 177, startPoint y: 46, endPoint x: 192, endPoint y: 46, distance: 15.0
click at [178, 46] on icon at bounding box center [178, 44] width 7 height 5
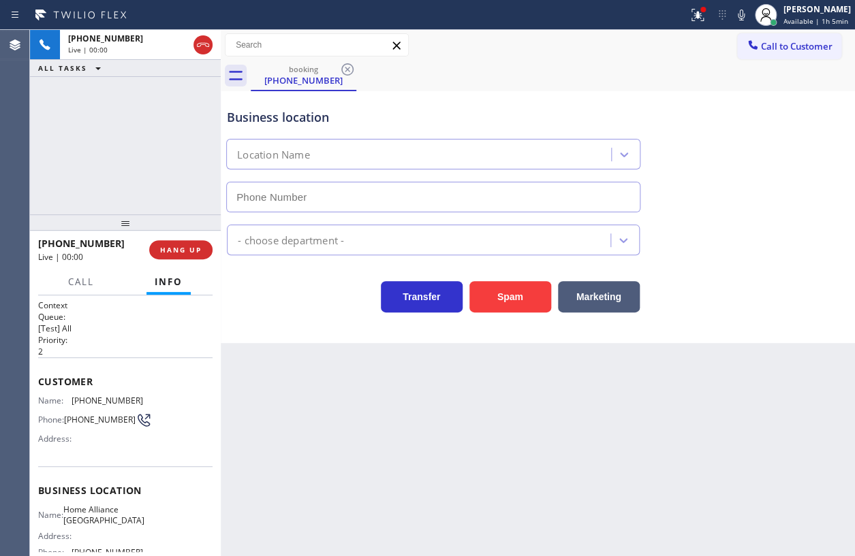
type input "(210) 982-0951"
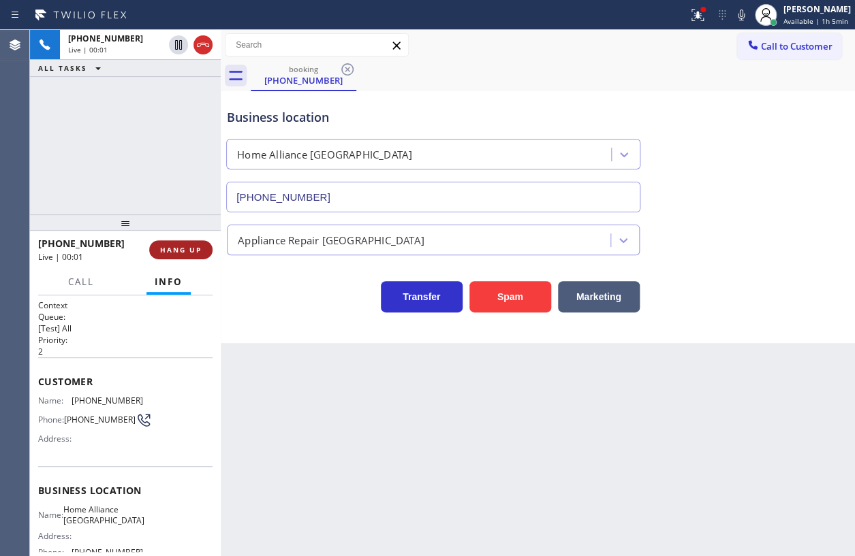
click at [177, 249] on span "HANG UP" at bounding box center [181, 250] width 42 height 10
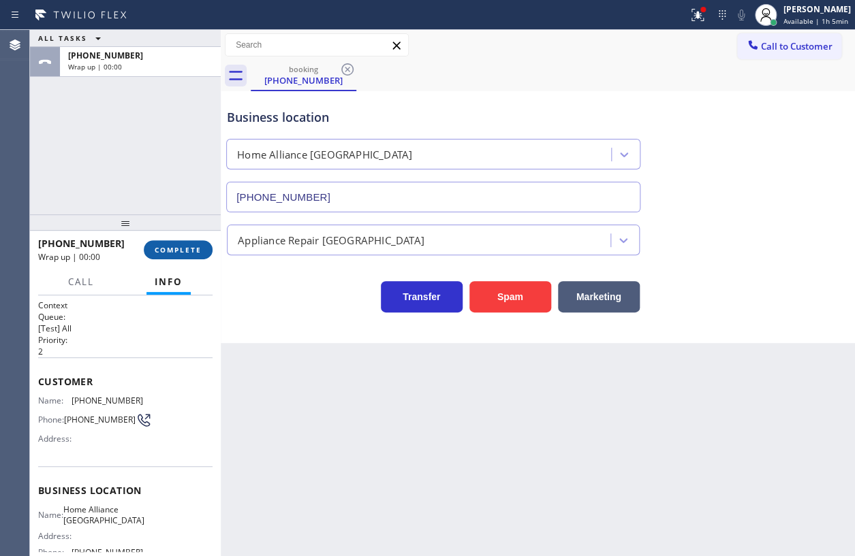
click at [183, 249] on span "COMPLETE" at bounding box center [178, 250] width 47 height 10
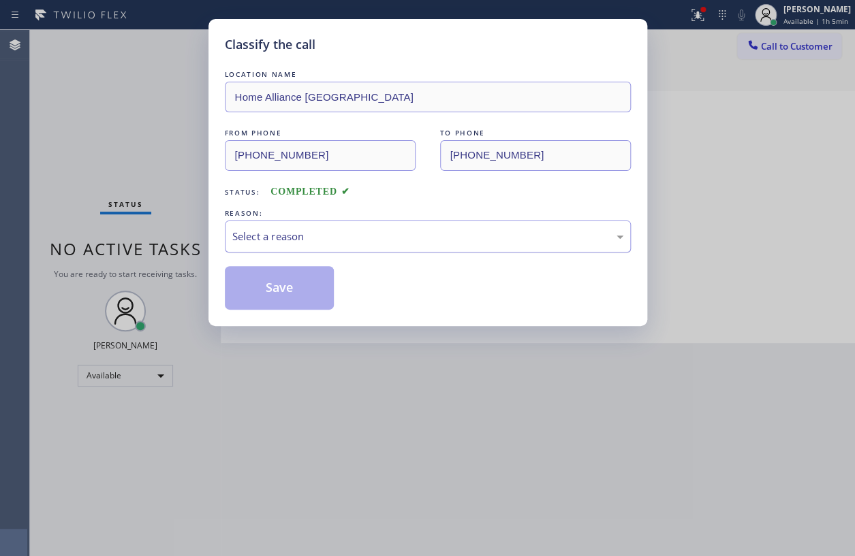
click at [357, 234] on div "Select a reason" at bounding box center [427, 237] width 391 height 16
click at [297, 281] on button "Save" at bounding box center [280, 288] width 110 height 44
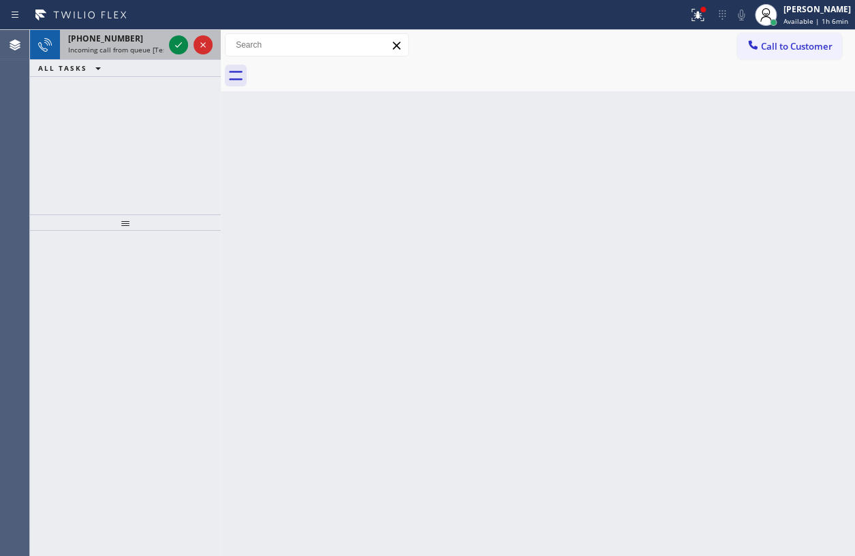
click at [109, 41] on span "+19296146875" at bounding box center [105, 39] width 75 height 12
click at [178, 42] on icon at bounding box center [178, 45] width 16 height 16
click at [138, 35] on div "+18562268217" at bounding box center [115, 39] width 95 height 12
click at [149, 27] on div "Status report Issues detected These issues could affect your workflow. Please c…" at bounding box center [427, 15] width 855 height 30
click at [177, 44] on icon at bounding box center [178, 45] width 16 height 16
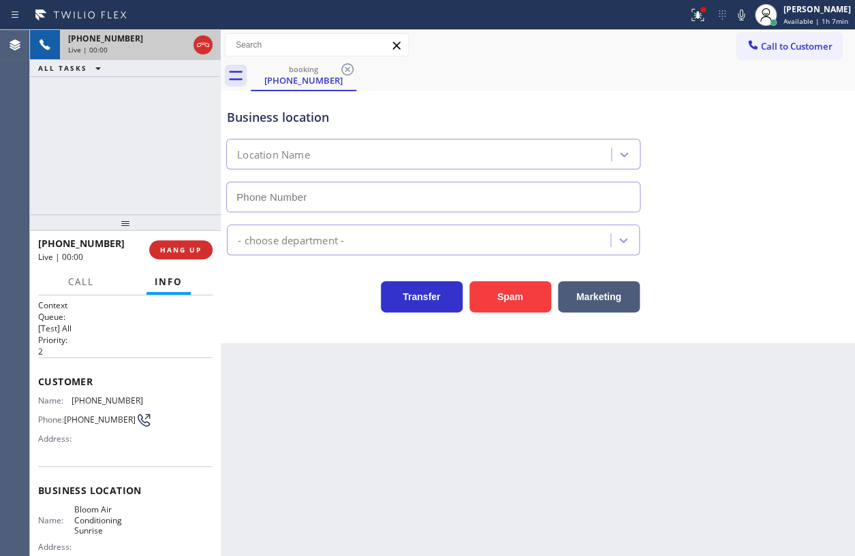
type input "(954) 807-4588"
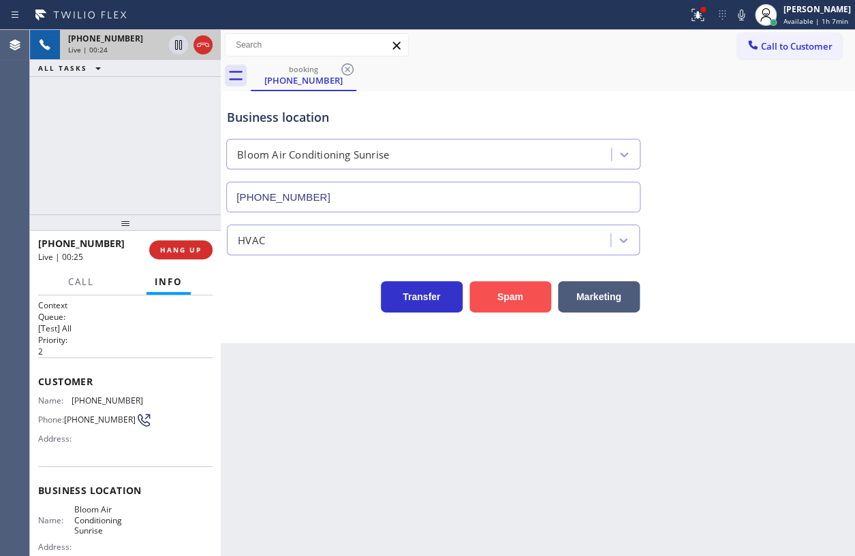
click at [513, 285] on button "Spam" at bounding box center [510, 296] width 82 height 31
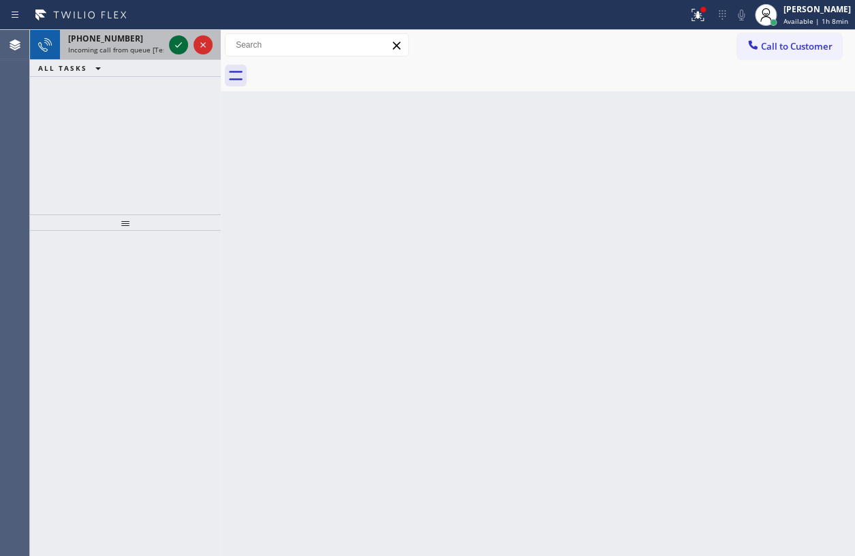
click at [181, 39] on icon at bounding box center [178, 45] width 16 height 16
click at [170, 42] on icon at bounding box center [178, 45] width 16 height 16
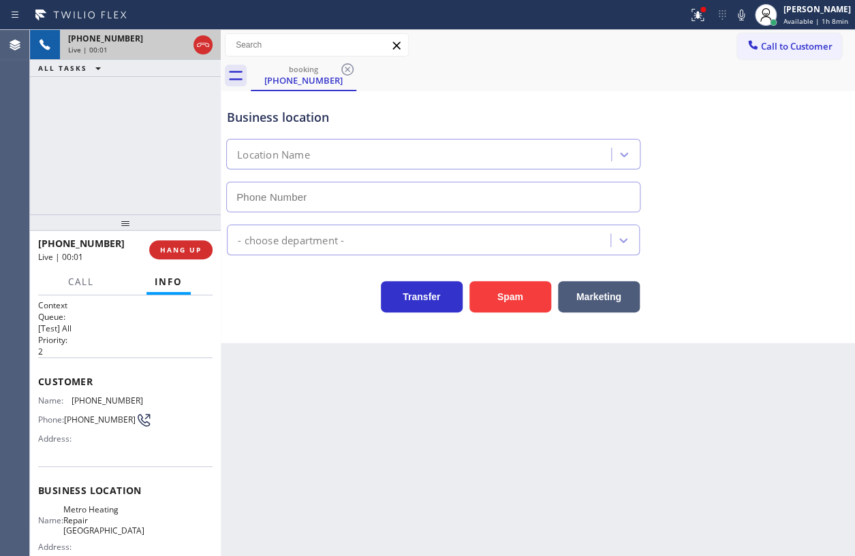
type input "(818) 960-0780"
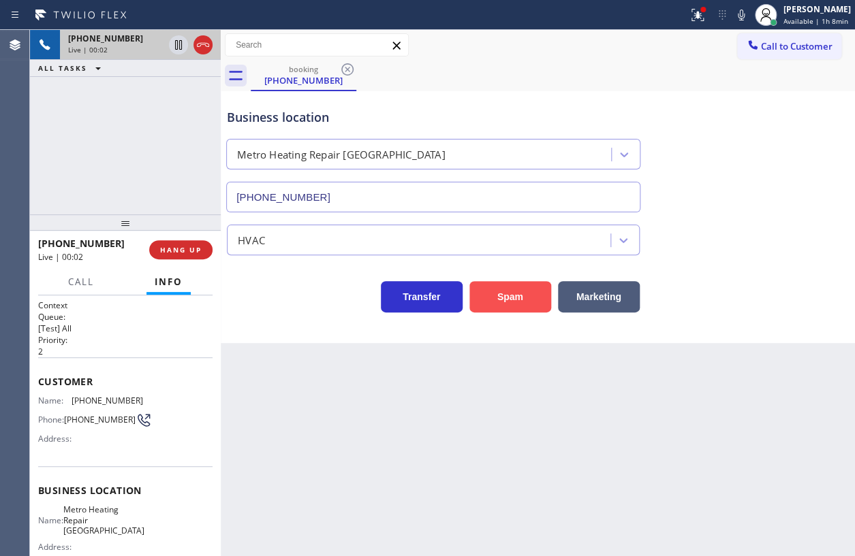
click at [508, 304] on button "Spam" at bounding box center [510, 296] width 82 height 31
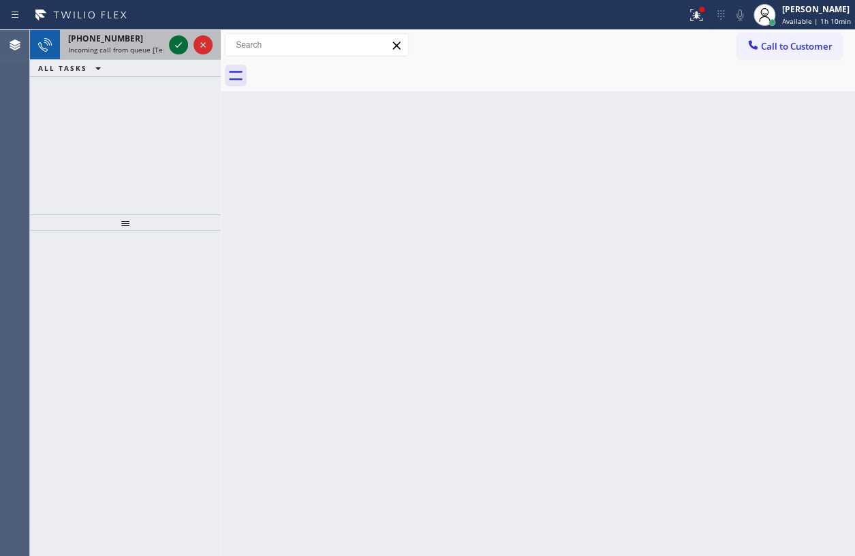
click at [177, 45] on icon at bounding box center [178, 45] width 16 height 16
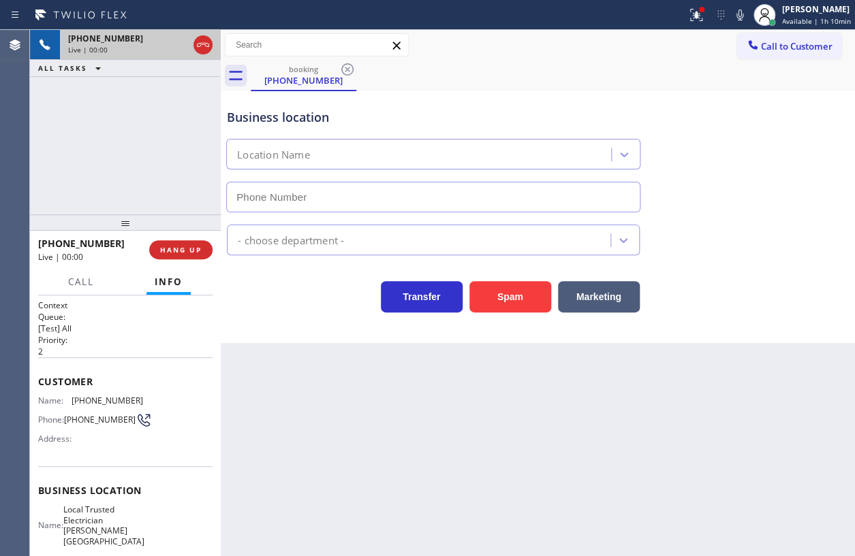
type input "(415) 496-0740"
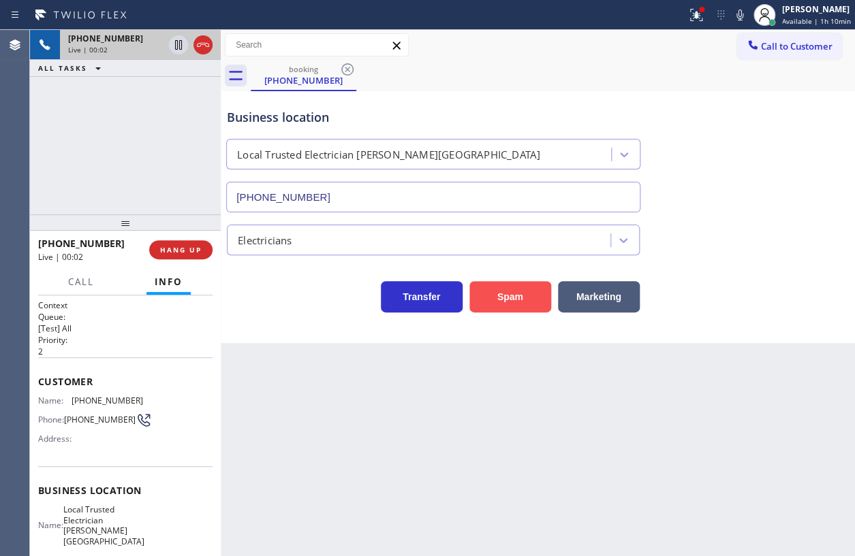
click at [511, 296] on button "Spam" at bounding box center [510, 296] width 82 height 31
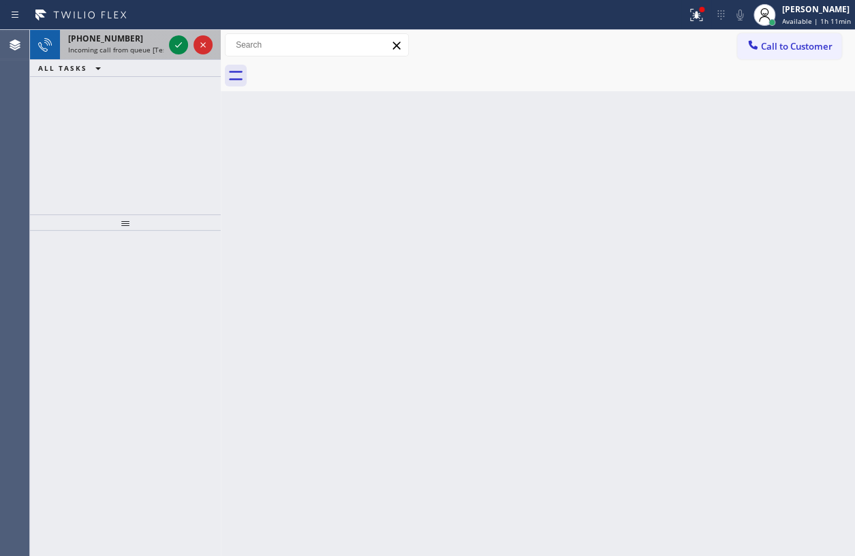
click at [133, 37] on div "+16192264644" at bounding box center [115, 39] width 95 height 12
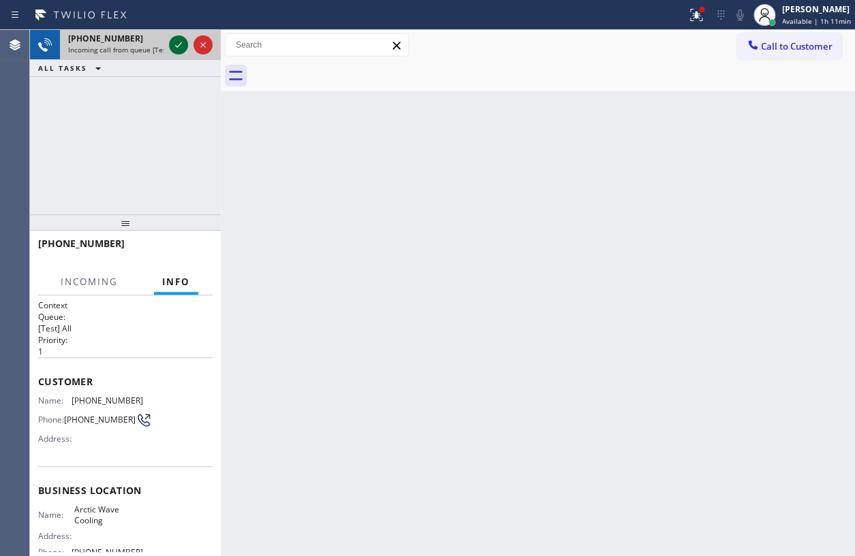
click at [176, 48] on icon at bounding box center [178, 45] width 16 height 16
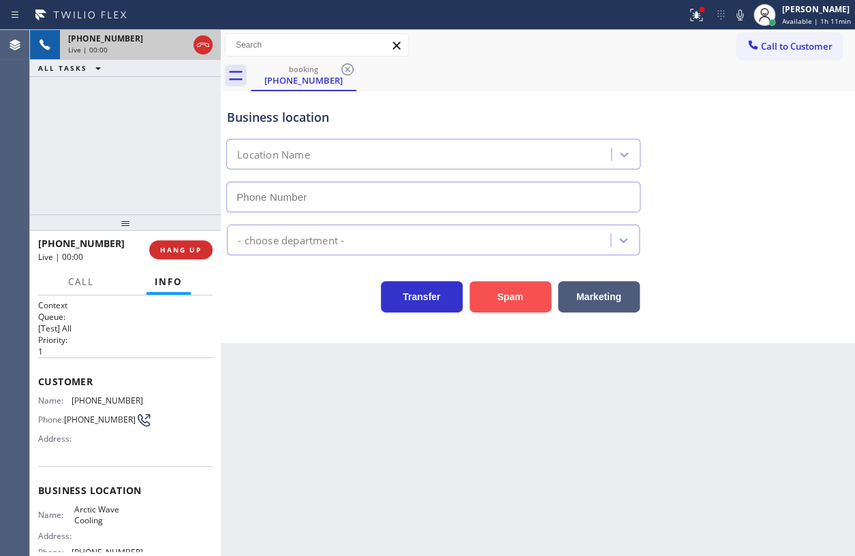
type input "(213) 269-4485"
click at [498, 294] on button "Spam" at bounding box center [510, 296] width 82 height 31
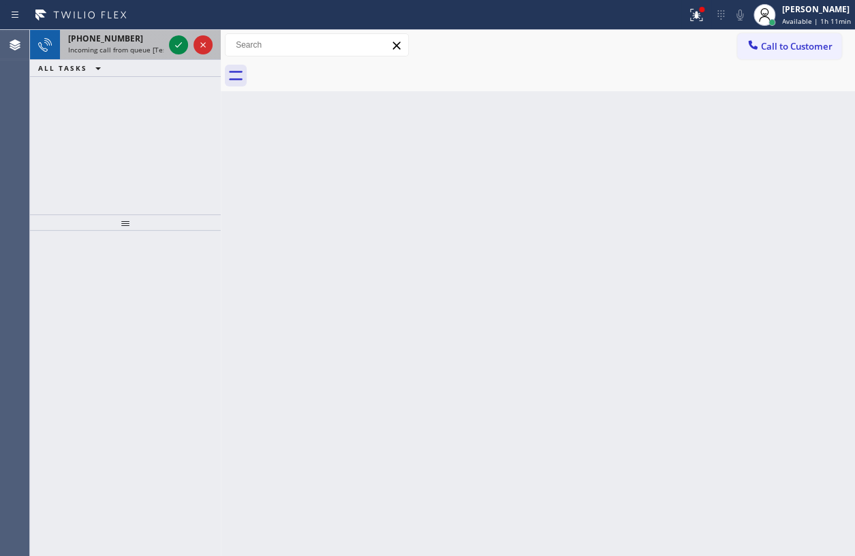
click at [123, 50] on span "Incoming call from queue [Test] All" at bounding box center [124, 50] width 113 height 10
click at [181, 42] on icon at bounding box center [178, 44] width 7 height 5
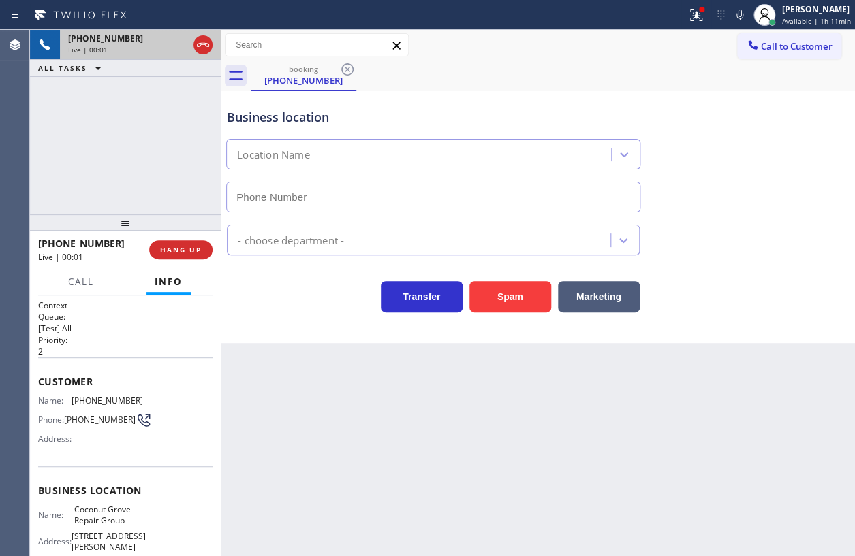
type input "(786) 520-2766"
click at [510, 298] on button "Spam" at bounding box center [510, 296] width 82 height 31
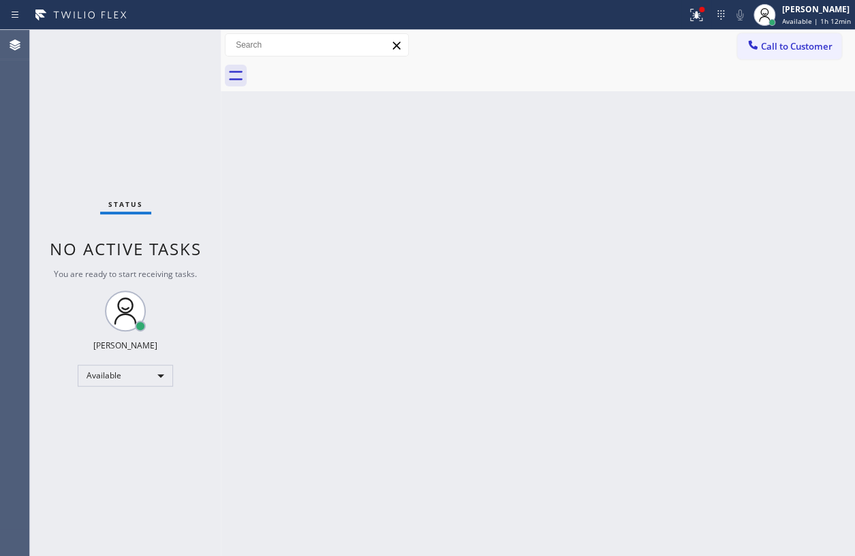
click at [123, 41] on div "Status No active tasks You are ready to start receiving tasks. [PERSON_NAME] Av…" at bounding box center [125, 293] width 191 height 526
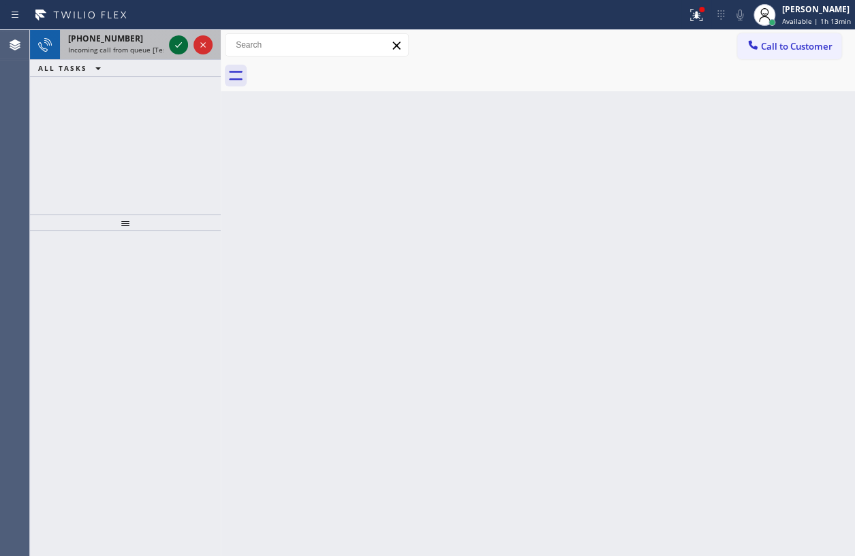
click at [180, 48] on icon at bounding box center [178, 45] width 16 height 16
click at [176, 49] on icon at bounding box center [178, 45] width 16 height 16
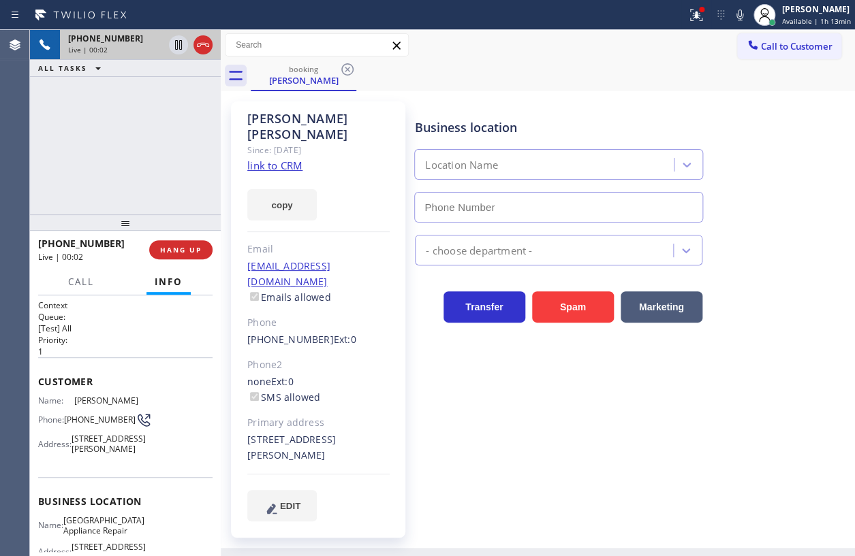
type input "[PHONE_NUMBER]"
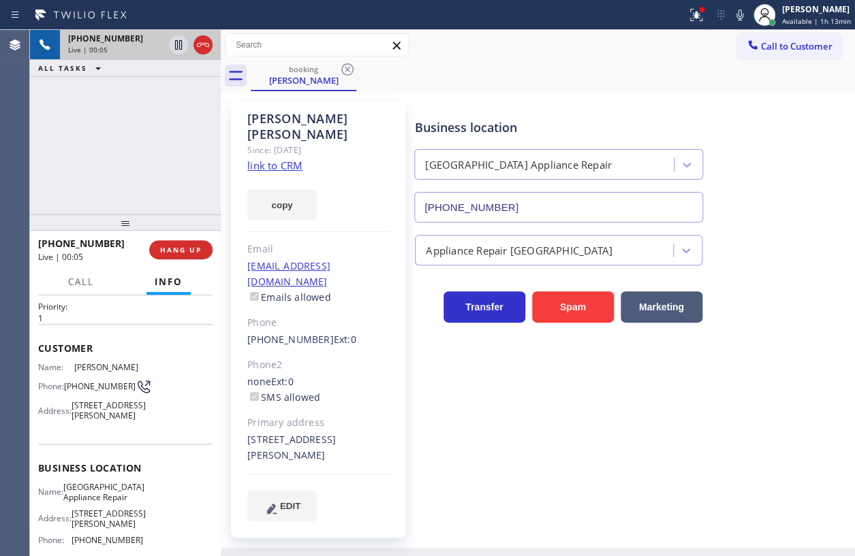
scroll to position [61, 0]
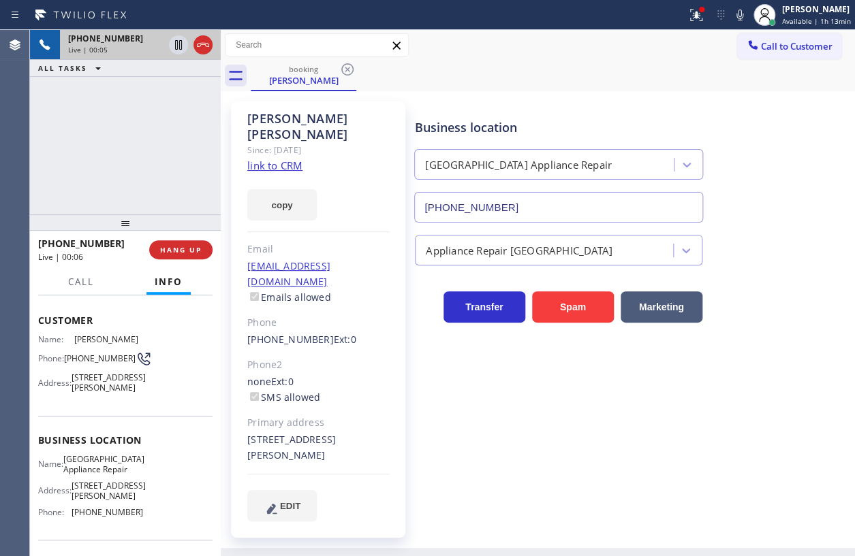
click at [104, 475] on span "[GEOGRAPHIC_DATA] Appliance Repair" at bounding box center [103, 464] width 81 height 21
copy span "[GEOGRAPHIC_DATA] Appliance Repair"
click at [576, 211] on input "[PHONE_NUMBER]" at bounding box center [558, 207] width 289 height 31
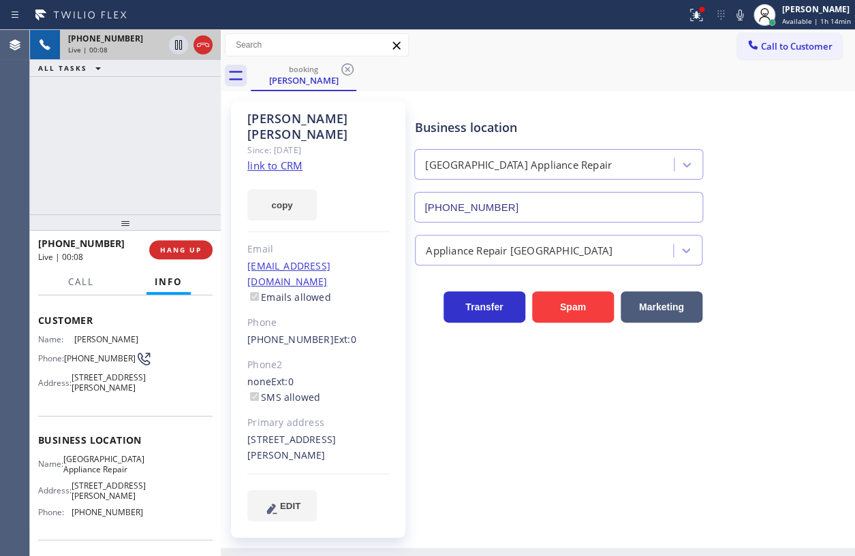
click at [576, 211] on input "[PHONE_NUMBER]" at bounding box center [558, 207] width 289 height 31
click at [294, 159] on link "link to CRM" at bounding box center [274, 166] width 55 height 14
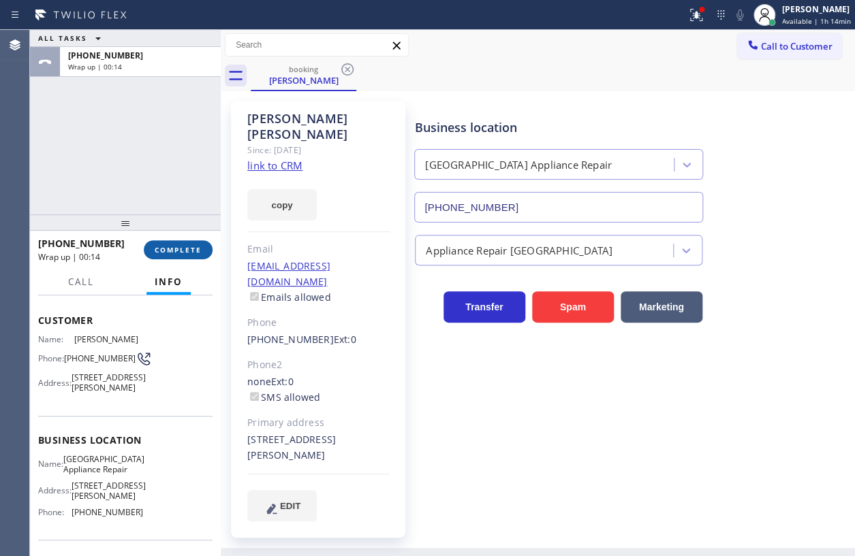
click at [183, 245] on span "COMPLETE" at bounding box center [178, 250] width 47 height 10
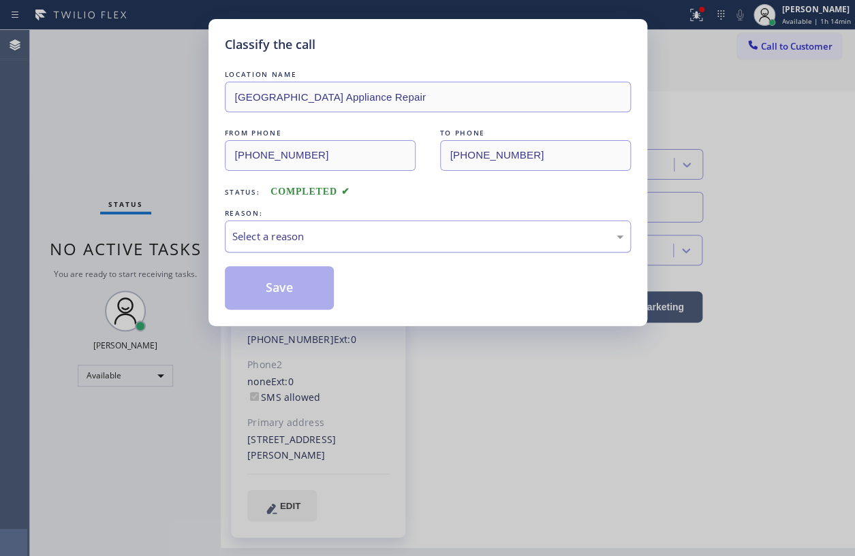
click at [350, 229] on div "Select a reason" at bounding box center [427, 237] width 391 height 16
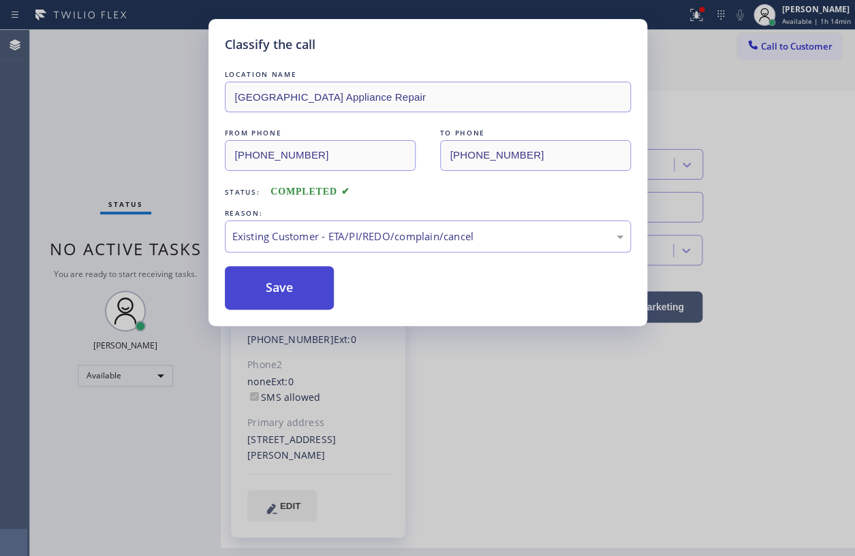
click at [287, 294] on button "Save" at bounding box center [280, 288] width 110 height 44
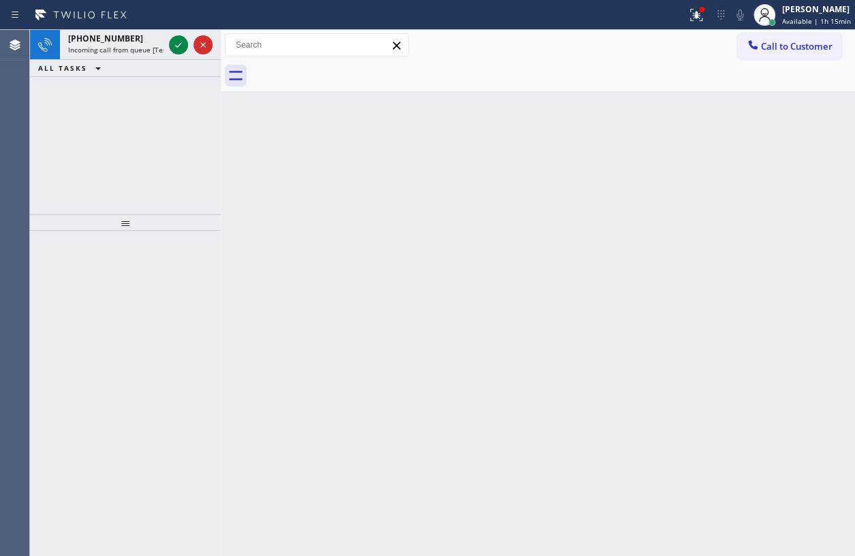
drag, startPoint x: 177, startPoint y: 43, endPoint x: 217, endPoint y: 54, distance: 41.8
click at [177, 43] on icon at bounding box center [178, 45] width 16 height 16
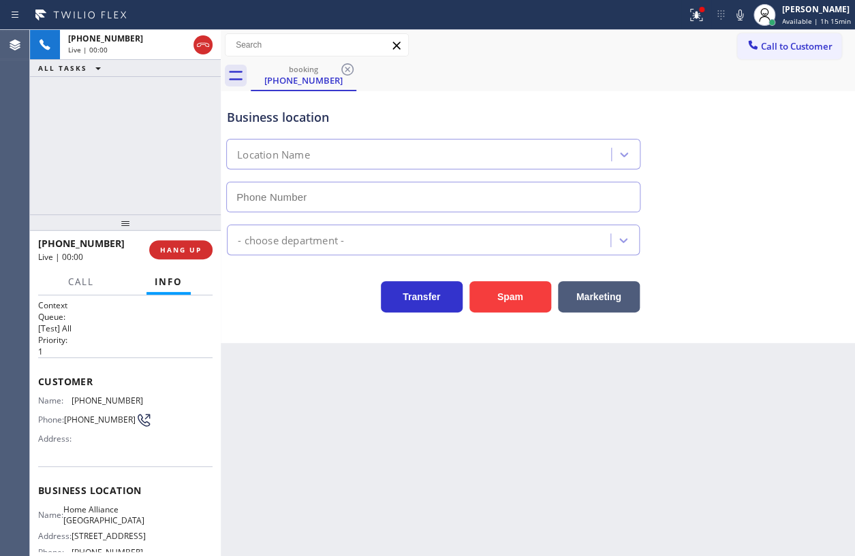
type input "(341) 888-6127"
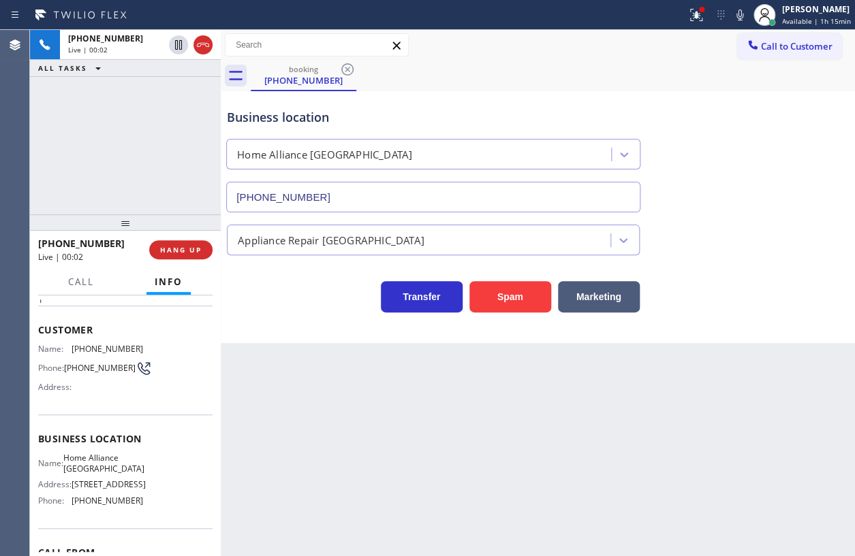
scroll to position [123, 0]
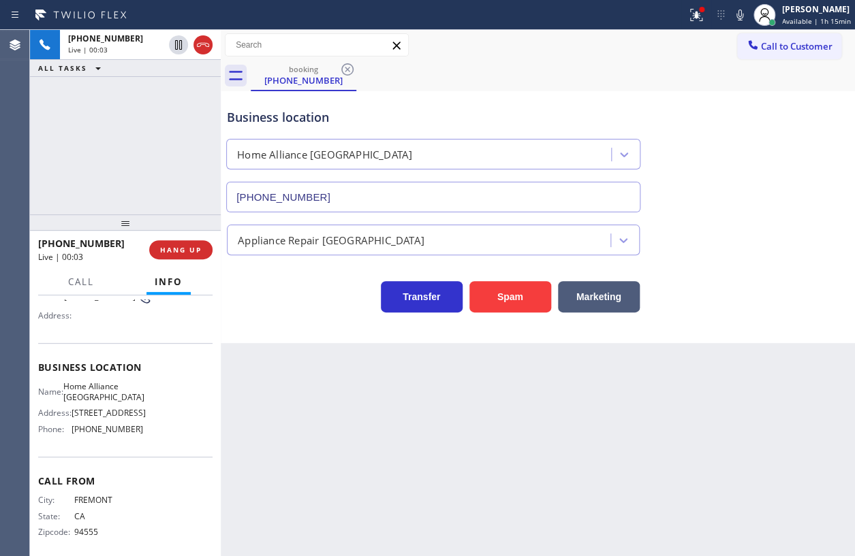
click at [101, 395] on span "Home Alliance Oakland" at bounding box center [103, 391] width 81 height 21
copy span "Home Alliance Oakland"
click at [320, 191] on input "(341) 888-6127" at bounding box center [433, 197] width 414 height 31
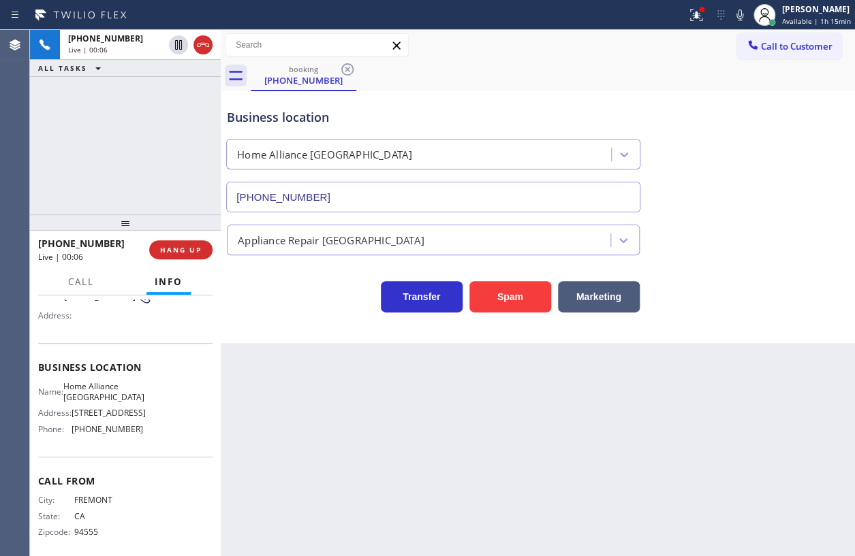
click at [320, 191] on input "(341) 888-6127" at bounding box center [433, 197] width 414 height 31
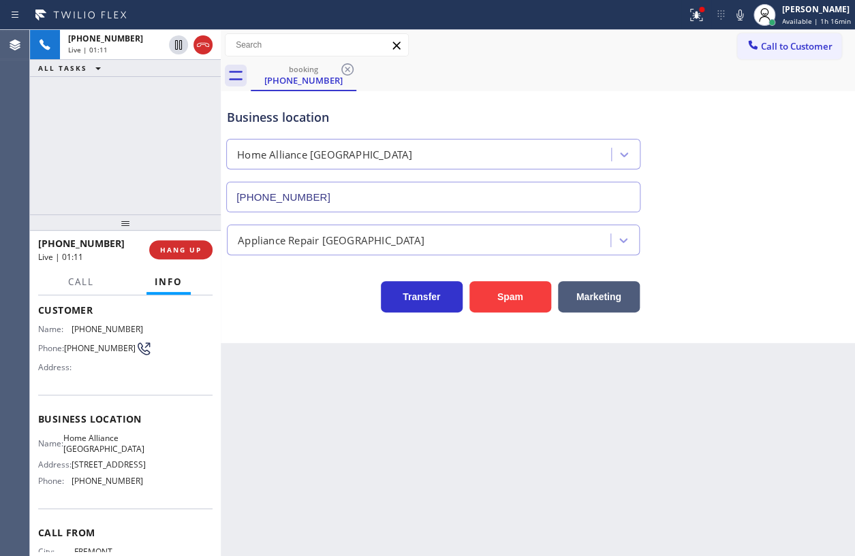
scroll to position [0, 0]
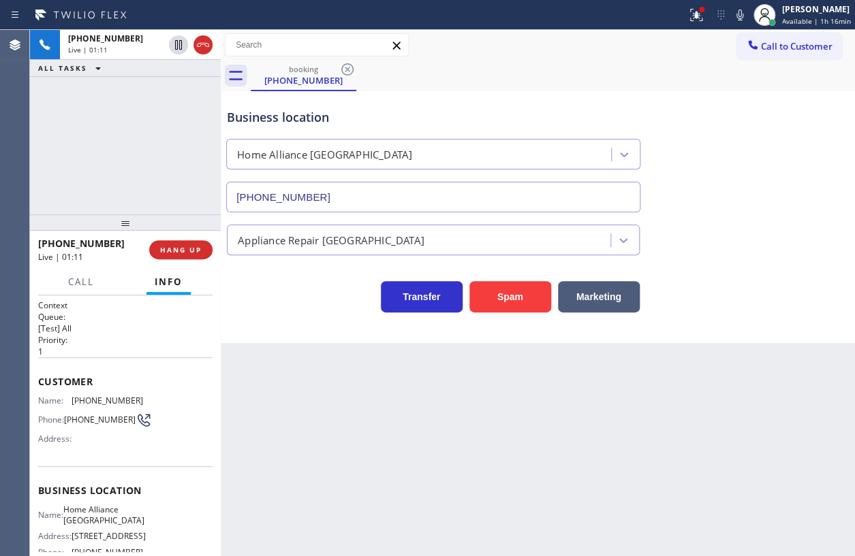
click at [92, 402] on span "(510) 938-1577" at bounding box center [108, 401] width 72 height 10
copy span "(510) 938-1577"
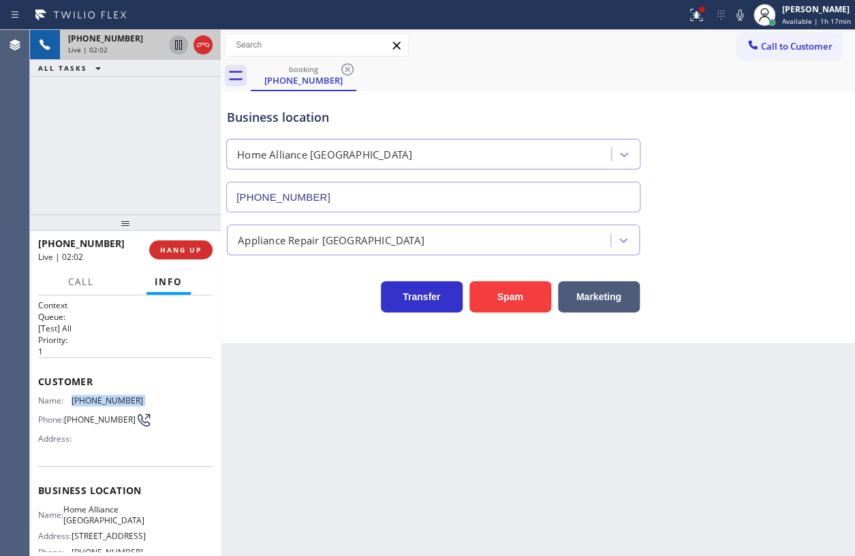
click at [175, 46] on icon at bounding box center [178, 45] width 7 height 10
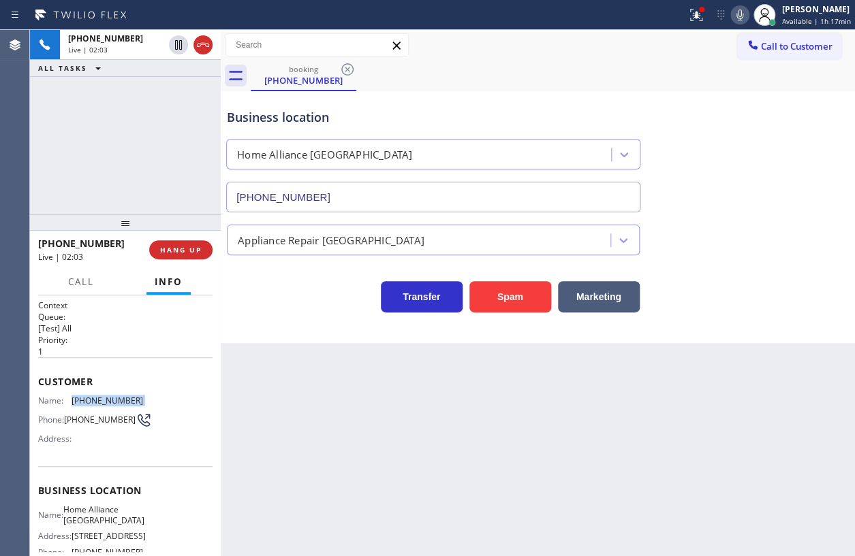
click at [746, 18] on icon at bounding box center [739, 15] width 16 height 16
click at [178, 44] on icon at bounding box center [178, 45] width 16 height 16
click at [742, 12] on icon at bounding box center [739, 15] width 7 height 11
click at [73, 276] on span "Call" at bounding box center [81, 282] width 26 height 12
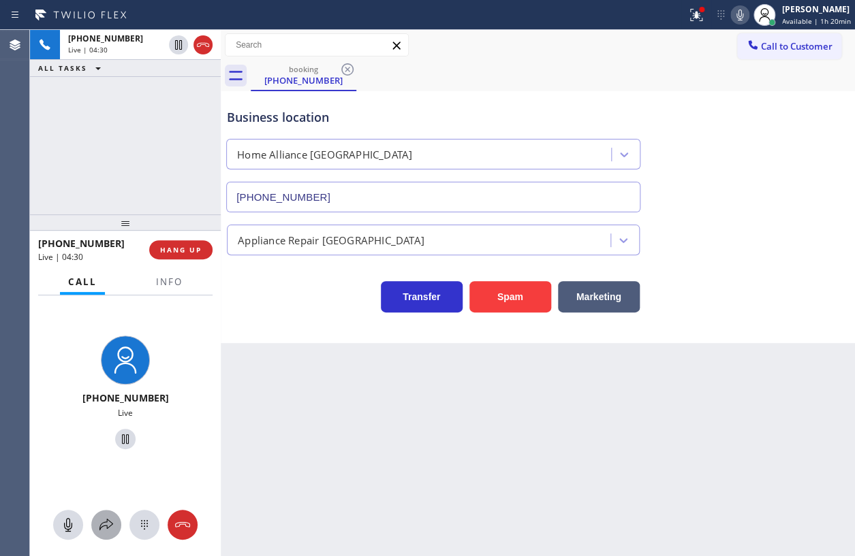
click at [97, 538] on button at bounding box center [106, 525] width 30 height 30
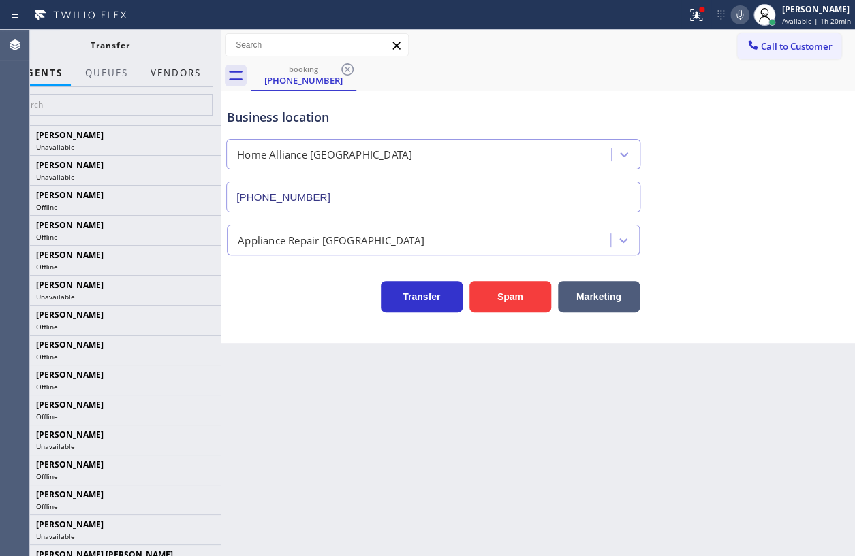
click at [190, 69] on button "Vendors" at bounding box center [175, 73] width 67 height 27
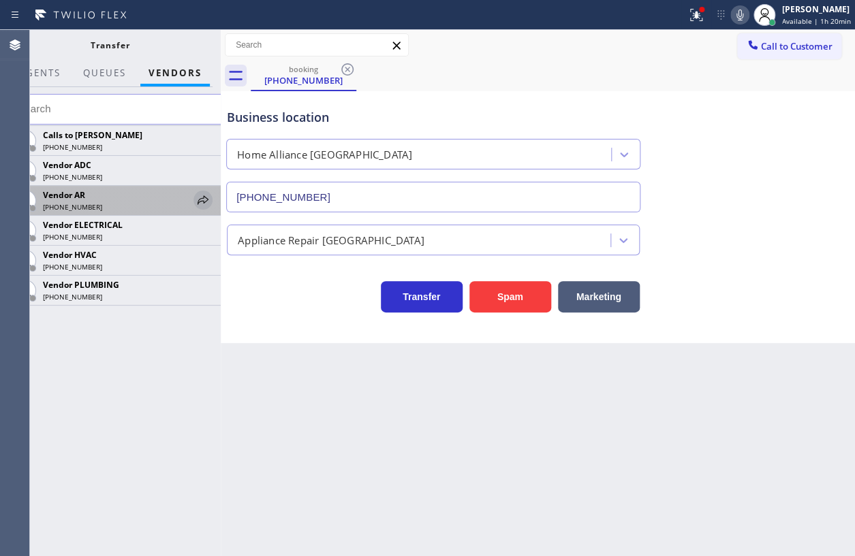
click at [200, 198] on icon at bounding box center [202, 199] width 11 height 9
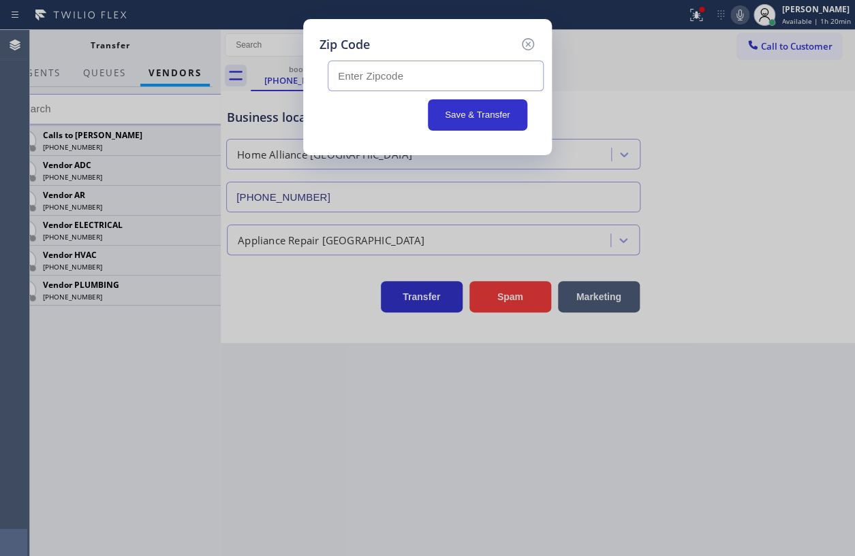
click at [373, 80] on input "text" at bounding box center [436, 76] width 216 height 31
paste input "94607"
click at [475, 106] on button "Save & Transfer" at bounding box center [478, 114] width 100 height 31
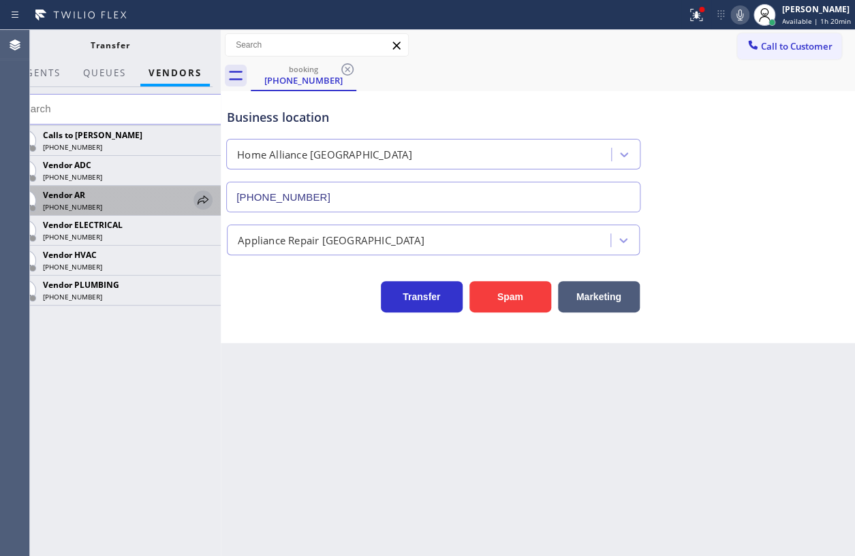
click at [204, 195] on icon at bounding box center [203, 200] width 16 height 16
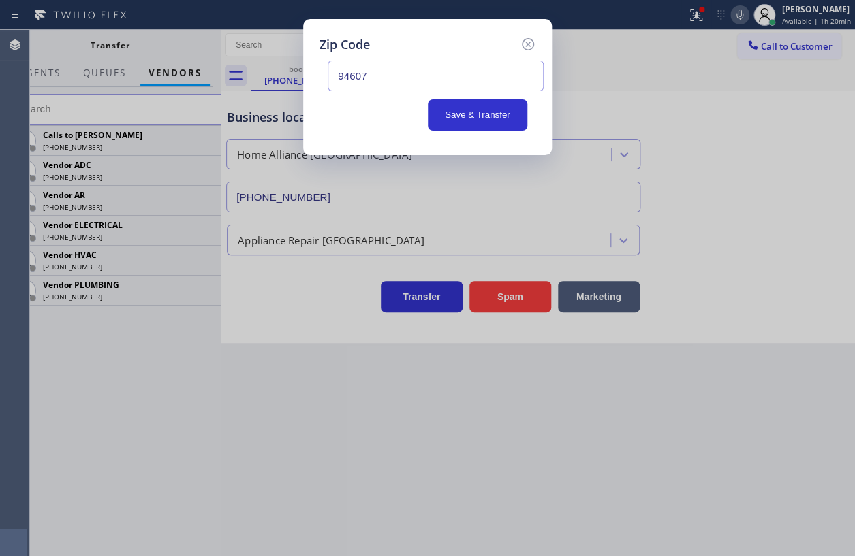
click at [437, 74] on input "94607" at bounding box center [436, 76] width 216 height 31
paste input "text"
type input "94607"
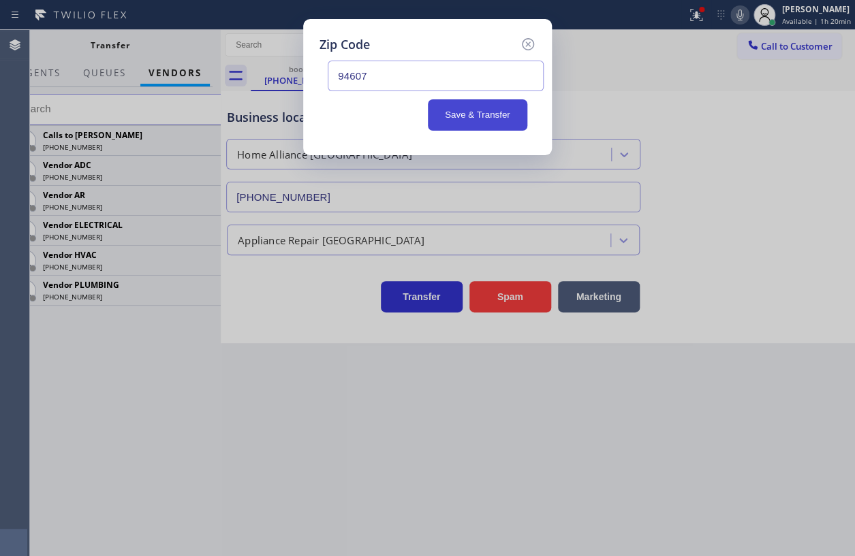
click at [454, 115] on button "Save & Transfer" at bounding box center [478, 114] width 100 height 31
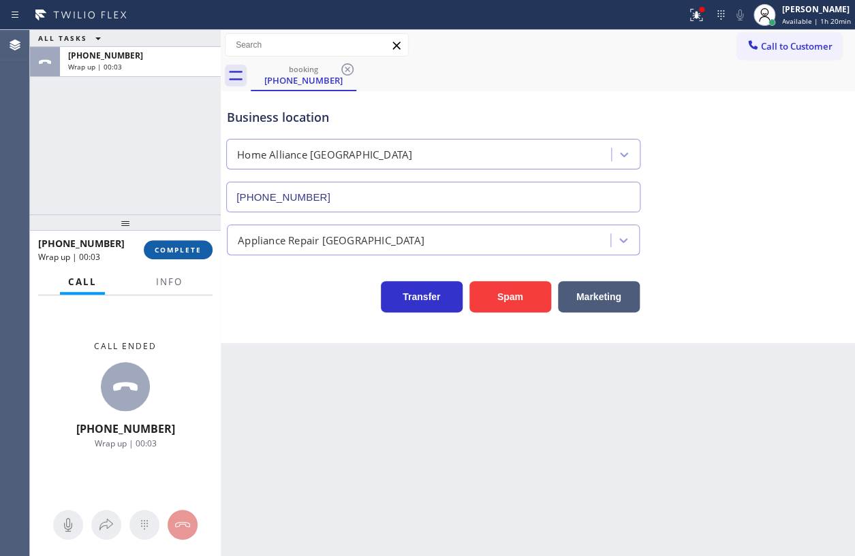
click at [176, 247] on span "COMPLETE" at bounding box center [178, 250] width 47 height 10
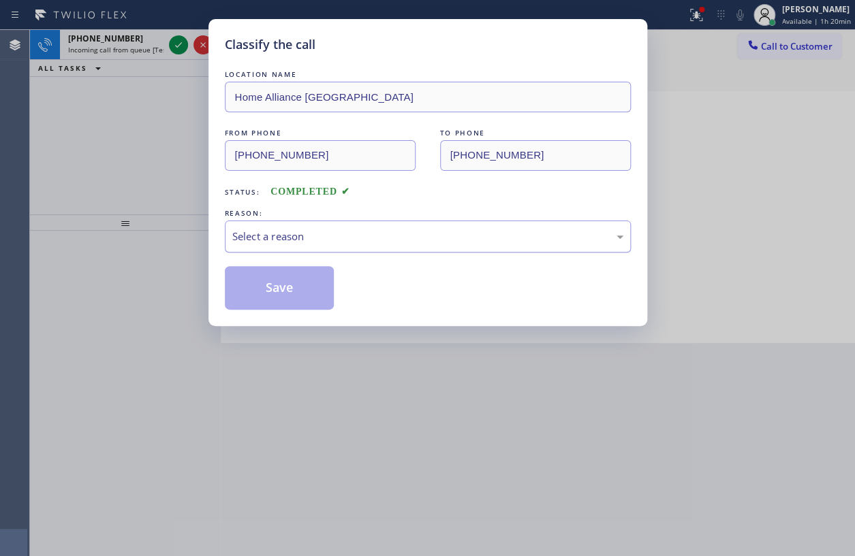
click at [303, 234] on div "Select a reason" at bounding box center [427, 237] width 391 height 16
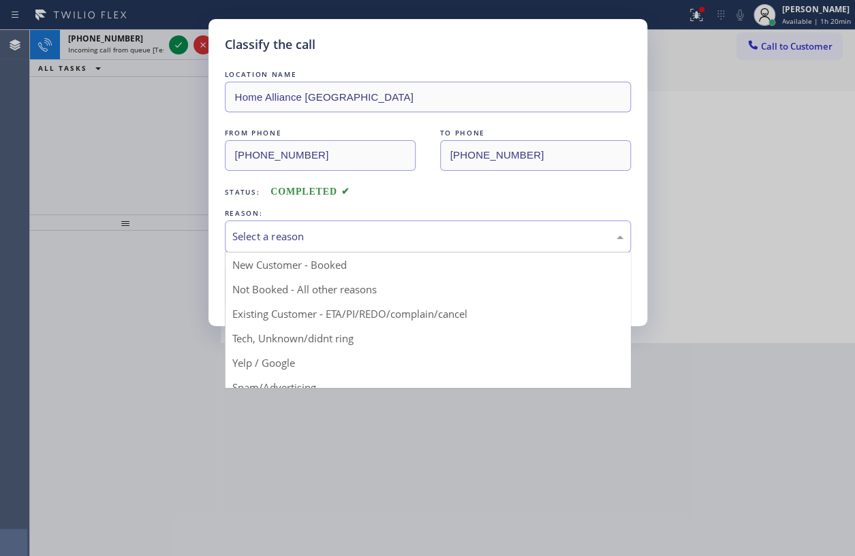
drag, startPoint x: 159, startPoint y: 340, endPoint x: 198, endPoint y: 307, distance: 51.7
click at [160, 340] on div "Classify the call LOCATION NAME Home Alliance Oakland FROM PHONE (510) 938-1577…" at bounding box center [427, 278] width 855 height 556
click at [286, 230] on div "Select a reason" at bounding box center [427, 237] width 391 height 16
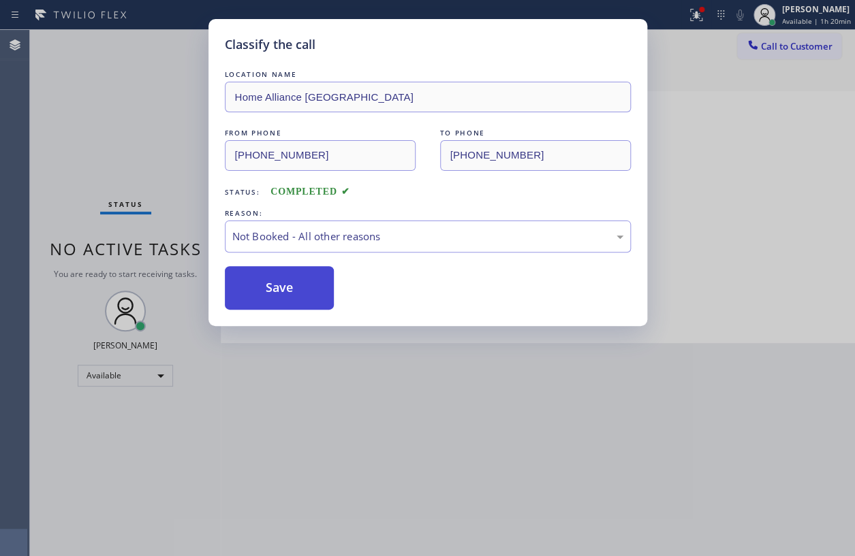
click at [266, 286] on button "Save" at bounding box center [280, 288] width 110 height 44
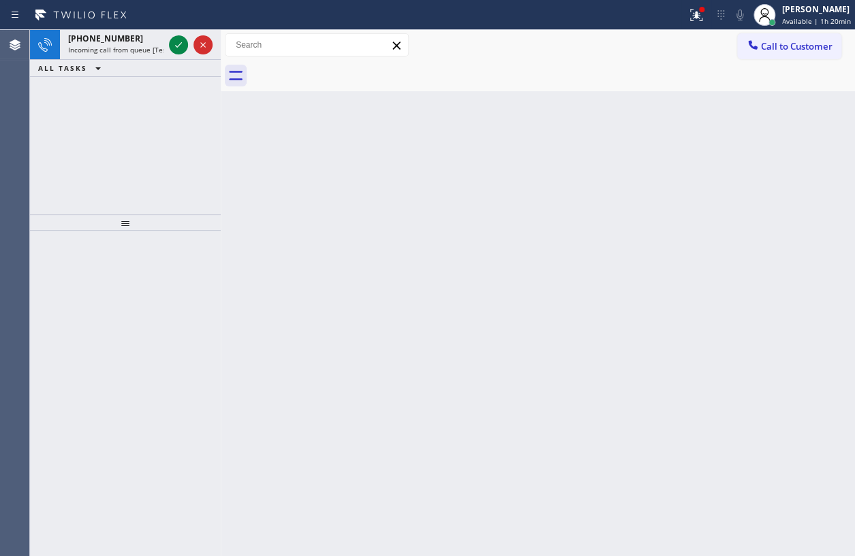
drag, startPoint x: 177, startPoint y: 42, endPoint x: 298, endPoint y: 92, distance: 130.6
click at [177, 42] on icon at bounding box center [178, 45] width 16 height 16
click at [178, 41] on icon at bounding box center [178, 45] width 16 height 16
click at [175, 40] on icon at bounding box center [178, 45] width 16 height 16
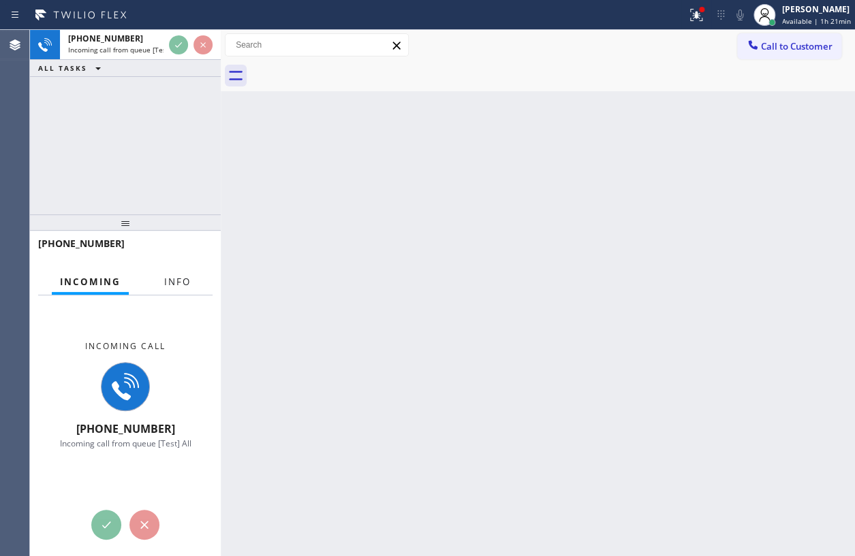
click at [166, 274] on button "Info" at bounding box center [177, 282] width 43 height 27
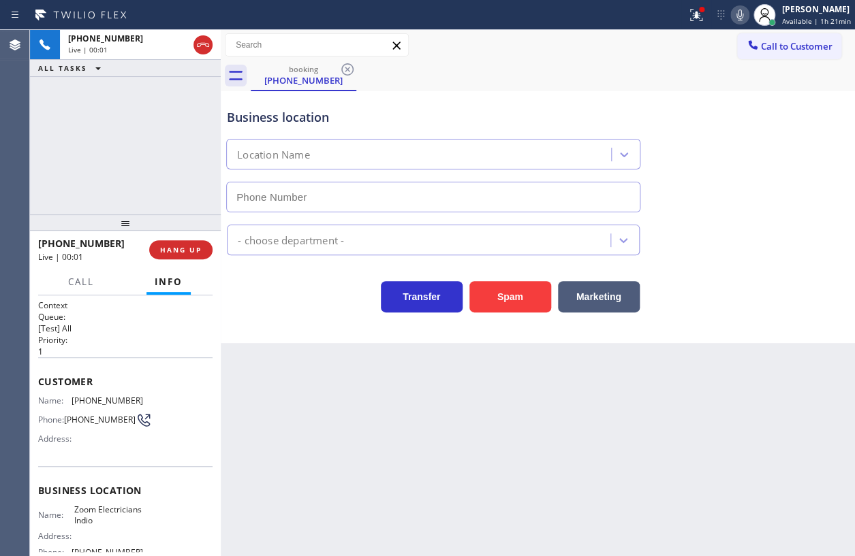
type input "(760) 279-1212"
click at [185, 247] on span "HANG UP" at bounding box center [181, 250] width 42 height 10
drag, startPoint x: 183, startPoint y: 249, endPoint x: 212, endPoint y: 252, distance: 30.2
click at [182, 249] on span "HANG UP" at bounding box center [181, 250] width 42 height 10
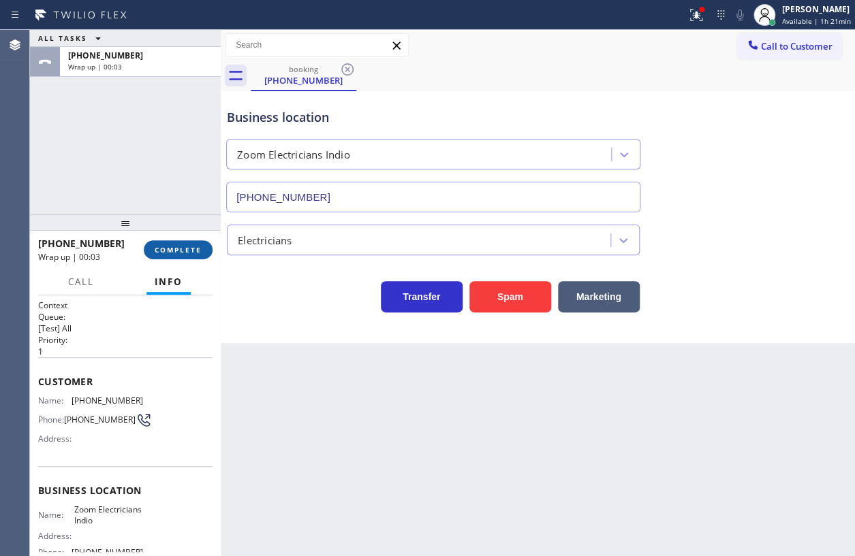
click at [177, 249] on span "COMPLETE" at bounding box center [178, 250] width 47 height 10
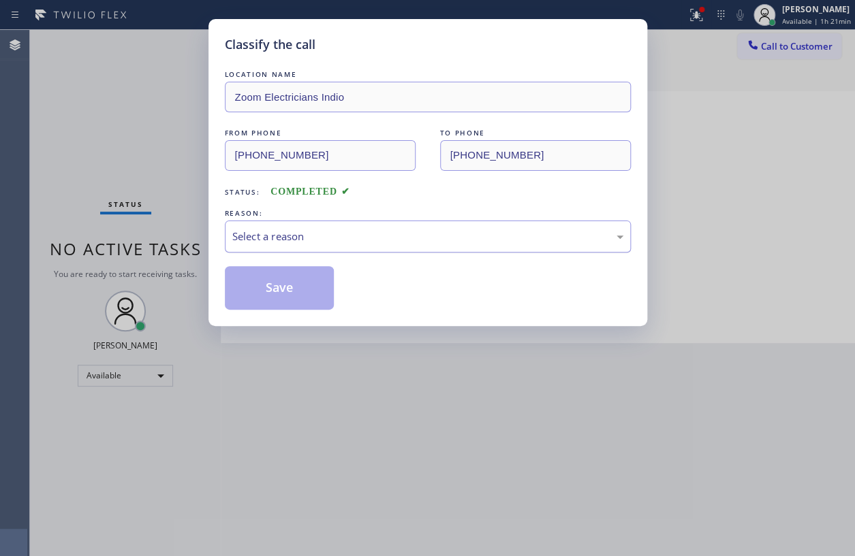
drag, startPoint x: 431, startPoint y: 232, endPoint x: 424, endPoint y: 237, distance: 8.7
click at [429, 233] on div "Select a reason" at bounding box center [427, 237] width 391 height 16
click at [294, 296] on button "Save" at bounding box center [280, 288] width 110 height 44
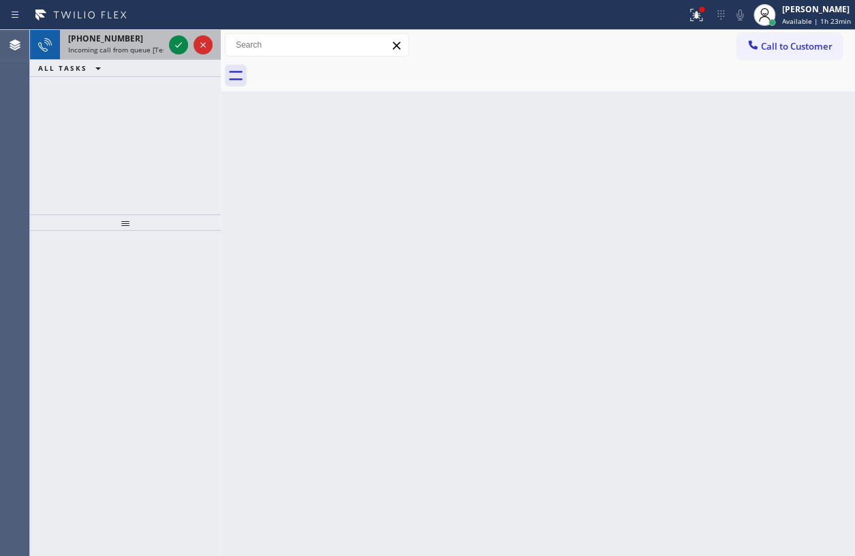
click at [117, 41] on span "+12172869626" at bounding box center [105, 39] width 75 height 12
click at [102, 46] on span "Incoming call from queue [Test] All" at bounding box center [124, 50] width 113 height 10
click at [94, 42] on span "+12144675014" at bounding box center [105, 39] width 75 height 12
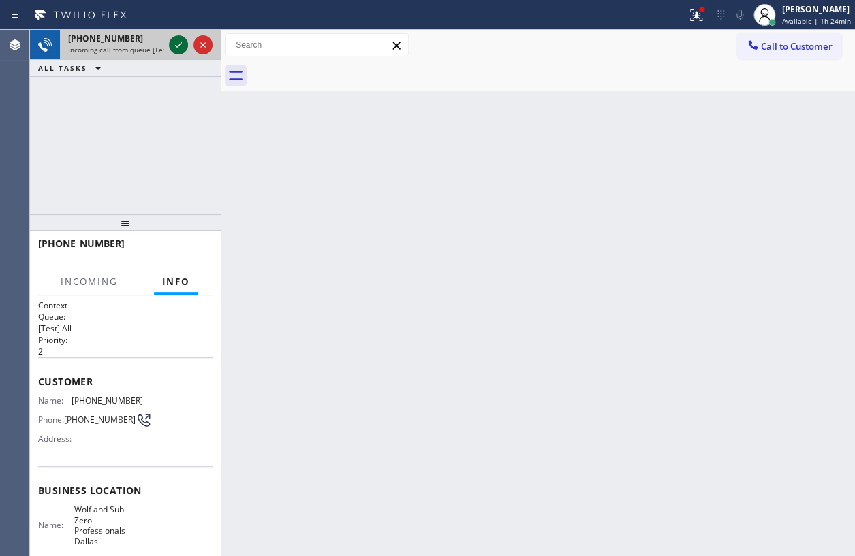
click at [178, 40] on icon at bounding box center [178, 45] width 16 height 16
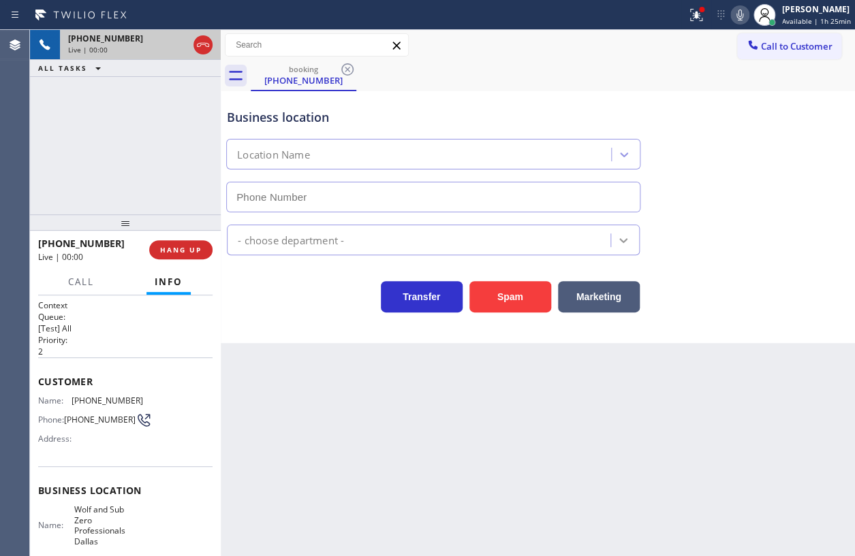
type input "(214) 817-2065"
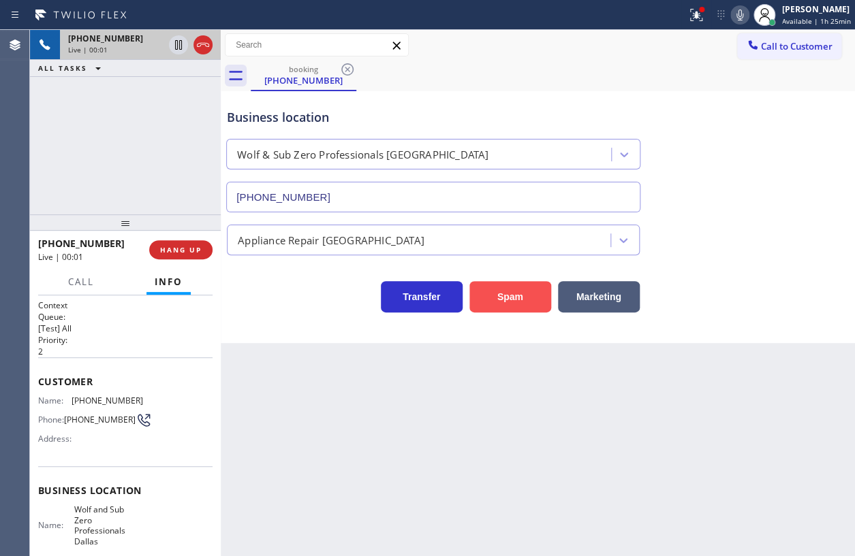
click at [507, 308] on button "Spam" at bounding box center [510, 296] width 82 height 31
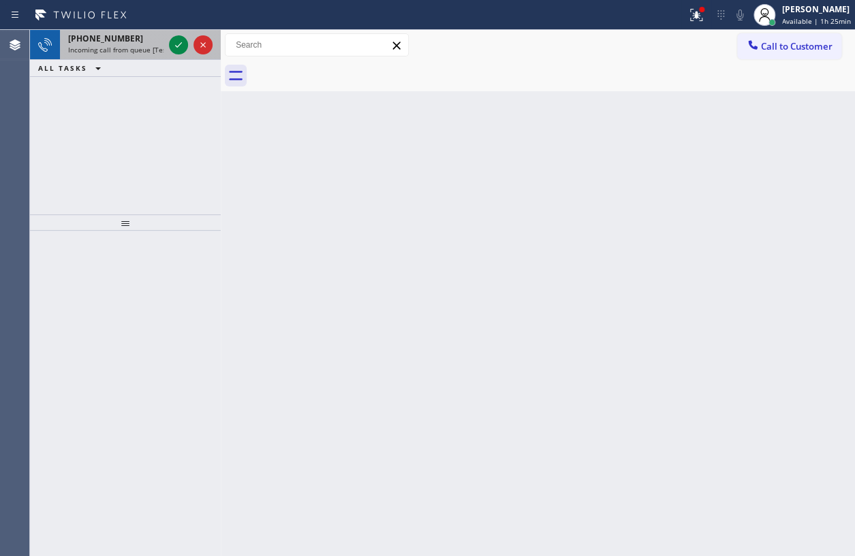
click at [136, 50] on span "Incoming call from queue [Test] All" at bounding box center [124, 50] width 113 height 10
click at [144, 50] on span "Incoming call from queue [Test] All" at bounding box center [124, 50] width 113 height 10
click at [145, 50] on span "Incoming call from queue [Test] All" at bounding box center [124, 50] width 113 height 10
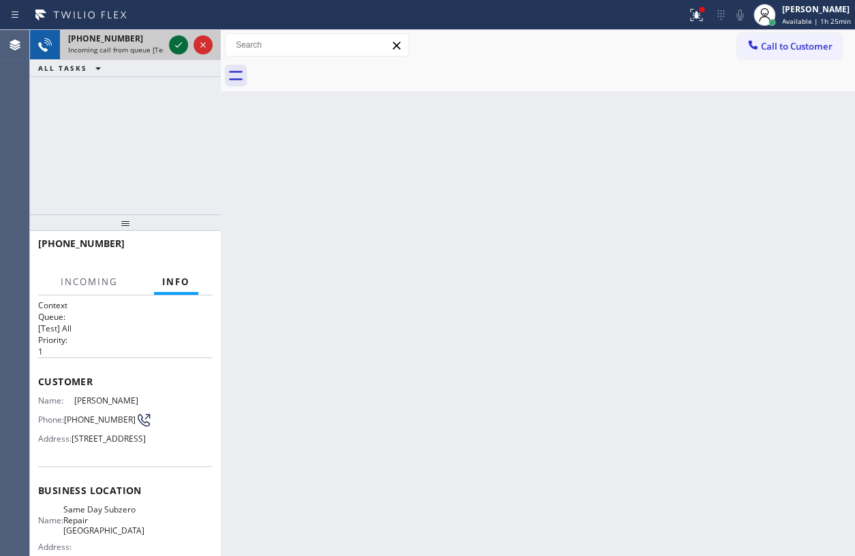
click at [178, 44] on icon at bounding box center [178, 45] width 16 height 16
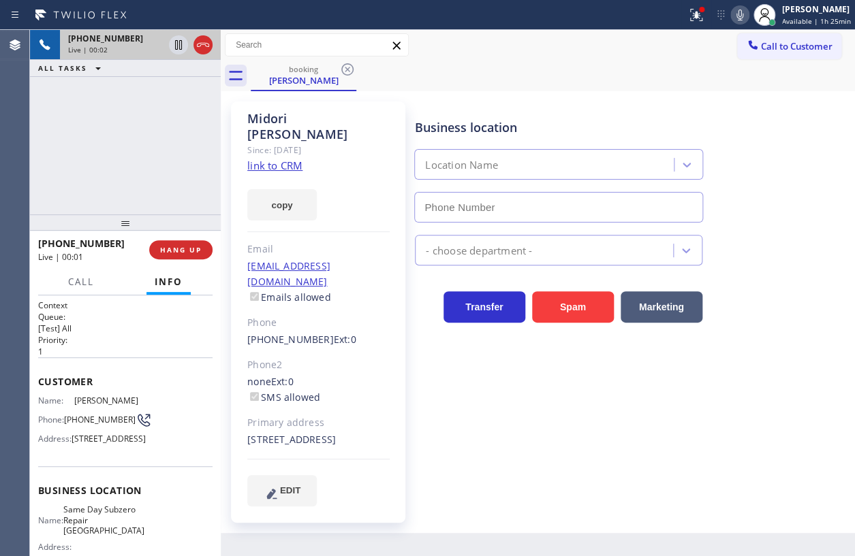
type input "(424) 395-5653"
click at [289, 159] on link "link to CRM" at bounding box center [274, 166] width 55 height 14
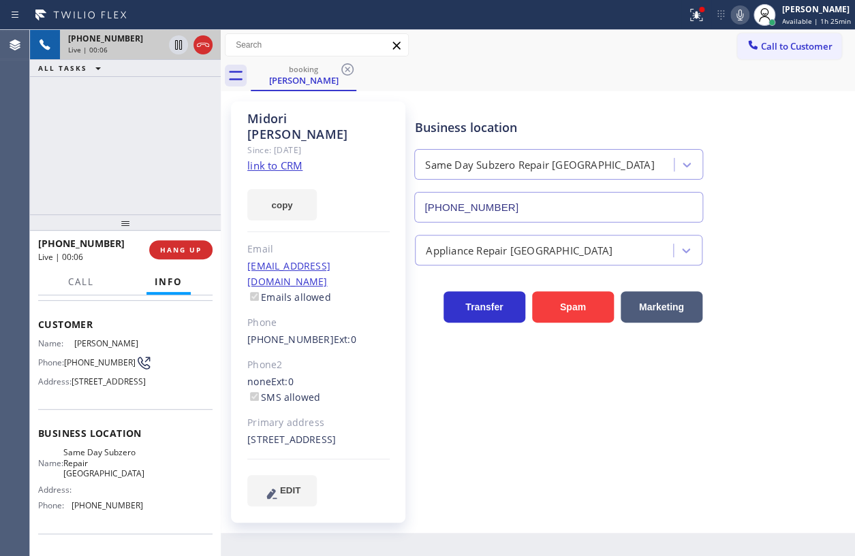
scroll to position [123, 0]
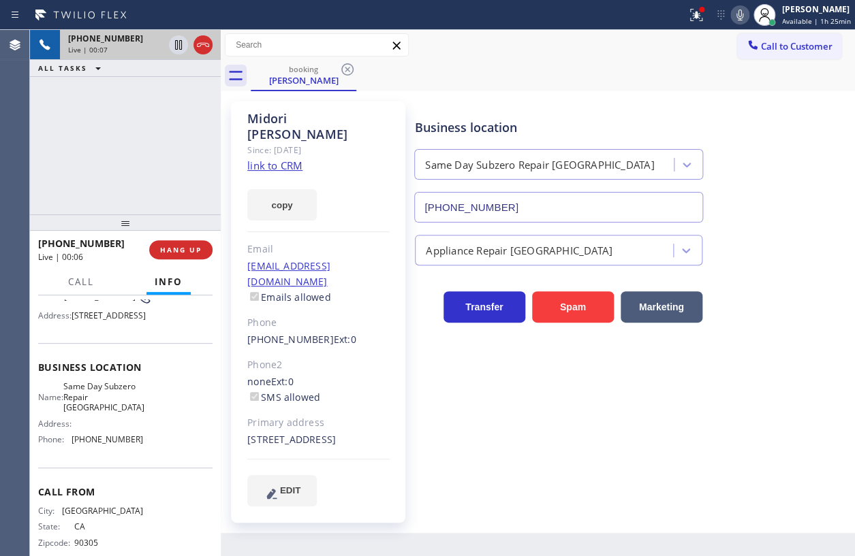
click at [102, 413] on span "Same Day Subzero Repair Torrance" at bounding box center [103, 396] width 81 height 31
copy span "Same Day Subzero Repair Torrance"
click at [511, 208] on input "(424) 395-5653" at bounding box center [558, 207] width 289 height 31
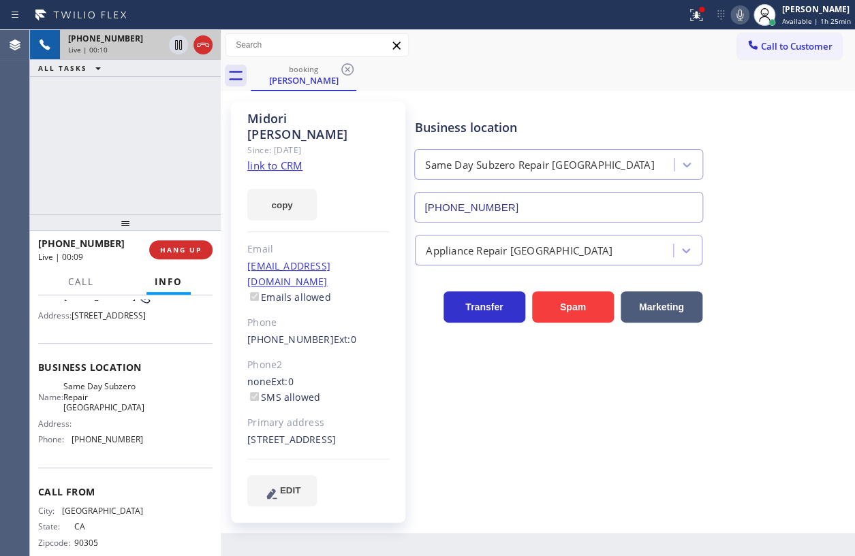
click at [511, 208] on input "(424) 395-5653" at bounding box center [558, 207] width 289 height 31
click at [702, 20] on icon at bounding box center [696, 15] width 12 height 12
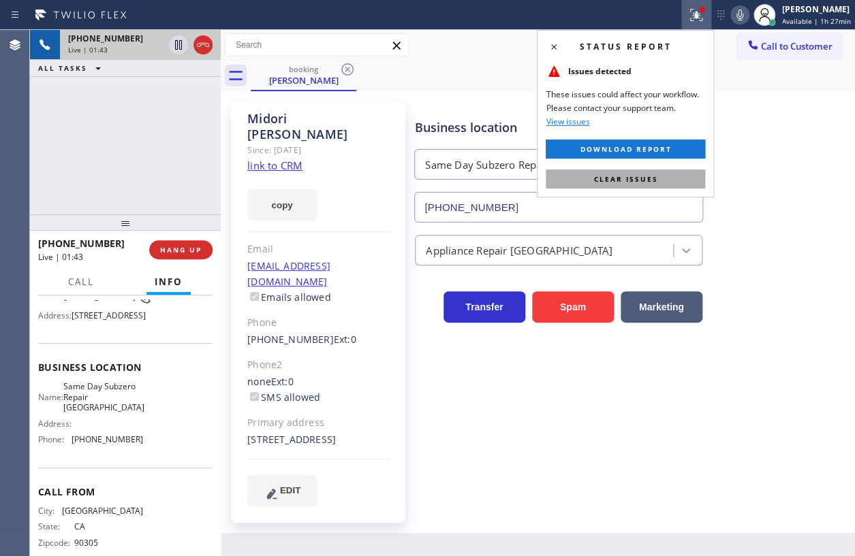
click at [629, 177] on span "Clear issues" at bounding box center [625, 179] width 64 height 10
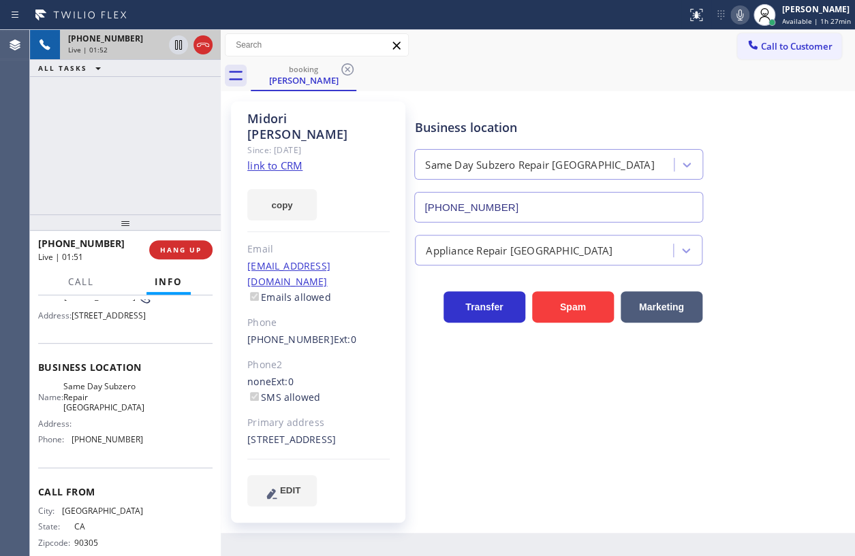
click at [743, 14] on icon at bounding box center [739, 15] width 7 height 11
click at [743, 14] on icon at bounding box center [739, 15] width 16 height 16
click at [743, 14] on icon at bounding box center [739, 15] width 7 height 11
click at [172, 44] on icon at bounding box center [178, 45] width 16 height 16
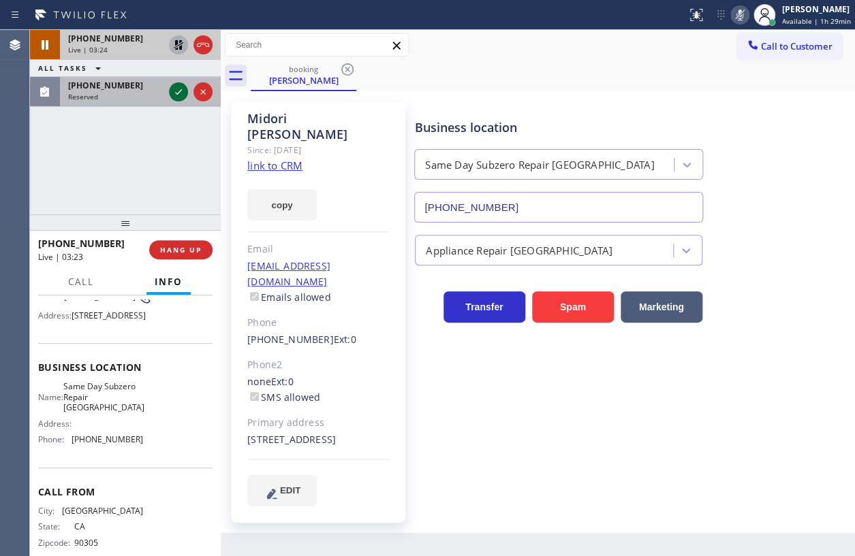
click at [178, 94] on icon at bounding box center [178, 92] width 16 height 16
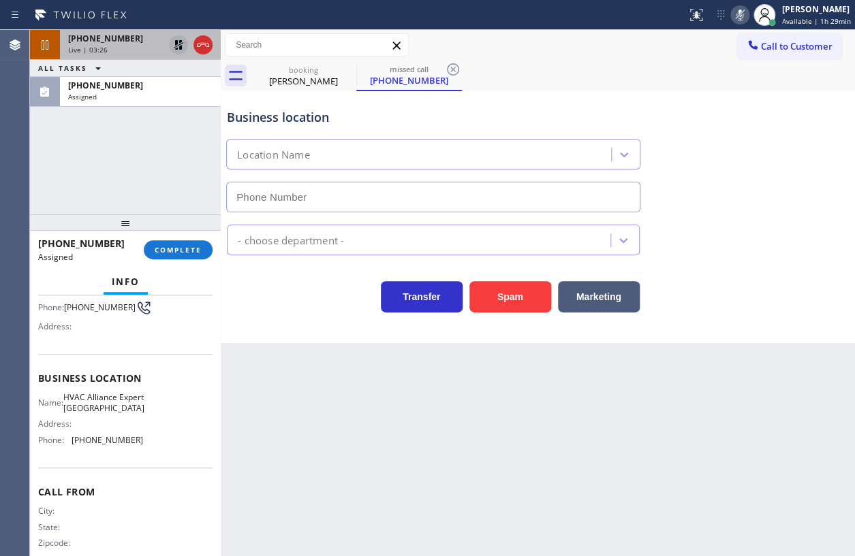
type input "[PHONE_NUMBER]"
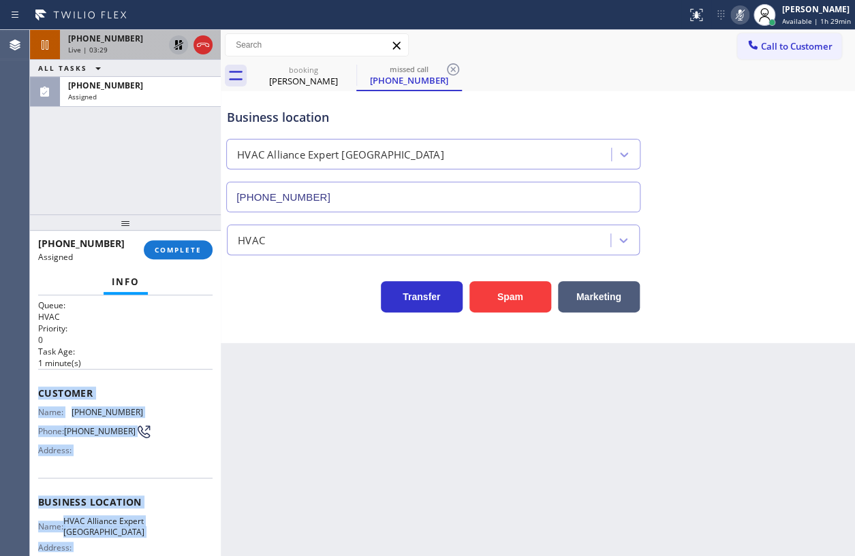
scroll to position [166, 0]
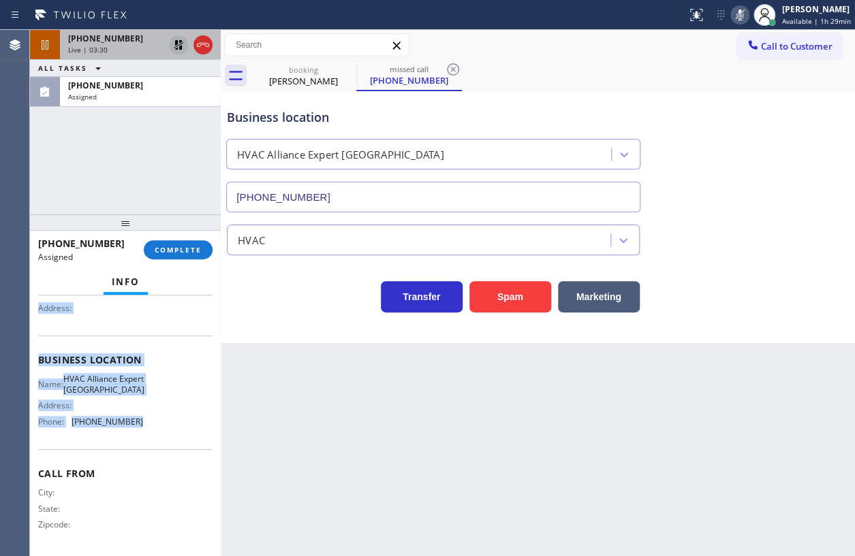
drag, startPoint x: 36, startPoint y: 386, endPoint x: 179, endPoint y: 441, distance: 153.0
click at [180, 441] on div "Context Queue: HVAC Priority: 0 Task Age: 1 minute(s) Customer Name: (954) 539-…" at bounding box center [125, 426] width 191 height 261
copy div "Customer Name: (954) 539-3351 Phone: (954) 539-3351 Address: Business location …"
click at [187, 249] on span "COMPLETE" at bounding box center [178, 250] width 47 height 10
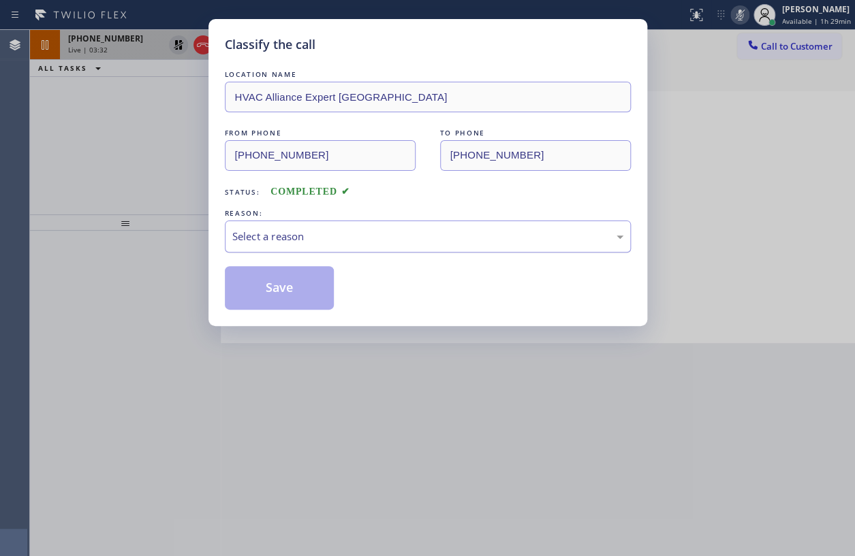
click at [352, 240] on div "Select a reason" at bounding box center [427, 237] width 391 height 16
drag, startPoint x: 259, startPoint y: 340, endPoint x: 283, endPoint y: 298, distance: 48.5
click at [283, 285] on button "Save" at bounding box center [280, 288] width 110 height 44
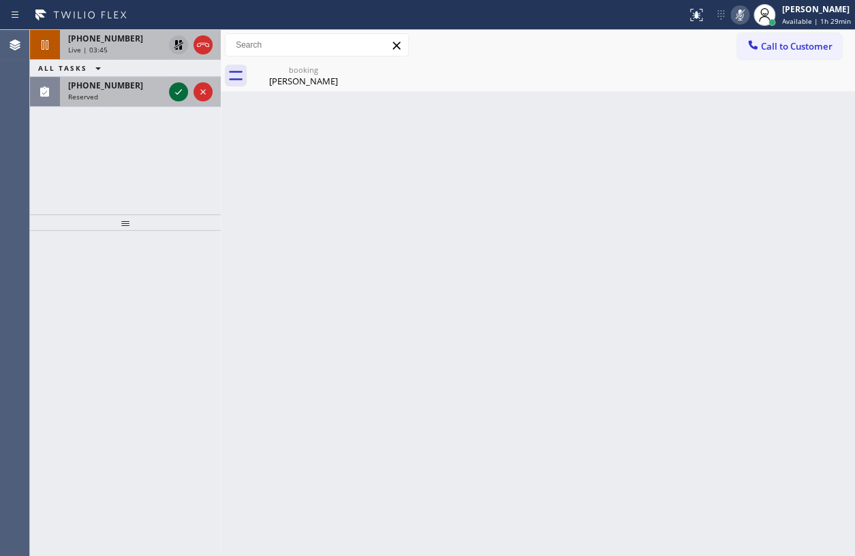
click at [177, 95] on icon at bounding box center [178, 92] width 16 height 16
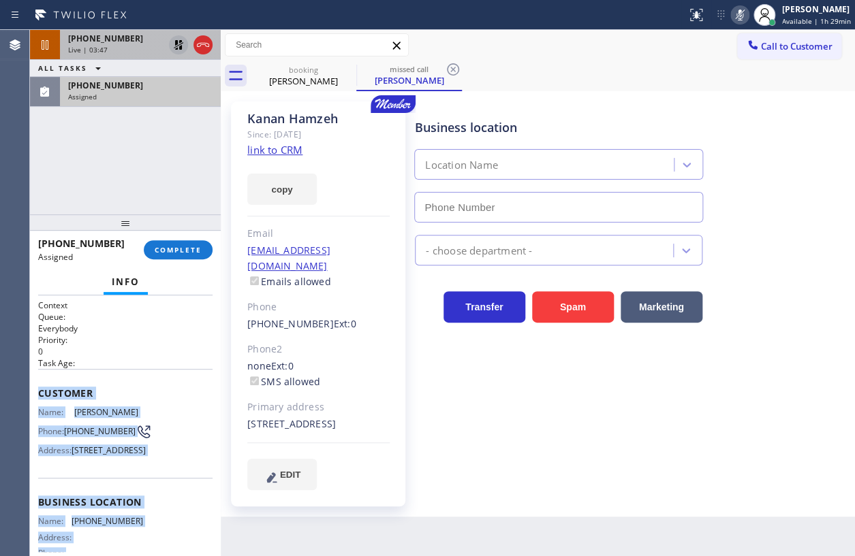
scroll to position [165, 0]
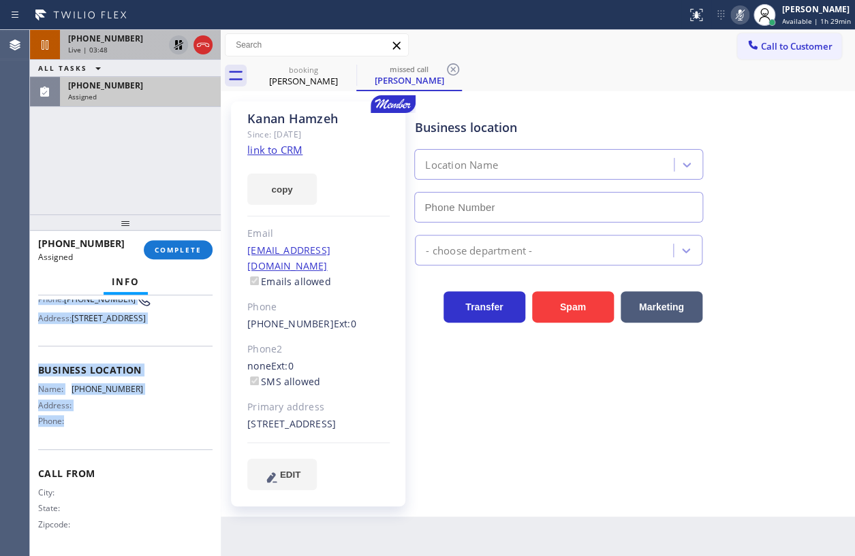
drag, startPoint x: 34, startPoint y: 389, endPoint x: 159, endPoint y: 439, distance: 134.8
click at [159, 439] on div "Context Queue: Everybody Priority: 0 Task Age: Customer Name: Kanan Hamzeh Phon…" at bounding box center [125, 426] width 191 height 261
copy div "Customer Name: Kanan Hamzeh Phone: (310) 905-7117 Address: 13113 Rose Avenue, L…"
click at [191, 251] on span "COMPLETE" at bounding box center [178, 250] width 47 height 10
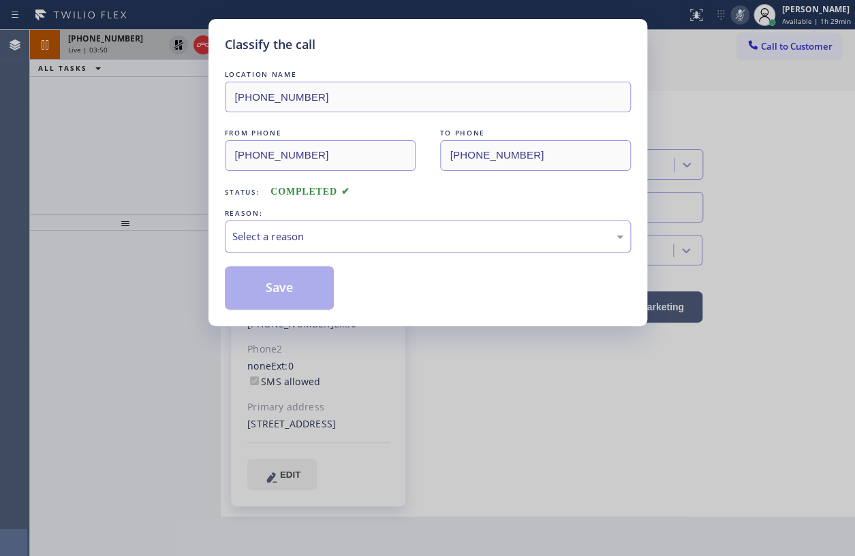
click at [414, 242] on div "Select a reason" at bounding box center [427, 237] width 391 height 16
drag, startPoint x: 292, startPoint y: 299, endPoint x: 812, endPoint y: 384, distance: 527.2
click at [292, 298] on button "Save" at bounding box center [280, 288] width 110 height 44
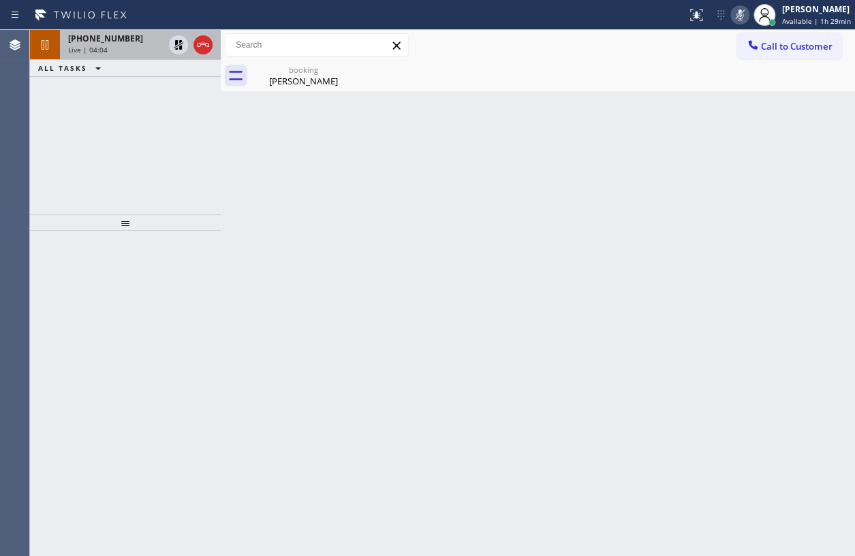
drag, startPoint x: 172, startPoint y: 44, endPoint x: 189, endPoint y: 50, distance: 17.9
click at [172, 44] on icon at bounding box center [178, 45] width 16 height 16
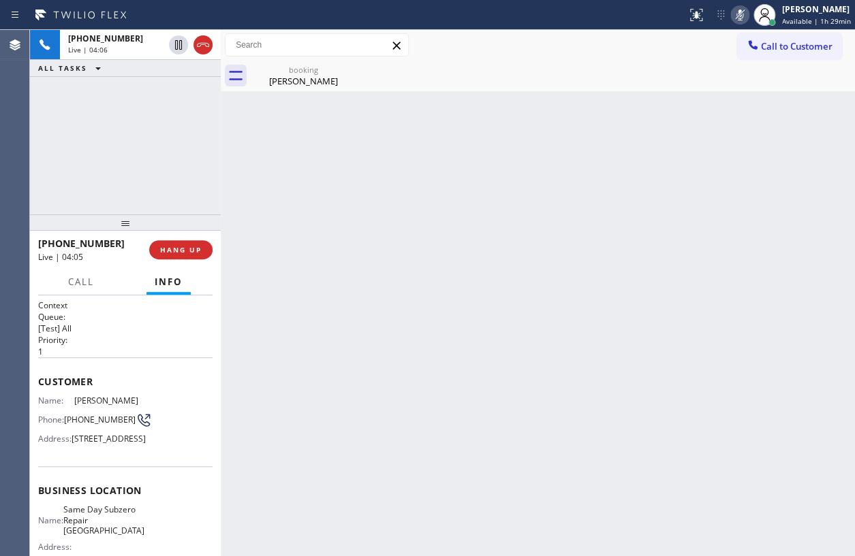
click at [737, 9] on icon at bounding box center [739, 15] width 16 height 16
click at [293, 71] on div "booking" at bounding box center [303, 70] width 103 height 10
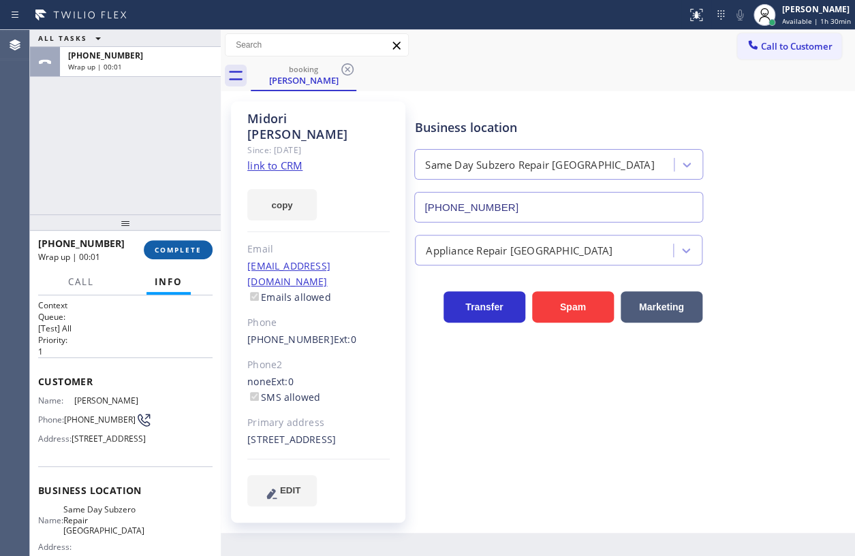
drag, startPoint x: 168, startPoint y: 248, endPoint x: 197, endPoint y: 247, distance: 30.0
click at [168, 248] on span "COMPLETE" at bounding box center [178, 250] width 47 height 10
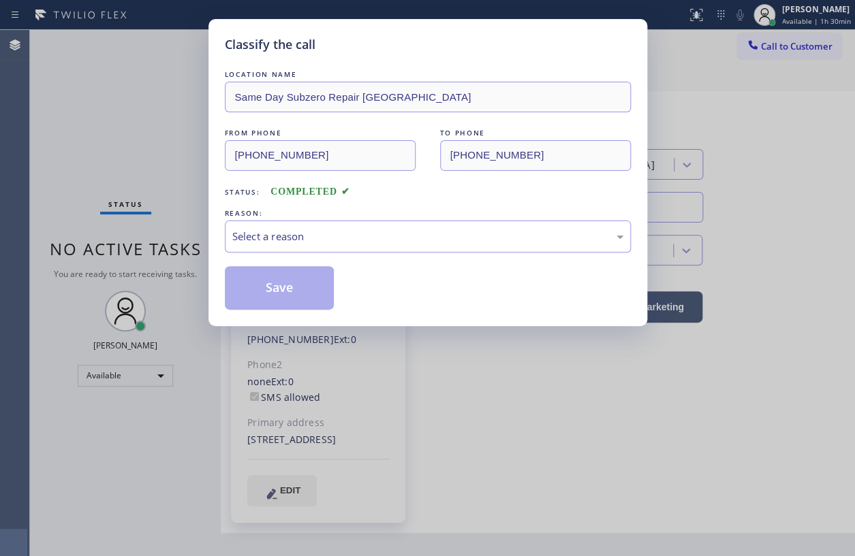
click at [295, 223] on div "Select a reason" at bounding box center [428, 237] width 406 height 32
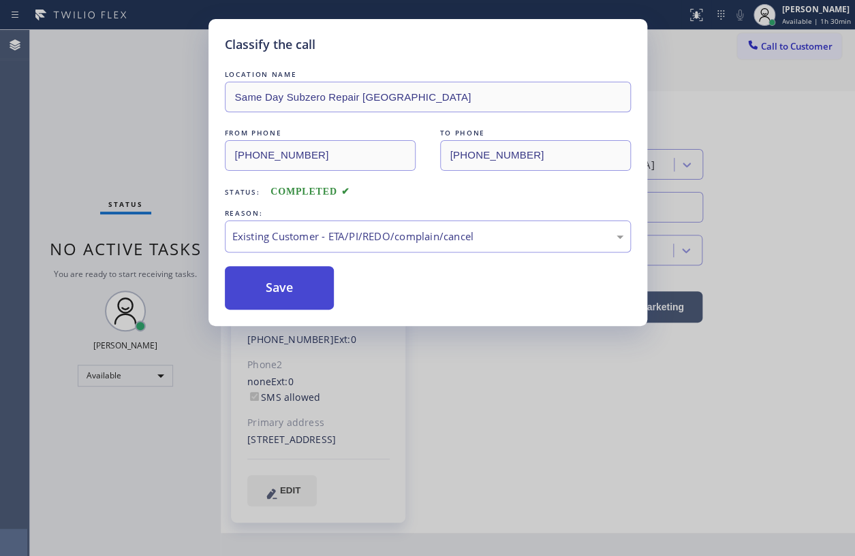
click at [300, 280] on button "Save" at bounding box center [280, 288] width 110 height 44
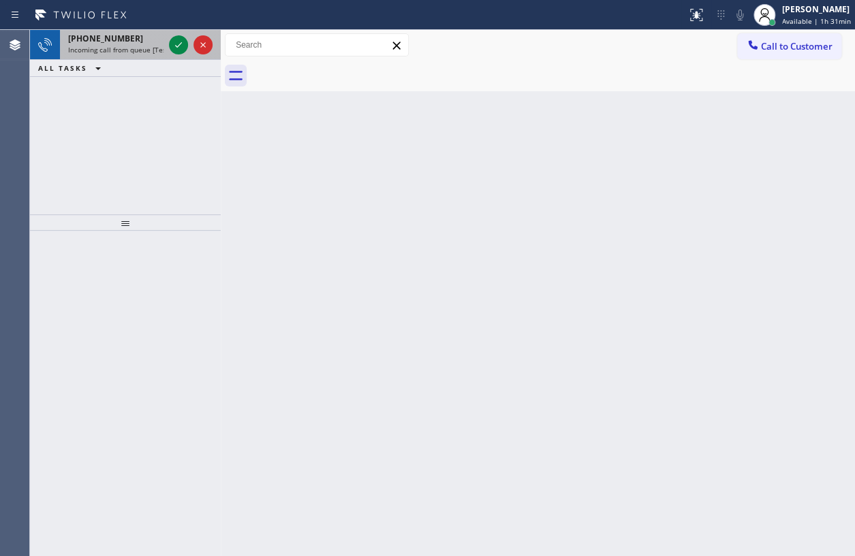
click at [88, 42] on span "+19732971910" at bounding box center [105, 39] width 75 height 12
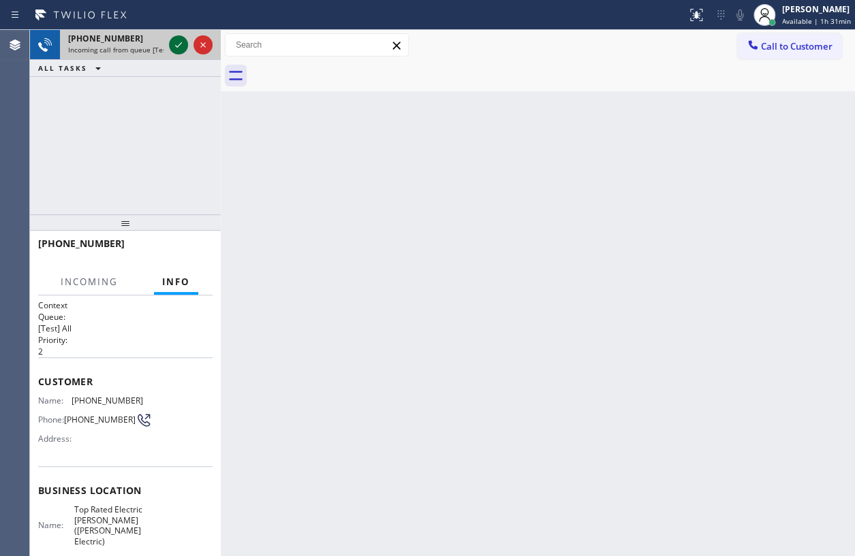
click at [178, 44] on icon at bounding box center [178, 45] width 16 height 16
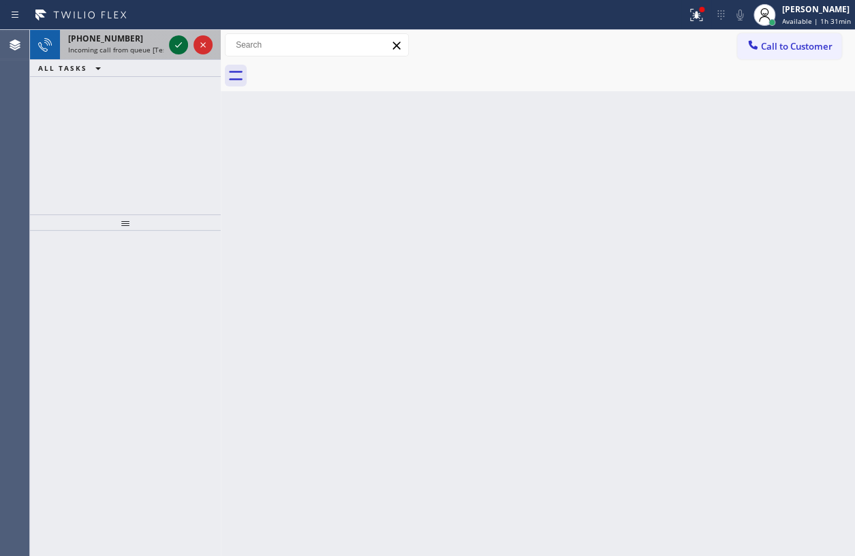
click at [183, 42] on icon at bounding box center [178, 45] width 16 height 16
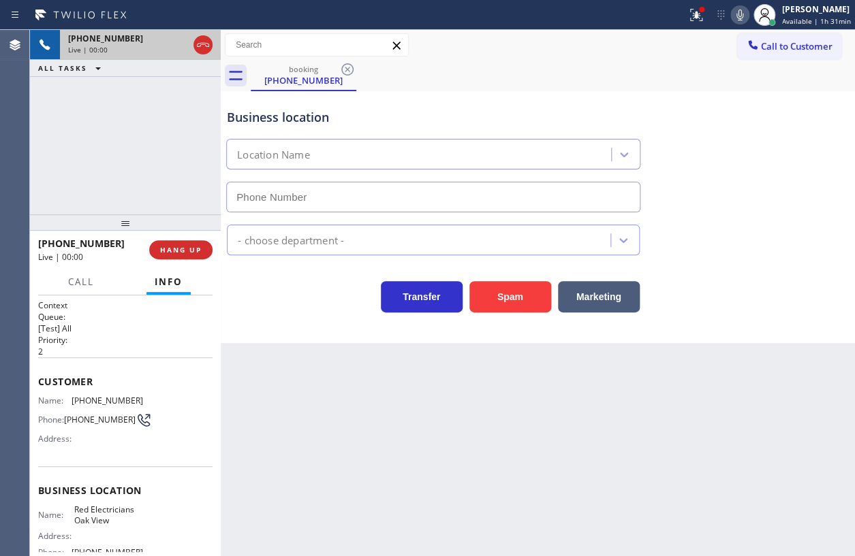
type input "(805) 988-3318"
click at [186, 247] on span "HANG UP" at bounding box center [181, 250] width 42 height 10
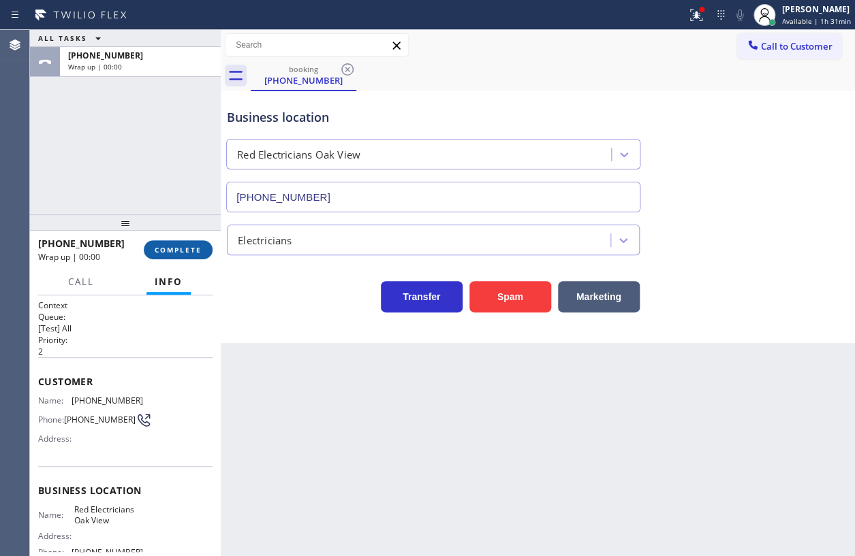
click at [186, 247] on span "COMPLETE" at bounding box center [178, 250] width 47 height 10
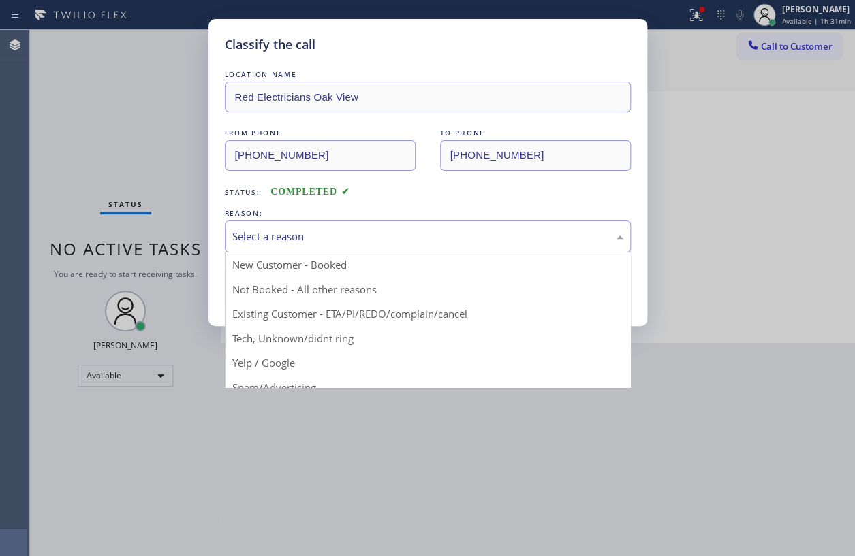
click at [452, 221] on div "Select a reason" at bounding box center [428, 237] width 406 height 32
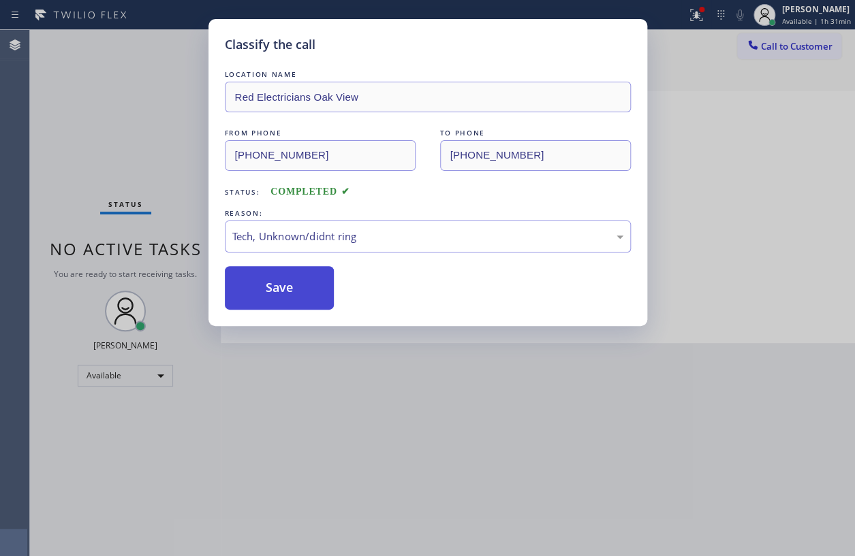
click at [294, 289] on button "Save" at bounding box center [280, 288] width 110 height 44
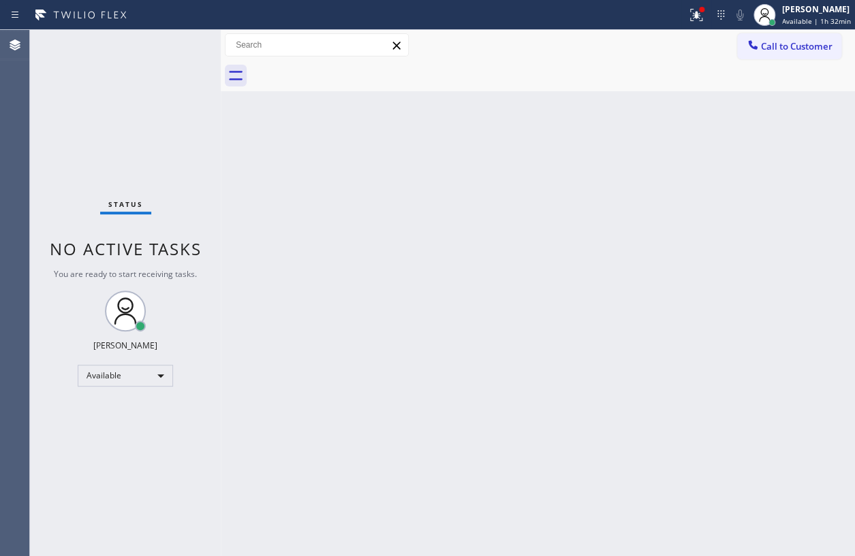
click at [129, 116] on div "Status No active tasks You are ready to start receiving tasks. [PERSON_NAME] Av…" at bounding box center [125, 293] width 191 height 526
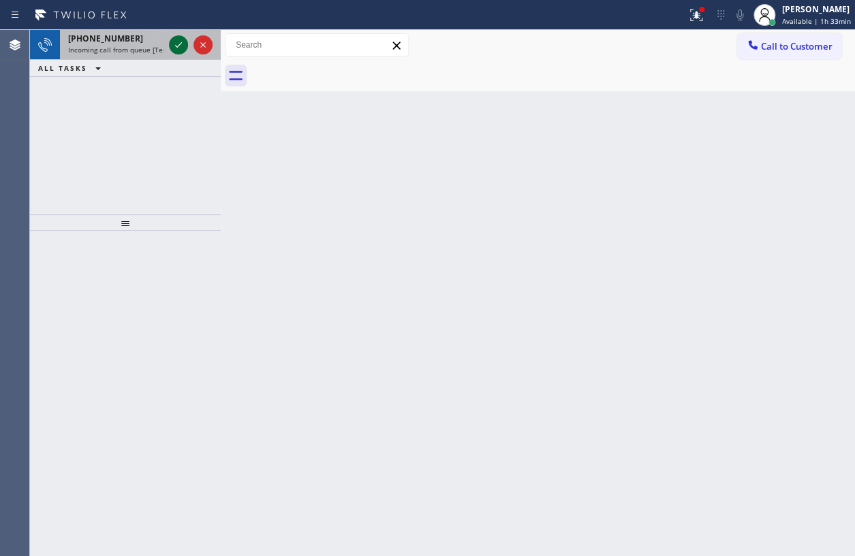
click at [182, 48] on icon at bounding box center [178, 45] width 16 height 16
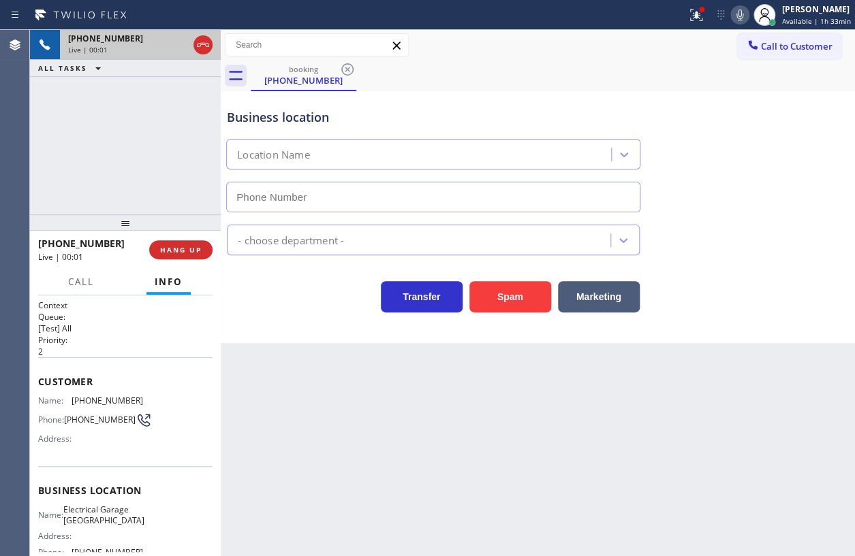
type input "(415) 475-3939"
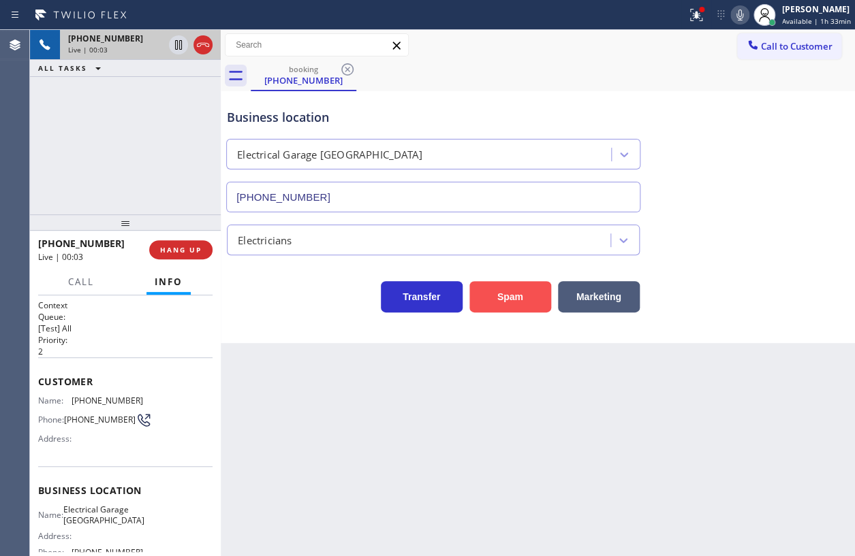
click at [522, 300] on button "Spam" at bounding box center [510, 296] width 82 height 31
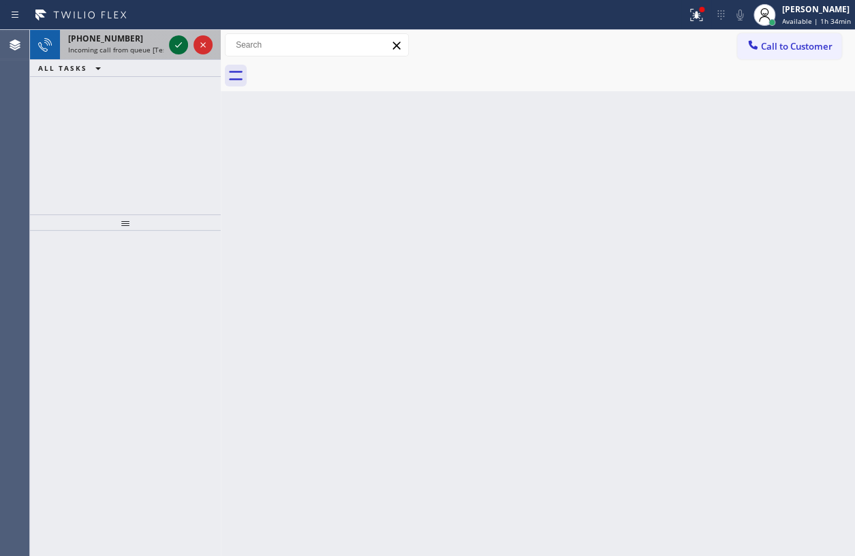
click at [173, 44] on icon at bounding box center [178, 45] width 16 height 16
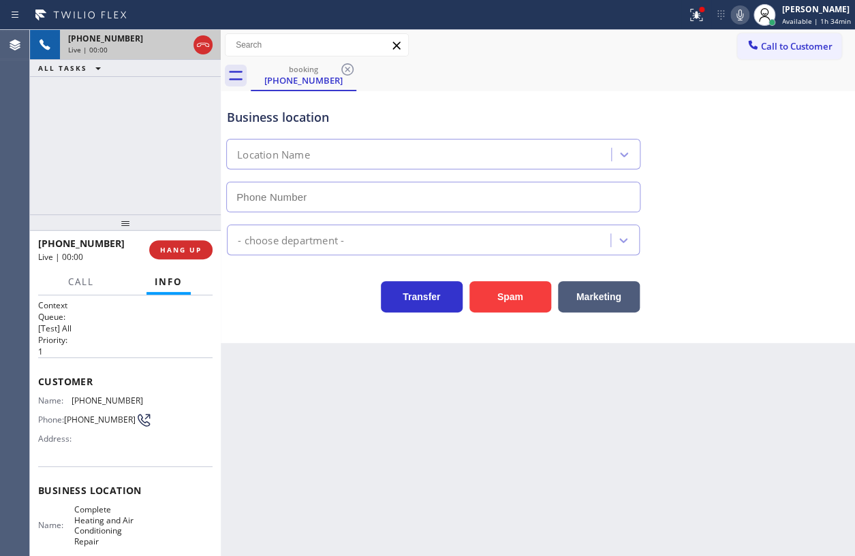
type input "(949) 236-4598"
click at [168, 247] on span "HANG UP" at bounding box center [181, 250] width 42 height 10
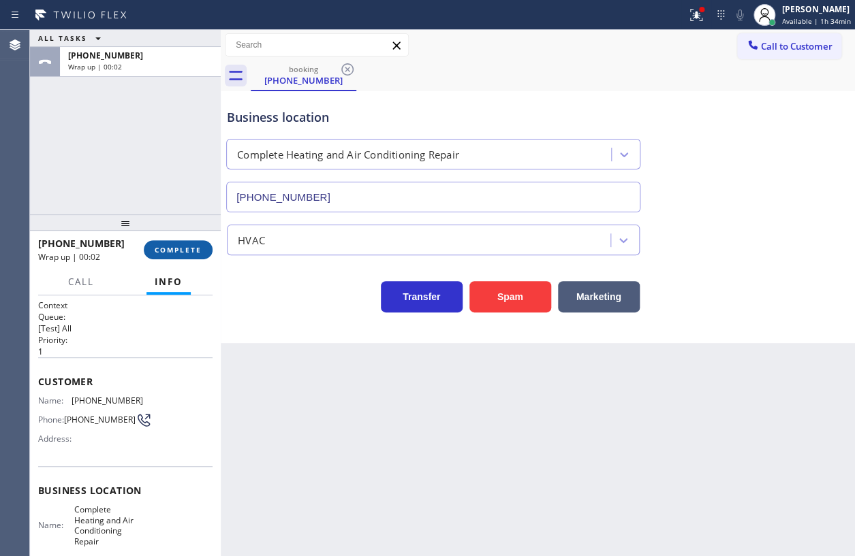
click at [168, 247] on span "COMPLETE" at bounding box center [178, 250] width 47 height 10
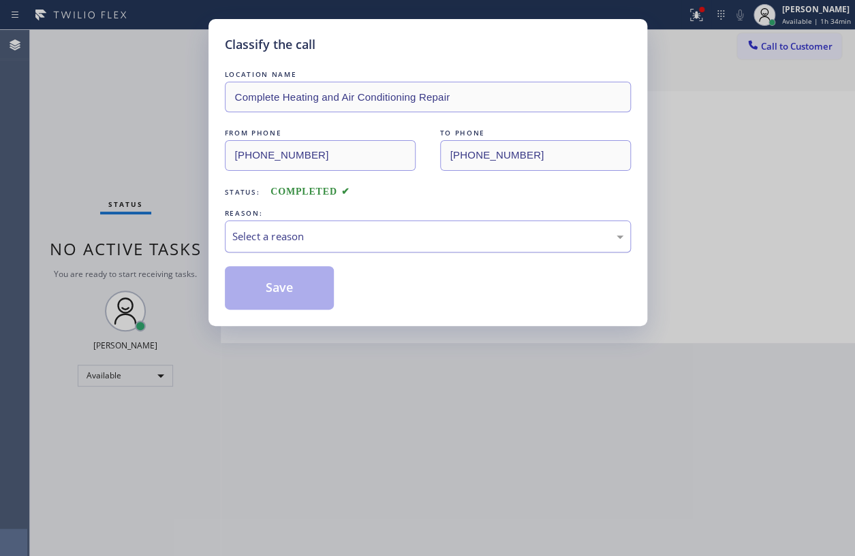
click at [330, 236] on div "Select a reason" at bounding box center [427, 237] width 391 height 16
click at [286, 291] on button "Save" at bounding box center [280, 288] width 110 height 44
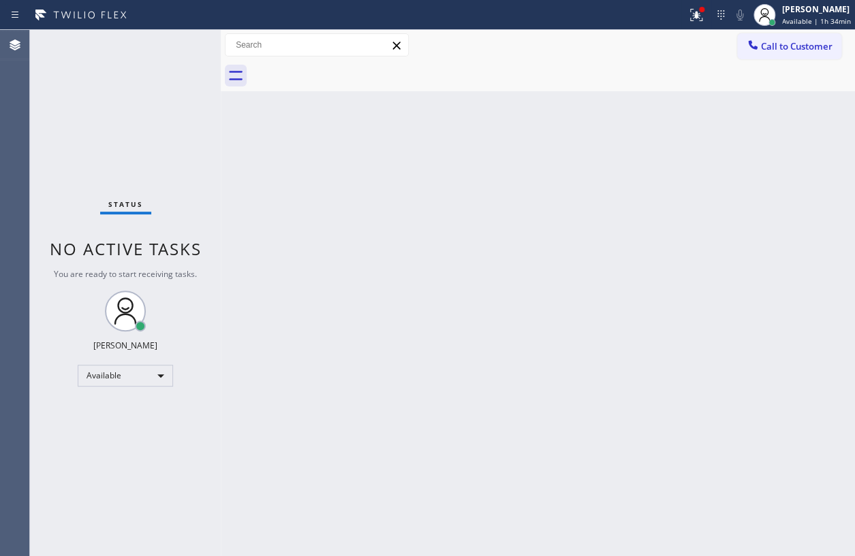
click at [681, 19] on div at bounding box center [343, 15] width 676 height 22
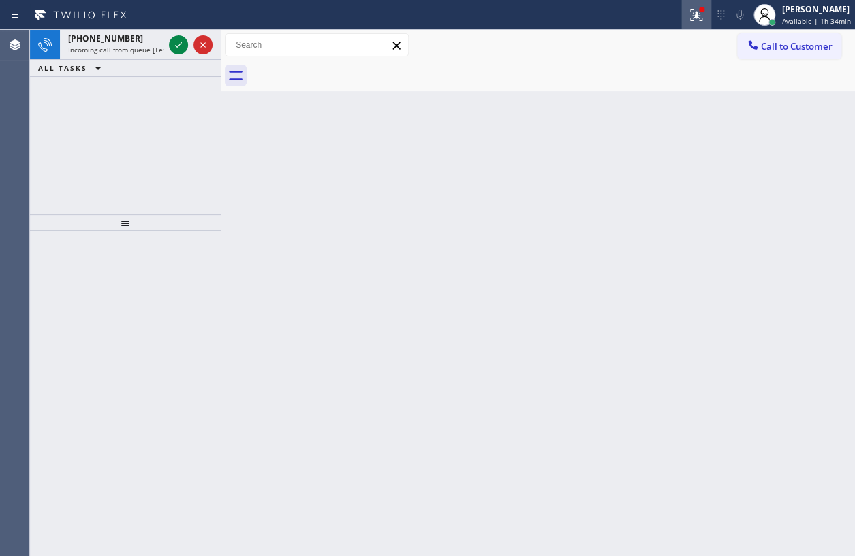
click at [693, 15] on icon at bounding box center [696, 15] width 16 height 16
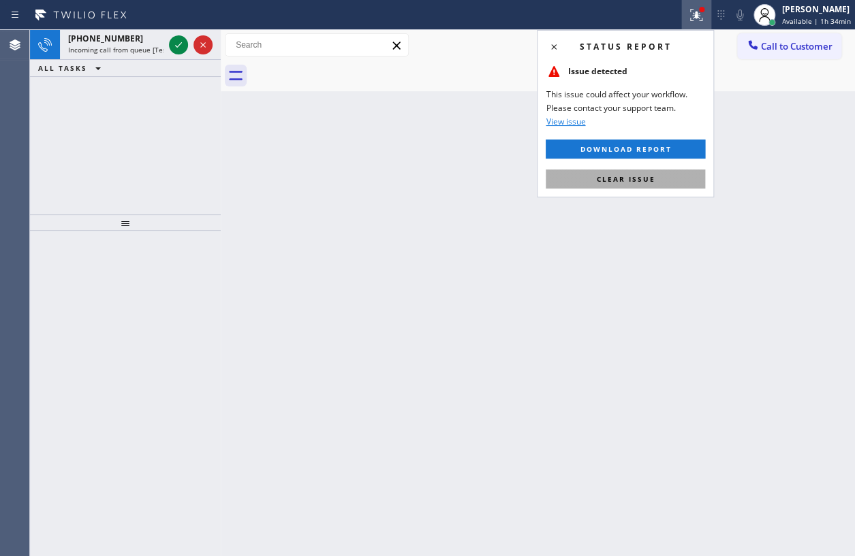
click at [694, 177] on button "Clear issue" at bounding box center [624, 179] width 159 height 19
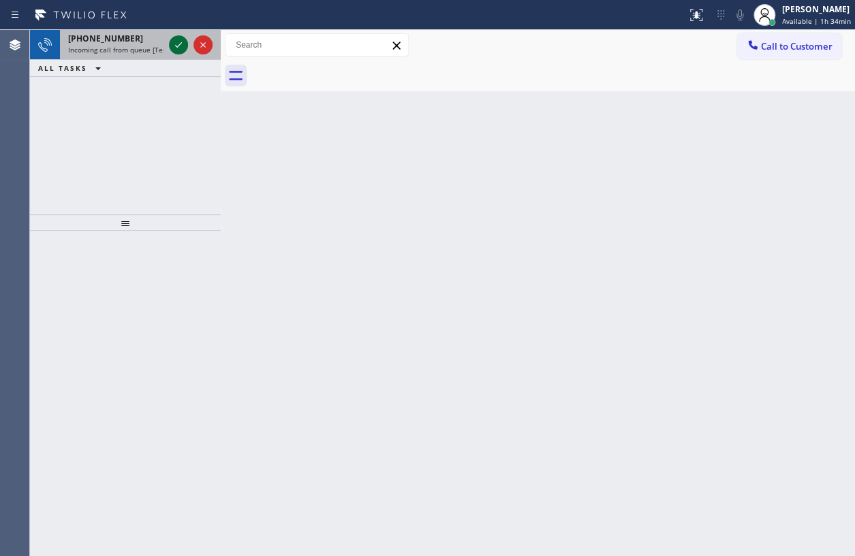
click at [175, 42] on icon at bounding box center [178, 45] width 16 height 16
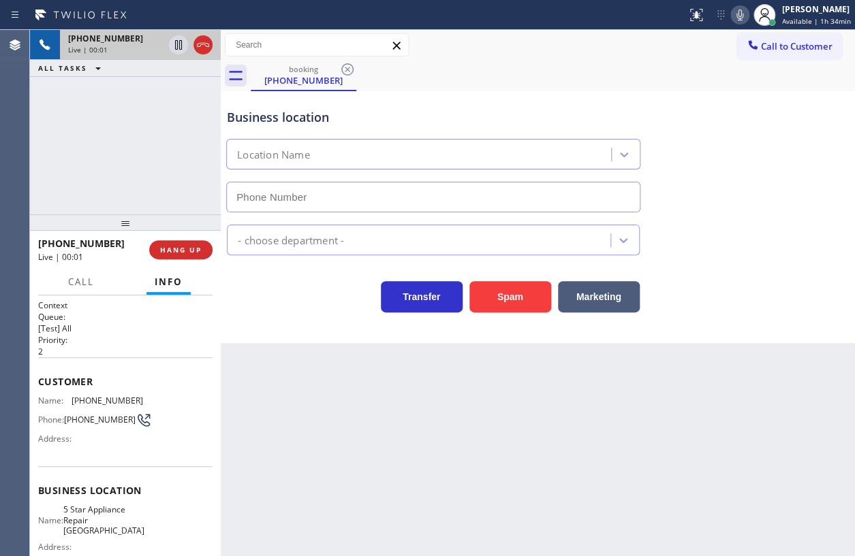
type input "(708) 616-1081"
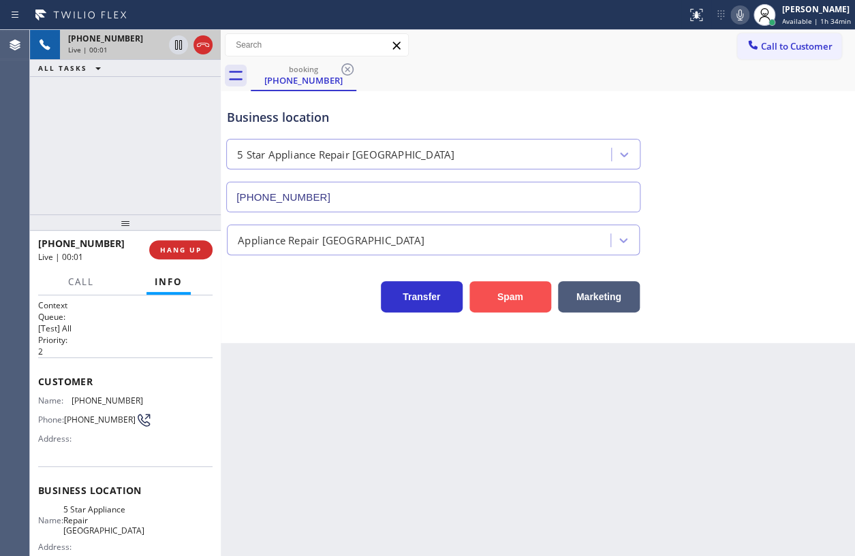
click at [512, 288] on button "Spam" at bounding box center [510, 296] width 82 height 31
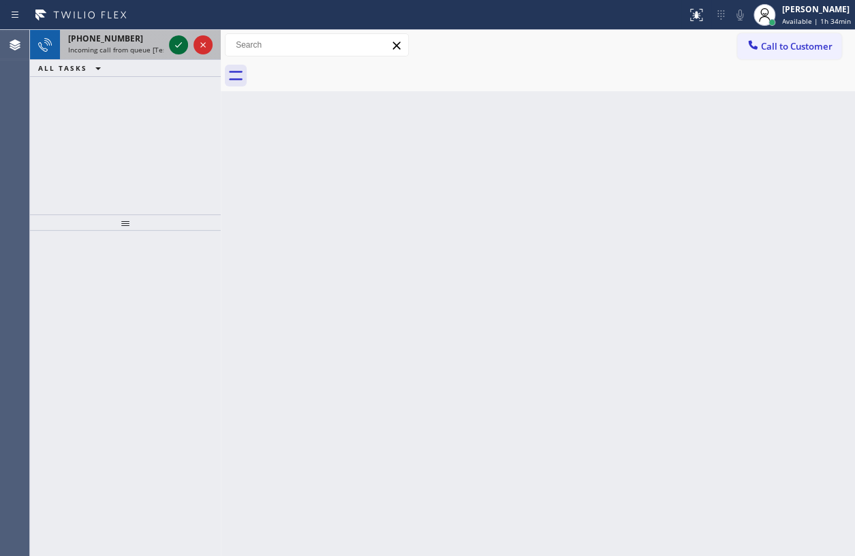
click at [175, 50] on icon at bounding box center [178, 45] width 16 height 16
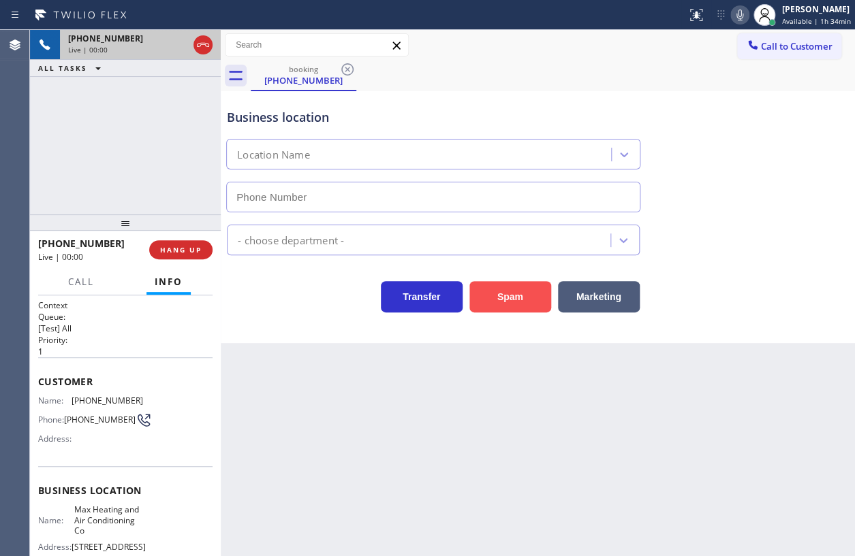
type input "(347) 751-6027"
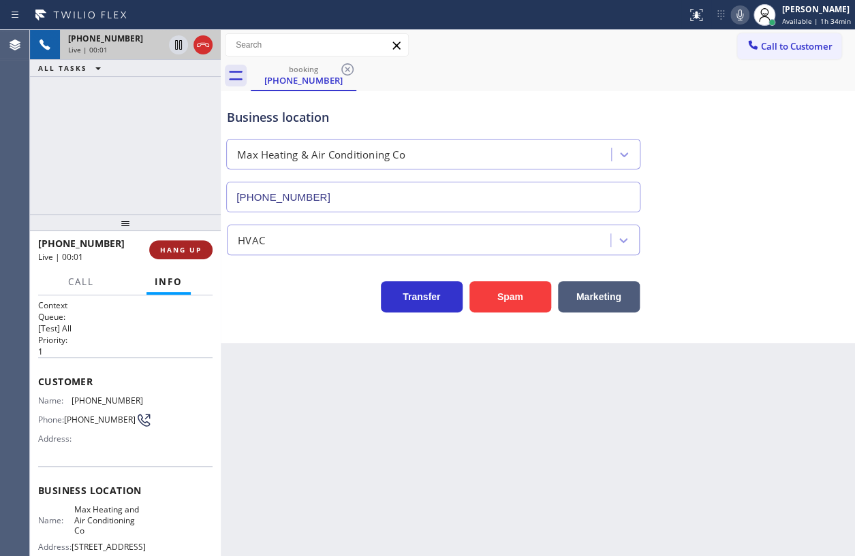
click at [192, 249] on span "HANG UP" at bounding box center [181, 250] width 42 height 10
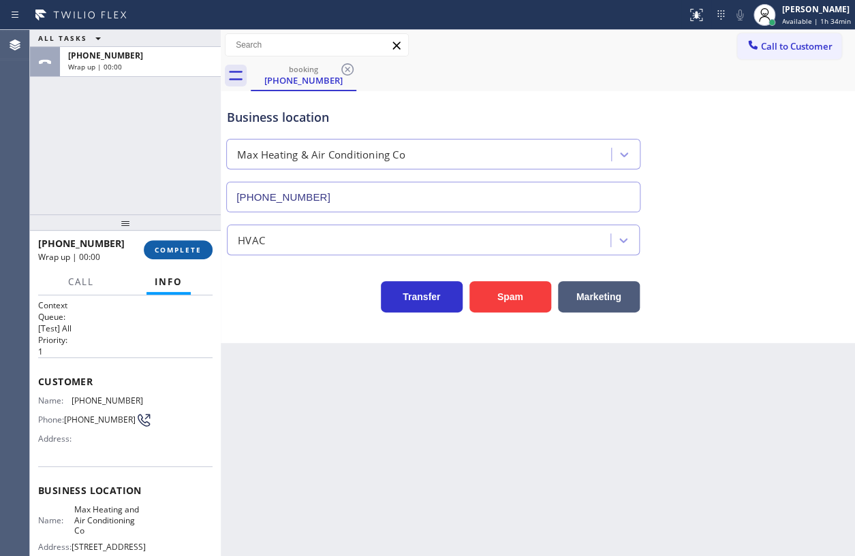
click at [192, 249] on span "COMPLETE" at bounding box center [178, 250] width 47 height 10
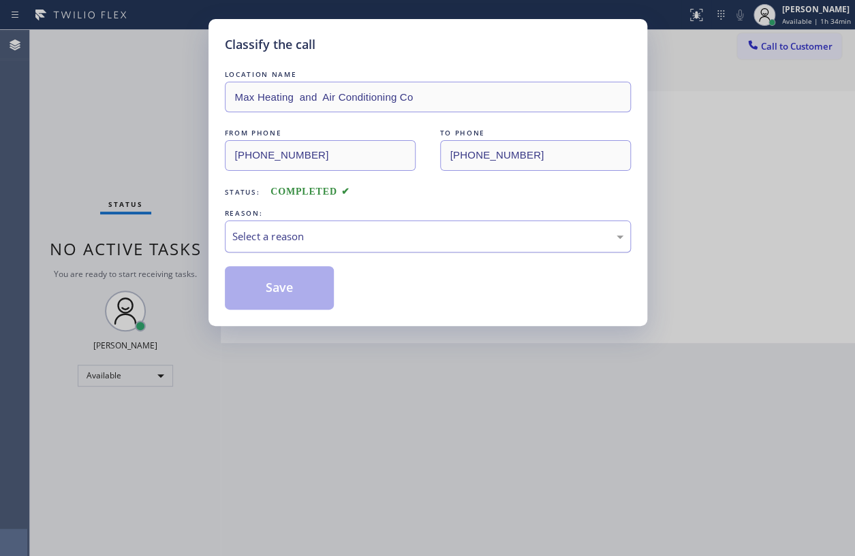
click at [381, 238] on div "Select a reason" at bounding box center [427, 237] width 391 height 16
click at [297, 274] on button "Save" at bounding box center [280, 288] width 110 height 44
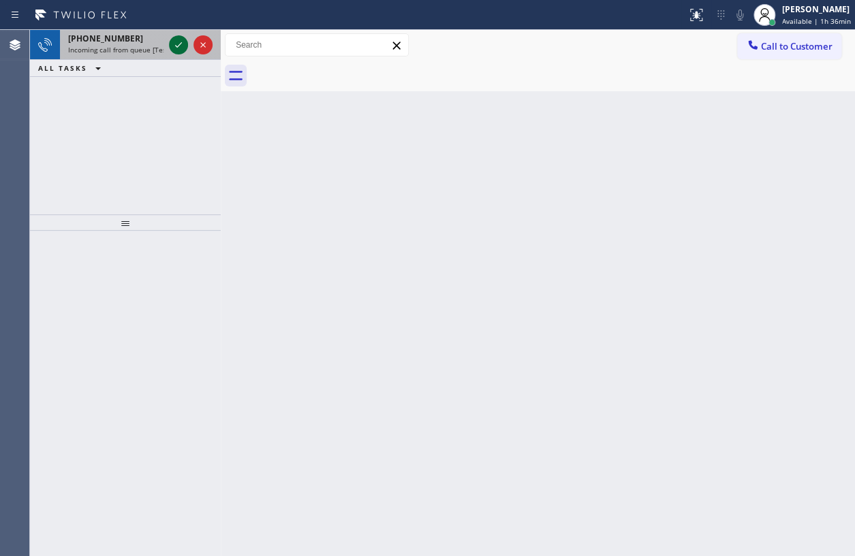
click at [176, 48] on icon at bounding box center [178, 45] width 16 height 16
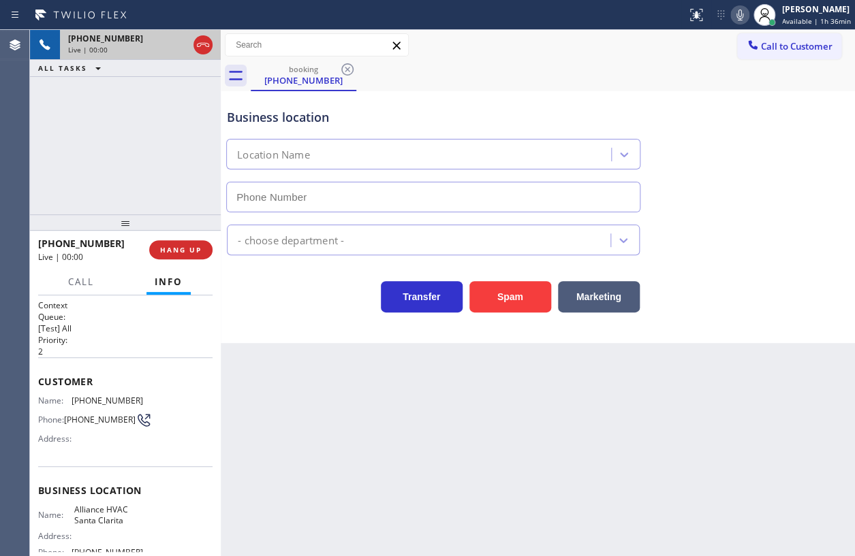
type input "(661) 443-4424"
click at [532, 300] on button "Spam" at bounding box center [510, 296] width 82 height 31
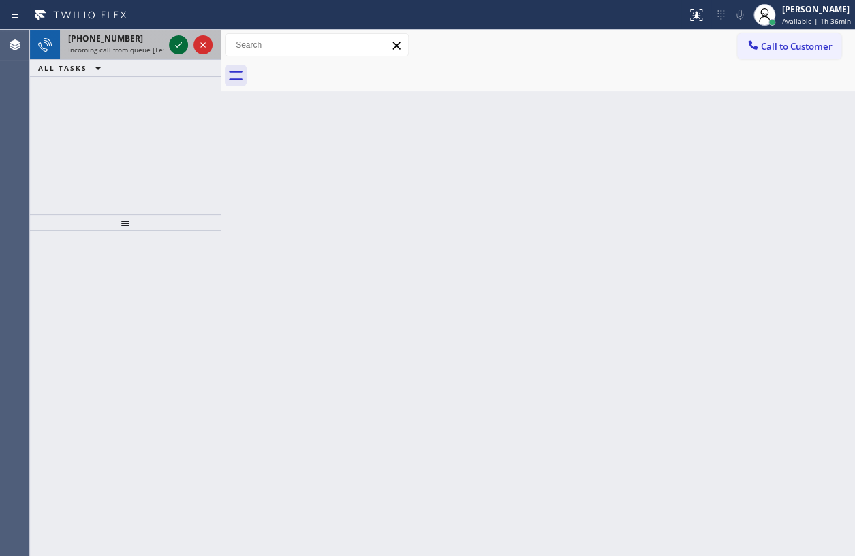
click at [180, 43] on icon at bounding box center [178, 45] width 16 height 16
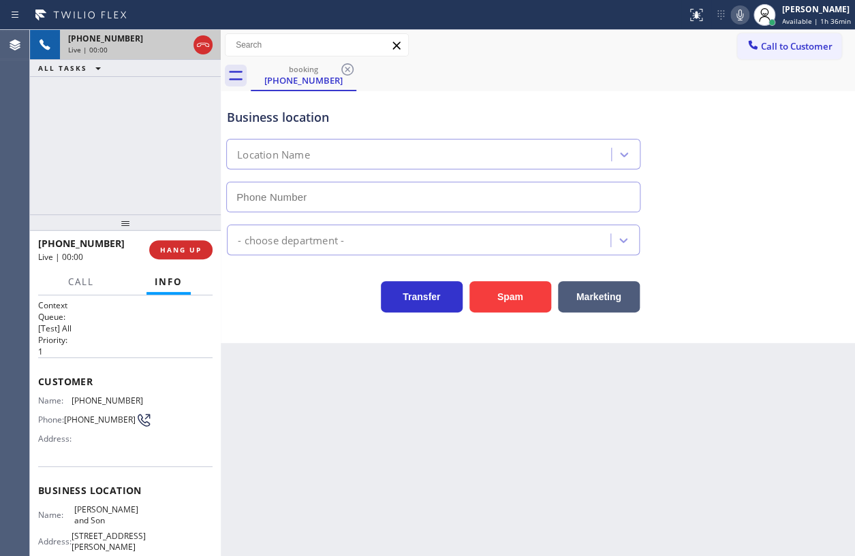
type input "(856) 356-0561"
click at [502, 294] on button "Spam" at bounding box center [510, 296] width 82 height 31
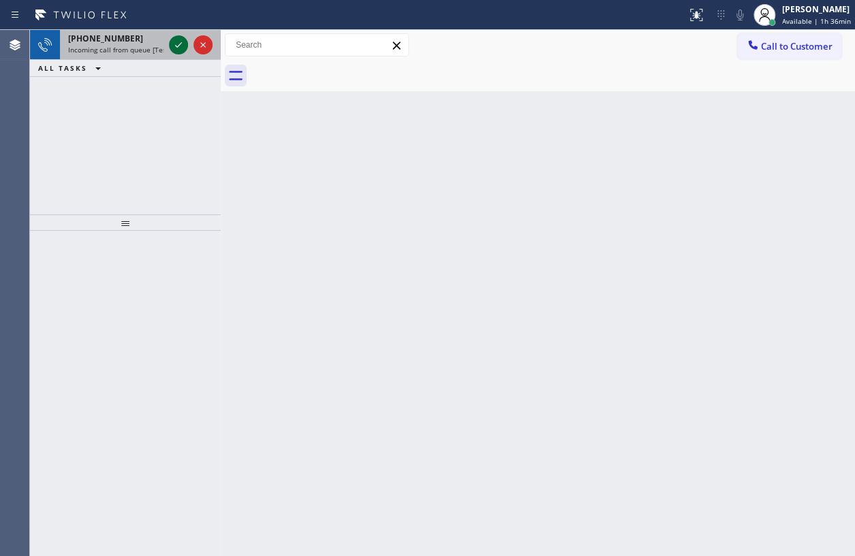
click at [172, 46] on icon at bounding box center [178, 45] width 16 height 16
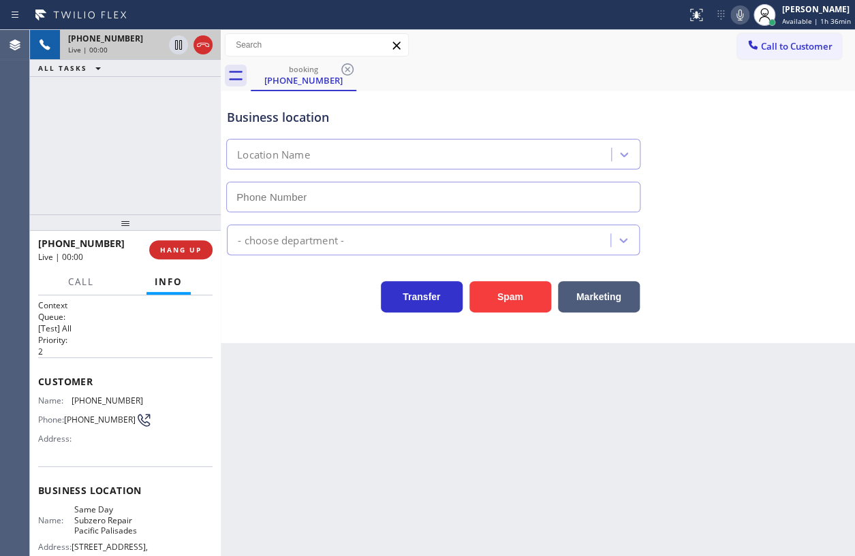
type input "(424) 398-7676"
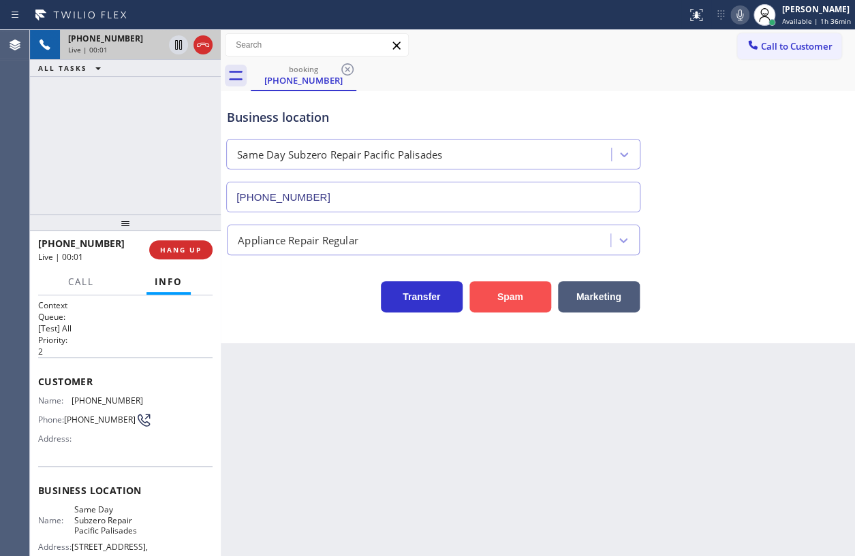
click at [524, 296] on button "Spam" at bounding box center [510, 296] width 82 height 31
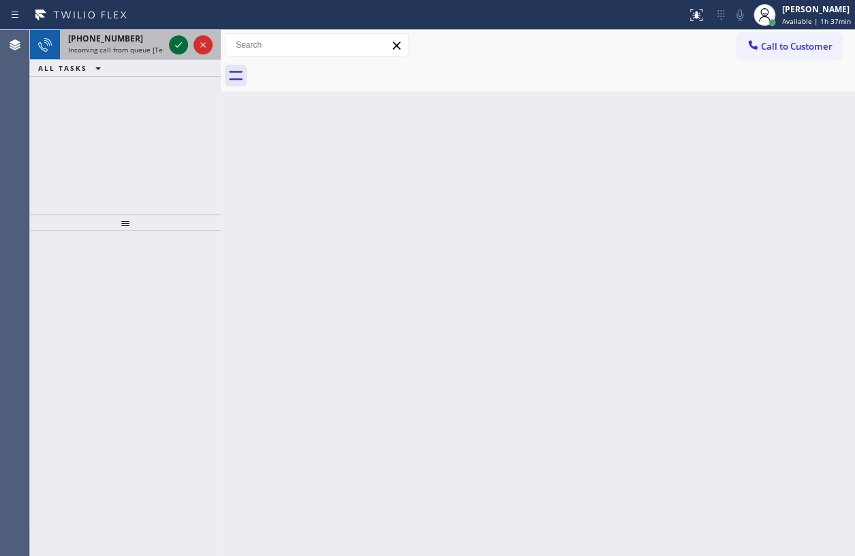
click at [178, 46] on icon at bounding box center [178, 44] width 7 height 5
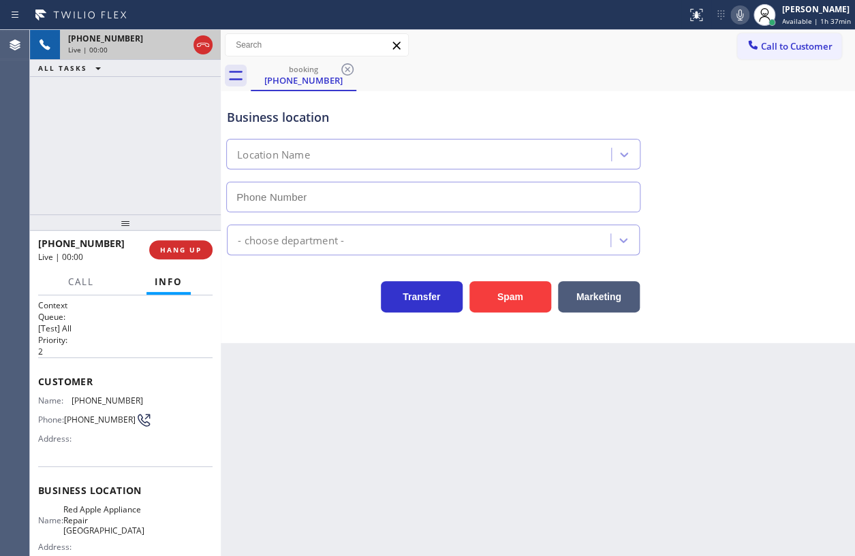
type input "(408) 872-9690"
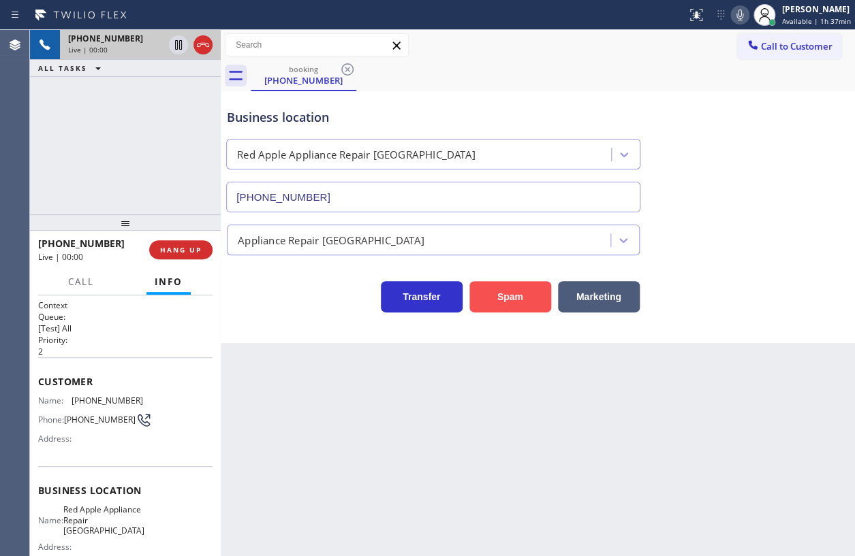
click at [505, 286] on button "Spam" at bounding box center [510, 296] width 82 height 31
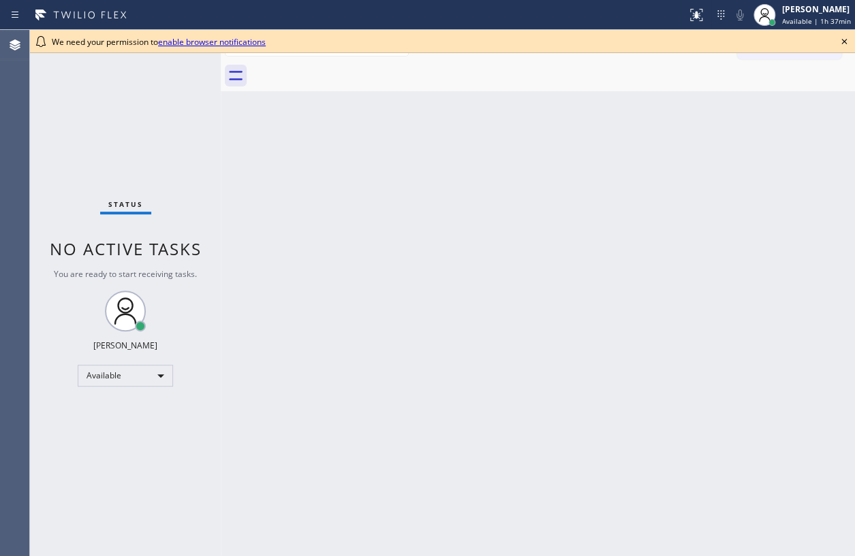
click at [846, 37] on icon at bounding box center [844, 41] width 16 height 16
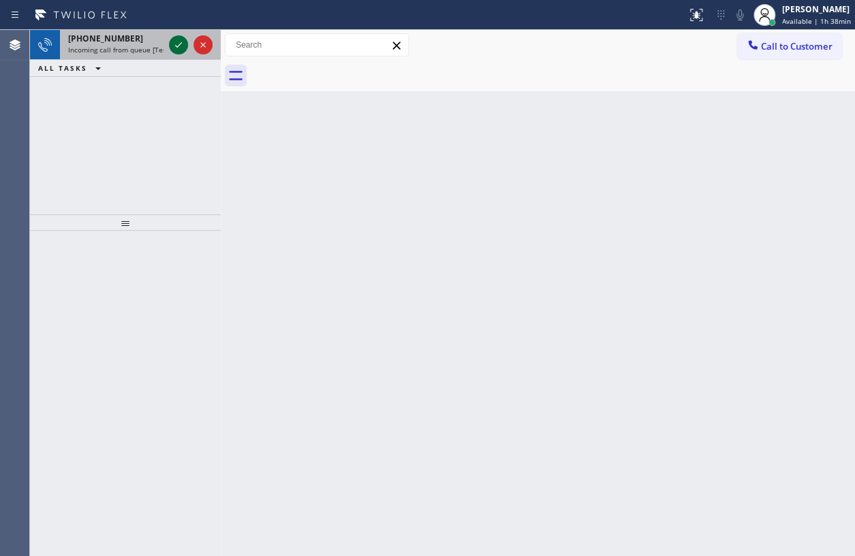
click at [185, 47] on icon at bounding box center [178, 45] width 16 height 16
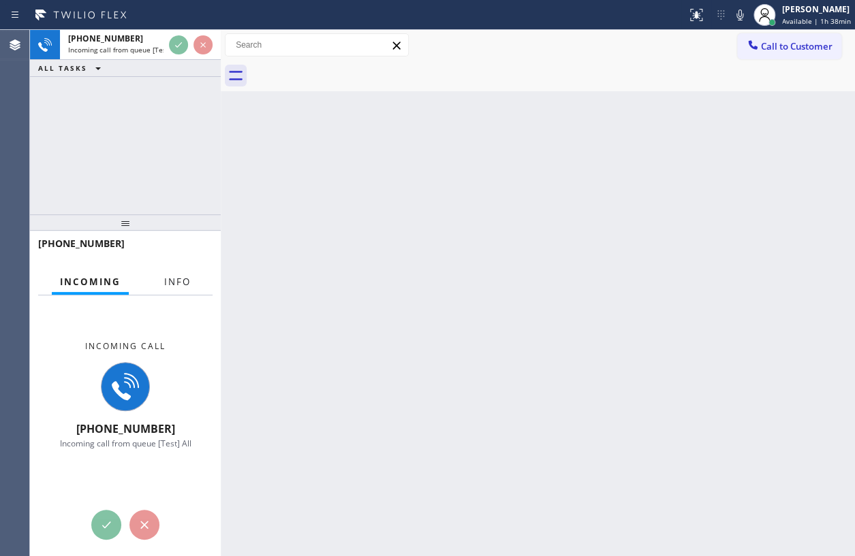
click at [184, 286] on span "Info" at bounding box center [177, 282] width 27 height 12
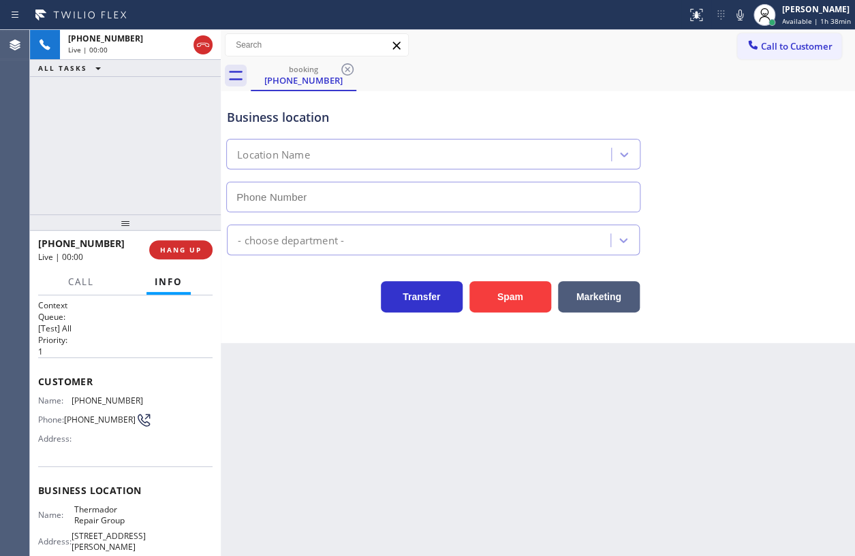
type input "(855) 920-0838"
click at [97, 518] on span "Thermador Repair Group" at bounding box center [108, 515] width 68 height 21
copy span "Thermador Repair Group"
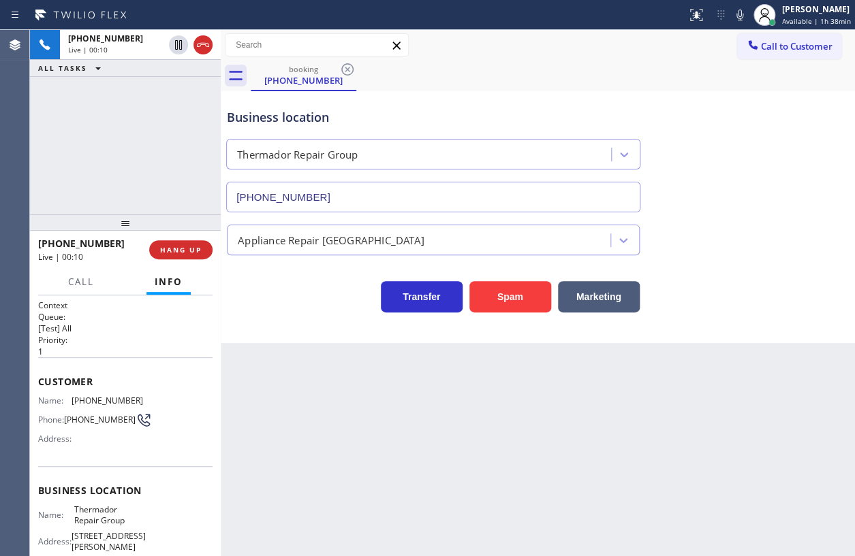
click at [402, 197] on input "(855) 920-0838" at bounding box center [433, 197] width 414 height 31
click at [112, 398] on span "(916) 367-8877" at bounding box center [108, 401] width 72 height 10
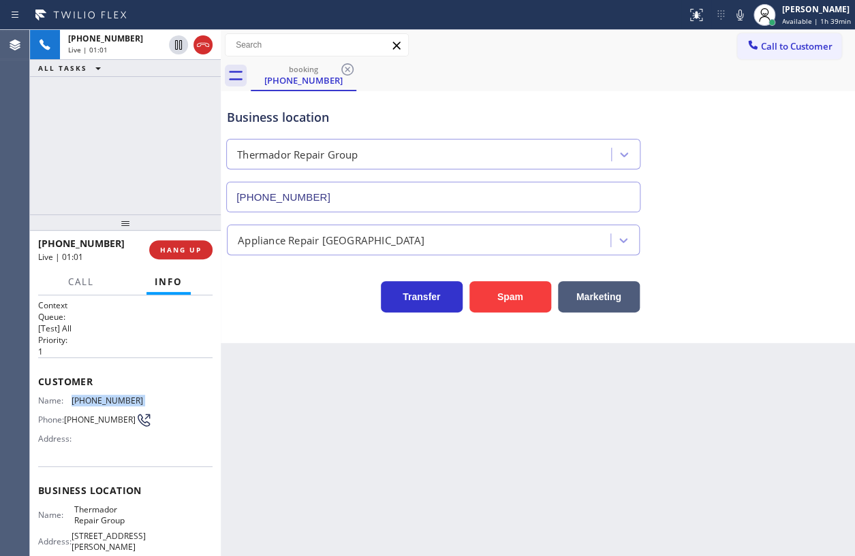
click at [112, 398] on span "(916) 367-8877" at bounding box center [108, 401] width 72 height 10
copy span "(916) 367-8877"
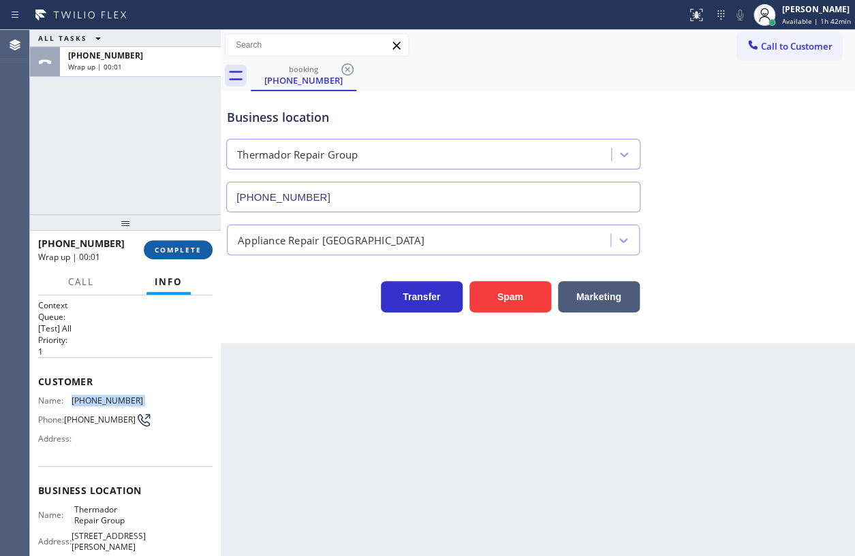
click at [184, 251] on span "COMPLETE" at bounding box center [178, 250] width 47 height 10
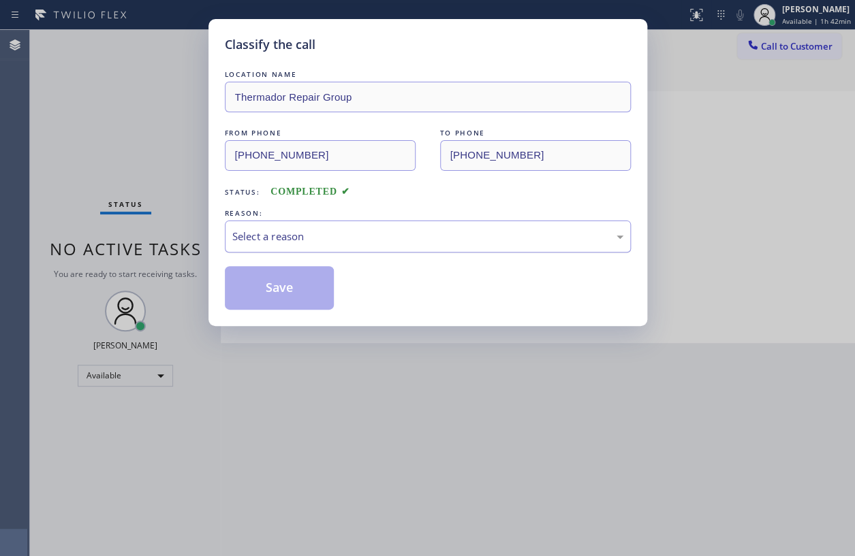
click at [365, 245] on div "Select a reason" at bounding box center [428, 237] width 406 height 32
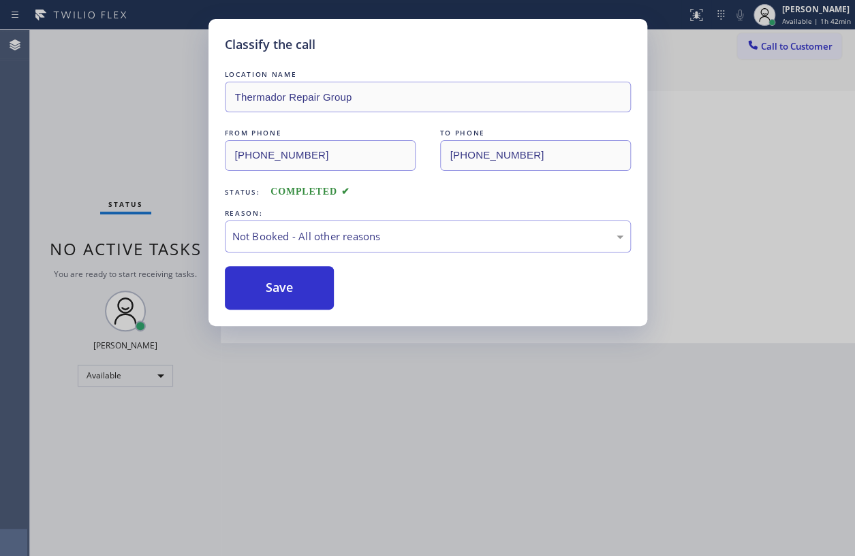
drag, startPoint x: 277, startPoint y: 286, endPoint x: 495, endPoint y: 115, distance: 277.0
click at [278, 285] on button "Save" at bounding box center [280, 288] width 110 height 44
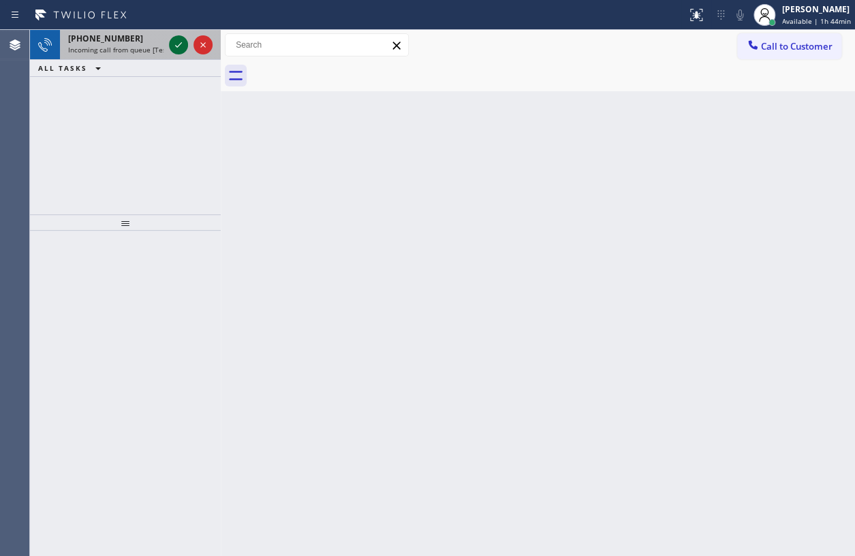
click at [174, 51] on icon at bounding box center [178, 45] width 16 height 16
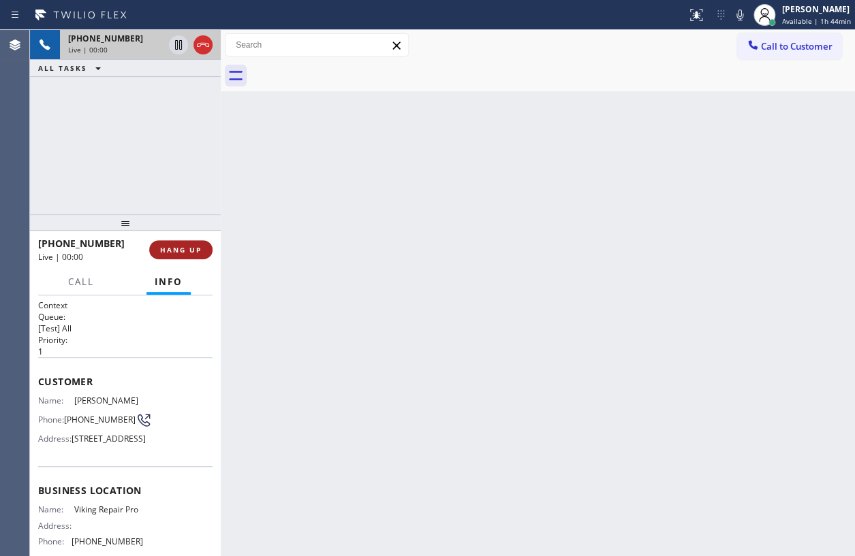
click at [179, 245] on span "HANG UP" at bounding box center [181, 250] width 42 height 10
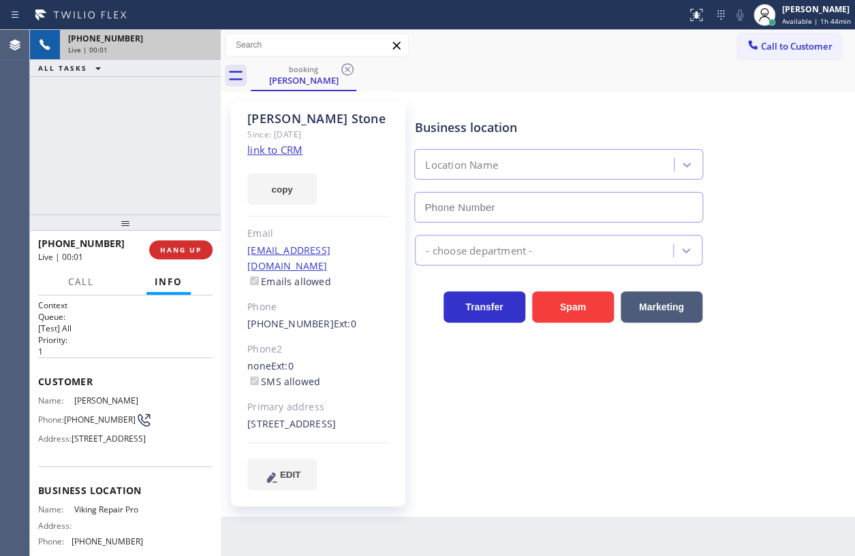
type input "(844) 988-0068"
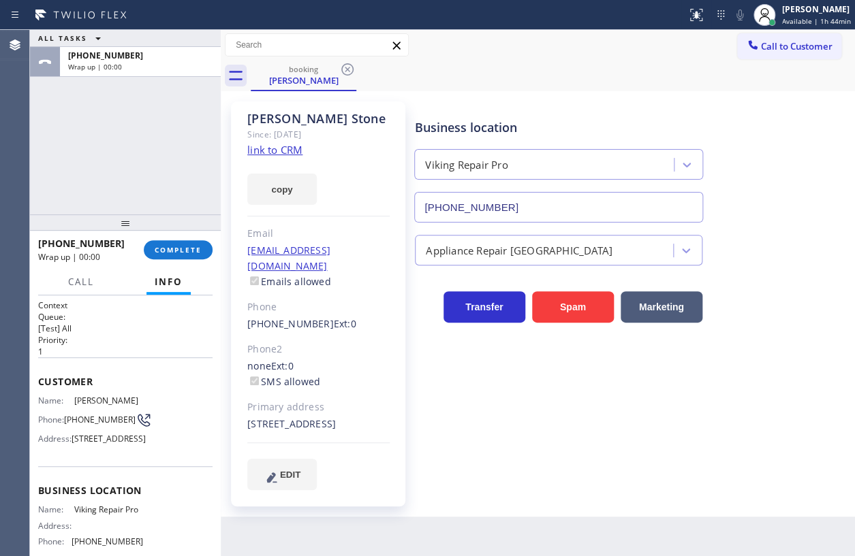
click at [286, 150] on link "link to CRM" at bounding box center [274, 150] width 55 height 14
click at [197, 252] on span "COMPLETE" at bounding box center [178, 250] width 47 height 10
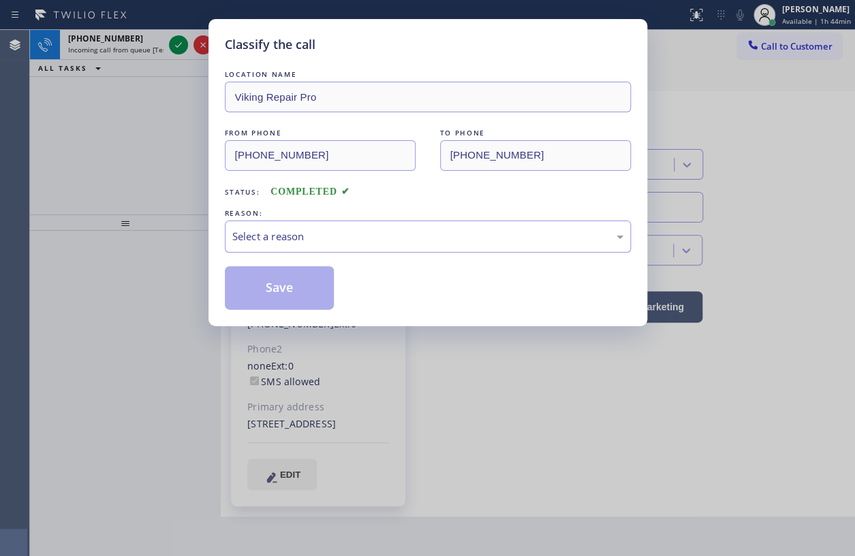
click at [334, 223] on div "Select a reason" at bounding box center [428, 237] width 406 height 32
drag, startPoint x: 289, startPoint y: 302, endPoint x: 543, endPoint y: 294, distance: 254.1
click at [289, 301] on button "Save" at bounding box center [280, 288] width 110 height 44
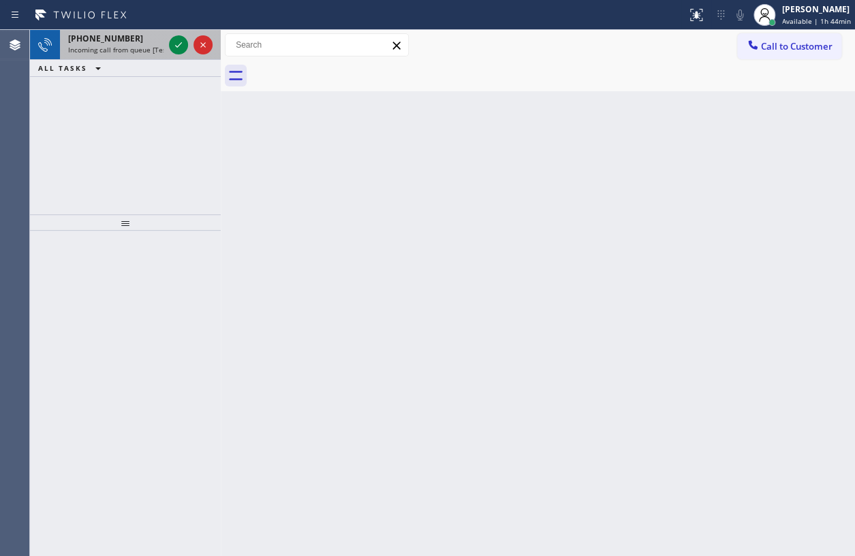
click at [93, 45] on span "Incoming call from queue [Test] All" at bounding box center [124, 50] width 113 height 10
click at [136, 53] on span "Incoming call from queue [Test] All" at bounding box center [124, 50] width 113 height 10
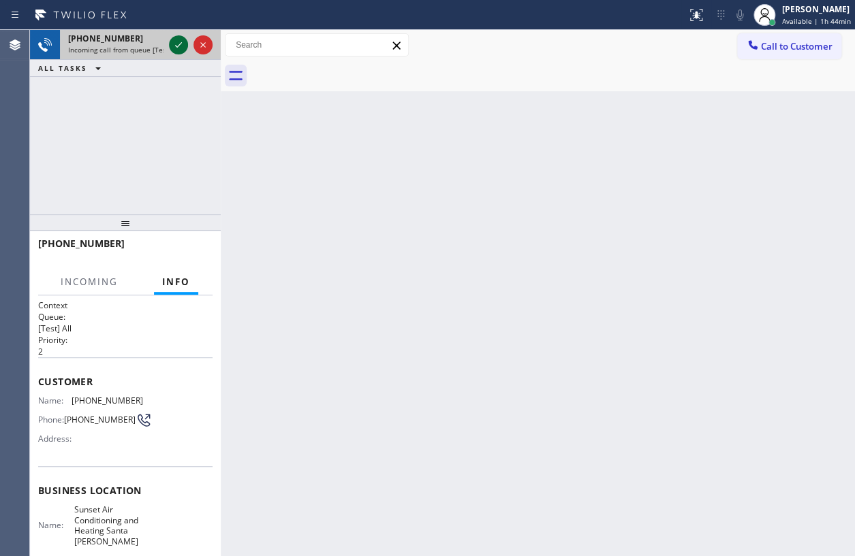
click at [176, 39] on icon at bounding box center [178, 45] width 16 height 16
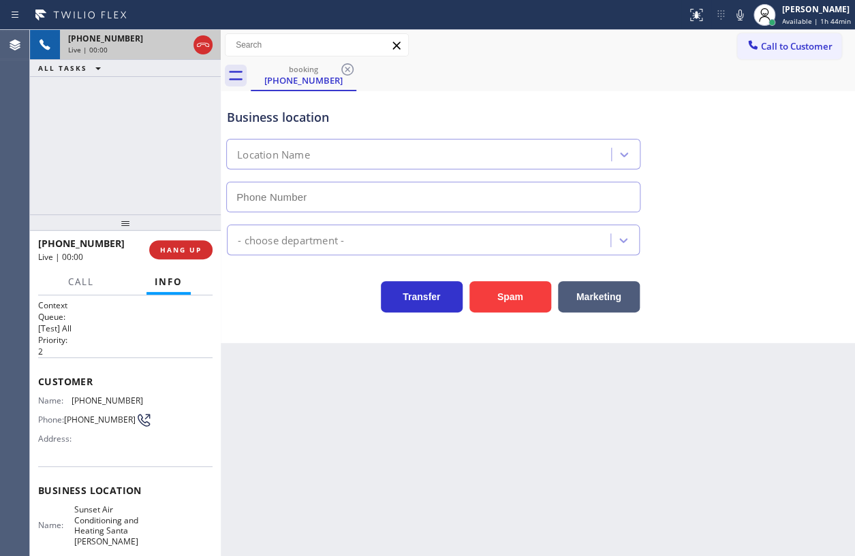
type input "(805) 659-8596"
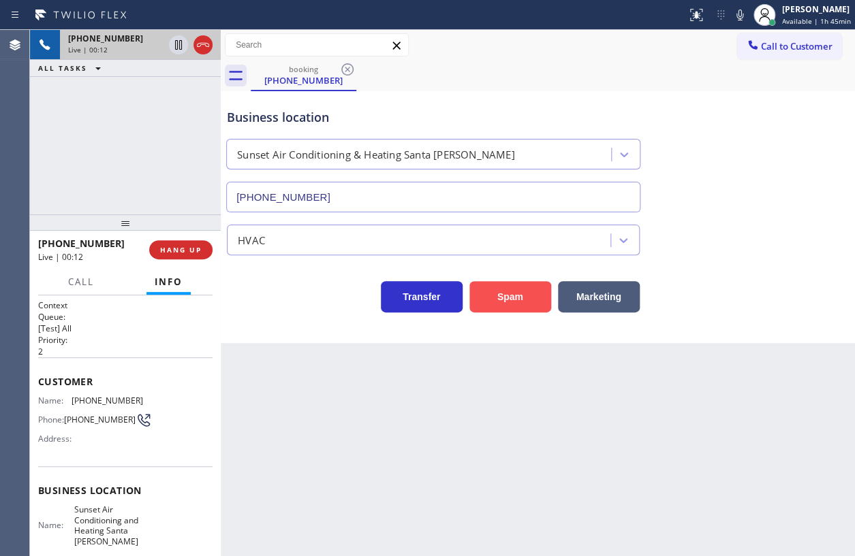
click at [515, 296] on button "Spam" at bounding box center [510, 296] width 82 height 31
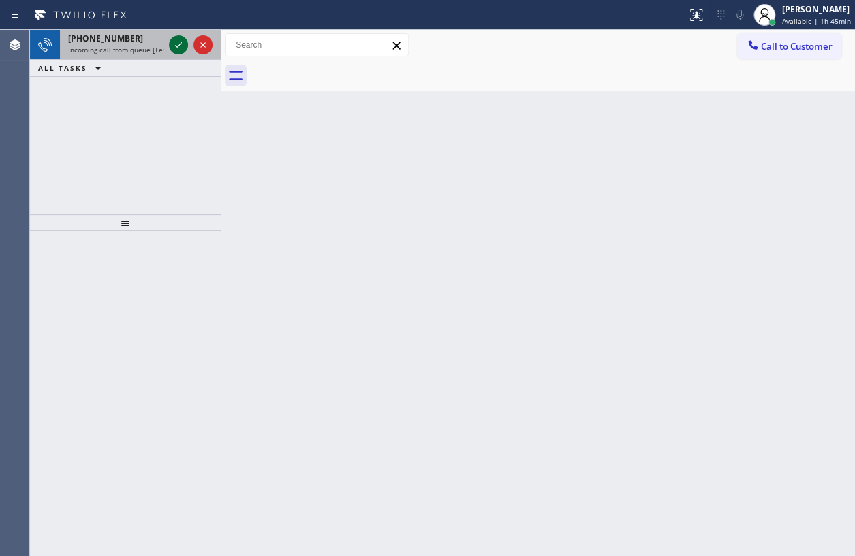
click at [172, 45] on icon at bounding box center [178, 45] width 16 height 16
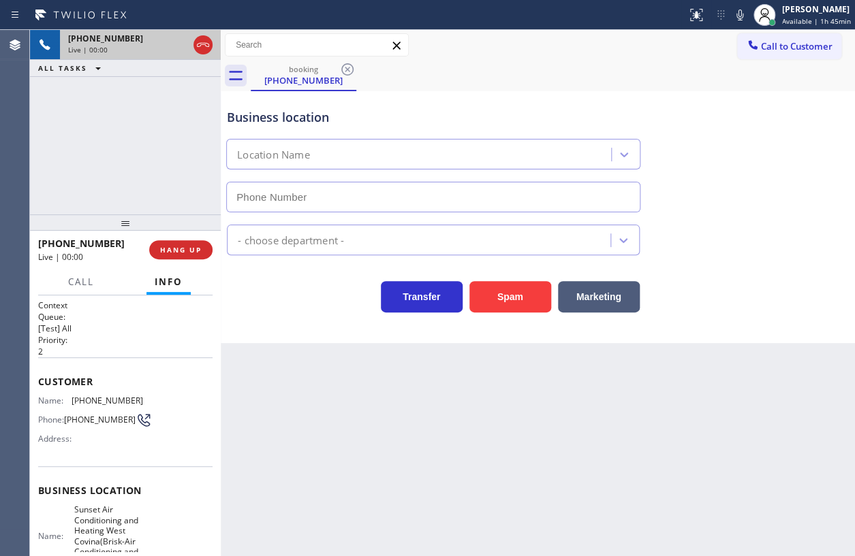
type input "(626) 469-4805"
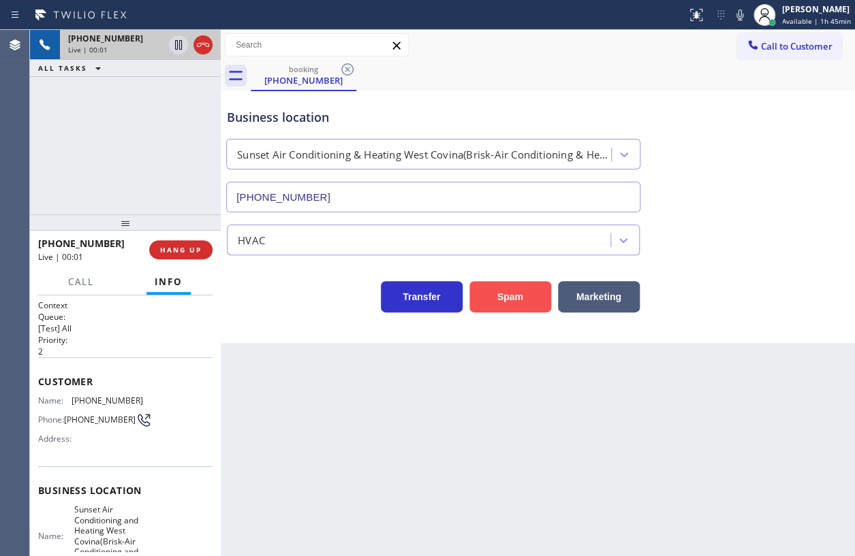
click at [498, 287] on button "Spam" at bounding box center [510, 296] width 82 height 31
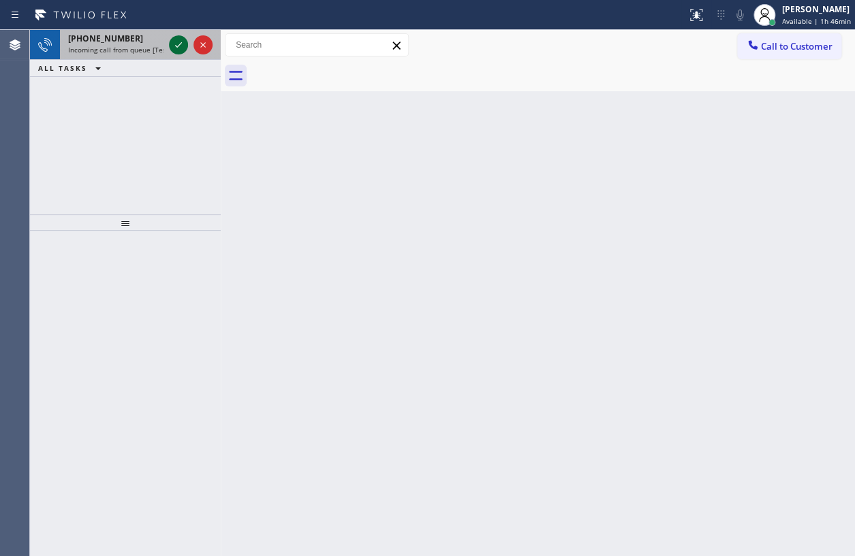
click at [176, 39] on icon at bounding box center [178, 45] width 16 height 16
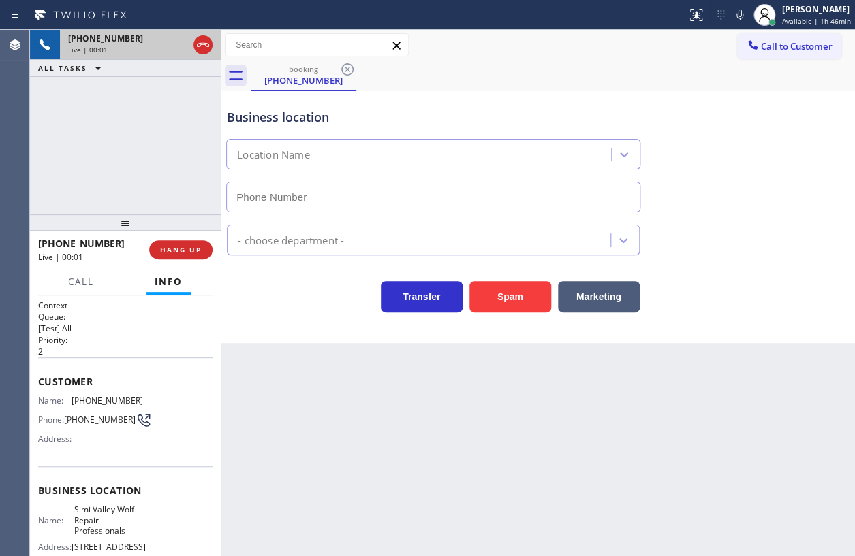
type input "(530) 404-5402"
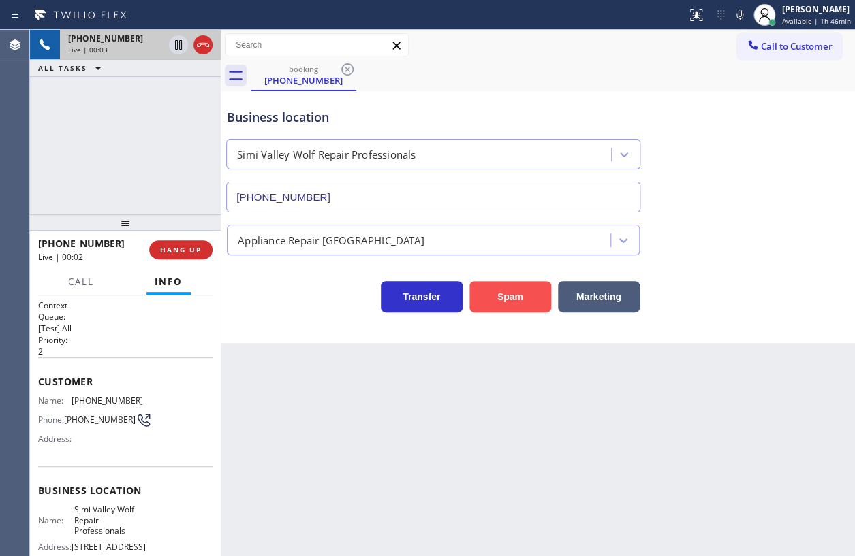
click at [515, 302] on button "Spam" at bounding box center [510, 296] width 82 height 31
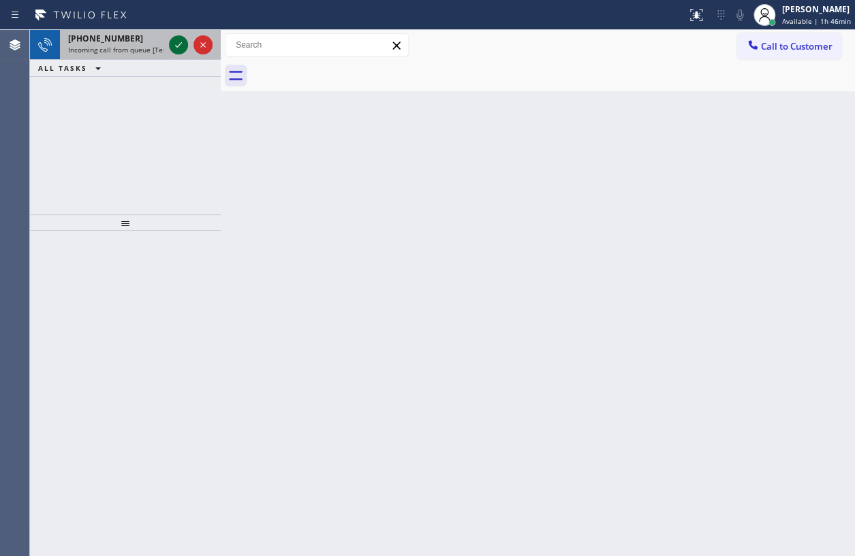
click at [177, 46] on icon at bounding box center [178, 44] width 7 height 5
click at [175, 47] on icon at bounding box center [178, 45] width 16 height 16
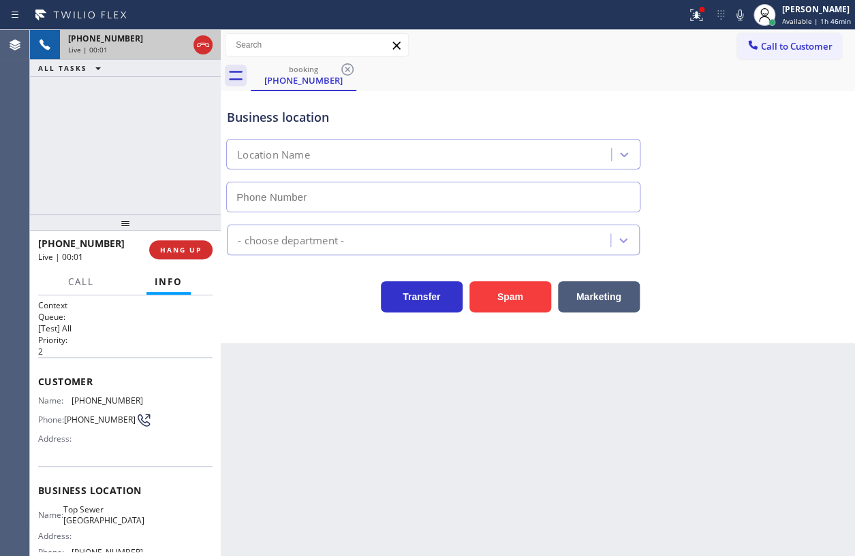
type input "(949) 569-5655"
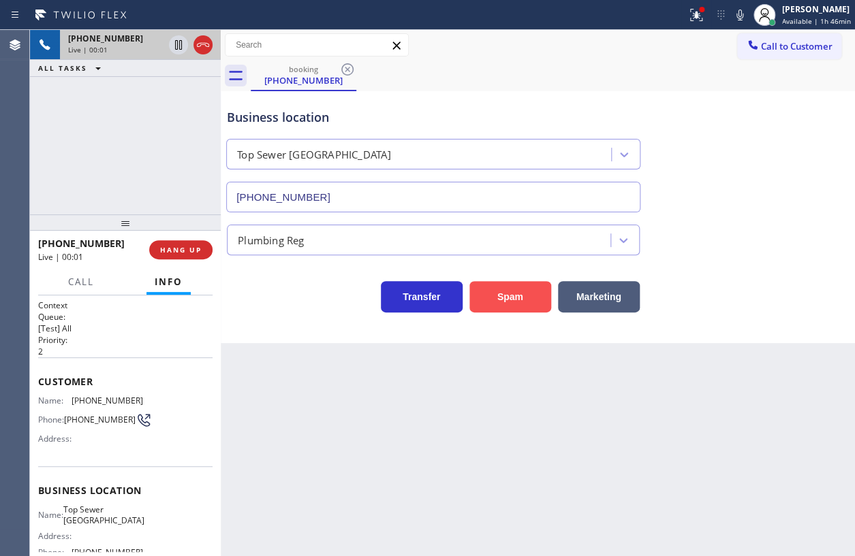
click at [511, 298] on button "Spam" at bounding box center [510, 296] width 82 height 31
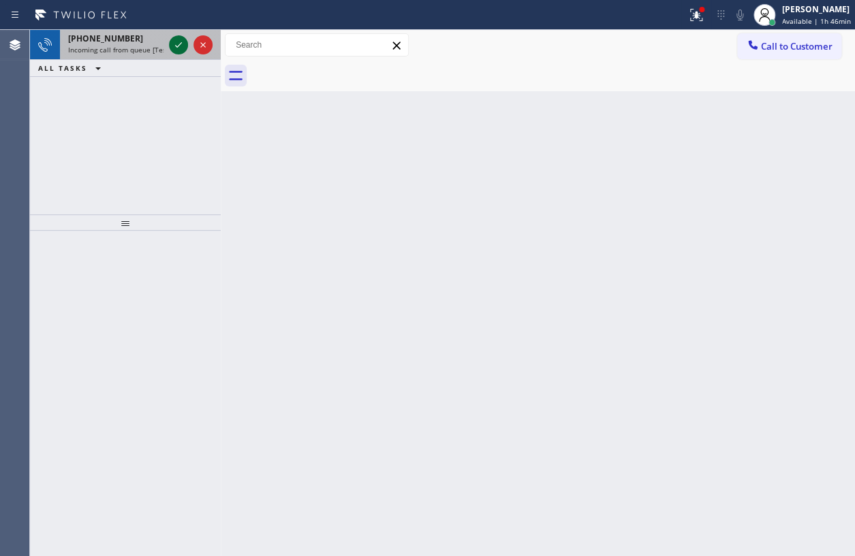
click at [177, 43] on icon at bounding box center [178, 45] width 16 height 16
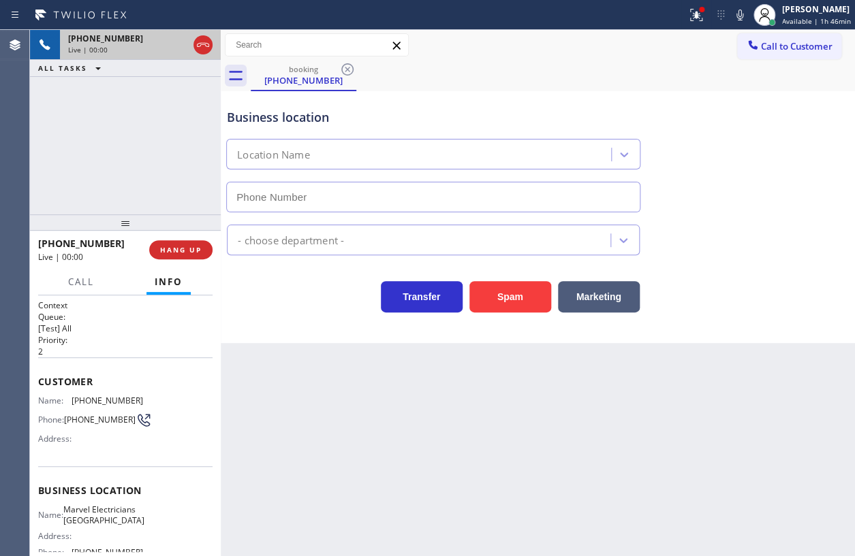
type input "(805) 317-0331"
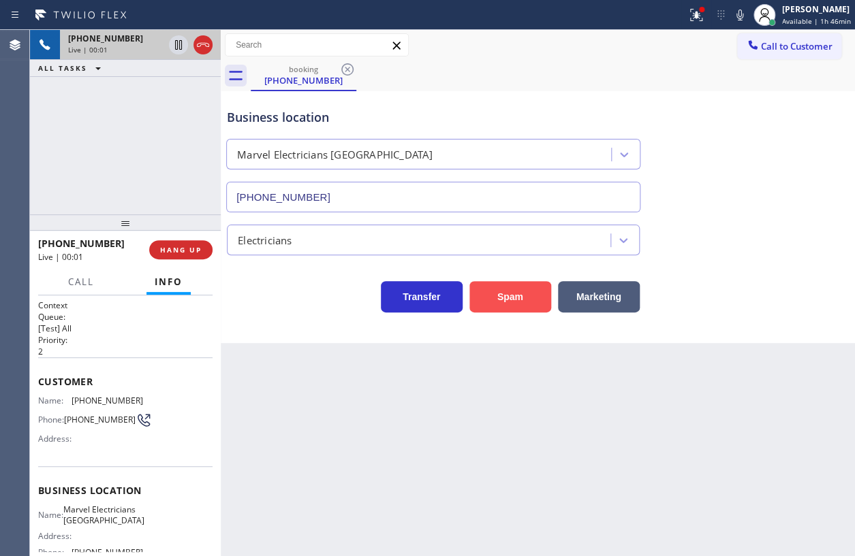
click at [521, 301] on button "Spam" at bounding box center [510, 296] width 82 height 31
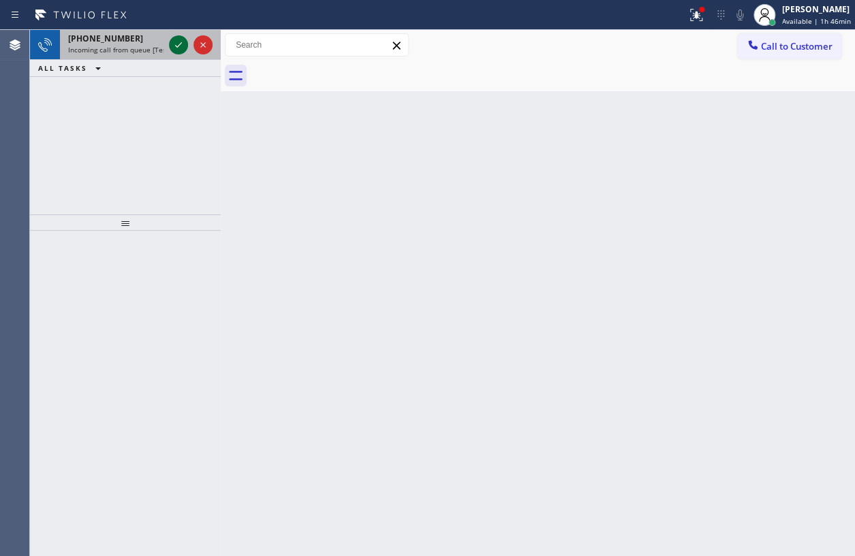
click at [177, 48] on icon at bounding box center [178, 45] width 16 height 16
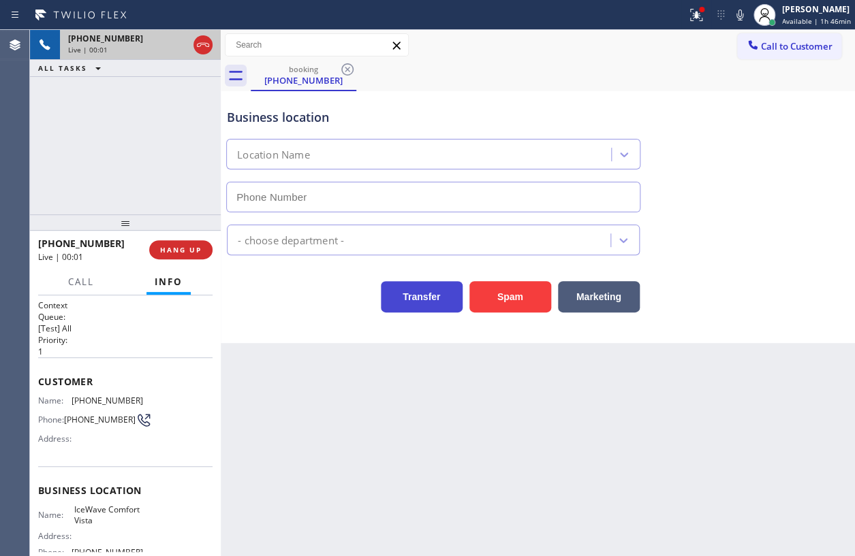
type input "(760) 249-7398"
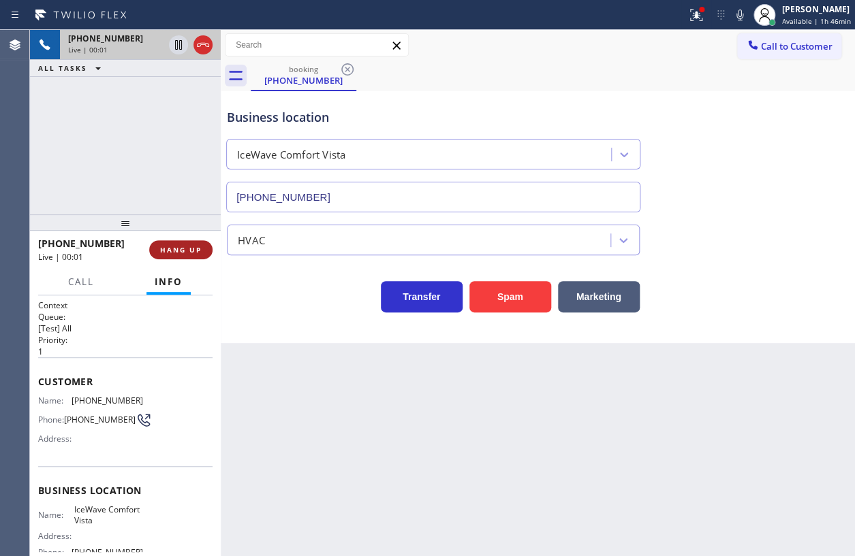
click at [187, 252] on span "HANG UP" at bounding box center [181, 250] width 42 height 10
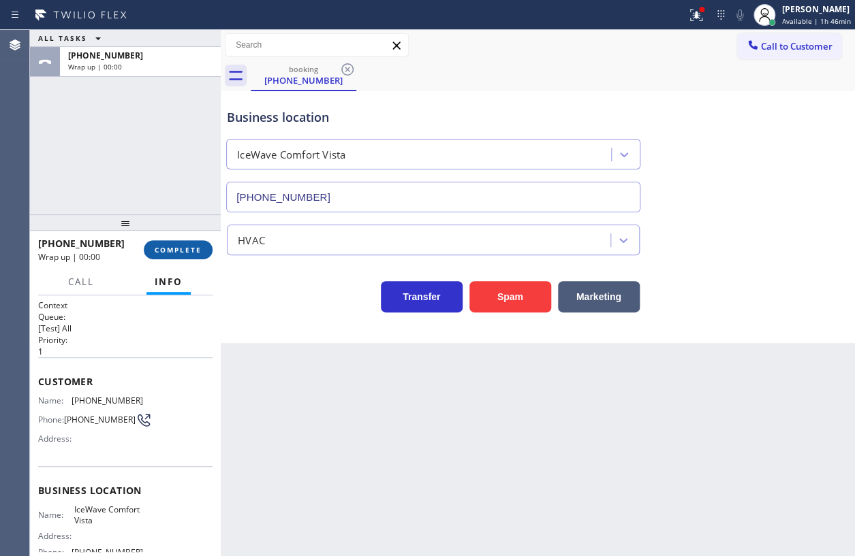
click at [191, 251] on span "COMPLETE" at bounding box center [178, 250] width 47 height 10
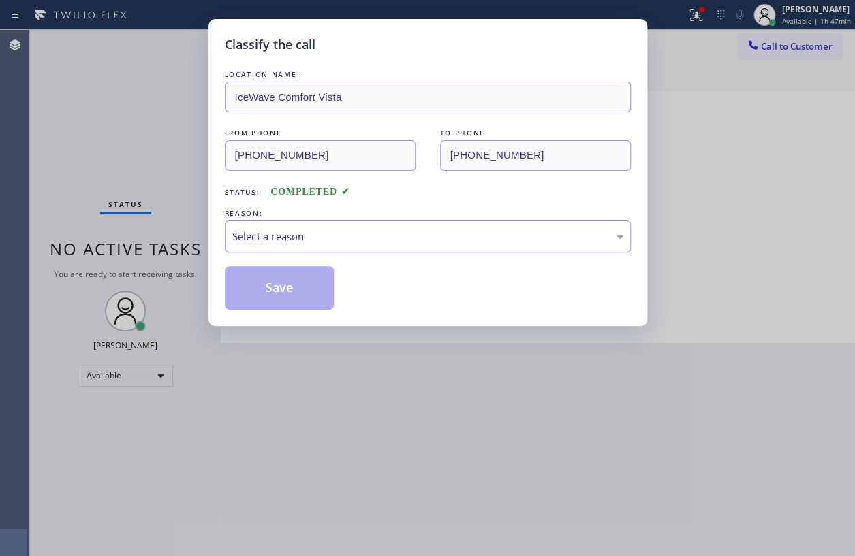
click at [121, 131] on div "Classify the call LOCATION NAME IceWave Comfort Vista FROM PHONE (510) 264-1614…" at bounding box center [427, 278] width 855 height 556
click at [387, 248] on div "Select a reason" at bounding box center [428, 237] width 406 height 32
click at [292, 280] on button "Save" at bounding box center [280, 288] width 110 height 44
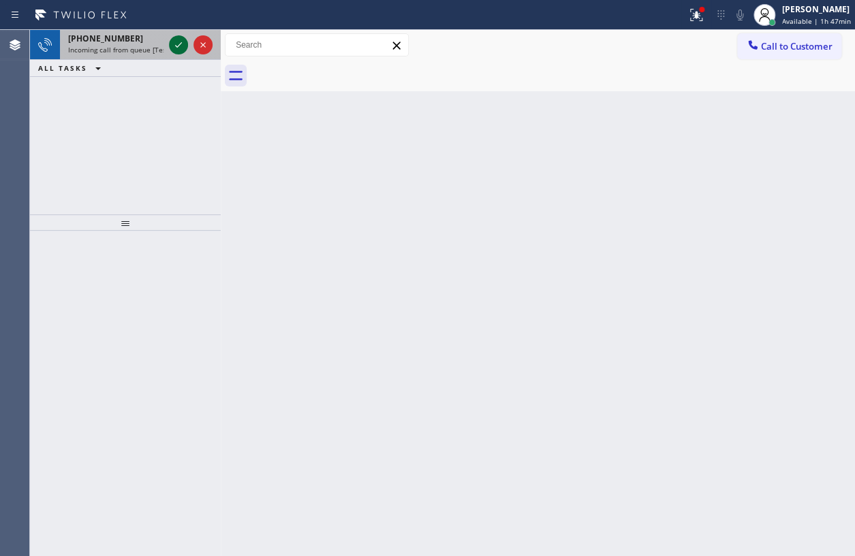
click at [174, 48] on icon at bounding box center [178, 45] width 16 height 16
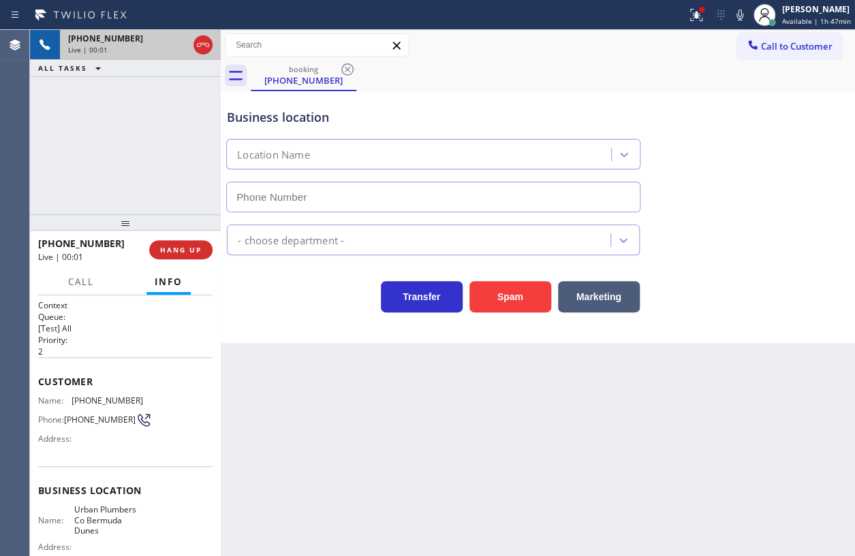
type input "(760) 388-7568"
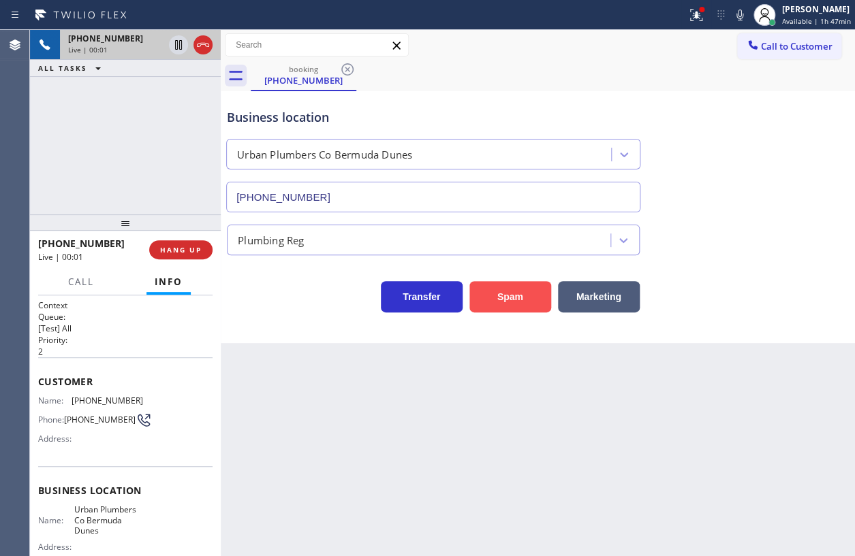
click at [484, 299] on button "Spam" at bounding box center [510, 296] width 82 height 31
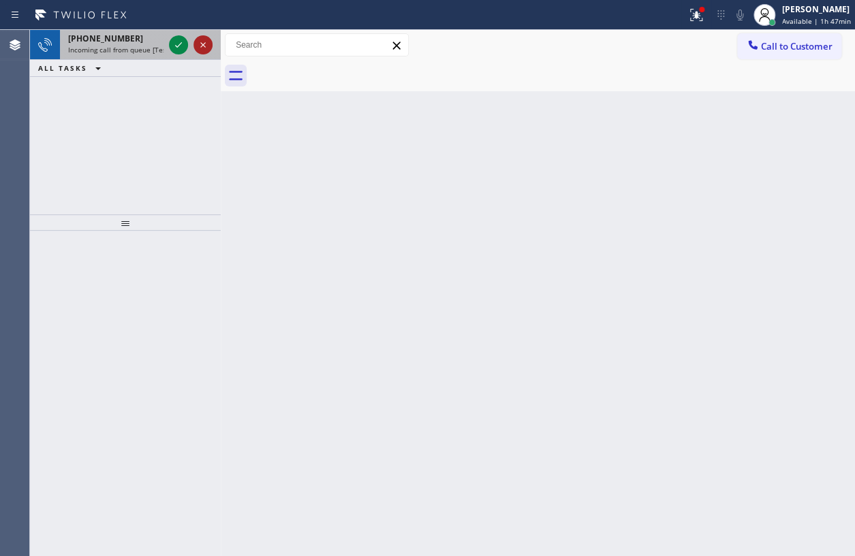
drag, startPoint x: 176, startPoint y: 44, endPoint x: 206, endPoint y: 44, distance: 29.3
click at [176, 44] on icon at bounding box center [178, 45] width 16 height 16
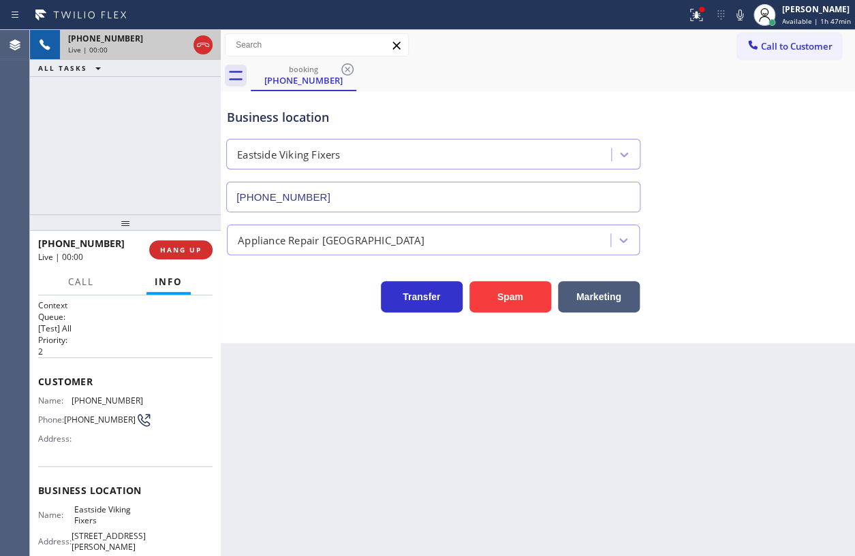
type input "(425) 215-0665"
click at [188, 253] on span "HANG UP" at bounding box center [181, 250] width 42 height 10
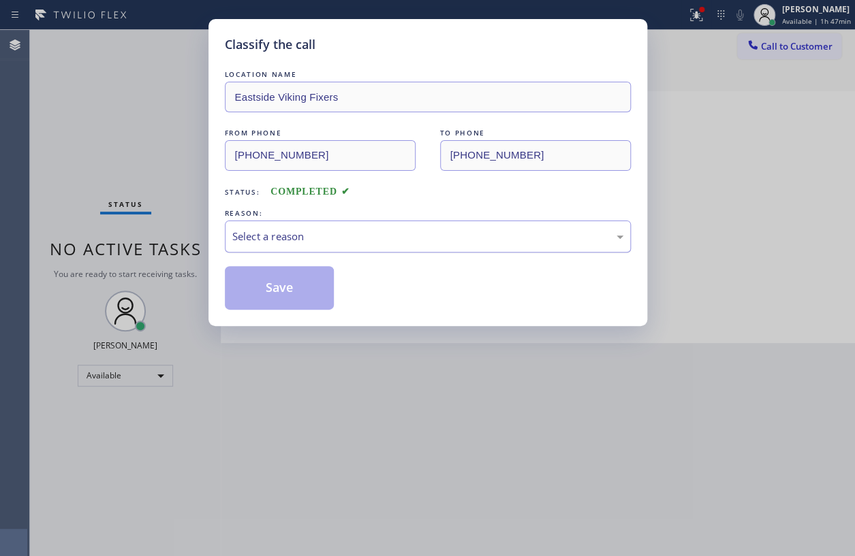
click at [321, 230] on div "Select a reason" at bounding box center [427, 237] width 391 height 16
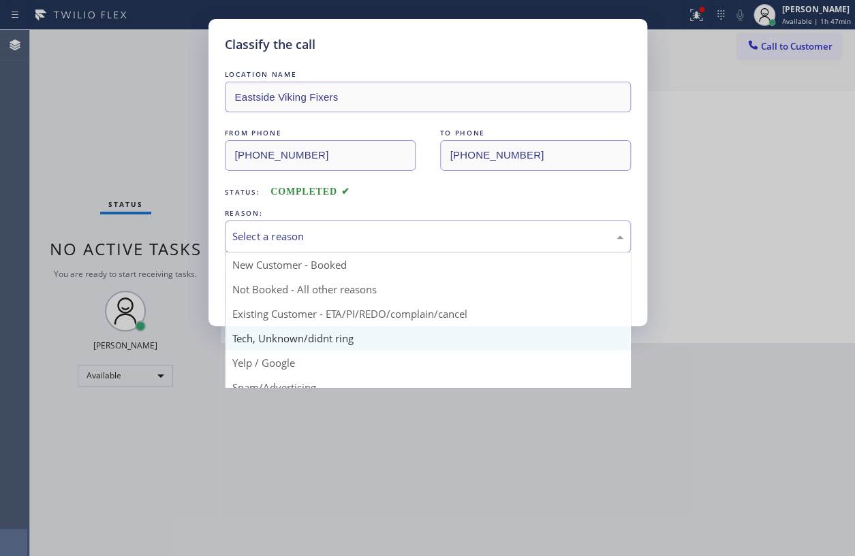
drag, startPoint x: 272, startPoint y: 340, endPoint x: 288, endPoint y: 304, distance: 39.3
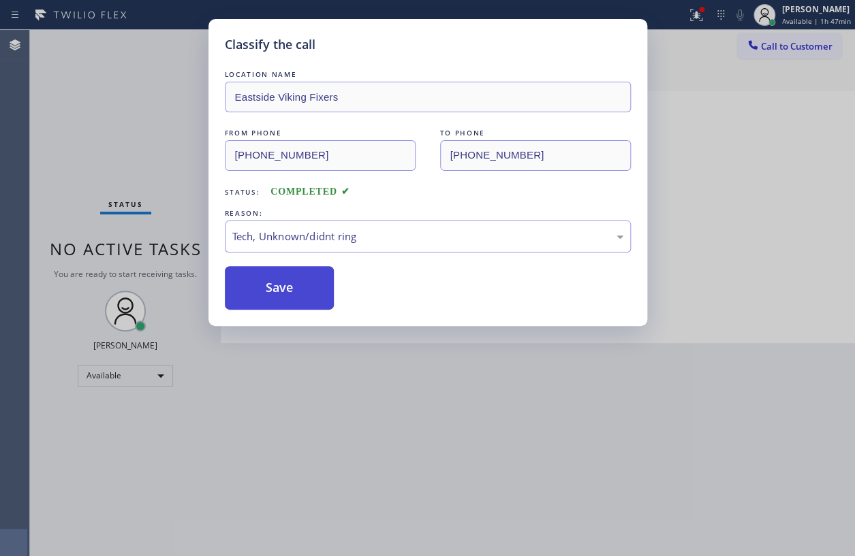
click at [289, 295] on button "Save" at bounding box center [280, 288] width 110 height 44
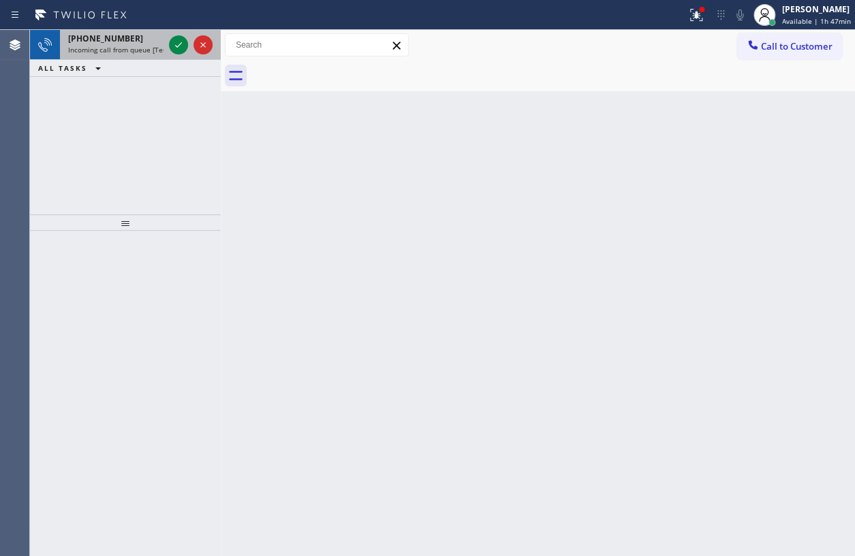
click at [131, 50] on span "Incoming call from queue [Test] All" at bounding box center [124, 50] width 113 height 10
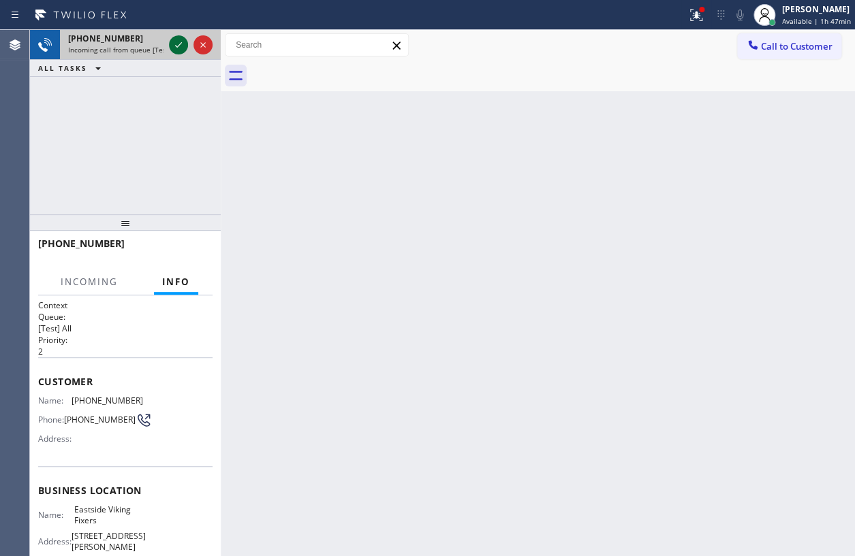
click at [177, 40] on icon at bounding box center [178, 45] width 16 height 16
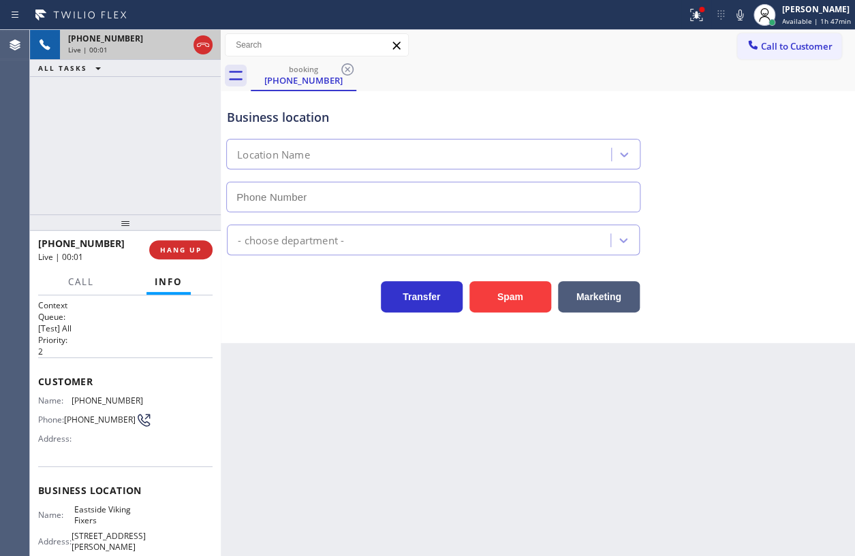
type input "(425) 215-0665"
click at [76, 517] on span "Eastside Viking Fixers" at bounding box center [108, 515] width 68 height 21
click at [78, 516] on span "Eastside Viking Fixers" at bounding box center [108, 515] width 68 height 21
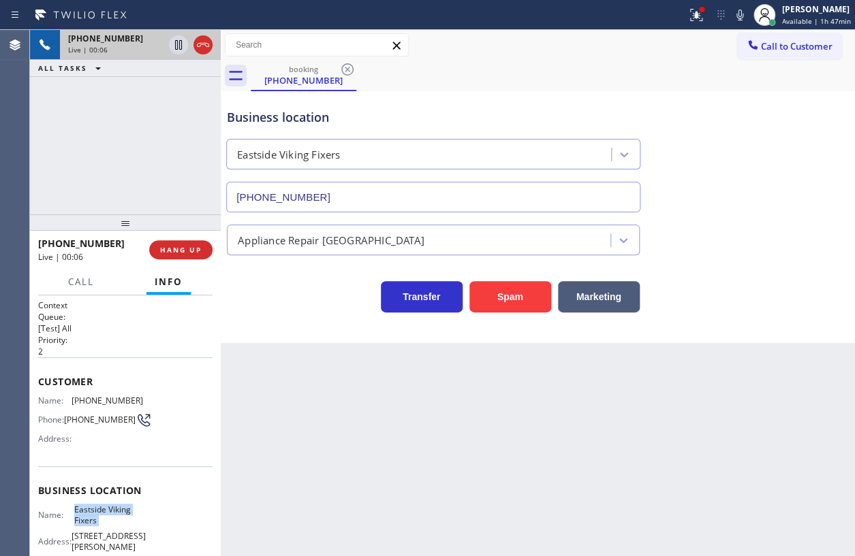
click at [78, 516] on span "Eastside Viking Fixers" at bounding box center [108, 515] width 68 height 21
click at [449, 200] on input "(425) 215-0665" at bounding box center [433, 197] width 414 height 31
click at [176, 48] on icon at bounding box center [178, 45] width 16 height 16
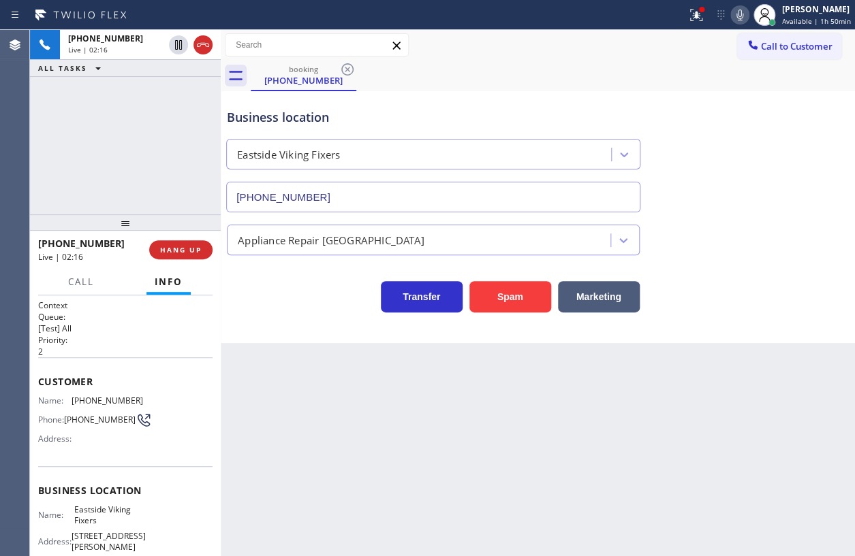
click at [735, 12] on icon at bounding box center [739, 15] width 16 height 16
click at [176, 42] on icon at bounding box center [179, 45] width 10 height 10
click at [740, 13] on icon at bounding box center [739, 15] width 16 height 16
click at [76, 272] on button "Call" at bounding box center [81, 282] width 42 height 27
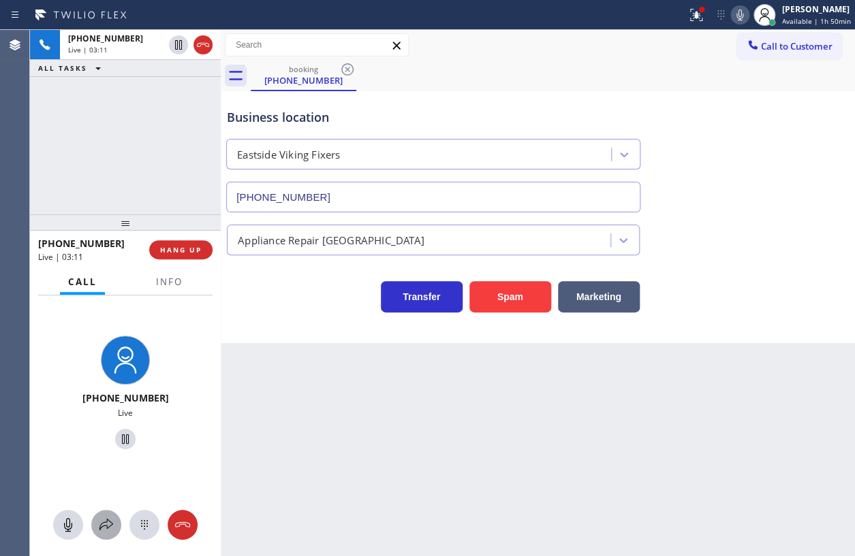
click at [101, 526] on icon at bounding box center [106, 525] width 16 height 16
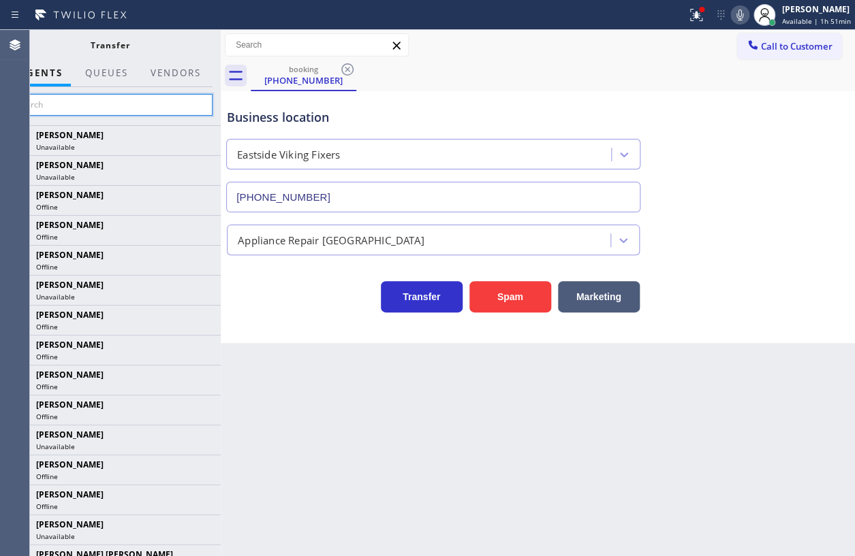
click at [102, 107] on input "text" at bounding box center [109, 105] width 205 height 22
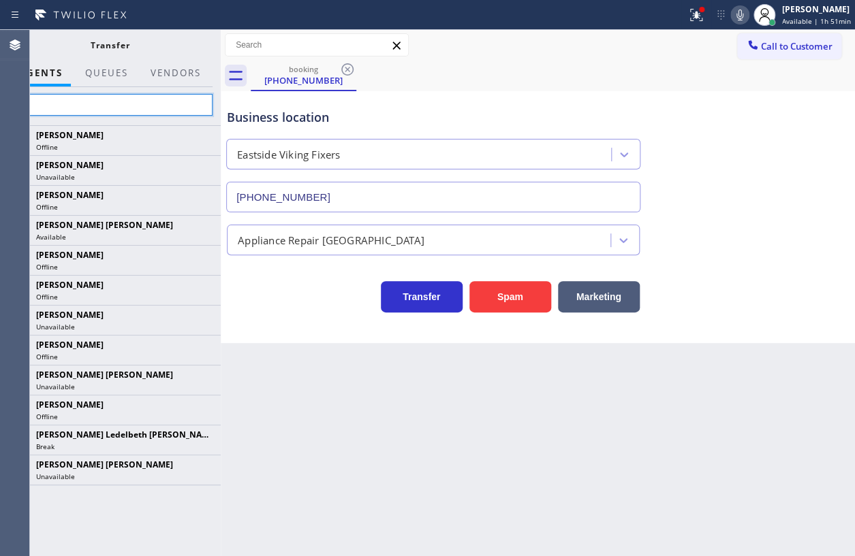
type input "d"
type input "den"
click at [90, 99] on input "den" at bounding box center [109, 105] width 205 height 22
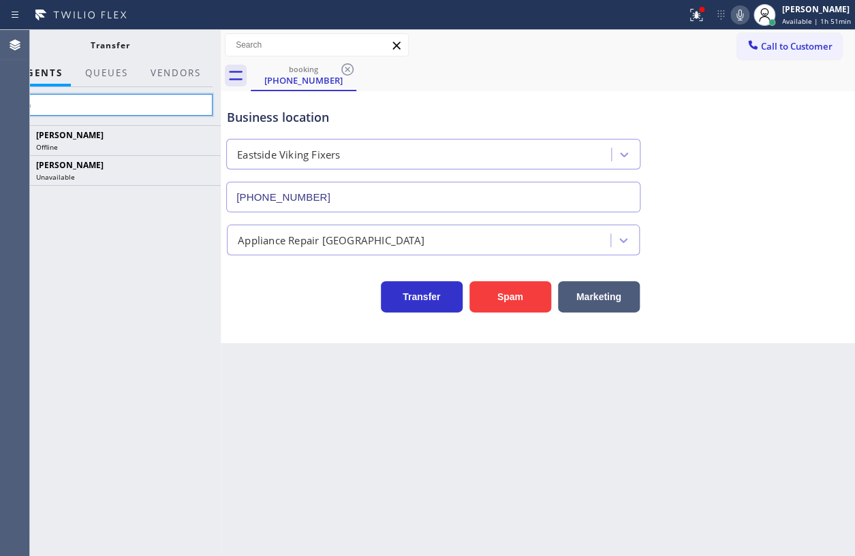
click at [93, 97] on input "den" at bounding box center [109, 105] width 205 height 22
type input "d"
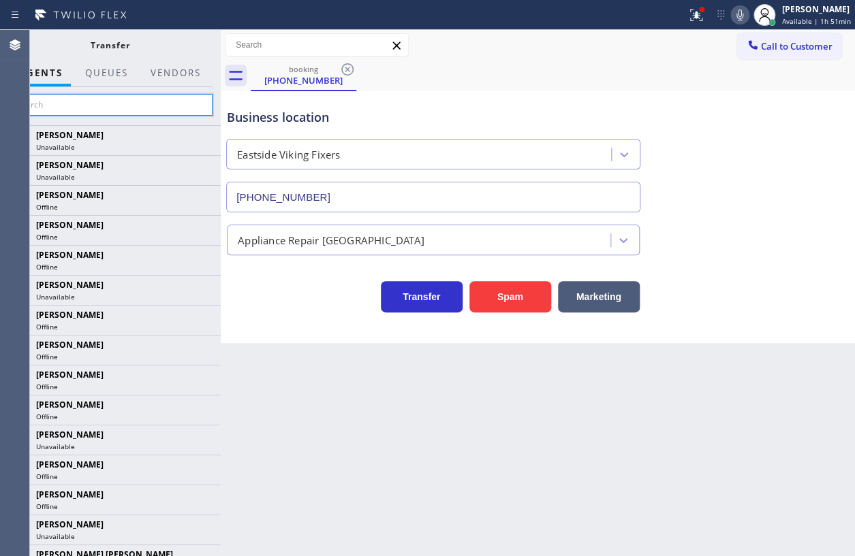
click at [95, 97] on input "text" at bounding box center [109, 105] width 205 height 22
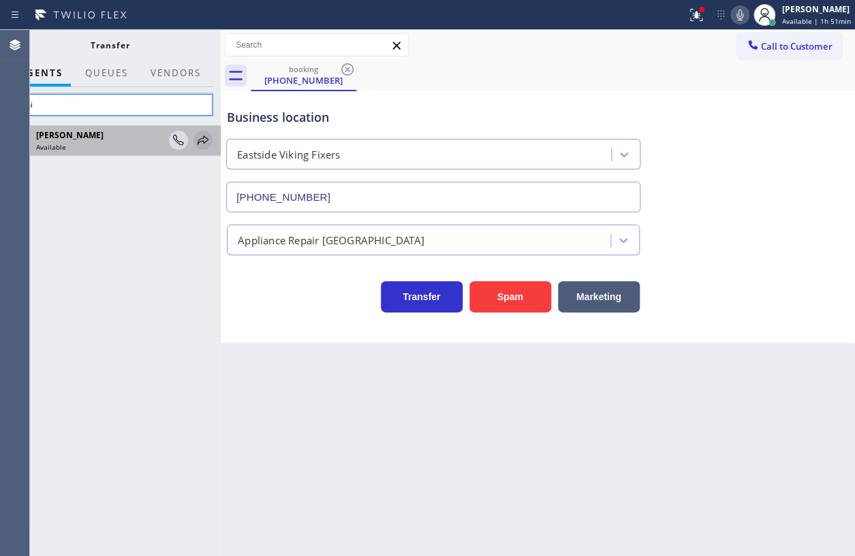
type input "deni"
click at [203, 138] on icon at bounding box center [203, 140] width 16 height 16
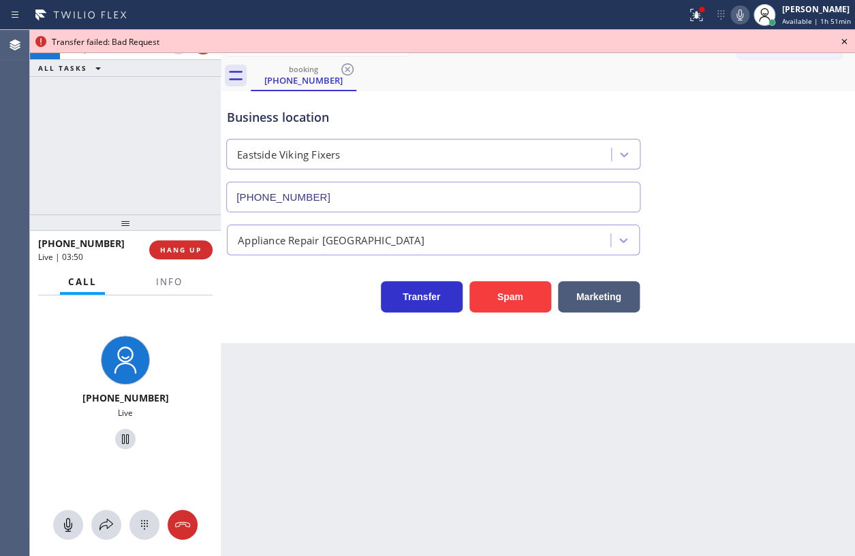
click at [842, 40] on icon at bounding box center [844, 41] width 16 height 16
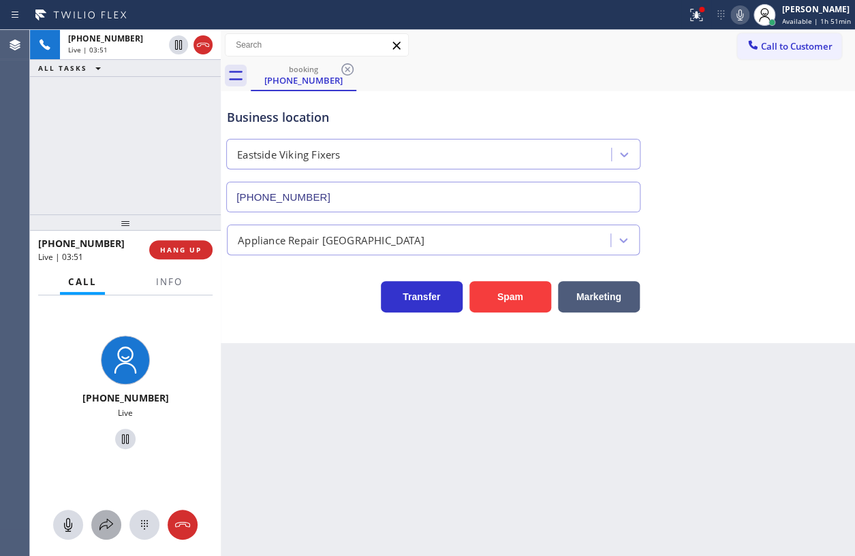
click at [102, 519] on icon at bounding box center [106, 525] width 16 height 16
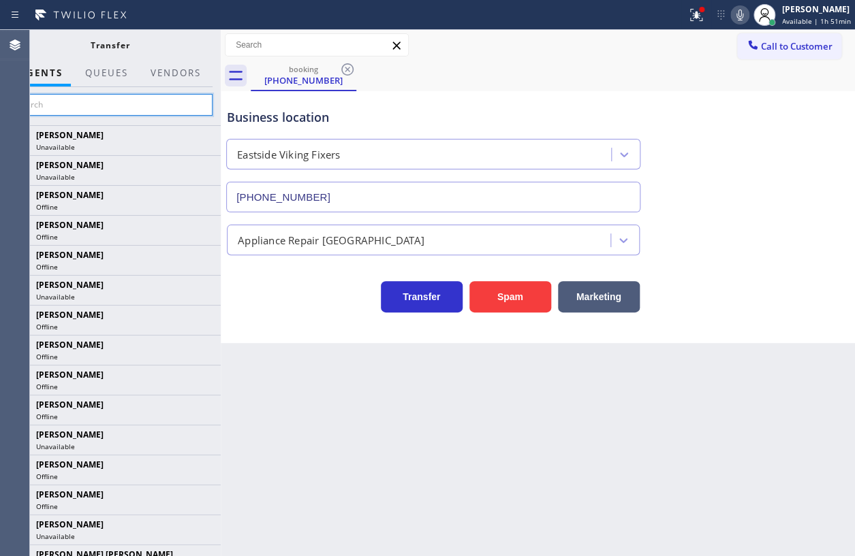
click at [110, 102] on input "text" at bounding box center [109, 105] width 205 height 22
type input "den"
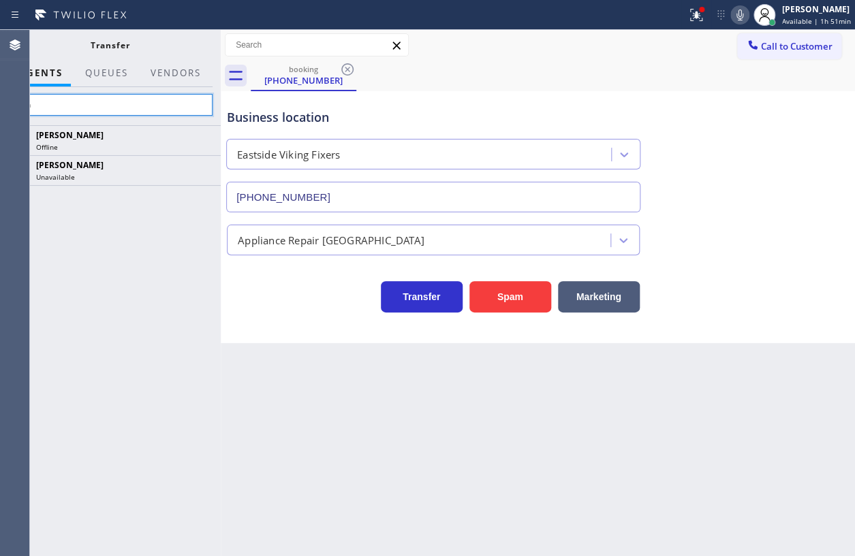
click at [85, 103] on input "den" at bounding box center [109, 105] width 205 height 22
type input "den"
click at [116, 106] on input "den" at bounding box center [109, 105] width 205 height 22
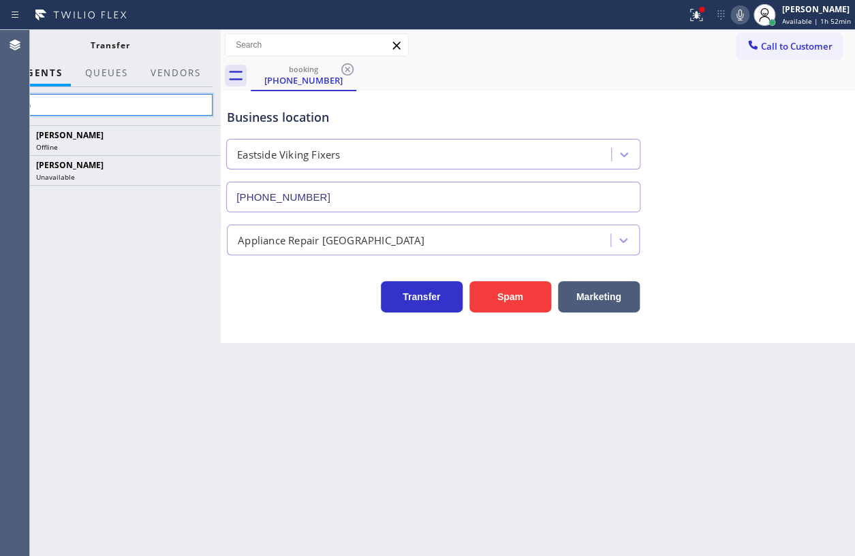
click at [116, 106] on input "den" at bounding box center [109, 105] width 205 height 22
type input "d"
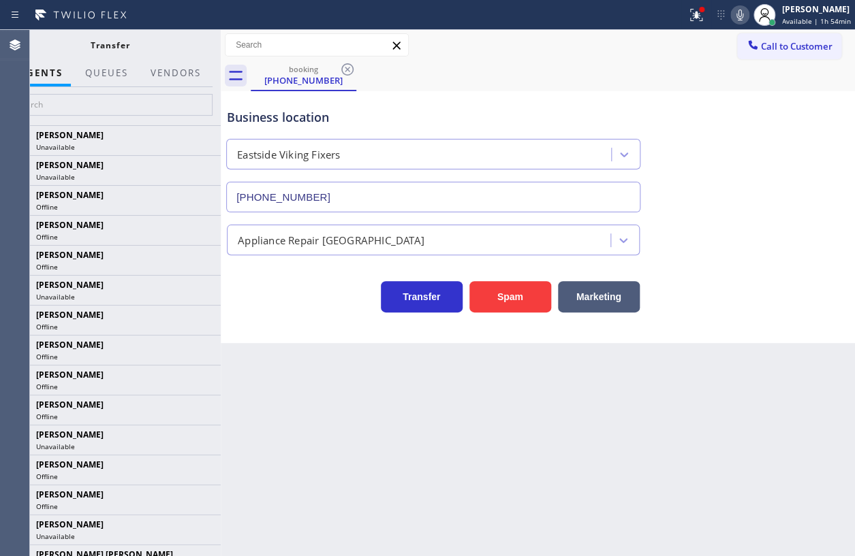
click at [468, 390] on div "Back to Dashboard Change Sender ID Customers Technicians Select a contact Outbo…" at bounding box center [538, 293] width 634 height 526
click at [695, 22] on button at bounding box center [696, 15] width 30 height 30
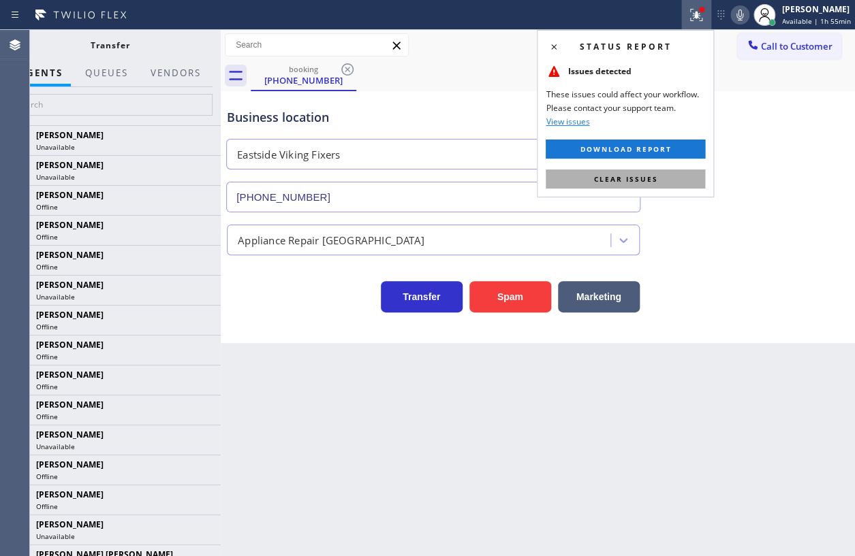
click at [676, 178] on button "Clear issues" at bounding box center [624, 179] width 159 height 19
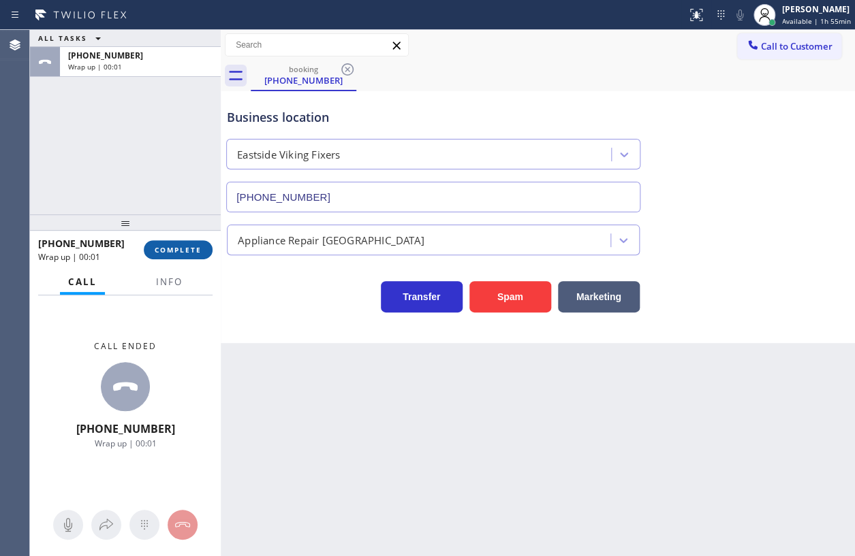
click at [181, 253] on span "COMPLETE" at bounding box center [178, 250] width 47 height 10
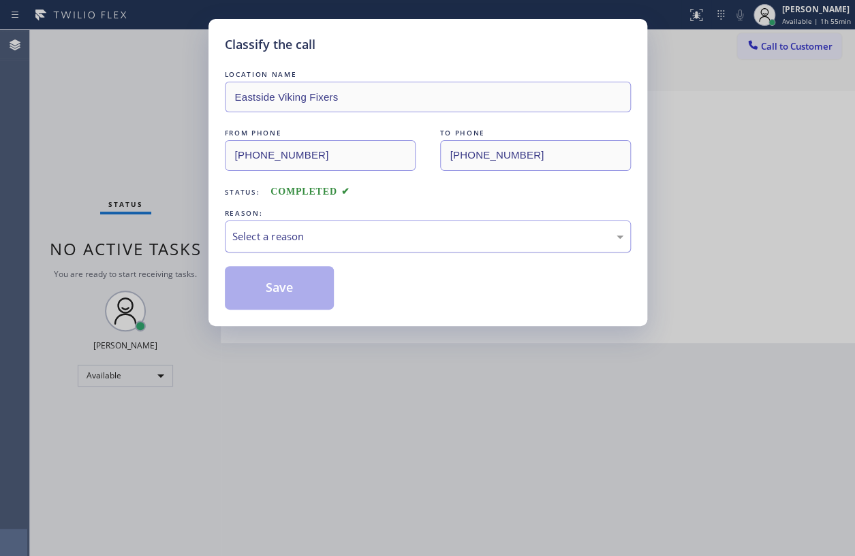
click at [297, 236] on div "Select a reason" at bounding box center [427, 237] width 391 height 16
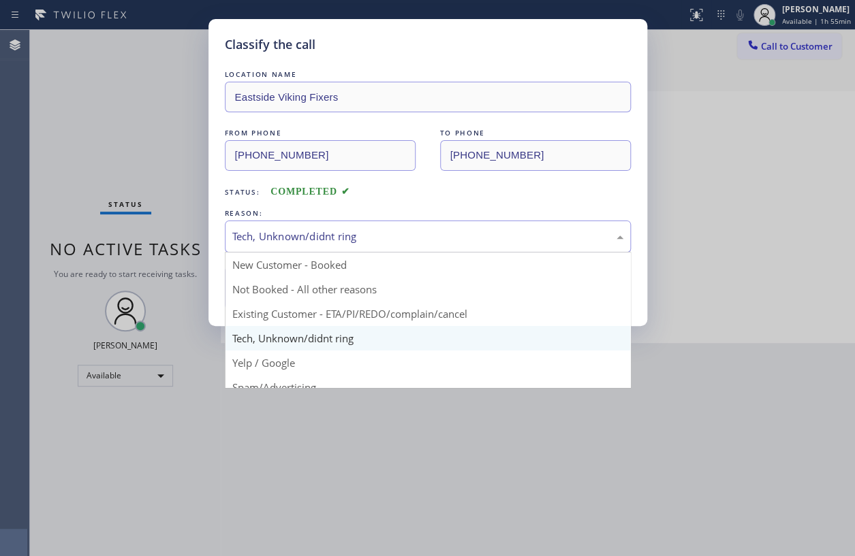
click at [304, 240] on div "Tech, Unknown/didnt ring" at bounding box center [427, 237] width 391 height 16
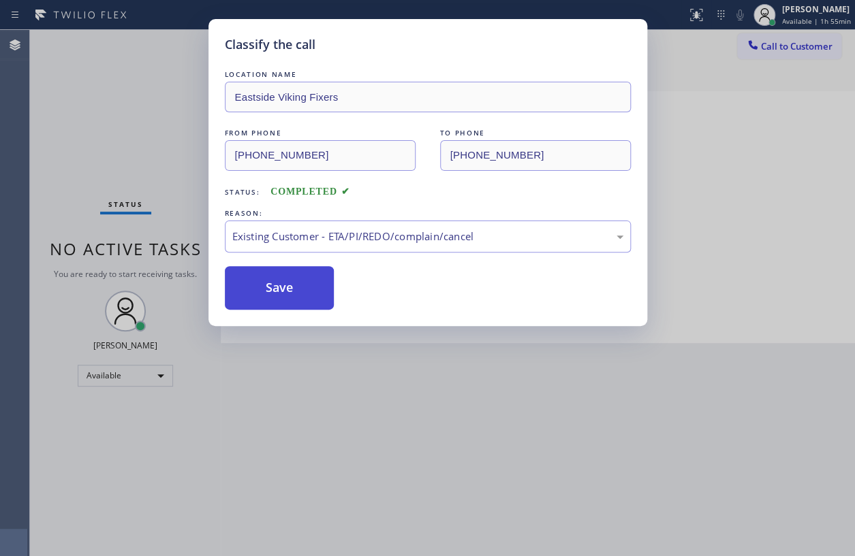
click at [270, 290] on button "Save" at bounding box center [280, 288] width 110 height 44
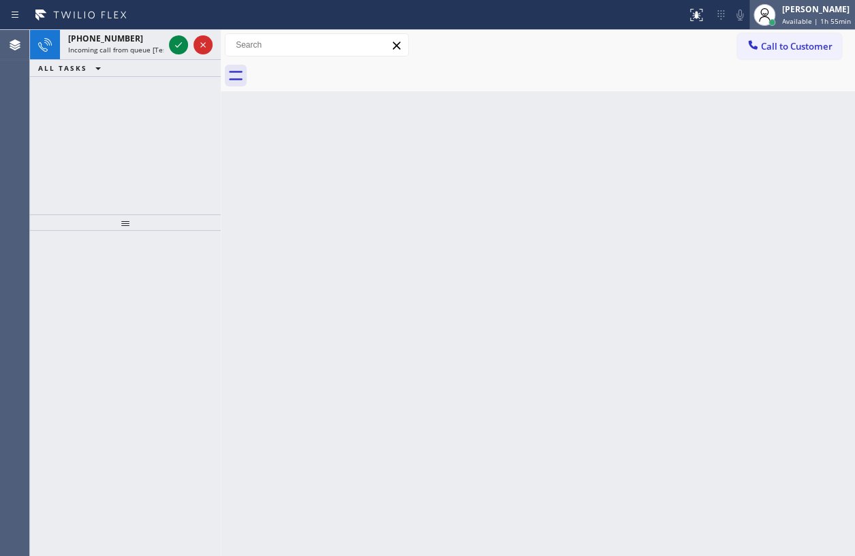
click at [795, 20] on span "Available | 1h 55min" at bounding box center [816, 21] width 69 height 10
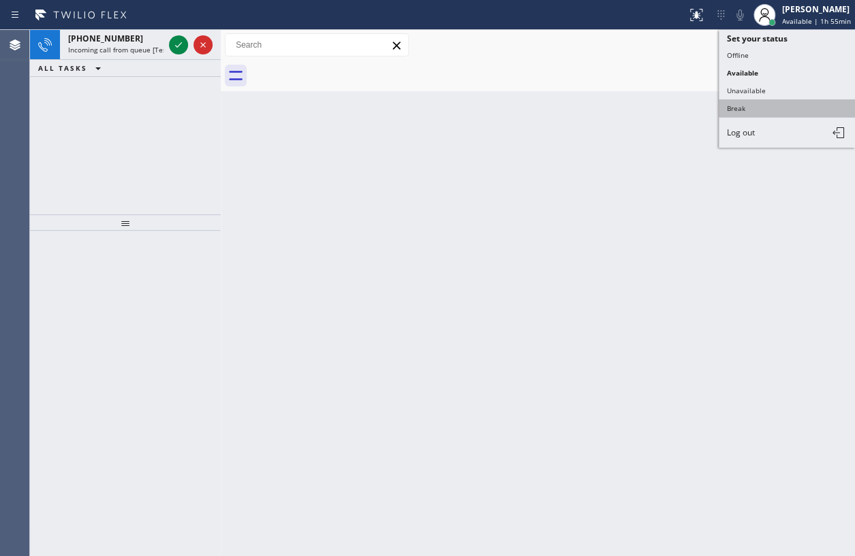
click at [740, 104] on button "Break" at bounding box center [786, 108] width 136 height 18
